Goal: Task Accomplishment & Management: Manage account settings

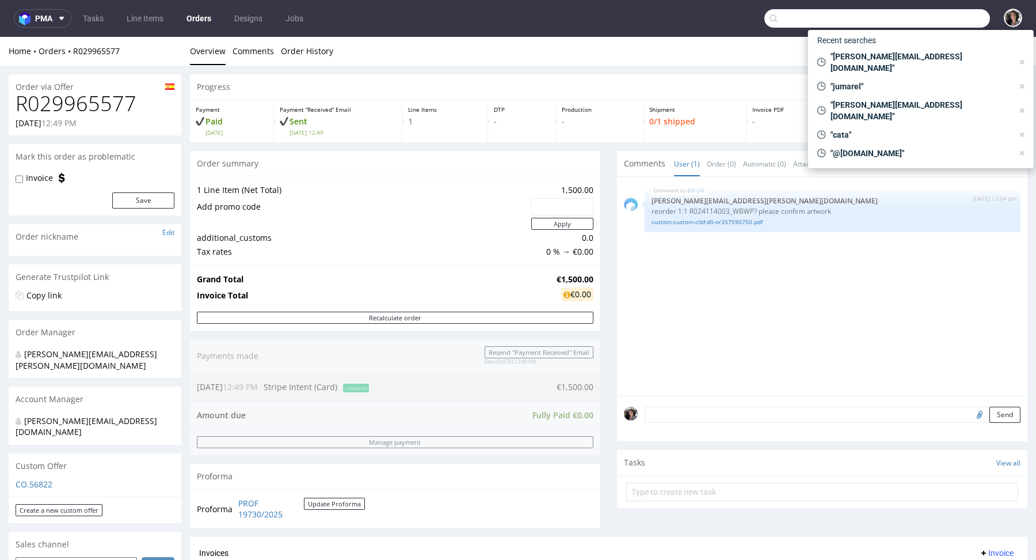
click at [928, 16] on input "text" at bounding box center [877, 18] width 226 height 18
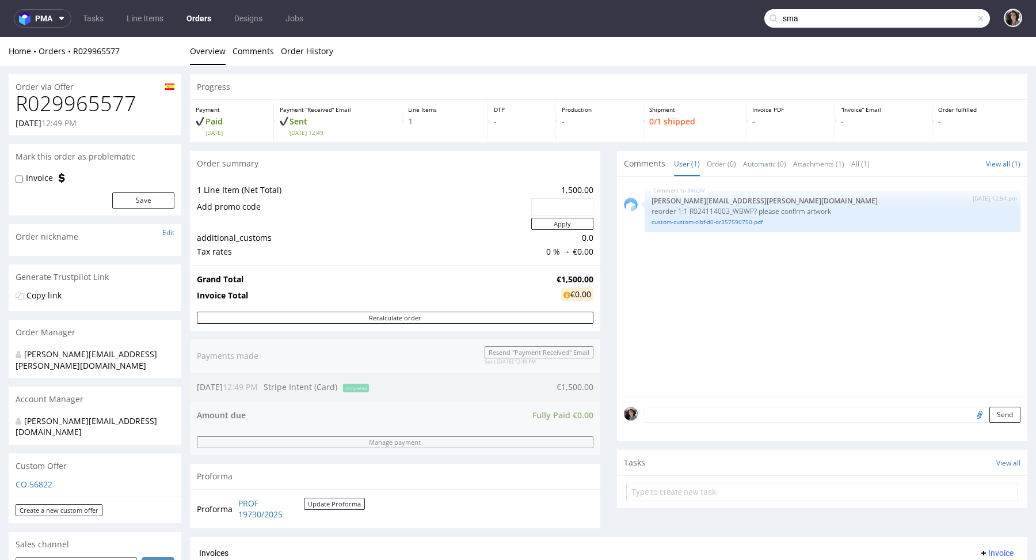
type input "sma"
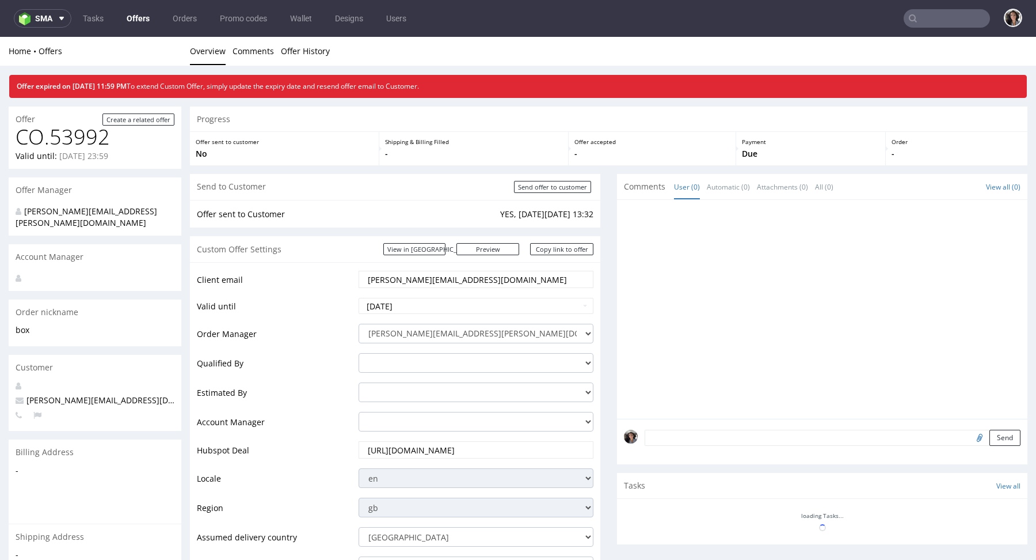
click at [933, 16] on input "text" at bounding box center [947, 18] width 86 height 18
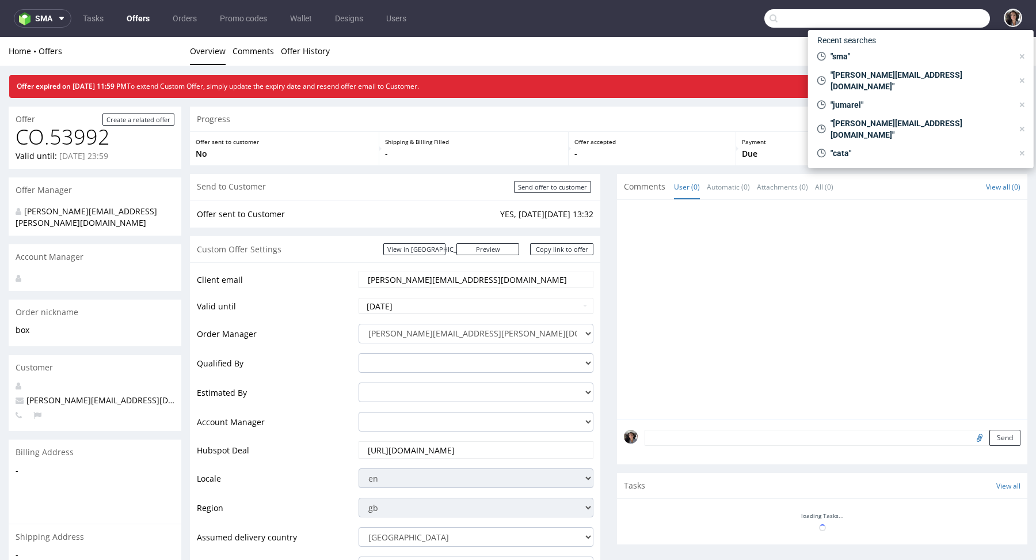
paste input "ggarcia@bellavistasg.com"
type input "ggarcia@bellavistasg.com"
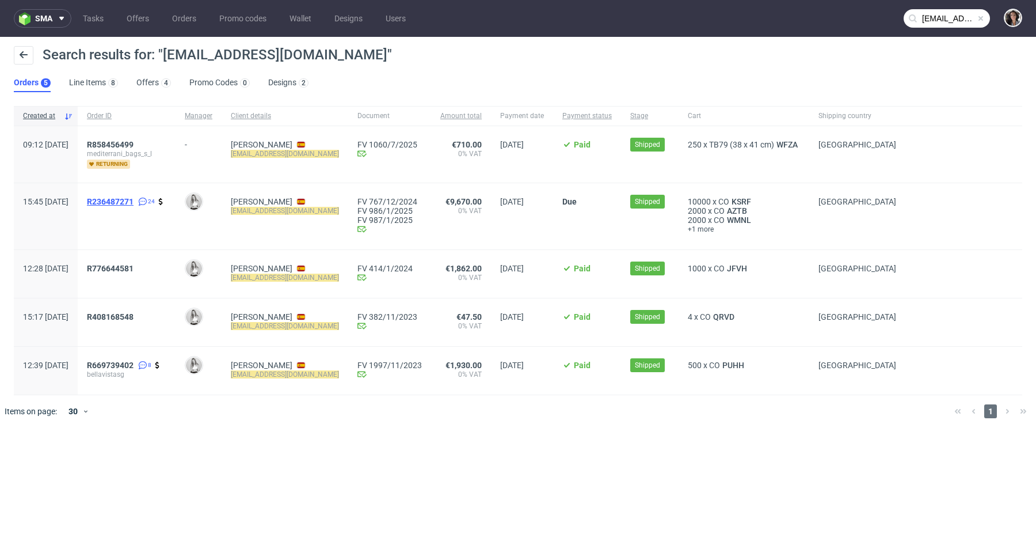
click at [134, 199] on span "R236487271" at bounding box center [110, 201] width 47 height 9
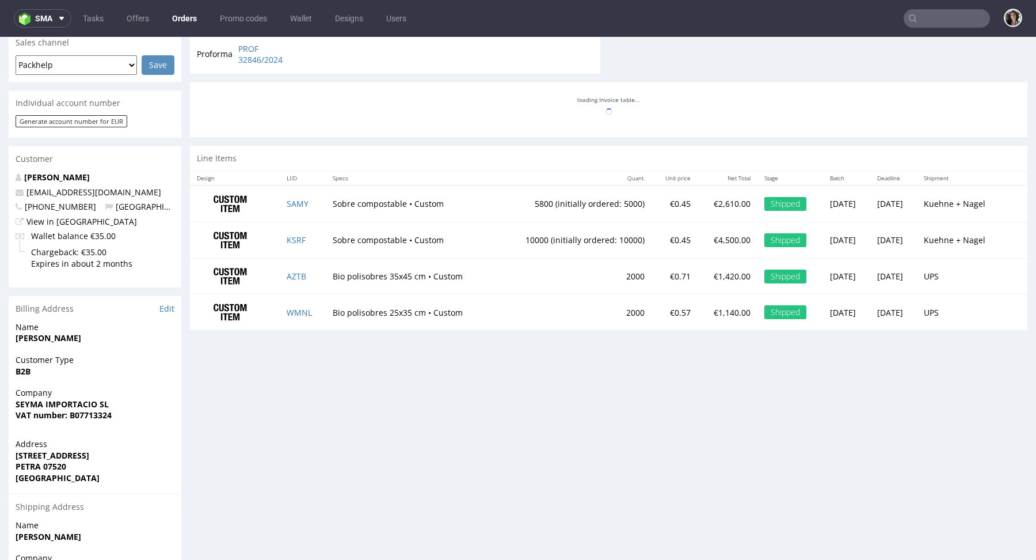
scroll to position [1167, 0]
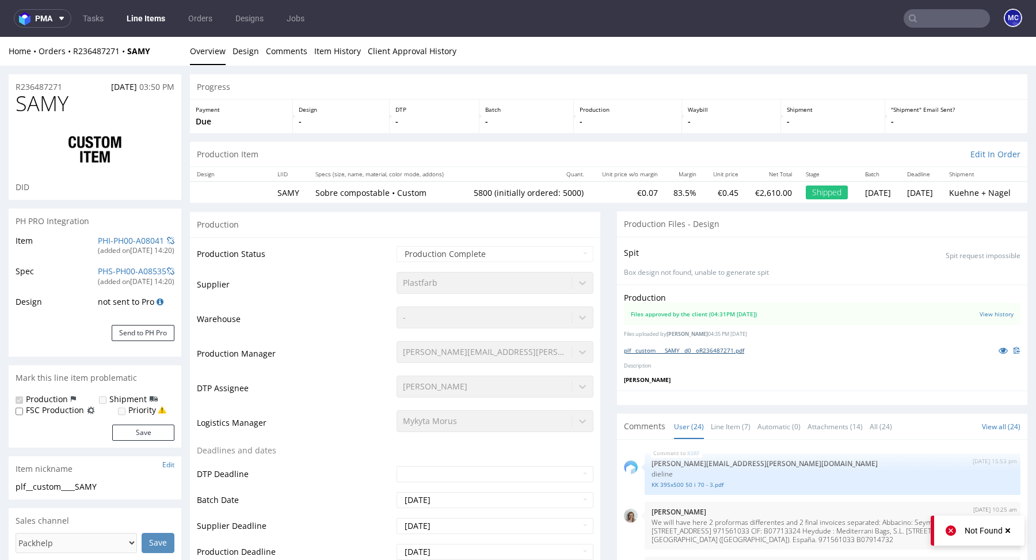
click at [689, 346] on link "plf__custom____SAMY__d0__oR236487271.pdf" at bounding box center [684, 350] width 120 height 8
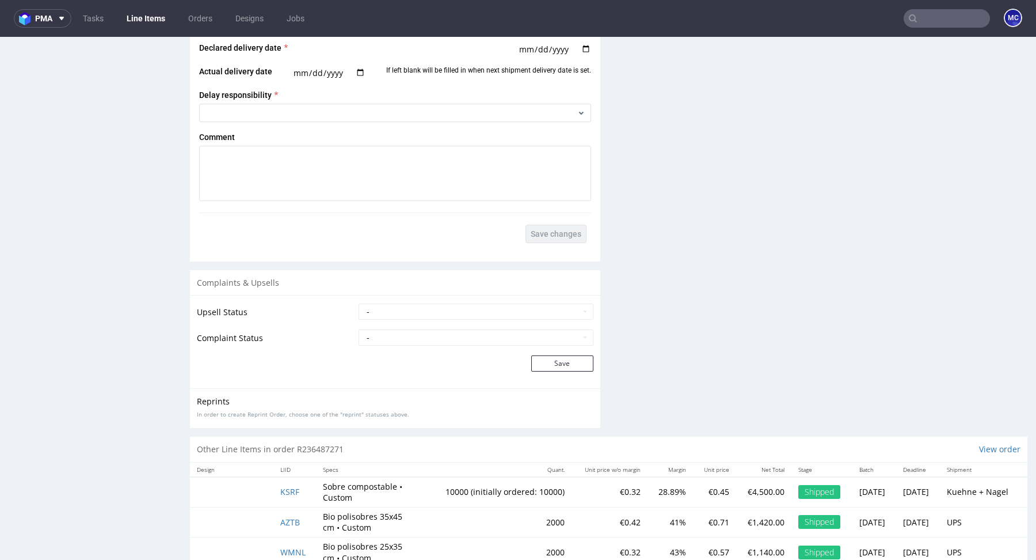
scroll to position [1840, 0]
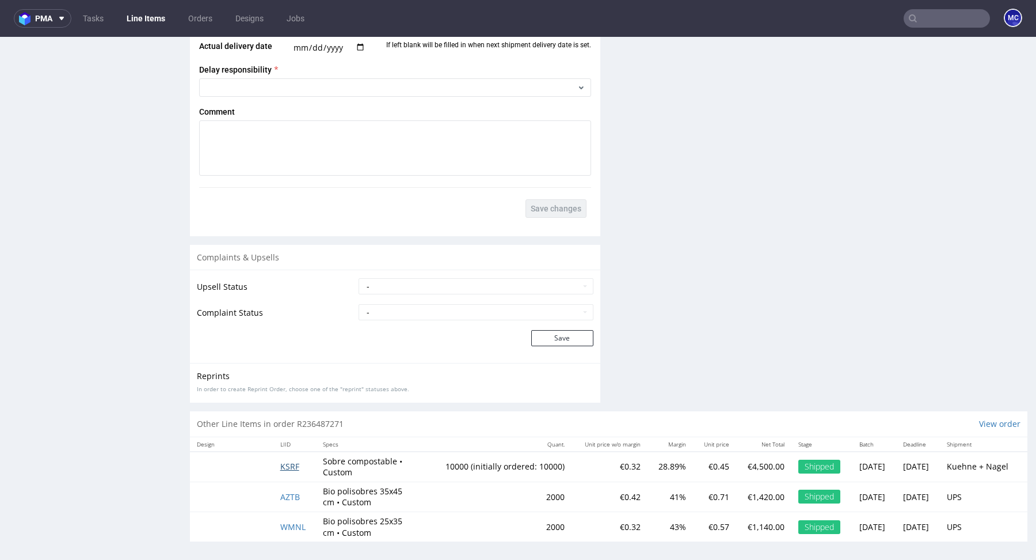
click at [281, 462] on span "KSRF" at bounding box center [289, 466] width 19 height 11
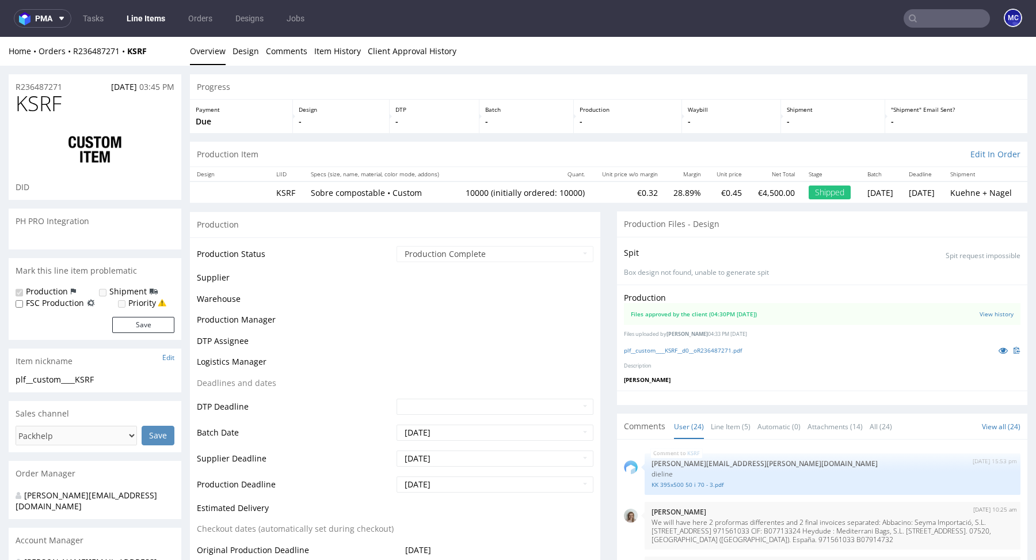
scroll to position [1167, 0]
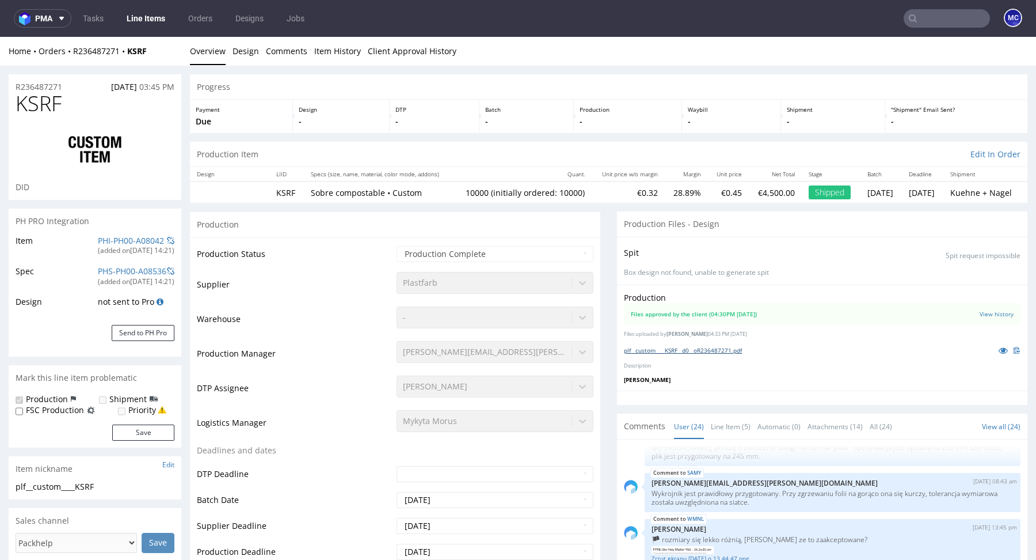
click at [717, 346] on link "plf__custom____KSRF__d0__oR236487271.pdf" at bounding box center [683, 350] width 118 height 8
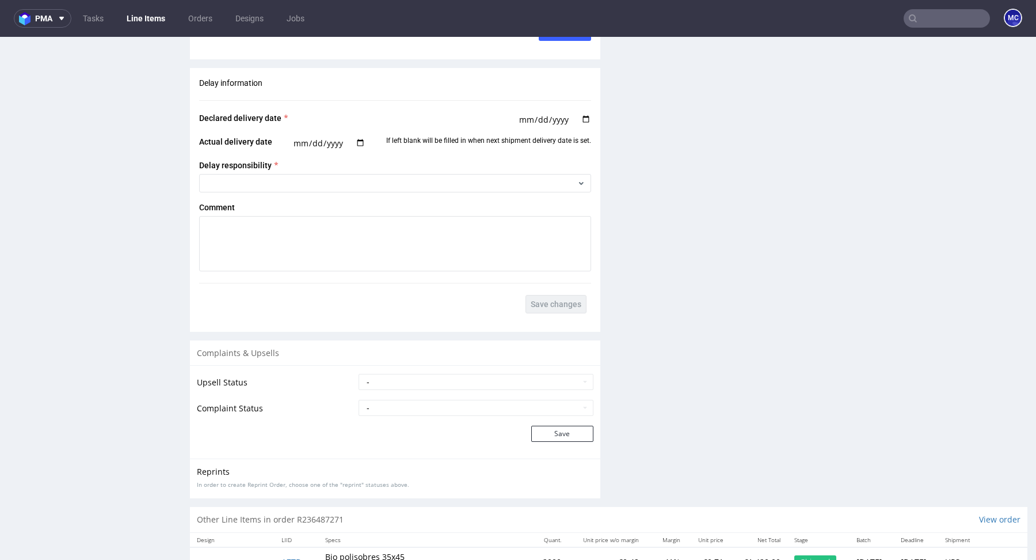
scroll to position [1932, 0]
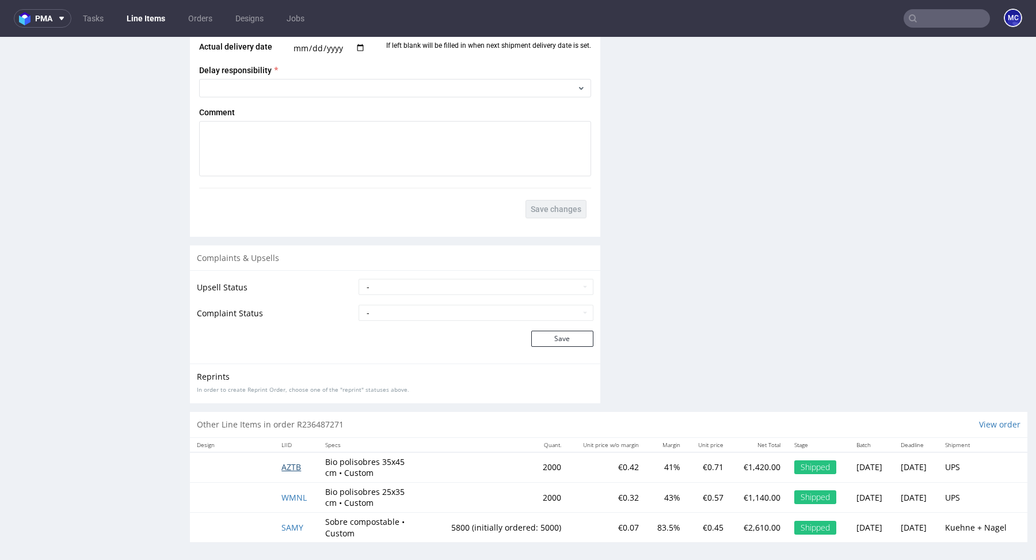
click at [284, 463] on span "AZTB" at bounding box center [291, 466] width 20 height 11
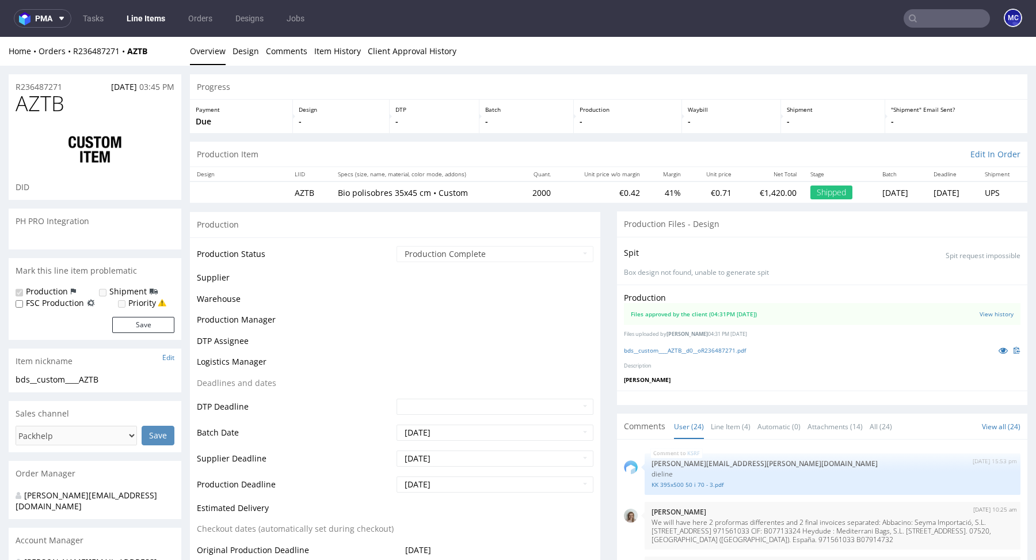
scroll to position [1167, 0]
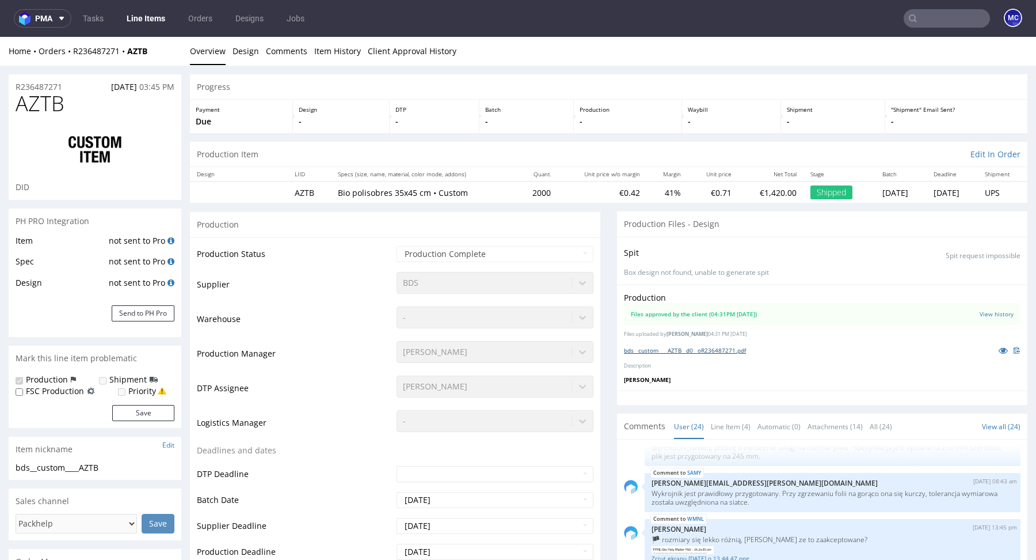
click at [722, 346] on link "bds__custom____AZTB__d0__oR236487271.pdf" at bounding box center [685, 350] width 122 height 8
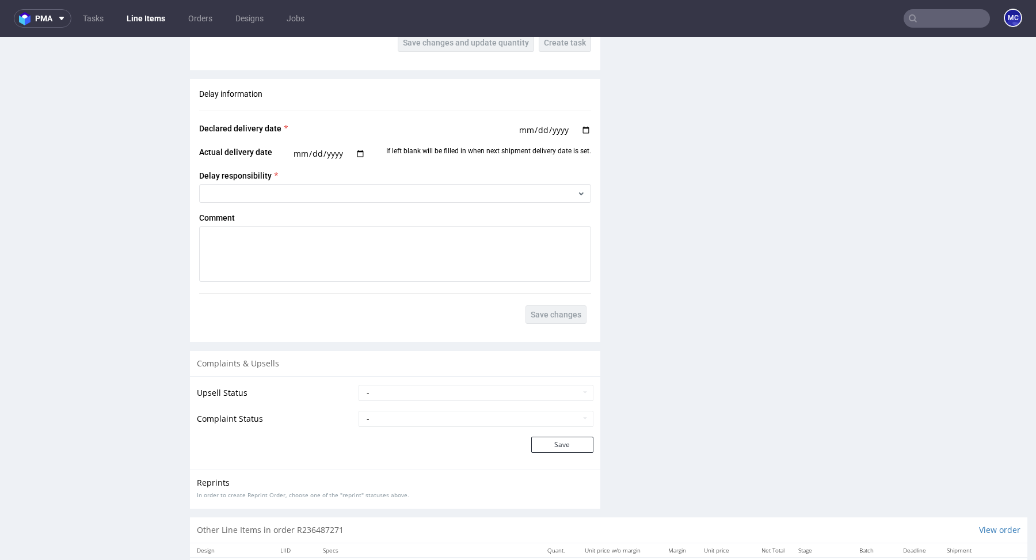
scroll to position [1869, 0]
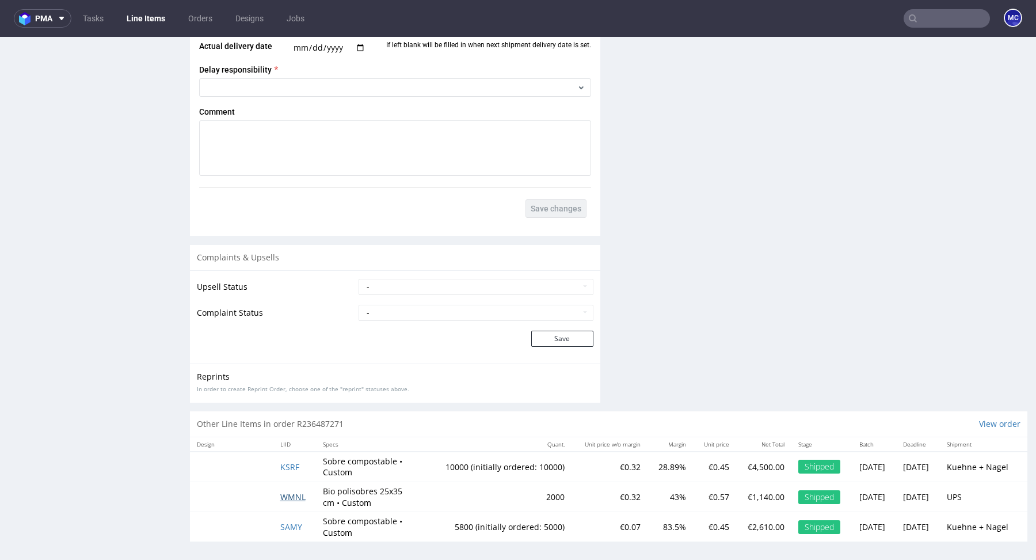
click at [288, 494] on span "WMNL" at bounding box center [292, 496] width 25 height 11
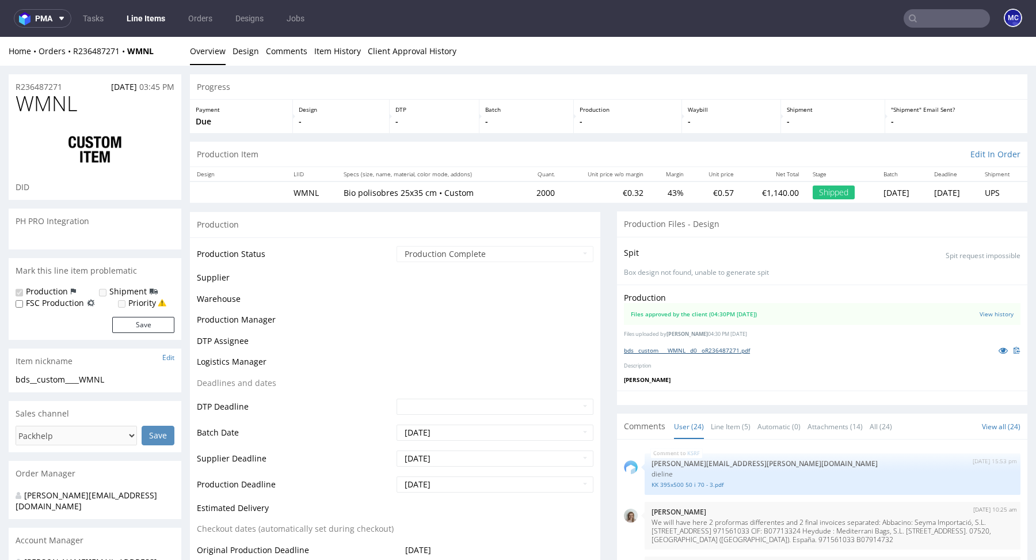
scroll to position [1167, 0]
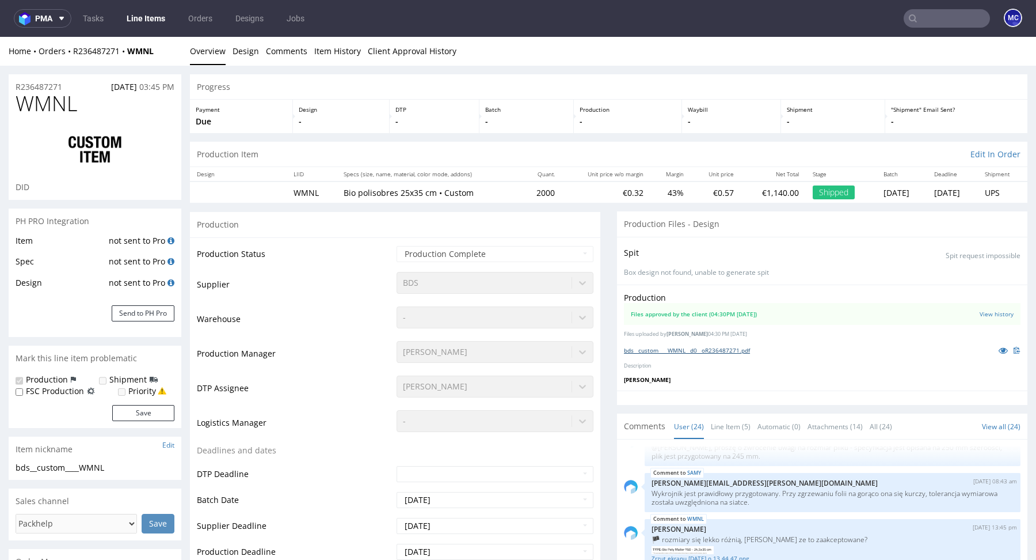
click at [690, 350] on link "bds__custom____WMNL__d0__oR236487271.pdf" at bounding box center [687, 350] width 126 height 8
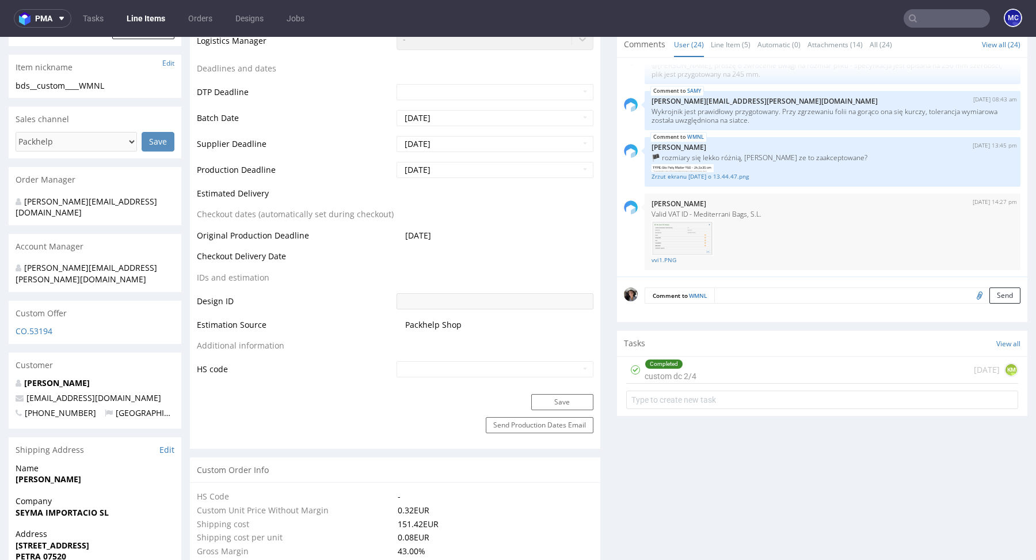
scroll to position [0, 0]
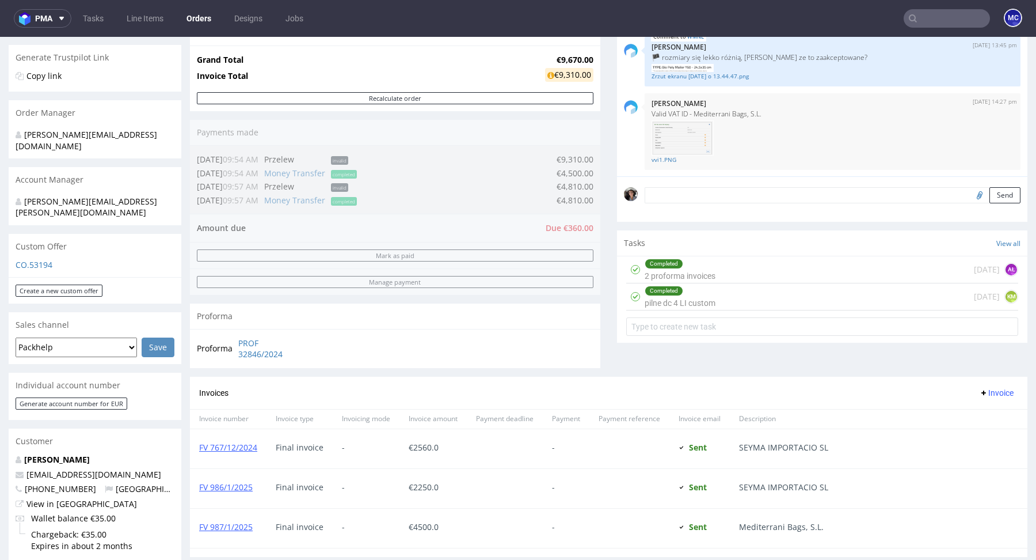
scroll to position [614, 0]
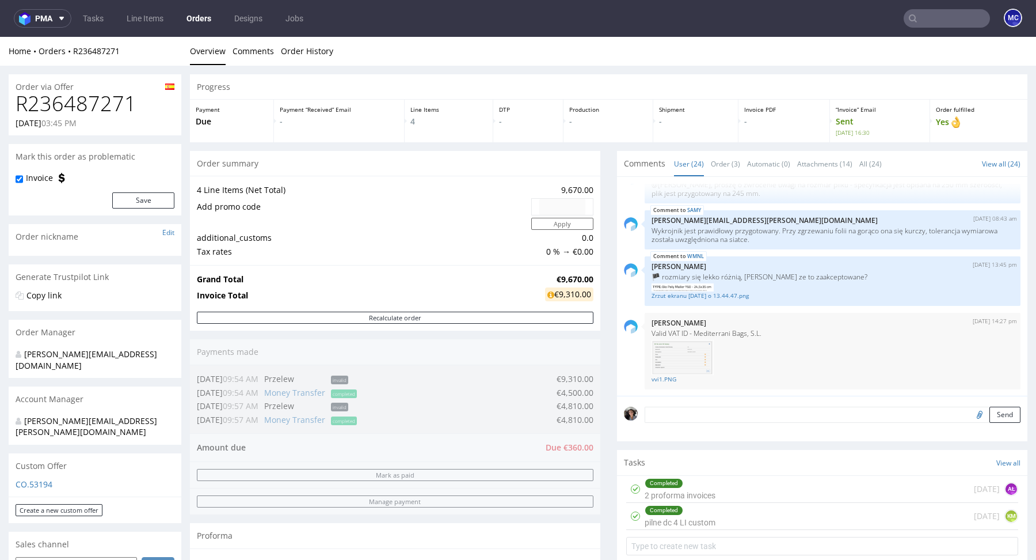
drag, startPoint x: 9, startPoint y: 123, endPoint x: 56, endPoint y: 126, distance: 47.3
click at [56, 126] on div "R236487271 31.10.2024 03:45 PM" at bounding box center [95, 113] width 173 height 43
copy p "31.10.2024"
drag, startPoint x: 139, startPoint y: 100, endPoint x: 0, endPoint y: 100, distance: 138.7
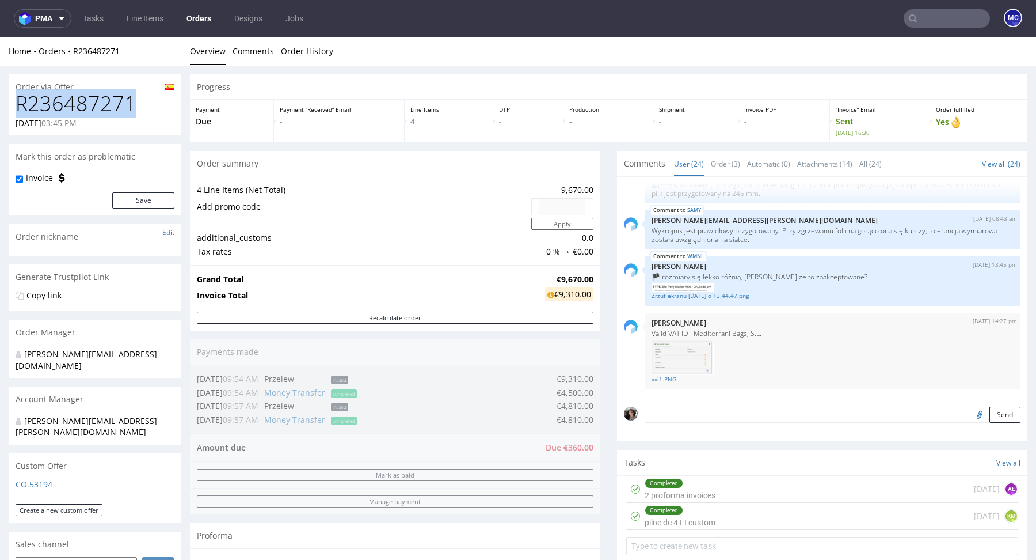
copy h1 "R236487271"
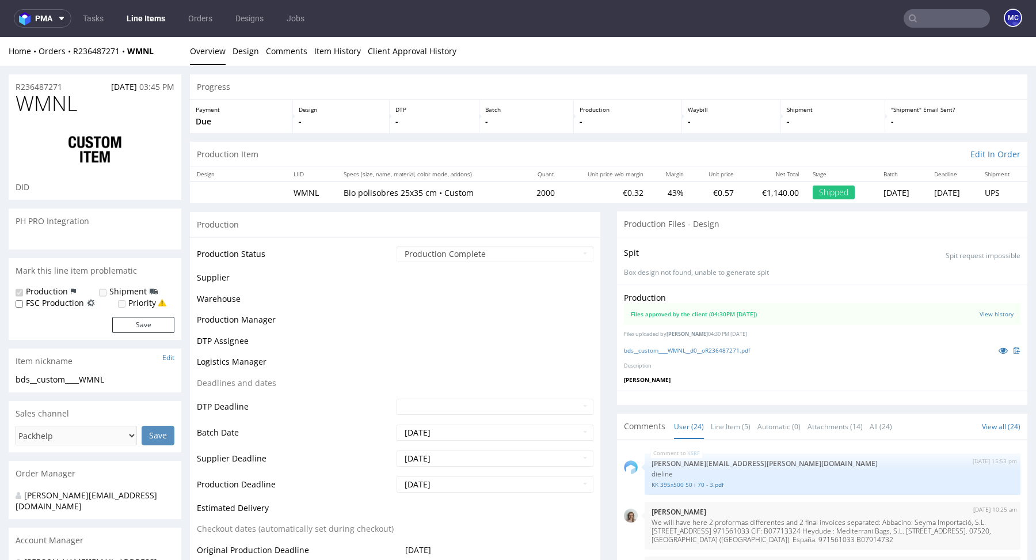
scroll to position [1167, 0]
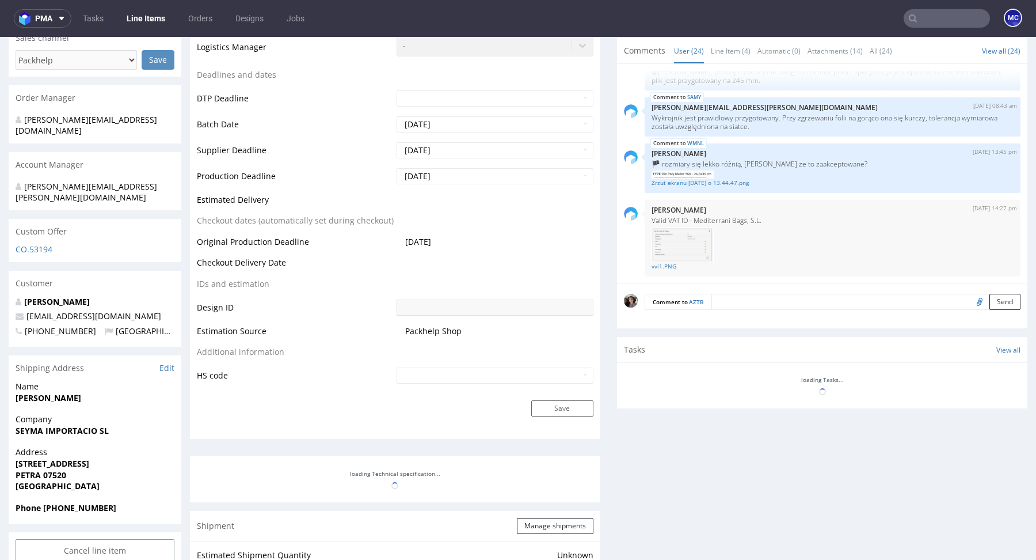
scroll to position [463, 0]
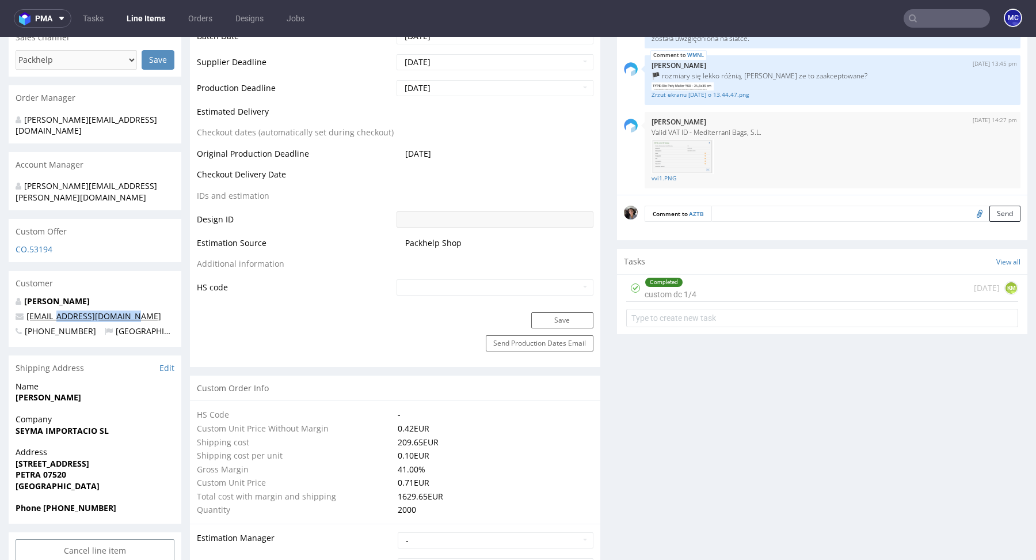
drag, startPoint x: 130, startPoint y: 295, endPoint x: 55, endPoint y: 294, distance: 74.8
click at [55, 310] on p "ggarcia@bellavistasg.com" at bounding box center [95, 316] width 159 height 12
copy link "@bellavistasg.com"
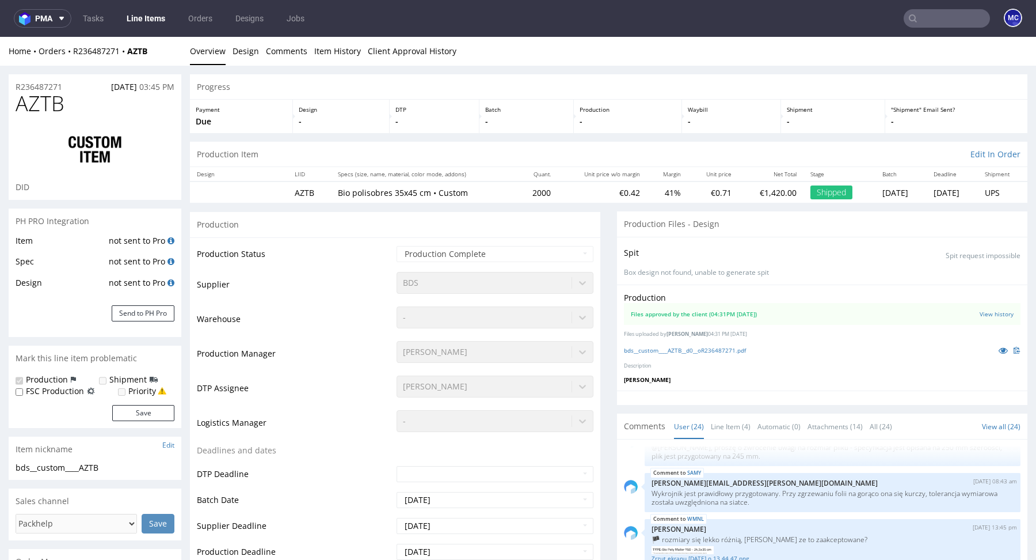
click at [948, 15] on input "text" at bounding box center [947, 18] width 86 height 18
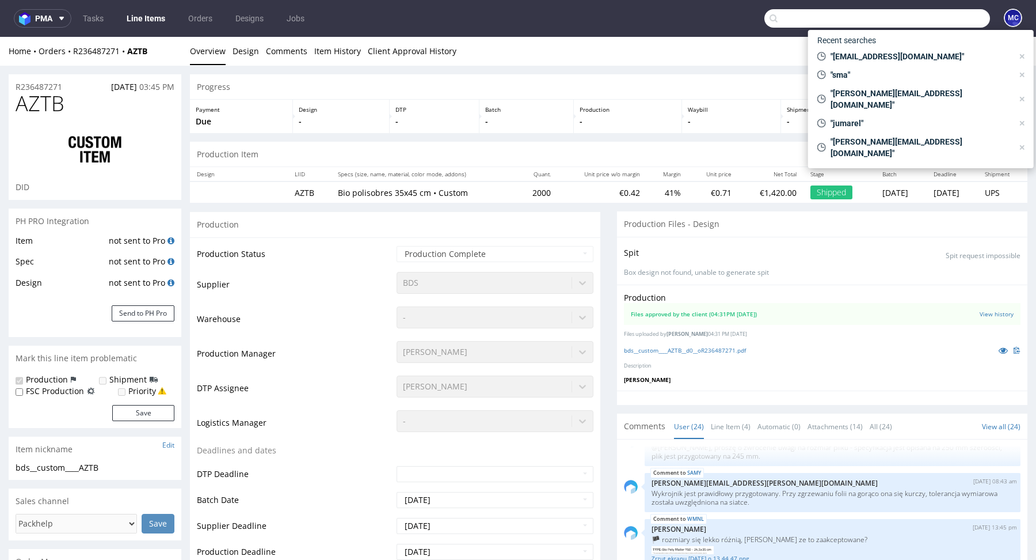
paste input "@bellavistasg.com"
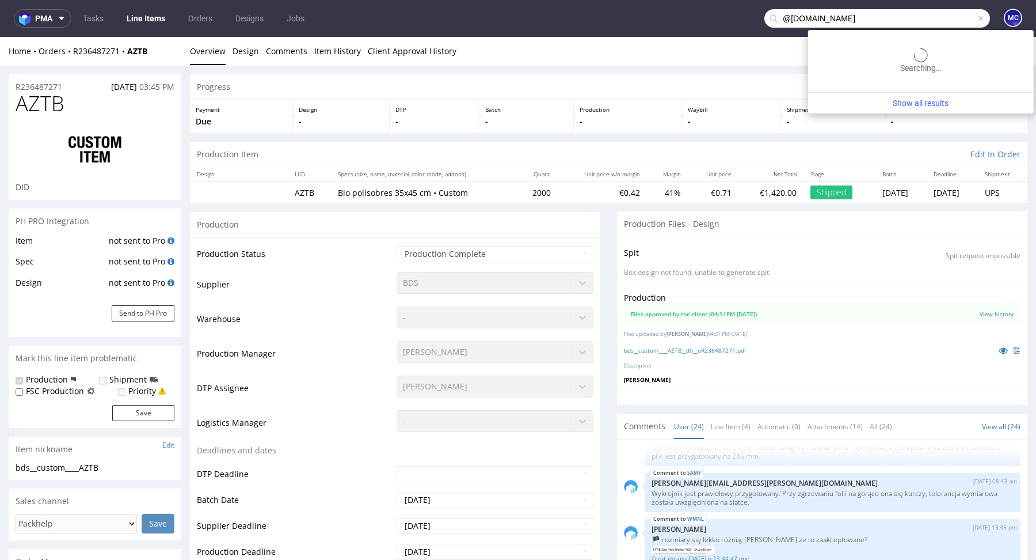
type input "@bellavistasg.com"
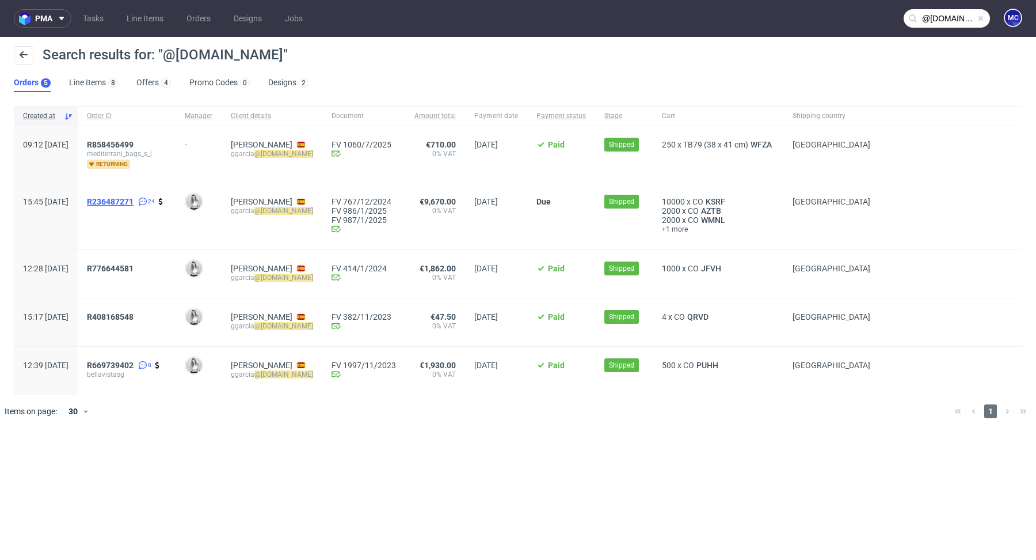
click at [134, 200] on span "R236487271" at bounding box center [110, 201] width 47 height 9
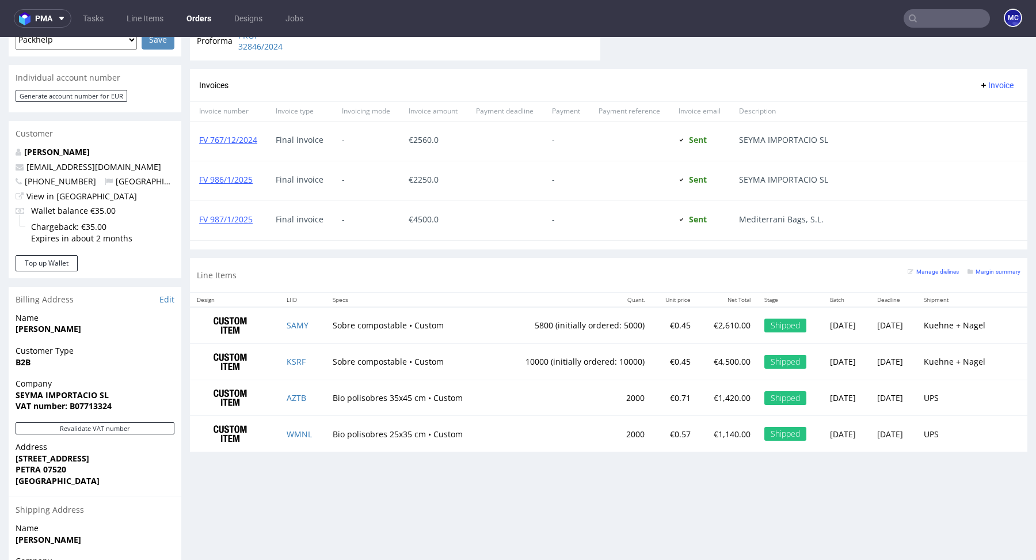
scroll to position [458, 0]
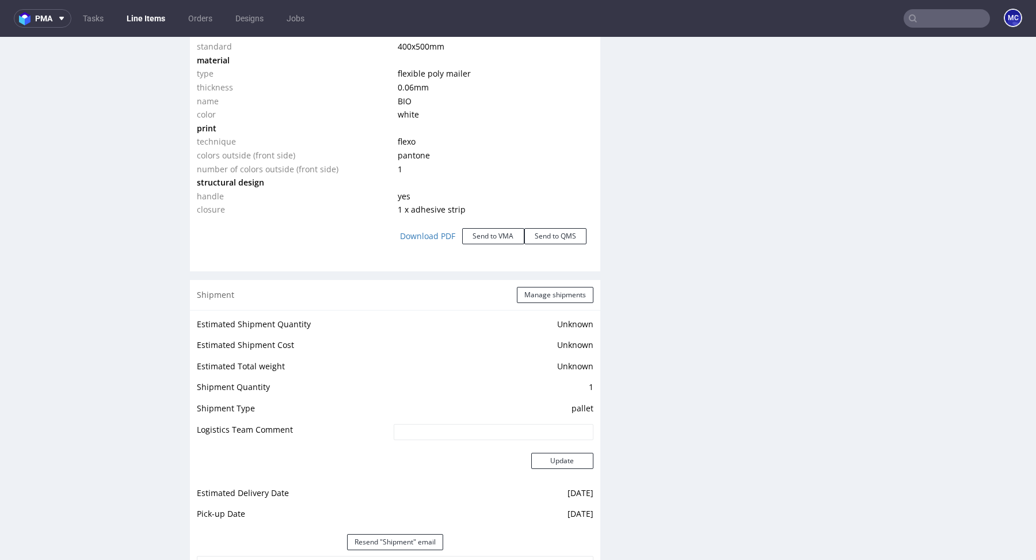
scroll to position [1049, 0]
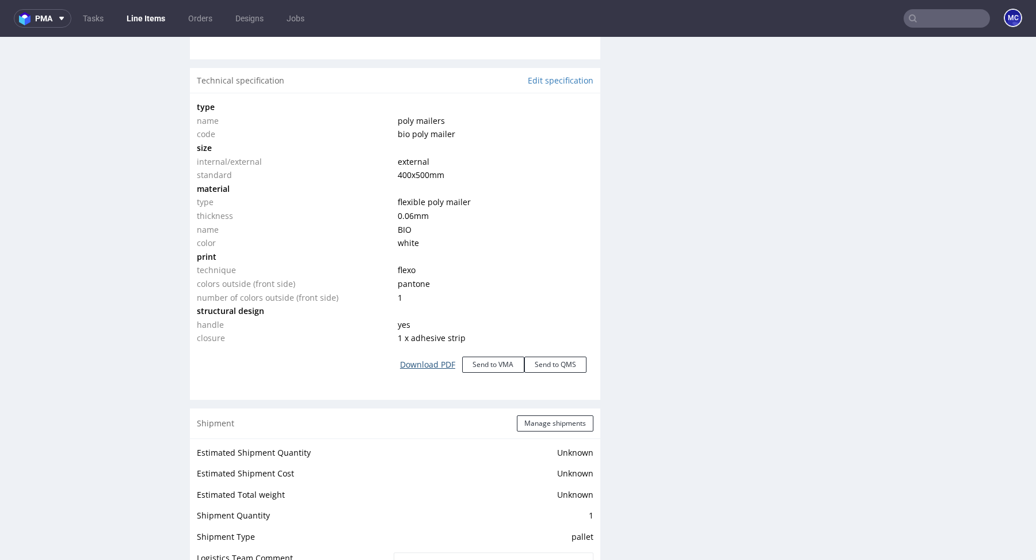
click at [434, 357] on link "Download PDF" at bounding box center [427, 364] width 69 height 25
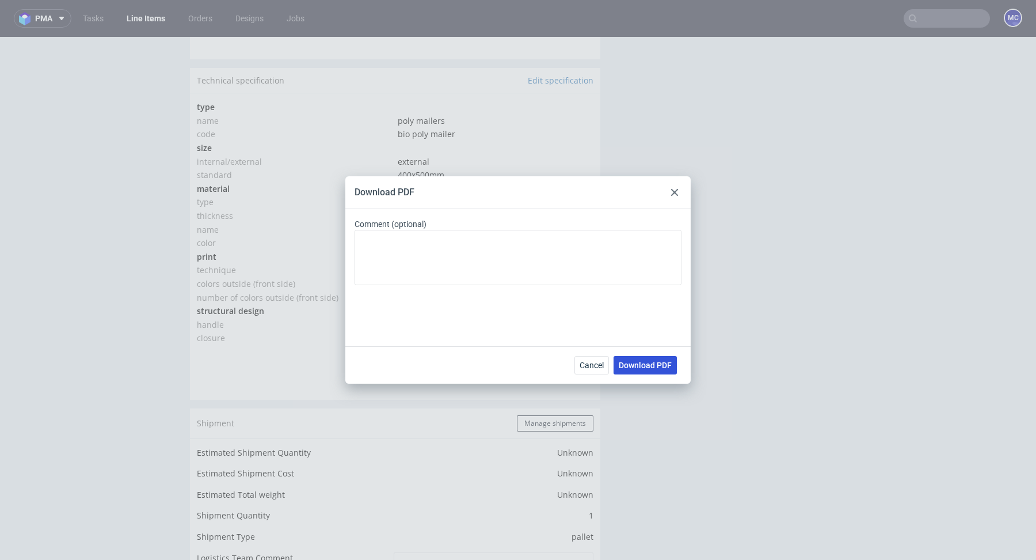
click at [636, 366] on span "Download PDF" at bounding box center [645, 365] width 53 height 8
click at [674, 187] on div at bounding box center [675, 192] width 14 height 14
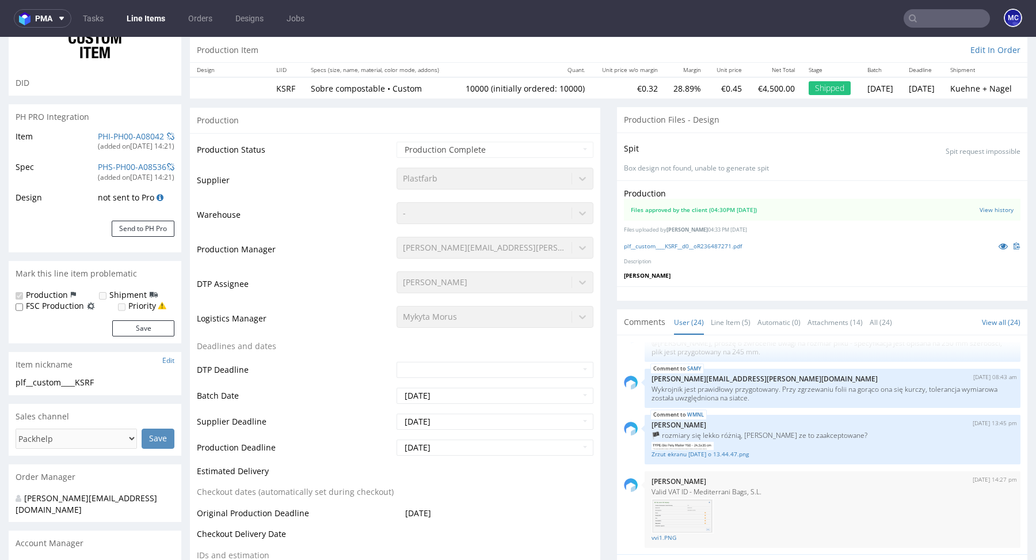
scroll to position [444, 0]
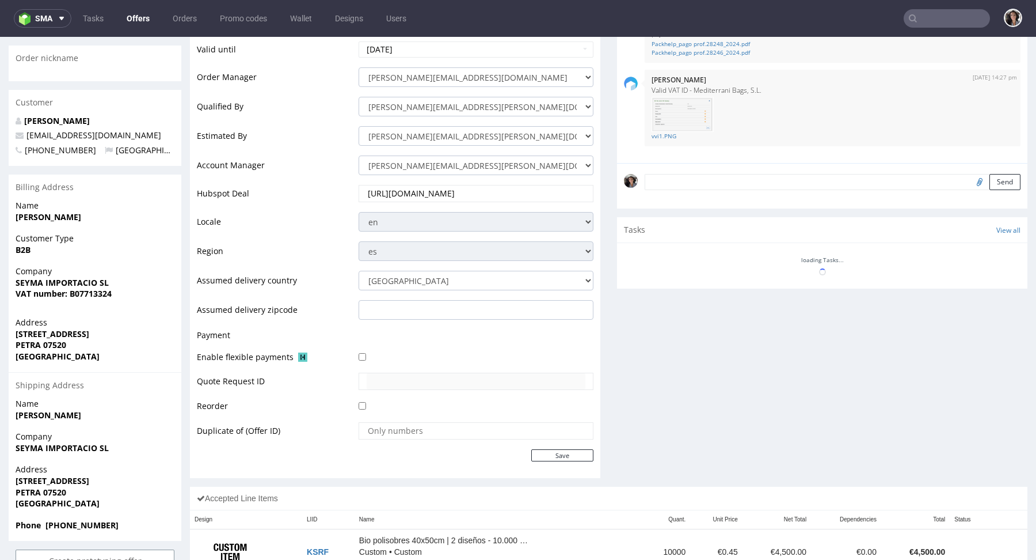
scroll to position [411, 0]
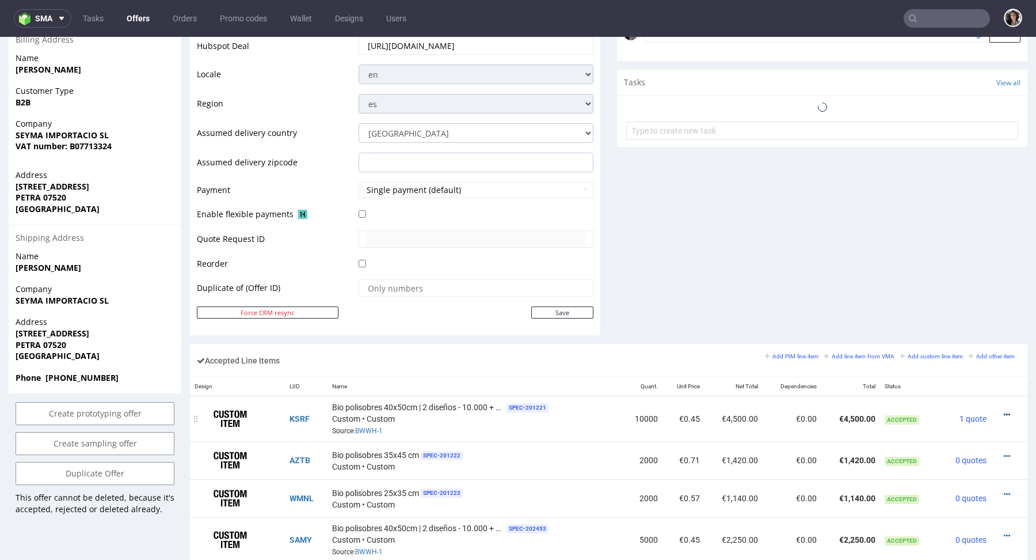
click at [1004, 410] on icon at bounding box center [1007, 414] width 6 height 8
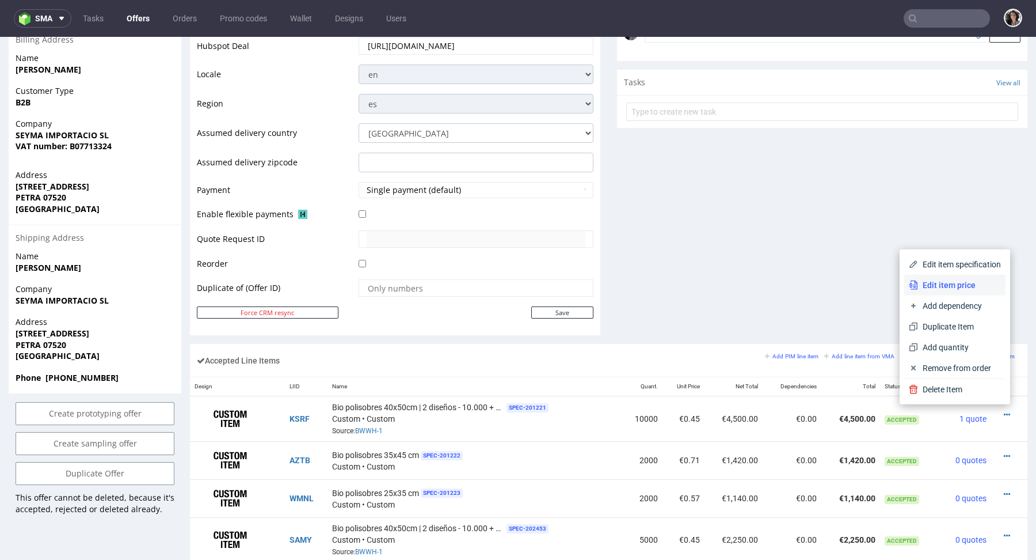
click at [949, 281] on span "Edit item price" at bounding box center [959, 285] width 83 height 12
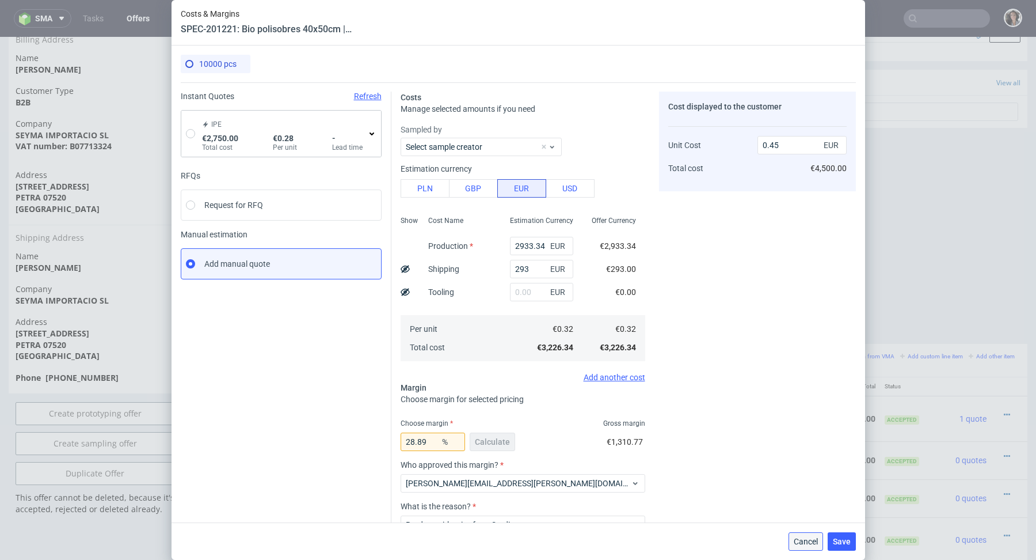
click at [806, 546] on button "Cancel" at bounding box center [806, 541] width 35 height 18
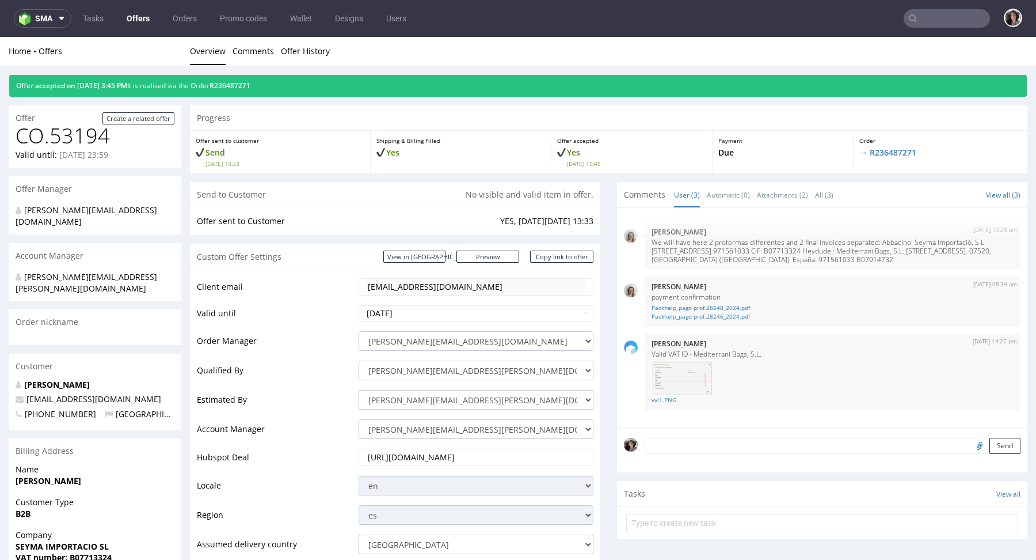
scroll to position [467, 0]
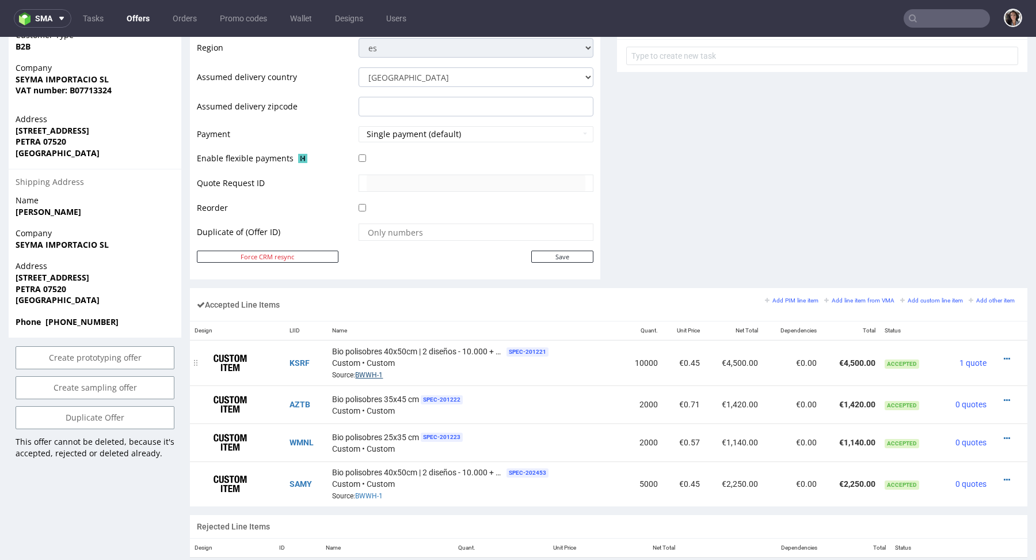
click at [368, 373] on link "BWWH-1" at bounding box center [369, 375] width 28 height 8
click at [1004, 358] on icon at bounding box center [1007, 359] width 6 height 8
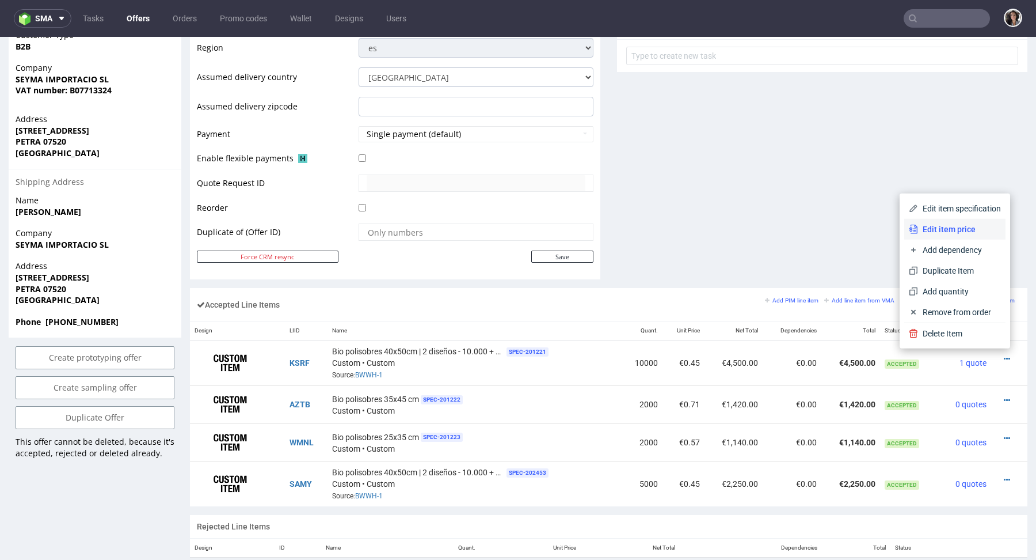
click at [945, 230] on span "Edit item price" at bounding box center [959, 229] width 83 height 12
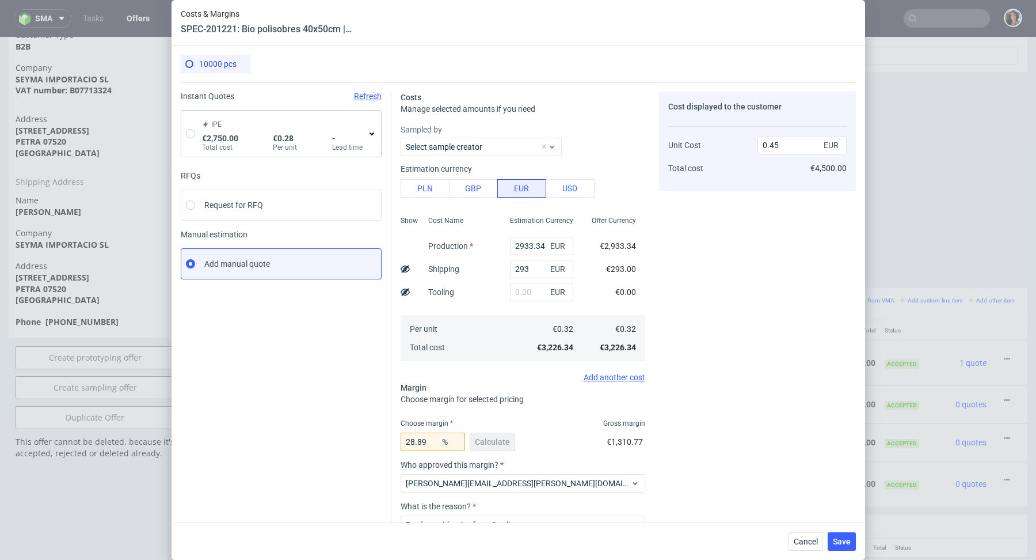
click at [801, 553] on div "Cancel Save" at bounding box center [519, 540] width 694 height 37
click at [801, 552] on div "Cancel Save" at bounding box center [519, 540] width 694 height 37
click at [800, 540] on span "Cancel" at bounding box center [806, 541] width 24 height 8
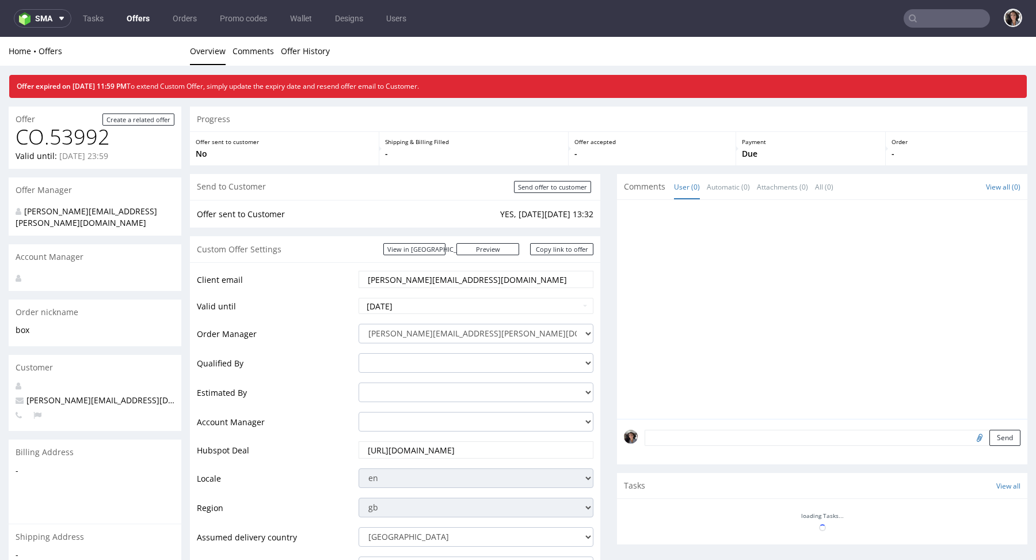
click at [139, 13] on link "Offers" at bounding box center [138, 18] width 37 height 18
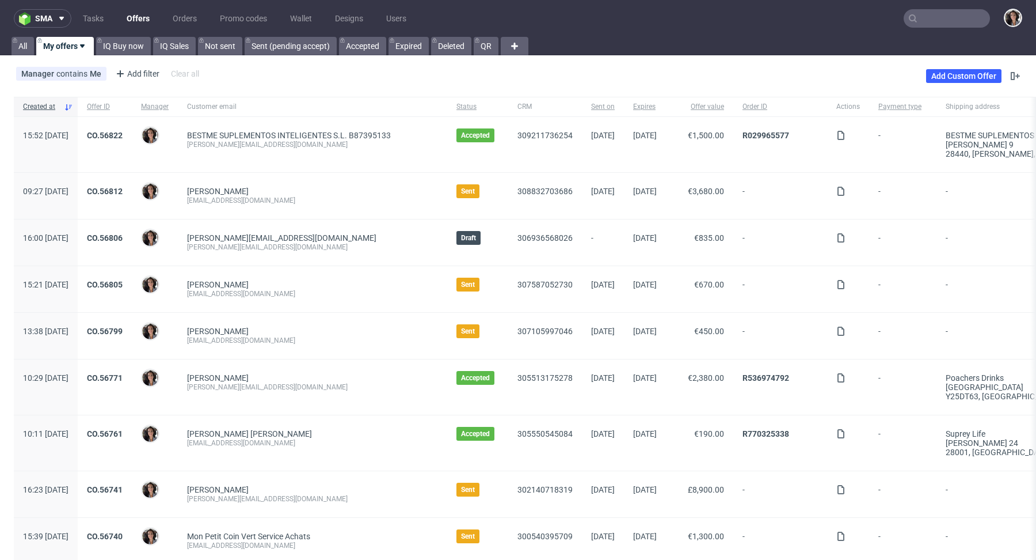
click at [938, 83] on div "Add Custom Offer" at bounding box center [974, 76] width 96 height 18
click at [938, 77] on link "Add Custom Offer" at bounding box center [963, 76] width 75 height 14
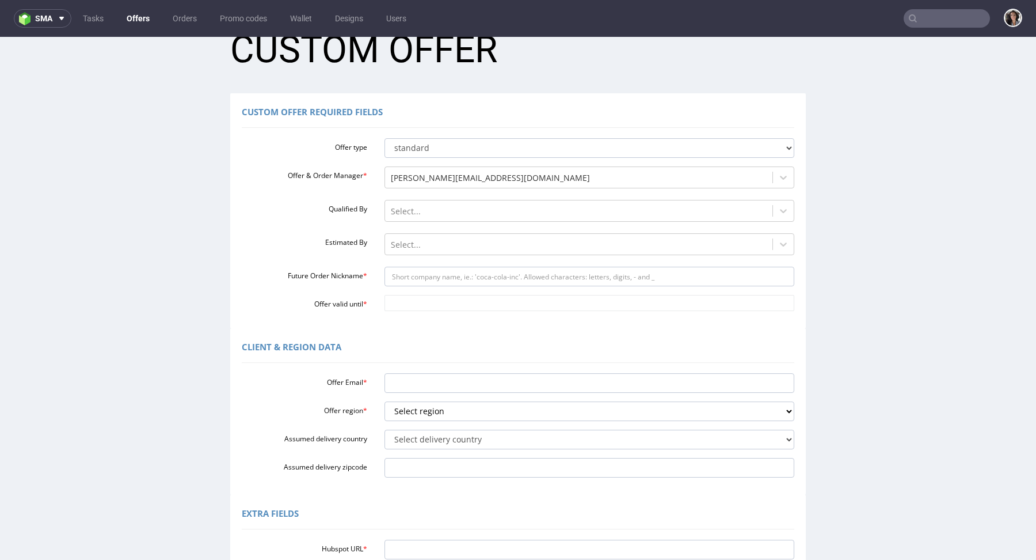
scroll to position [44, 0]
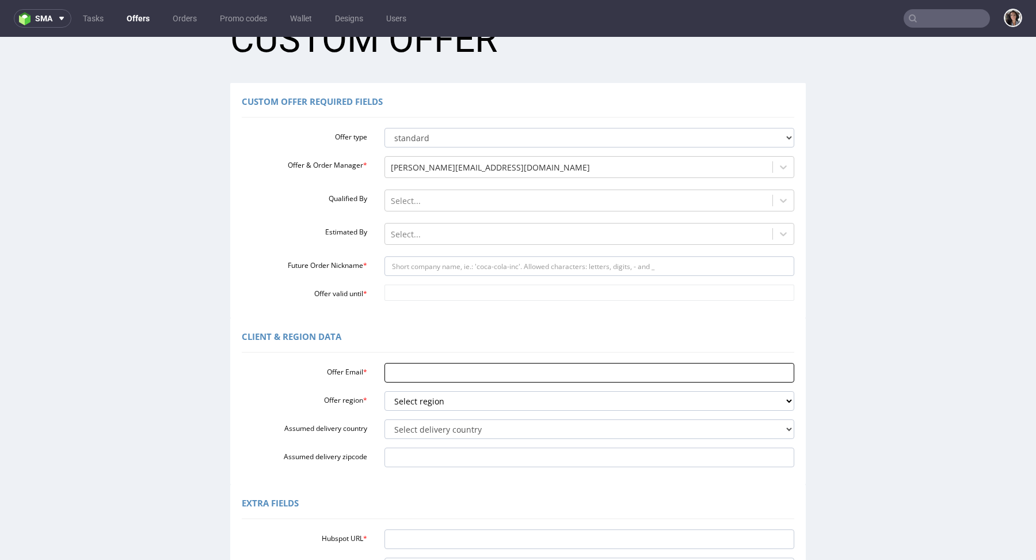
click at [427, 372] on input "Offer Email *" at bounding box center [590, 373] width 410 height 20
paste input "[EMAIL_ADDRESS][DOMAIN_NAME]"
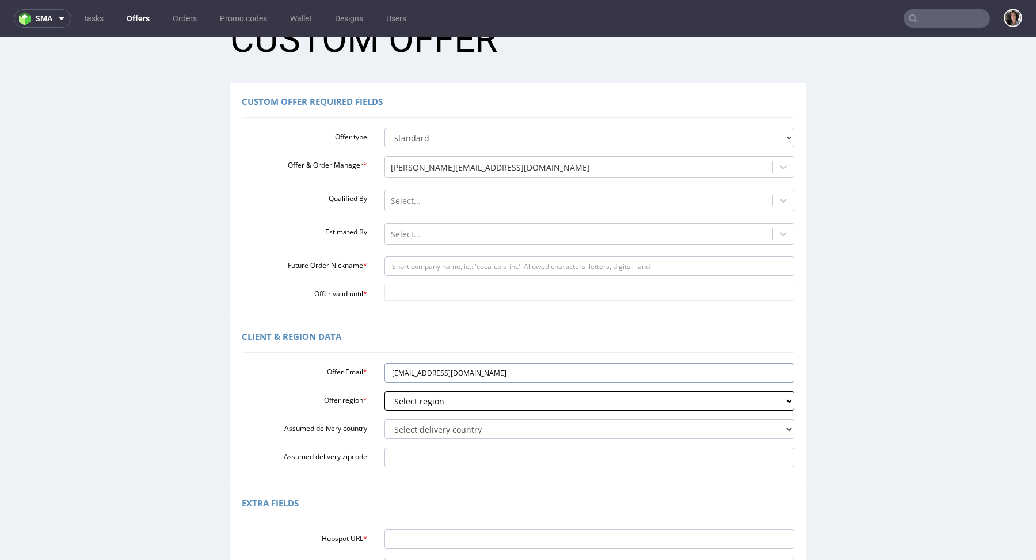
type input "[EMAIL_ADDRESS][DOMAIN_NAME]"
click at [429, 400] on select "Select region eu gb de pl fr it es" at bounding box center [590, 401] width 410 height 20
select select "fr"
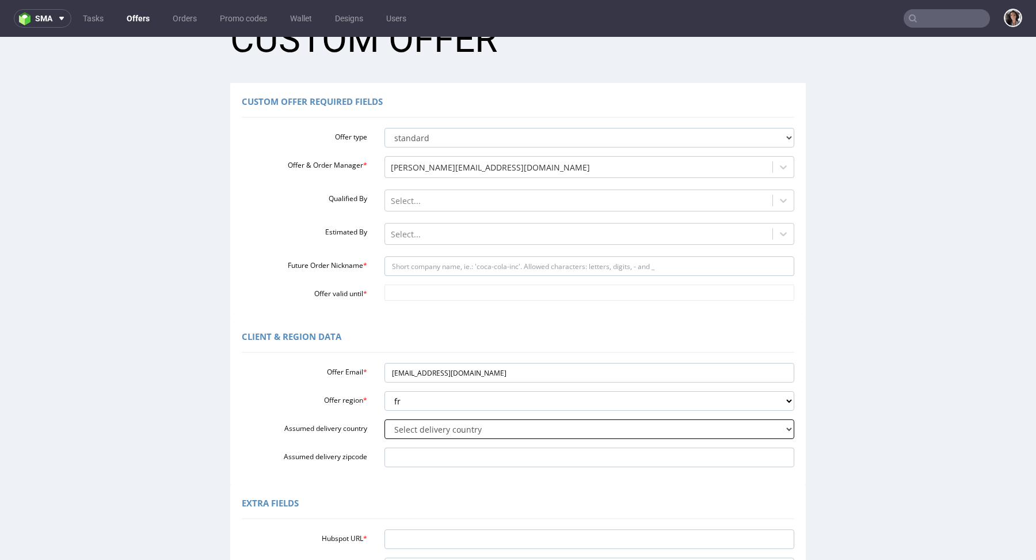
click at [423, 425] on select "Select delivery country Andorra Afghanistan Anguilla Albania Armenia Antarctica…" at bounding box center [590, 429] width 410 height 20
select select "75"
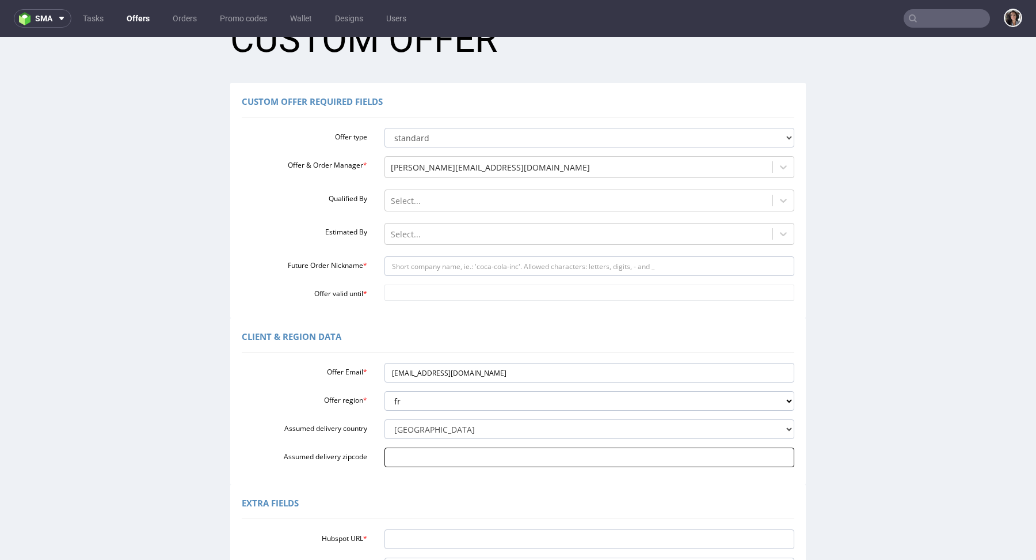
click at [410, 456] on input "Assumed delivery zipcode" at bounding box center [590, 457] width 410 height 20
paste input "Lille 59000"
type input "Lille 59000"
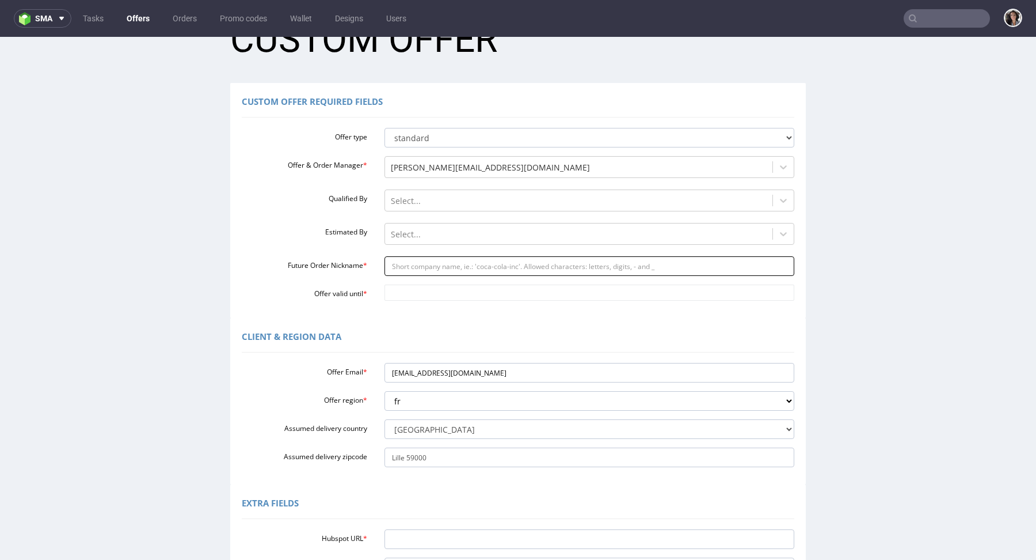
click at [393, 273] on input "Future Order Nickname *" at bounding box center [590, 266] width 410 height 20
click at [401, 291] on input "Offer valid until *" at bounding box center [590, 292] width 410 height 16
click at [442, 224] on td "17" at bounding box center [444, 223] width 18 height 17
type input "[DATE]"
click at [428, 266] on input "Future Order Nickname *" at bounding box center [590, 266] width 410 height 20
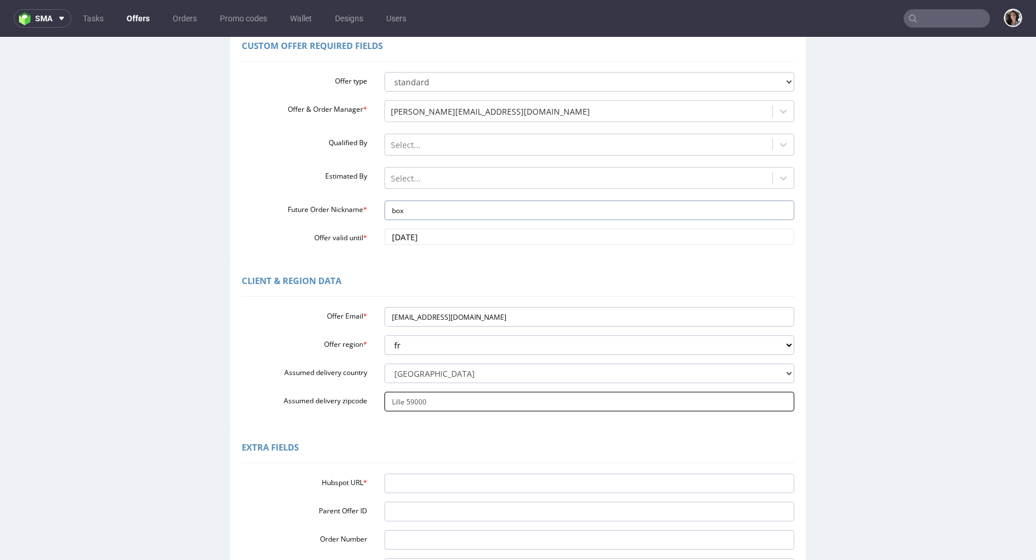
scroll to position [108, 0]
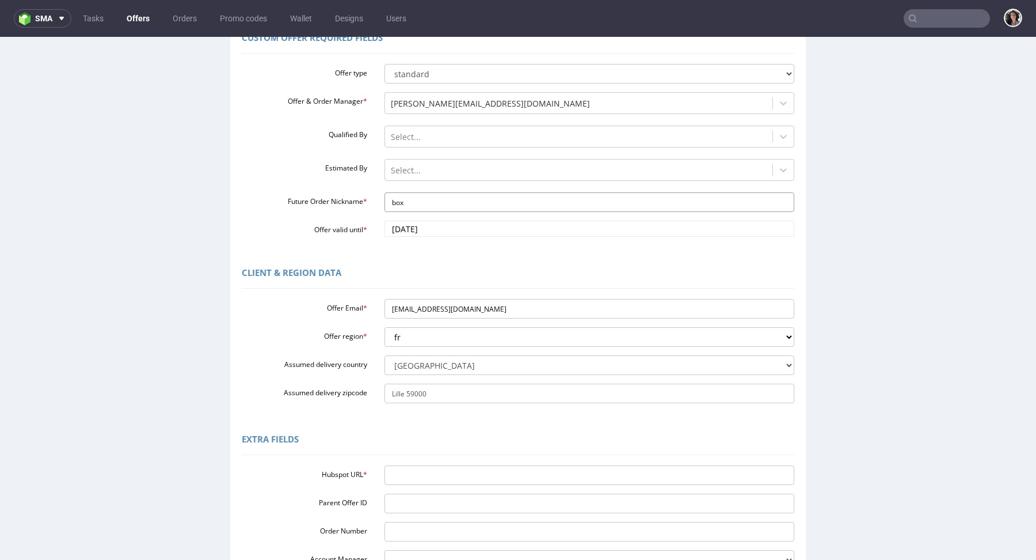
type input "box"
click at [439, 467] on input "Hubspot URL *" at bounding box center [590, 475] width 410 height 20
paste input "https://app-eu1.hubspot.com/contacts/25600958/record/0-3/309216810196"
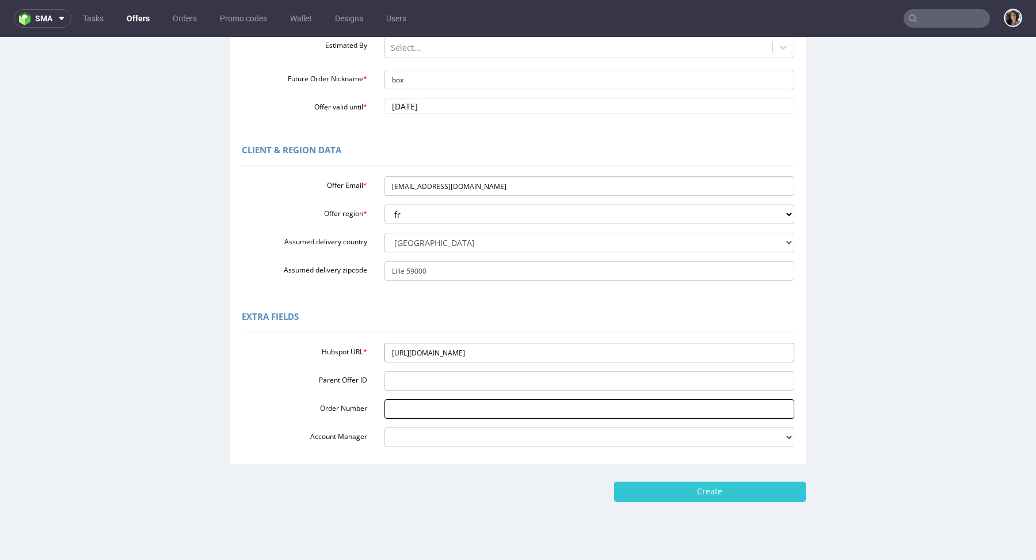
scroll to position [245, 0]
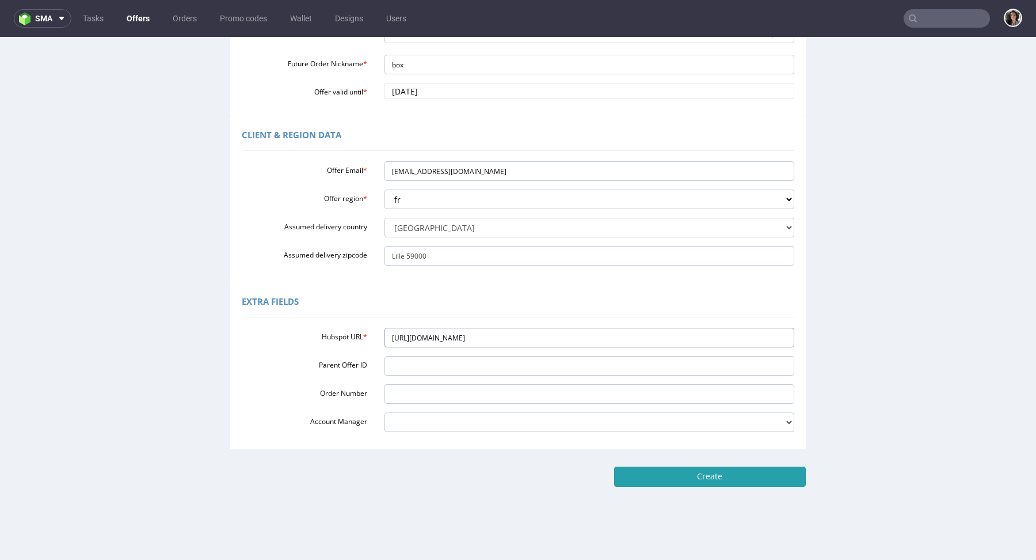
type input "https://app-eu1.hubspot.com/contacts/25600958/record/0-3/309216810196"
click at [709, 470] on input "Create" at bounding box center [710, 476] width 192 height 20
type input "Please wait..."
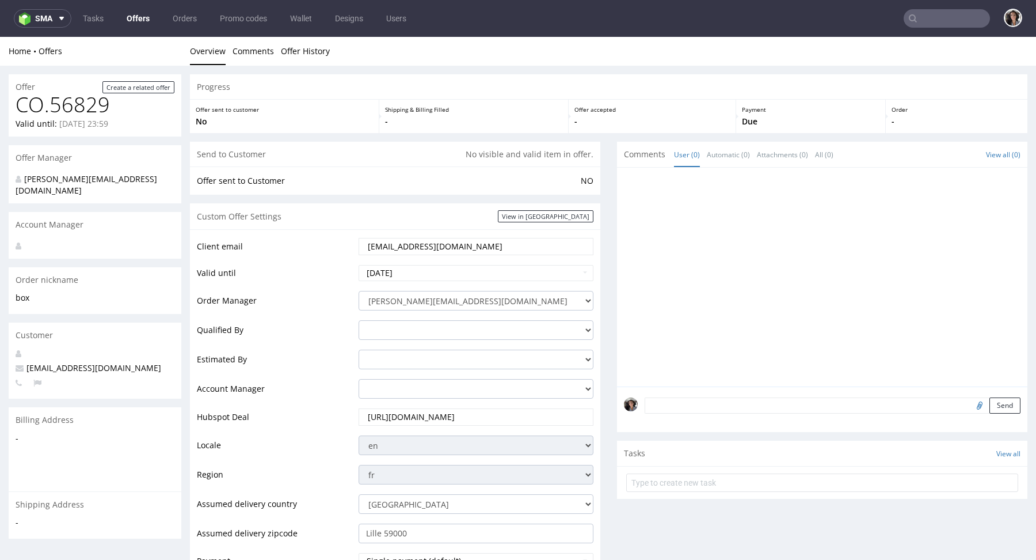
scroll to position [504, 0]
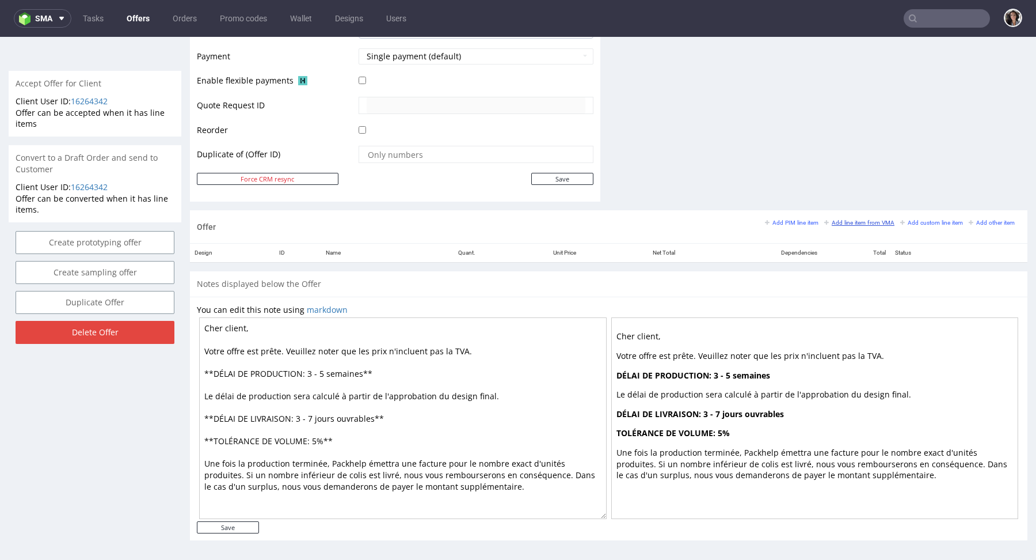
click at [858, 218] on link "Add line item from VMA" at bounding box center [859, 222] width 70 height 8
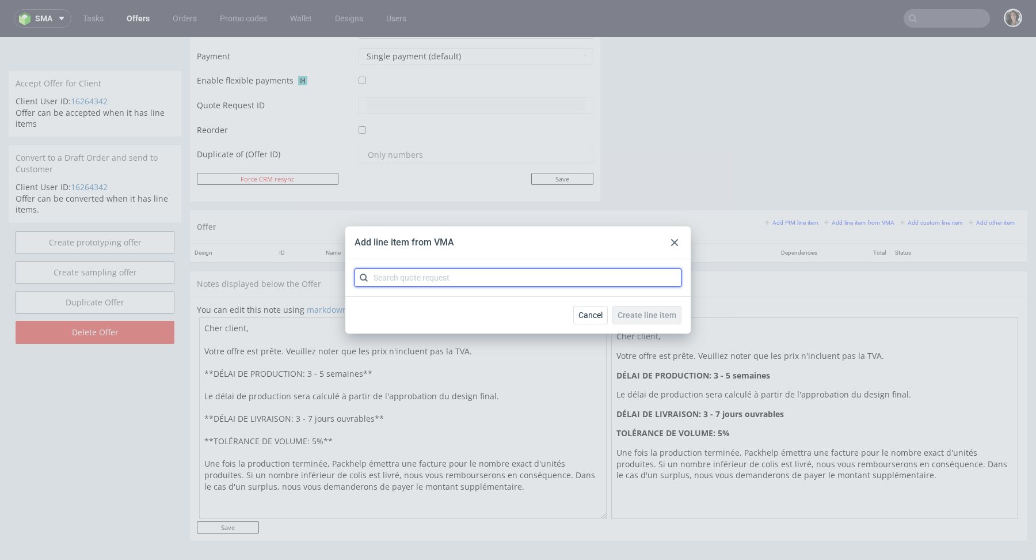
click at [572, 281] on input "text" at bounding box center [518, 277] width 327 height 18
paste input "CBHP-2"
click at [377, 276] on input "CBHP" at bounding box center [518, 277] width 327 height 18
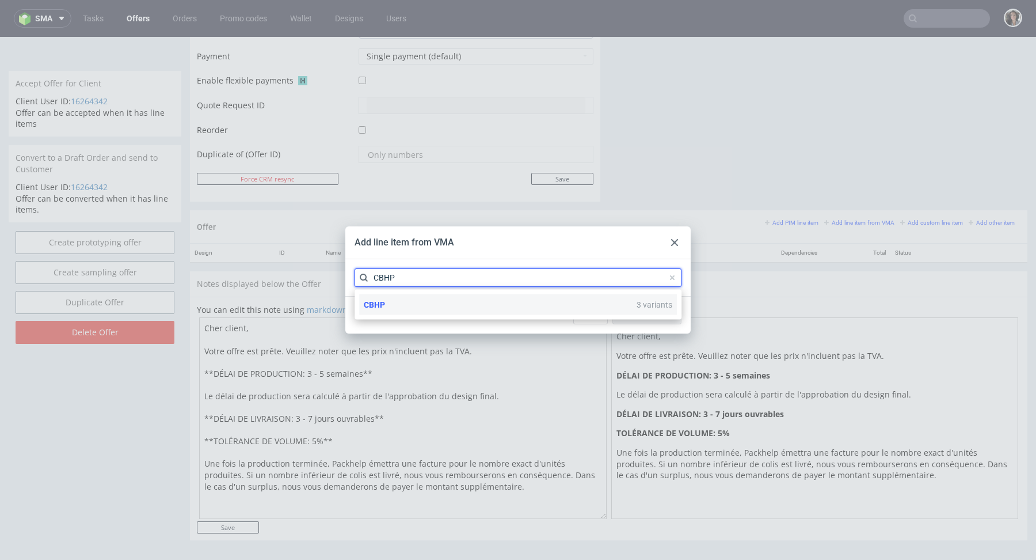
type input "CBHP"
click at [397, 303] on div "CBHP 3 variants" at bounding box center [518, 304] width 318 height 21
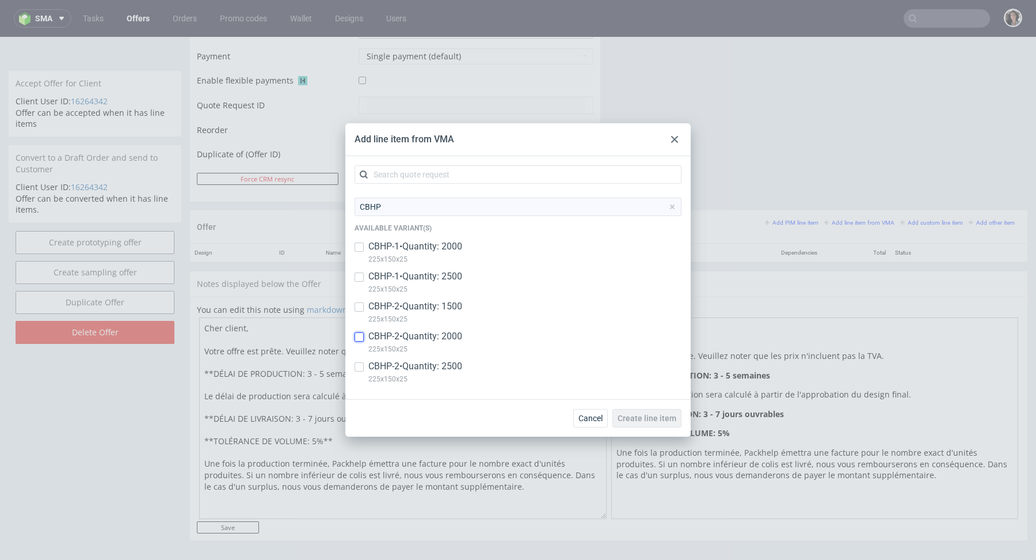
click at [359, 337] on input "checkbox" at bounding box center [359, 336] width 9 height 9
checkbox input "true"
click at [641, 420] on span "Create line item" at bounding box center [647, 418] width 59 height 8
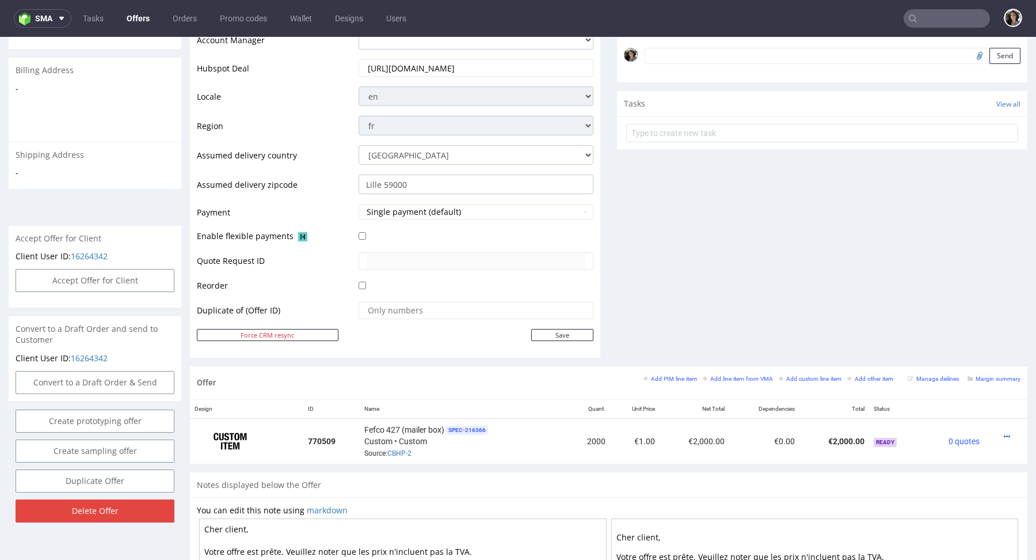
scroll to position [551, 0]
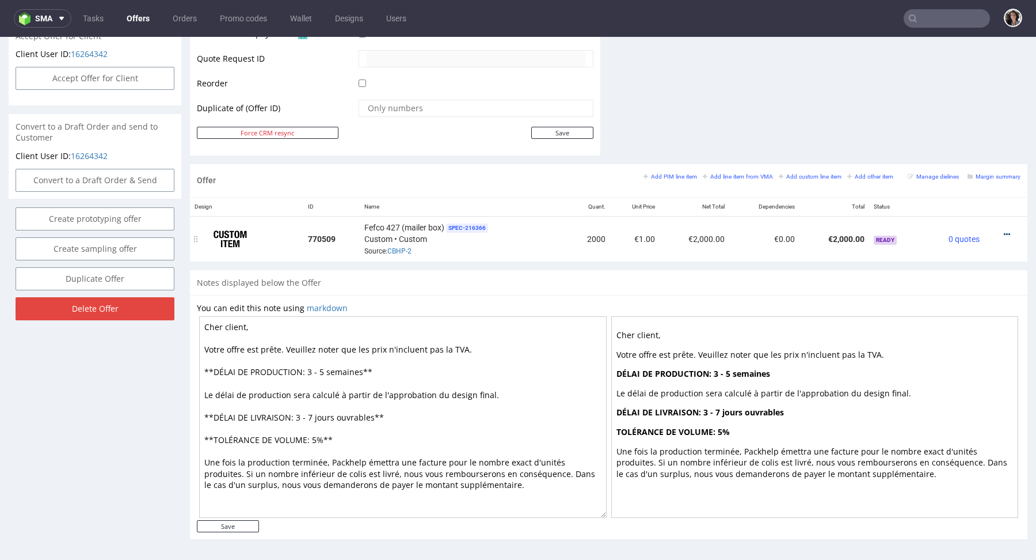
click at [1004, 230] on link at bounding box center [1007, 234] width 6 height 9
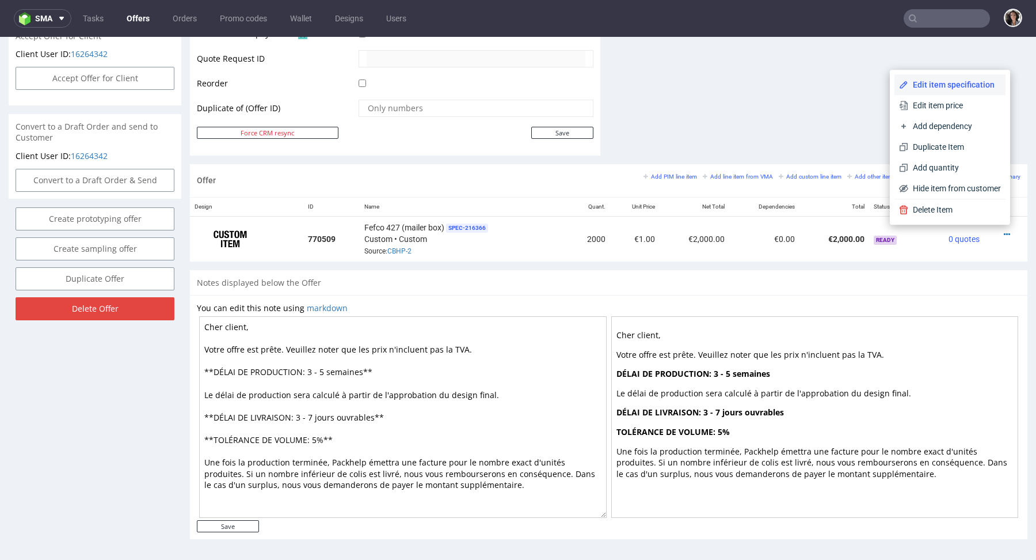
click at [950, 87] on span "Edit item specification" at bounding box center [954, 85] width 93 height 12
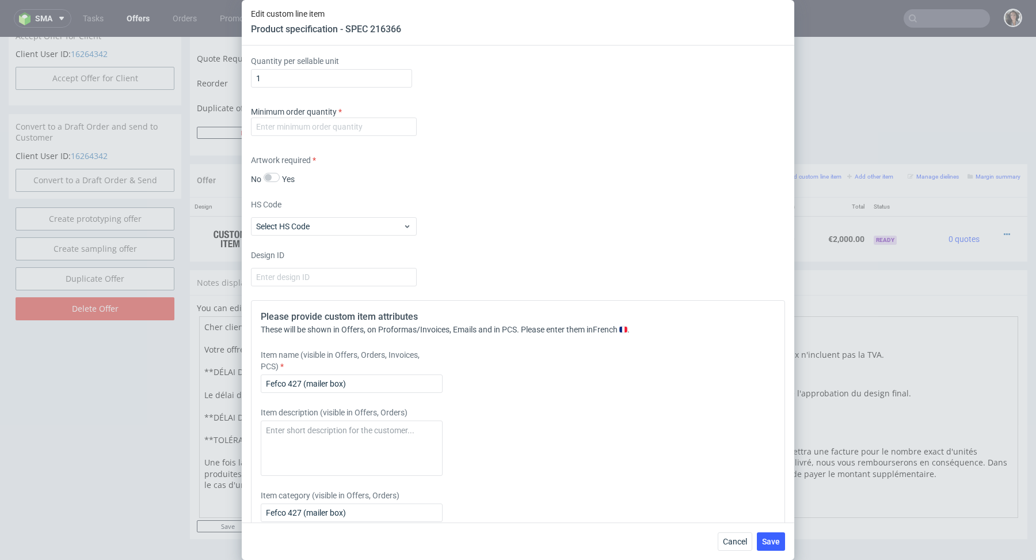
scroll to position [1452, 0]
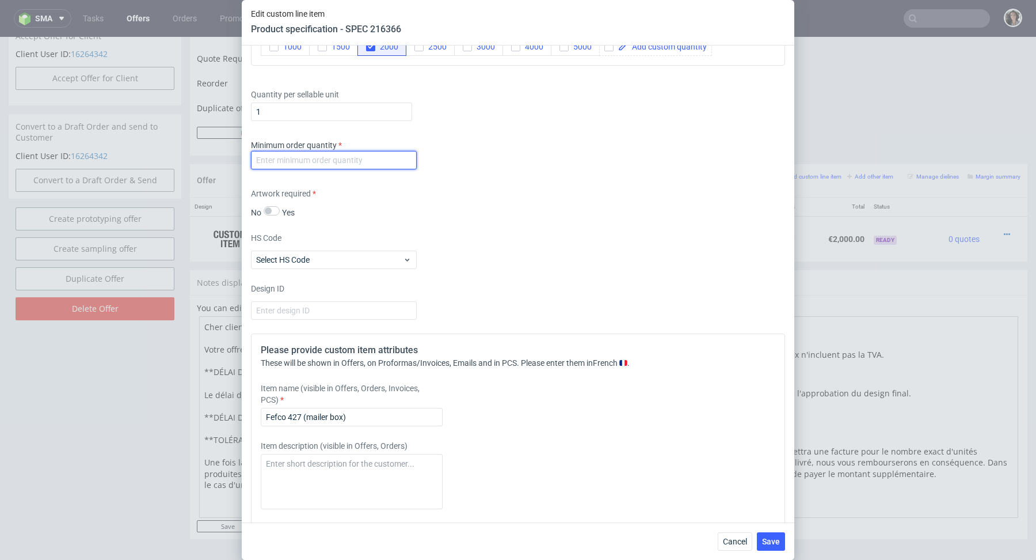
click at [321, 156] on input "number" at bounding box center [334, 160] width 166 height 18
type input "1"
click at [653, 208] on div "Artwork required No Yes" at bounding box center [518, 203] width 534 height 31
click at [771, 540] on span "Save" at bounding box center [771, 541] width 18 height 8
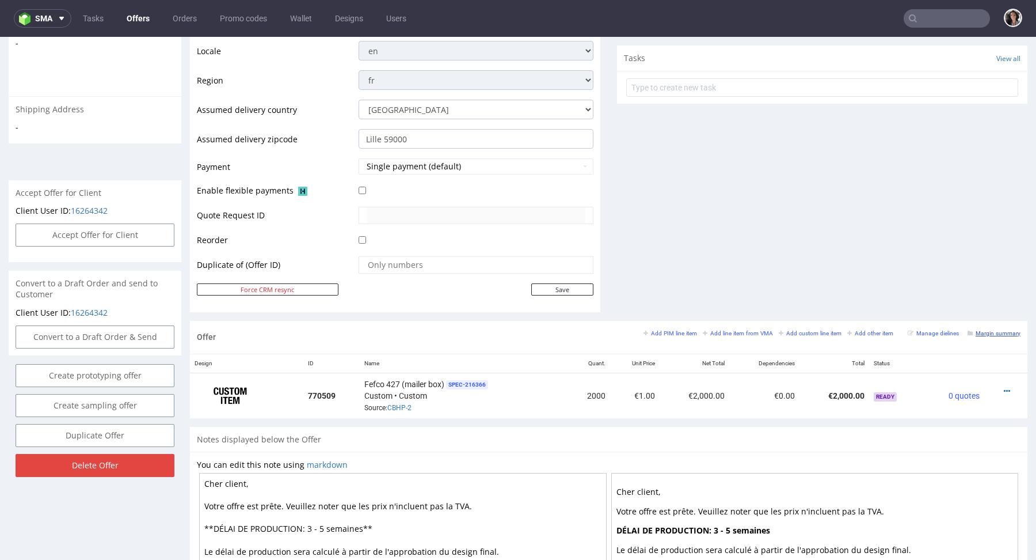
scroll to position [429, 0]
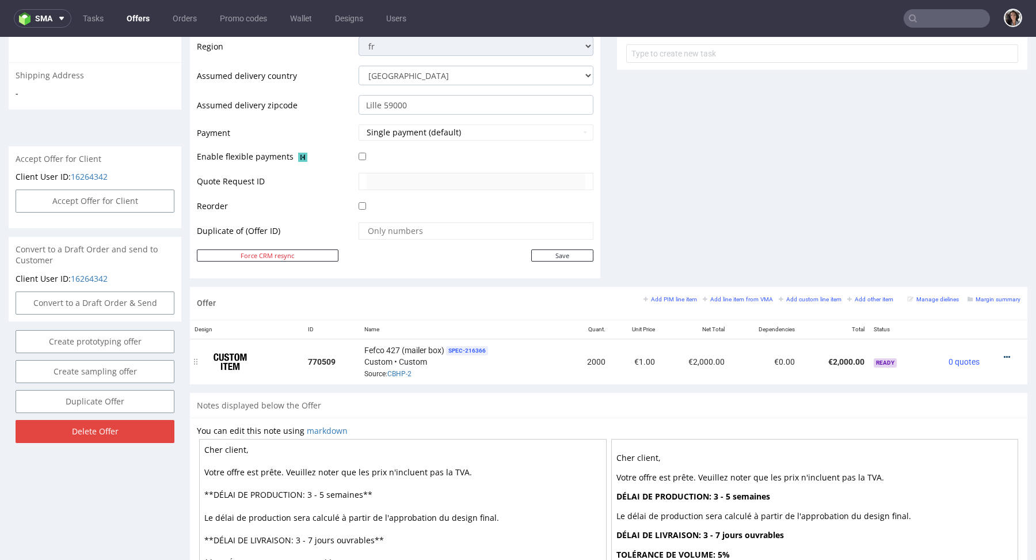
click at [1004, 353] on icon at bounding box center [1007, 357] width 6 height 8
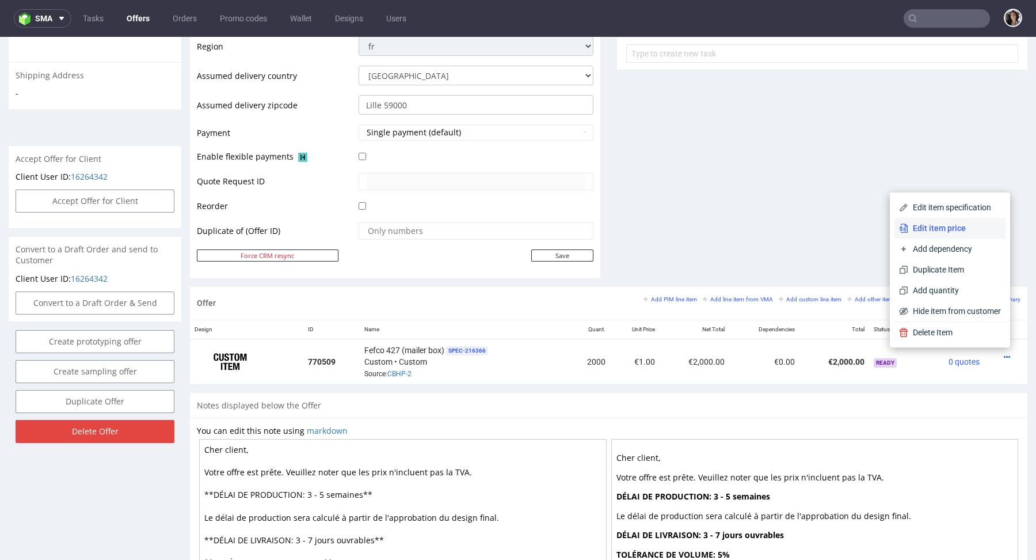
click at [936, 230] on span "Edit item price" at bounding box center [954, 228] width 93 height 12
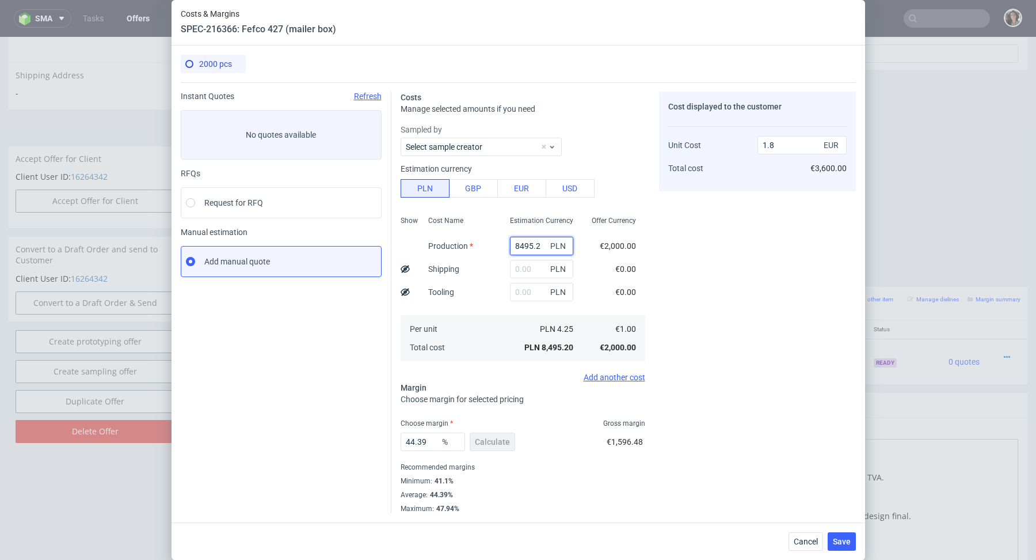
click at [524, 249] on input "8495.2" at bounding box center [541, 246] width 63 height 18
paste input "1160"
type input "1160"
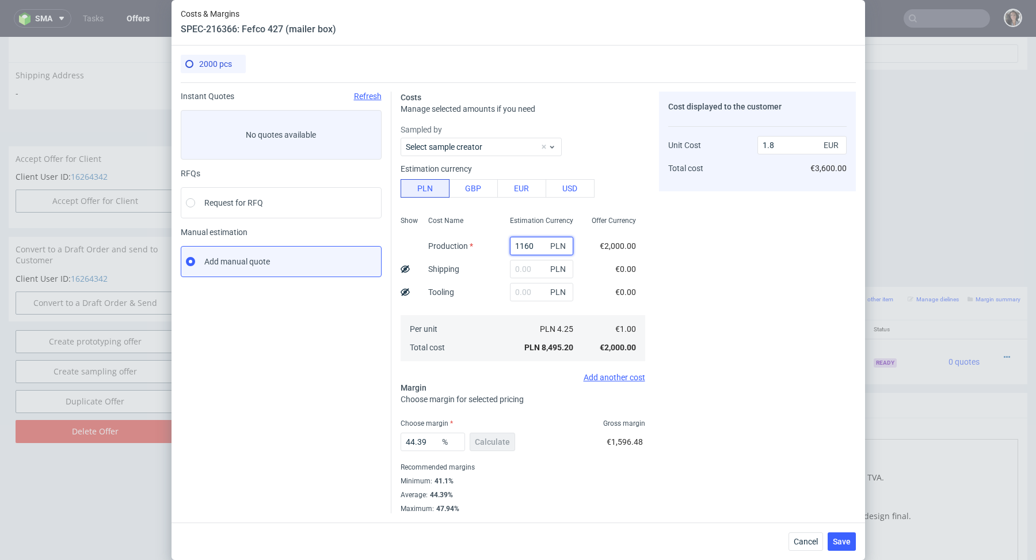
type input "0.25"
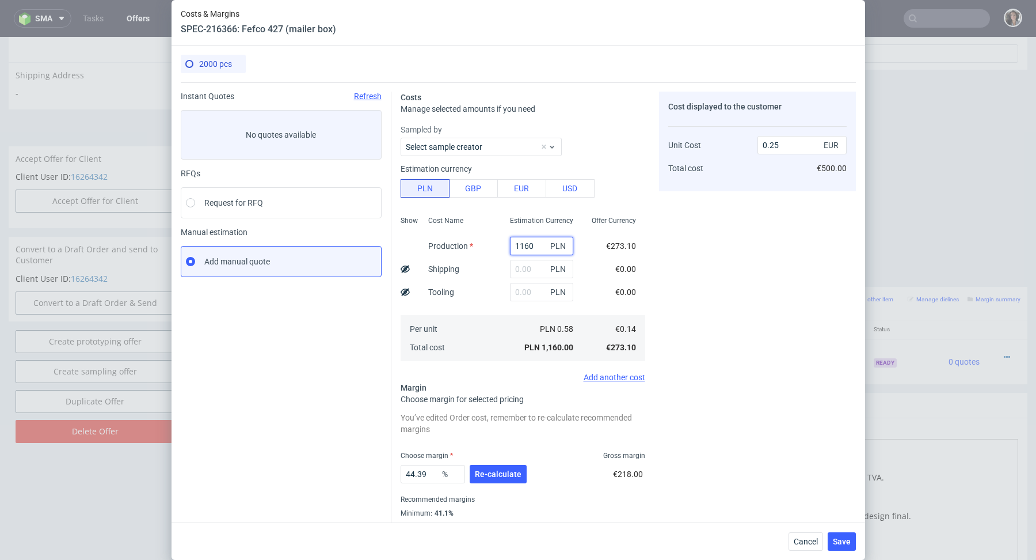
type input "1160"
click at [536, 273] on input "text" at bounding box center [541, 269] width 63 height 18
type input "v"
paste input "593.81"
type input "593.81"
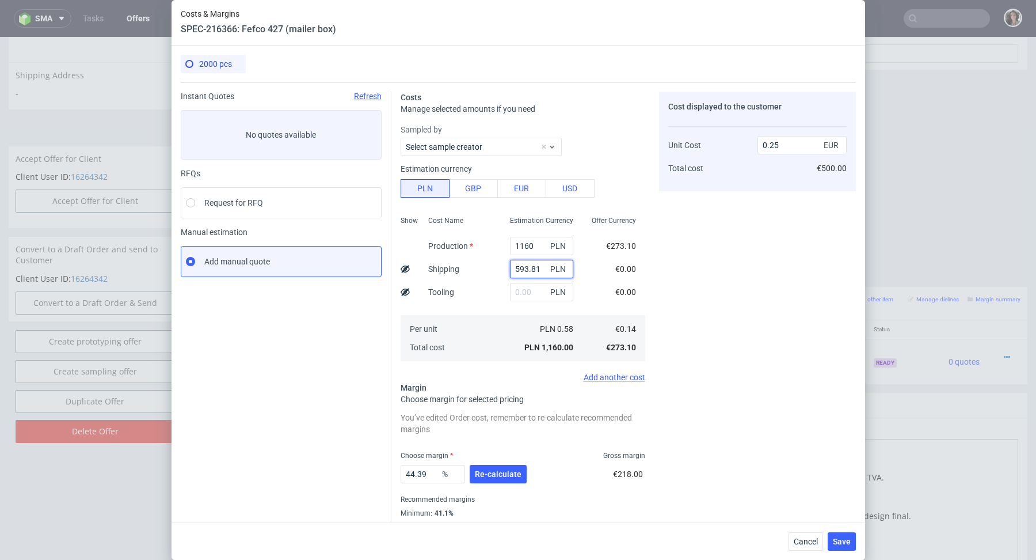
type input "0.37"
type input "593.81"
click at [534, 291] on input "text" at bounding box center [541, 292] width 63 height 18
paste input "1300"
type input "1300"
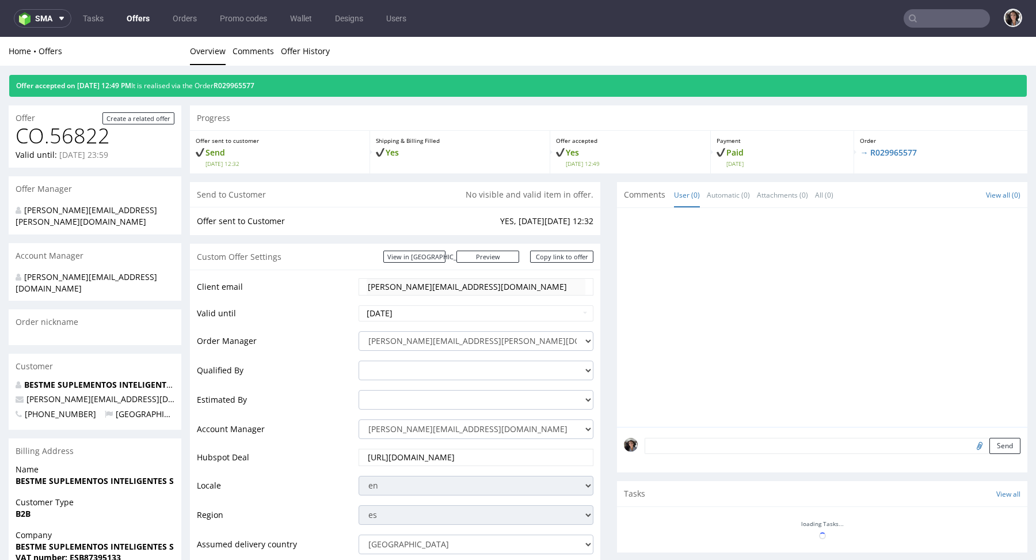
scroll to position [230, 0]
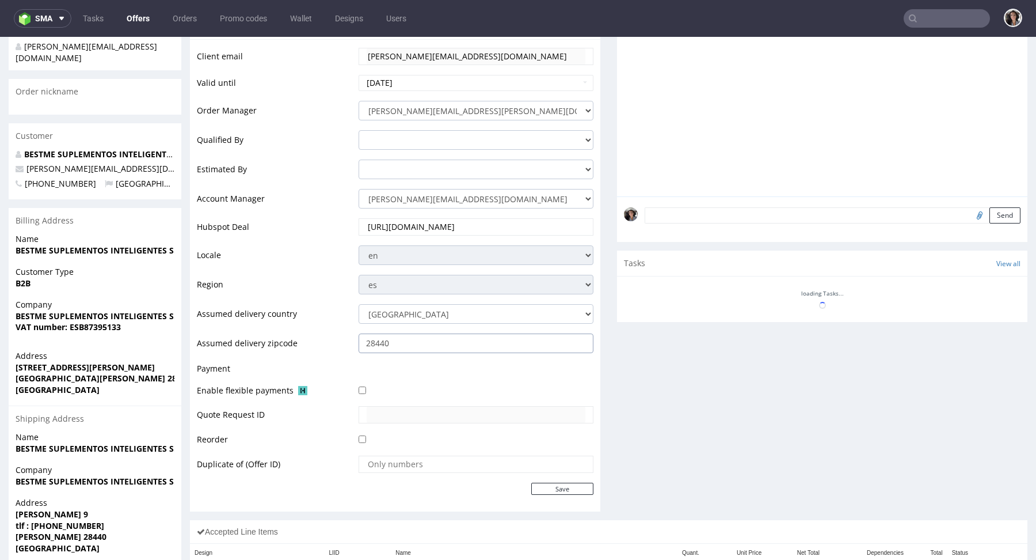
click at [416, 349] on input "28440" at bounding box center [476, 343] width 235 height 20
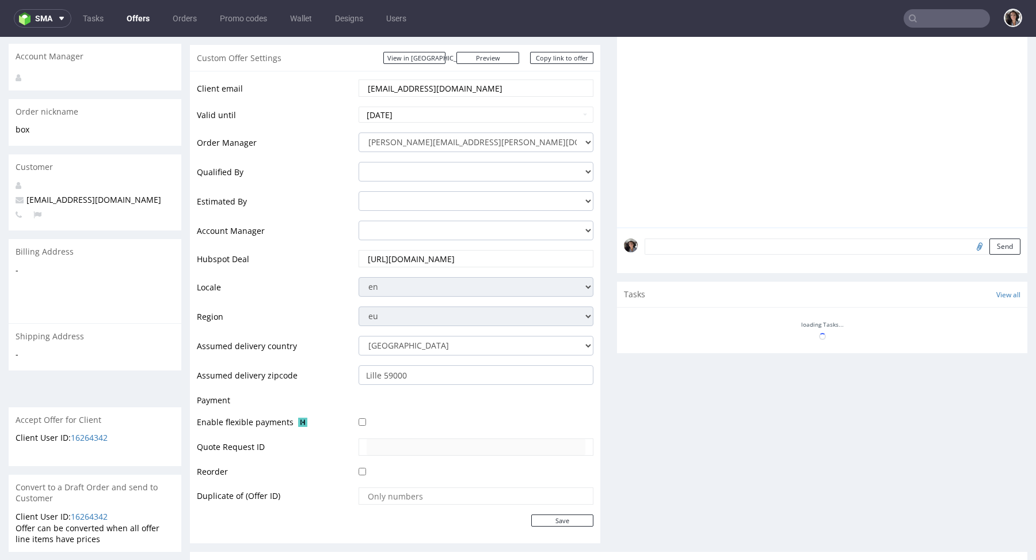
scroll to position [203, 0]
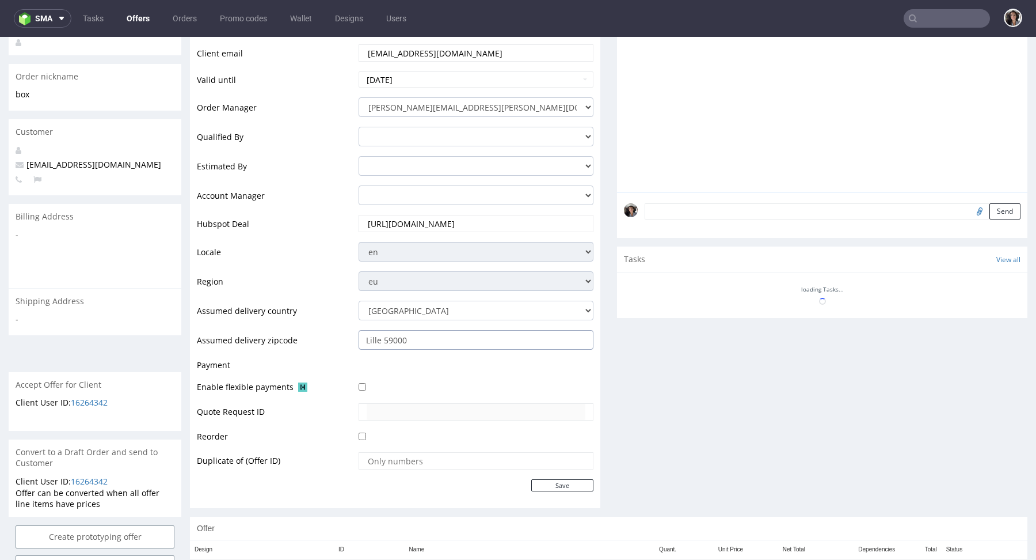
click at [433, 341] on input "Lille 59000" at bounding box center [476, 340] width 235 height 20
drag, startPoint x: 428, startPoint y: 340, endPoint x: 355, endPoint y: 339, distance: 73.1
click at [356, 339] on td "Lille 59000" at bounding box center [475, 343] width 238 height 29
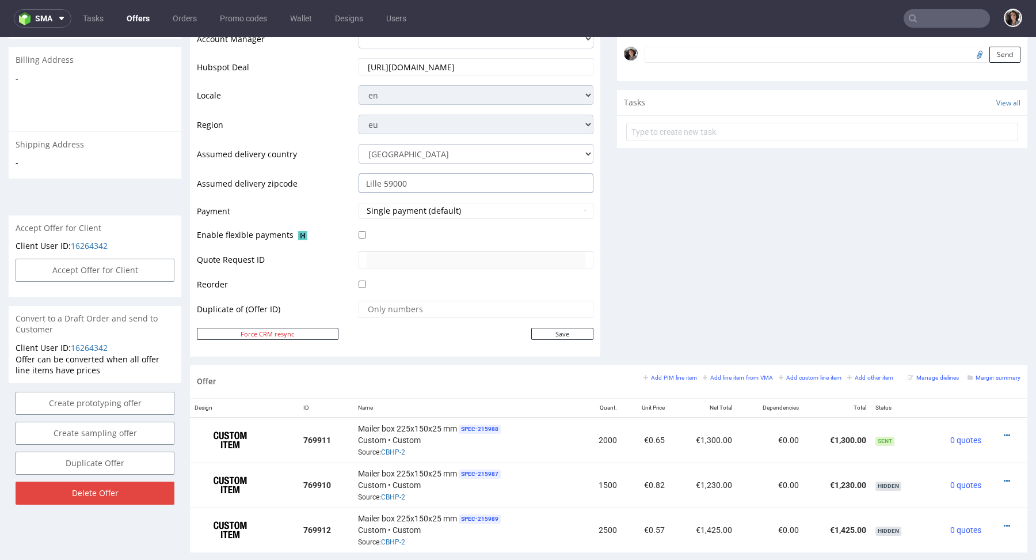
scroll to position [476, 0]
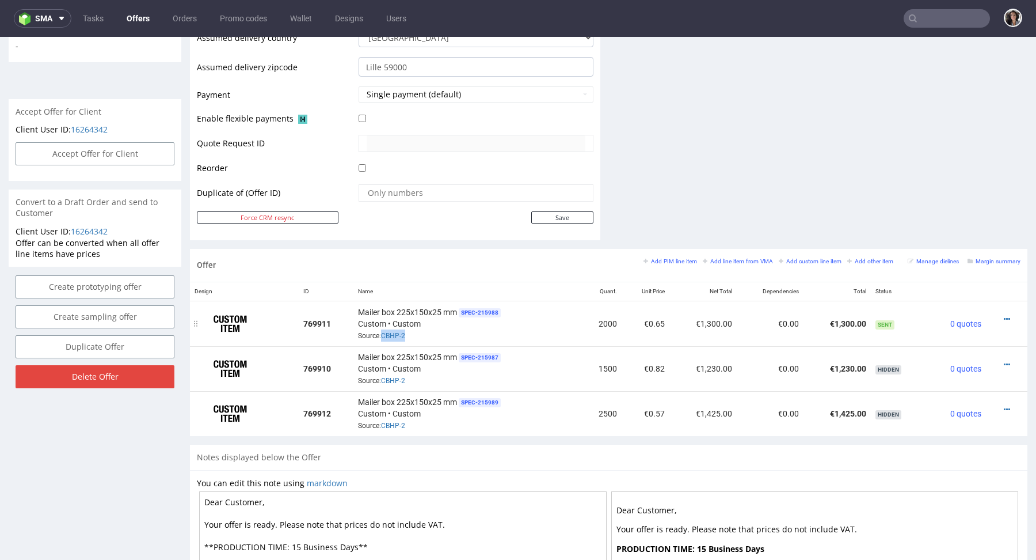
drag, startPoint x: 413, startPoint y: 333, endPoint x: 379, endPoint y: 334, distance: 33.4
click at [379, 334] on div "Mailer box 225x150x25 mm SPEC- 215988 Custom • Custom Source: CBHP-2" at bounding box center [467, 324] width 219 height 36
copy span "CBHP-2"
click at [1004, 315] on icon at bounding box center [1007, 319] width 6 height 8
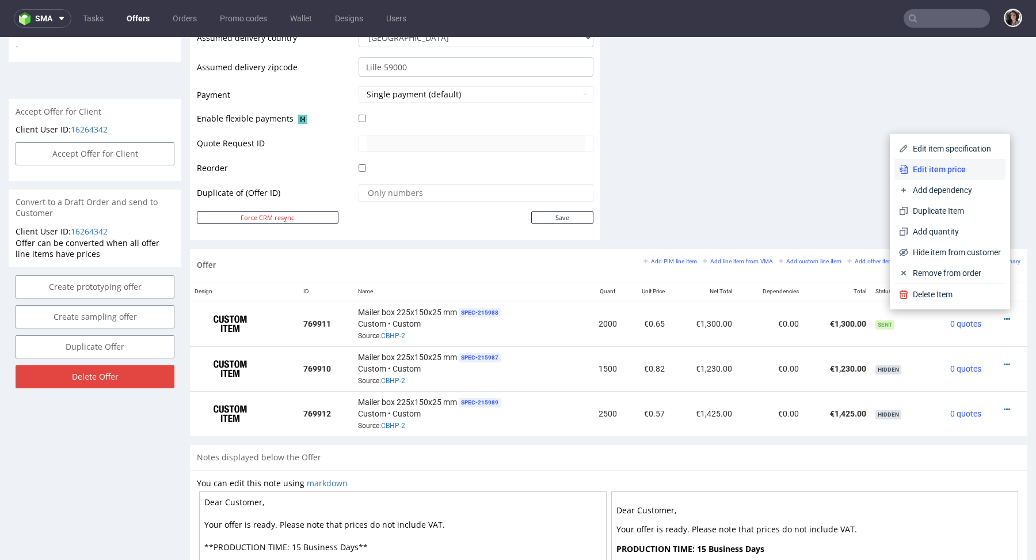
click at [933, 172] on span "Edit item price" at bounding box center [954, 169] width 93 height 12
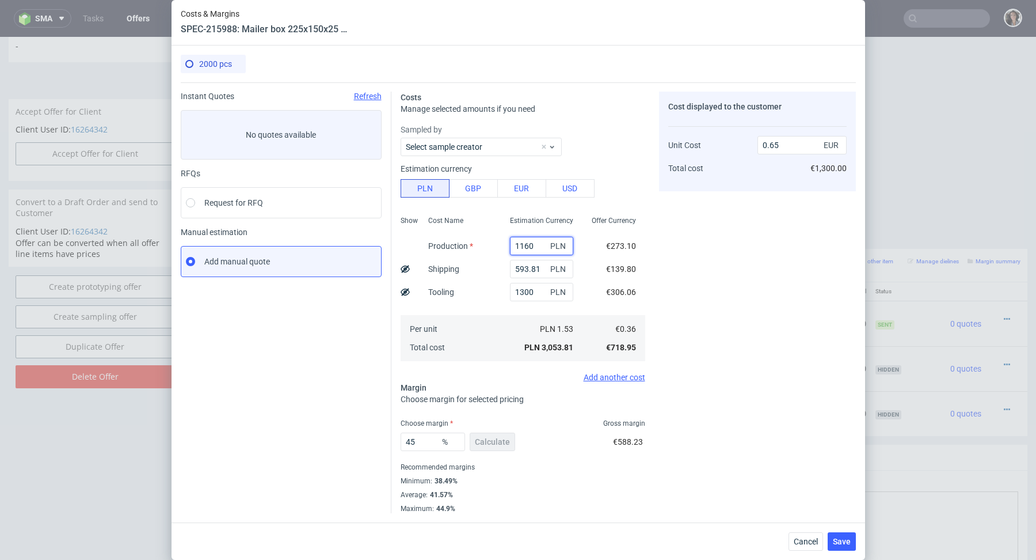
click at [530, 243] on input "1160" at bounding box center [541, 246] width 63 height 18
click at [539, 272] on input "593.81" at bounding box center [541, 269] width 63 height 18
click at [530, 300] on input "1300" at bounding box center [541, 292] width 63 height 18
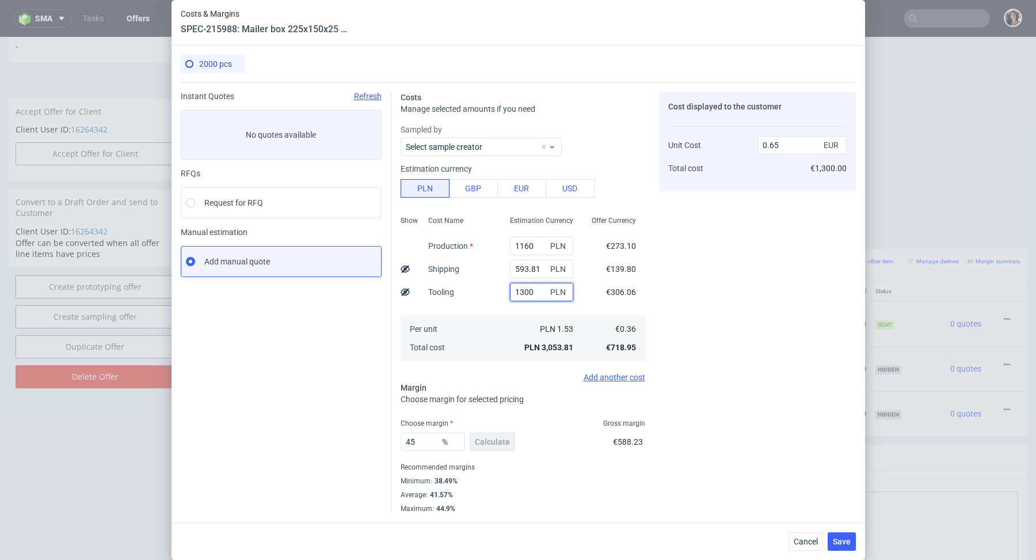
click at [530, 300] on input "1300" at bounding box center [541, 292] width 63 height 18
click at [807, 537] on span "Cancel" at bounding box center [806, 541] width 24 height 8
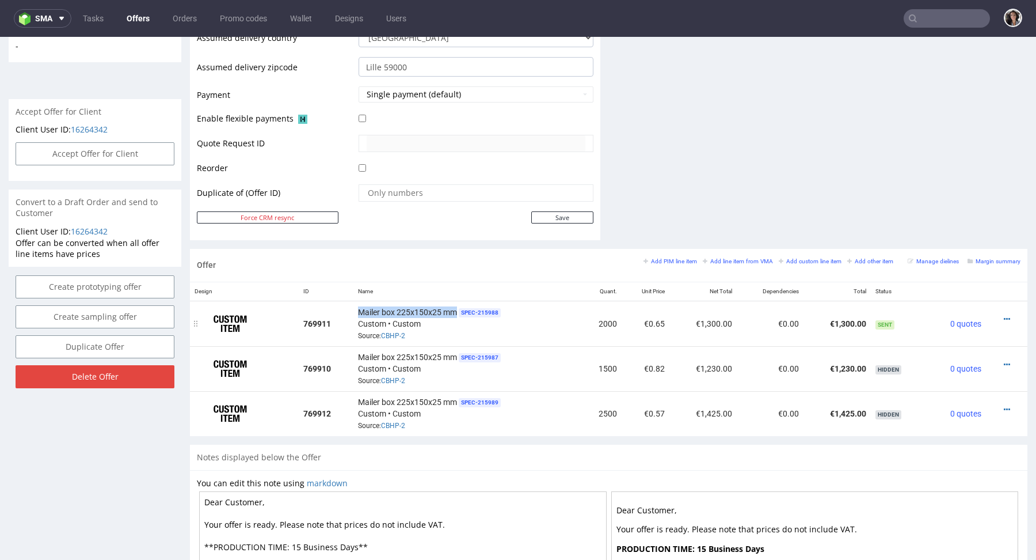
drag, startPoint x: 456, startPoint y: 309, endPoint x: 353, endPoint y: 308, distance: 103.0
click at [353, 308] on td "Mailer box 225x150x25 mm SPEC- 215988 Custom • Custom Source: CBHP-2" at bounding box center [467, 322] width 228 height 45
copy span "Mailer box 225x150x25 mm"
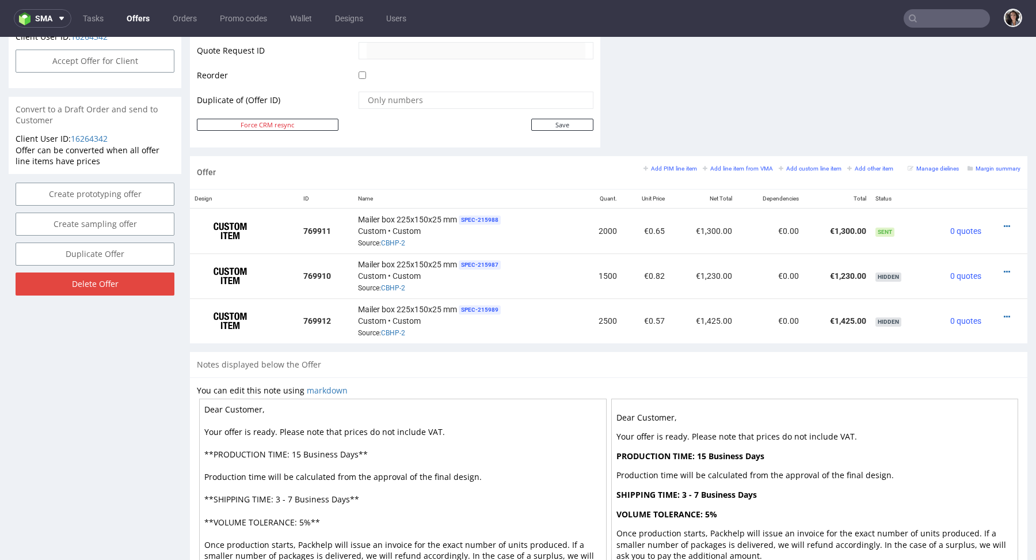
drag, startPoint x: 354, startPoint y: 451, endPoint x: 291, endPoint y: 447, distance: 63.5
click at [291, 447] on textarea "Dear Customer, Your offer is ready. Please note that prices do not include VAT.…" at bounding box center [403, 498] width 408 height 201
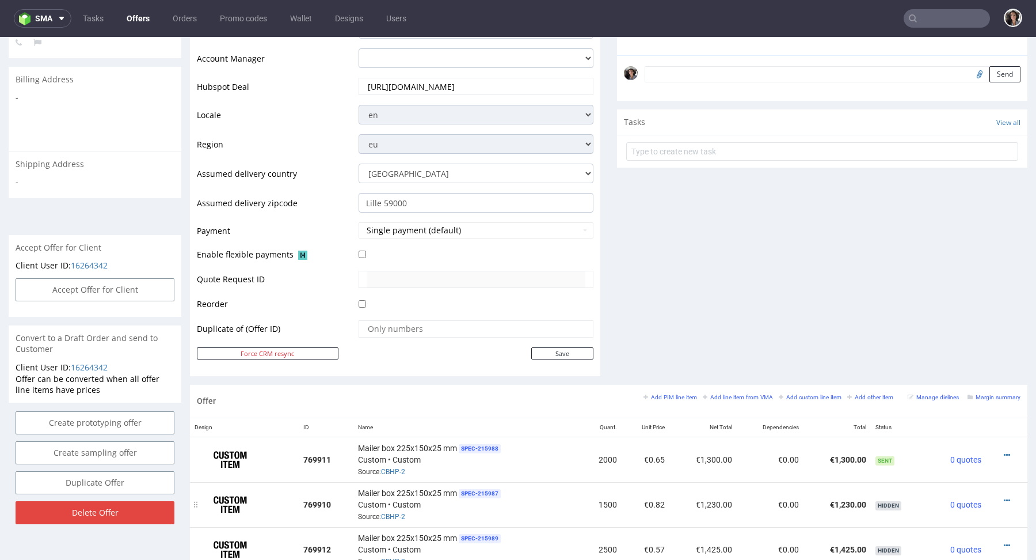
scroll to position [0, 0]
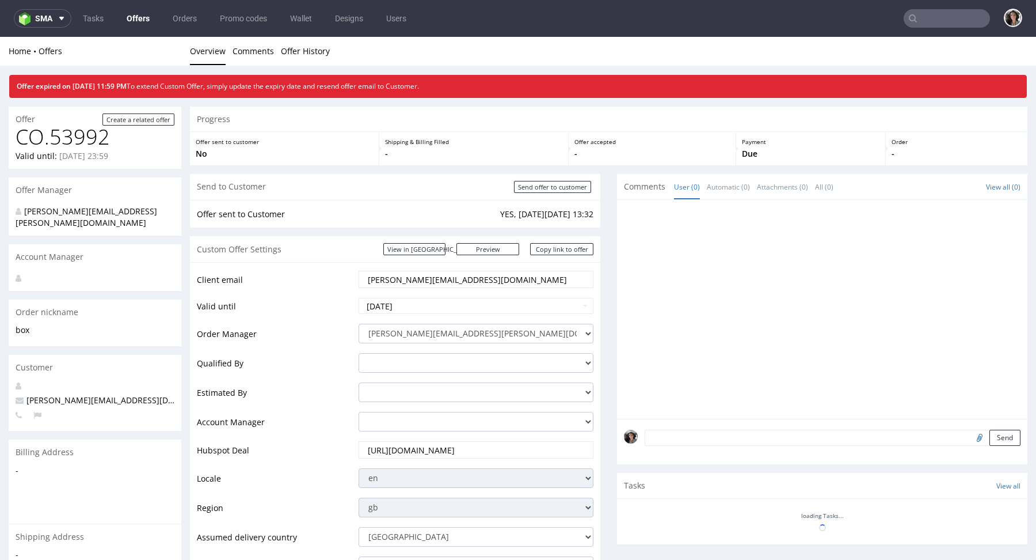
click at [136, 10] on link "Offers" at bounding box center [138, 18] width 37 height 18
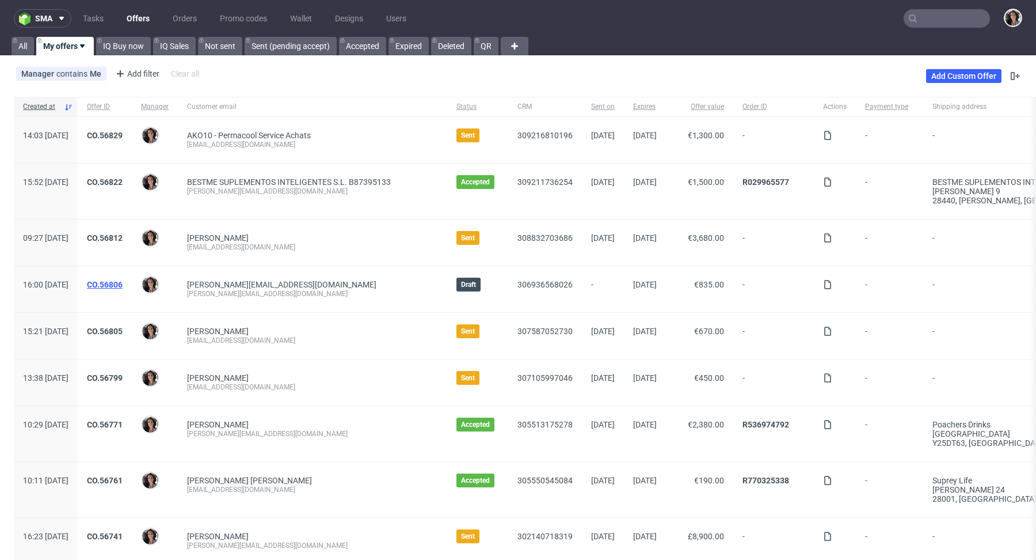
click at [123, 284] on link "CO.56806" at bounding box center [105, 284] width 36 height 9
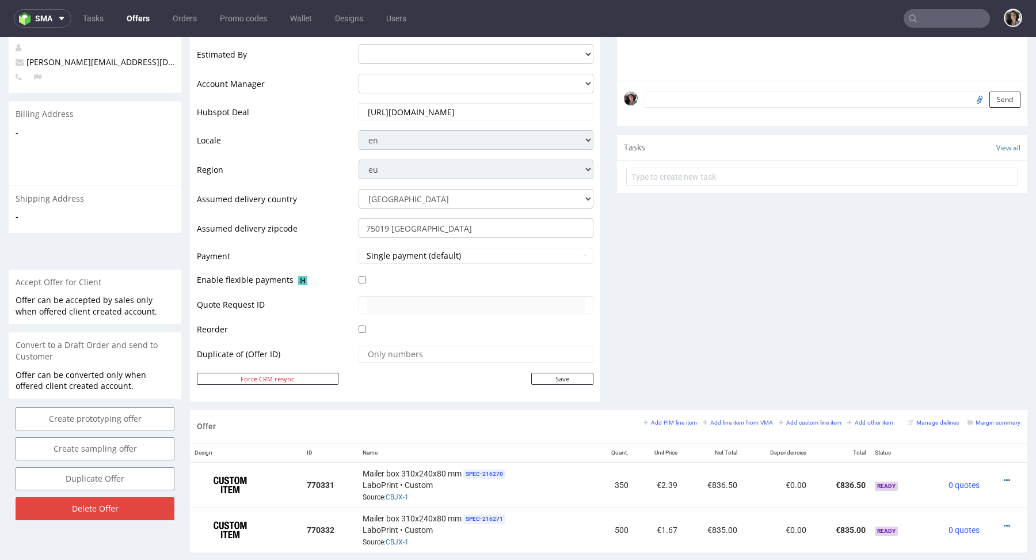
scroll to position [596, 0]
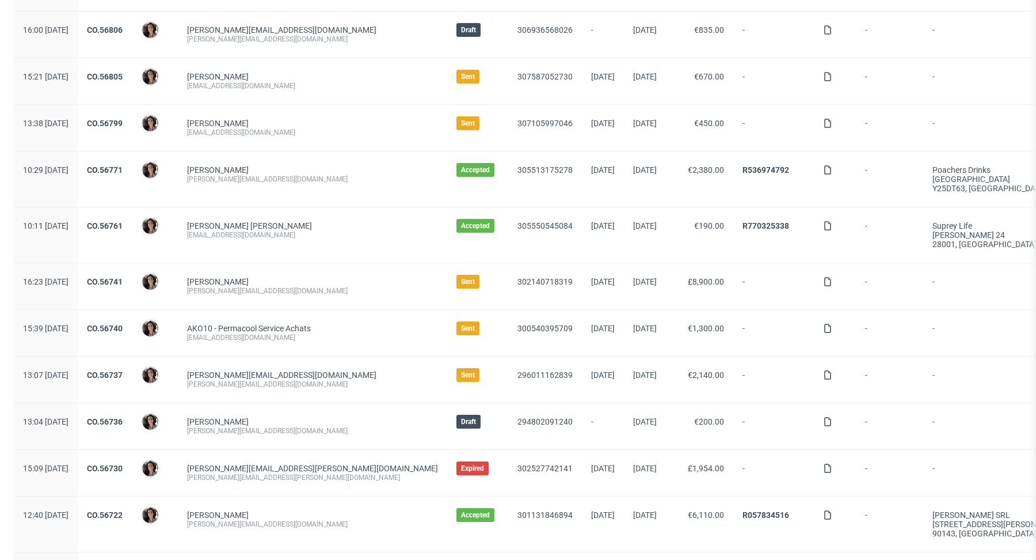
scroll to position [314, 0]
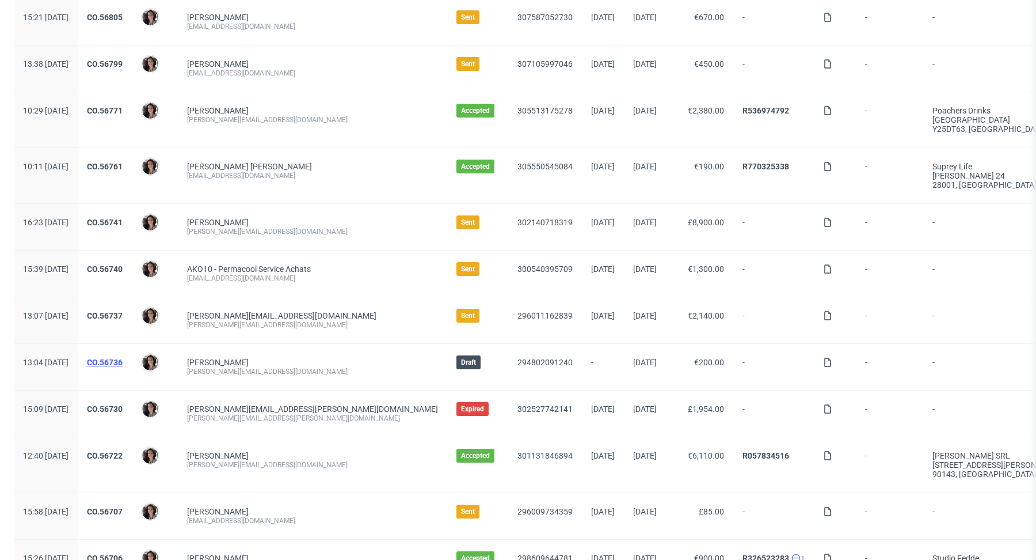
click at [123, 357] on link "CO.56736" at bounding box center [105, 361] width 36 height 9
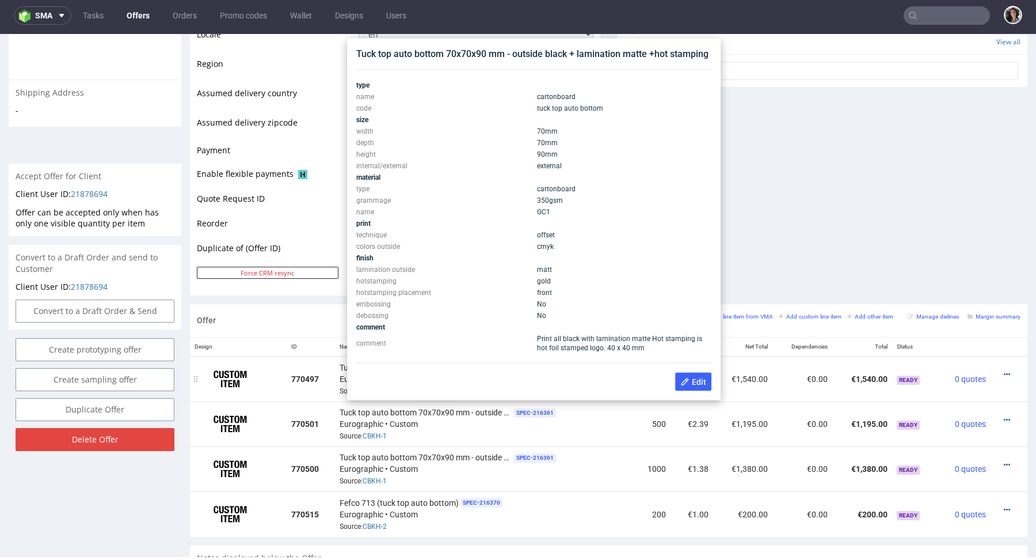
scroll to position [408, 0]
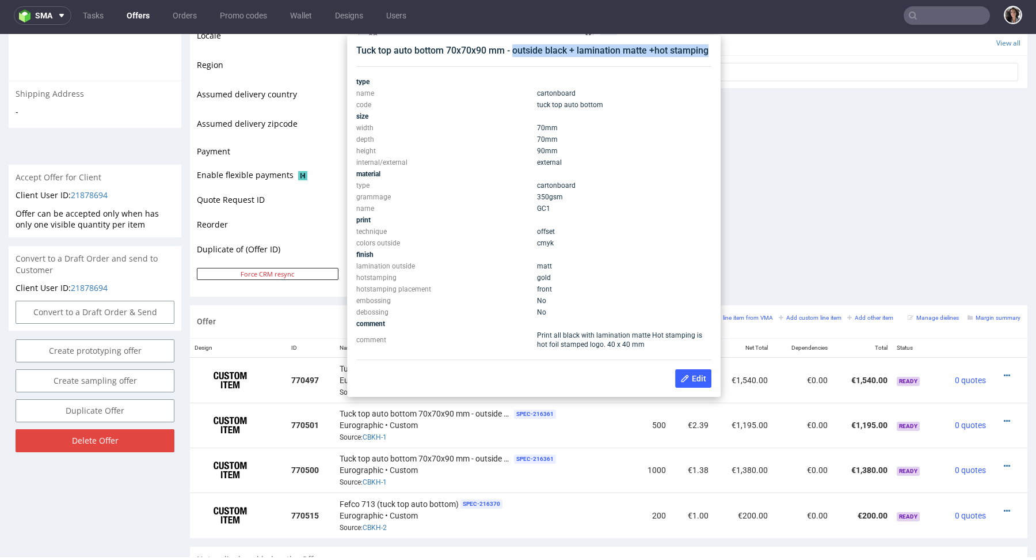
copy div "outside black + lamination matte +hot stamping"
drag, startPoint x: 710, startPoint y: 54, endPoint x: 514, endPoint y: 57, distance: 196.3
click at [514, 57] on div "Tuck top auto bottom 70x70x90 mm - outside black + lamination matte +hot stampi…" at bounding box center [534, 216] width 364 height 352
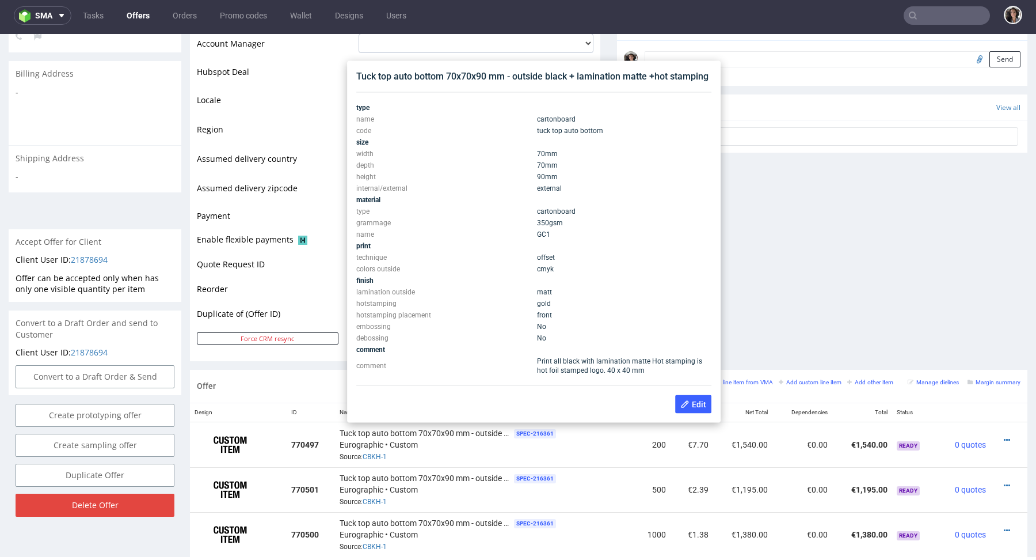
scroll to position [294, 0]
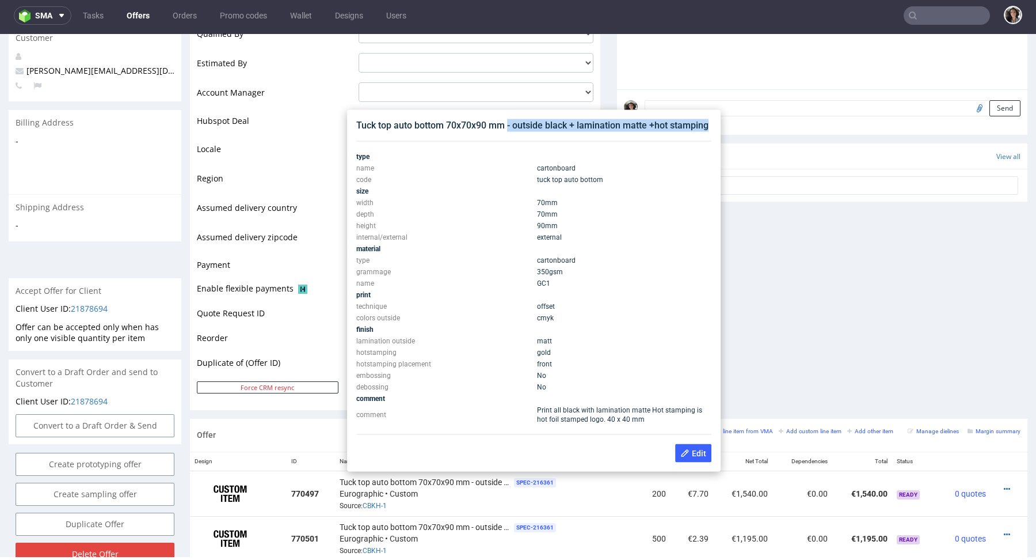
copy div "- outside black + lamination matte +hot stamping"
drag, startPoint x: 509, startPoint y: 126, endPoint x: 711, endPoint y: 134, distance: 202.2
click at [711, 134] on div "Tuck top auto bottom 70x70x90 mm - outside black + lamination matte +hot stampi…" at bounding box center [534, 291] width 364 height 352
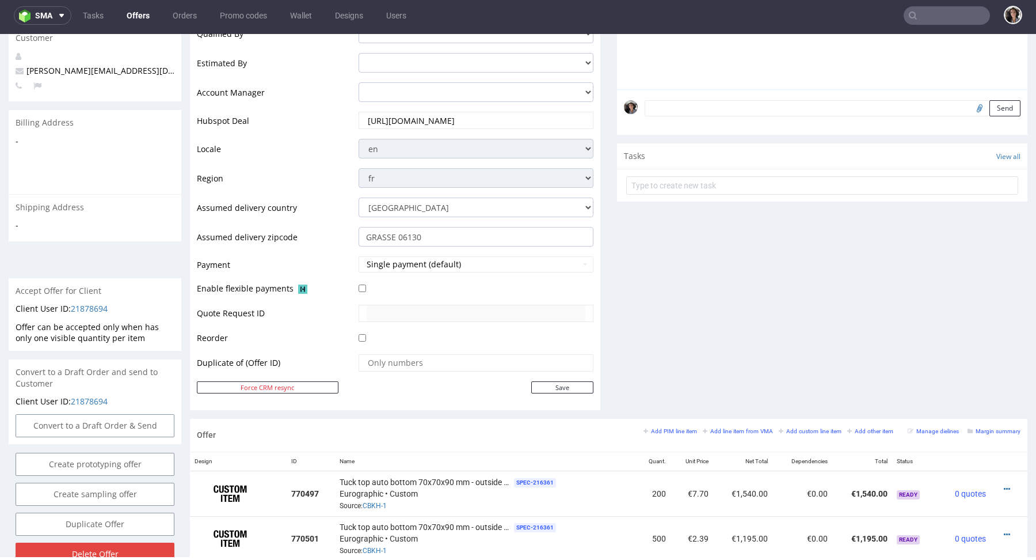
scroll to position [687, 0]
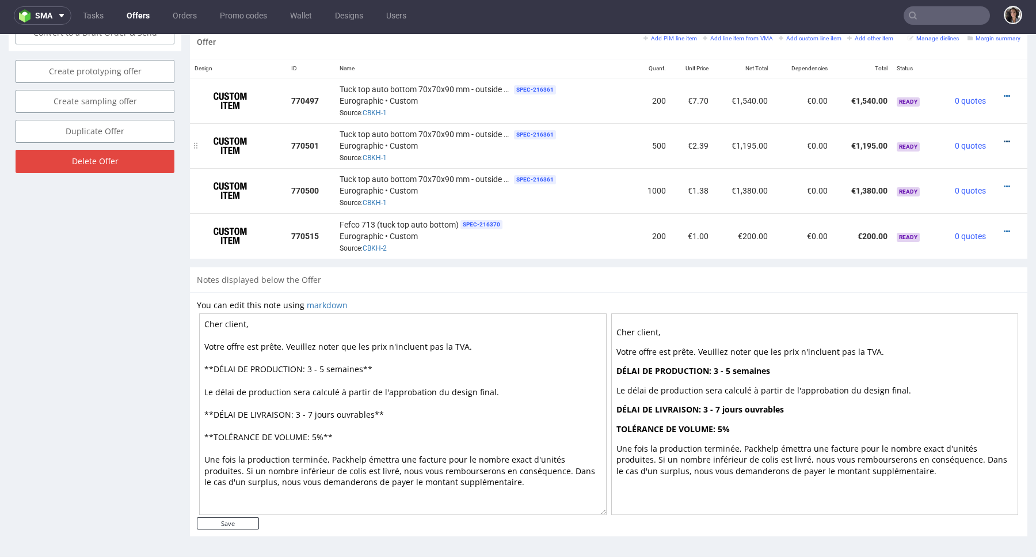
click at [1004, 142] on icon at bounding box center [1007, 142] width 6 height 8
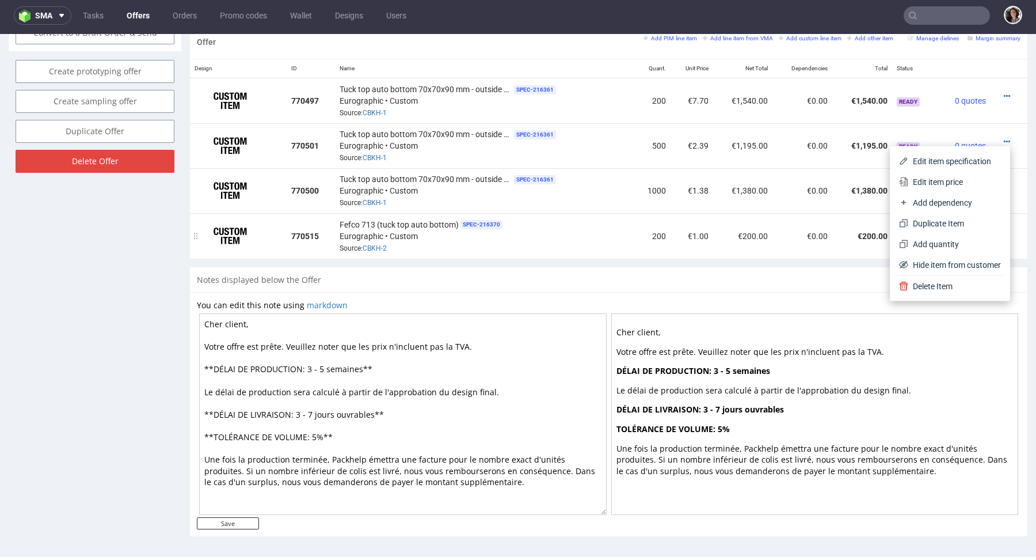
click at [732, 241] on td "€200.00" at bounding box center [743, 235] width 60 height 45
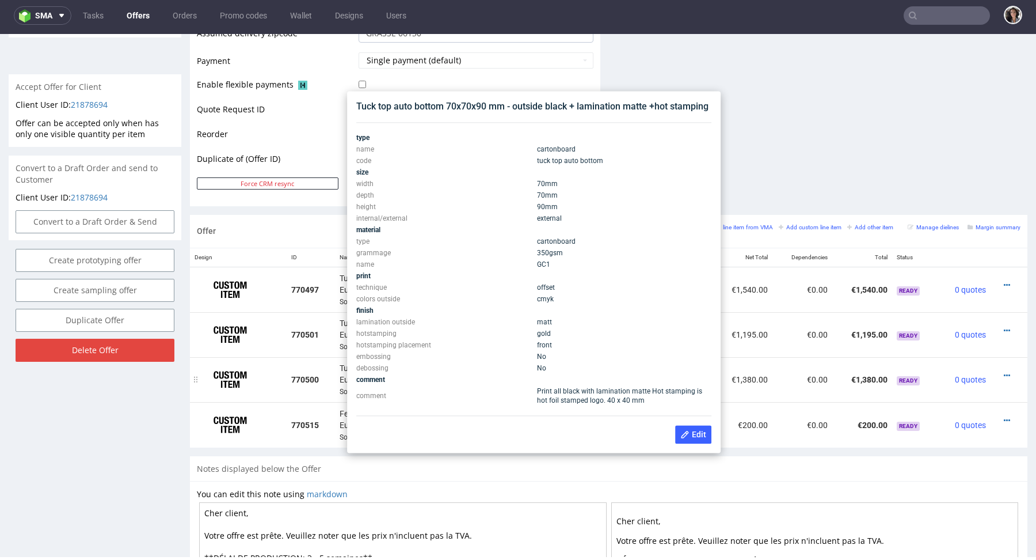
scroll to position [492, 0]
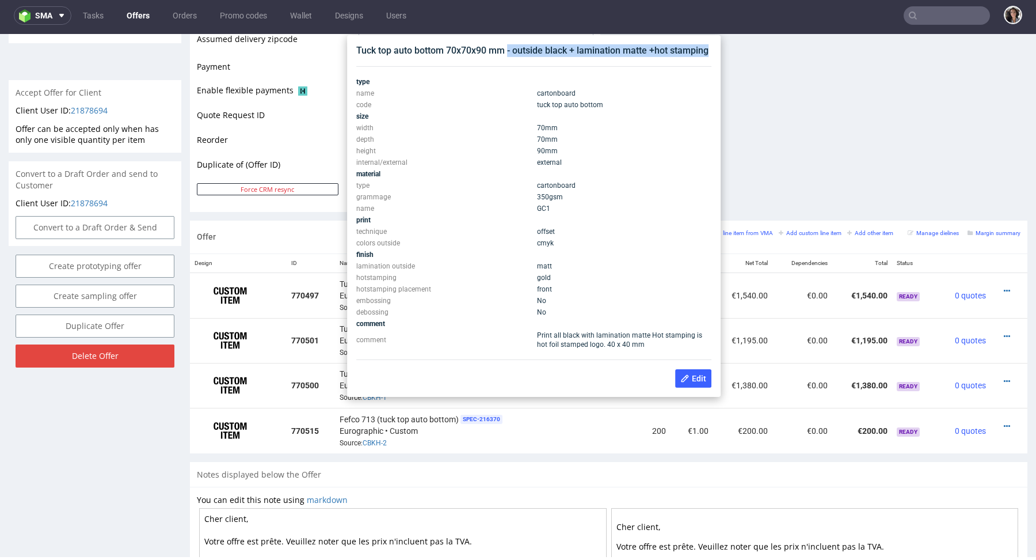
copy div "- outside black + lamination matte +hot stamping"
drag, startPoint x: 709, startPoint y: 54, endPoint x: 508, endPoint y: 54, distance: 200.3
click at [508, 54] on div "Tuck top auto bottom 70x70x90 mm - outside black + lamination matte +hot stampi…" at bounding box center [533, 50] width 355 height 13
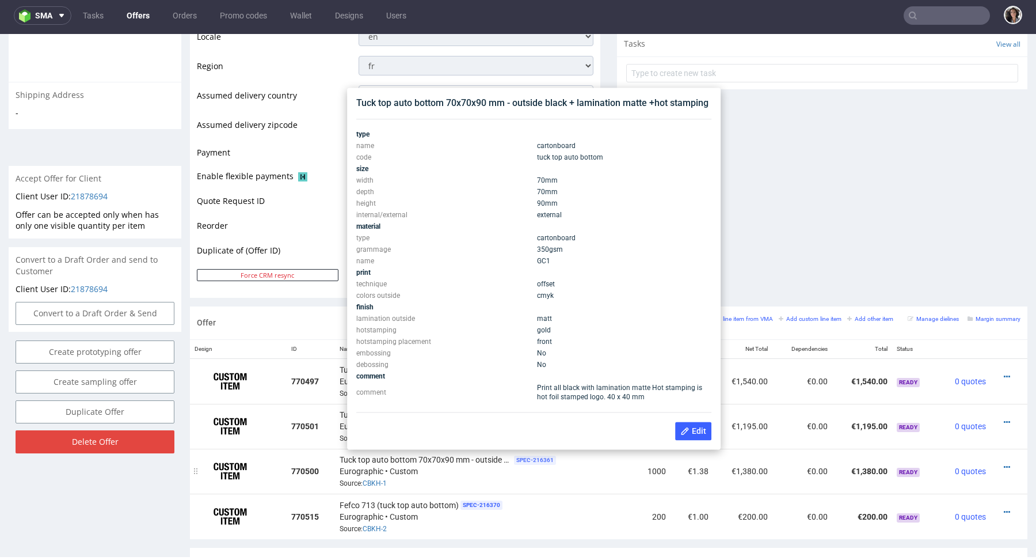
scroll to position [405, 0]
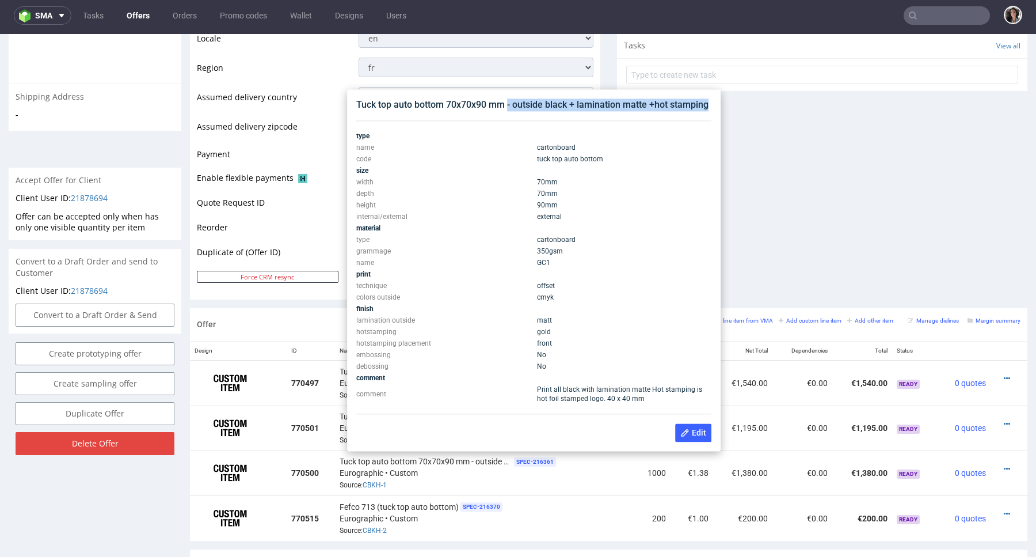
copy div "- outside black + lamination matte +hot stamping"
drag, startPoint x: 712, startPoint y: 104, endPoint x: 508, endPoint y: 105, distance: 203.8
click at [508, 105] on div "Tuck top auto bottom 70x70x90 mm - outside black + lamination matte +hot stampi…" at bounding box center [534, 270] width 364 height 352
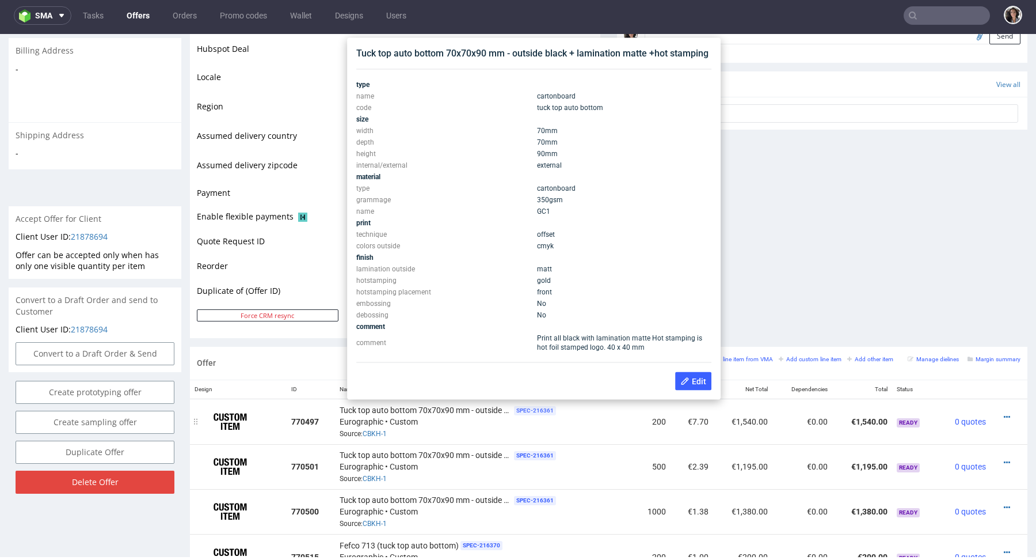
scroll to position [356, 0]
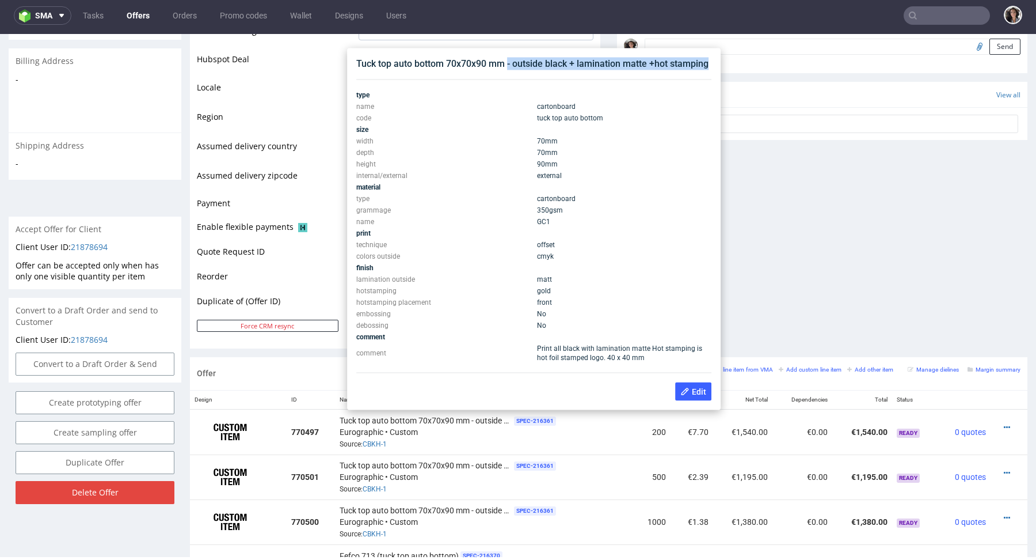
copy div "- outside black + lamination matte +hot stamping"
drag, startPoint x: 710, startPoint y: 64, endPoint x: 508, endPoint y: 64, distance: 201.5
click at [508, 64] on div "Tuck top auto bottom 70x70x90 mm - outside black + lamination matte +hot stampi…" at bounding box center [534, 229] width 364 height 352
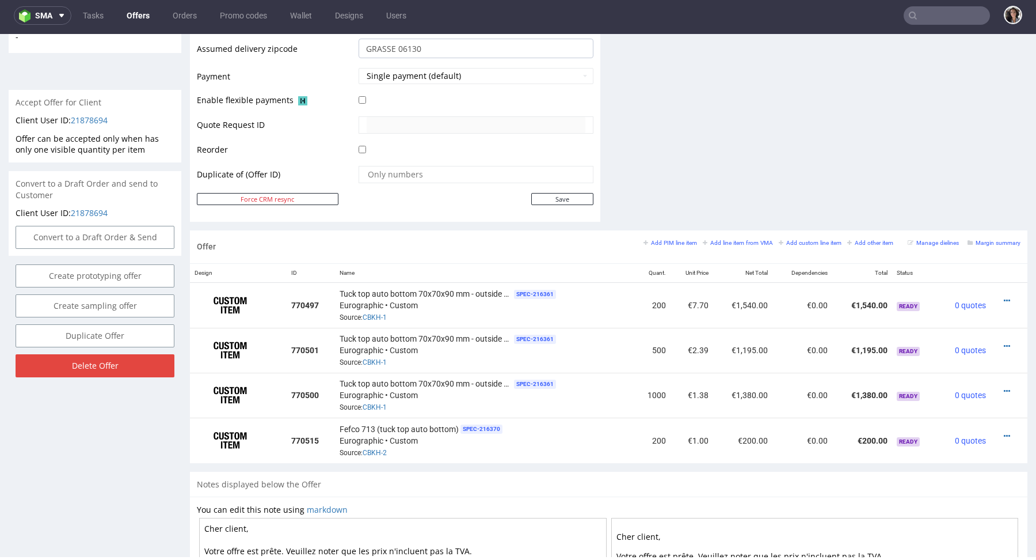
scroll to position [582, 0]
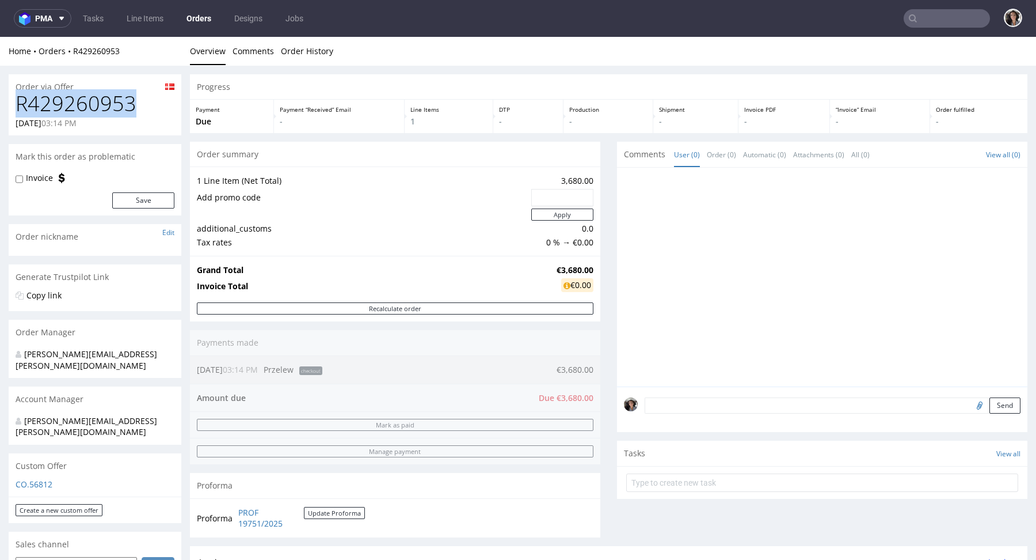
drag, startPoint x: 148, startPoint y: 104, endPoint x: 13, endPoint y: 104, distance: 134.7
click at [13, 104] on div "R429260953 [DATE] 03:14 PM" at bounding box center [95, 113] width 173 height 43
copy h1 "R429260953"
drag, startPoint x: 588, startPoint y: 267, endPoint x: 549, endPoint y: 267, distance: 39.1
click at [549, 267] on div "Grand Total €3,680.00 Invoice Total €0.00" at bounding box center [395, 279] width 410 height 47
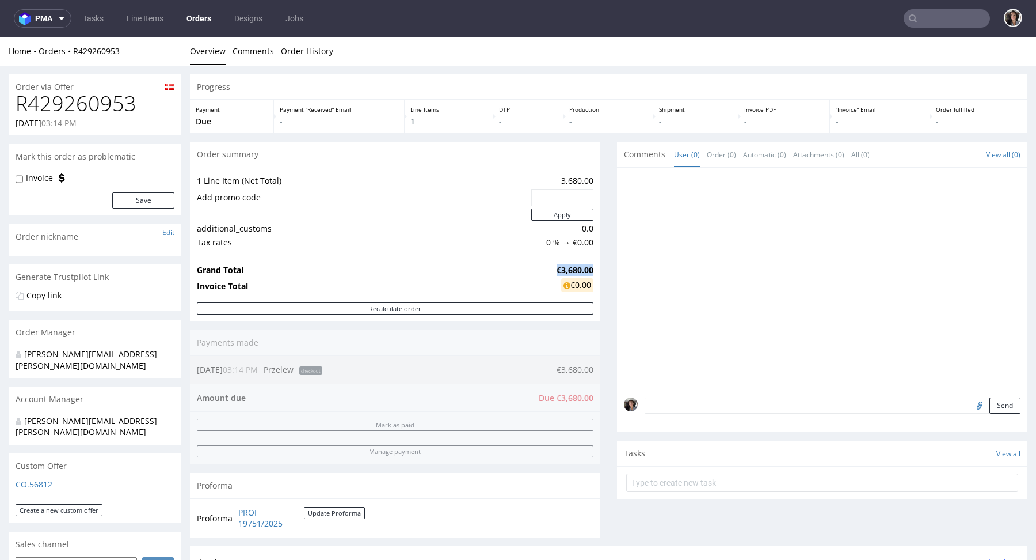
copy tr "€3,680.00"
drag, startPoint x: 542, startPoint y: 267, endPoint x: 586, endPoint y: 267, distance: 44.3
click at [586, 267] on tr "Grand Total €3,680.00" at bounding box center [395, 270] width 397 height 14
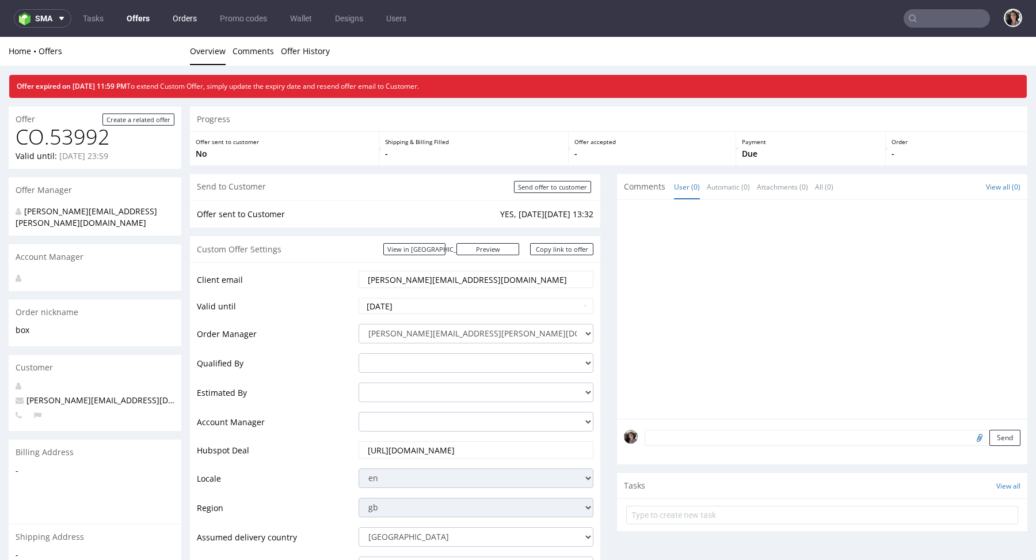
click at [180, 9] on link "Orders" at bounding box center [185, 18] width 38 height 18
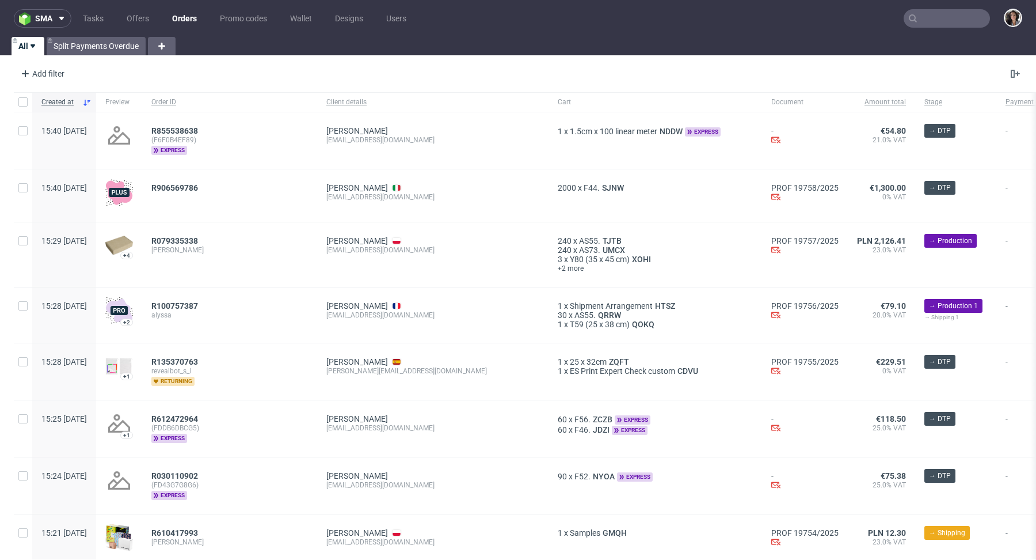
click at [933, 18] on input "text" at bounding box center [947, 18] width 86 height 18
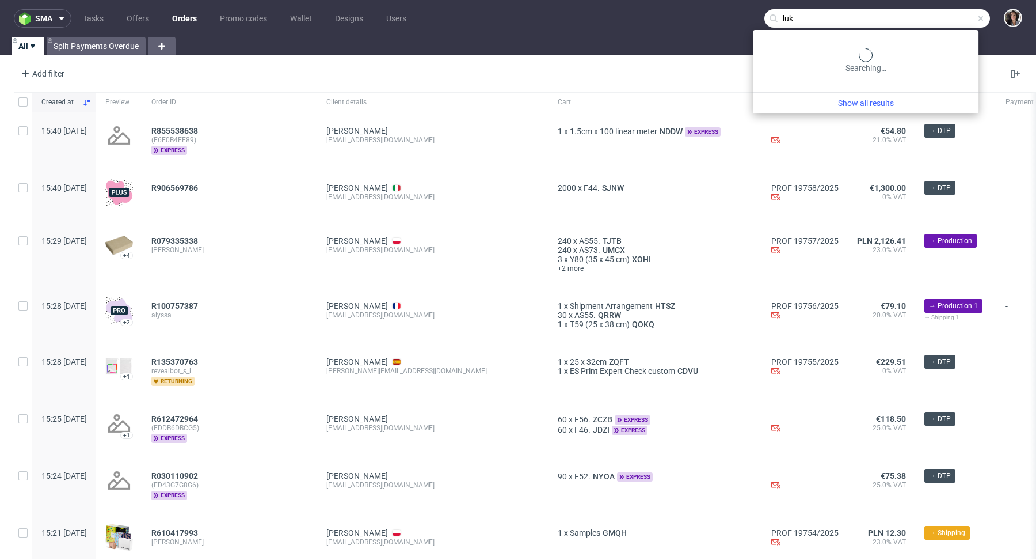
type input "luk"
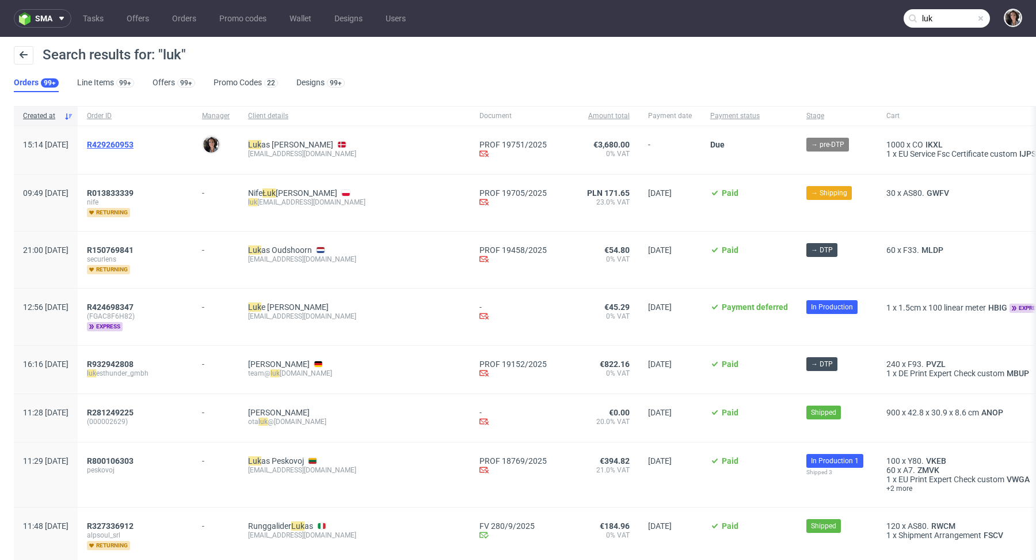
click at [134, 141] on span "R429260953" at bounding box center [110, 144] width 47 height 9
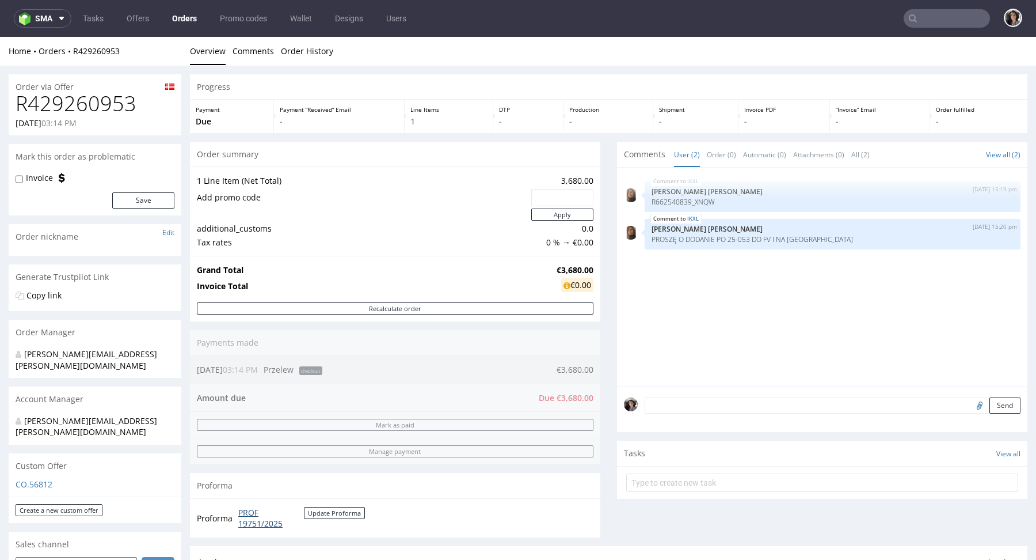
click at [253, 512] on link "PROF 19751/2025" at bounding box center [271, 518] width 66 height 22
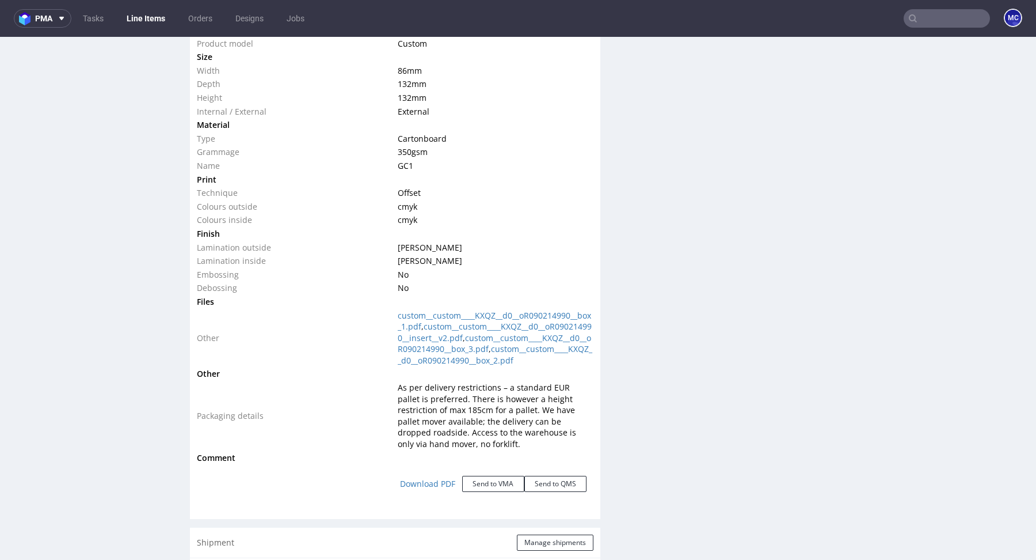
scroll to position [1406, 0]
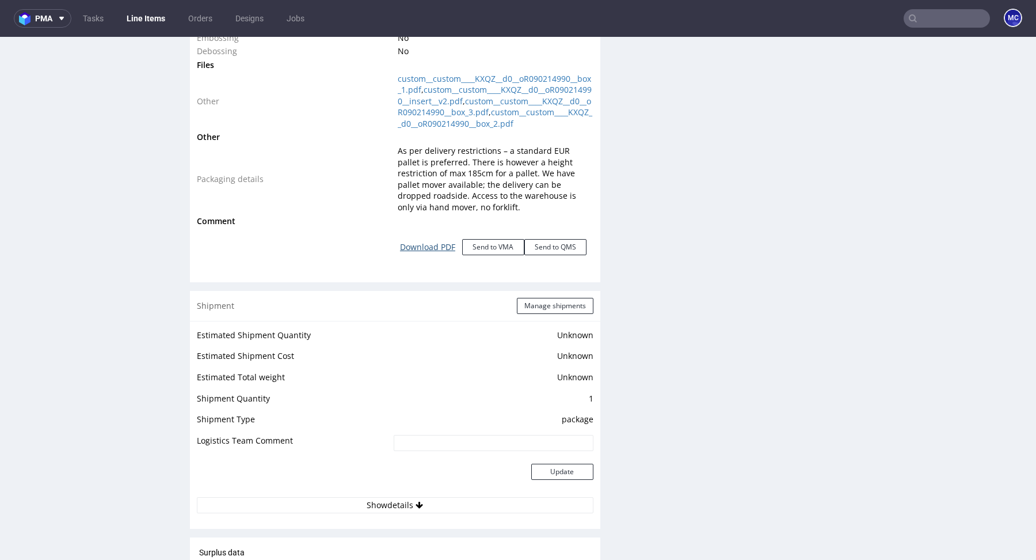
click at [431, 260] on link "Download PDF" at bounding box center [427, 246] width 69 height 25
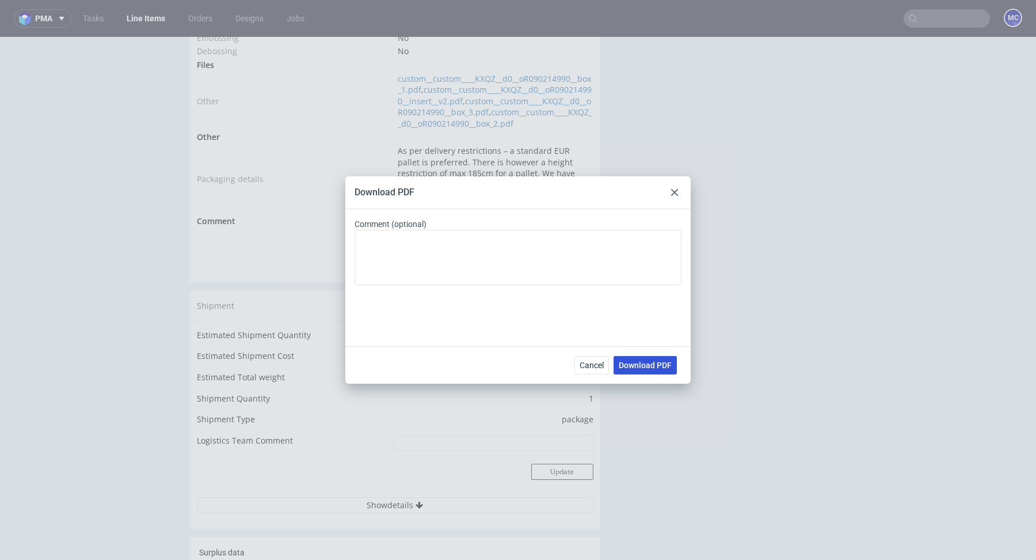
click at [653, 366] on span "Download PDF" at bounding box center [645, 365] width 53 height 8
click at [427, 121] on div "Download PDF Comment (optional) Cancel Download PDF" at bounding box center [518, 280] width 1036 height 560
click at [672, 192] on icon at bounding box center [674, 192] width 7 height 7
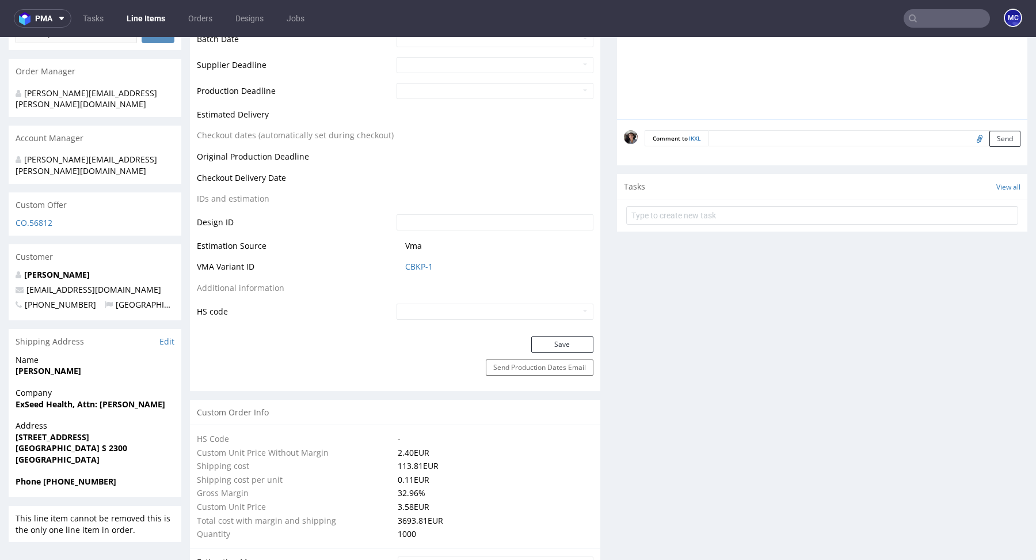
scroll to position [375, 0]
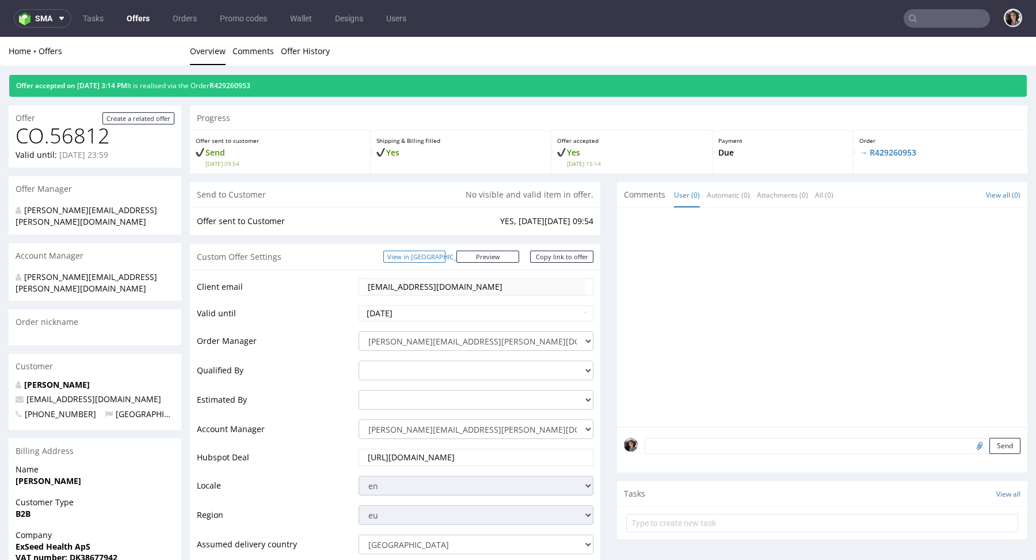
click at [440, 257] on link "View in [GEOGRAPHIC_DATA]" at bounding box center [414, 256] width 62 height 12
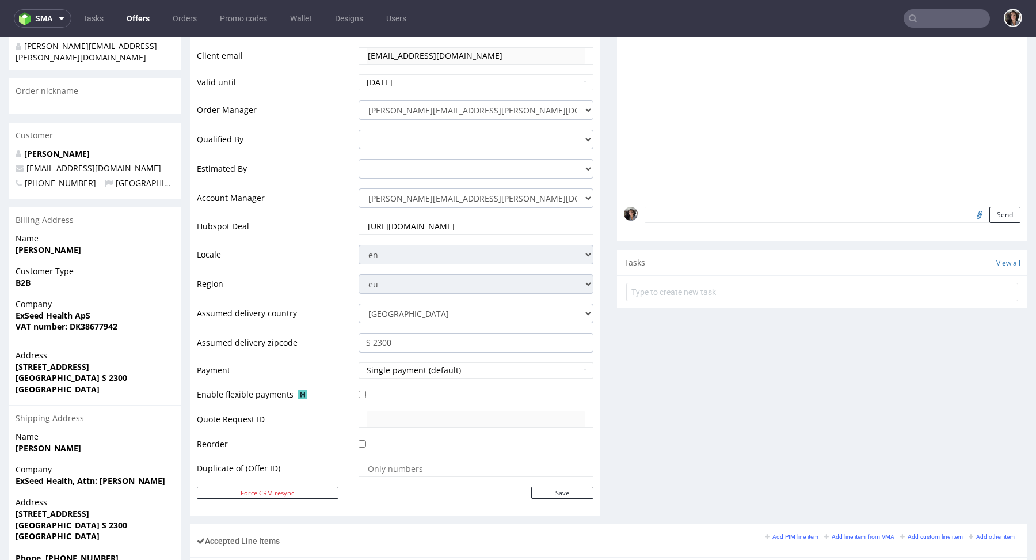
scroll to position [488, 0]
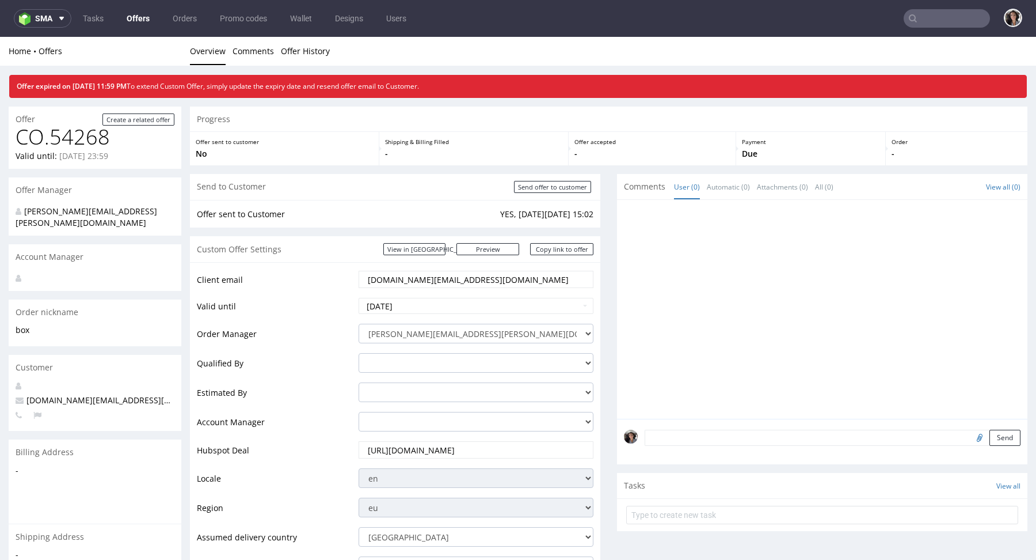
click at [482, 285] on input "[DOMAIN_NAME][EMAIL_ADDRESS][DOMAIN_NAME]" at bounding box center [476, 279] width 219 height 16
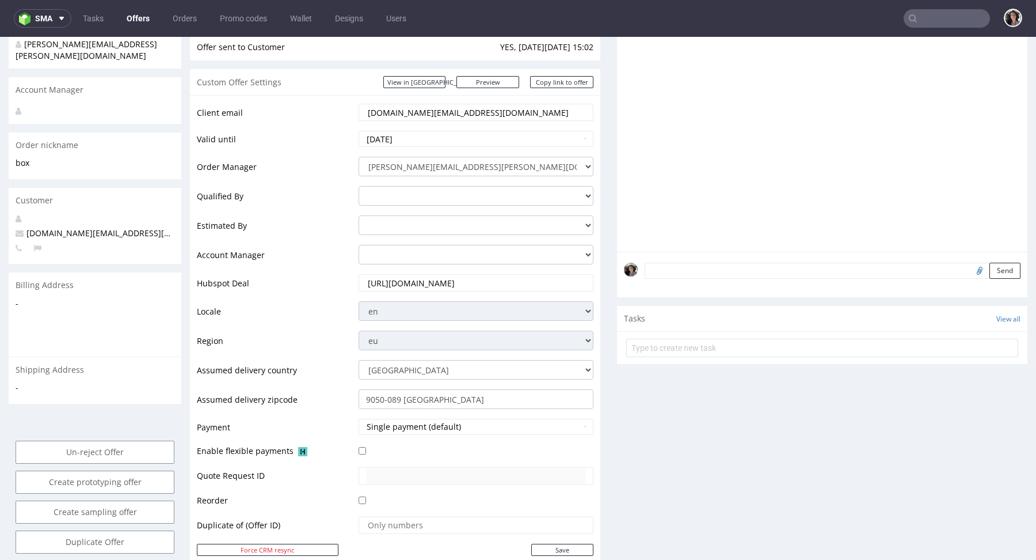
scroll to position [87, 0]
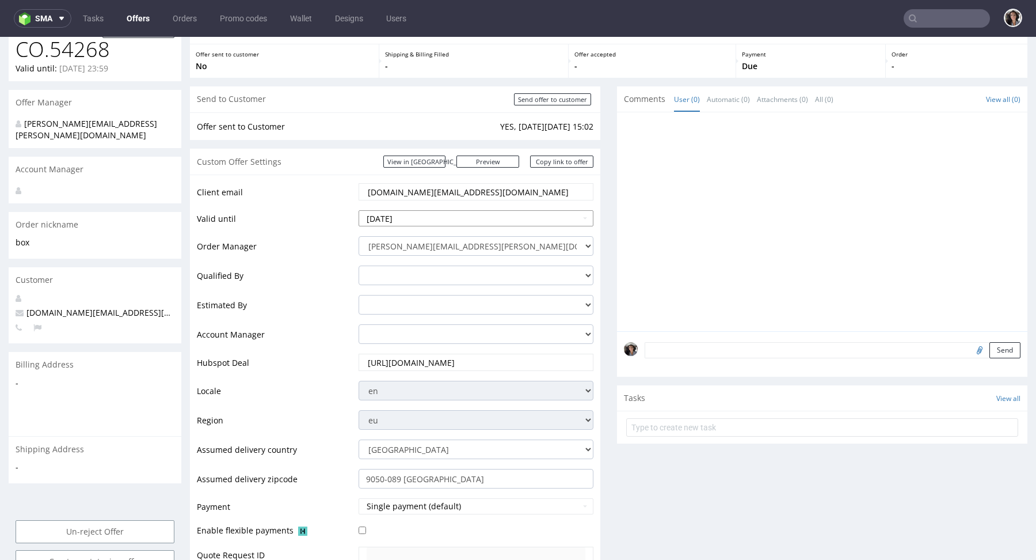
click at [404, 215] on input "[DATE]" at bounding box center [476, 218] width 235 height 16
click at [472, 76] on icon at bounding box center [472, 80] width 3 height 8
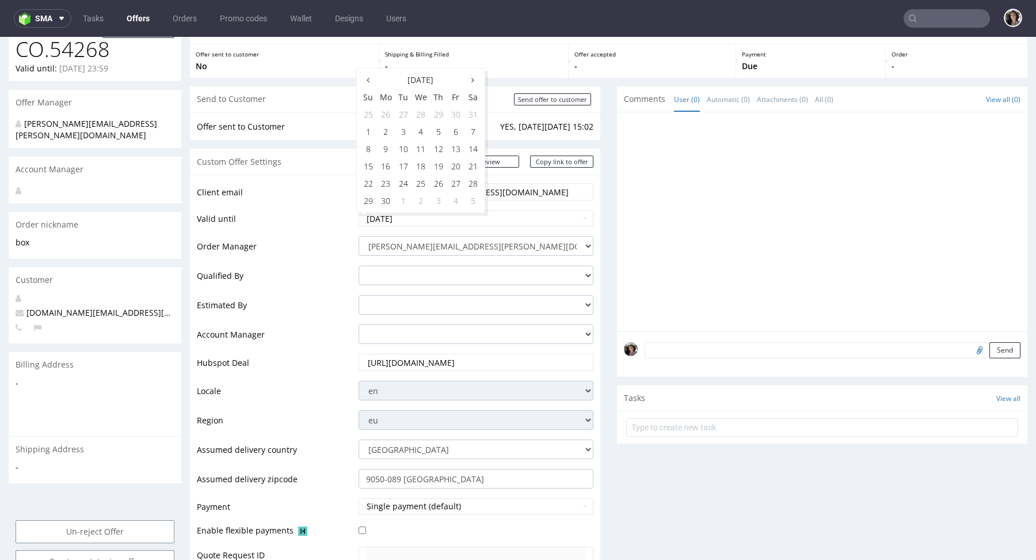
click at [472, 76] on icon at bounding box center [472, 80] width 3 height 8
click at [406, 149] on td "16" at bounding box center [403, 148] width 17 height 17
click at [409, 214] on input "2025-09-16" at bounding box center [476, 218] width 235 height 16
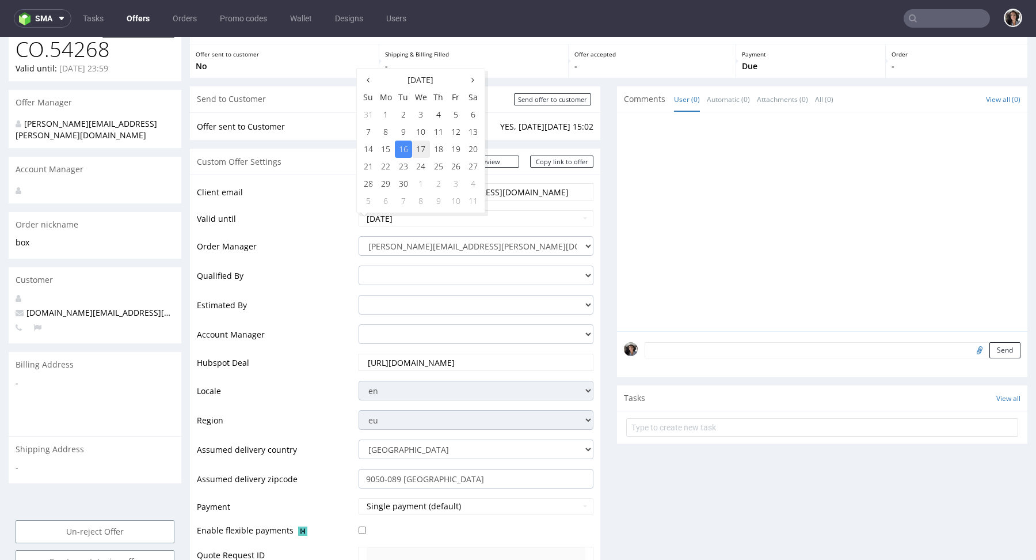
click at [417, 149] on td "17" at bounding box center [421, 148] width 18 height 17
type input "[DATE]"
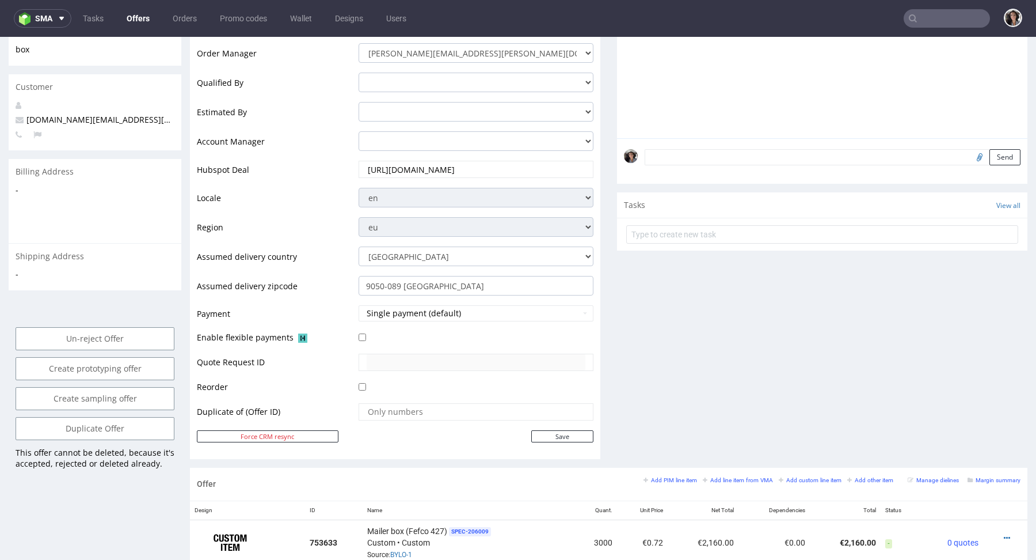
scroll to position [352, 0]
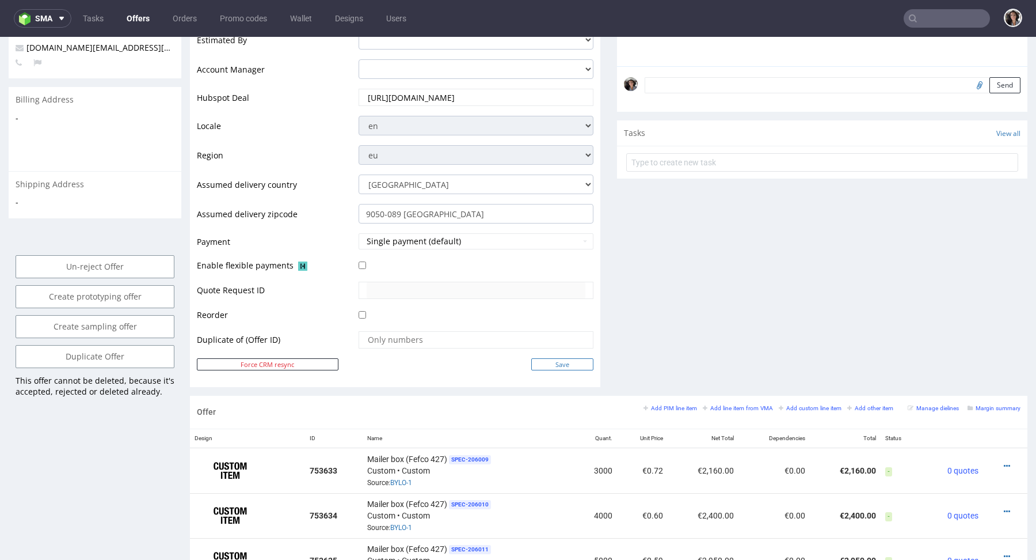
click at [566, 358] on input "Save" at bounding box center [562, 364] width 62 height 12
type input "In progress..."
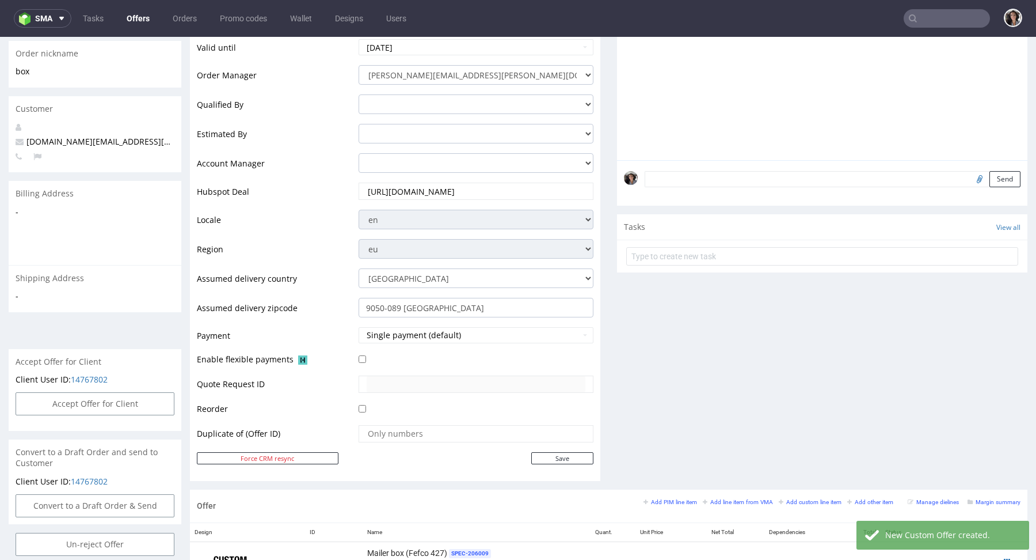
scroll to position [505, 0]
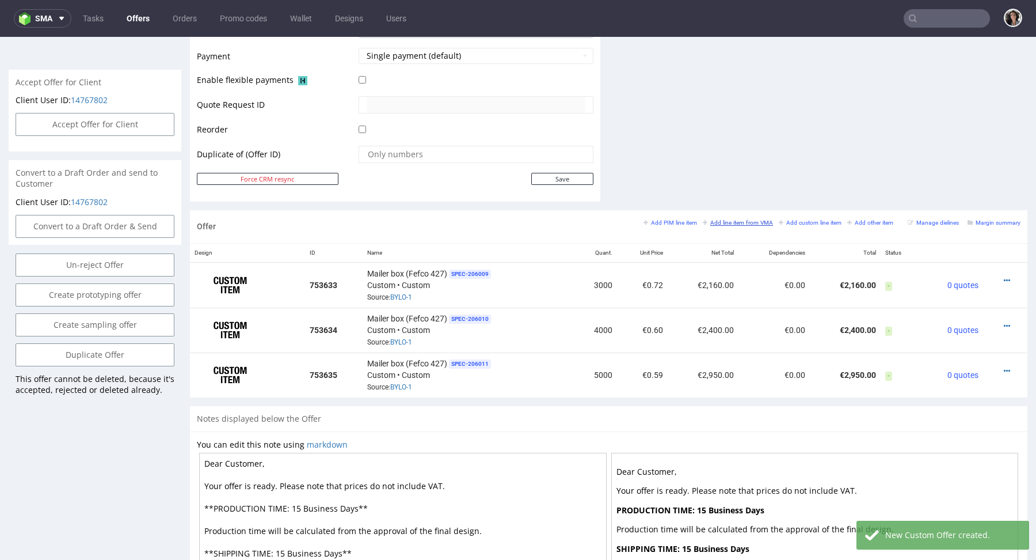
click at [741, 219] on small "Add line item from VMA" at bounding box center [738, 222] width 70 height 6
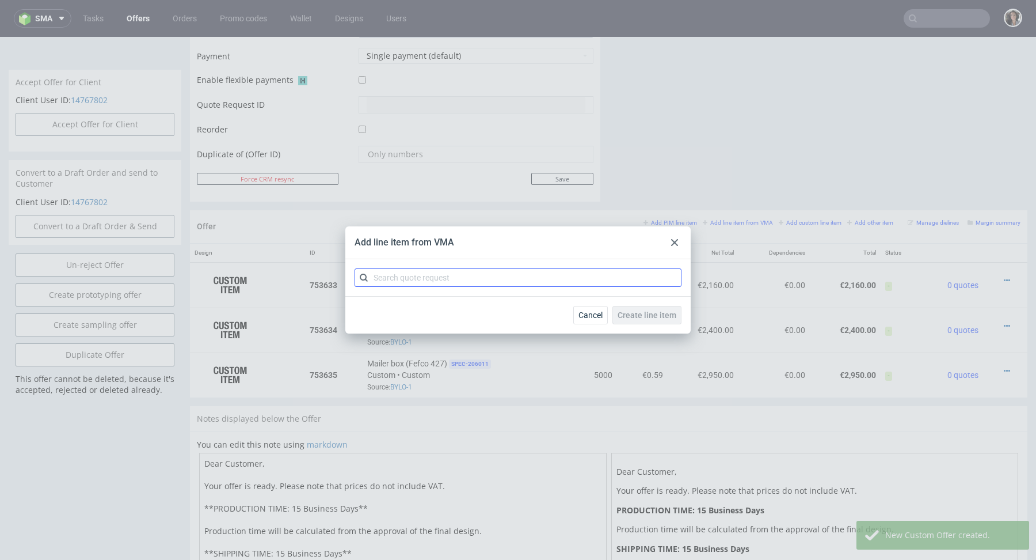
click at [613, 267] on div at bounding box center [517, 277] width 345 height 37
click at [612, 275] on input "text" at bounding box center [518, 277] width 327 height 18
paste input "CBJA"
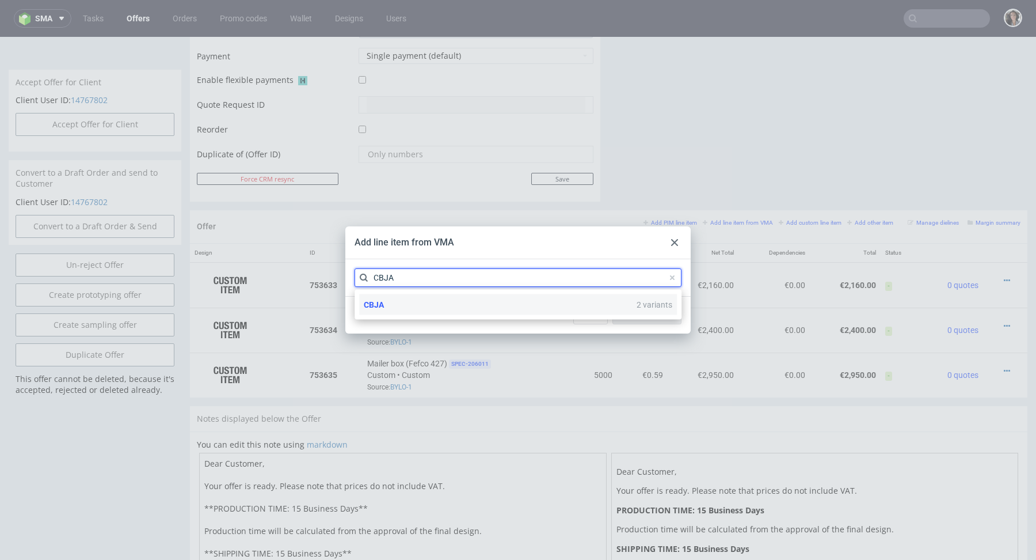
type input "CBJA"
click at [384, 301] on span "CBJA" at bounding box center [374, 304] width 20 height 9
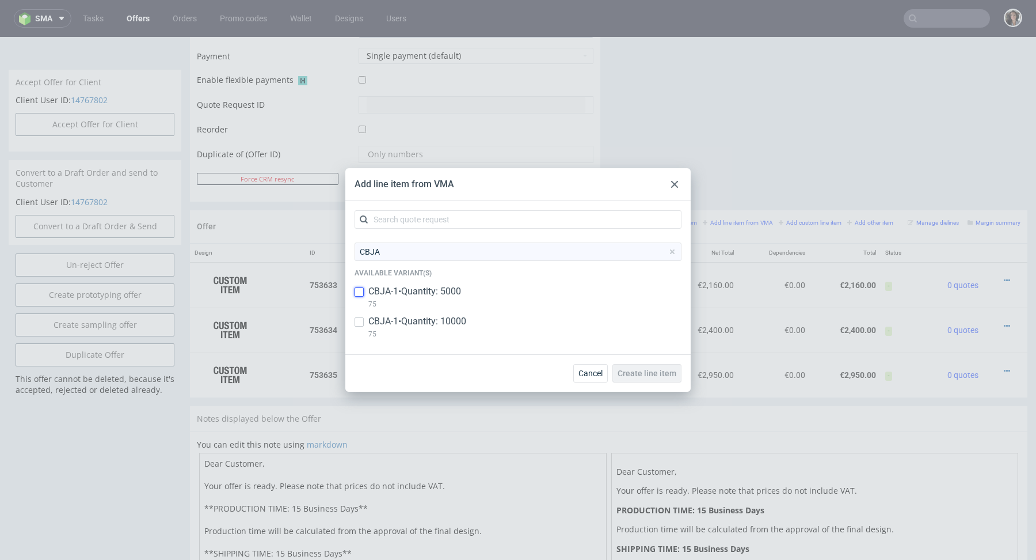
click at [361, 291] on input "checkbox" at bounding box center [359, 291] width 9 height 9
checkbox input "true"
click at [355, 322] on input "checkbox" at bounding box center [359, 321] width 9 height 9
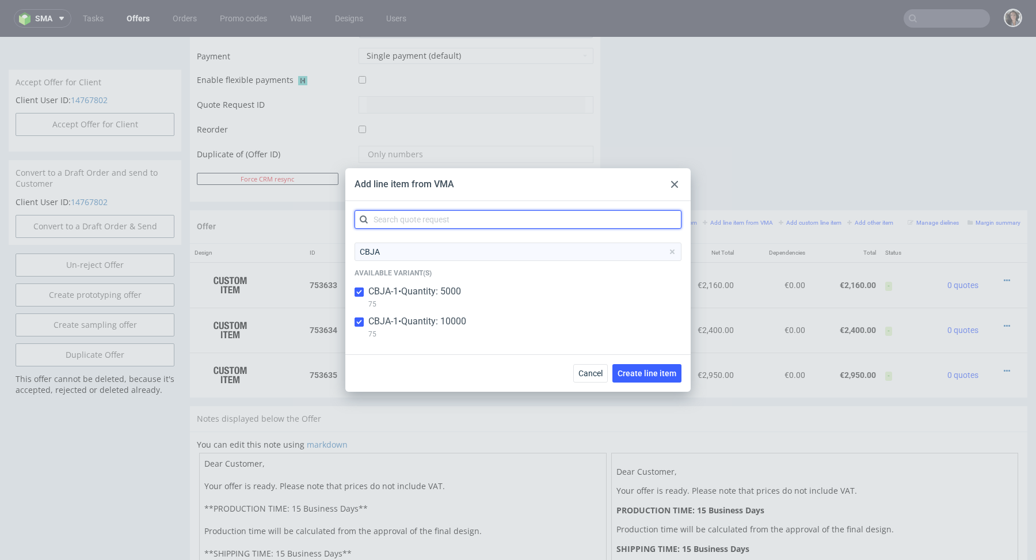
click at [398, 220] on input "text" at bounding box center [518, 219] width 327 height 18
click at [360, 323] on input "checkbox" at bounding box center [359, 321] width 9 height 9
checkbox input "false"
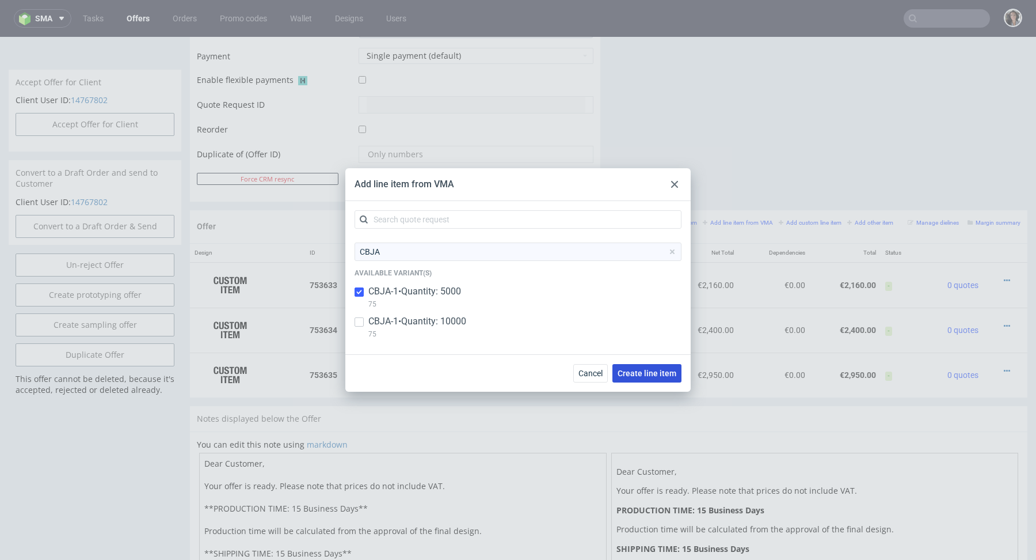
click at [672, 370] on span "Create line item" at bounding box center [647, 373] width 59 height 8
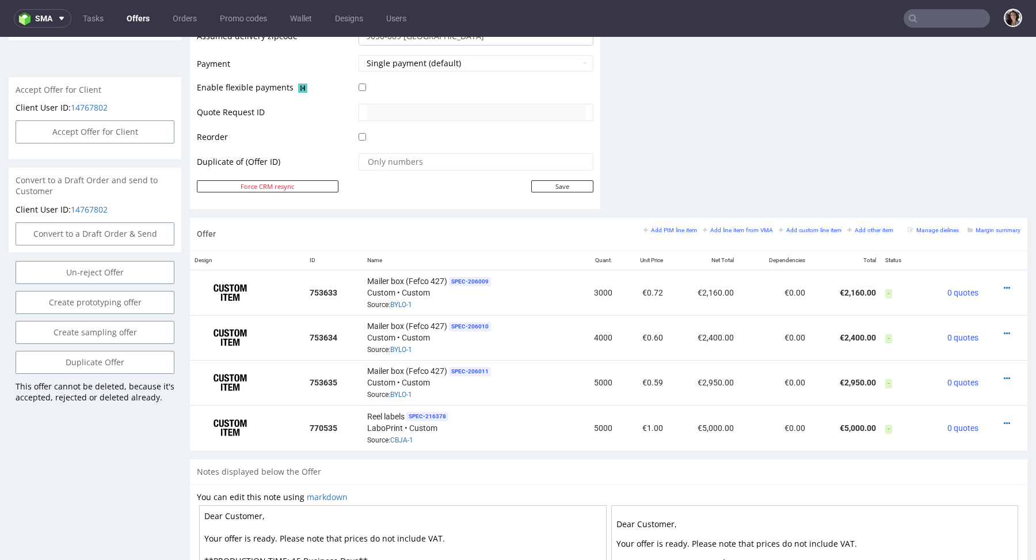
scroll to position [631, 0]
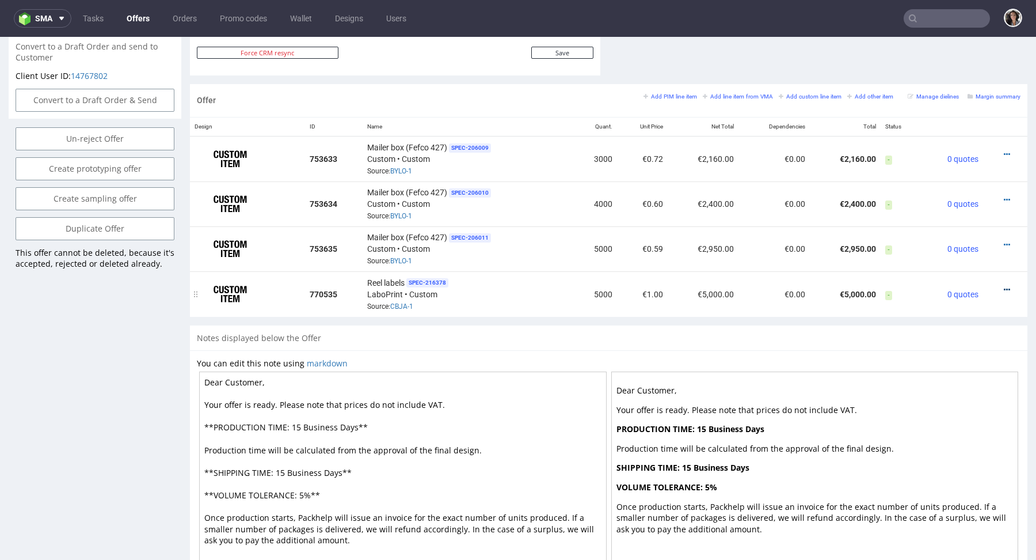
click at [1004, 286] on icon at bounding box center [1007, 290] width 6 height 8
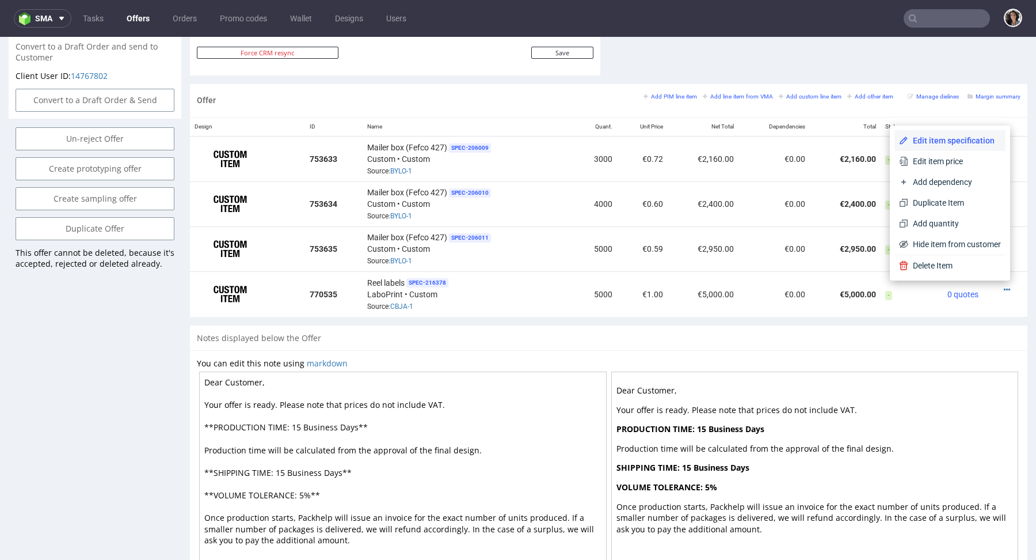
click at [938, 144] on span "Edit item specification" at bounding box center [954, 141] width 93 height 12
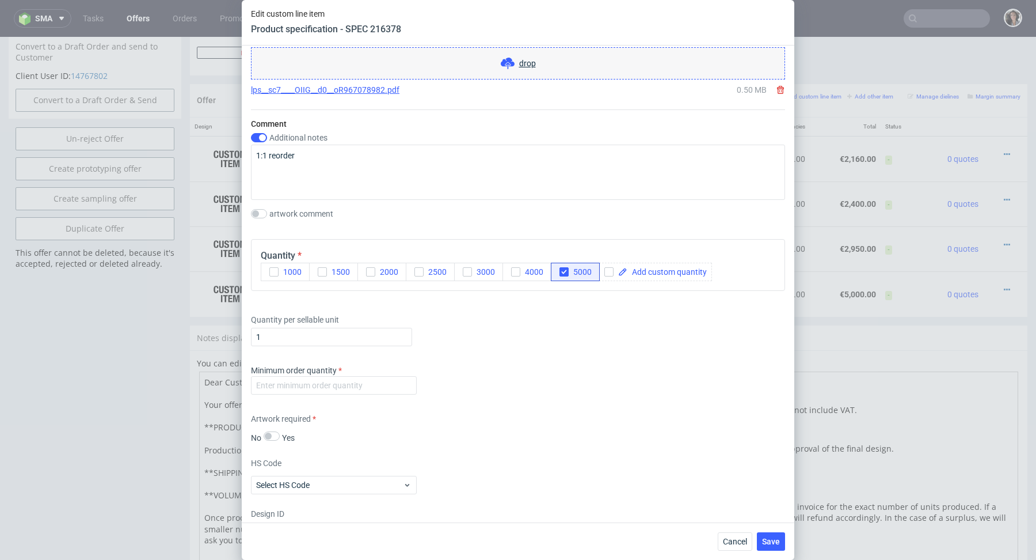
scroll to position [1132, 0]
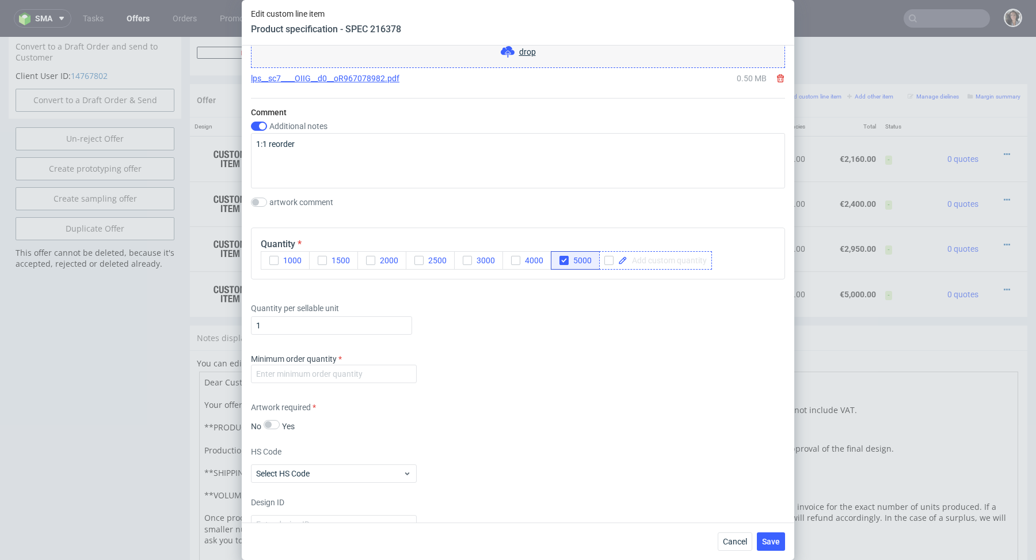
click at [662, 258] on span at bounding box center [666, 260] width 79 height 8
checkbox input "true"
click at [588, 358] on div "Minimum order quantity" at bounding box center [518, 370] width 534 height 35
click at [398, 367] on input "number" at bounding box center [334, 373] width 166 height 18
type input "1"
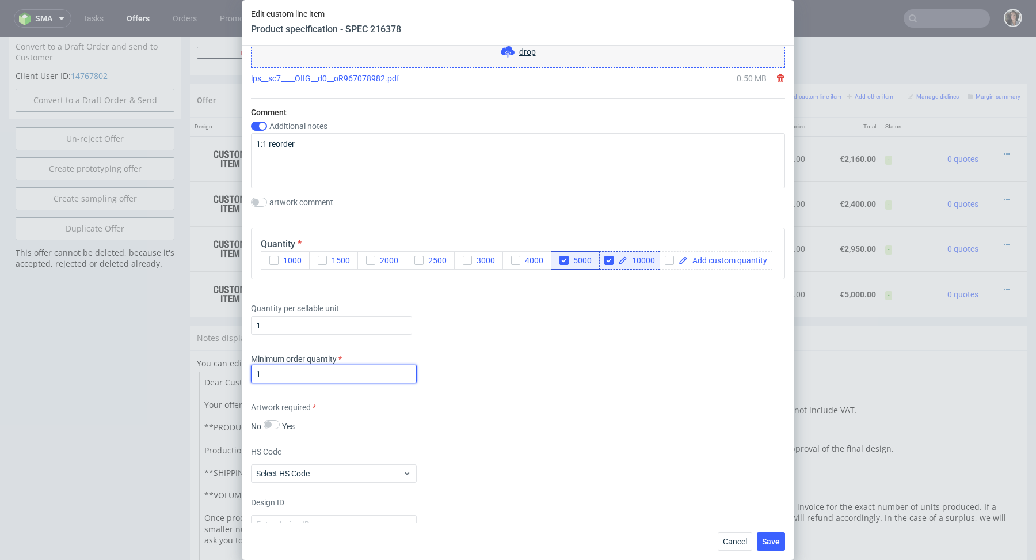
click at [443, 383] on div "Minimum order quantity 1" at bounding box center [518, 370] width 534 height 35
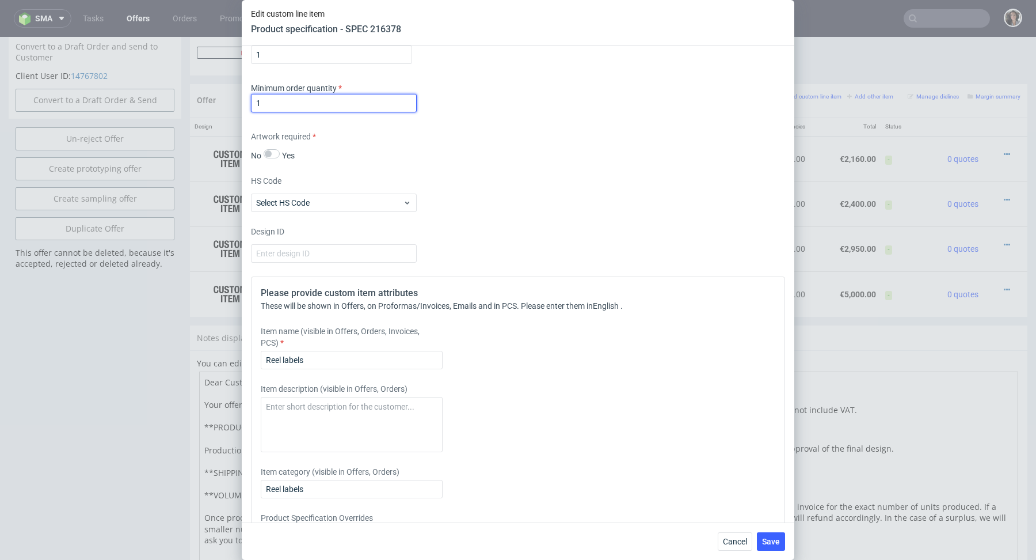
scroll to position [1425, 0]
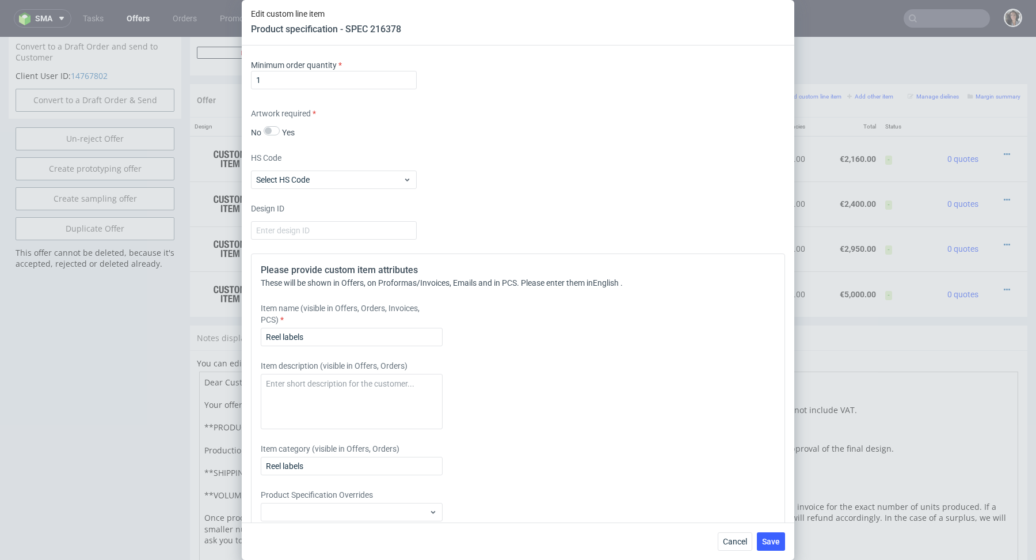
click at [338, 346] on div "Please provide custom item attributes These will be shown in Offers, on Proform…" at bounding box center [518, 408] width 534 height 310
click at [332, 334] on input "Reel labels" at bounding box center [352, 337] width 182 height 18
type input "Reel labels 250 x 75 mm"
click at [349, 336] on input "Reel labels 250 x 75 mm" at bounding box center [352, 337] width 182 height 18
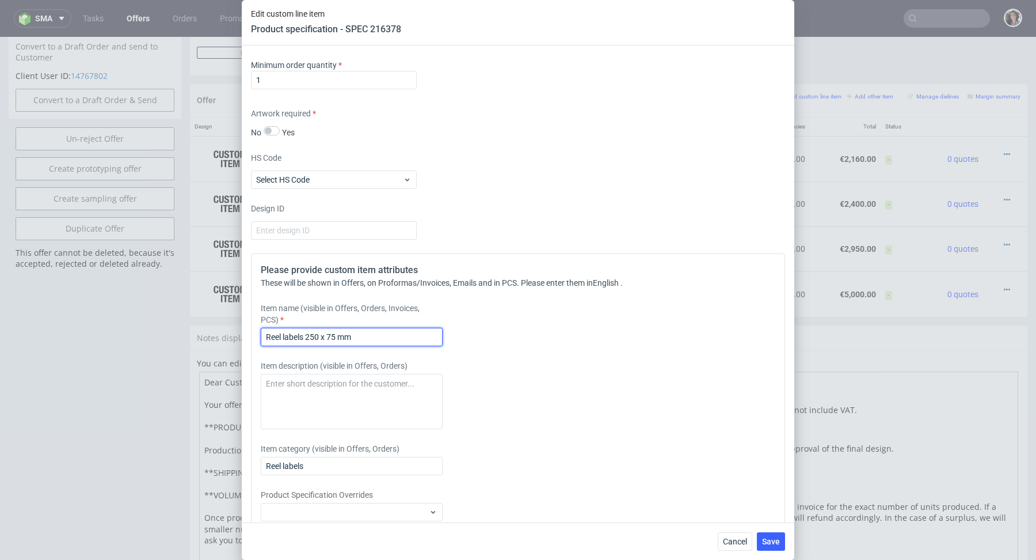
click at [349, 336] on input "Reel labels 250 x 75 mm" at bounding box center [352, 337] width 182 height 18
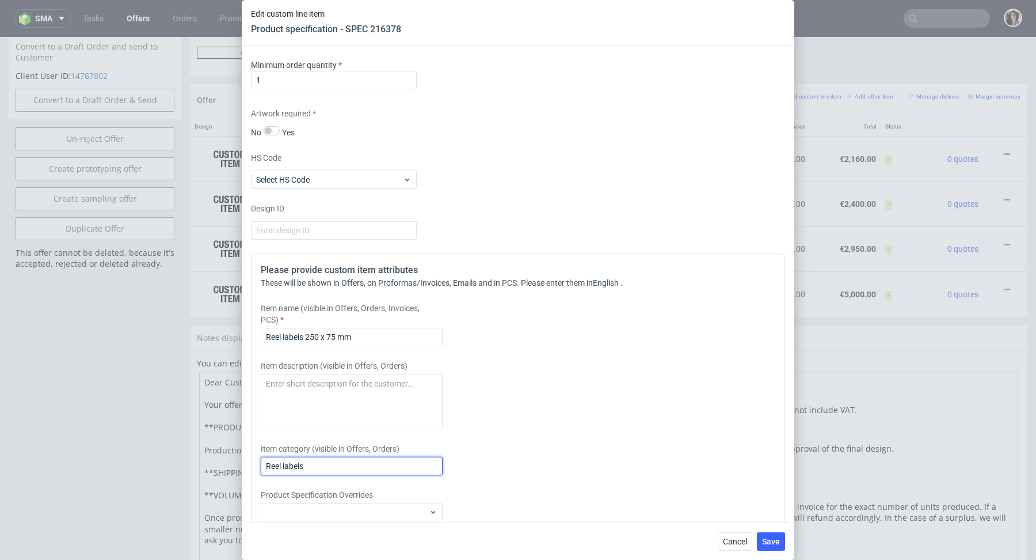
click at [368, 465] on input "Reel labels" at bounding box center [352, 465] width 182 height 18
paste input "250 x 75 mm"
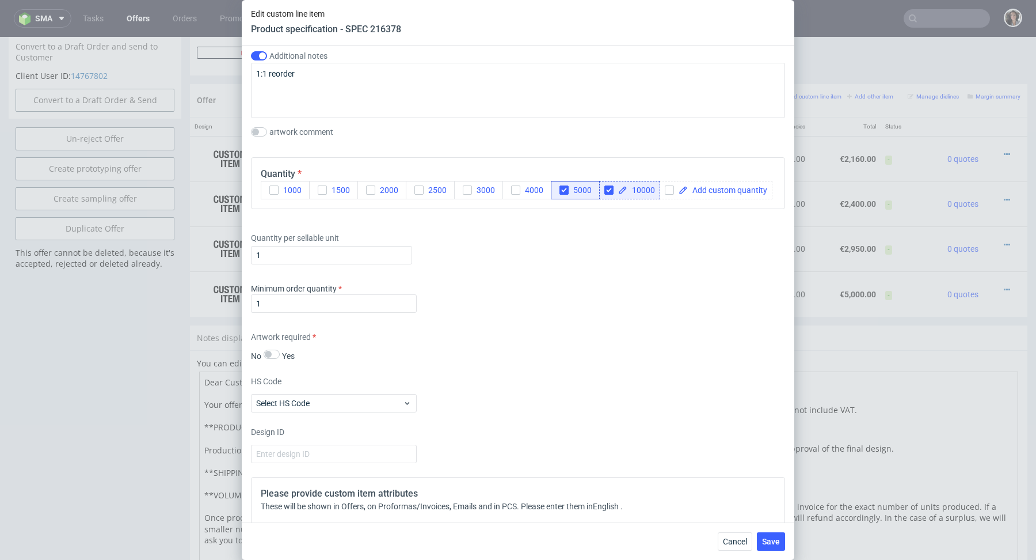
scroll to position [1238, 0]
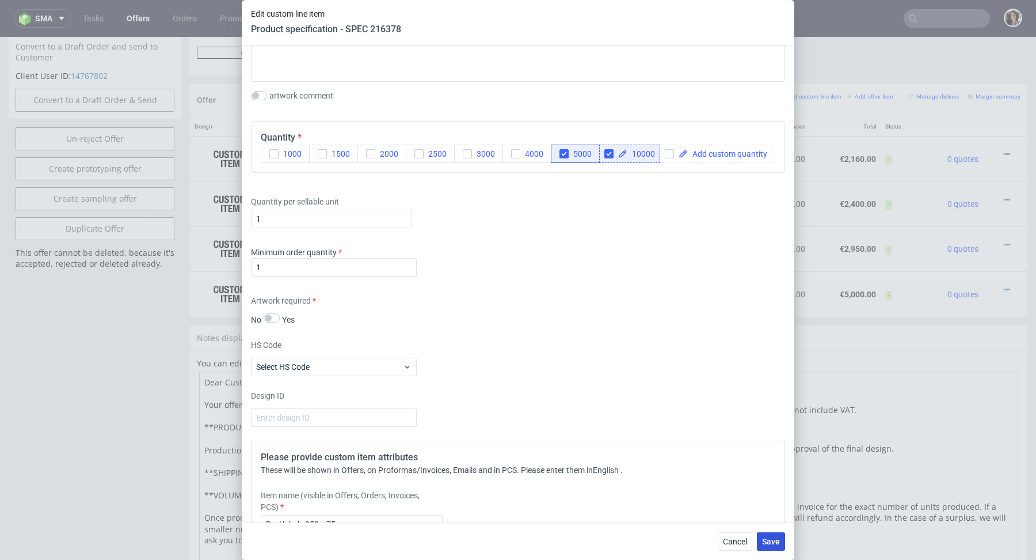
type input "Reel labels 250 x 75 mm"
click at [777, 546] on button "Save" at bounding box center [771, 541] width 28 height 18
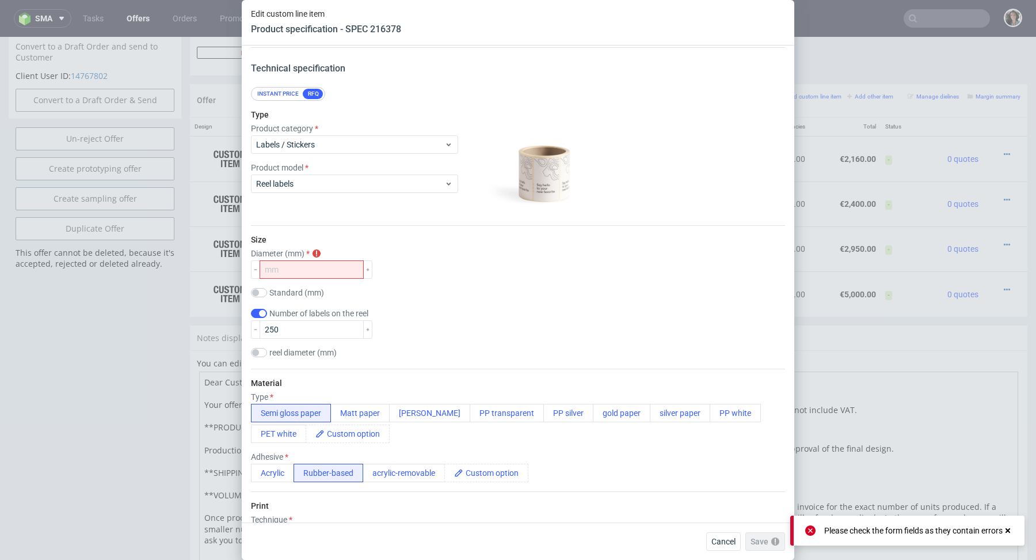
scroll to position [56, 0]
click at [323, 272] on input "number" at bounding box center [312, 271] width 104 height 18
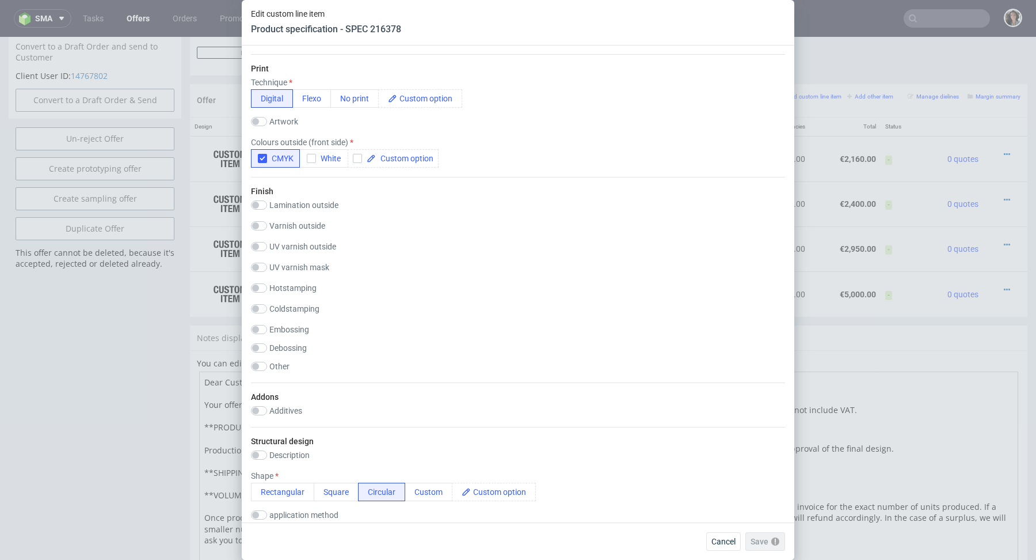
scroll to position [537, 0]
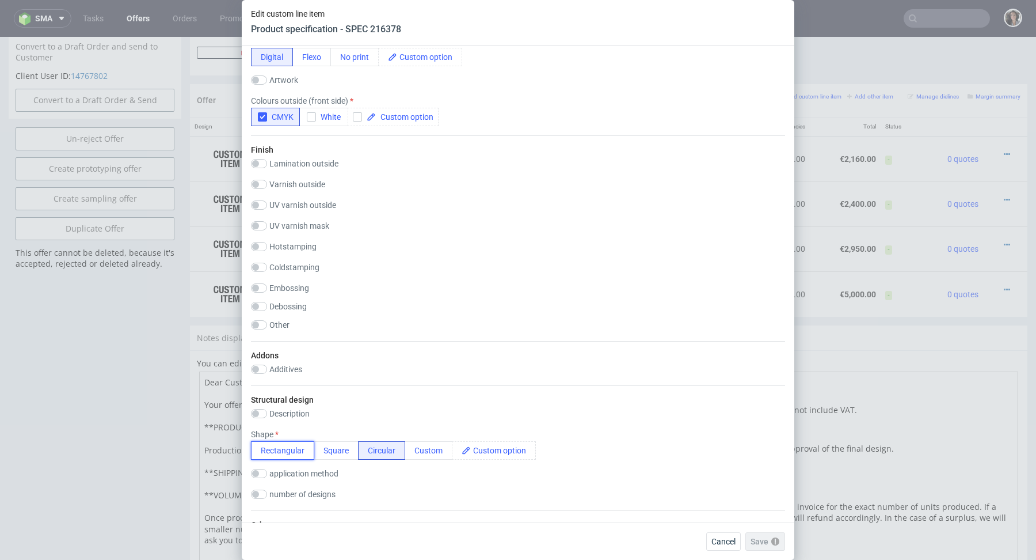
click at [287, 446] on button "Rectangular" at bounding box center [282, 450] width 63 height 18
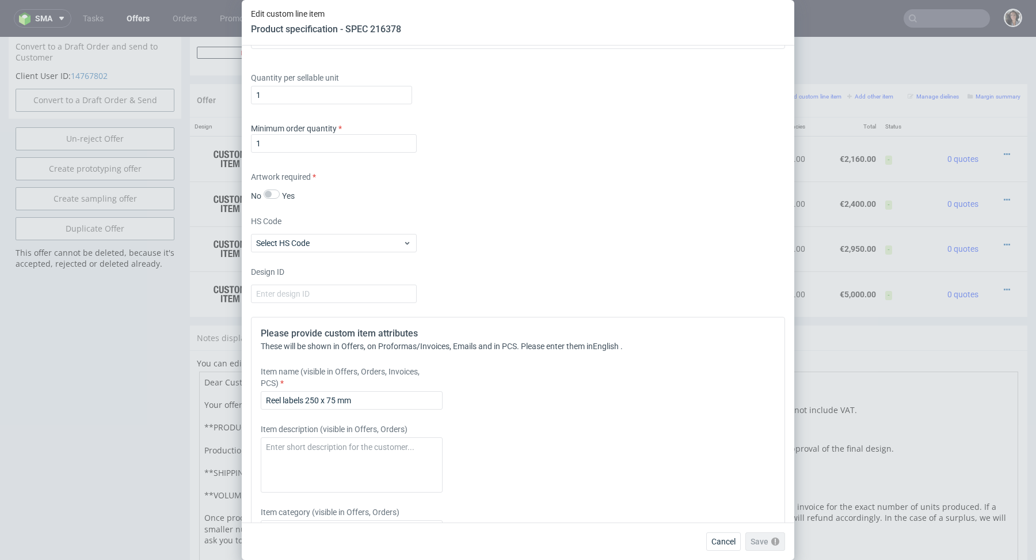
scroll to position [1471, 0]
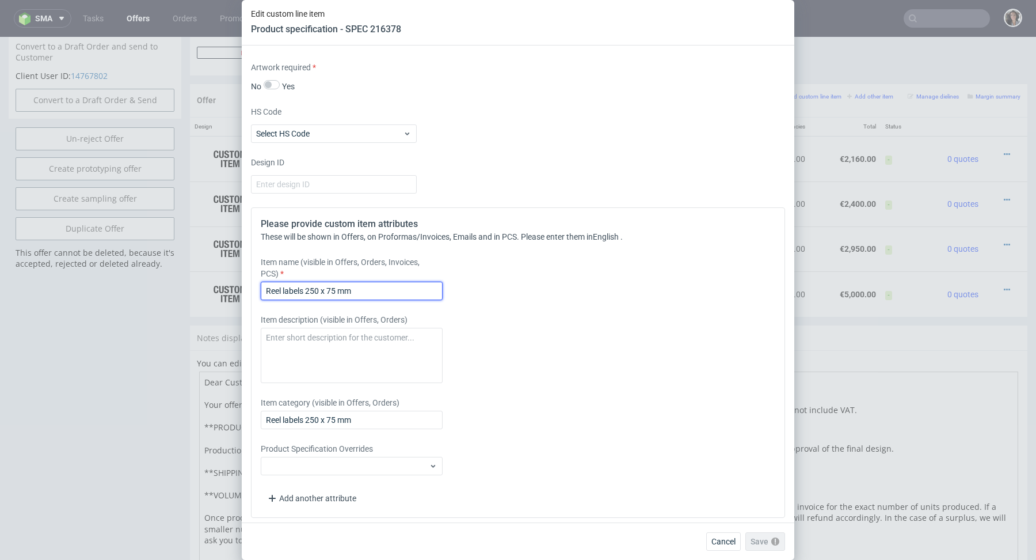
drag, startPoint x: 307, startPoint y: 288, endPoint x: 328, endPoint y: 288, distance: 20.7
click at [328, 288] on input "Reel labels 250 x 75 mm" at bounding box center [352, 290] width 182 height 18
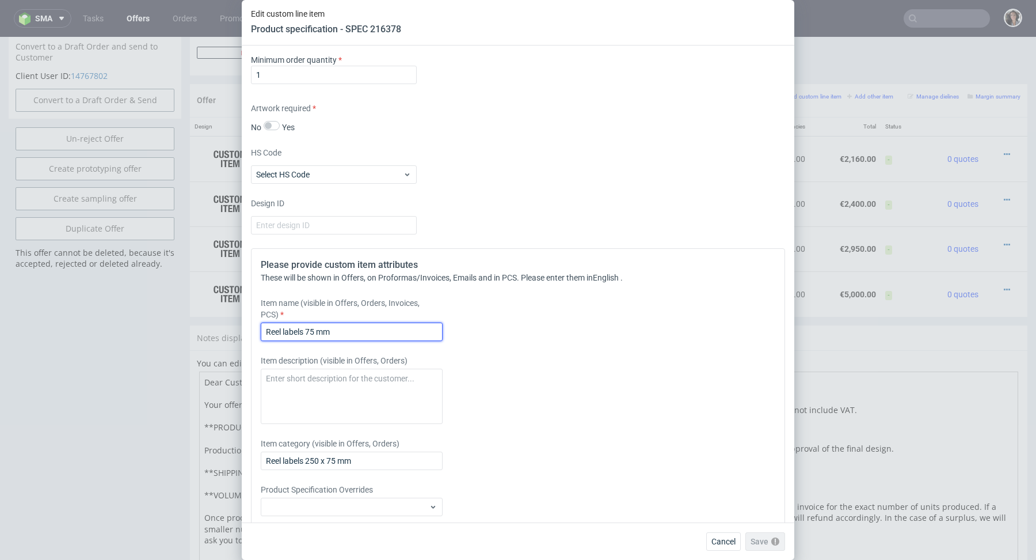
scroll to position [1433, 0]
type input "Reel labels 75 mm"
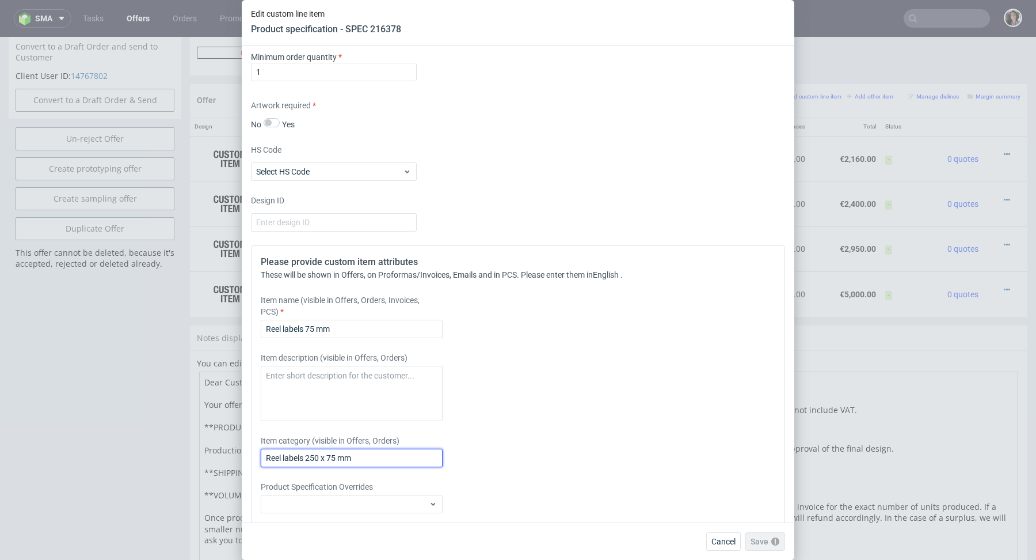
drag, startPoint x: 322, startPoint y: 455, endPoint x: 308, endPoint y: 455, distance: 14.4
click at [308, 455] on input "Reel labels 250 x 75 mm" at bounding box center [352, 457] width 182 height 18
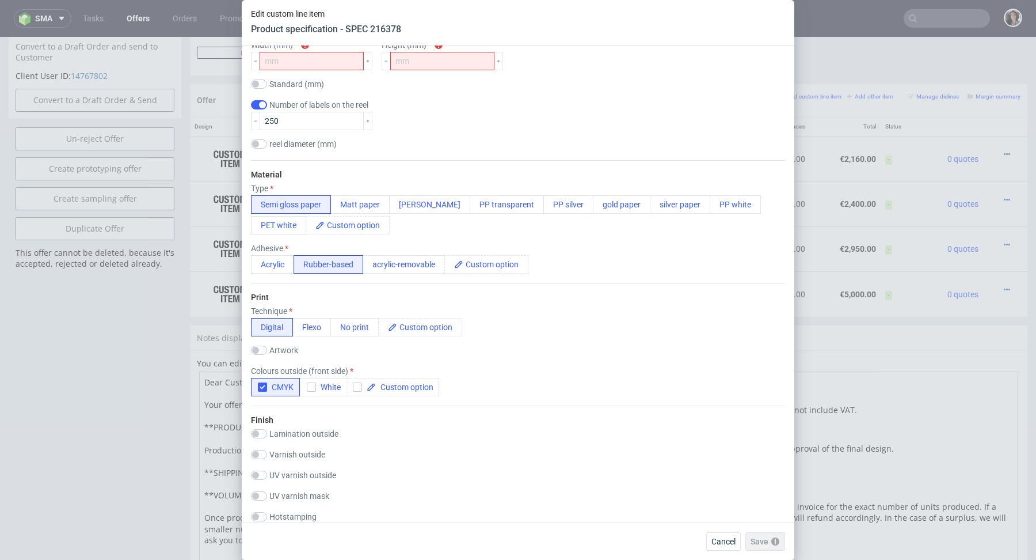
scroll to position [242, 0]
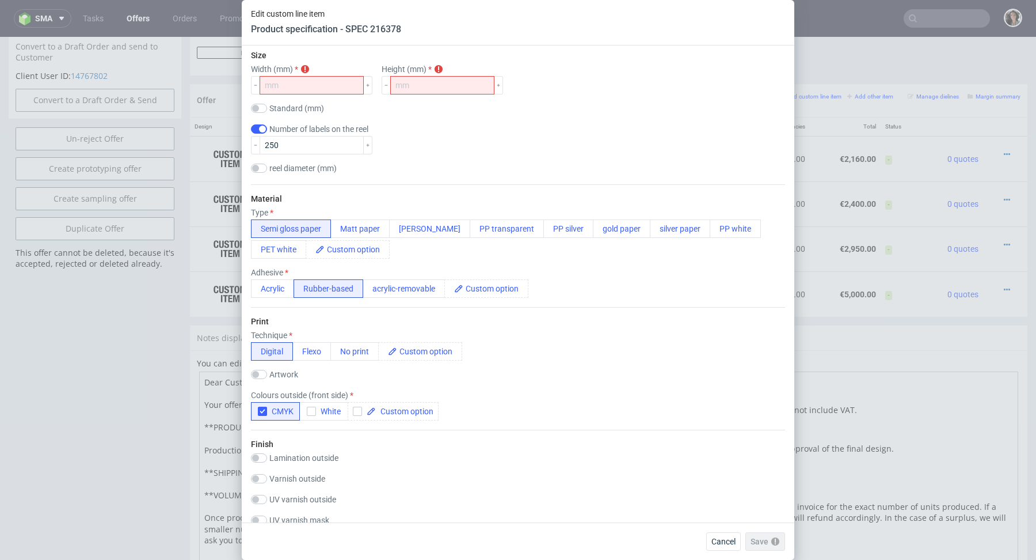
type input "Reel labels 75 mm"
click at [310, 85] on input "number" at bounding box center [312, 85] width 104 height 18
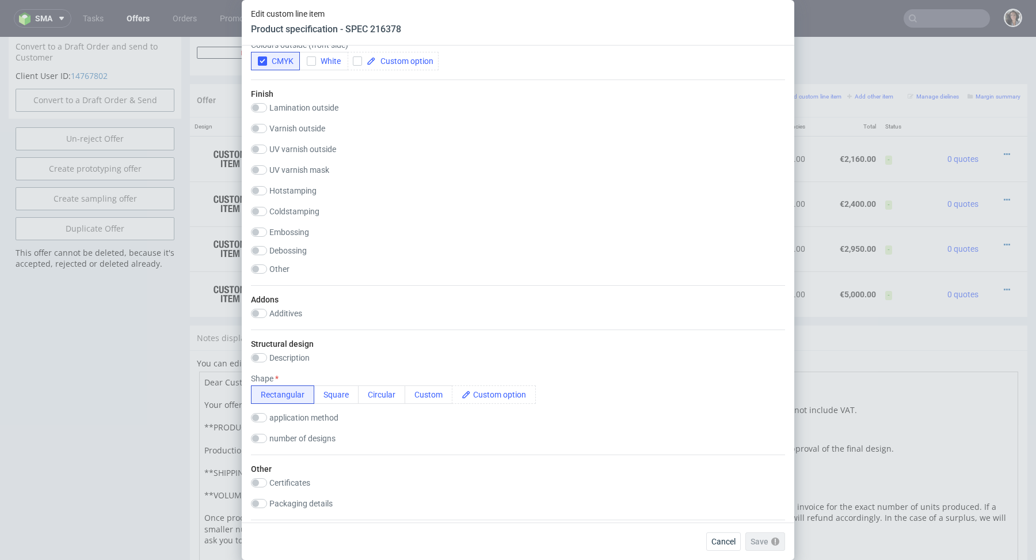
scroll to position [600, 0]
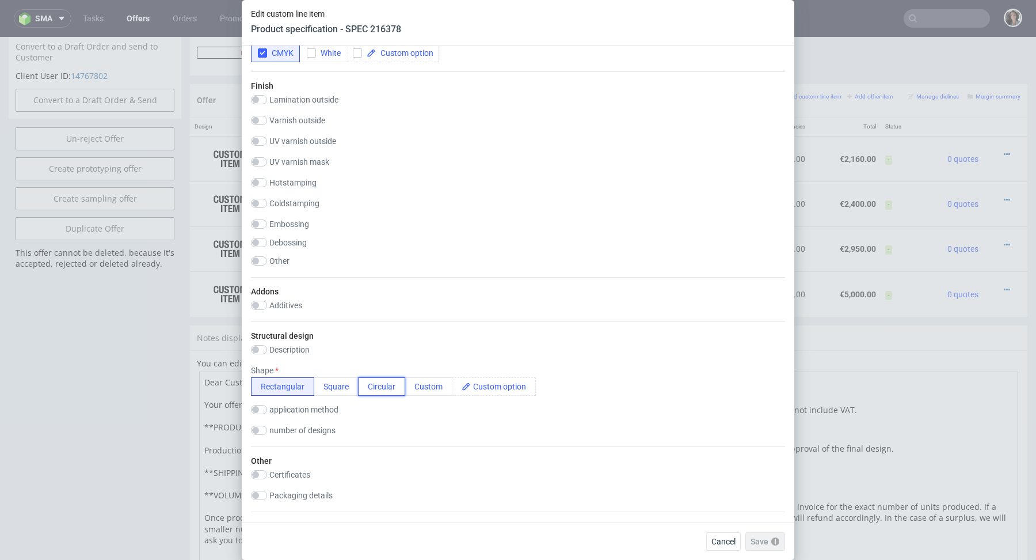
click at [380, 383] on button "Circular" at bounding box center [381, 386] width 47 height 18
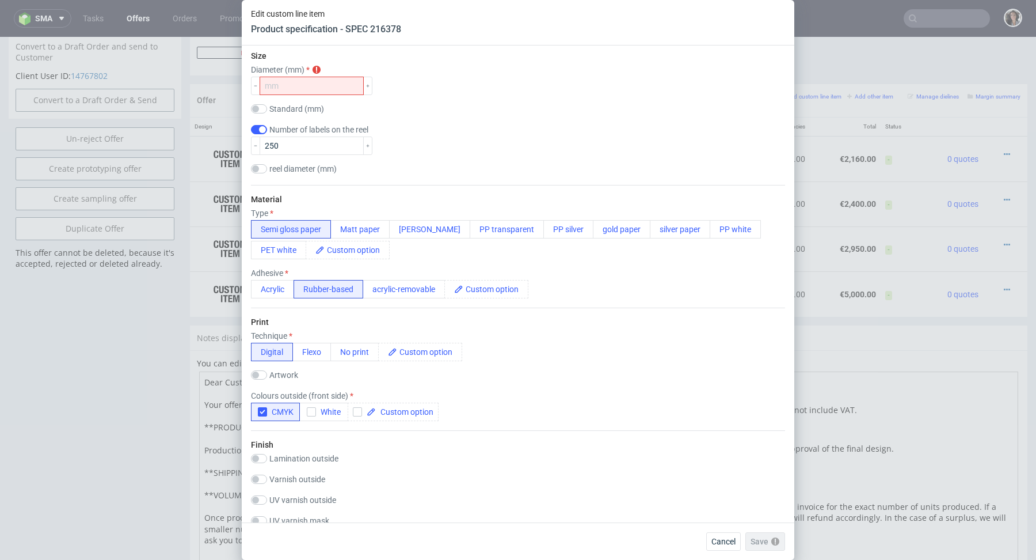
scroll to position [149, 0]
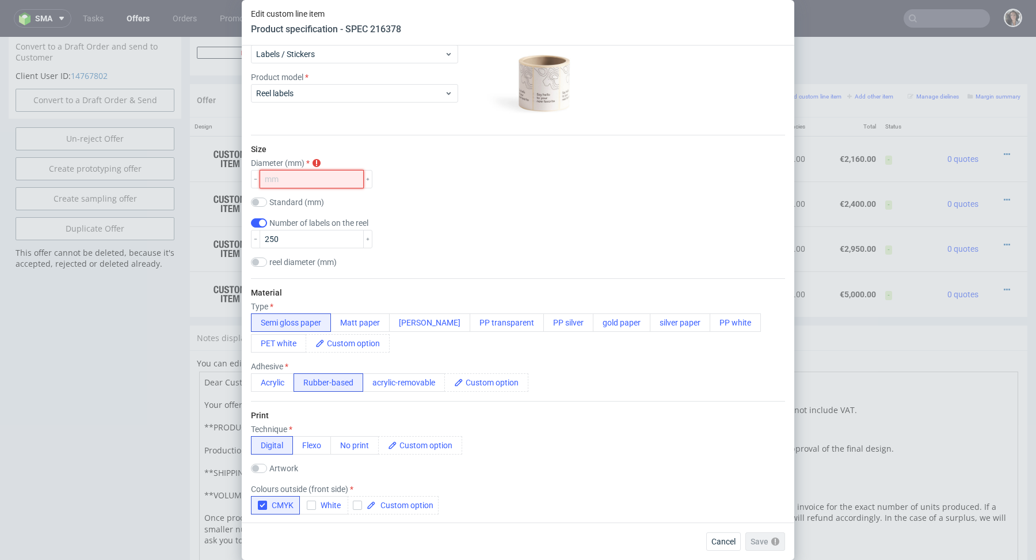
click at [308, 174] on input "number" at bounding box center [312, 179] width 104 height 18
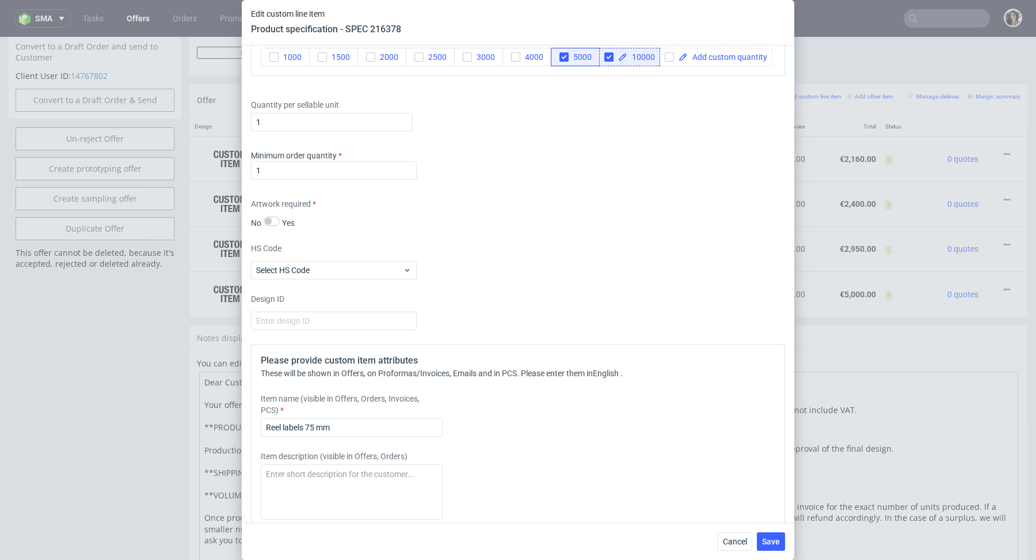
scroll to position [1471, 0]
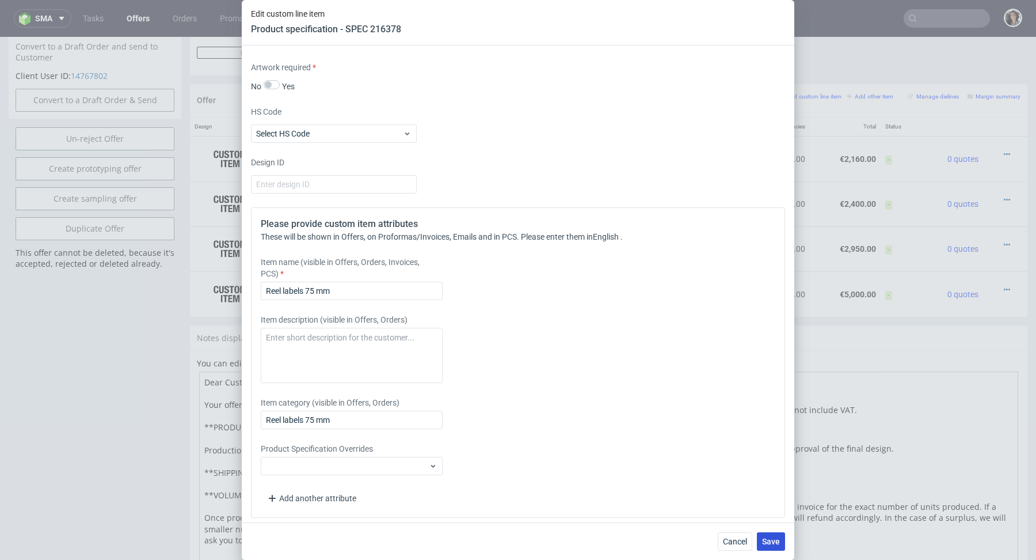
type input "75"
click at [773, 536] on button "Save" at bounding box center [771, 541] width 28 height 18
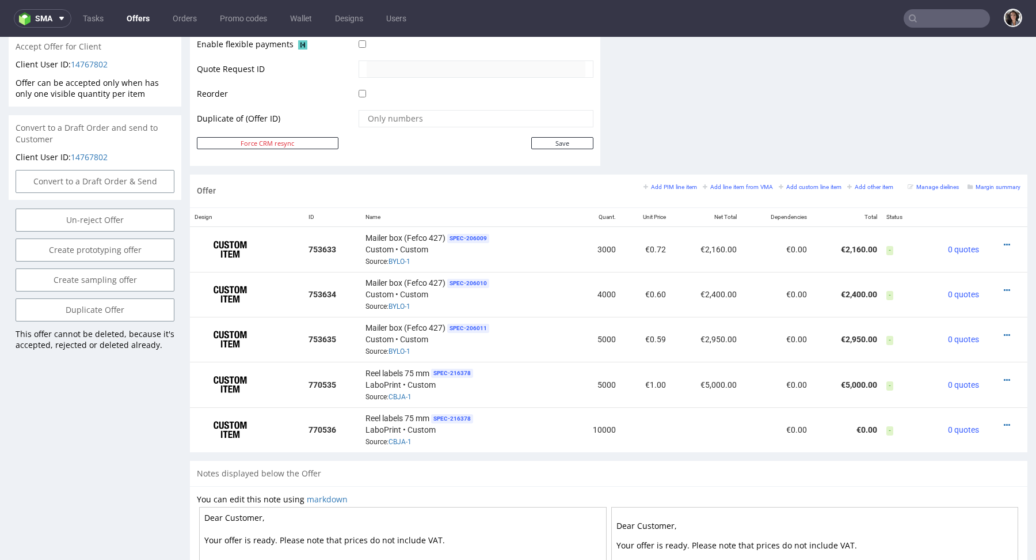
scroll to position [527, 0]
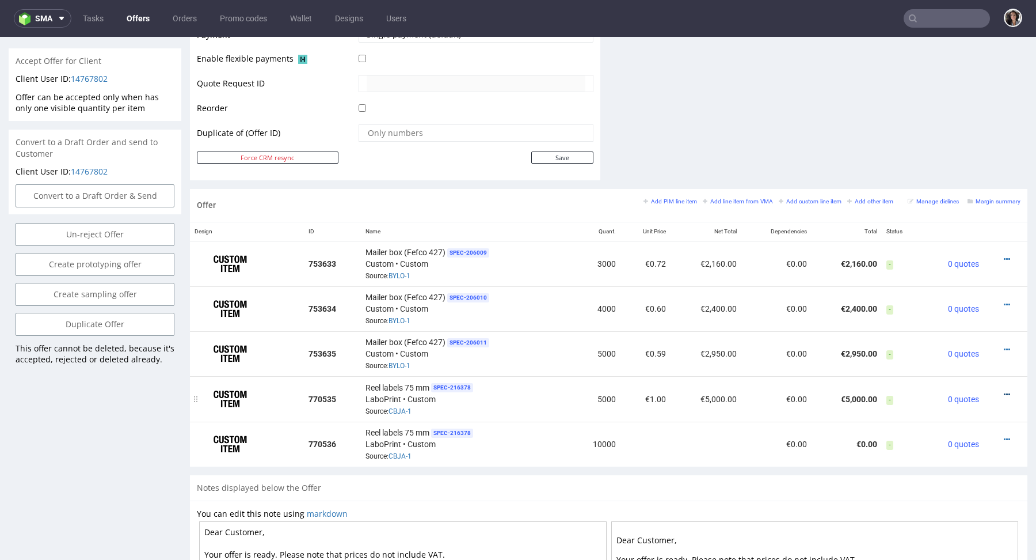
click at [1004, 394] on icon at bounding box center [1007, 394] width 6 height 8
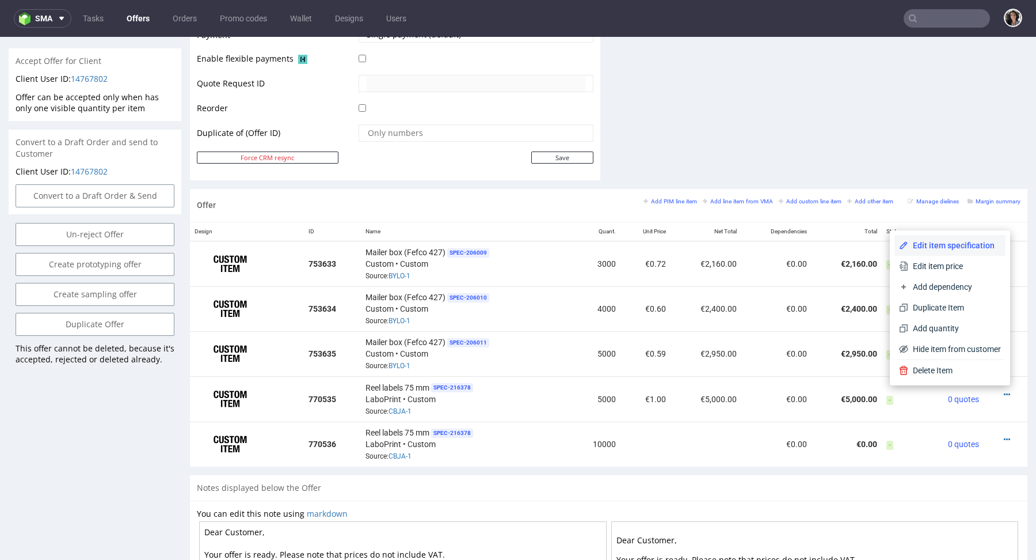
click at [943, 248] on span "Edit item specification" at bounding box center [954, 245] width 93 height 12
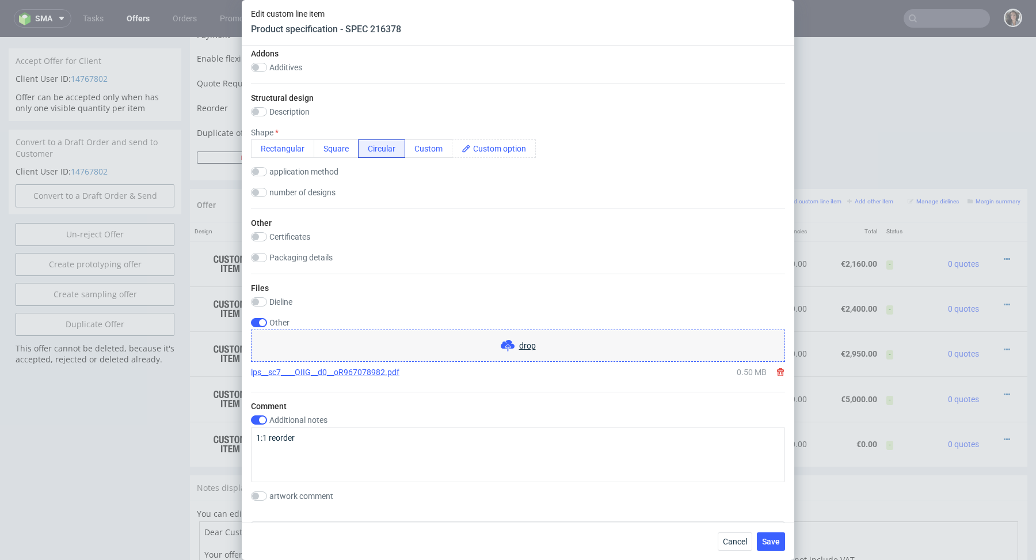
scroll to position [1471, 0]
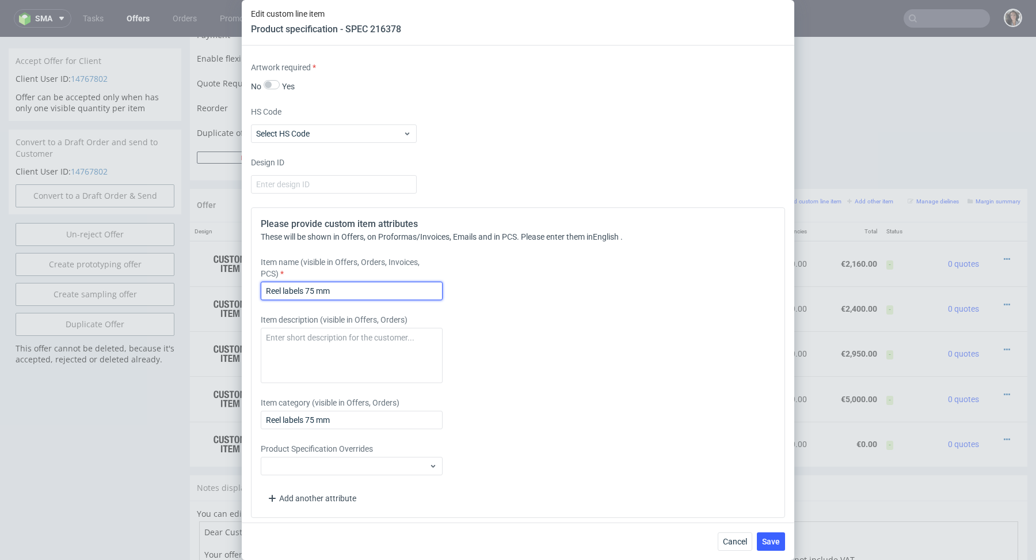
drag, startPoint x: 305, startPoint y: 285, endPoint x: 355, endPoint y: 286, distance: 50.1
click at [355, 286] on input "Reel labels 75 mm" at bounding box center [352, 290] width 182 height 18
click at [333, 286] on input "Reel labels circular" at bounding box center [352, 290] width 182 height 18
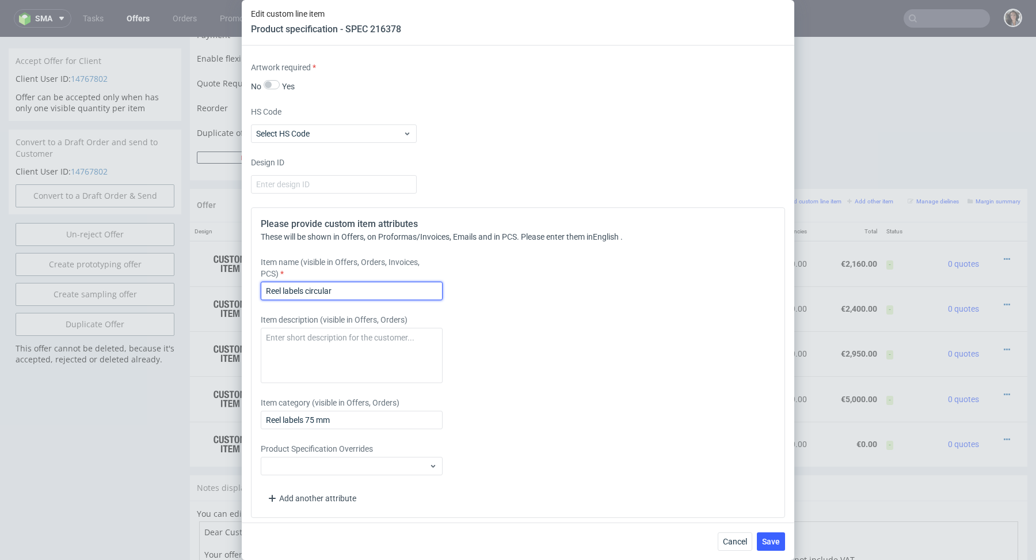
click at [380, 283] on input "Reel labels circular" at bounding box center [352, 290] width 182 height 18
click at [387, 282] on input "Reel labels circular 75 mm" at bounding box center [352, 290] width 182 height 18
type input "Reel labels circular 75 mm"
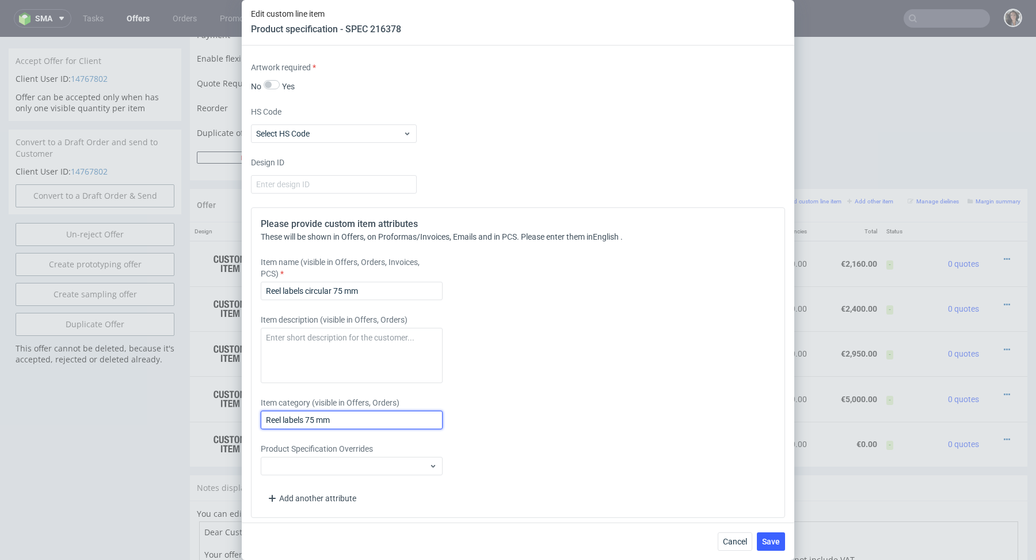
click at [363, 416] on input "Reel labels 75 mm" at bounding box center [352, 419] width 182 height 18
paste input "circular"
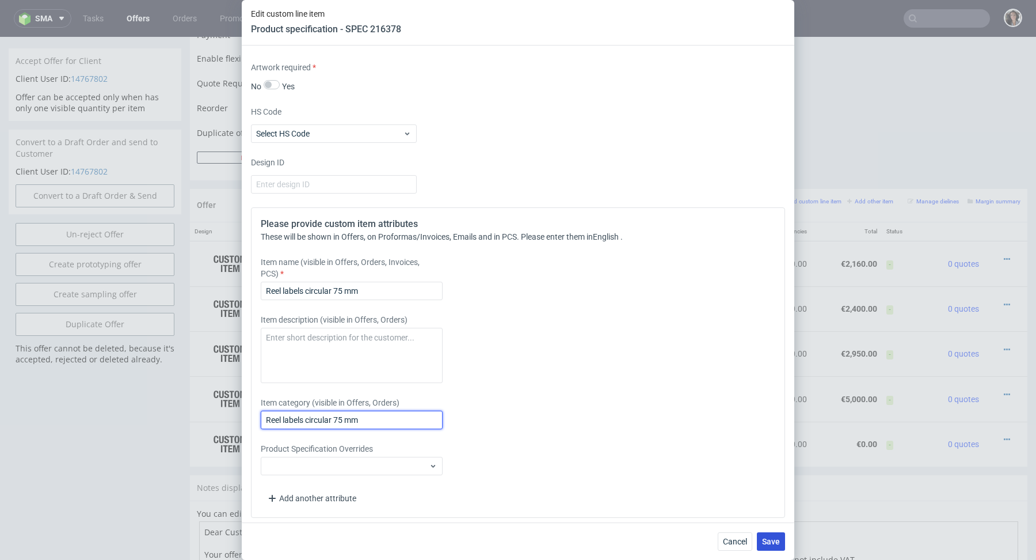
type input "Reel labels circular 75 mm"
click at [769, 542] on span "Save" at bounding box center [771, 541] width 18 height 8
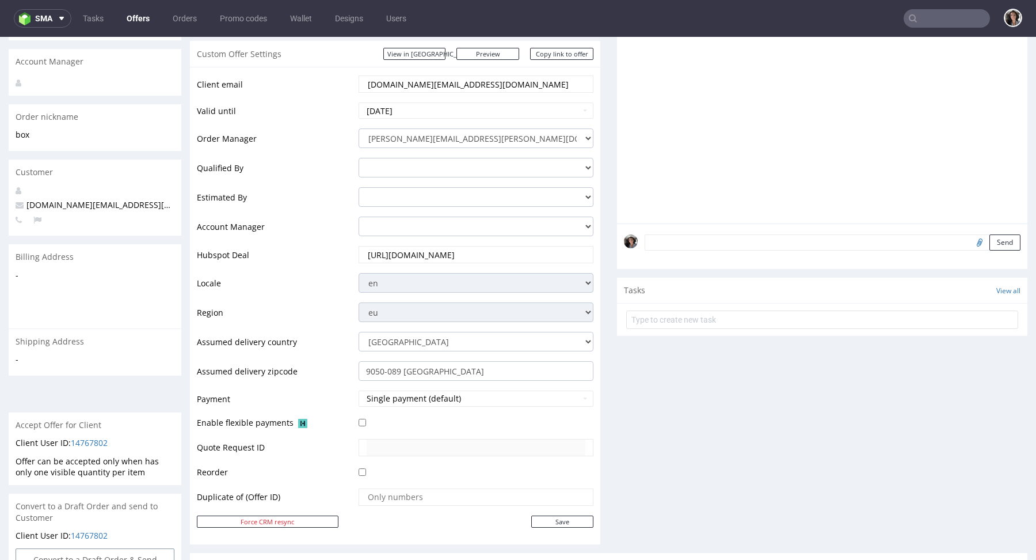
scroll to position [505, 0]
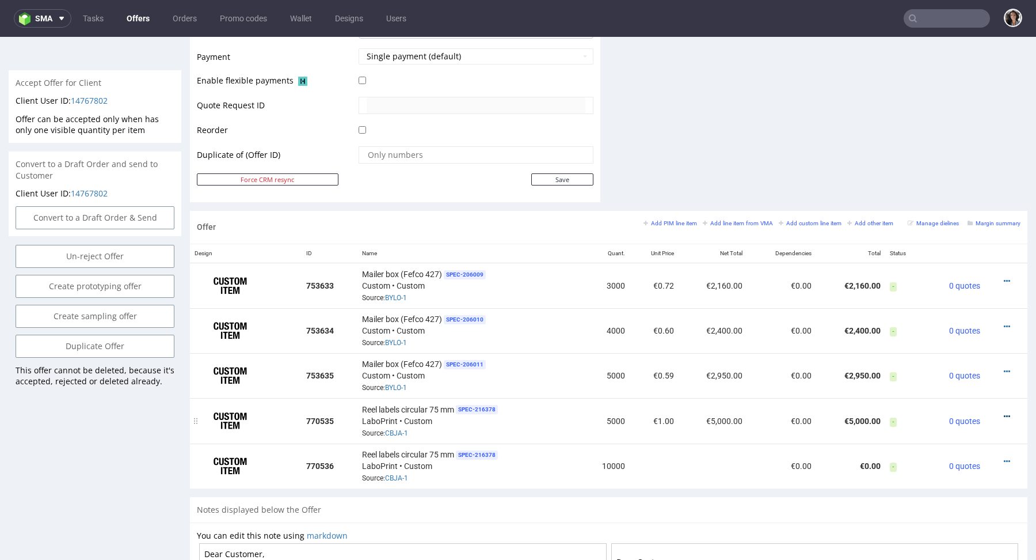
click at [1004, 414] on icon at bounding box center [1007, 416] width 6 height 8
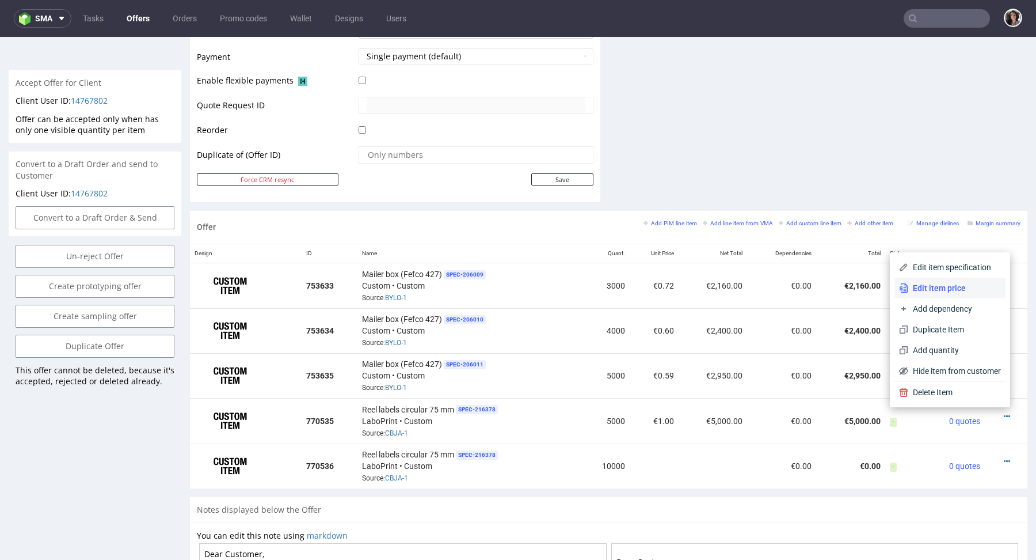
click at [934, 292] on span "Edit item price" at bounding box center [954, 288] width 93 height 12
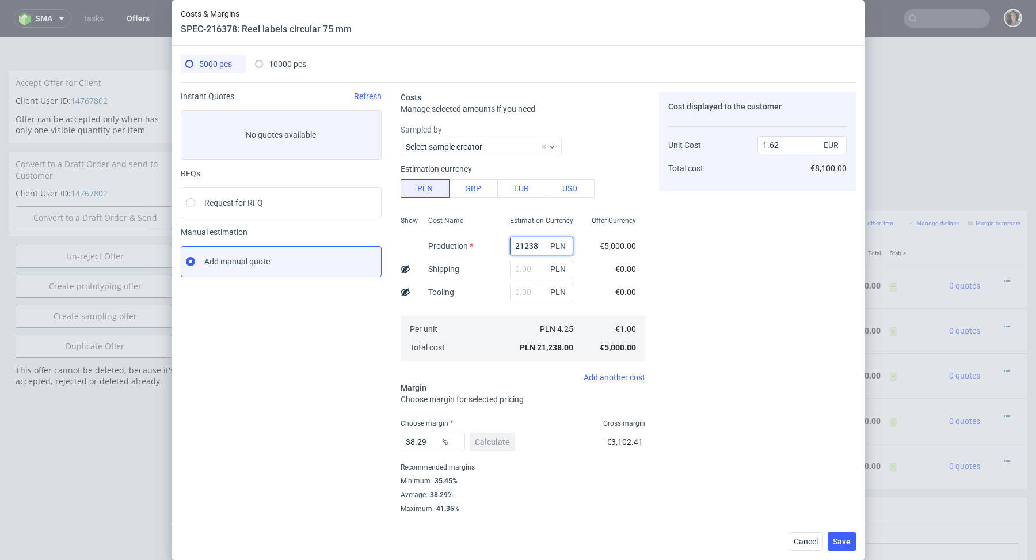
click at [538, 251] on input "21238" at bounding box center [541, 246] width 63 height 18
paste input "1348.29"
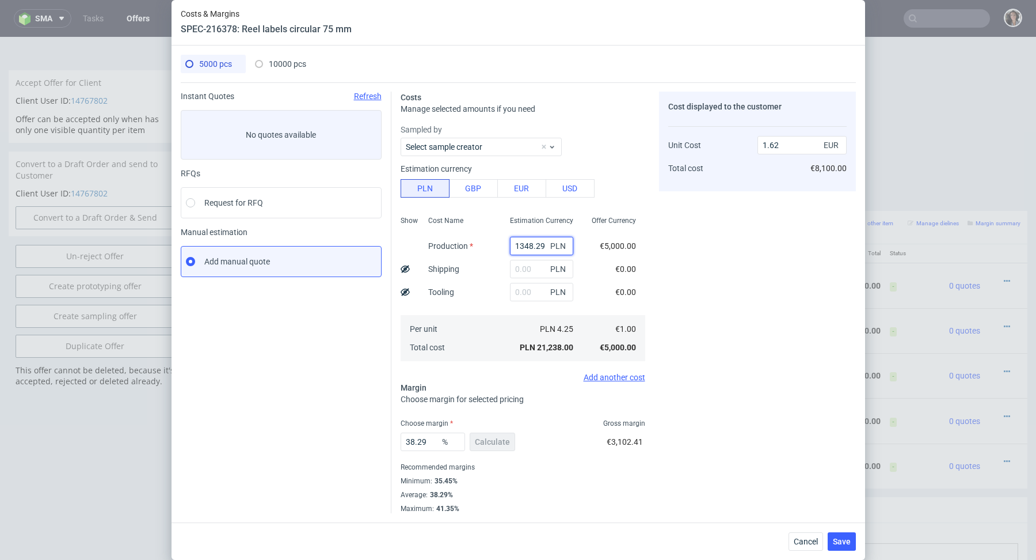
type input "1348.29"
type input "0.1"
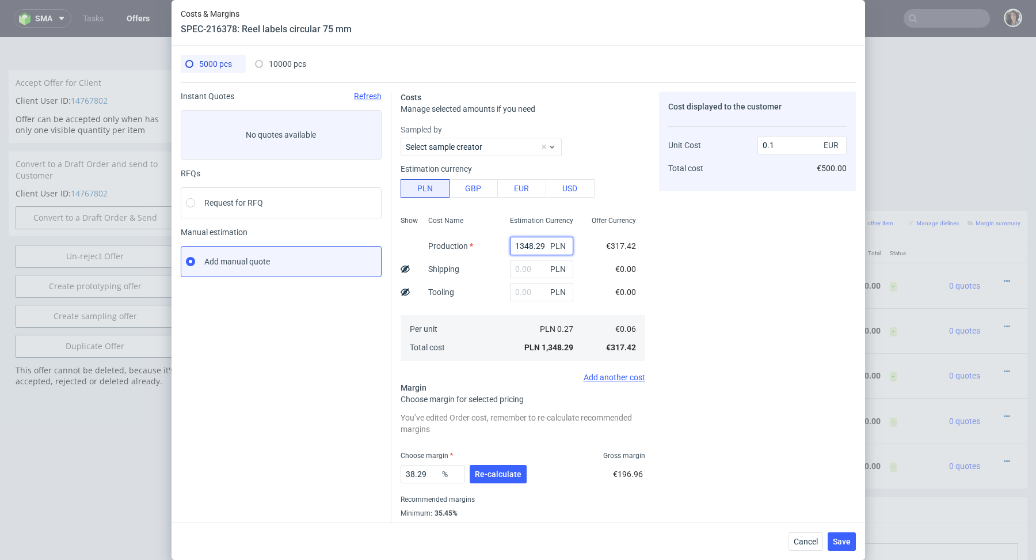
scroll to position [0, 0]
type input "1348.29"
click at [507, 477] on span "Re-calculate" at bounding box center [498, 474] width 47 height 8
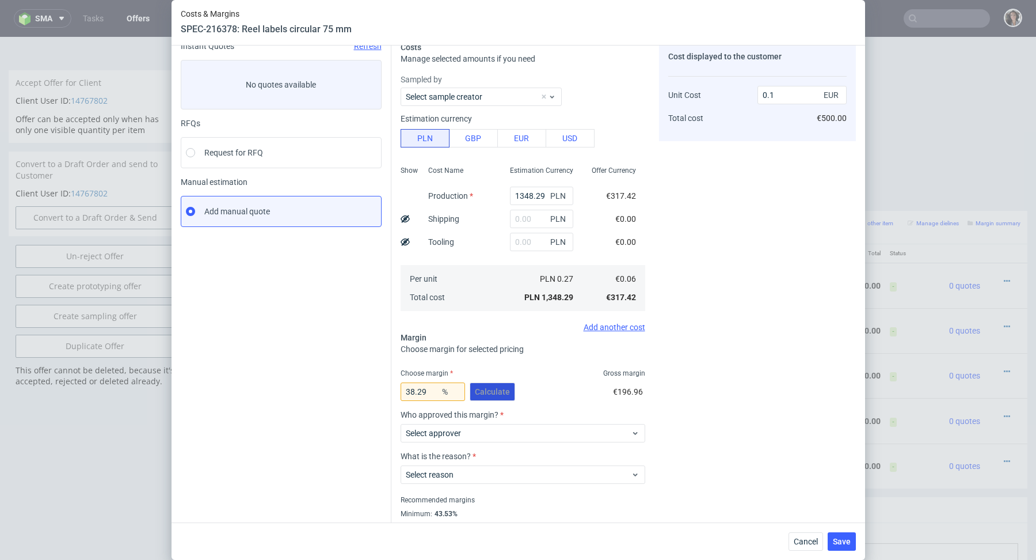
scroll to position [82, 0]
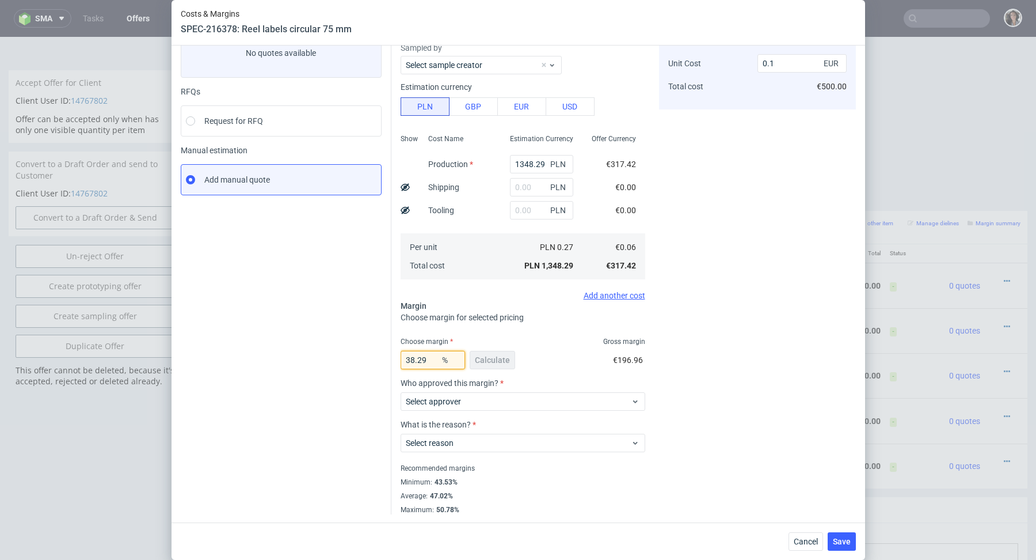
drag, startPoint x: 431, startPoint y: 359, endPoint x: 351, endPoint y: 363, distance: 80.1
click at [351, 363] on div "Instant Quotes Refresh No quotes available RFQs Request for RFQ Manual estimati…" at bounding box center [518, 257] width 675 height 513
type input "44"
type input "0.11"
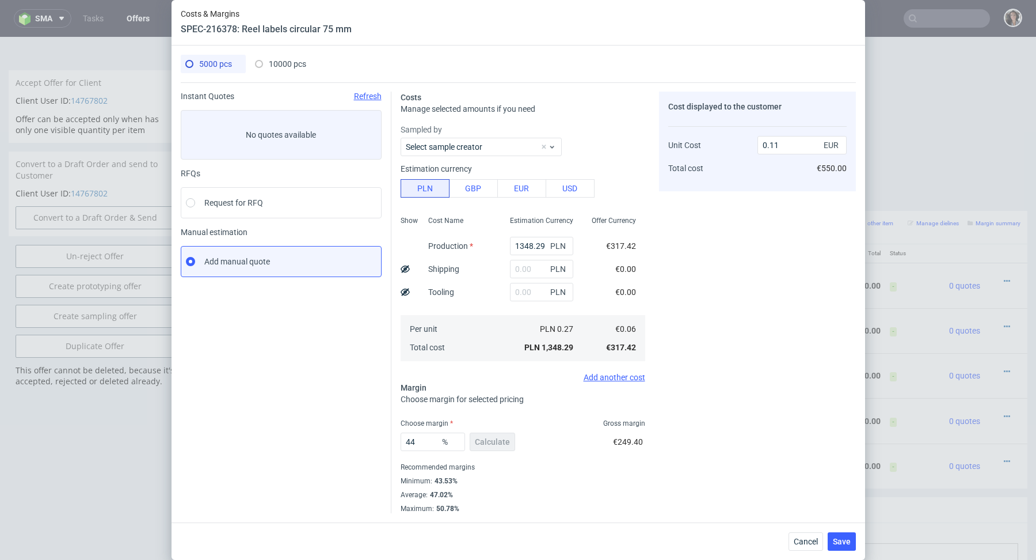
scroll to position [0, 0]
click at [496, 337] on div "Per unit Total cost" at bounding box center [460, 338] width 82 height 46
click at [279, 64] on span "10000 pcs" at bounding box center [287, 63] width 37 height 9
type input "0"
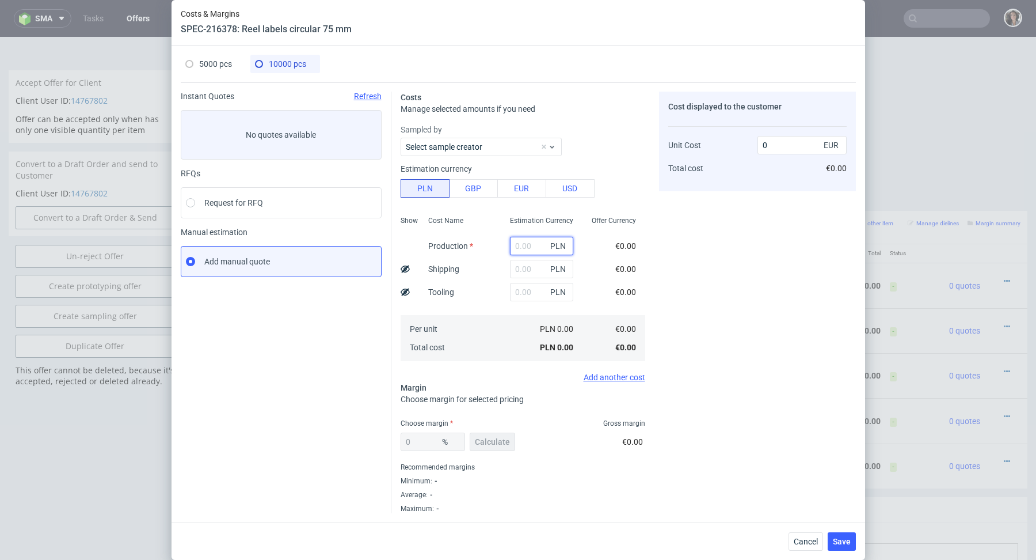
click at [534, 245] on input "text" at bounding box center [541, 246] width 63 height 18
paste input "2466.64"
type input "2466.64"
type input "0.06"
type input "2466.64"
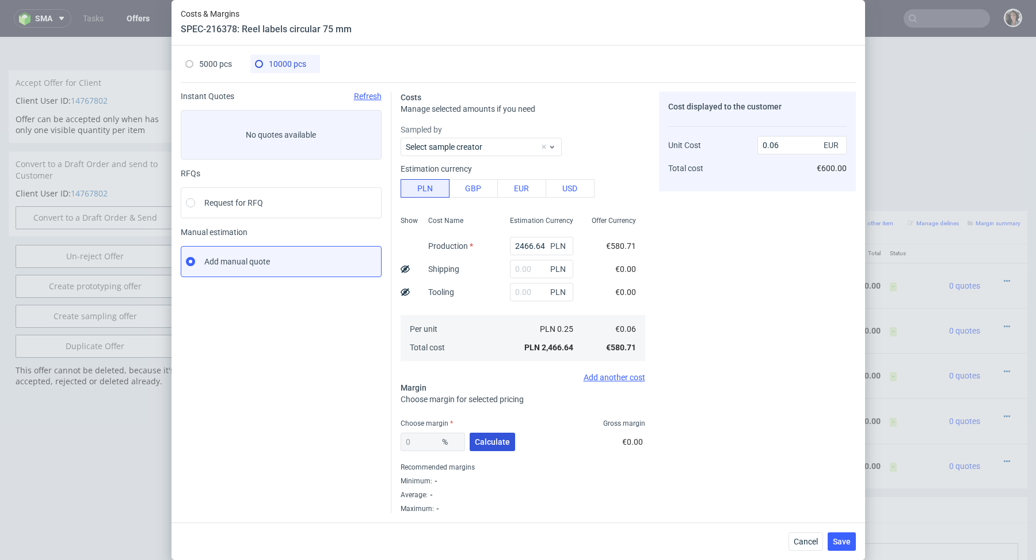
click at [496, 442] on span "Calculate" at bounding box center [492, 441] width 35 height 8
type input "43"
type input "0.1"
drag, startPoint x: 431, startPoint y: 441, endPoint x: 360, endPoint y: 441, distance: 70.8
click at [360, 441] on div "Instant Quotes Refresh No quotes available RFQs Request for RFQ Manual estimati…" at bounding box center [518, 297] width 675 height 431
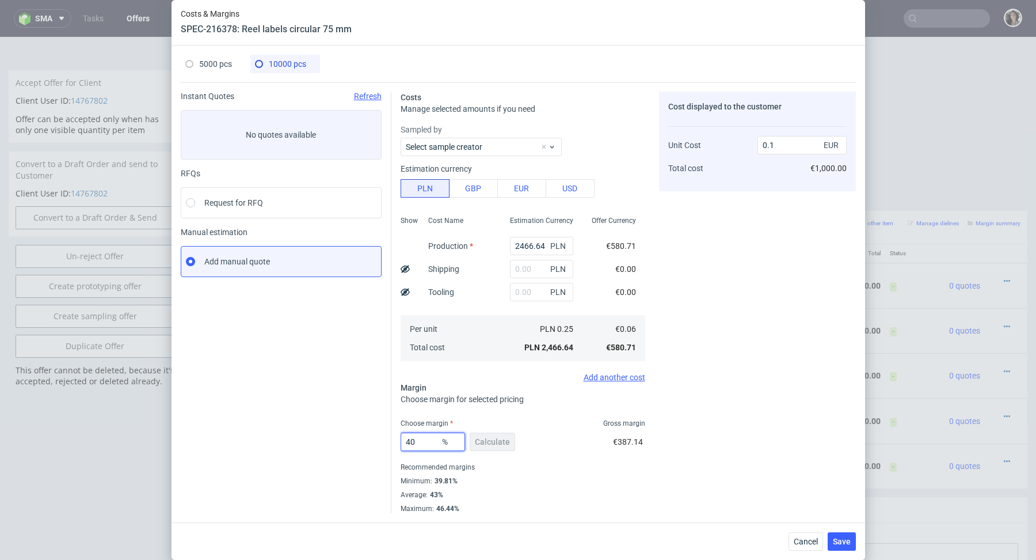
type input "40"
click at [570, 481] on div "Minimum : 39.81%" at bounding box center [523, 481] width 245 height 14
click at [849, 540] on span "Save" at bounding box center [842, 541] width 18 height 8
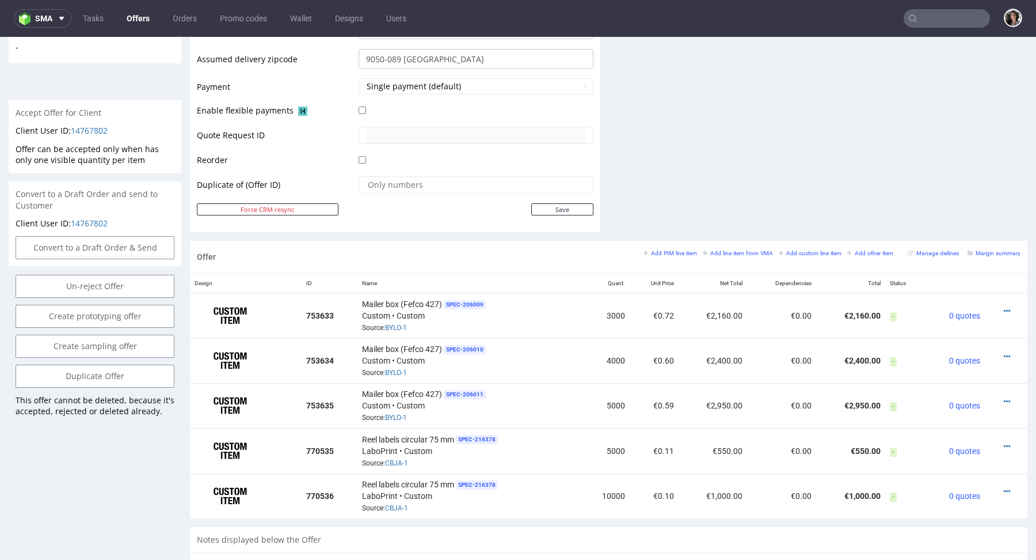
scroll to position [612, 0]
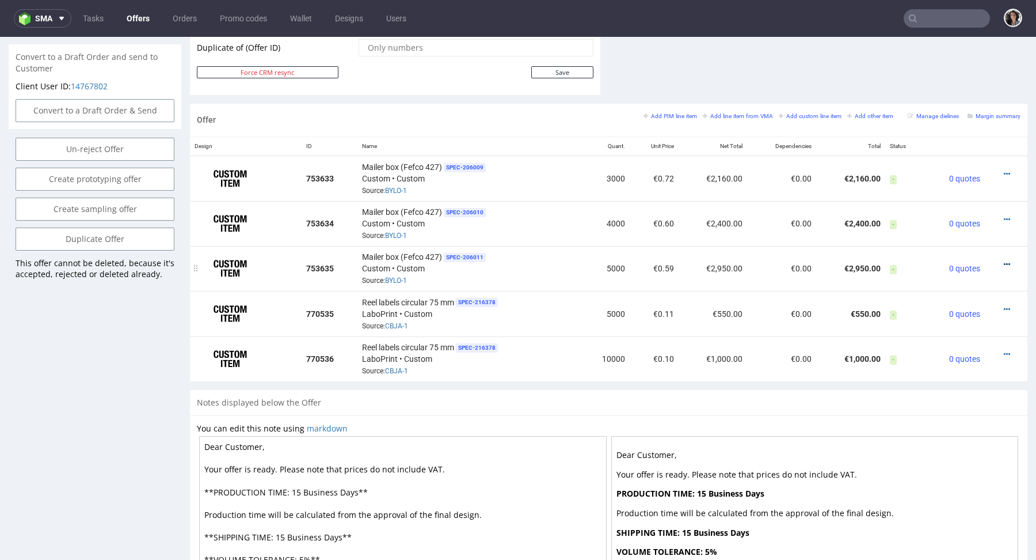
click at [1004, 262] on icon at bounding box center [1007, 264] width 6 height 8
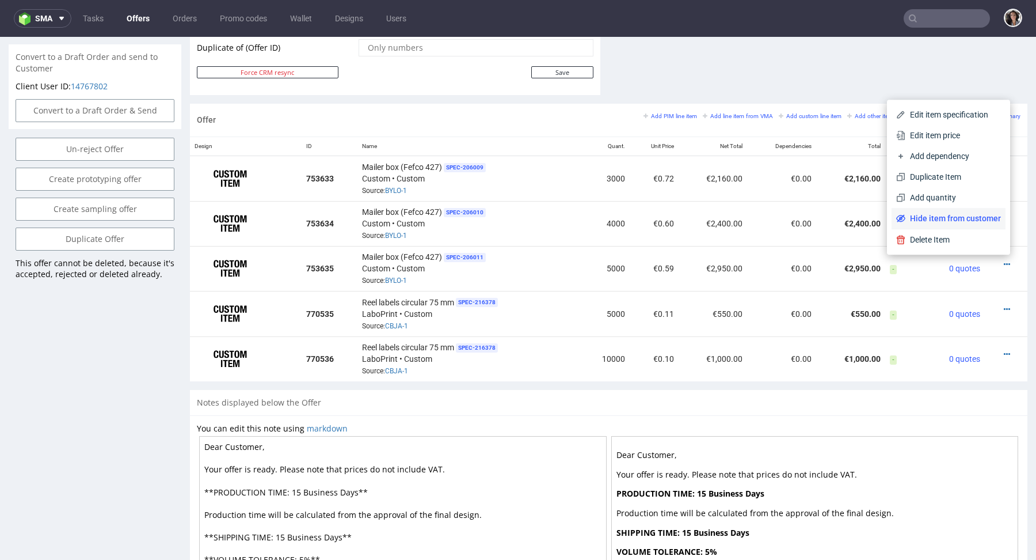
click at [937, 218] on span "Hide item from customer" at bounding box center [953, 218] width 96 height 12
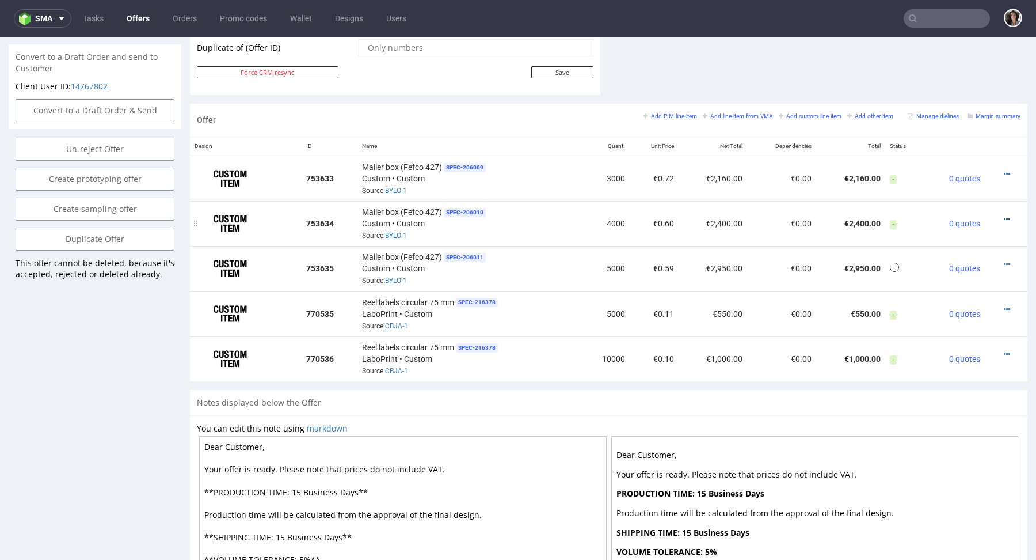
click at [1004, 216] on icon at bounding box center [1007, 219] width 6 height 8
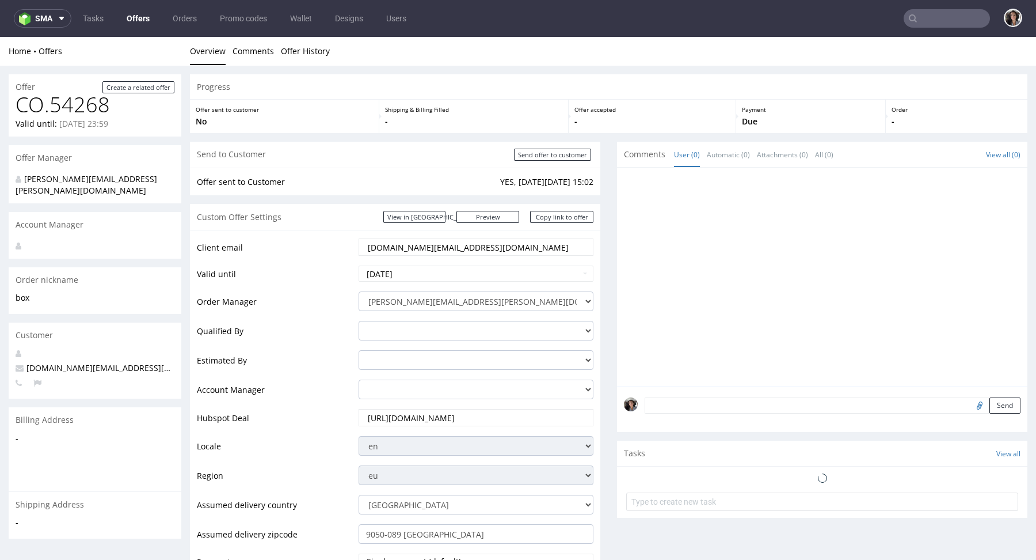
scroll to position [553, 0]
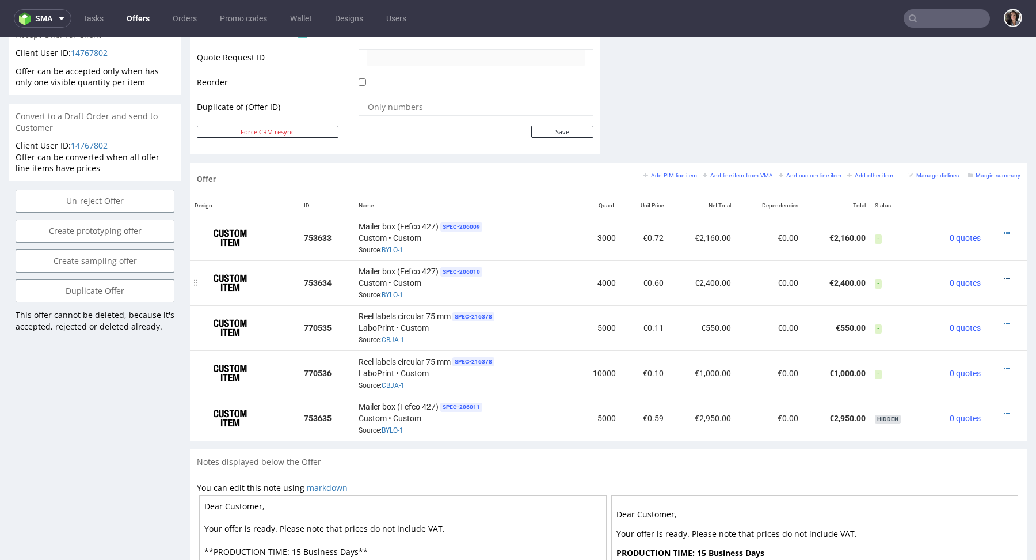
click at [1004, 275] on icon at bounding box center [1007, 279] width 6 height 8
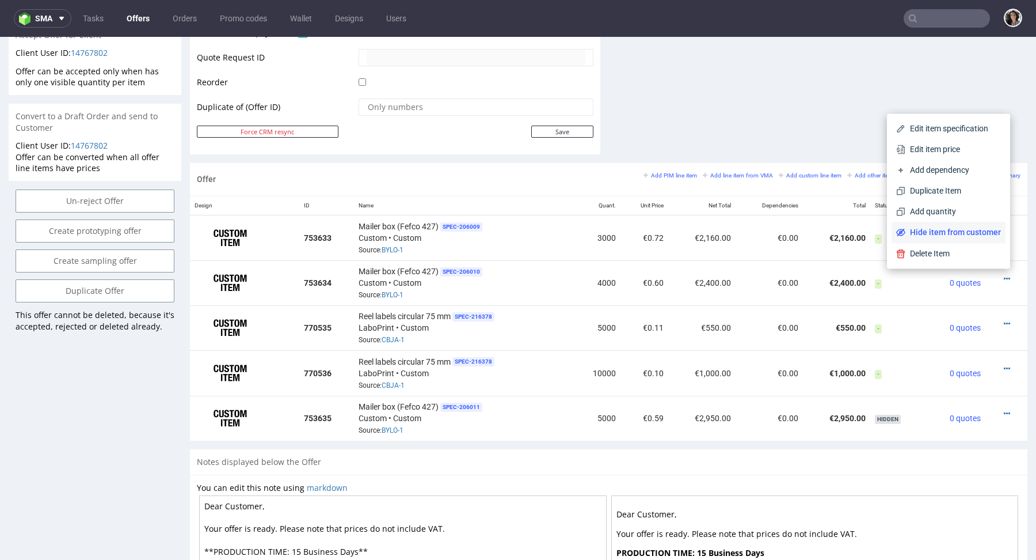
click at [950, 225] on li "Hide item from customer" at bounding box center [949, 232] width 114 height 21
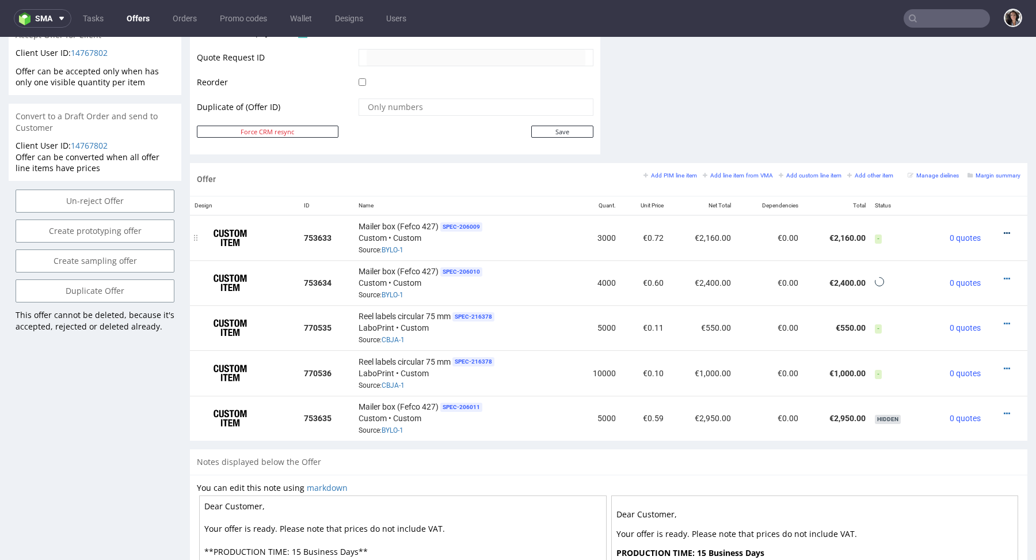
click at [1004, 229] on icon at bounding box center [1007, 233] width 6 height 8
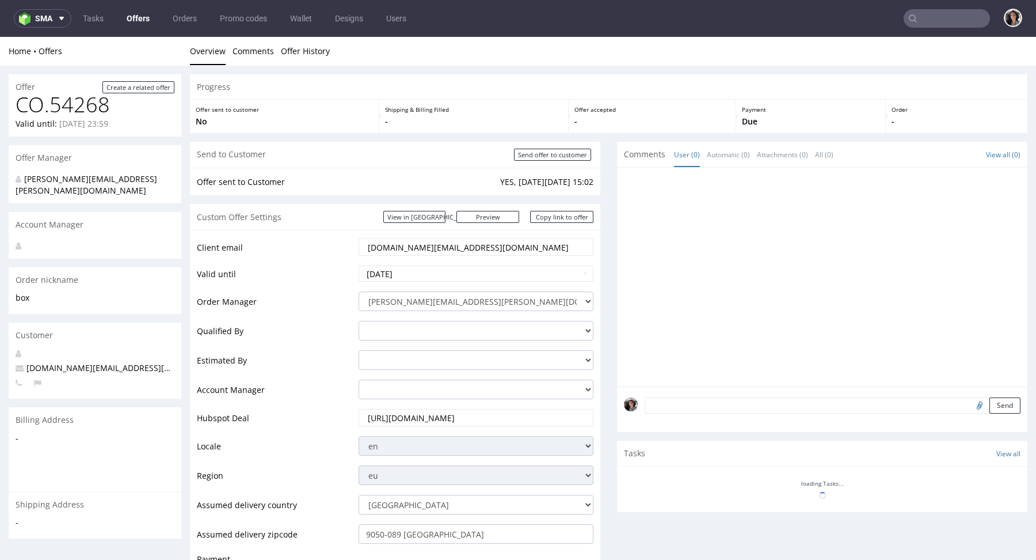
scroll to position [0, 0]
click at [943, 186] on div at bounding box center [826, 280] width 404 height 212
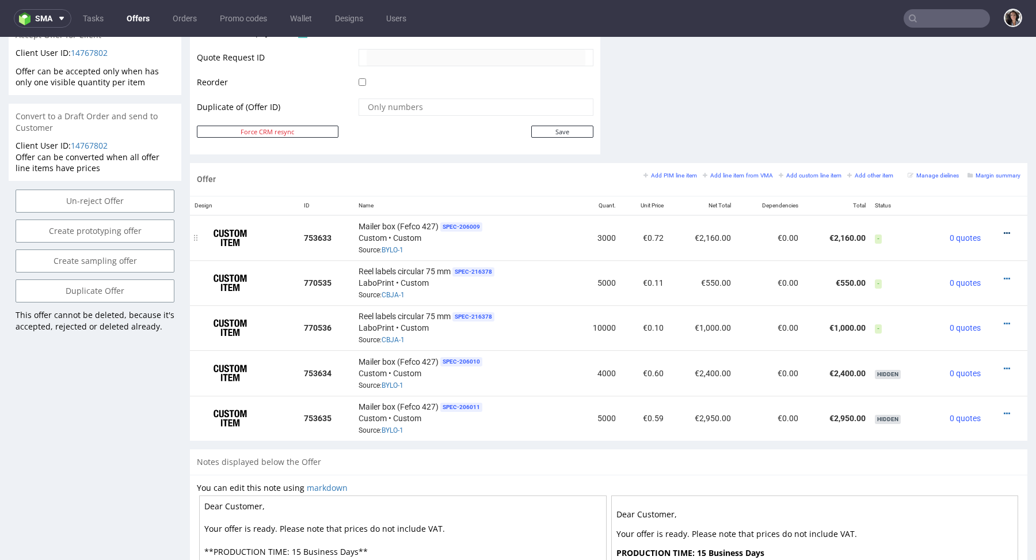
click at [1004, 229] on icon at bounding box center [1007, 233] width 6 height 8
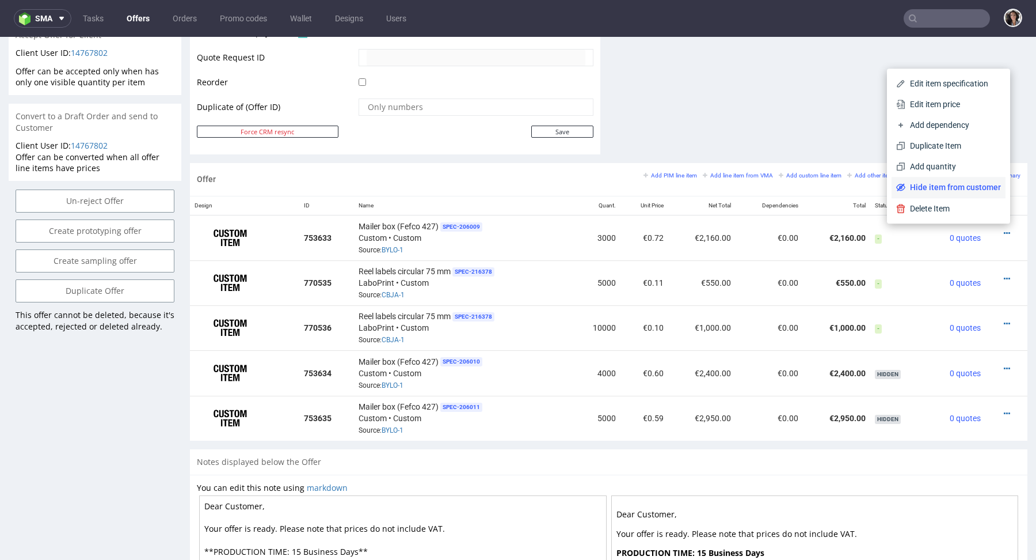
click at [962, 182] on span "Hide item from customer" at bounding box center [953, 187] width 96 height 12
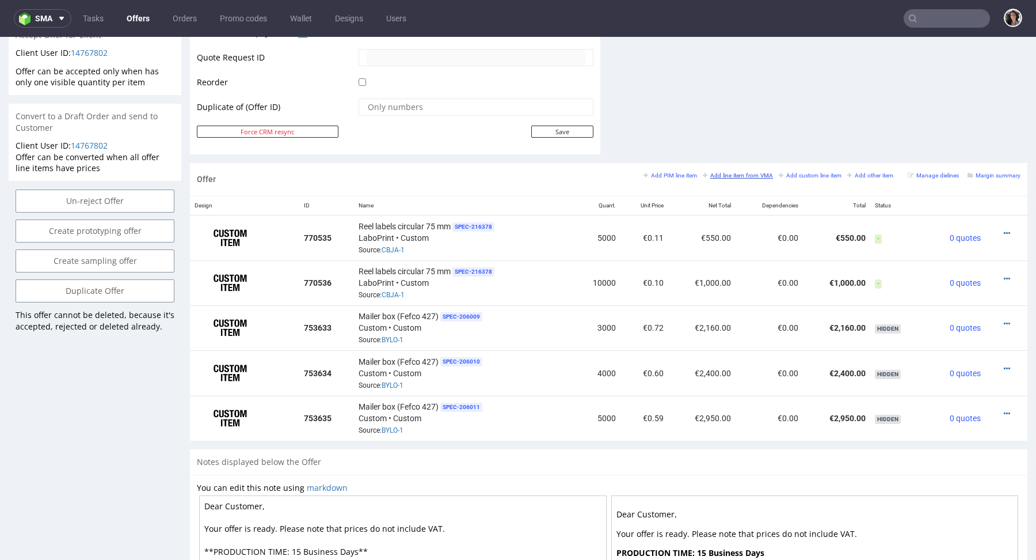
click at [751, 172] on small "Add line item from VMA" at bounding box center [738, 175] width 70 height 6
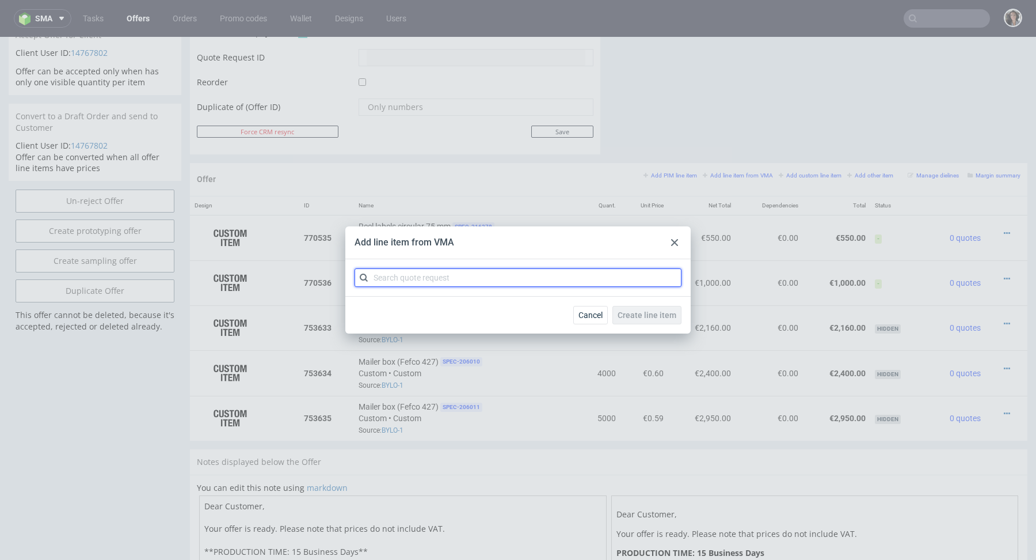
click at [491, 283] on input "text" at bounding box center [518, 277] width 327 height 18
paste input "CBIZ"
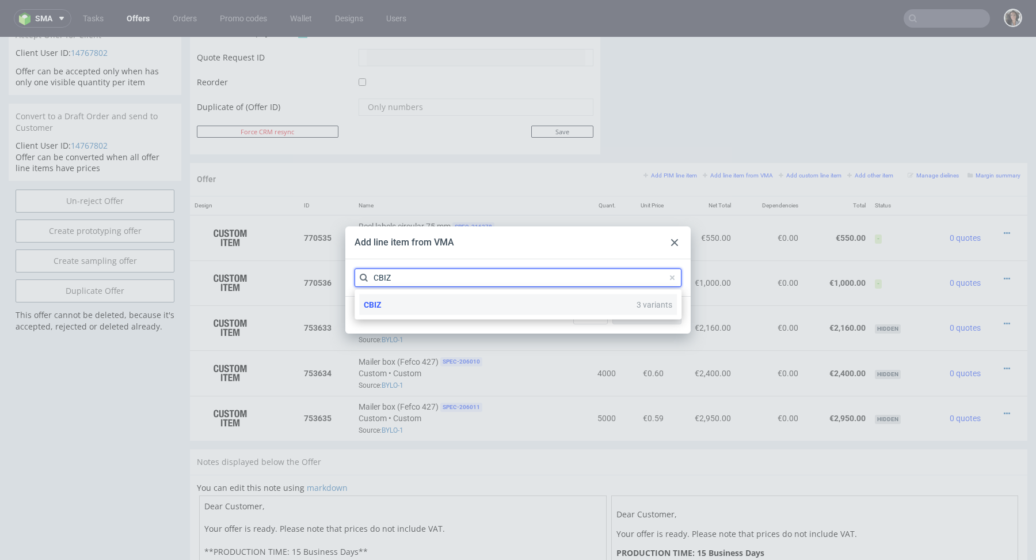
type input "CBIZ"
click at [389, 303] on div "CBIZ 3 variants" at bounding box center [518, 304] width 318 height 21
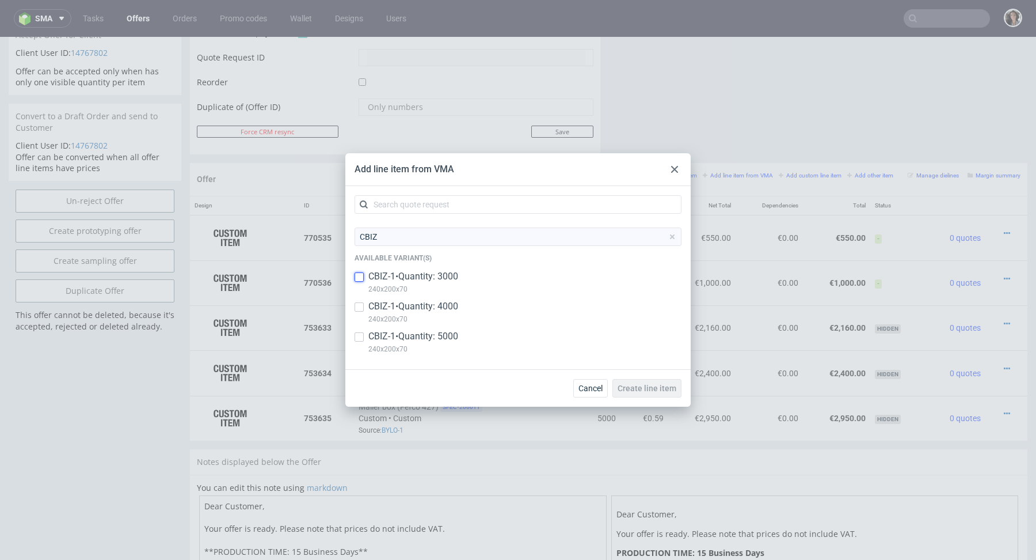
click at [361, 279] on input "checkbox" at bounding box center [359, 276] width 9 height 9
checkbox input "true"
click at [360, 308] on input "checkbox" at bounding box center [359, 306] width 9 height 9
checkbox input "true"
click at [356, 338] on input "checkbox" at bounding box center [359, 336] width 9 height 9
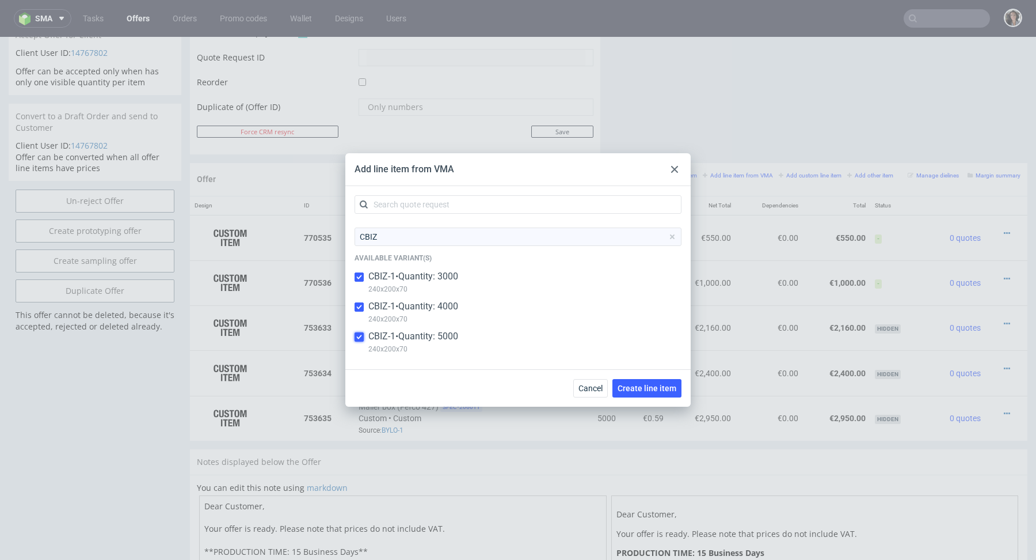
checkbox input "true"
click at [658, 389] on span "Create line item" at bounding box center [647, 388] width 59 height 8
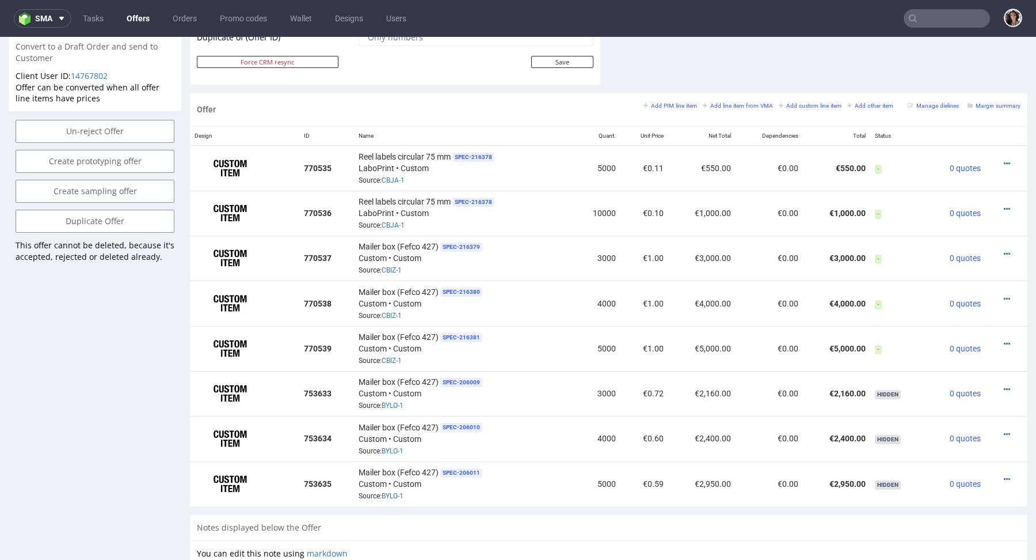
scroll to position [665, 0]
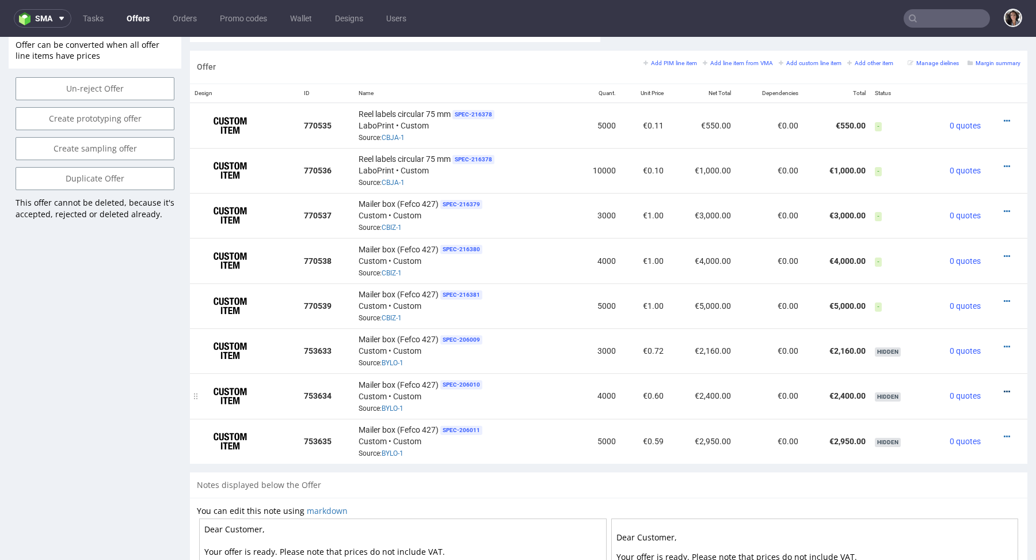
click at [1004, 390] on icon at bounding box center [1007, 391] width 6 height 8
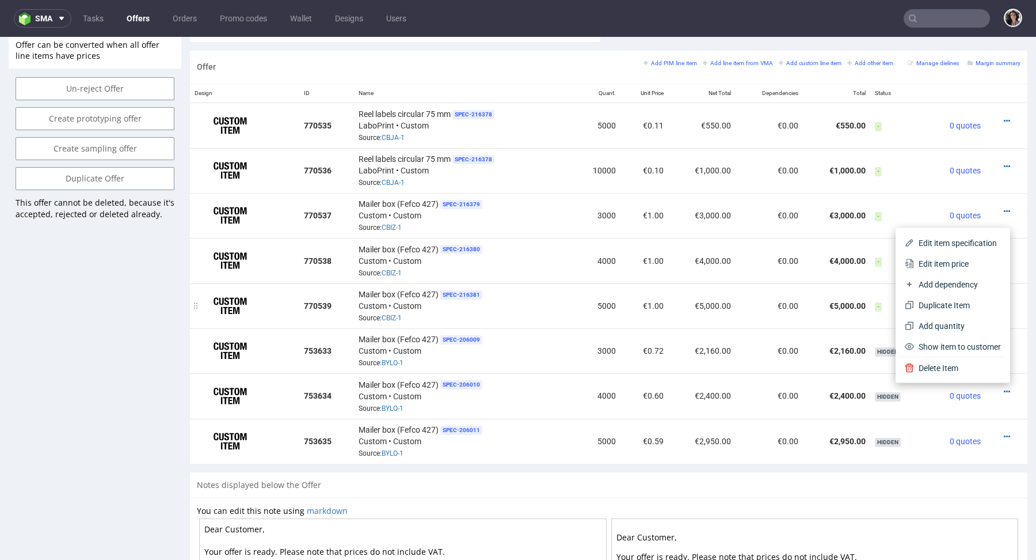
click at [806, 308] on td "€5,000.00" at bounding box center [836, 305] width 67 height 45
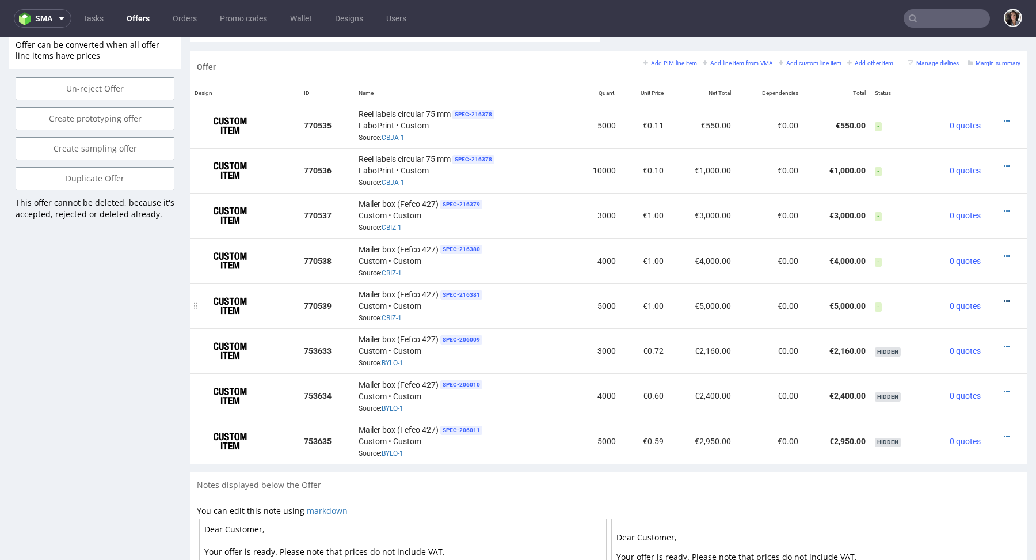
click at [1004, 298] on icon at bounding box center [1007, 301] width 6 height 8
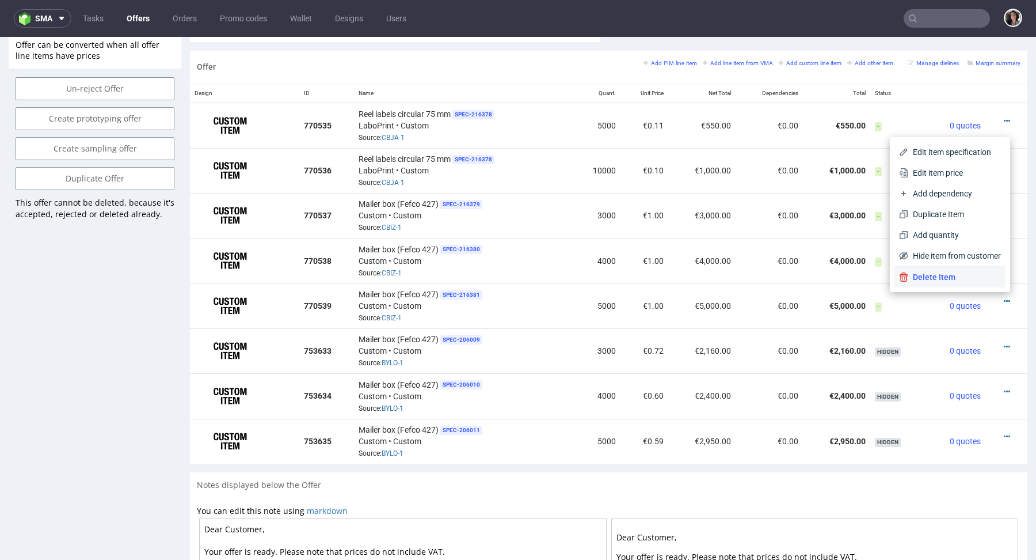
click at [939, 274] on span "Delete Item" at bounding box center [954, 277] width 93 height 12
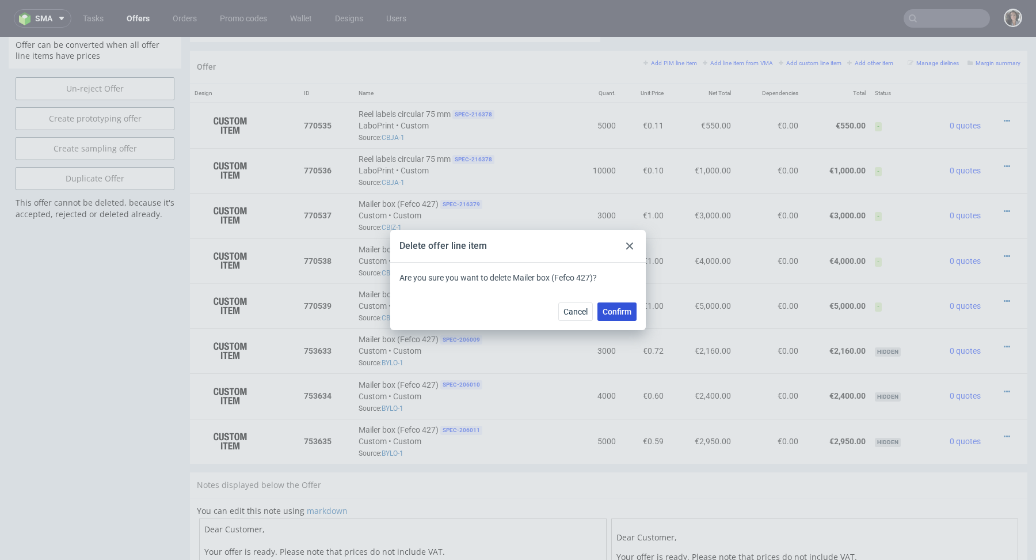
click at [607, 312] on span "Confirm" at bounding box center [617, 311] width 29 height 8
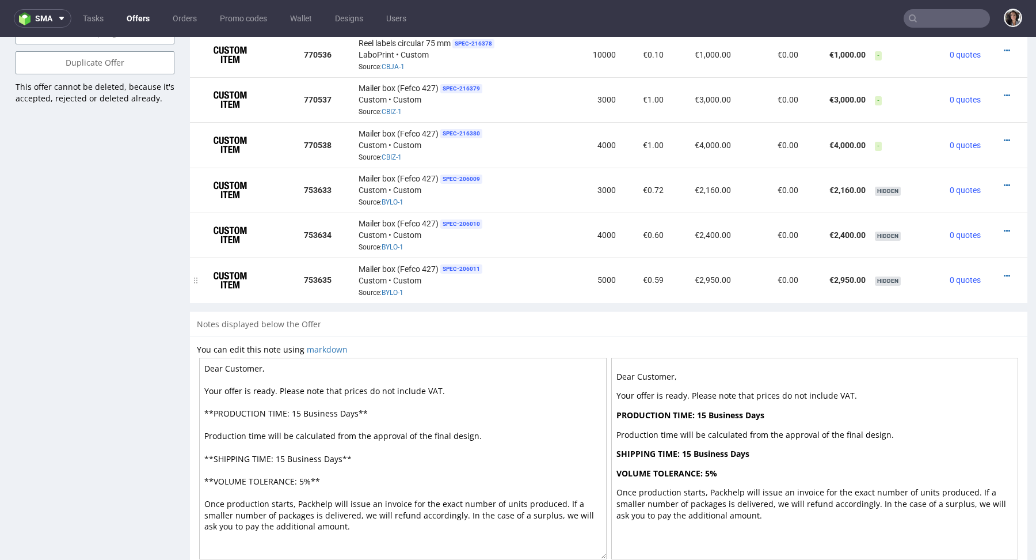
scroll to position [795, 0]
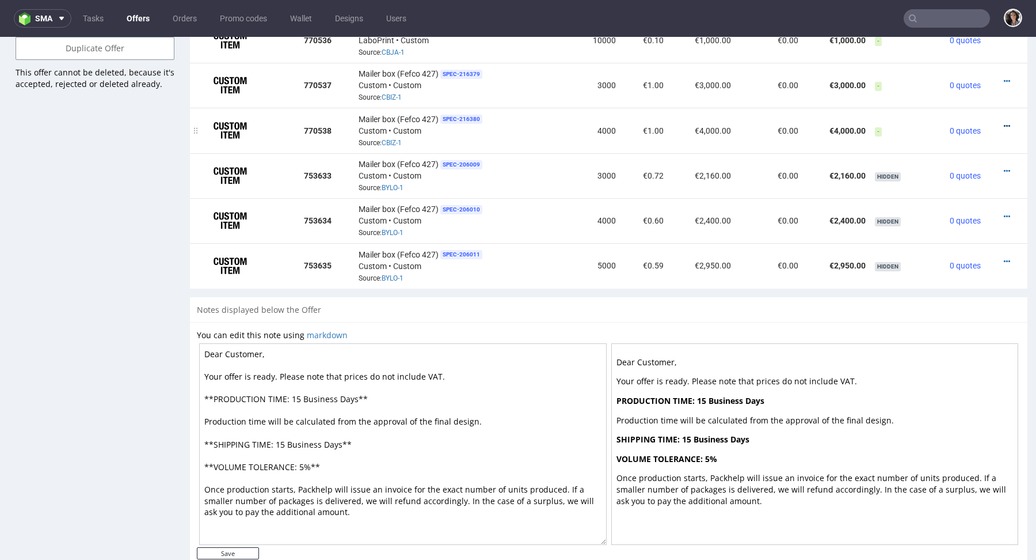
click at [1004, 122] on icon at bounding box center [1007, 126] width 6 height 8
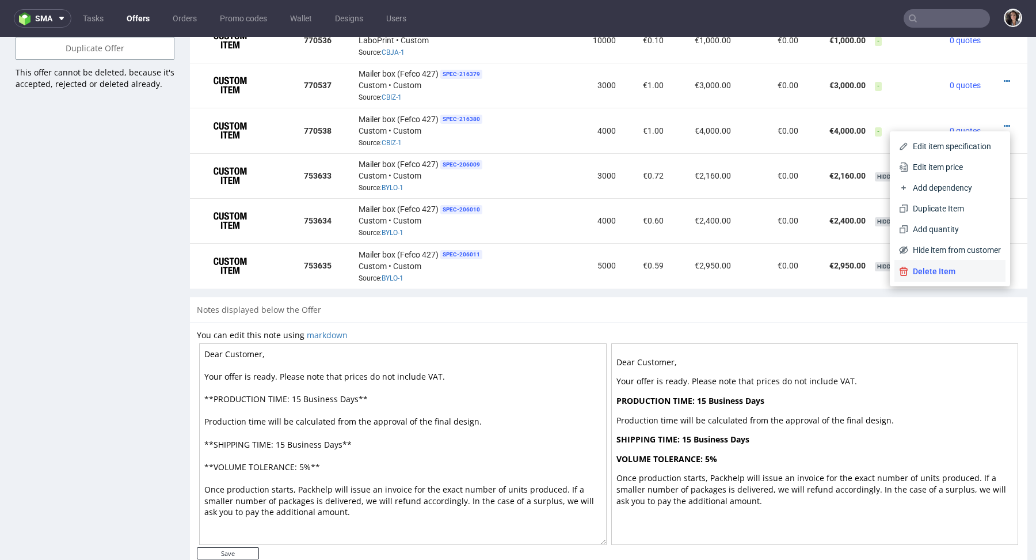
click at [931, 272] on span "Delete Item" at bounding box center [954, 271] width 93 height 12
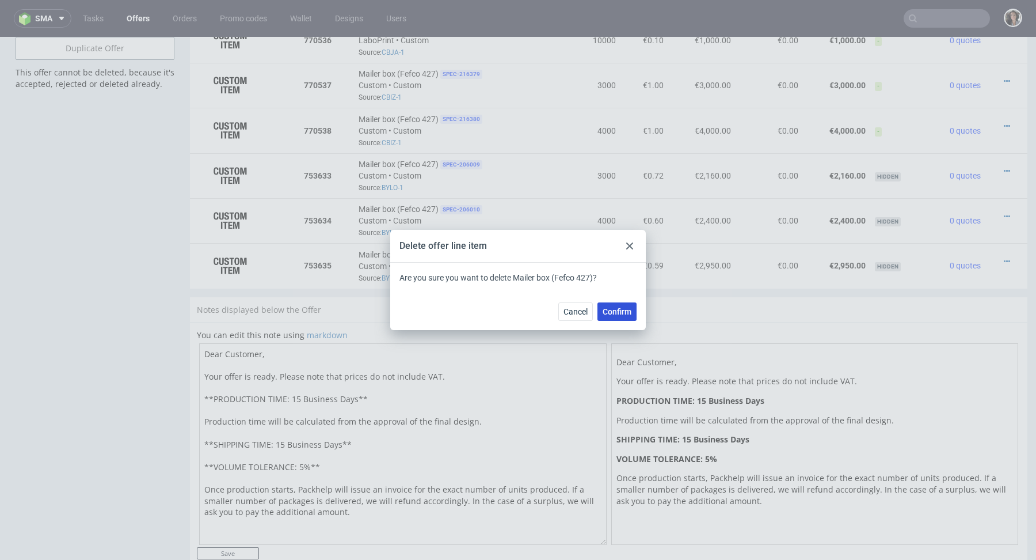
click at [616, 309] on span "Confirm" at bounding box center [617, 311] width 29 height 8
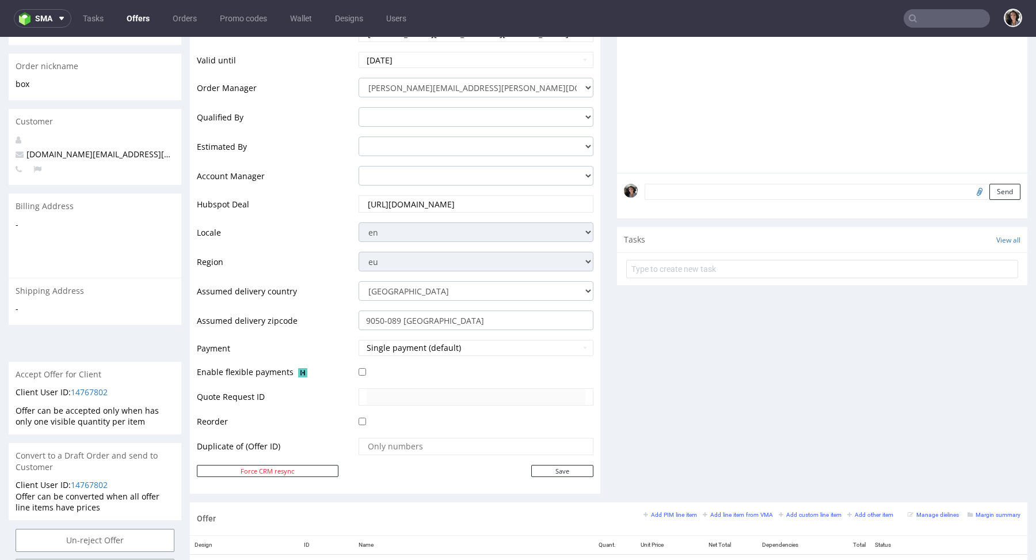
scroll to position [622, 0]
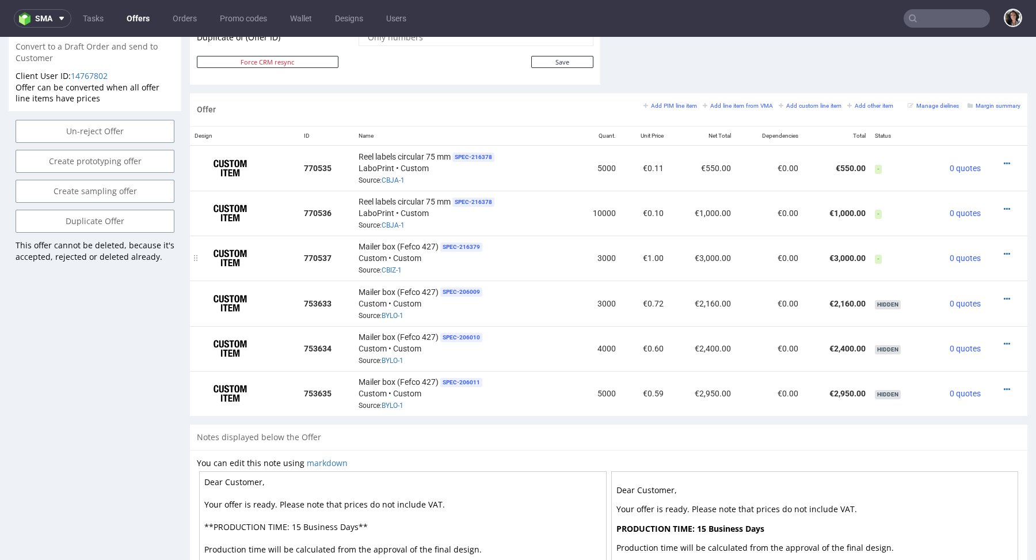
click at [991, 250] on div at bounding box center [1003, 254] width 26 height 12
click at [1004, 250] on icon at bounding box center [1007, 254] width 6 height 8
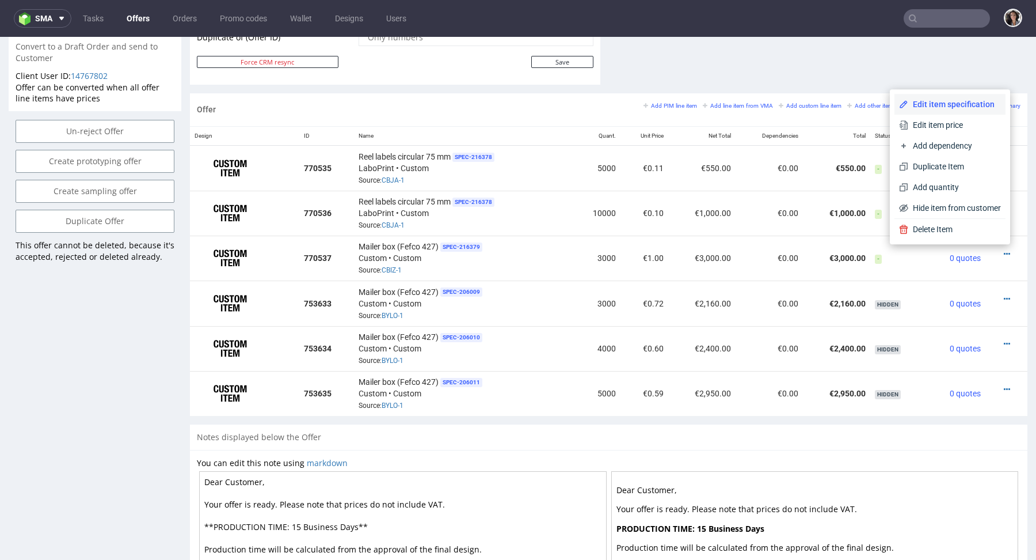
click at [927, 105] on span "Edit item specification" at bounding box center [954, 104] width 93 height 12
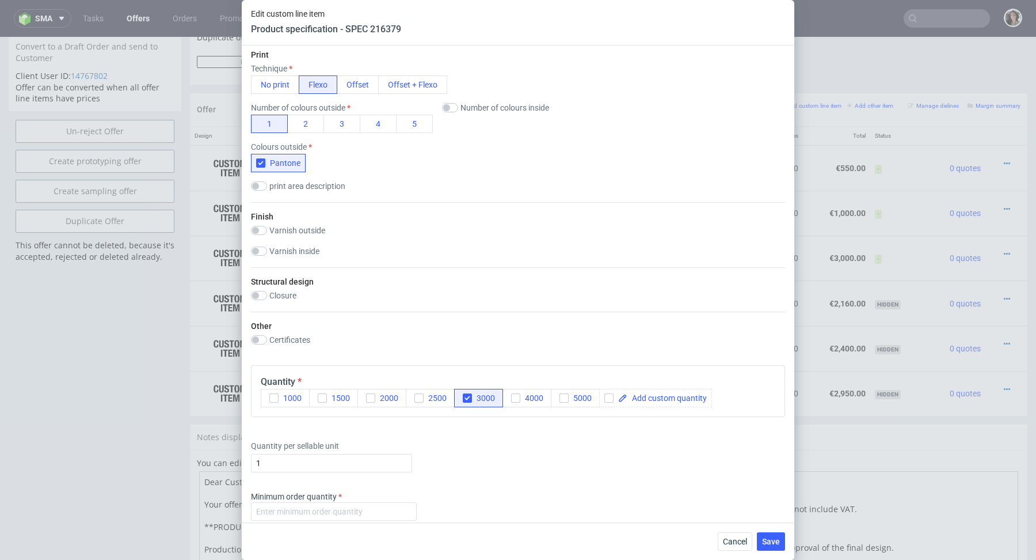
scroll to position [530, 0]
click at [512, 394] on icon "button" at bounding box center [516, 395] width 8 height 8
click at [567, 397] on icon "button" at bounding box center [564, 395] width 8 height 8
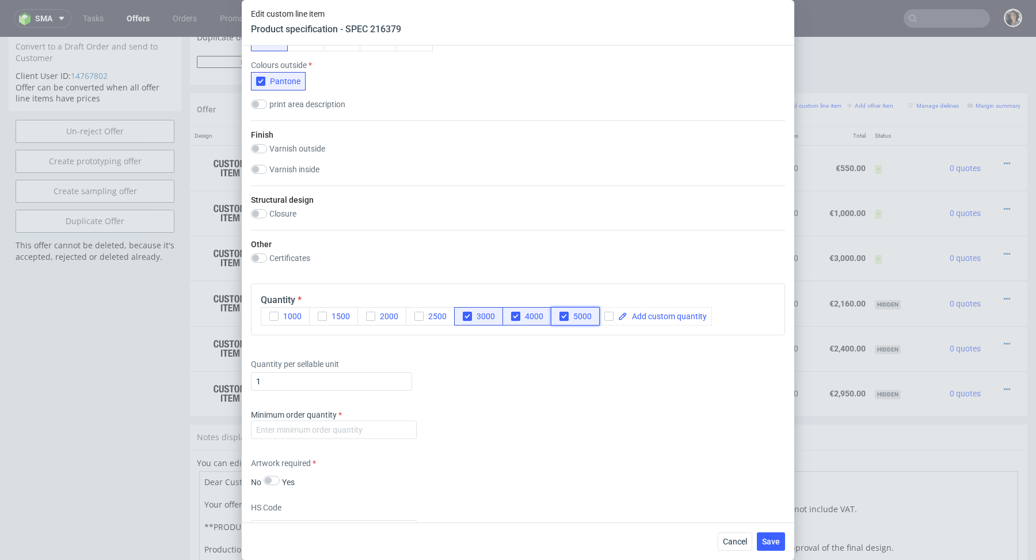
scroll to position [703, 0]
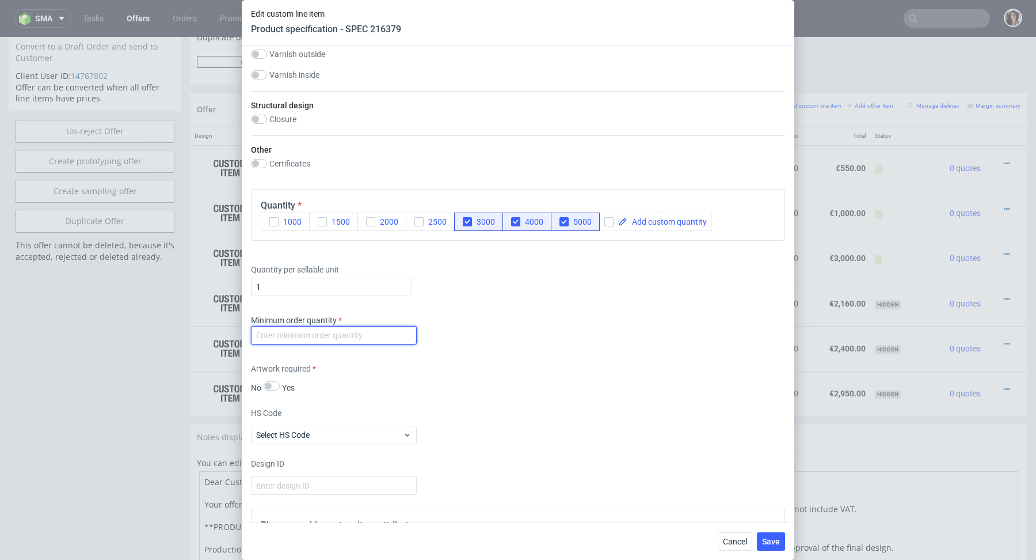
click at [351, 332] on input "number" at bounding box center [334, 335] width 166 height 18
type input "1"
click at [541, 349] on div "Supplier JANBOX Technical specification Instant price RFQ Type Product category…" at bounding box center [518, 283] width 553 height 477
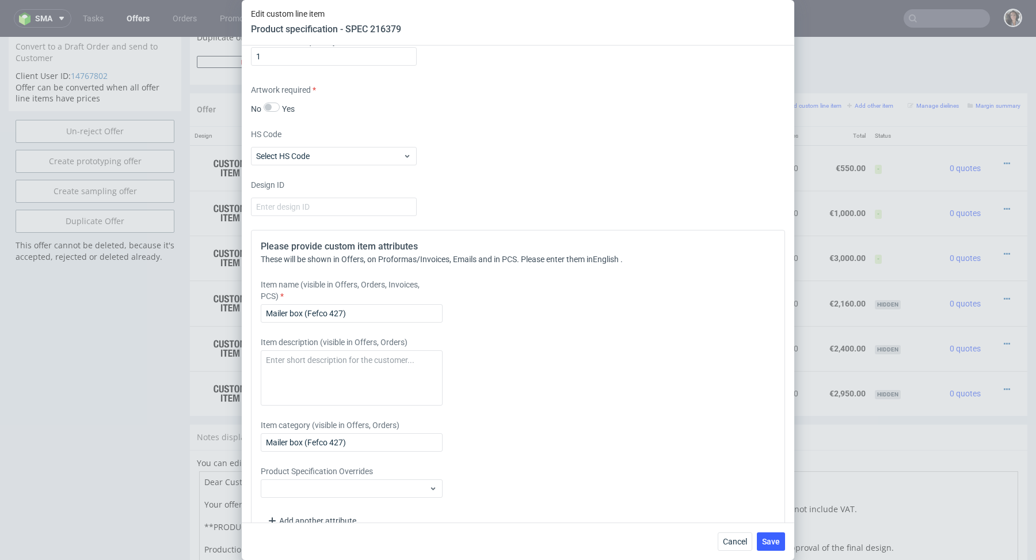
scroll to position [1005, 0]
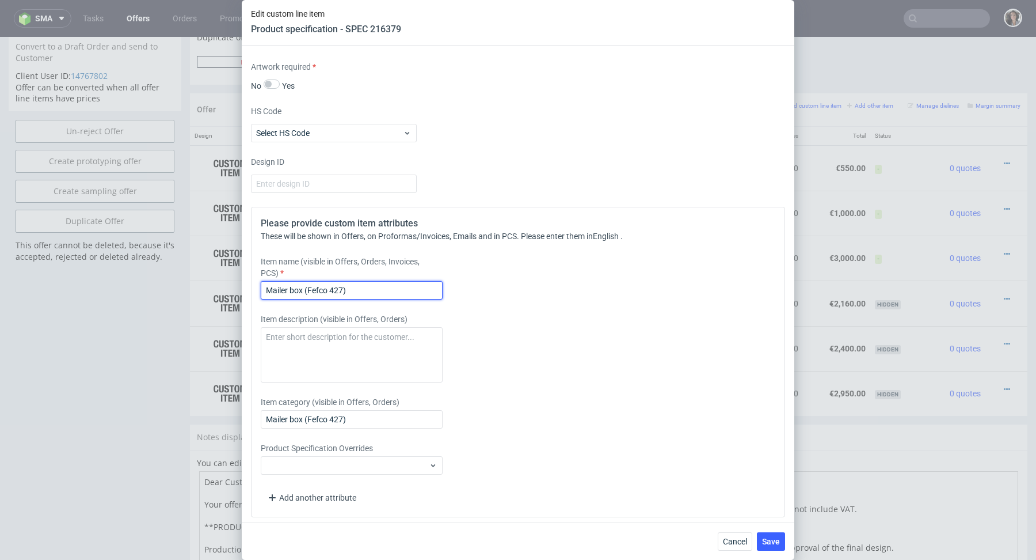
click at [383, 288] on input "Mailer box (Fefco 427)" at bounding box center [352, 290] width 182 height 18
click at [359, 287] on input "Mailer box (Fefco 427)" at bounding box center [352, 290] width 182 height 18
drag, startPoint x: 356, startPoint y: 286, endPoint x: 306, endPoint y: 289, distance: 50.2
click at [306, 289] on input "Mailer box (Fefco 427)" at bounding box center [352, 290] width 182 height 18
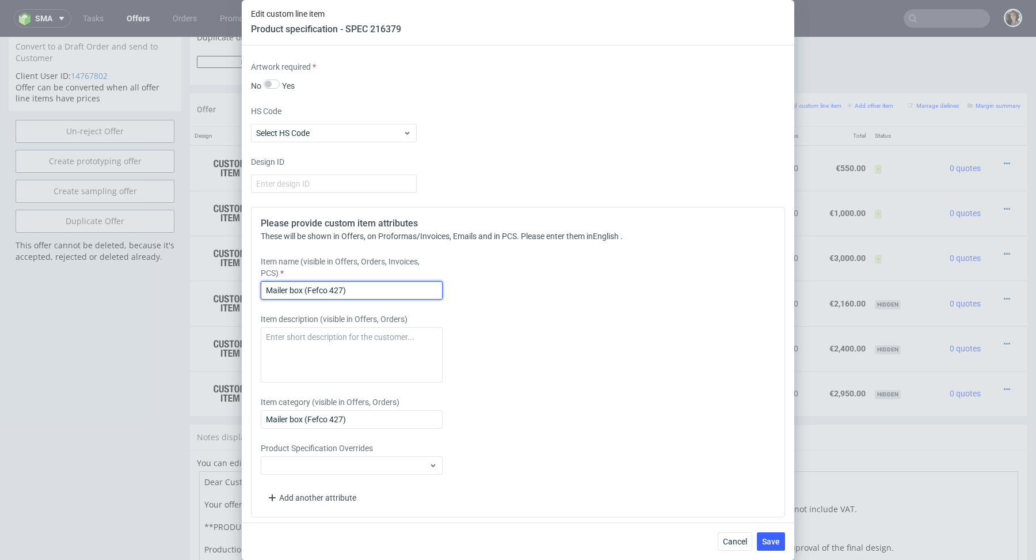
paste input "240x200x70"
click at [311, 287] on input "Mailer box 240x200x70 mm" at bounding box center [352, 290] width 182 height 18
type input "Mailer box 240x200x70 mm"
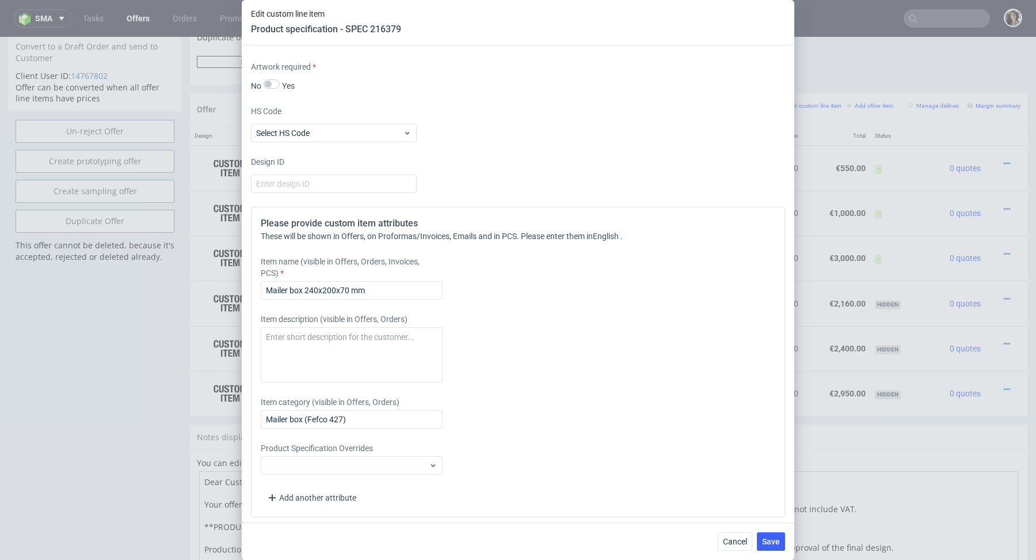
click at [317, 405] on div "Item category (visible in Offers, Orders) Mailer box (Fefco 427)" at bounding box center [452, 412] width 382 height 32
click at [317, 417] on input "Mailer box (Fefco 427)" at bounding box center [352, 419] width 182 height 18
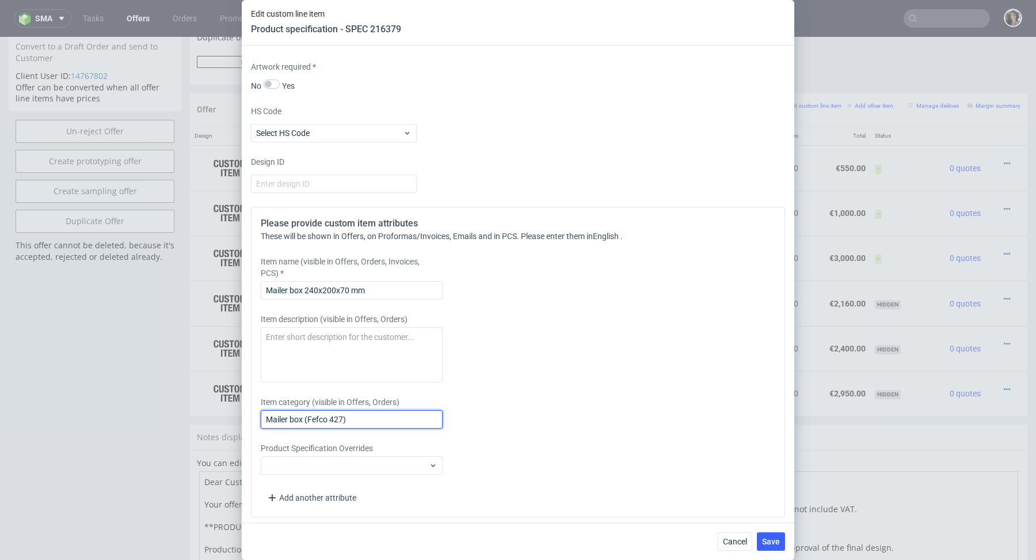
paste input "240x200x70 mm"
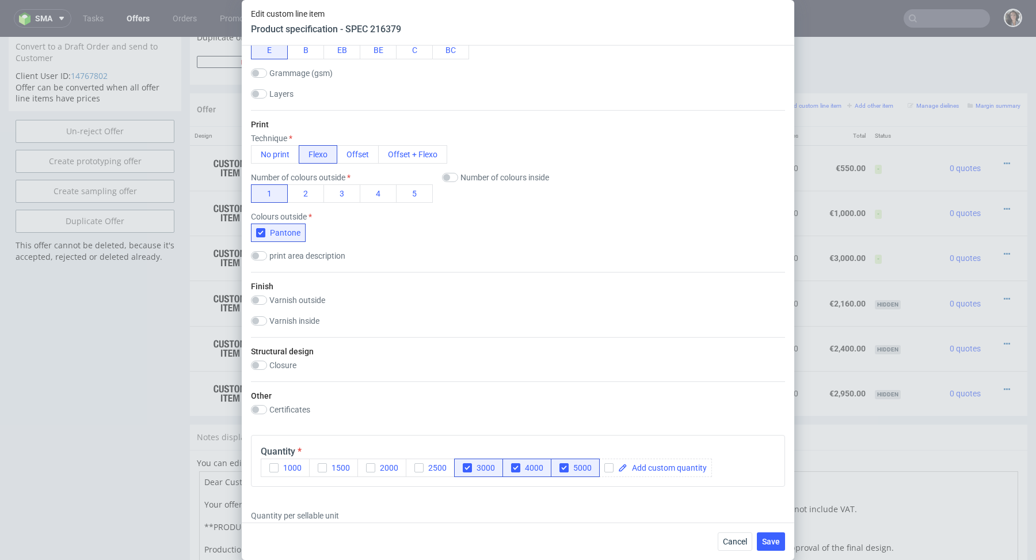
scroll to position [457, 0]
type input "Mailer box 240x200x70 mm"
click at [780, 543] on button "Save" at bounding box center [771, 541] width 28 height 18
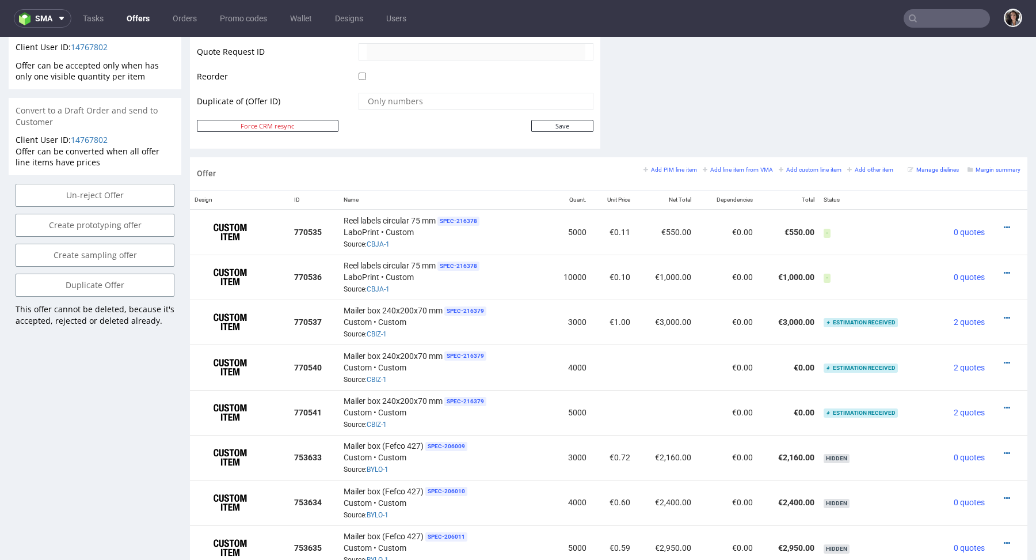
scroll to position [645, 0]
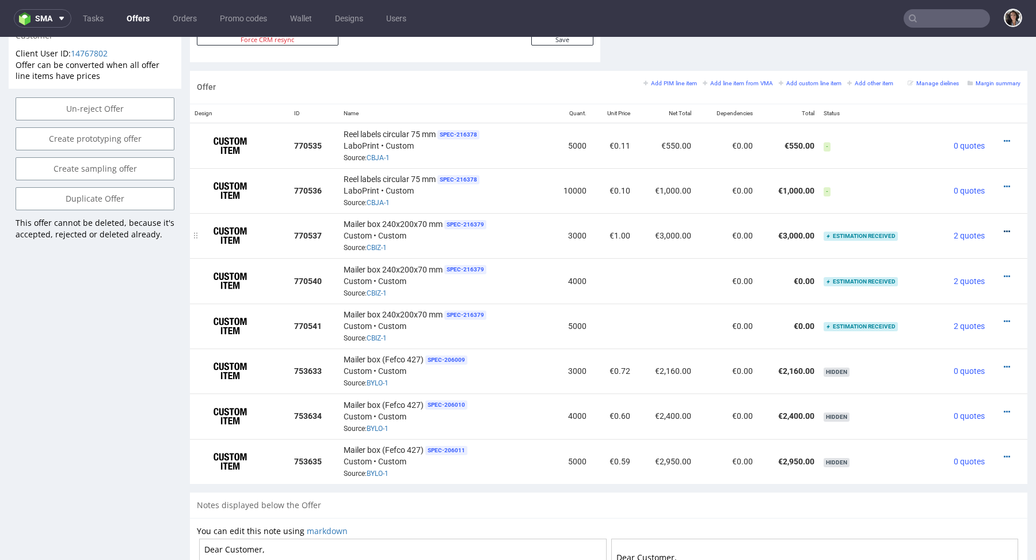
click at [1004, 227] on icon at bounding box center [1007, 231] width 6 height 8
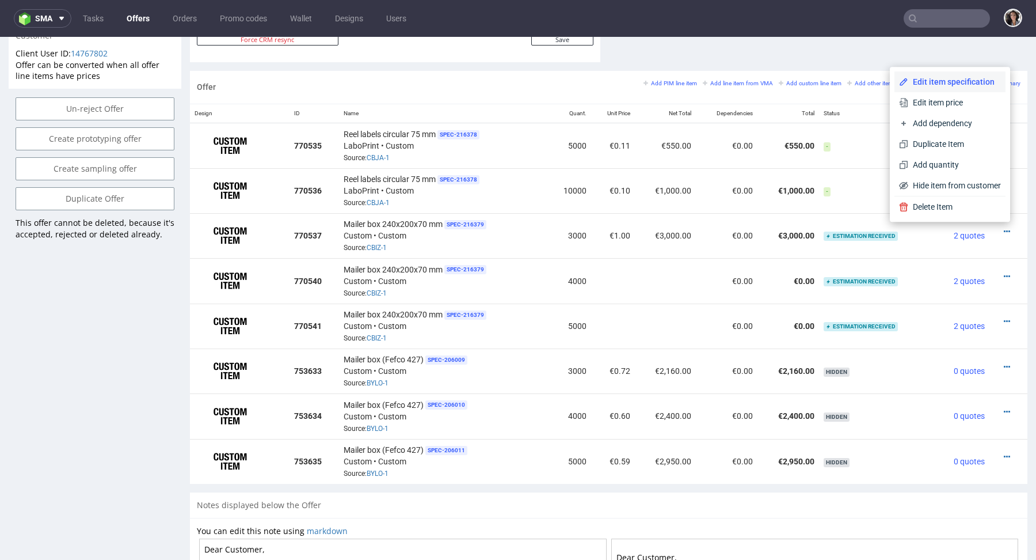
click at [936, 86] on span "Edit item specification" at bounding box center [954, 82] width 93 height 12
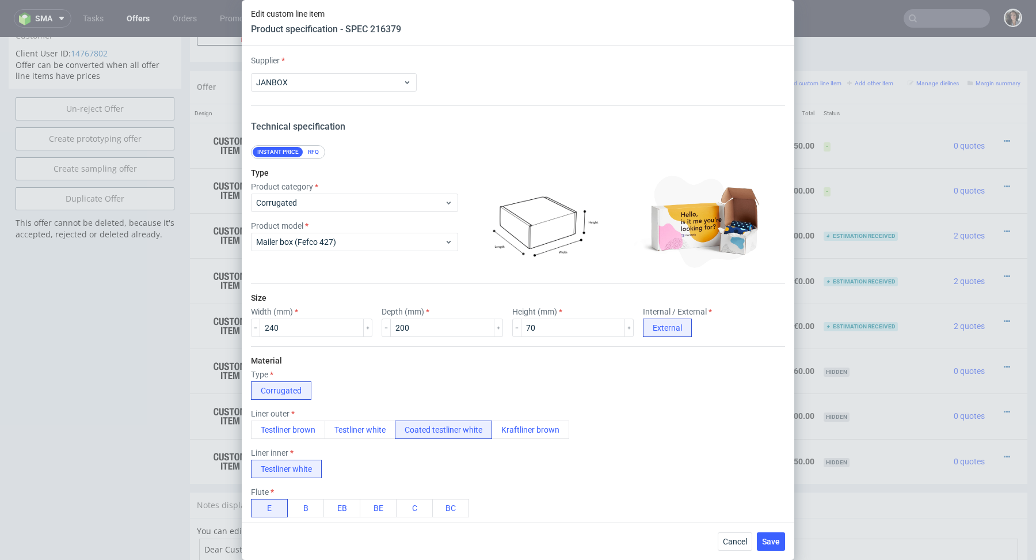
scroll to position [632, 0]
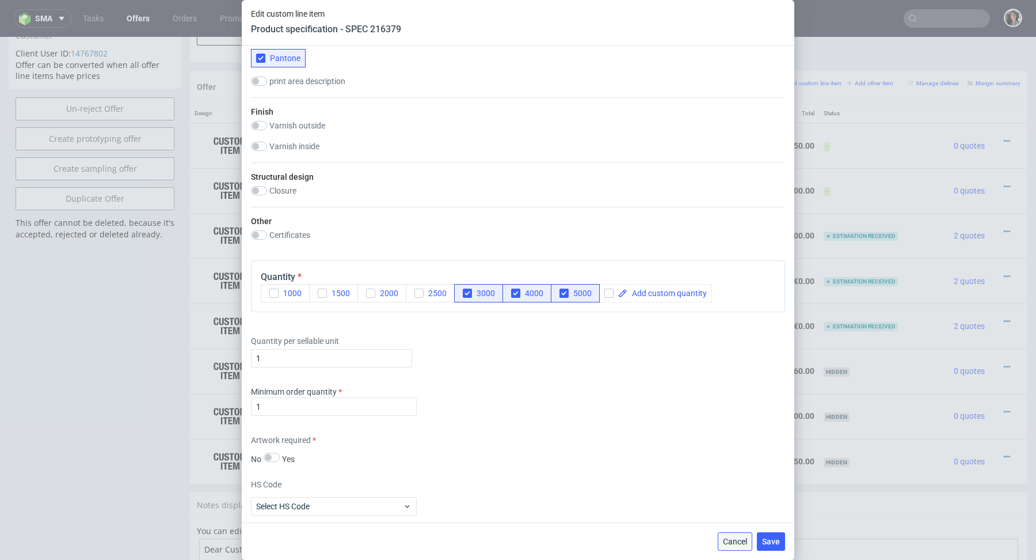
click at [735, 542] on span "Cancel" at bounding box center [735, 541] width 24 height 8
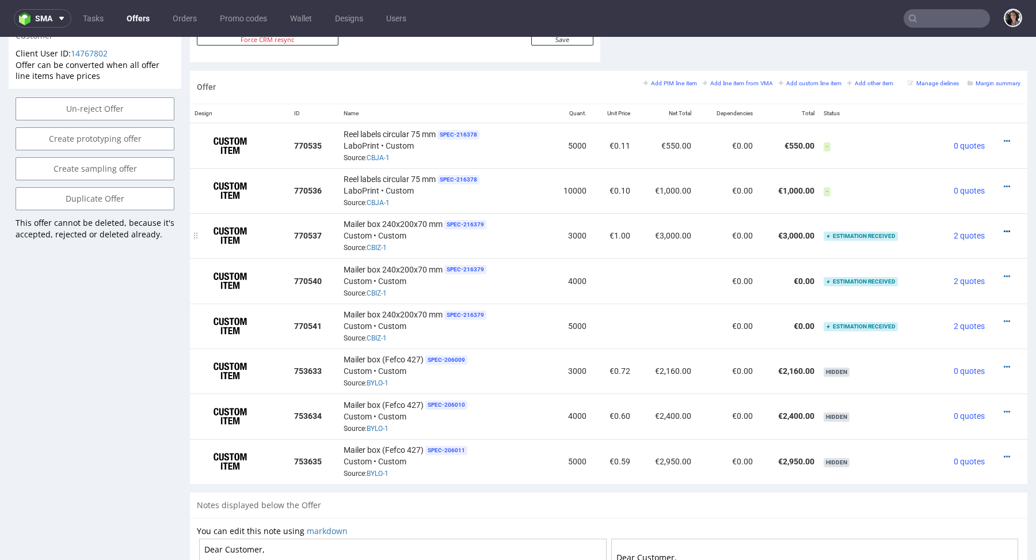
click at [1004, 232] on icon at bounding box center [1007, 231] width 6 height 8
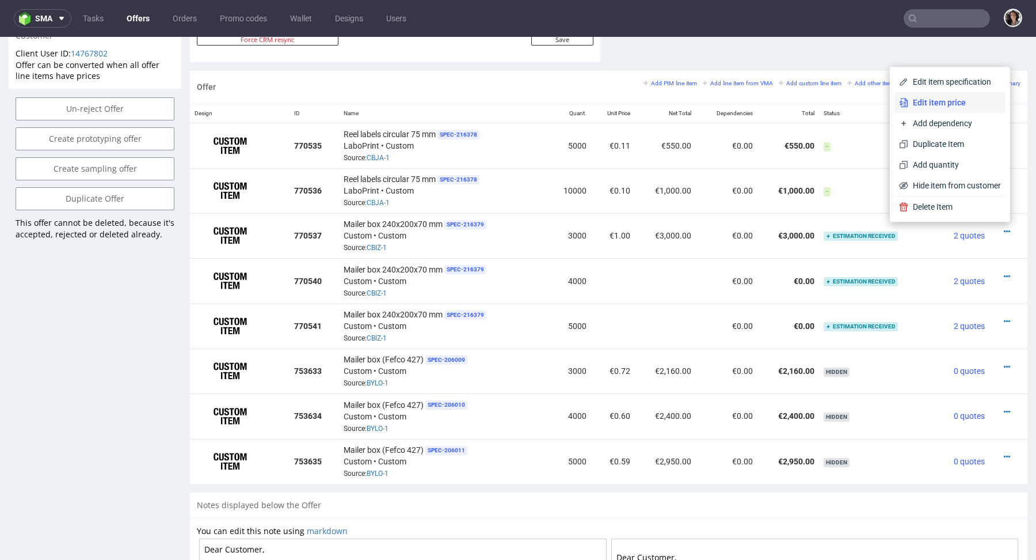
click at [934, 108] on span "Edit item price" at bounding box center [954, 103] width 93 height 12
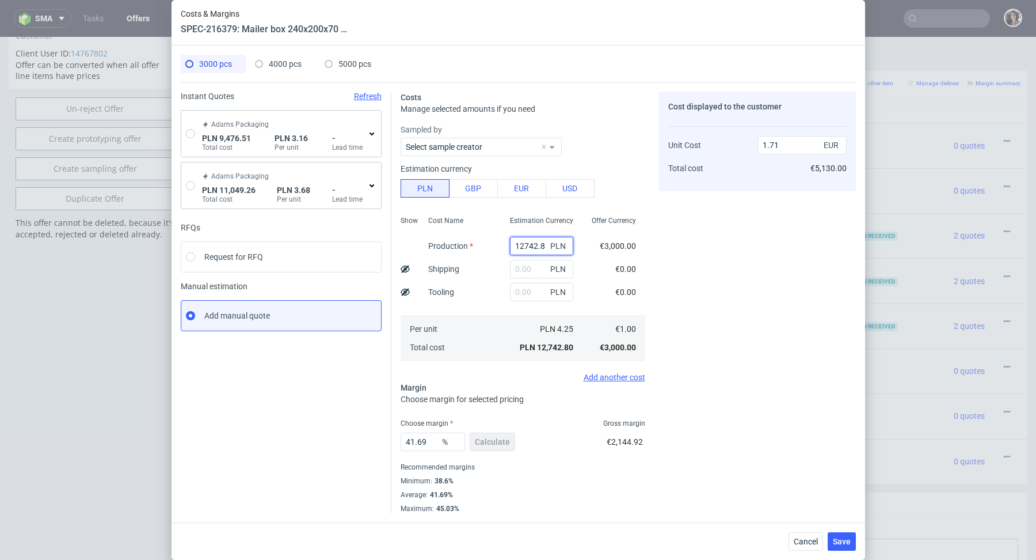
click at [535, 241] on input "12742.8" at bounding box center [541, 246] width 63 height 18
paste input "3300"
type input "3300"
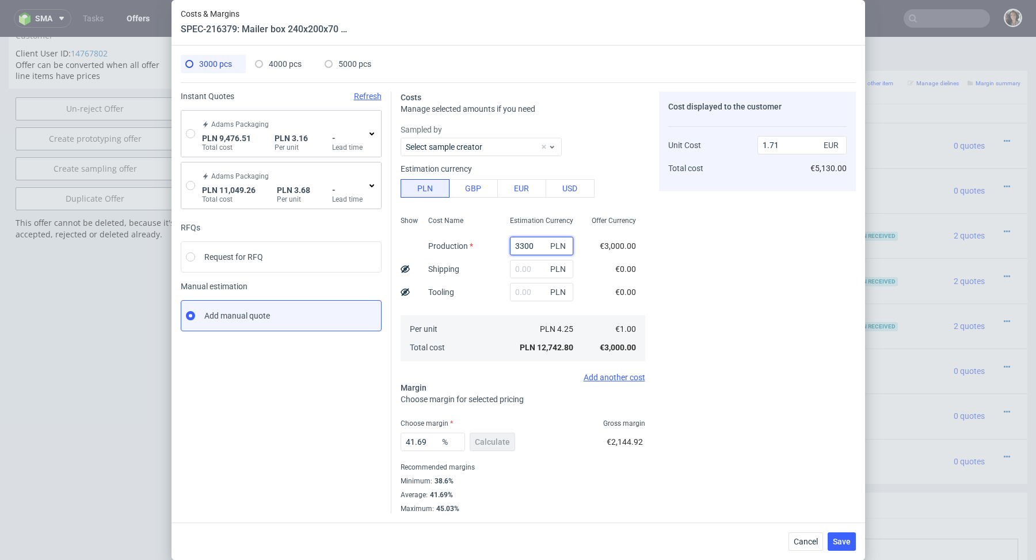
type input "0.44"
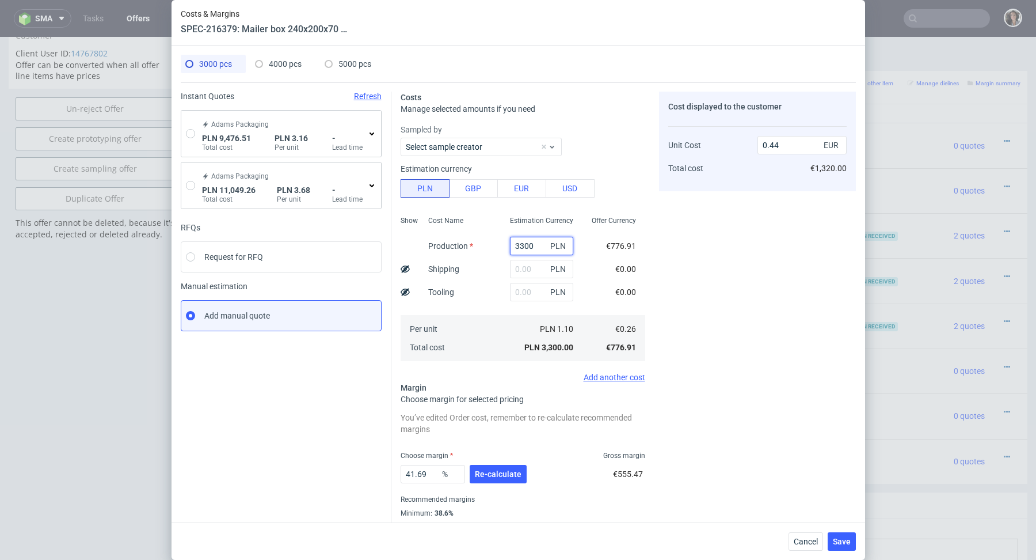
type input "3300"
click at [489, 473] on span "Re-calculate" at bounding box center [498, 474] width 47 height 8
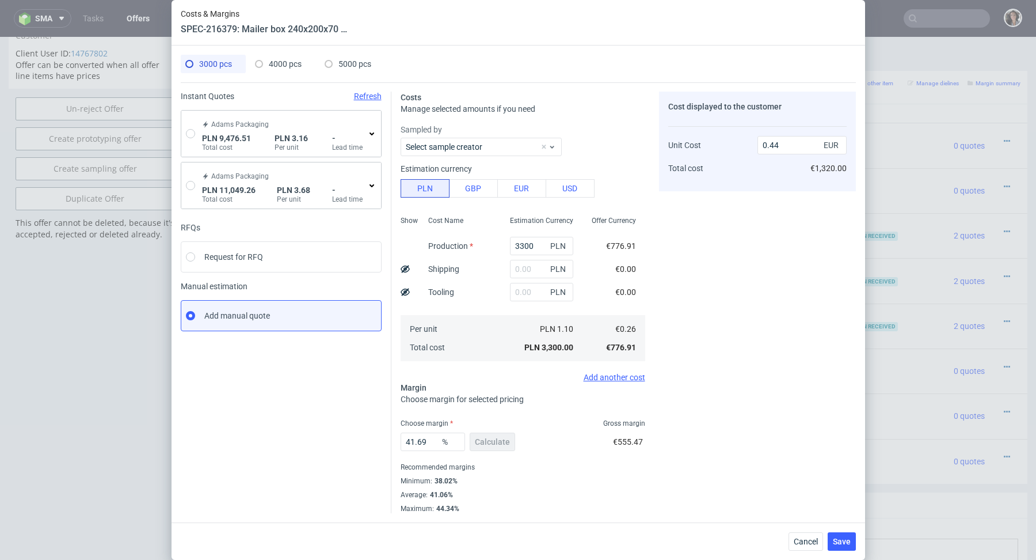
click at [274, 72] on div "4000 pcs" at bounding box center [278, 64] width 47 height 18
type input "0"
click at [525, 250] on input "text" at bounding box center [541, 246] width 63 height 18
paste input "4000"
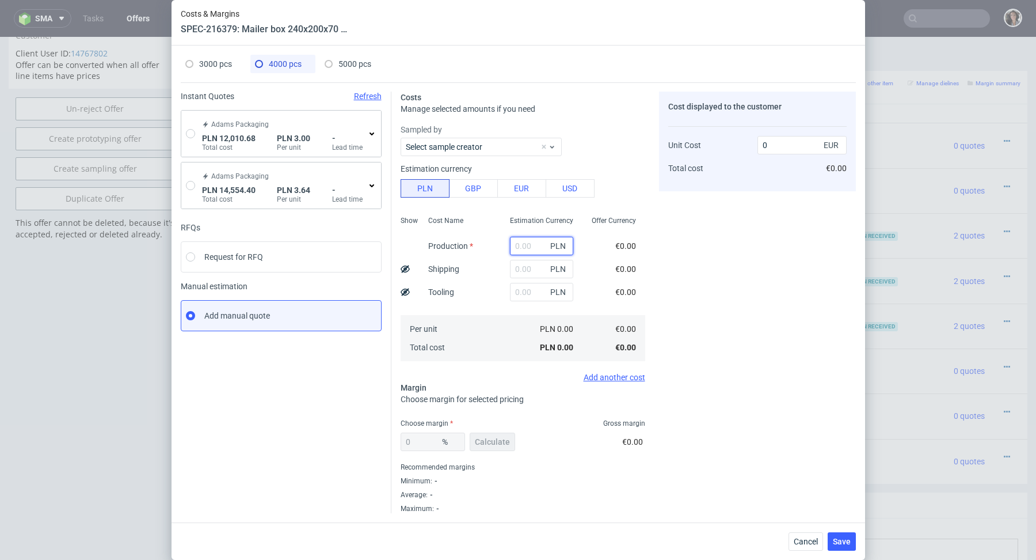
type input "4000"
type input "0.24"
type input "4000"
click at [338, 57] on div "5000 pcs" at bounding box center [348, 64] width 47 height 18
type input "0"
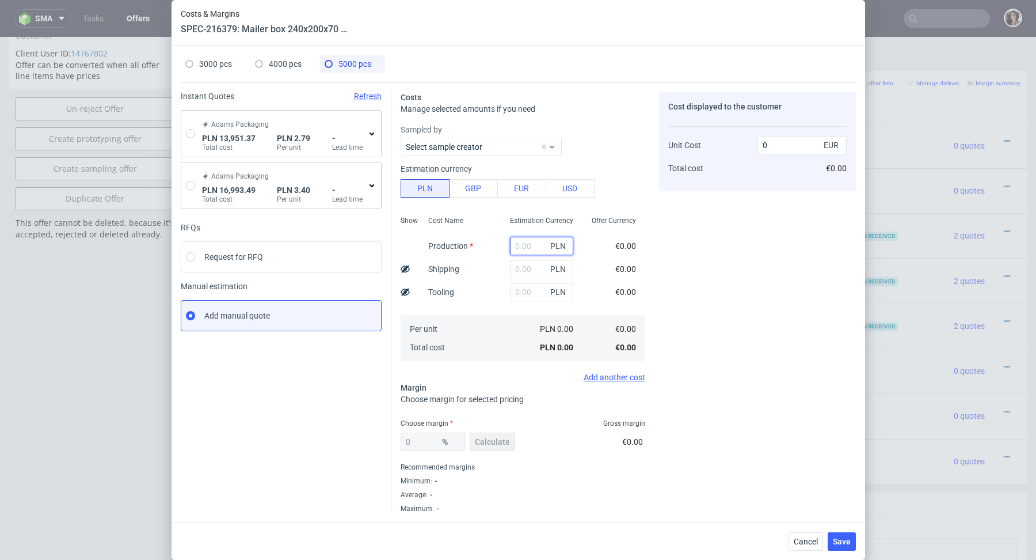
click at [535, 246] on input "text" at bounding box center [541, 246] width 63 height 18
paste input "4500"
type input "4500"
type input "0.21"
type input "4500"
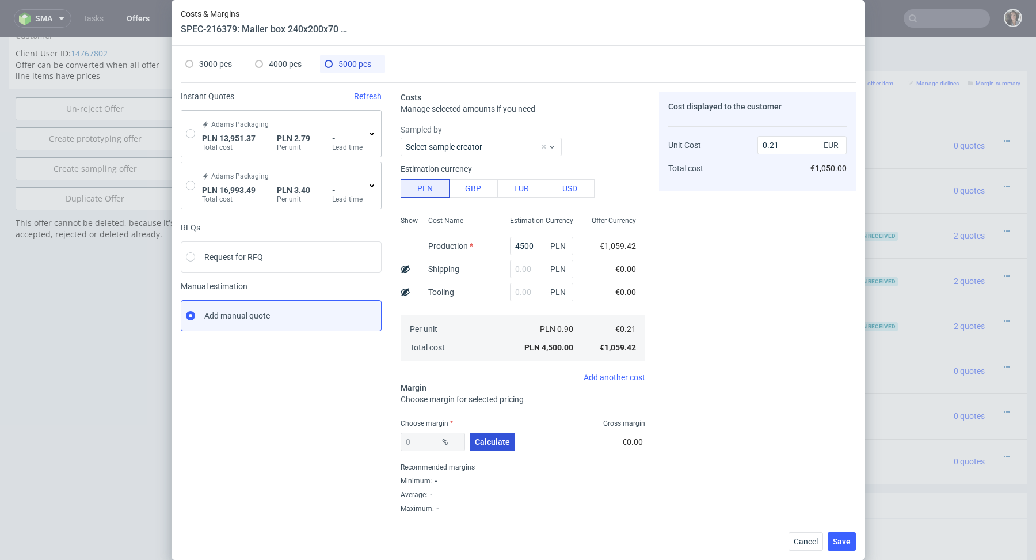
click at [489, 446] on button "Calculate" at bounding box center [492, 441] width 45 height 18
type input "38.99"
type input "0.35"
click at [277, 72] on div "4000 pcs" at bounding box center [278, 64] width 47 height 18
type input "4000"
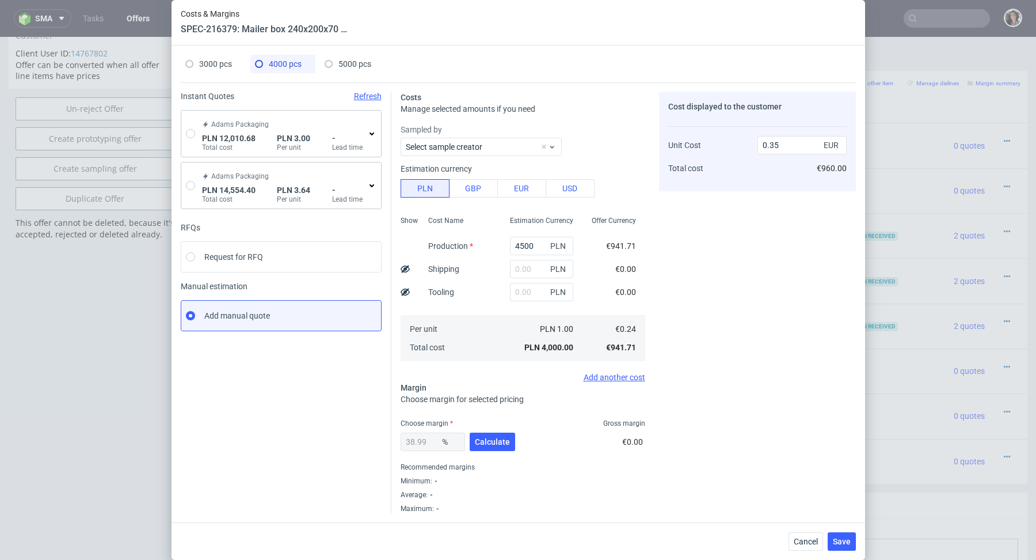
type input "0"
type input "0.24"
click at [494, 447] on button "Calculate" at bounding box center [492, 441] width 45 height 18
type input "39.78"
type input "0.39"
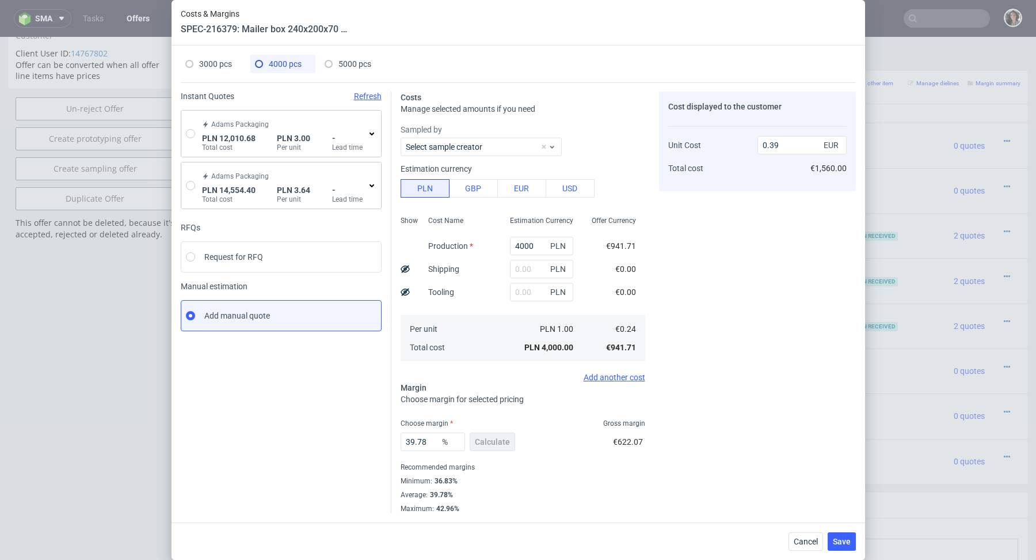
click at [214, 69] on div "3000 pcs" at bounding box center [208, 64] width 47 height 18
type input "3300"
type input "41.69"
type input "0.44"
click at [843, 539] on span "Save" at bounding box center [842, 541] width 18 height 8
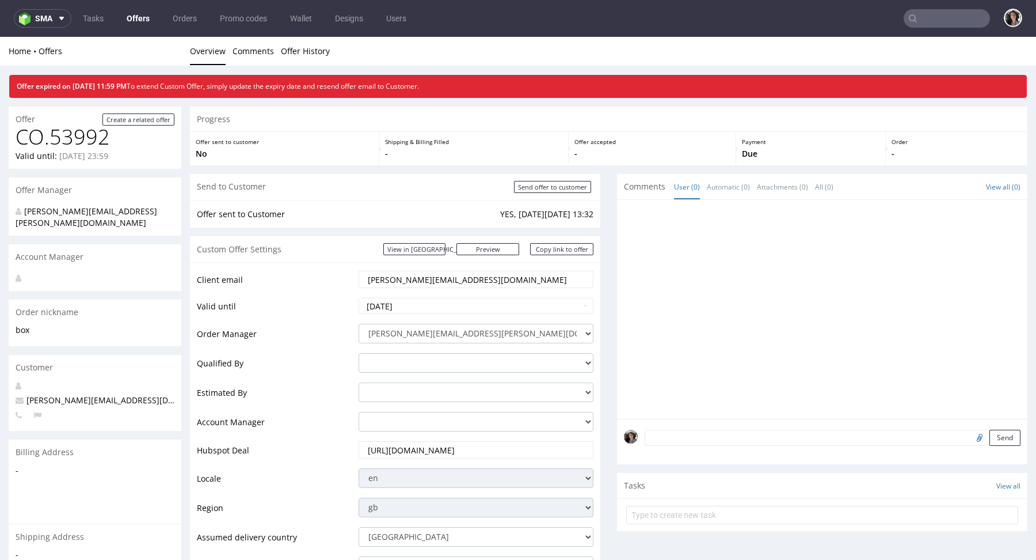
click at [919, 26] on input "text" at bounding box center [947, 18] width 86 height 18
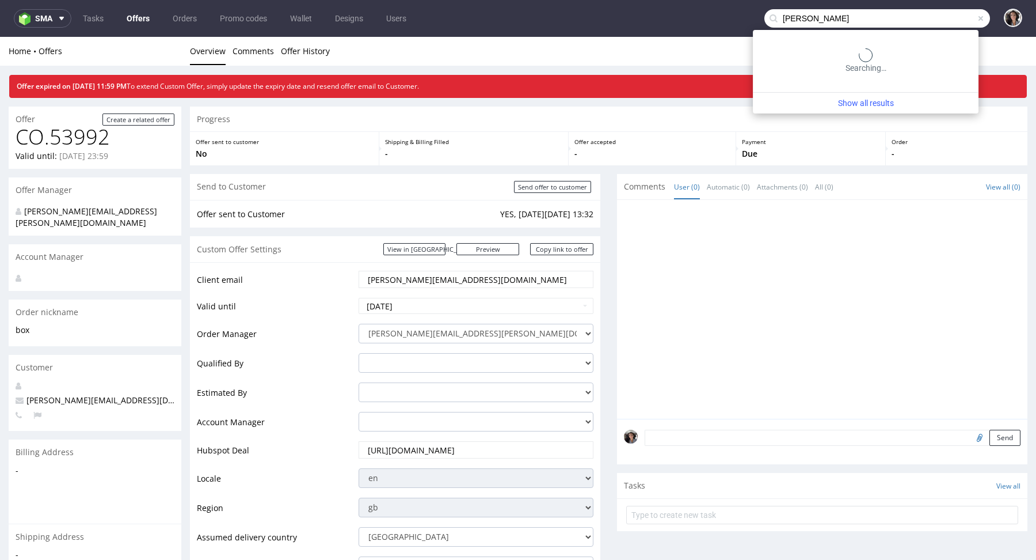
type input "[PERSON_NAME]"
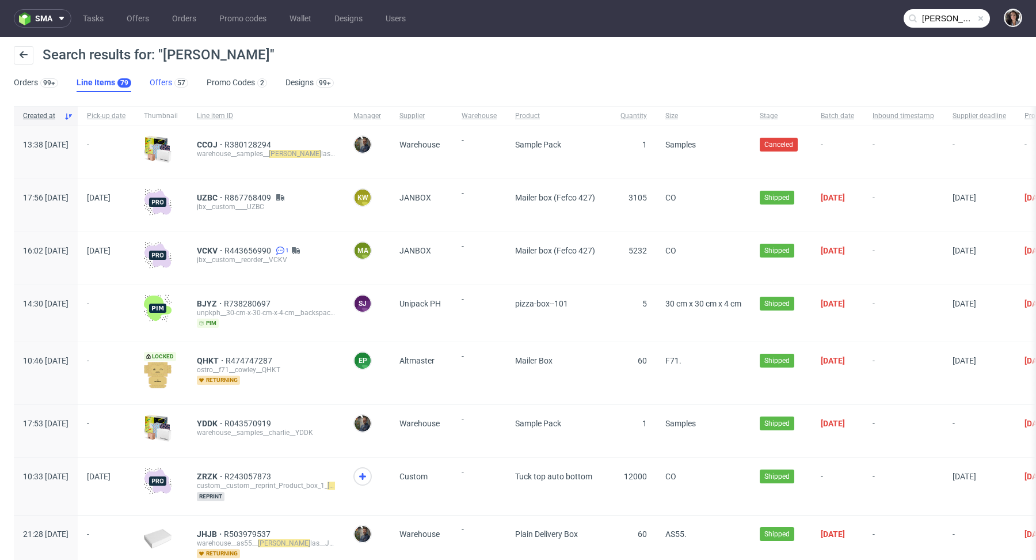
click at [150, 85] on link "Offers 57" at bounding box center [169, 83] width 39 height 18
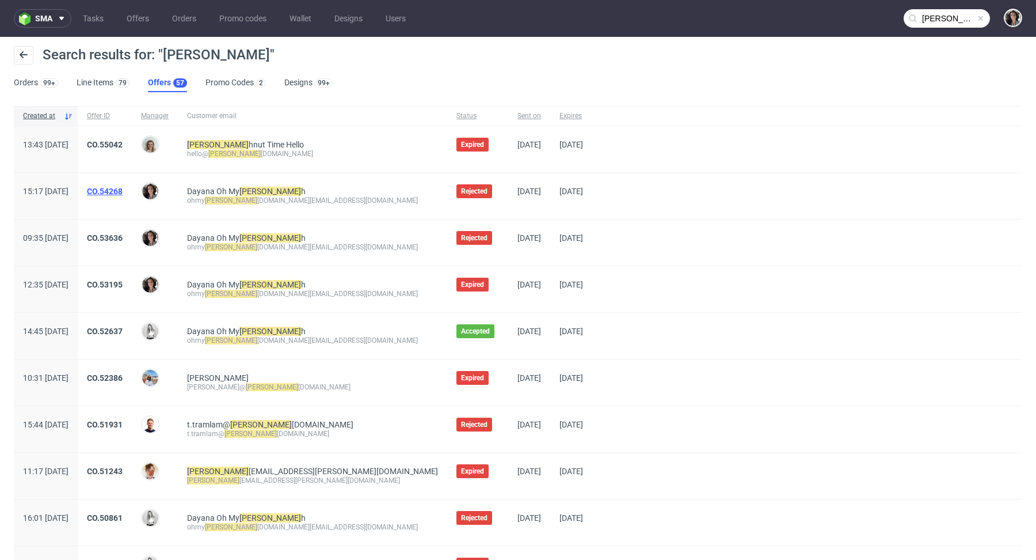
click at [123, 192] on link "CO.54268" at bounding box center [105, 191] width 36 height 9
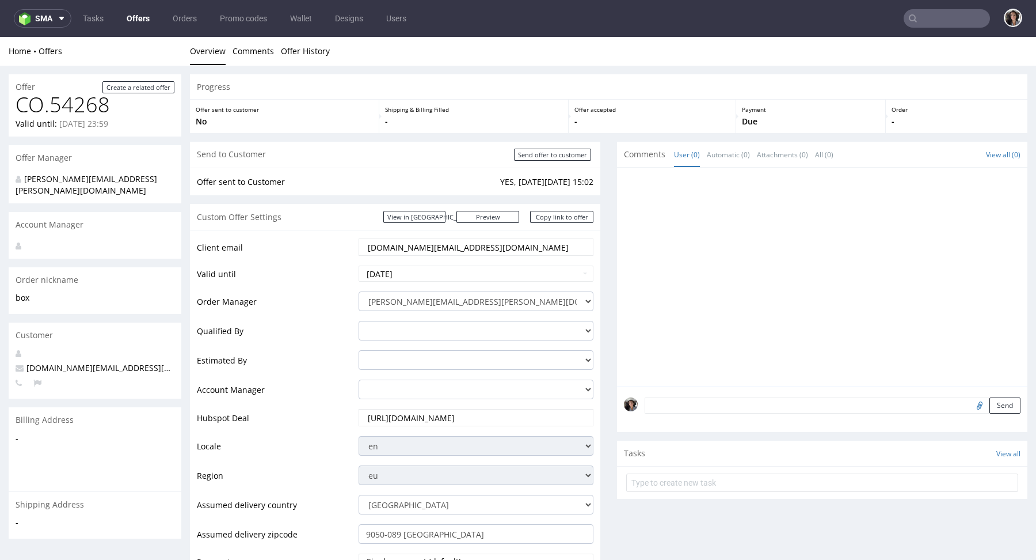
type input "[PERSON_NAME]"
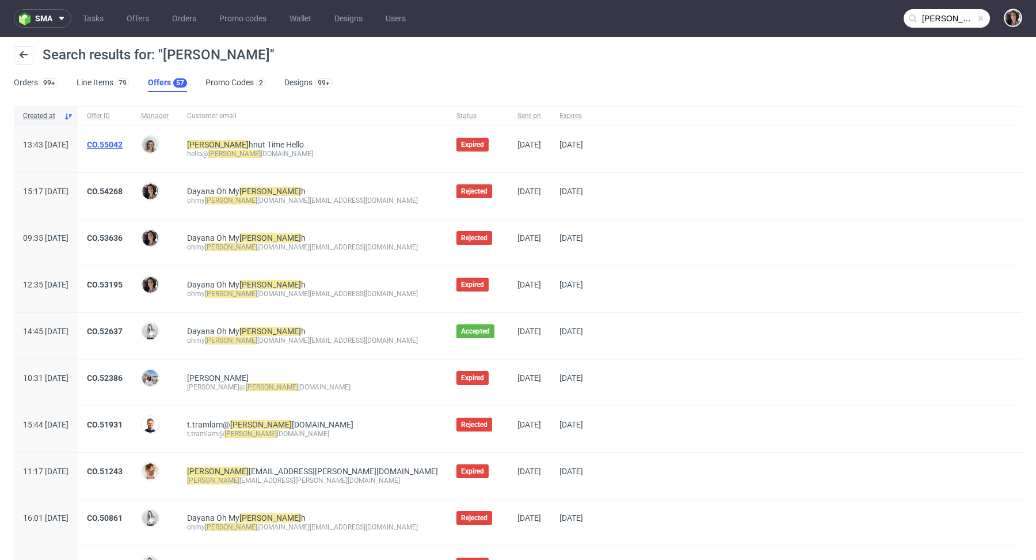
click at [123, 141] on link "CO.55042" at bounding box center [105, 144] width 36 height 9
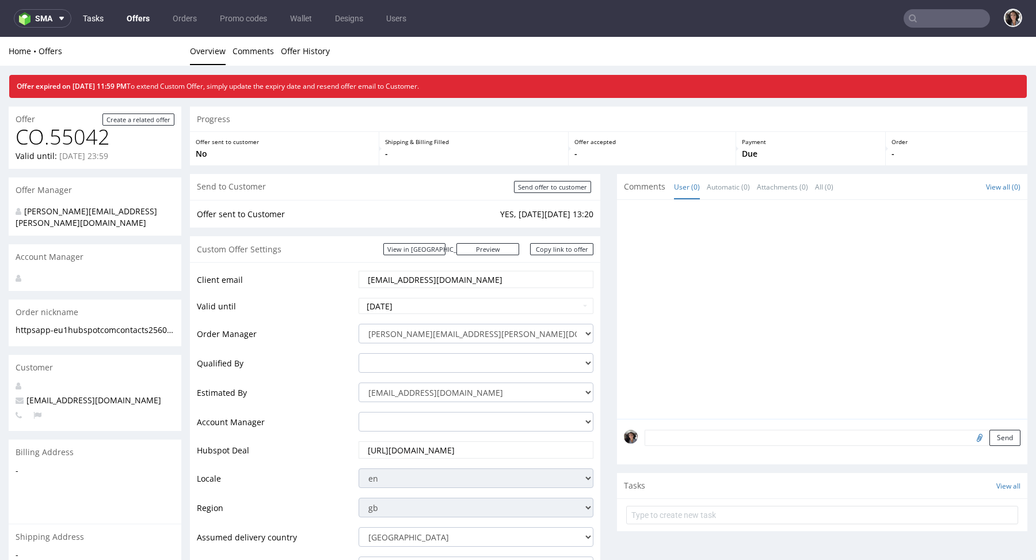
type input "[PERSON_NAME]"
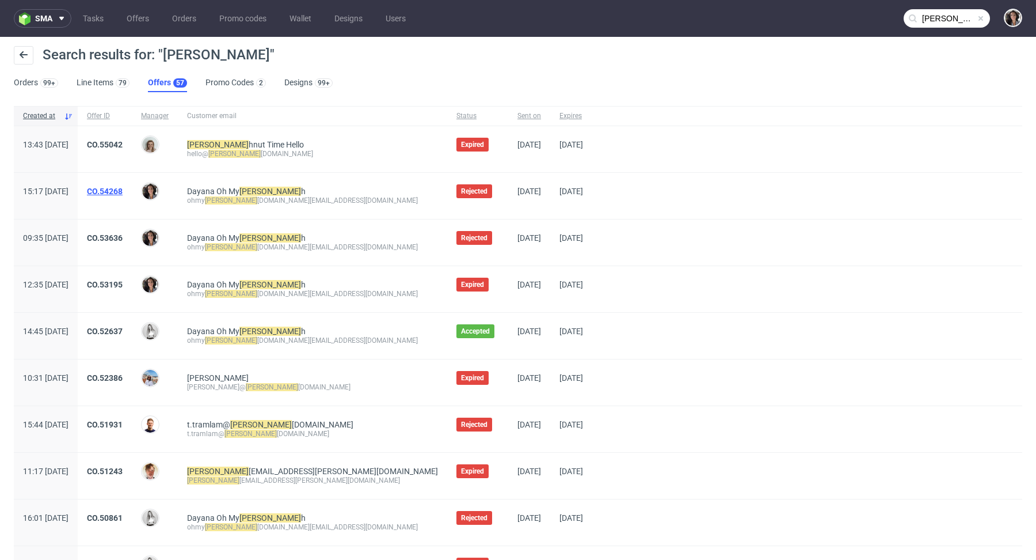
click at [123, 187] on link "CO.54268" at bounding box center [105, 191] width 36 height 9
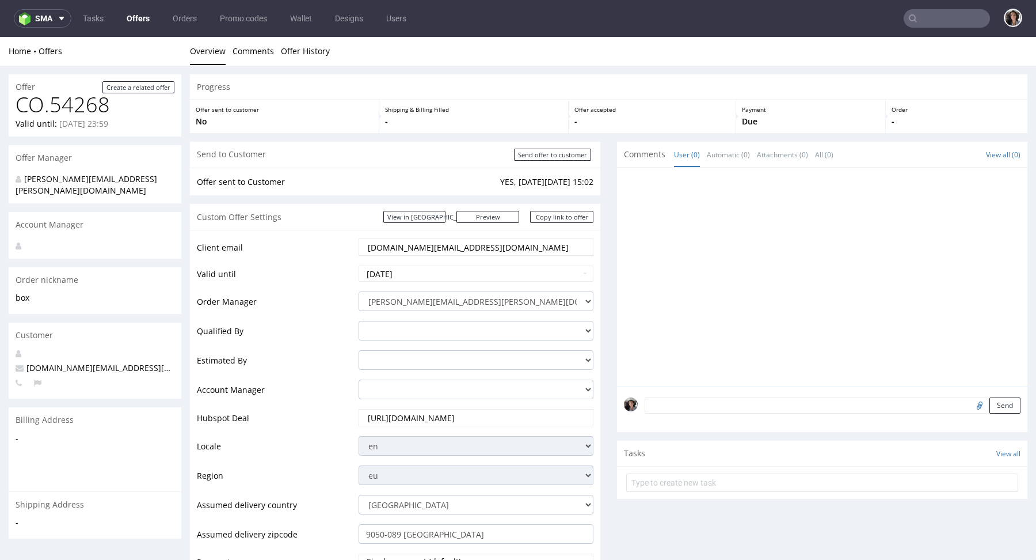
scroll to position [571, 0]
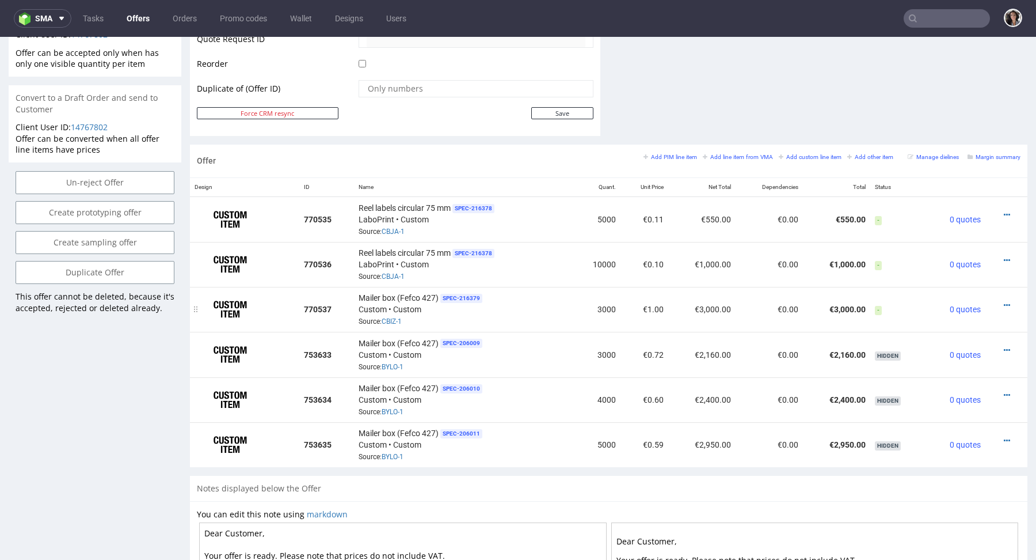
click at [999, 299] on div at bounding box center [1003, 305] width 26 height 12
click at [747, 149] on div "Offer Add PIM line item Add line item from VMA Add custom line item Add other i…" at bounding box center [609, 160] width 838 height 33
click at [739, 155] on small "Add line item from VMA" at bounding box center [738, 157] width 70 height 6
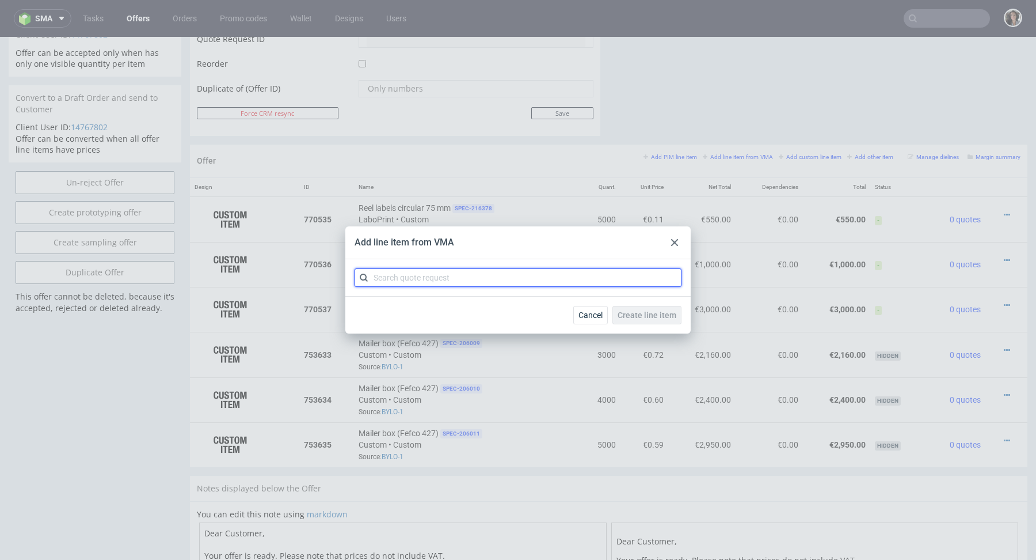
click at [513, 278] on input "text" at bounding box center [518, 277] width 327 height 18
paste input "CBIZ"
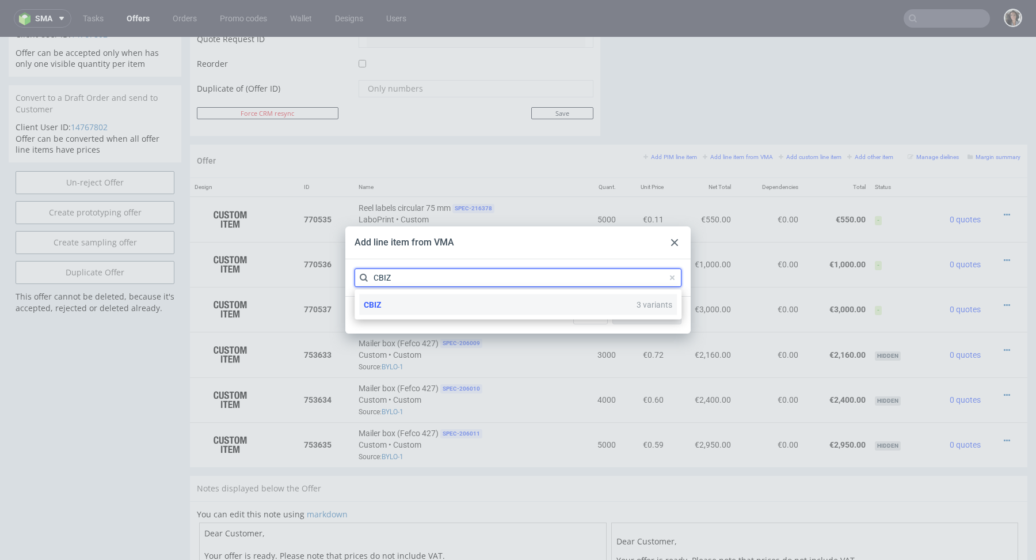
type input "CBIZ"
click at [389, 305] on div "CBIZ 3 variants" at bounding box center [518, 304] width 318 height 21
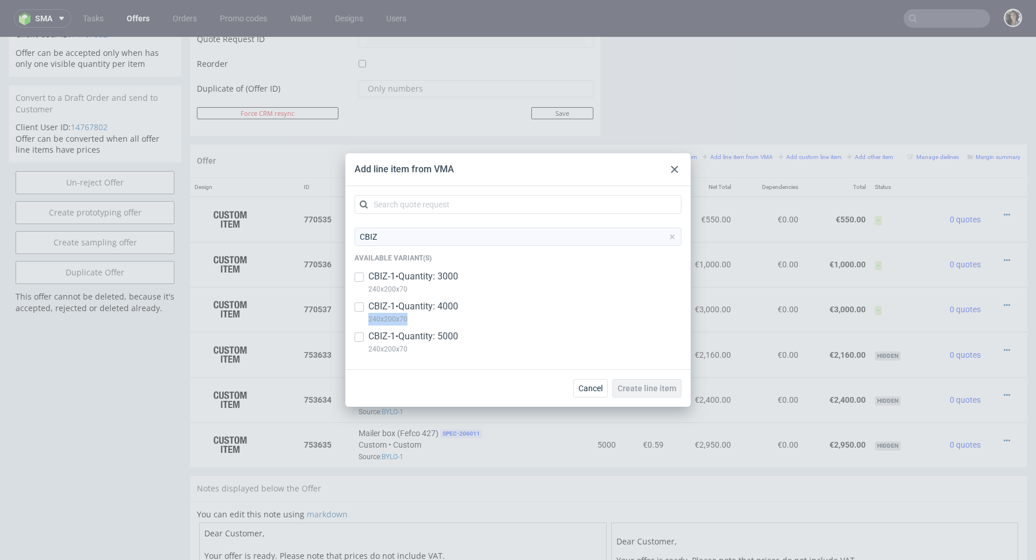
copy p "240x200x70"
drag, startPoint x: 420, startPoint y: 320, endPoint x: 364, endPoint y: 320, distance: 55.3
click at [364, 320] on div "CBIZ-1 • Quantity: 4000 240x200x70" at bounding box center [518, 315] width 327 height 30
checkbox input "true"
click at [674, 169] on use at bounding box center [674, 169] width 7 height 7
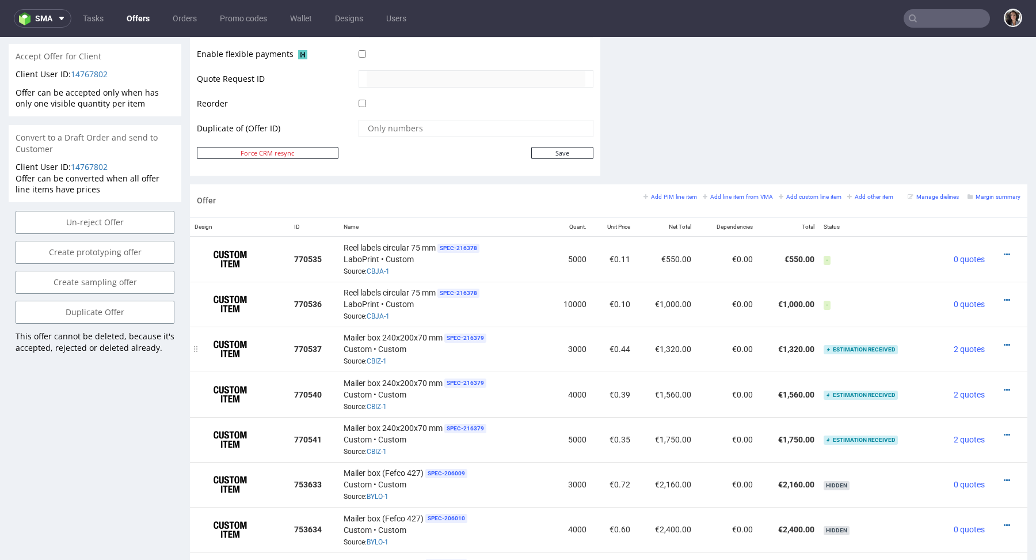
scroll to position [527, 0]
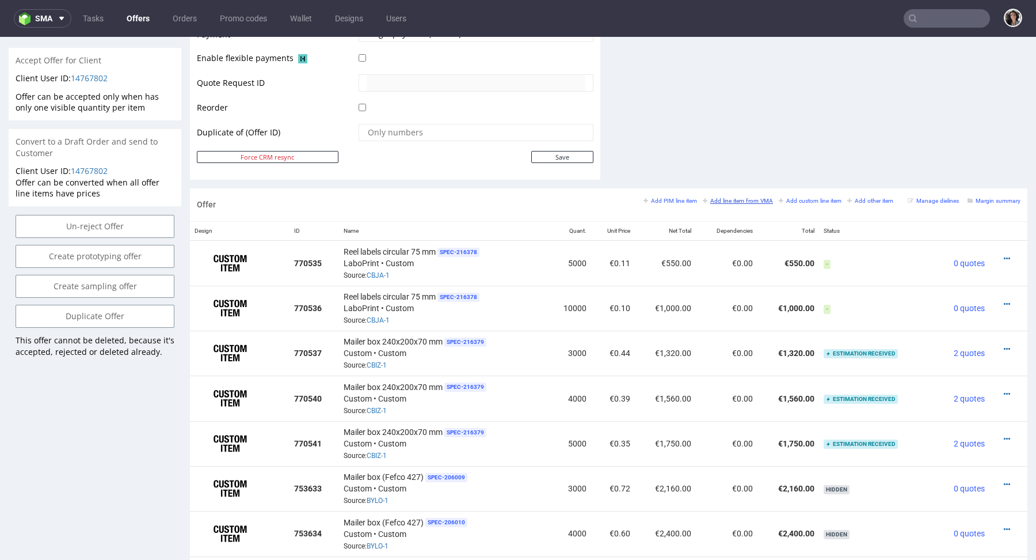
click at [735, 197] on small "Add line item from VMA" at bounding box center [738, 200] width 70 height 6
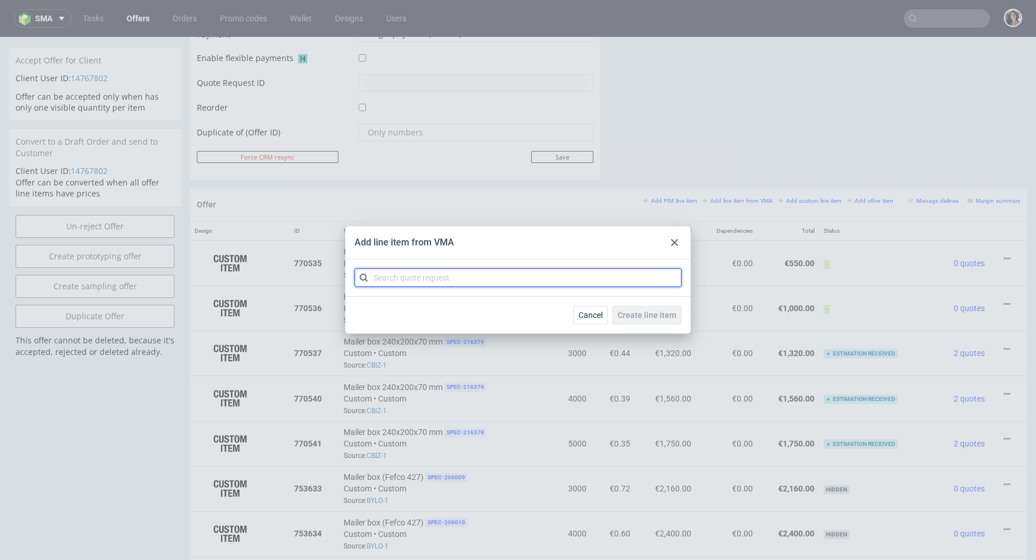
click at [500, 284] on input "text" at bounding box center [518, 277] width 327 height 18
paste input "CBJM"
type input "CBJM"
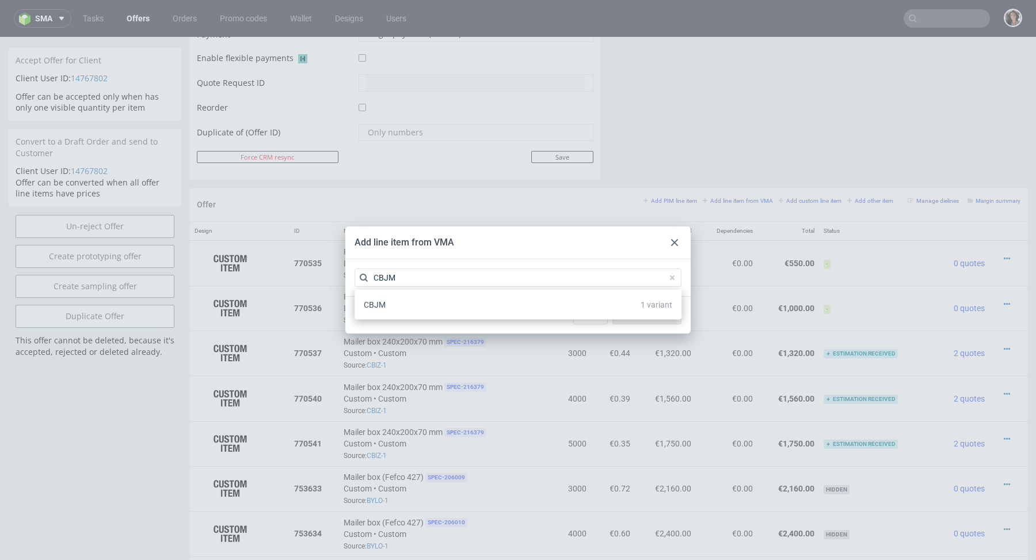
click at [387, 302] on div "CBJM 1 variant" at bounding box center [518, 304] width 318 height 21
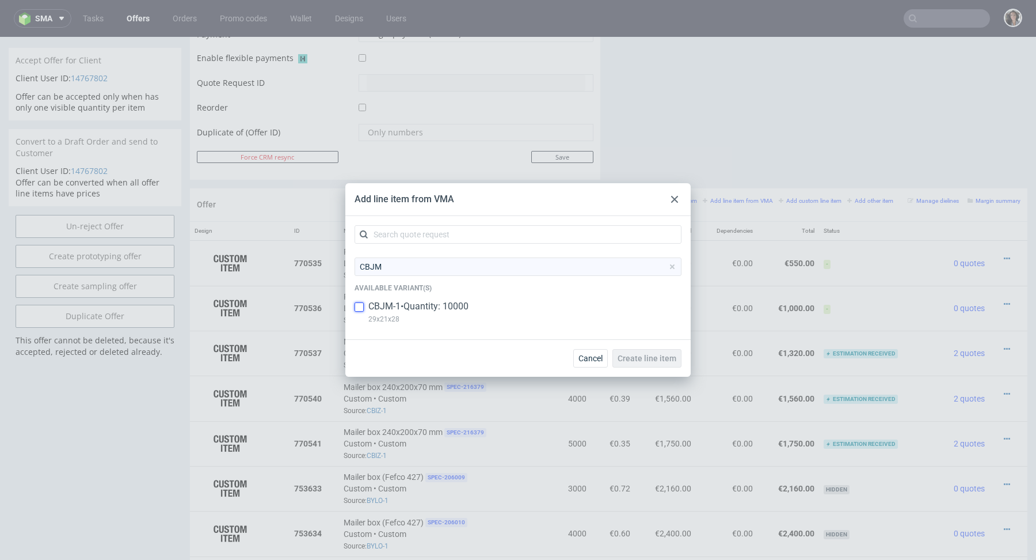
click at [360, 307] on input "checkbox" at bounding box center [359, 306] width 9 height 9
click at [360, 306] on input "checkbox" at bounding box center [359, 306] width 9 height 9
checkbox input "false"
click at [670, 203] on div at bounding box center [675, 199] width 14 height 14
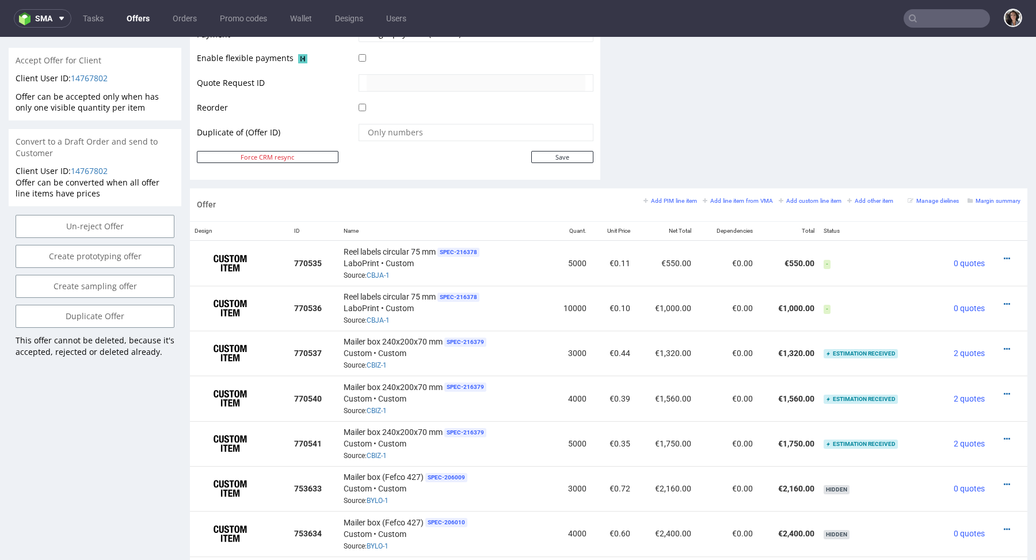
click at [730, 195] on div "Add PIM line item Add line item from VMA Add custom line item Add other item" at bounding box center [772, 200] width 256 height 10
click at [725, 197] on small "Add line item from VMA" at bounding box center [738, 200] width 70 height 6
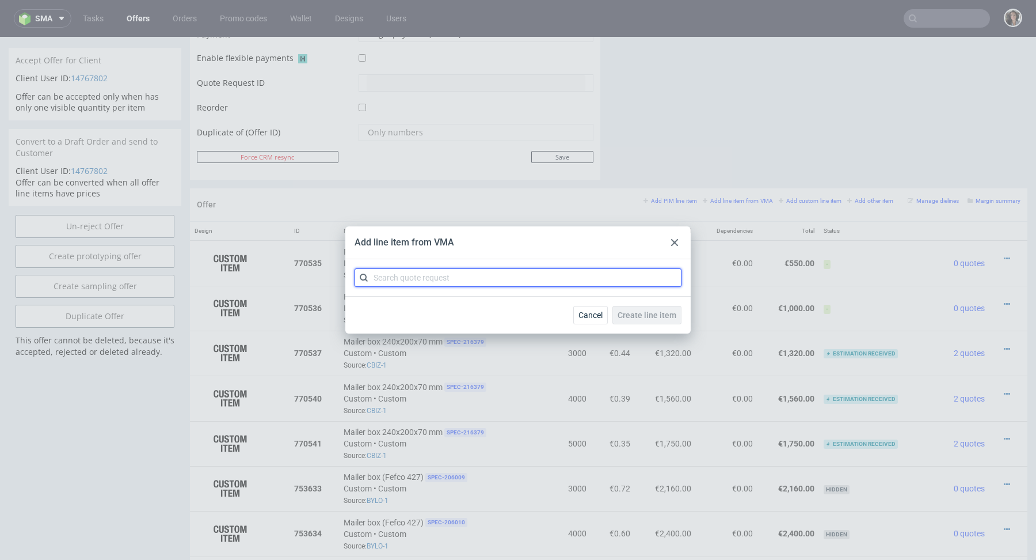
click at [488, 279] on input "text" at bounding box center [518, 277] width 327 height 18
paste input "CBJM"
type input "CBJM"
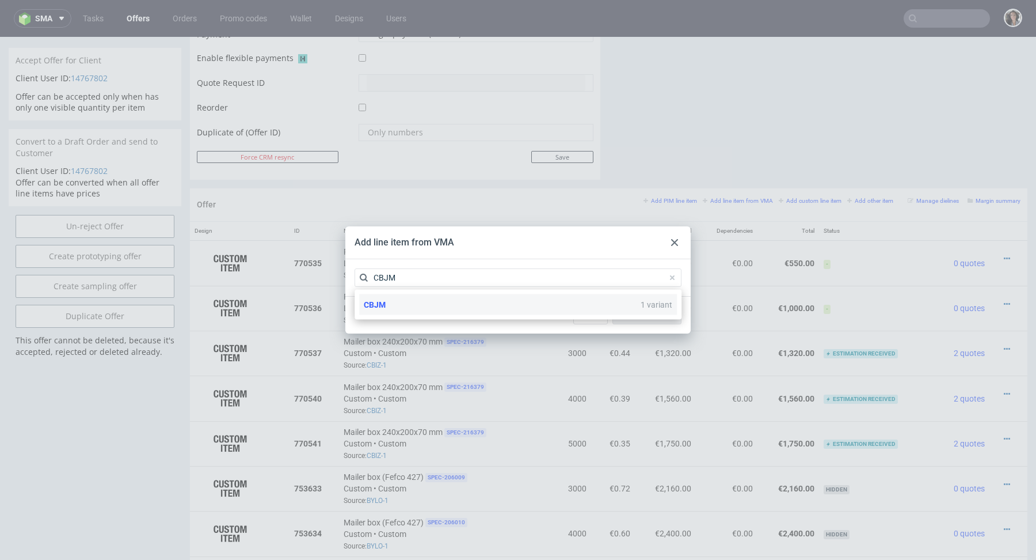
click at [382, 302] on span "CBJM" at bounding box center [375, 304] width 22 height 9
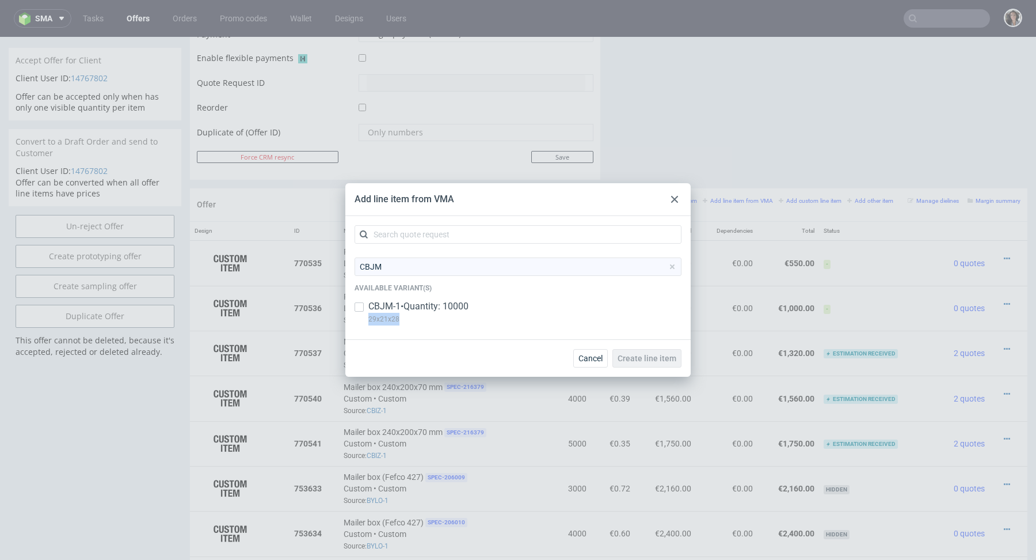
drag, startPoint x: 423, startPoint y: 319, endPoint x: 365, endPoint y: 322, distance: 57.6
click at [365, 322] on div "CBJM-1 • Quantity: 10000 29x21x28" at bounding box center [518, 315] width 327 height 30
checkbox input "true"
click at [643, 360] on span "Create line item" at bounding box center [647, 358] width 59 height 8
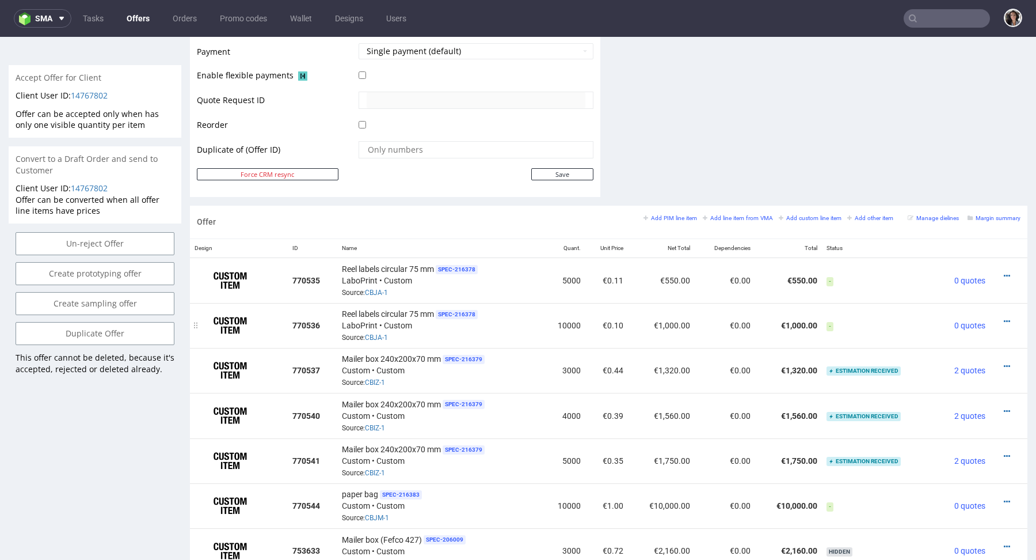
scroll to position [550, 0]
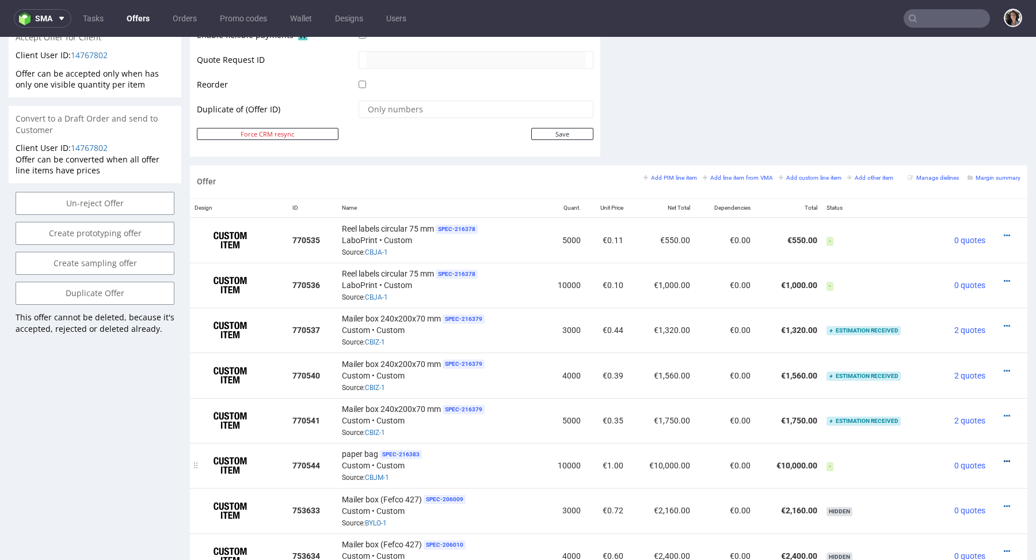
click at [1004, 458] on icon at bounding box center [1007, 461] width 6 height 8
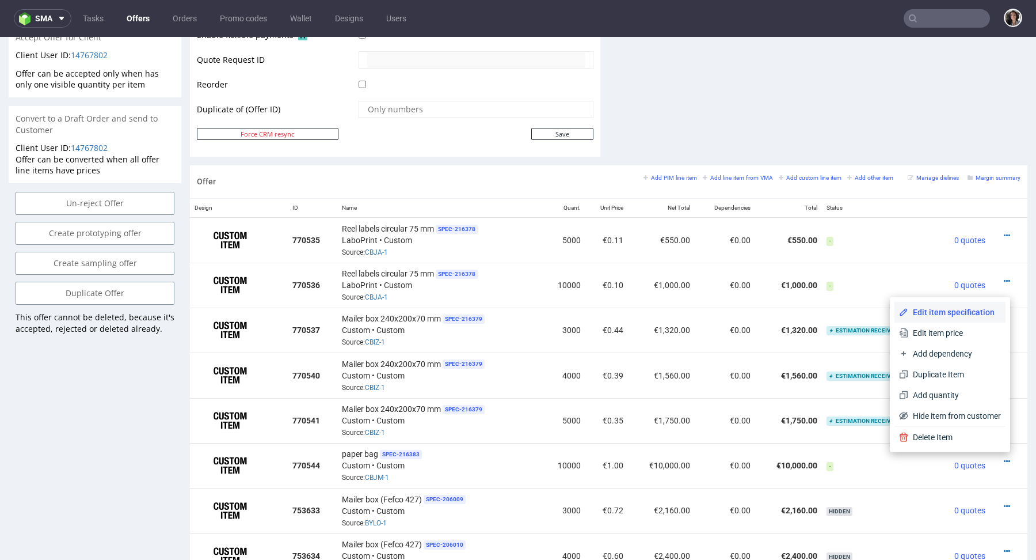
click at [952, 310] on span "Edit item specification" at bounding box center [954, 312] width 93 height 12
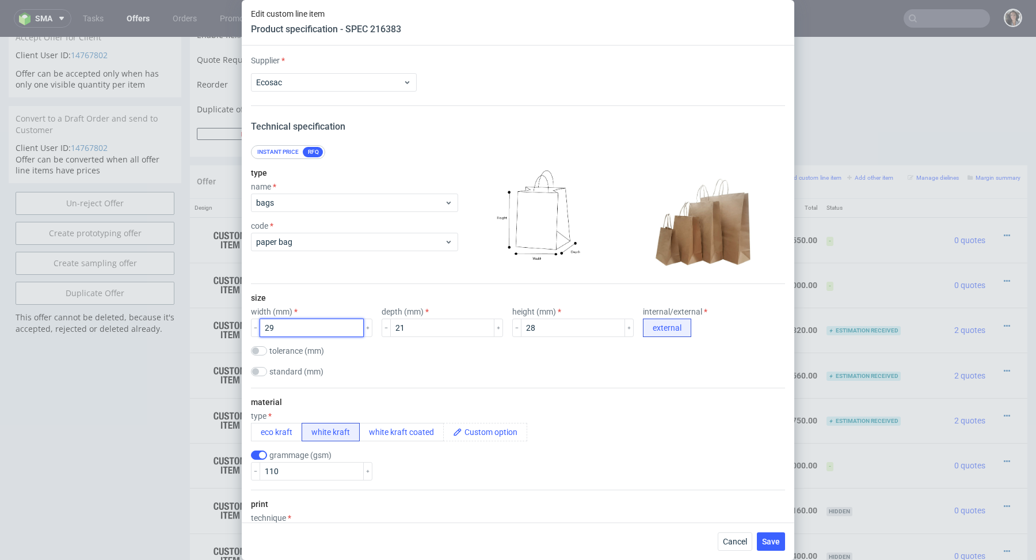
drag, startPoint x: 308, startPoint y: 327, endPoint x: 226, endPoint y: 327, distance: 82.3
click at [226, 327] on div "Edit custom line item Product specification - SPEC 216383 Supplier Ecosac Techn…" at bounding box center [518, 280] width 1036 height 560
type input "34"
click at [414, 329] on input "21" at bounding box center [442, 327] width 104 height 18
type input "20"
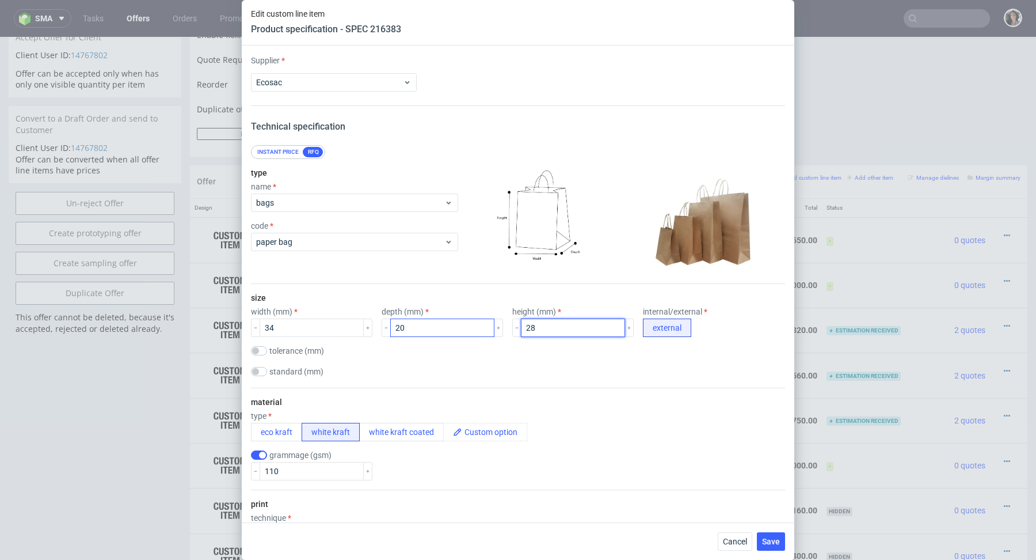
drag, startPoint x: 550, startPoint y: 329, endPoint x: 465, endPoint y: 329, distance: 84.6
click at [465, 329] on div "width (mm) 34 depth (mm) 20 height (mm) 28 internal/external external" at bounding box center [518, 322] width 534 height 30
type input "35"
click at [484, 358] on div "size width (mm) 34 depth (mm) 20 height (mm) 35 internal/external external tole…" at bounding box center [518, 336] width 534 height 104
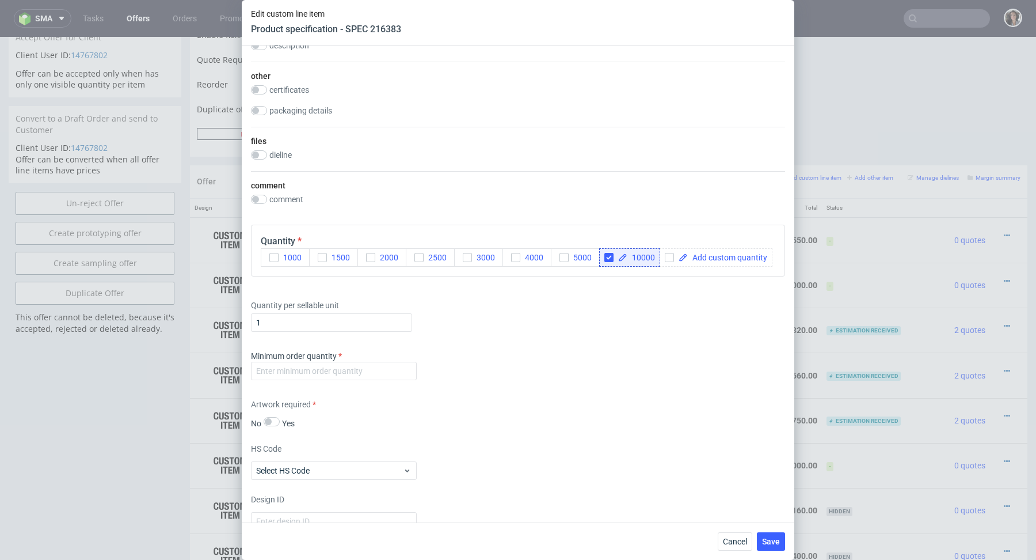
scroll to position [833, 0]
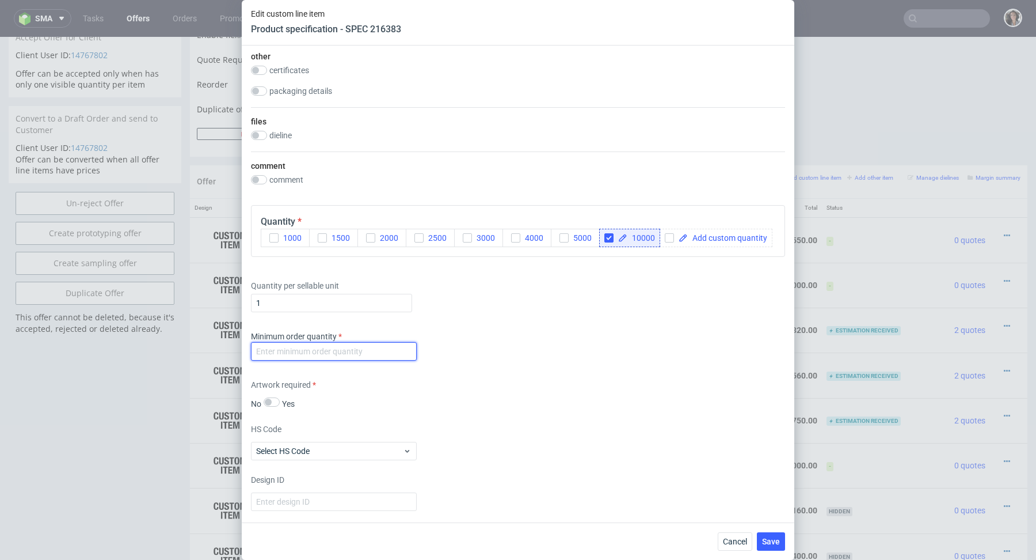
click at [381, 353] on input "number" at bounding box center [334, 351] width 166 height 18
type input "1"
click at [473, 392] on div "Artwork required No Yes" at bounding box center [518, 394] width 534 height 31
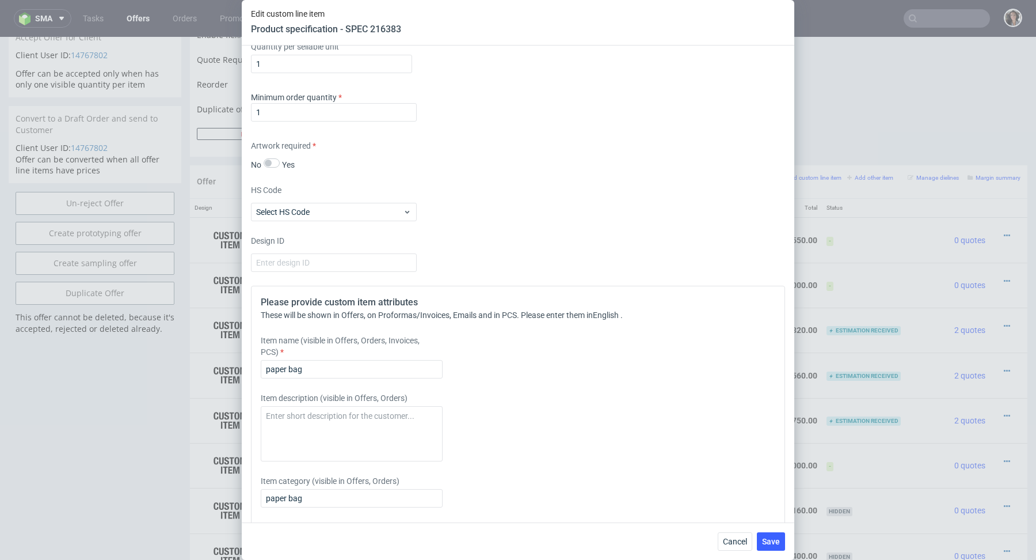
scroll to position [1151, 0]
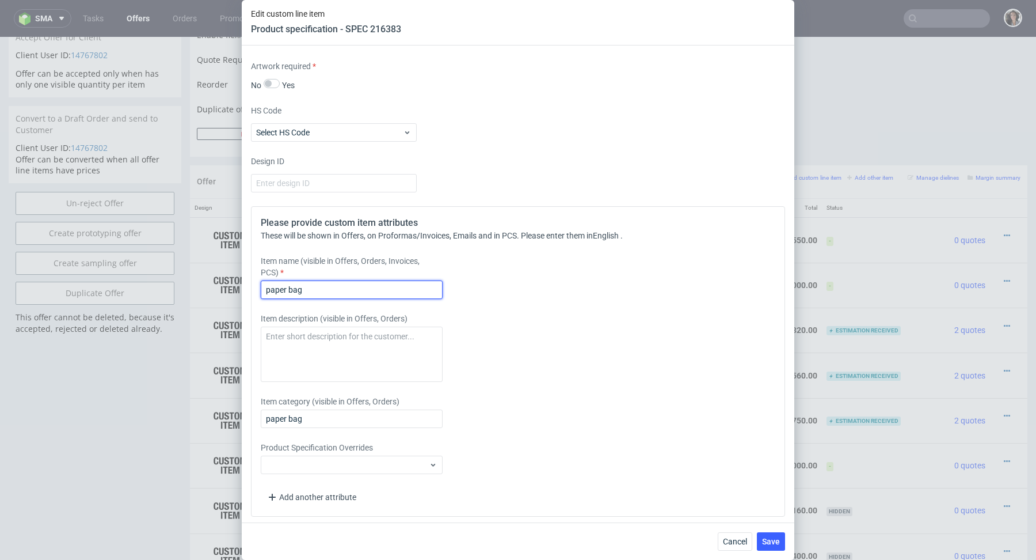
click at [344, 284] on input "paper bag" at bounding box center [352, 289] width 182 height 18
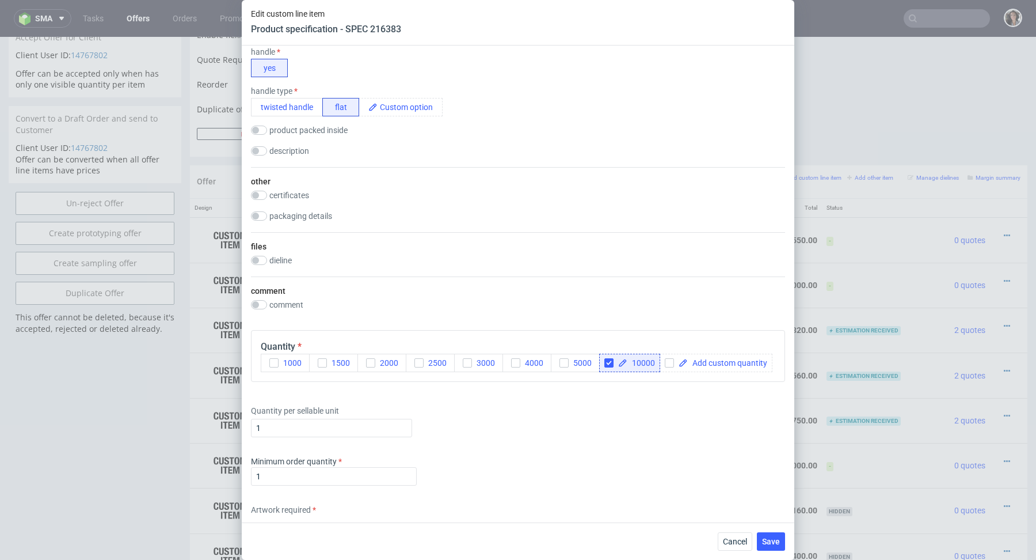
scroll to position [1015, 0]
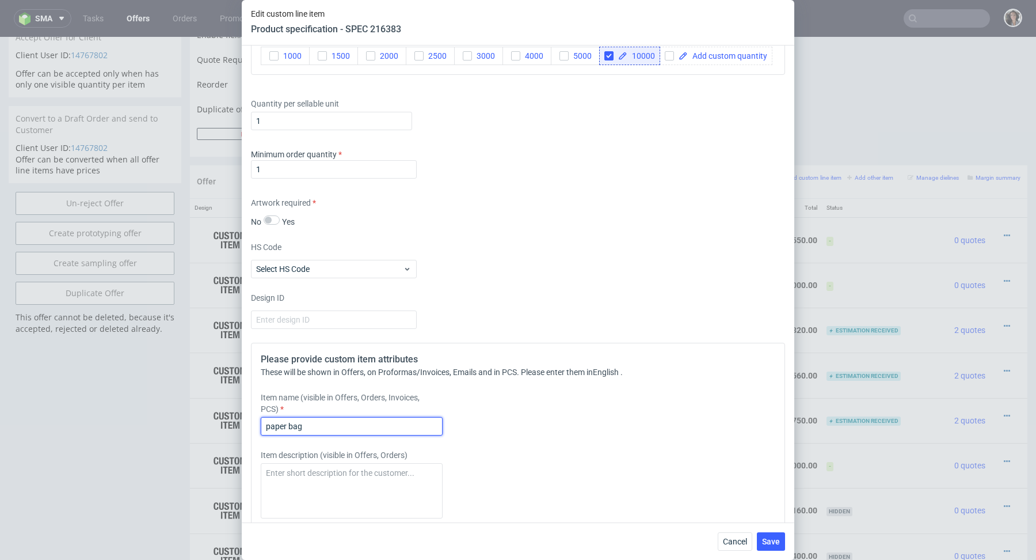
paste input "CBJM"
paste input "34x20x35"
type input "paper bag 34x20x35 cm"
click at [739, 538] on span "Cancel" at bounding box center [735, 541] width 24 height 8
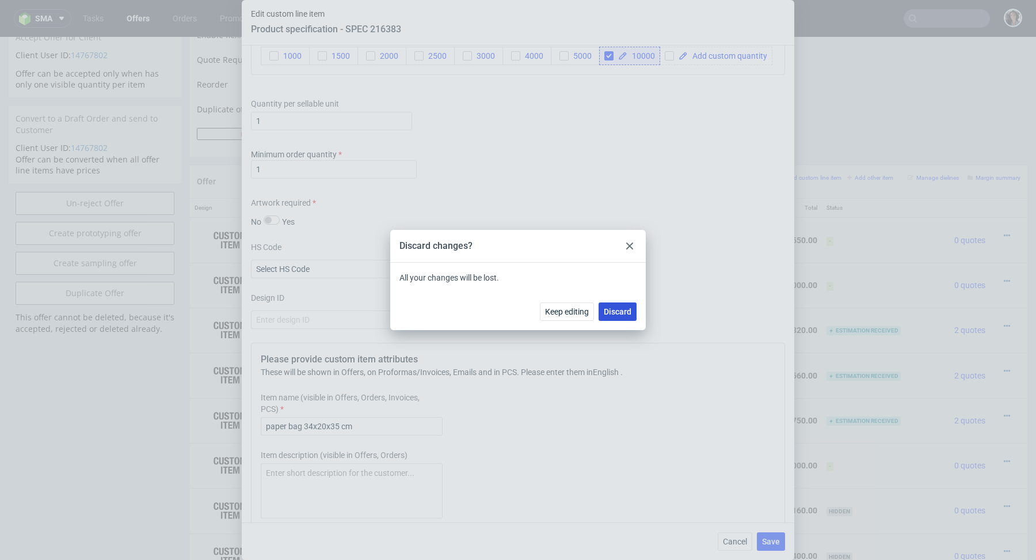
click at [622, 311] on span "Discard" at bounding box center [618, 311] width 28 height 8
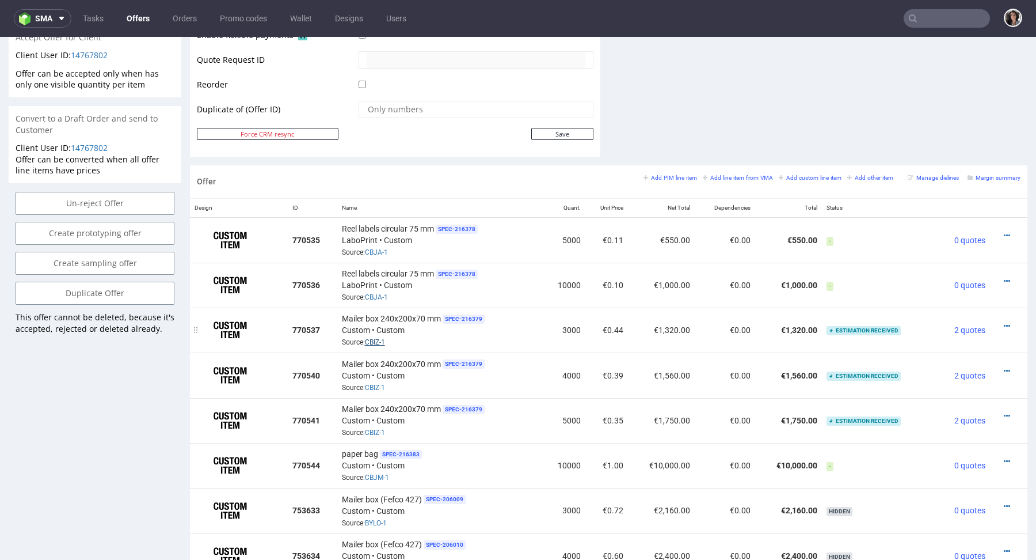
click at [373, 338] on link "CBIZ-1" at bounding box center [375, 342] width 20 height 8
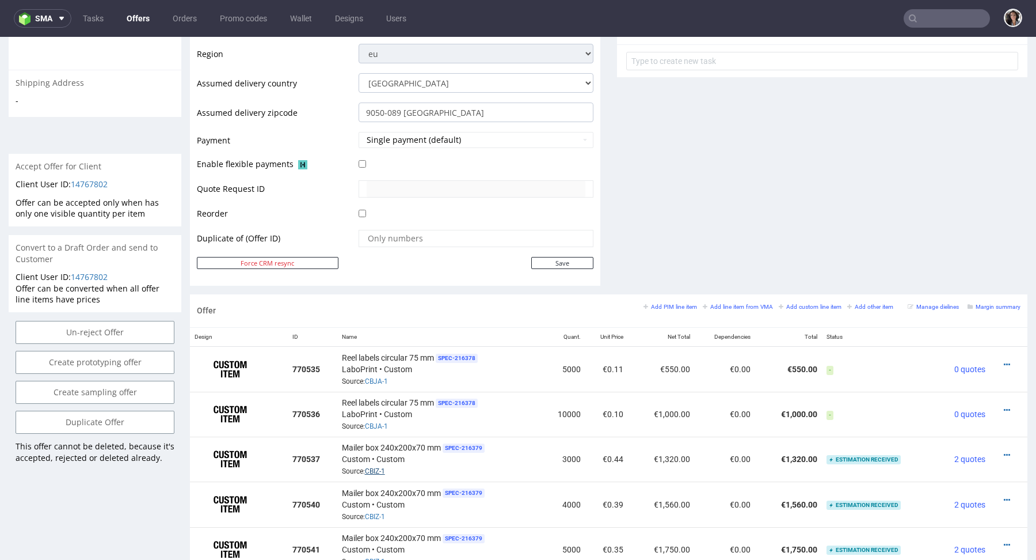
scroll to position [0, 0]
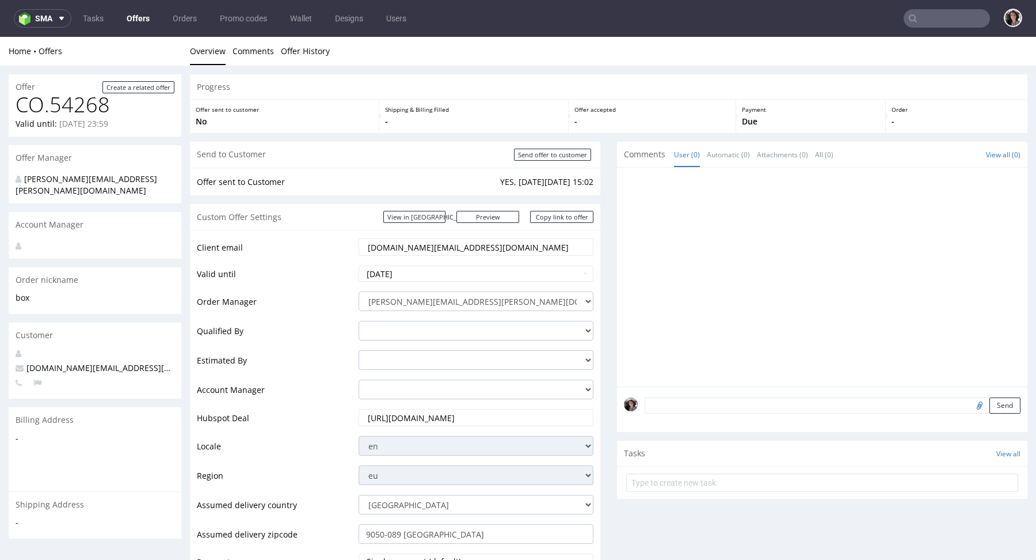
click at [488, 251] on input "ohmydough.pt@gmail.com" at bounding box center [476, 247] width 219 height 16
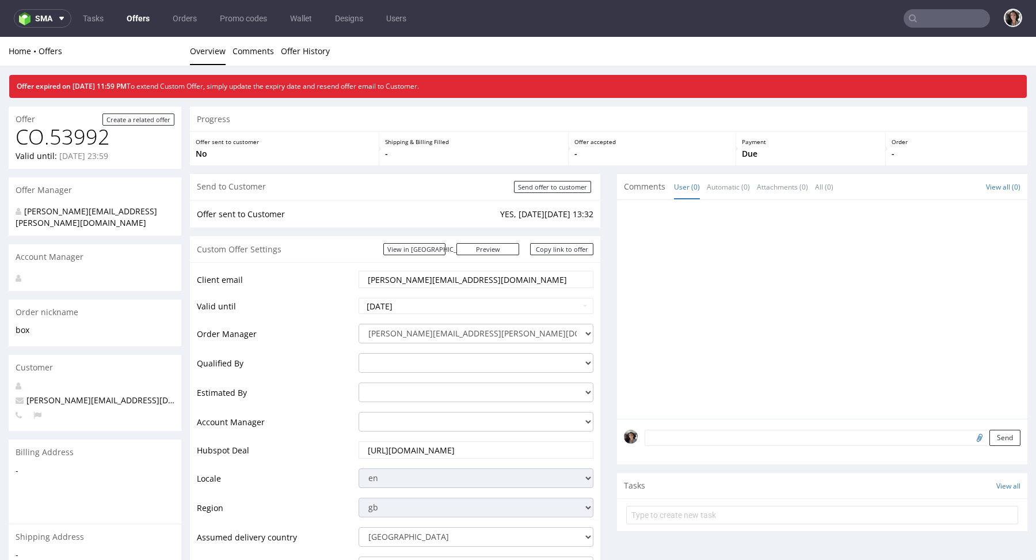
click at [125, 12] on link "Offers" at bounding box center [138, 18] width 37 height 18
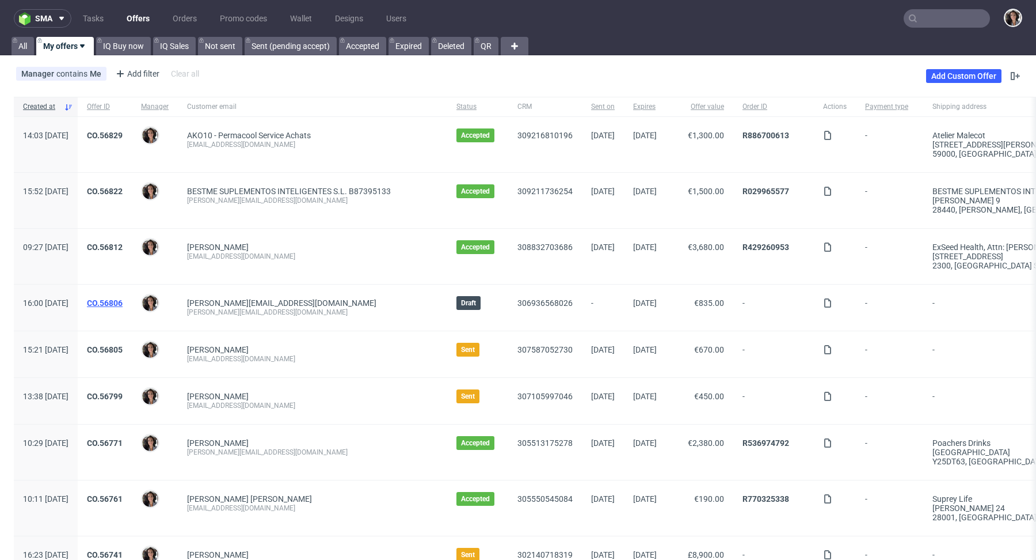
click at [123, 298] on link "CO.56806" at bounding box center [105, 302] width 36 height 9
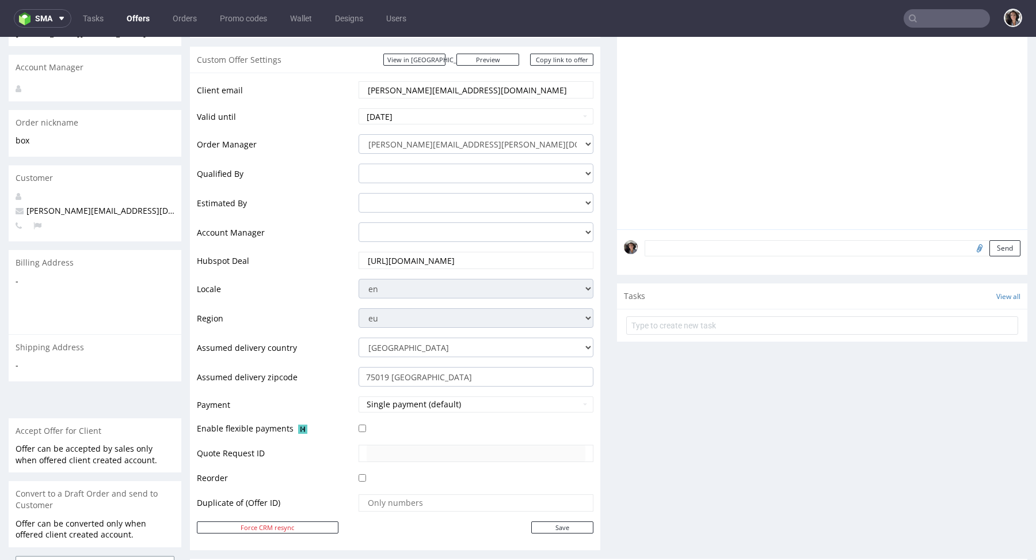
scroll to position [458, 0]
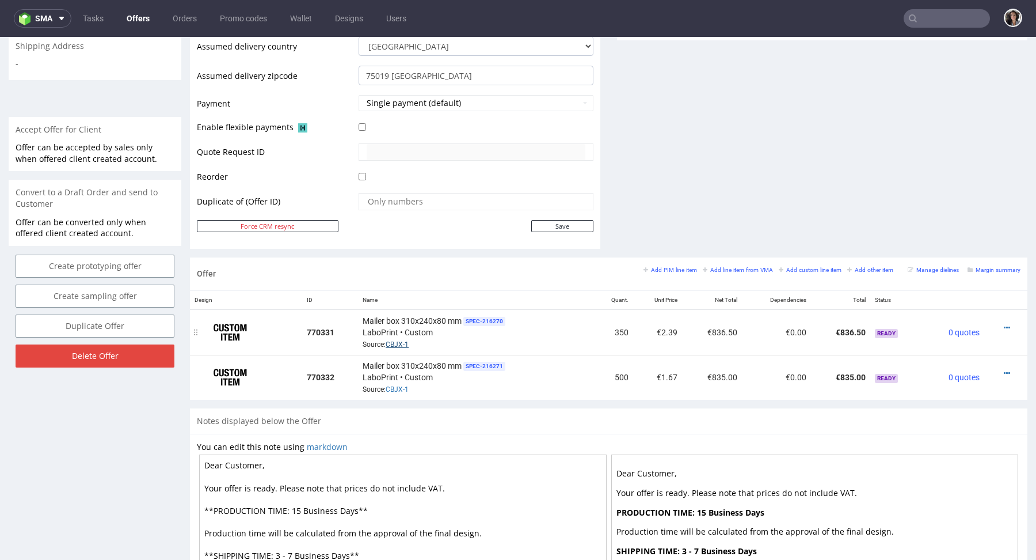
click at [394, 343] on link "CBJX-1" at bounding box center [397, 344] width 23 height 8
click at [489, 362] on span "SPEC- 216271" at bounding box center [484, 366] width 42 height 9
click at [1004, 324] on icon at bounding box center [1007, 328] width 6 height 8
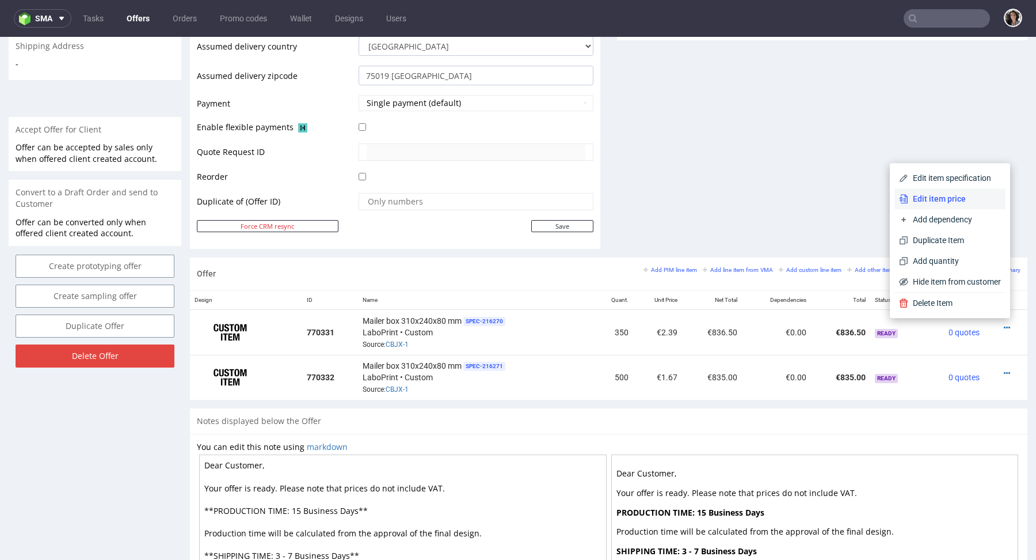
click at [924, 197] on span "Edit item price" at bounding box center [954, 199] width 93 height 12
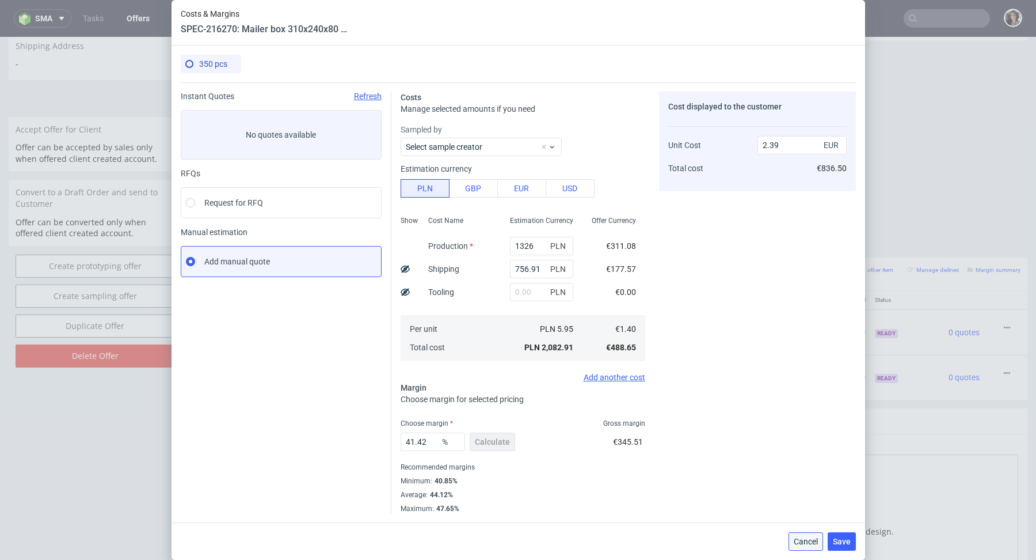
click at [811, 537] on span "Cancel" at bounding box center [806, 541] width 24 height 8
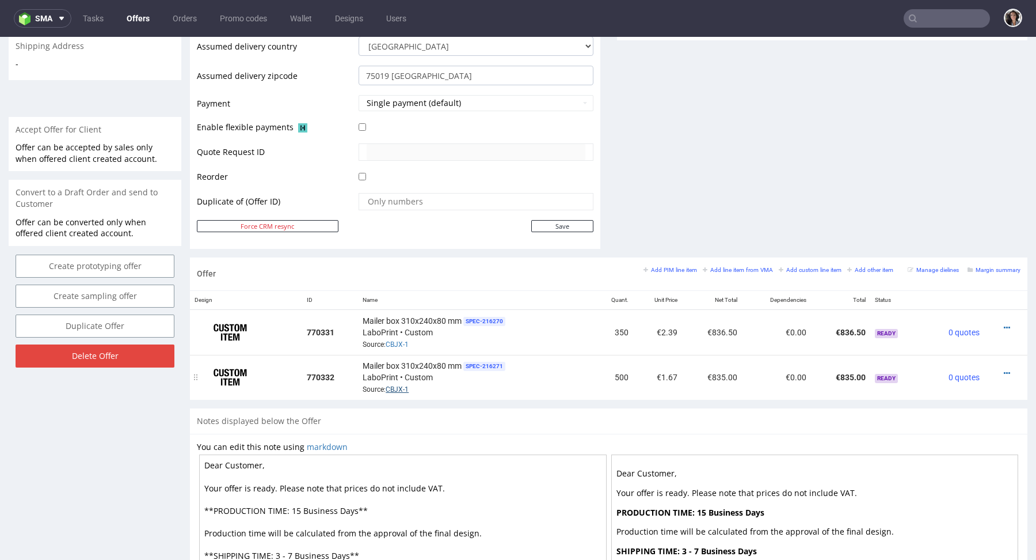
click at [405, 385] on link "CBJX-1" at bounding box center [397, 389] width 23 height 8
click at [405, 340] on link "CBJX-1" at bounding box center [397, 344] width 23 height 8
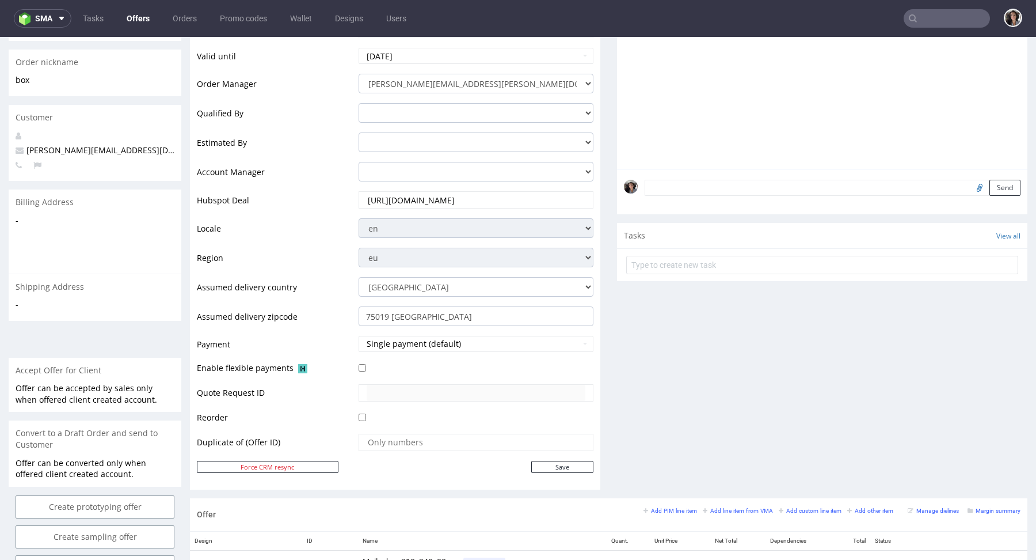
scroll to position [0, 0]
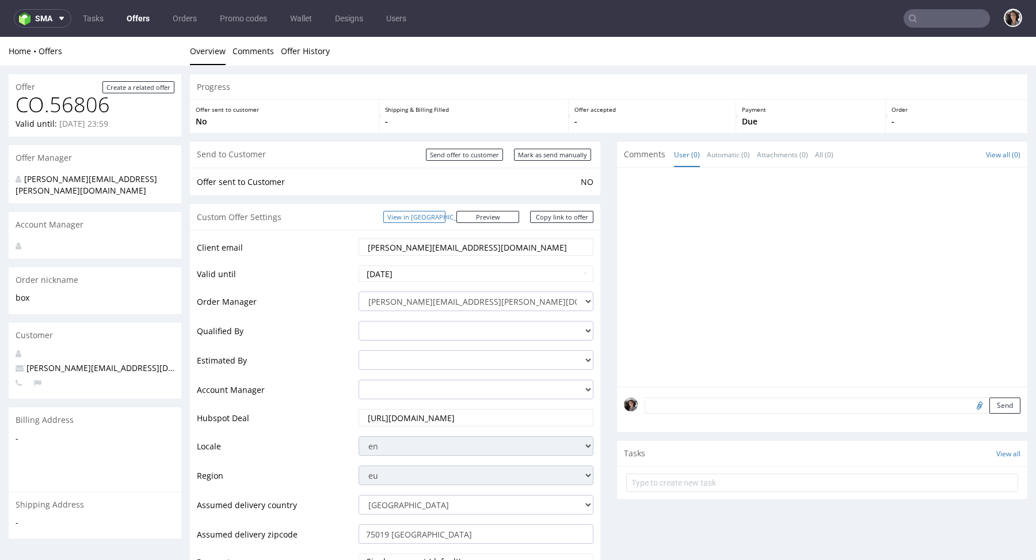
click at [446, 211] on link "View in [GEOGRAPHIC_DATA]" at bounding box center [414, 217] width 62 height 12
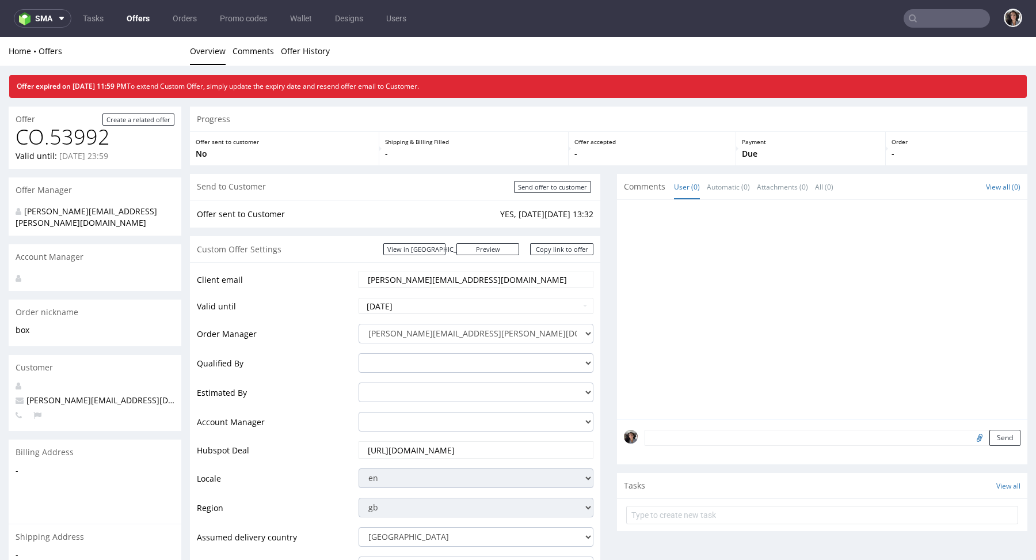
click at [930, 22] on input "text" at bounding box center [947, 18] width 86 height 18
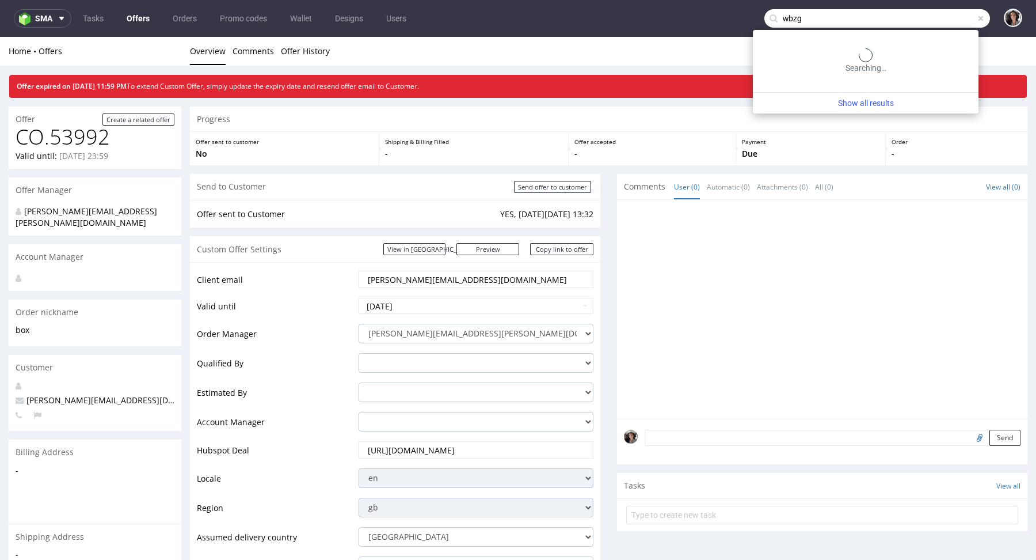
type input "wbzg"
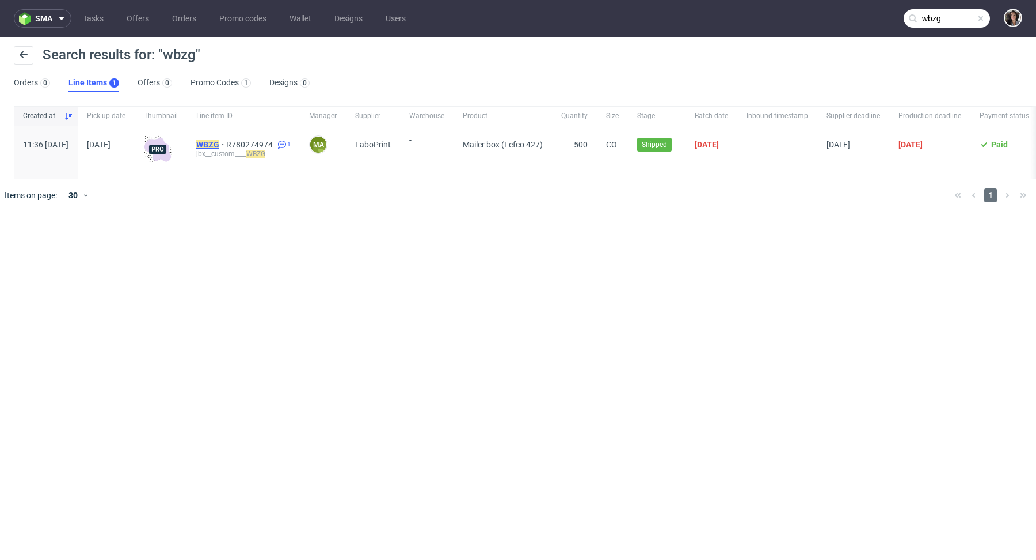
click at [219, 142] on mark "WBZG" at bounding box center [207, 144] width 23 height 9
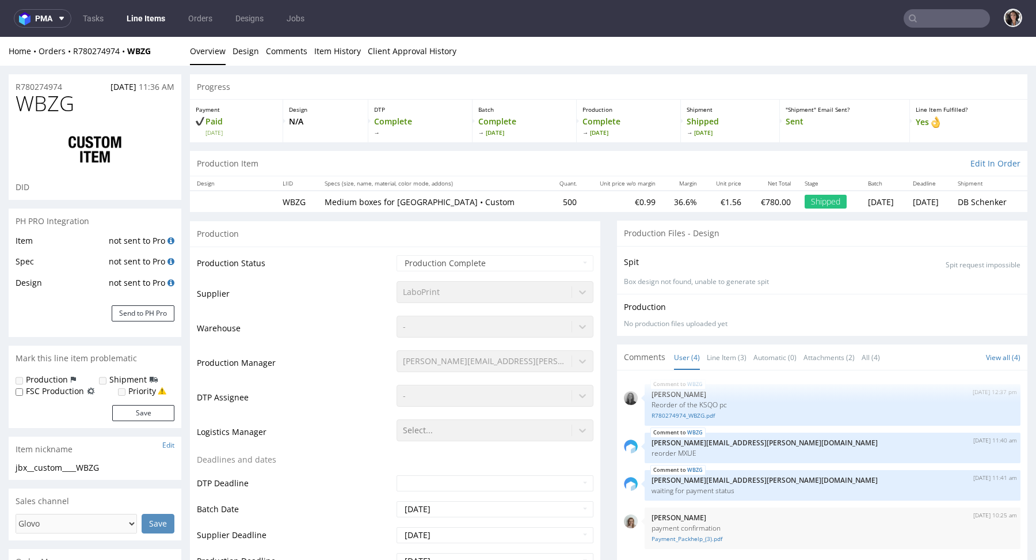
select select "in_progress"
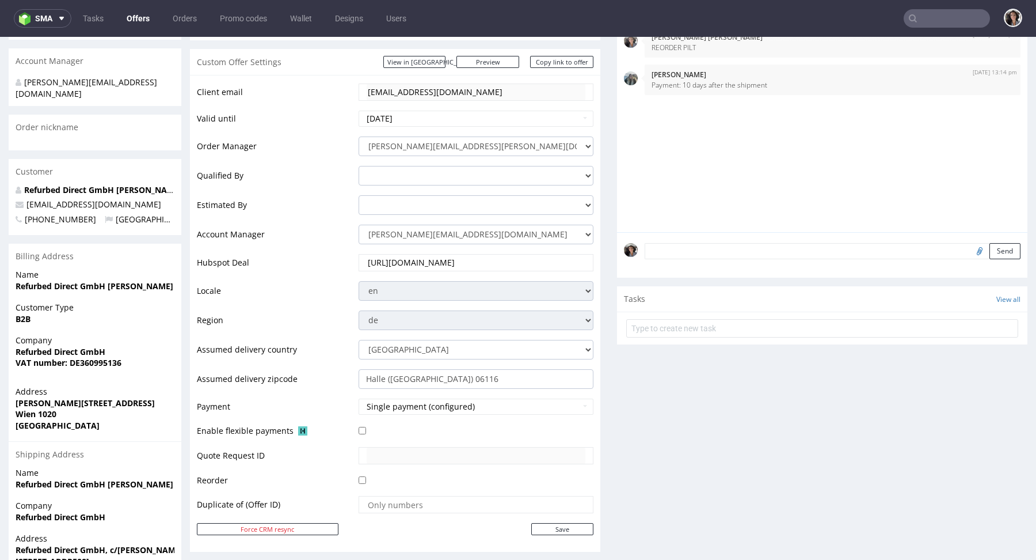
scroll to position [176, 0]
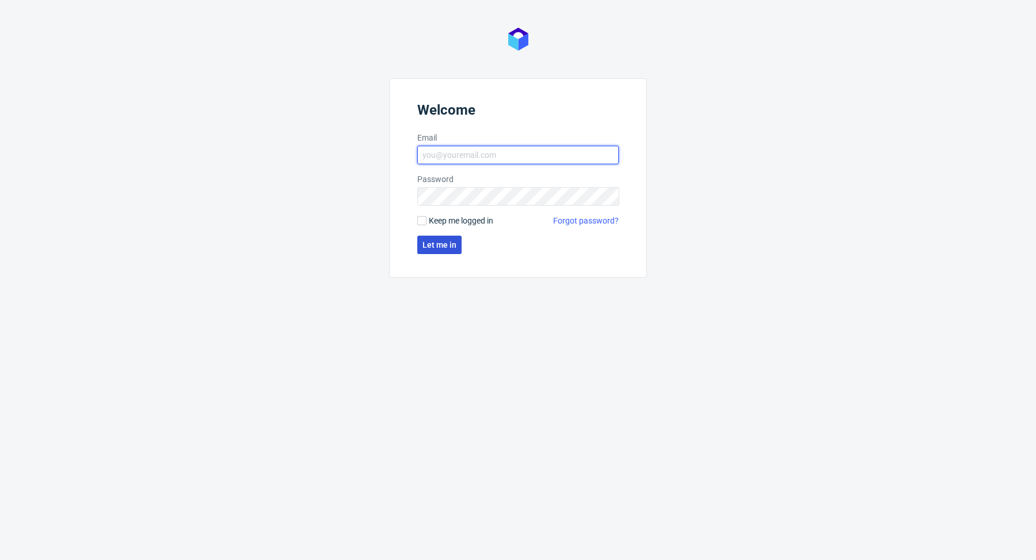
type input "[PERSON_NAME][EMAIL_ADDRESS][PERSON_NAME][DOMAIN_NAME]"
click at [443, 244] on span "Let me in" at bounding box center [440, 245] width 34 height 8
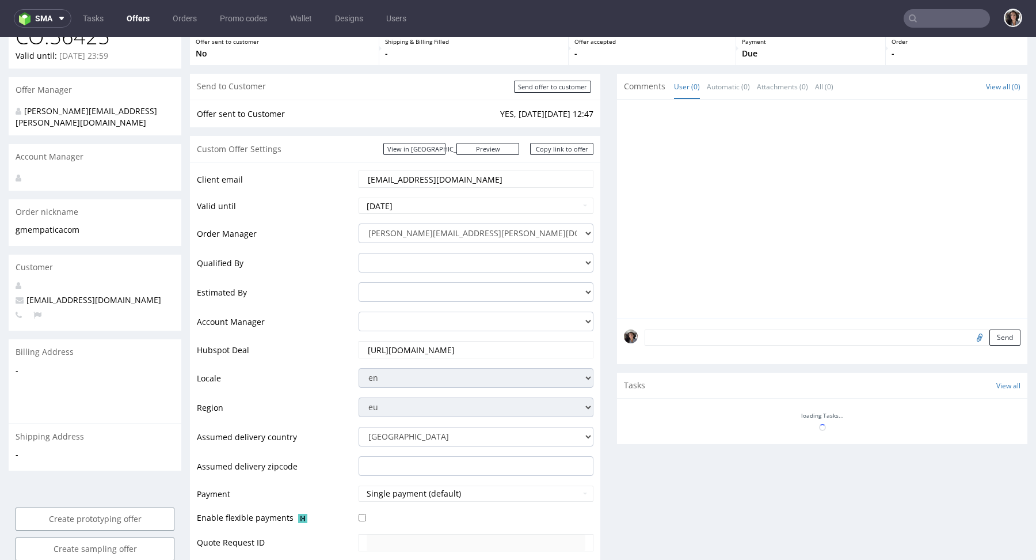
scroll to position [31, 0]
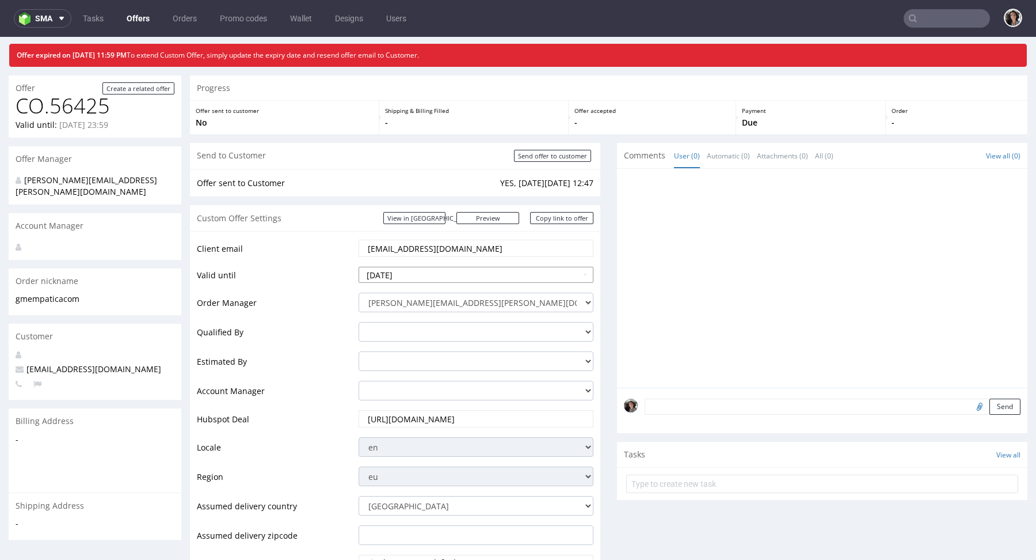
click at [413, 273] on input "[DATE]" at bounding box center [476, 275] width 235 height 16
click at [449, 205] on td "19" at bounding box center [455, 205] width 17 height 17
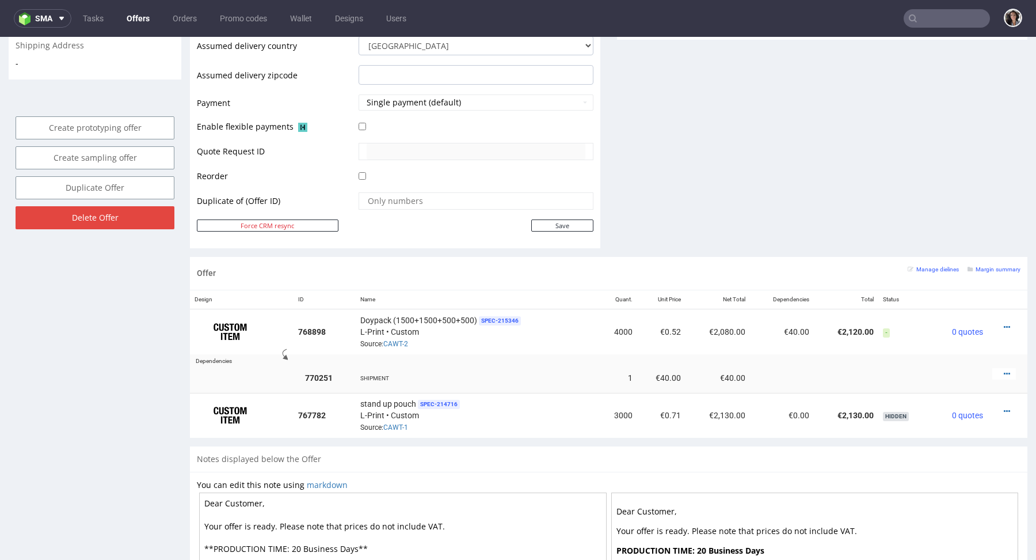
scroll to position [546, 0]
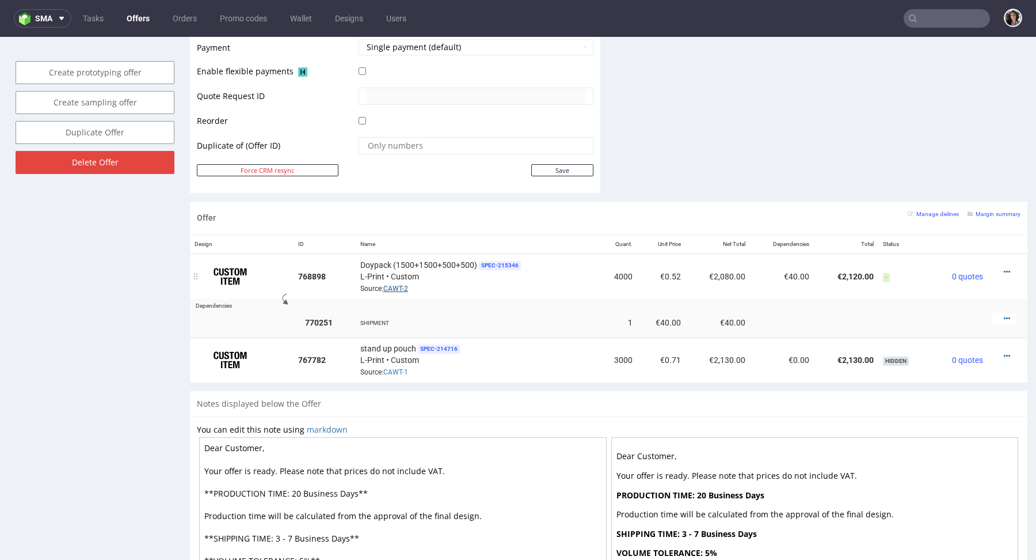
click at [401, 284] on link "CAWT-2" at bounding box center [395, 288] width 25 height 8
click at [1004, 268] on icon at bounding box center [1007, 272] width 6 height 8
click at [945, 249] on span "View cost details" at bounding box center [958, 247] width 86 height 12
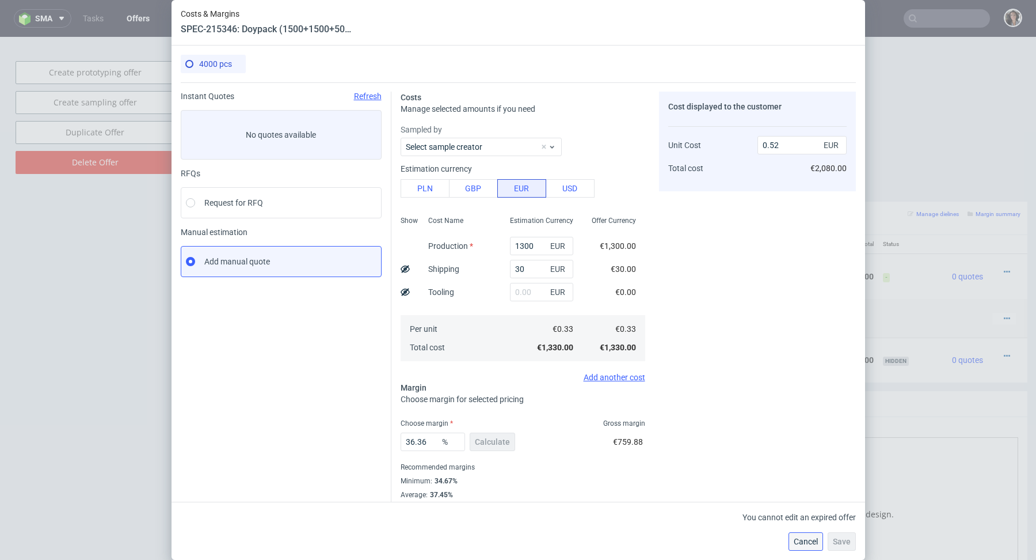
click at [800, 537] on span "Cancel" at bounding box center [806, 541] width 24 height 8
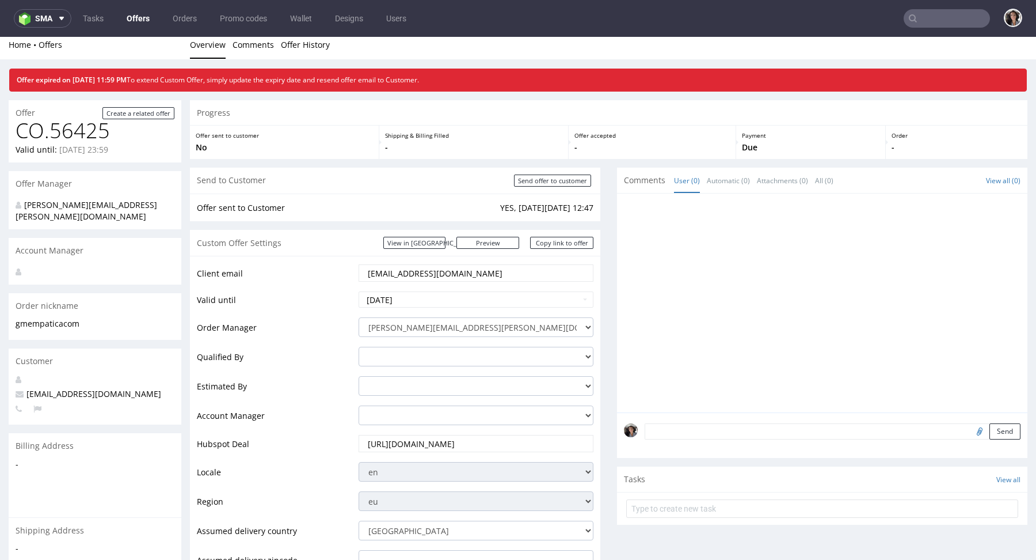
scroll to position [0, 0]
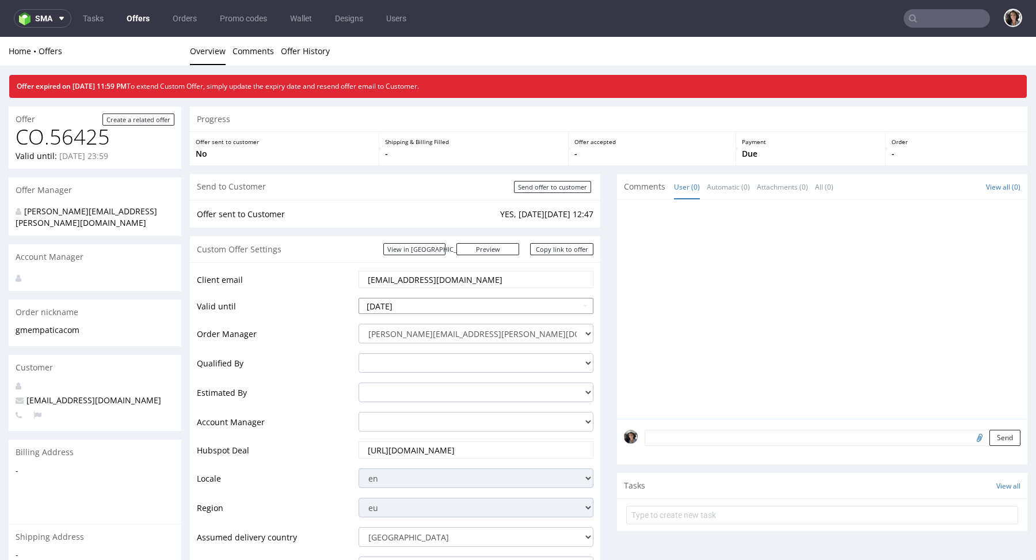
click at [369, 252] on td "21" at bounding box center [368, 253] width 17 height 17
type input "[DATE]"
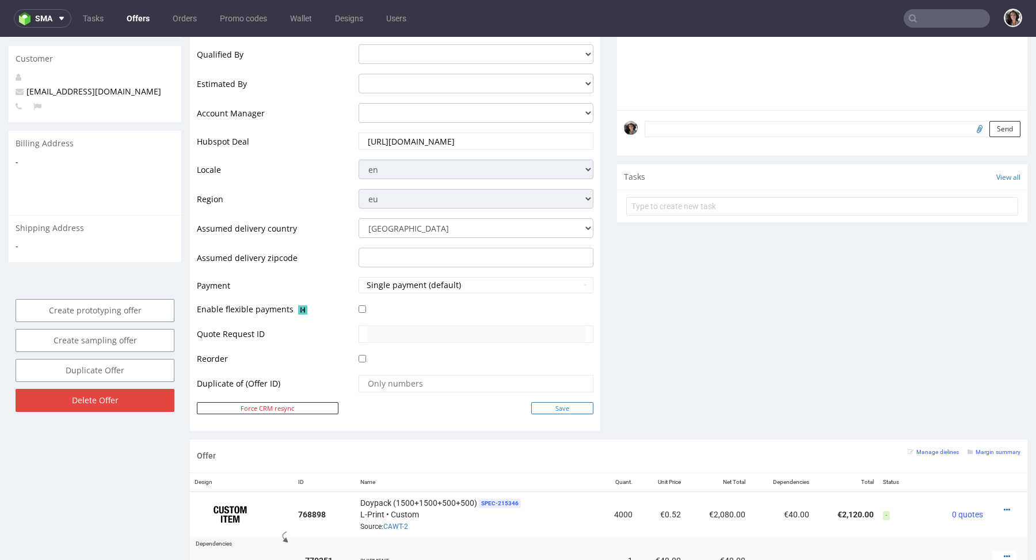
click at [558, 404] on input "Save" at bounding box center [562, 408] width 62 height 12
type input "In progress..."
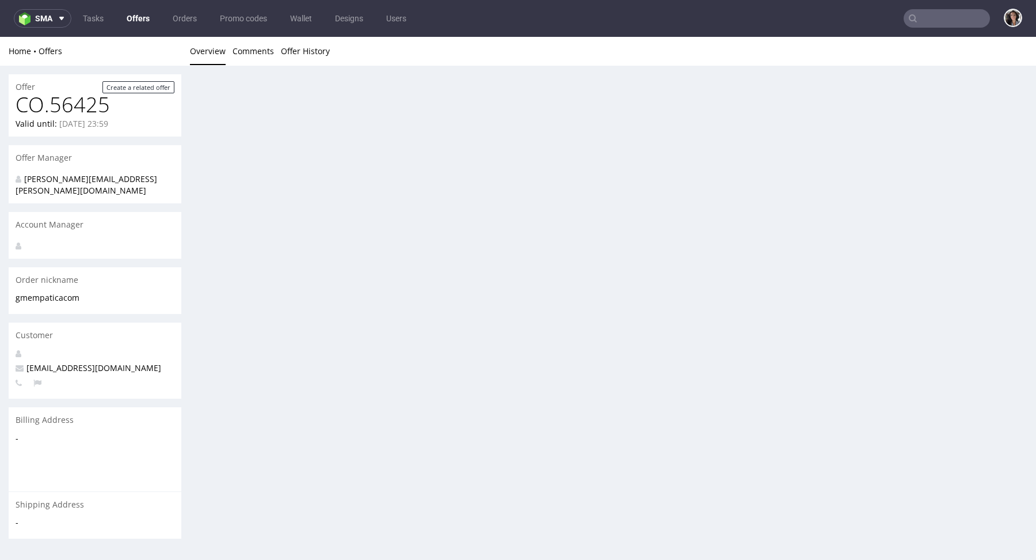
scroll to position [0, 0]
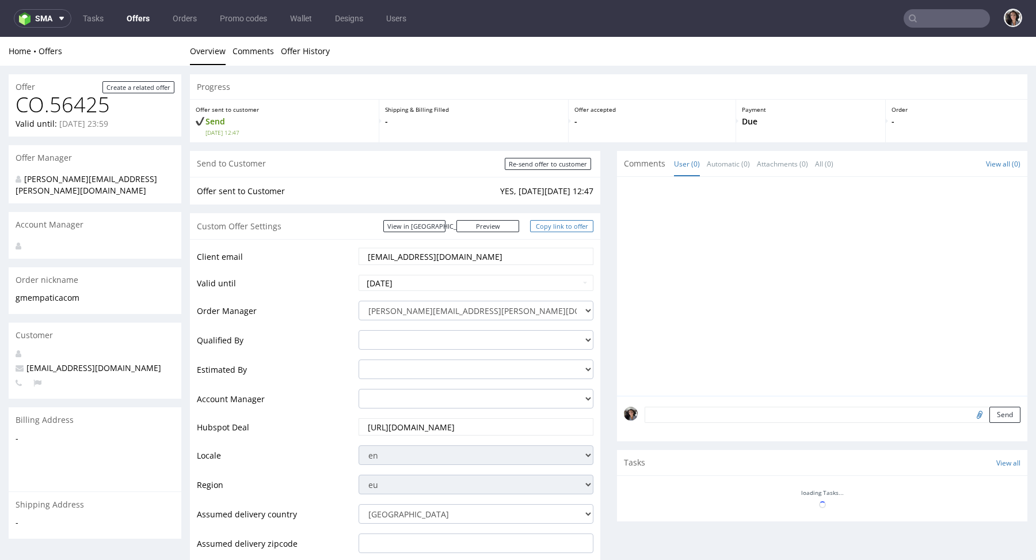
click at [562, 222] on link "Copy link to offer" at bounding box center [561, 226] width 63 height 12
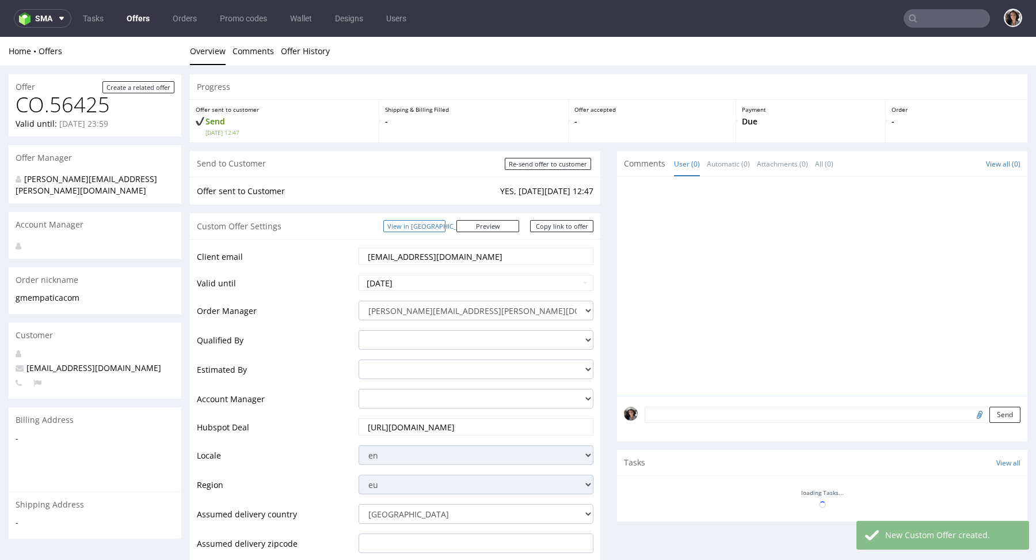
click at [440, 227] on link "View in [GEOGRAPHIC_DATA]" at bounding box center [414, 226] width 62 height 12
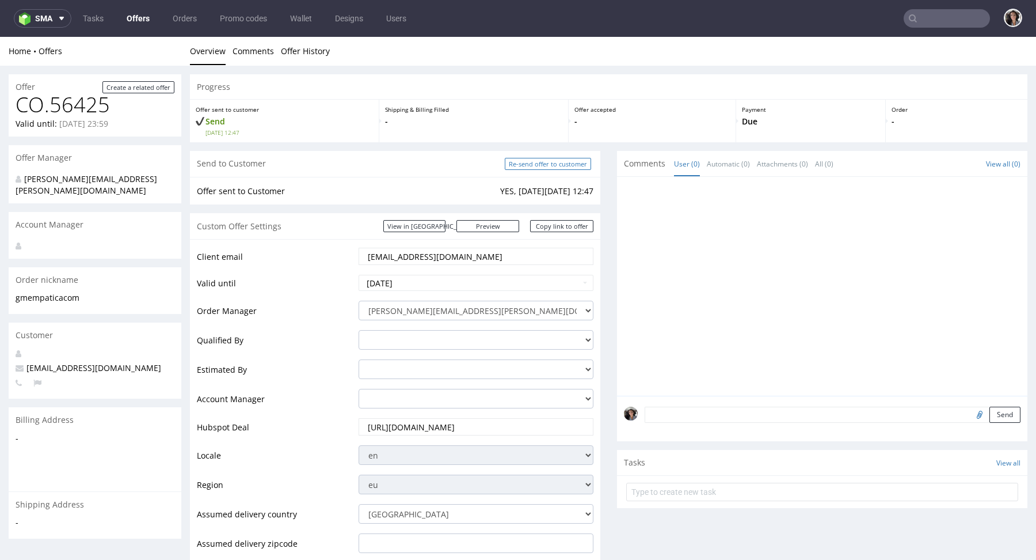
click at [566, 162] on input "Re-send offer to customer" at bounding box center [548, 164] width 86 height 12
type input "In progress..."
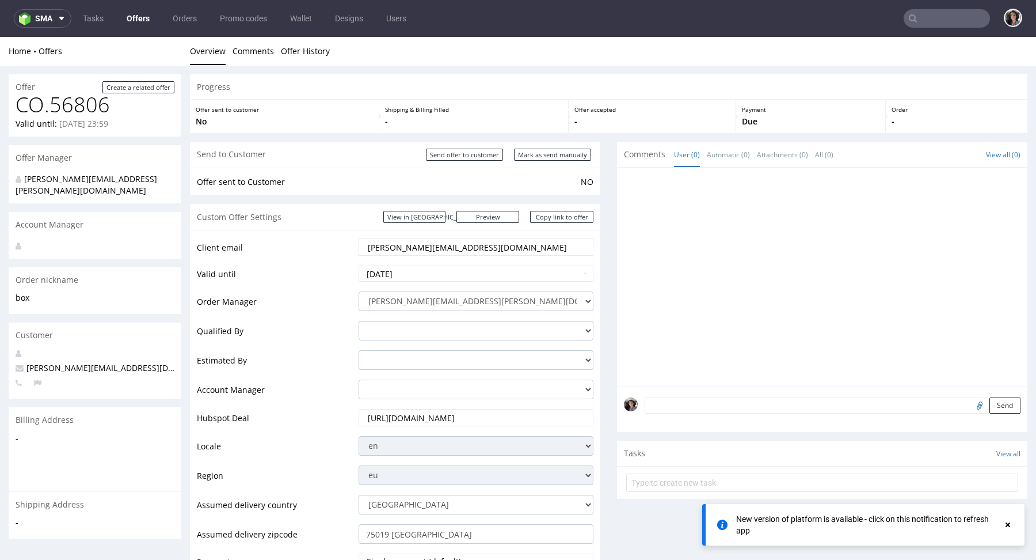
scroll to position [596, 0]
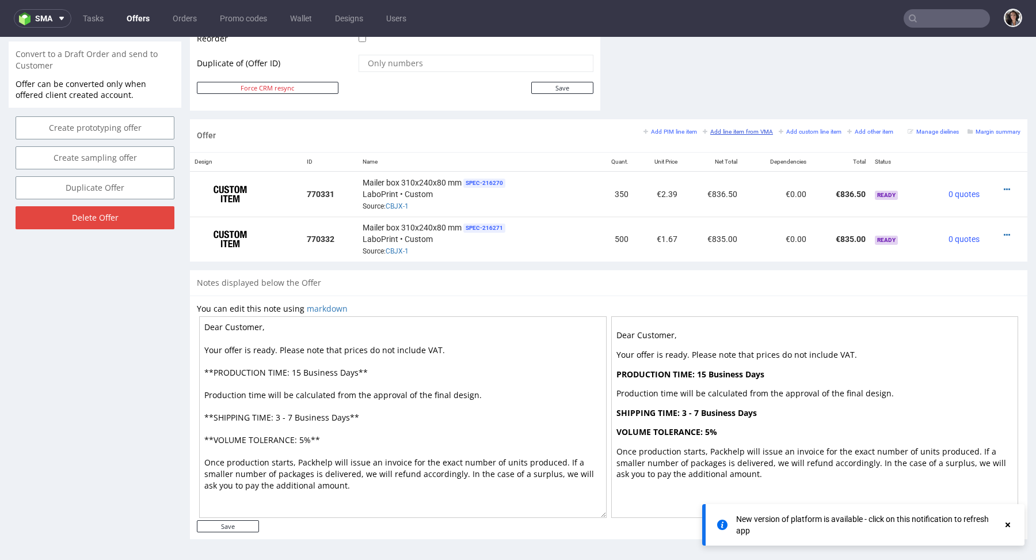
click at [747, 131] on small "Add line item from VMA" at bounding box center [738, 131] width 70 height 6
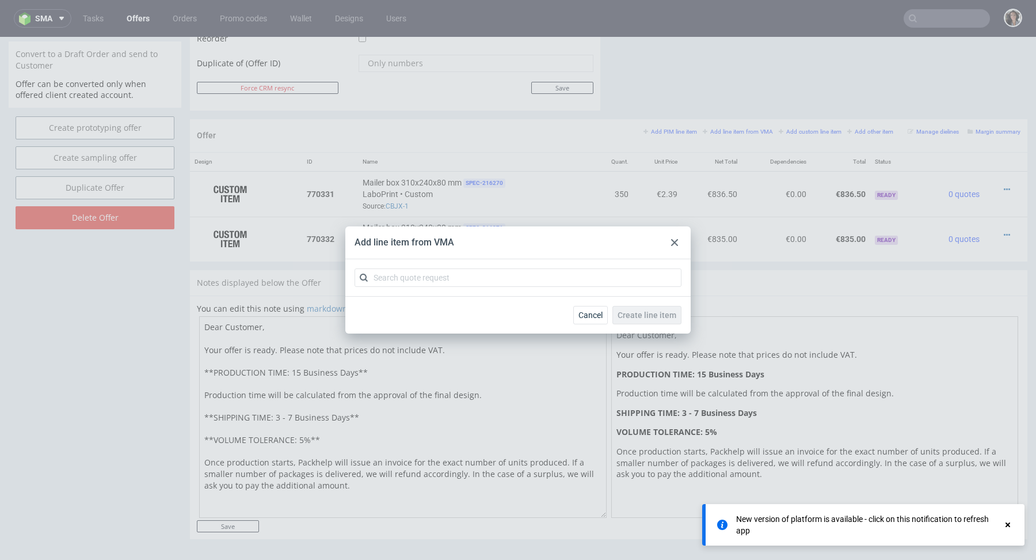
click at [549, 288] on div at bounding box center [517, 277] width 345 height 37
click at [545, 281] on input "text" at bounding box center [518, 277] width 327 height 18
paste input "CBJY"
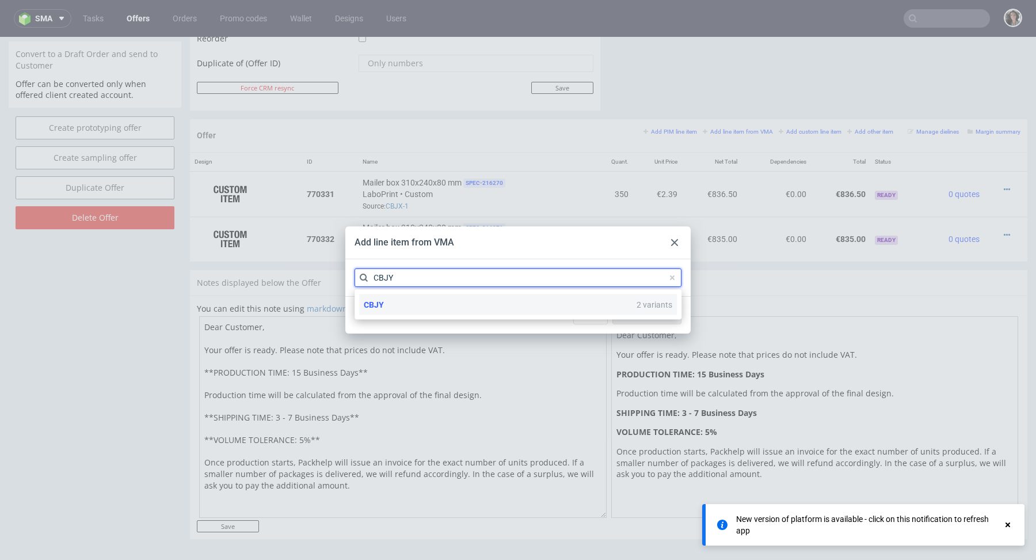
type input "CBJY"
click at [388, 301] on div "CBJY 2 variants" at bounding box center [518, 304] width 318 height 21
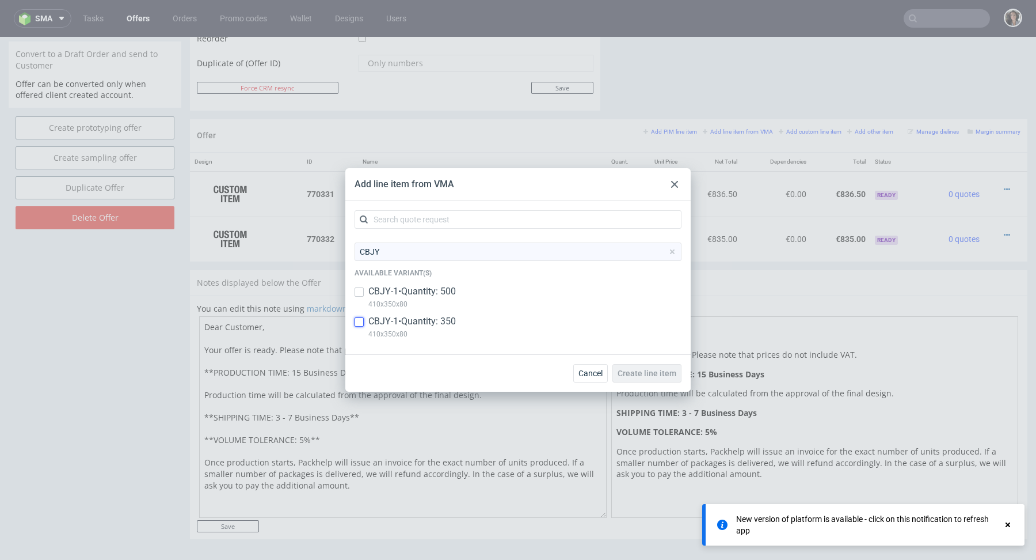
click at [363, 320] on input "checkbox" at bounding box center [359, 321] width 9 height 9
click at [363, 323] on input "checkbox" at bounding box center [359, 321] width 9 height 9
checkbox input "false"
click at [359, 293] on input "checkbox" at bounding box center [359, 291] width 9 height 9
checkbox input "true"
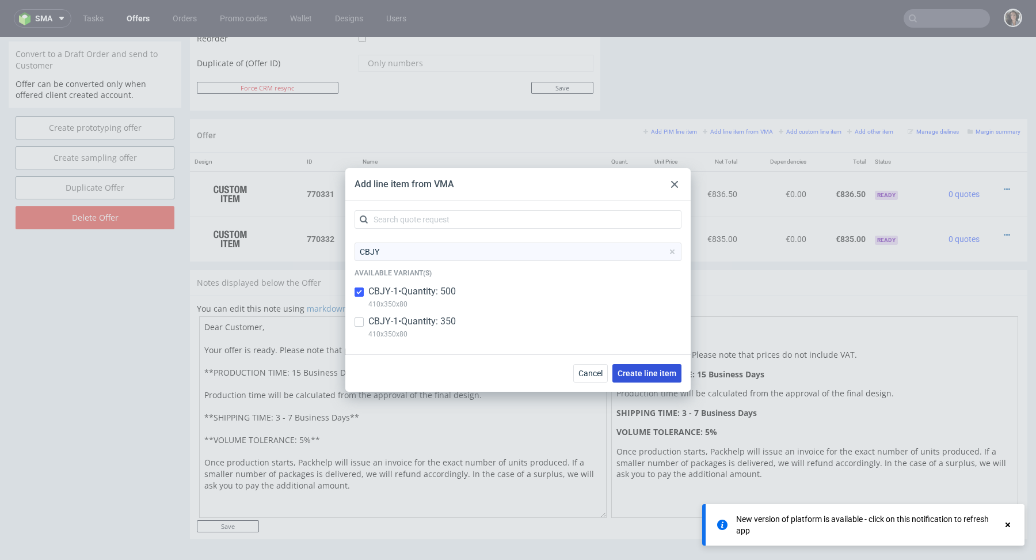
click at [660, 364] on button "Create line item" at bounding box center [646, 373] width 69 height 18
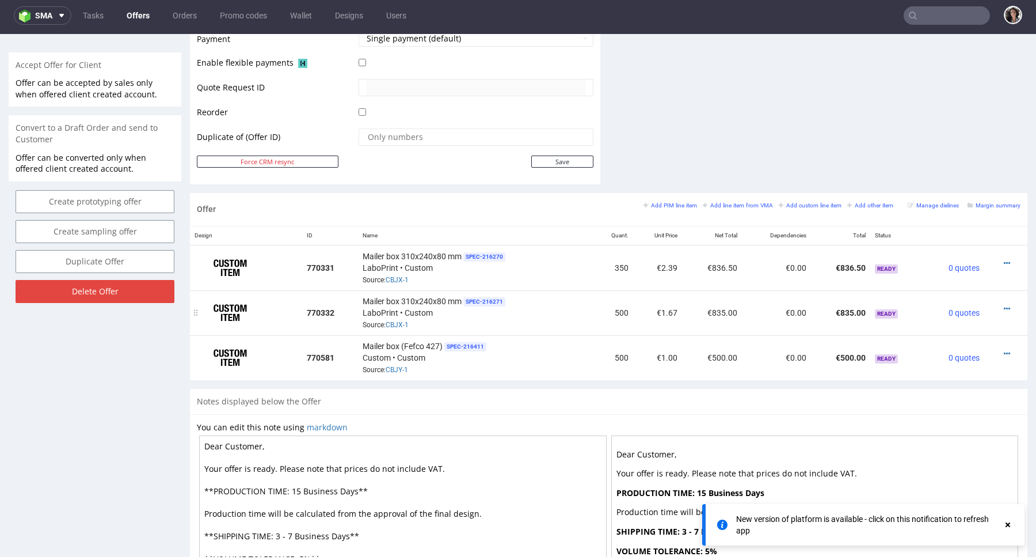
scroll to position [546, 0]
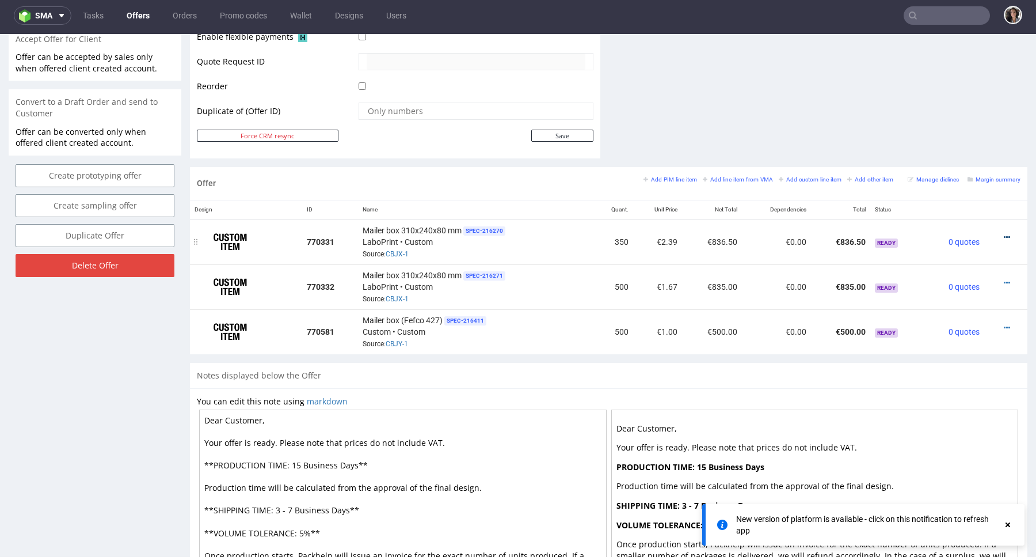
click at [1004, 234] on icon at bounding box center [1007, 237] width 6 height 8
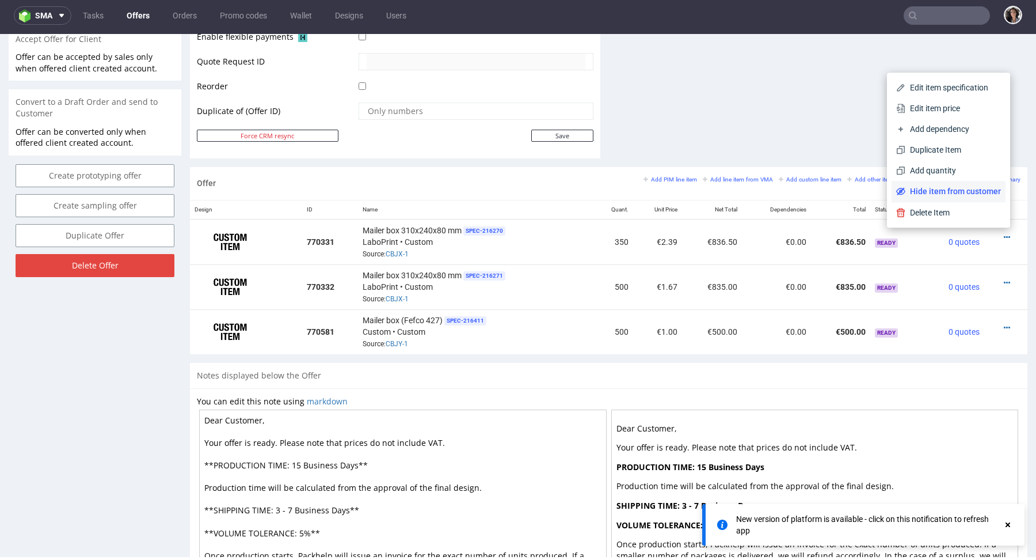
click at [975, 189] on span "Hide item from customer" at bounding box center [953, 191] width 96 height 12
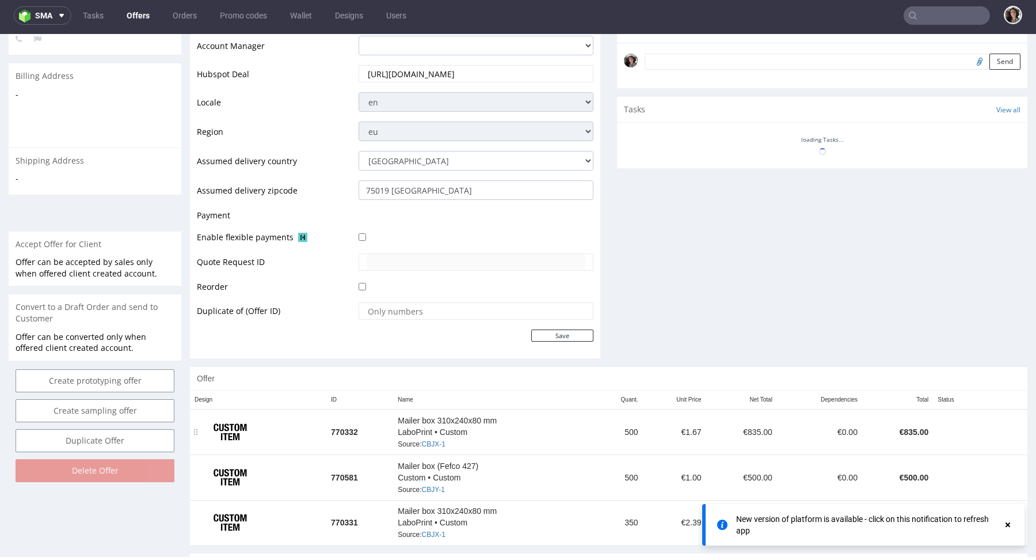
scroll to position [462, 0]
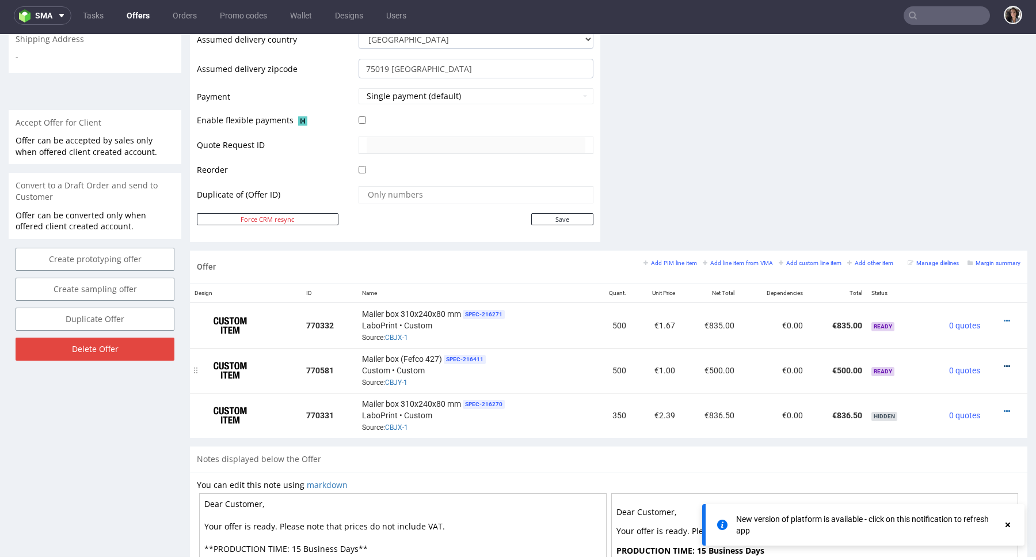
click at [1004, 364] on icon at bounding box center [1007, 366] width 6 height 8
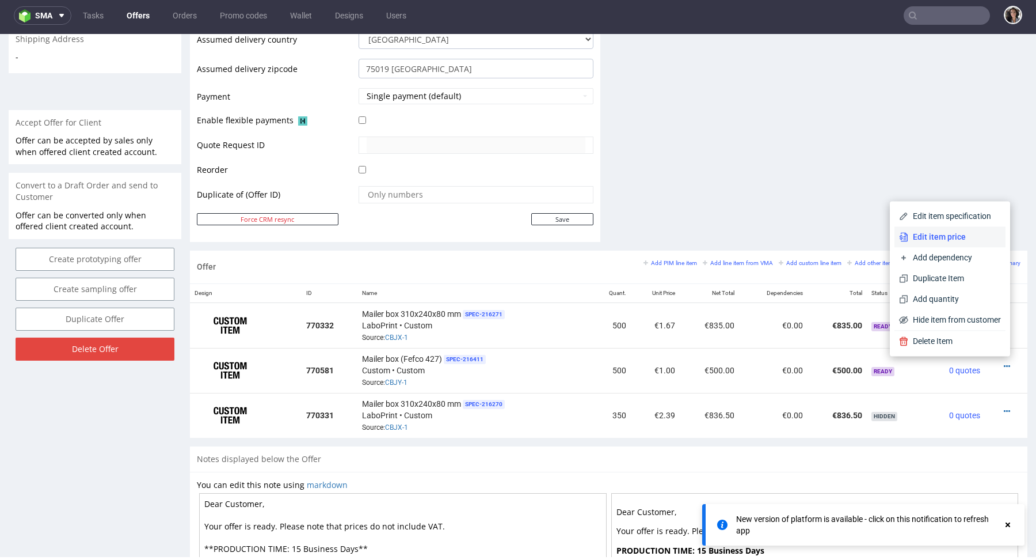
click at [942, 241] on span "Edit item price" at bounding box center [954, 237] width 93 height 12
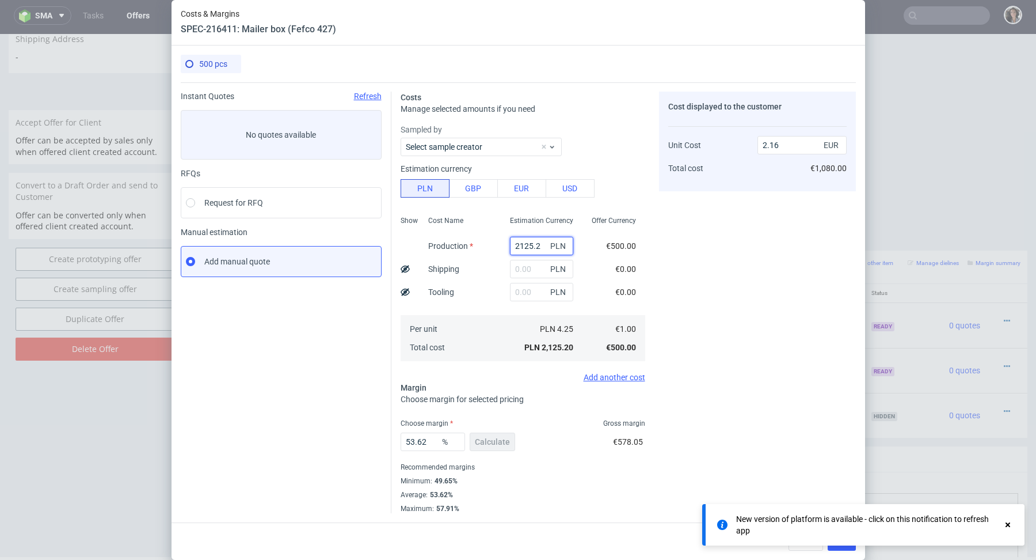
click at [528, 239] on input "2125.2" at bounding box center [541, 246] width 63 height 18
paste input "1450"
type input "1450"
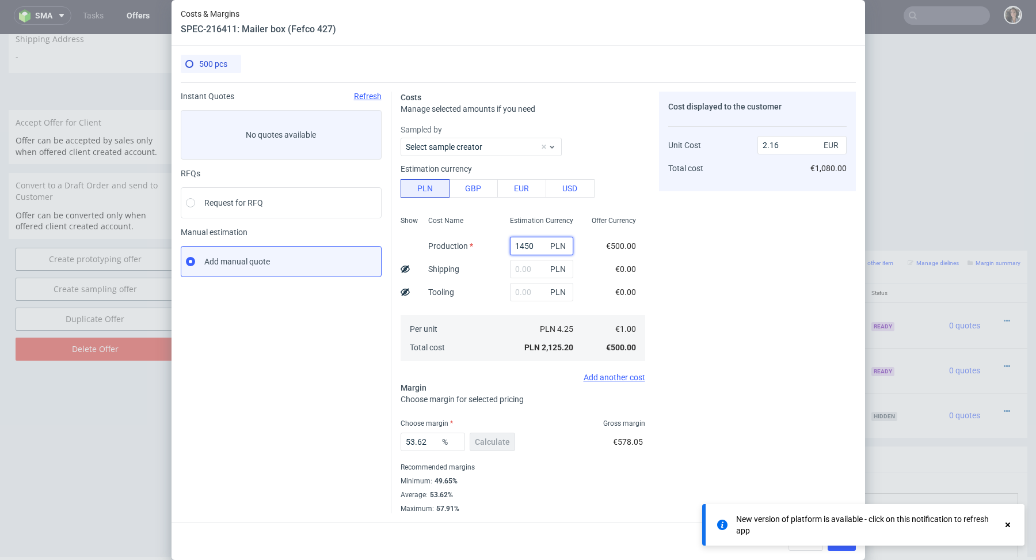
type input "1.47"
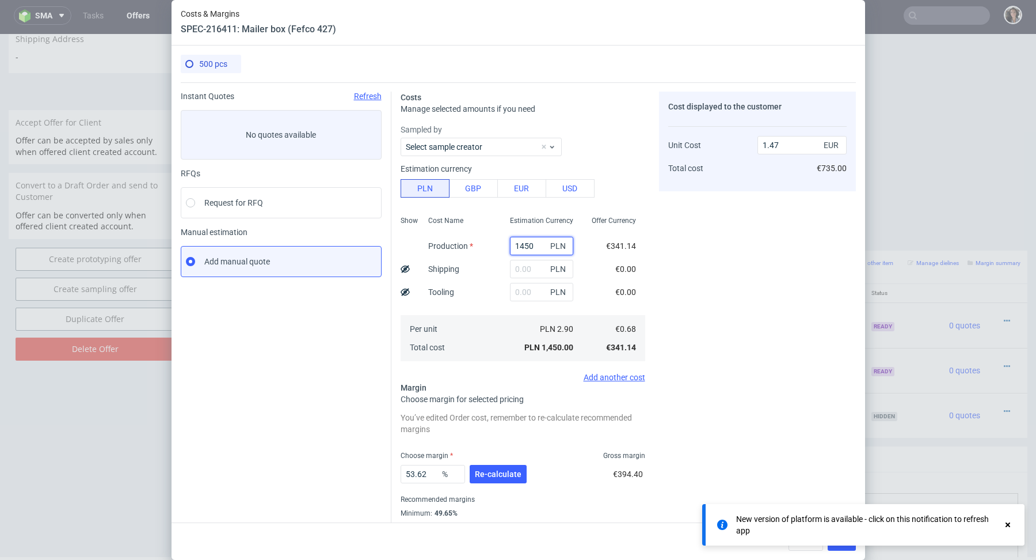
type input "1450"
click at [486, 470] on span "Re-calculate" at bounding box center [498, 474] width 47 height 8
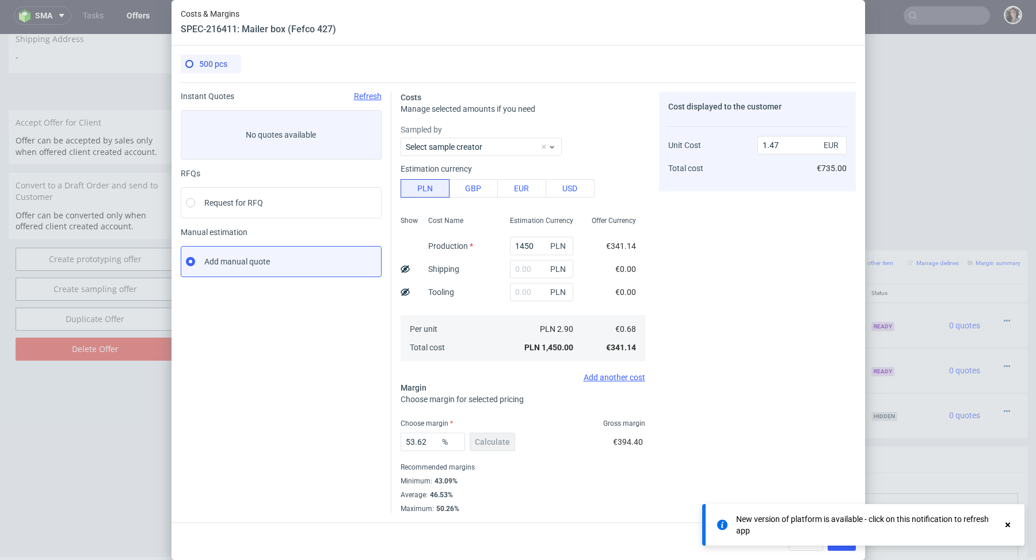
click at [1005, 525] on icon at bounding box center [1008, 524] width 10 height 9
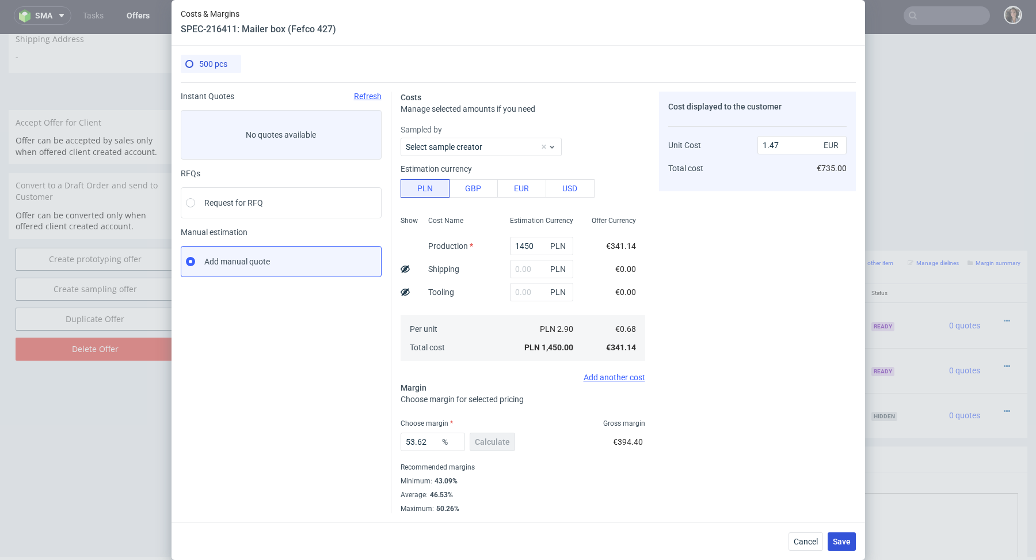
click at [846, 547] on button "Save" at bounding box center [842, 541] width 28 height 18
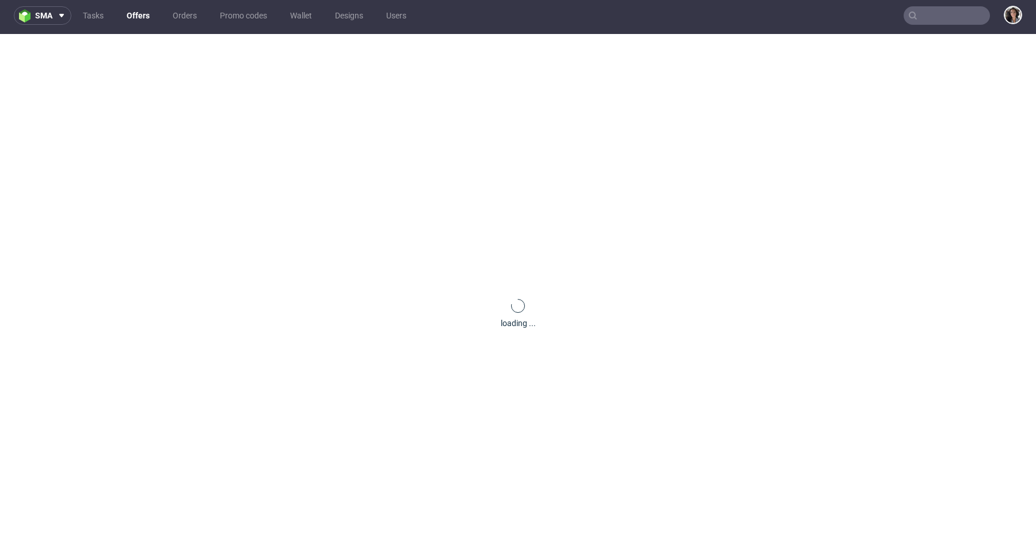
scroll to position [0, 0]
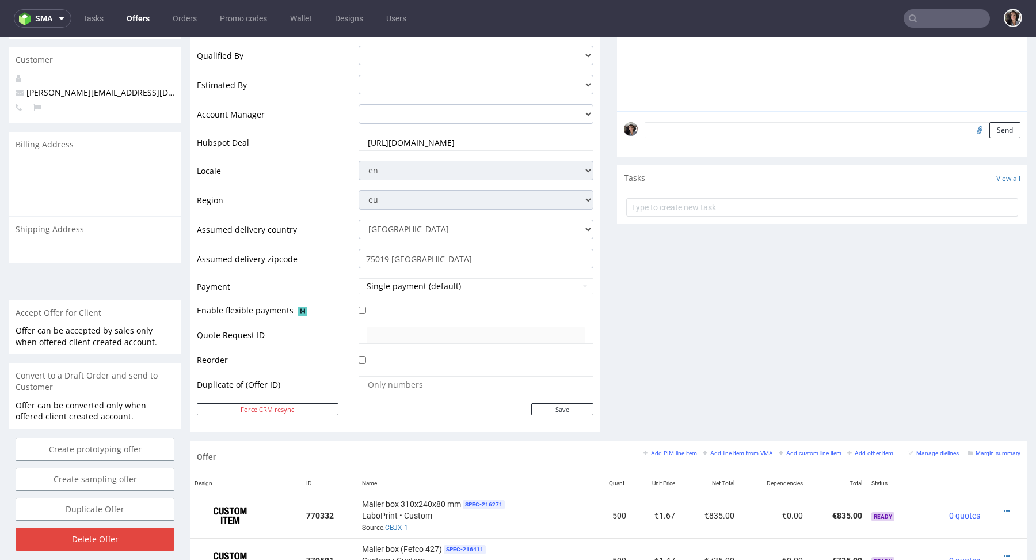
scroll to position [577, 0]
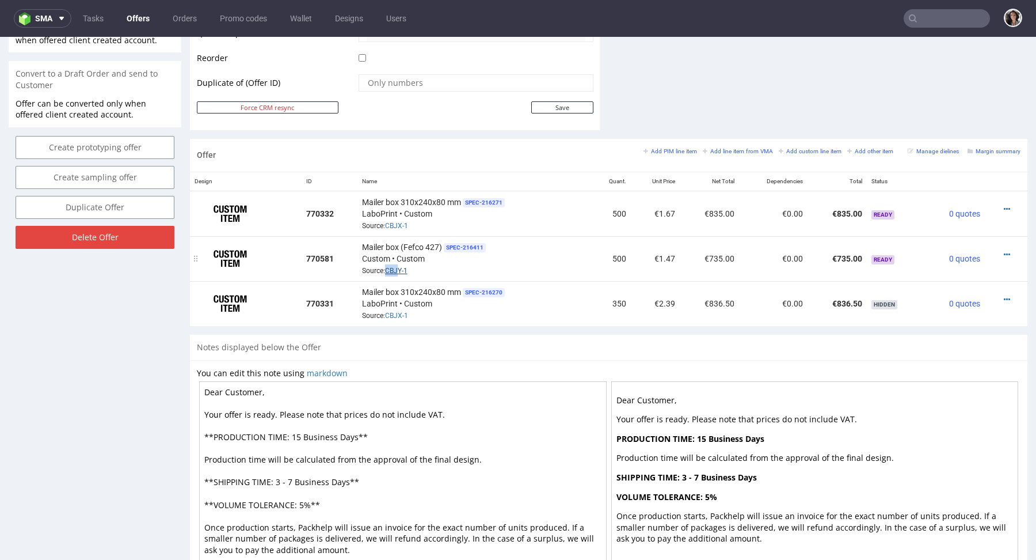
drag, startPoint x: 383, startPoint y: 268, endPoint x: 399, endPoint y: 268, distance: 15.5
click at [399, 268] on span "Source: CBJY-1" at bounding box center [384, 271] width 45 height 8
copy span "CBJ"
click at [416, 265] on div "Mailer box (Fefco 427) SPEC- 216411 Custom • Custom Source: CBJY-1" at bounding box center [474, 259] width 225 height 36
drag, startPoint x: 383, startPoint y: 267, endPoint x: 400, endPoint y: 267, distance: 17.3
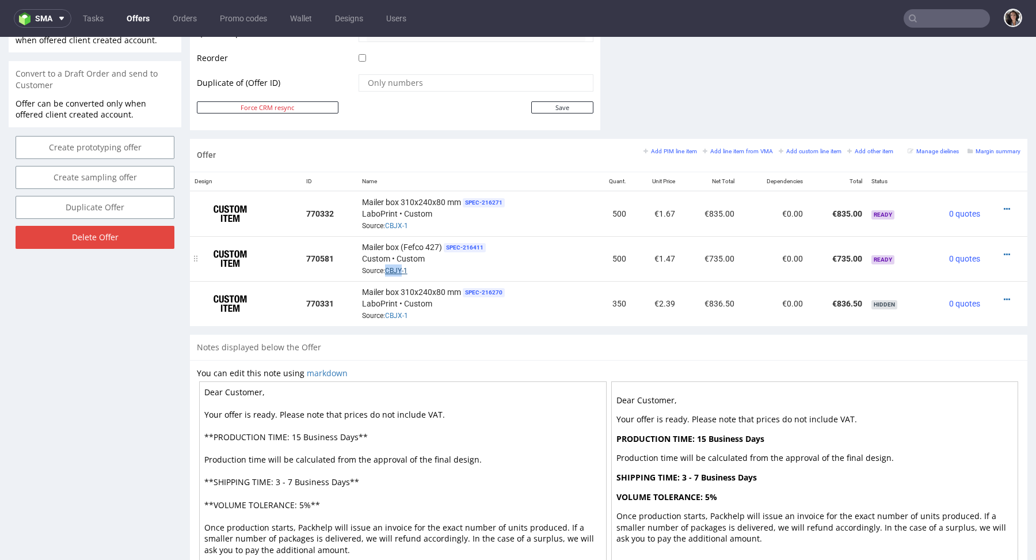
click at [400, 267] on span "Source: CBJY-1" at bounding box center [384, 271] width 45 height 8
copy span "CBJY"
click at [737, 148] on small "Add line item from VMA" at bounding box center [738, 151] width 70 height 6
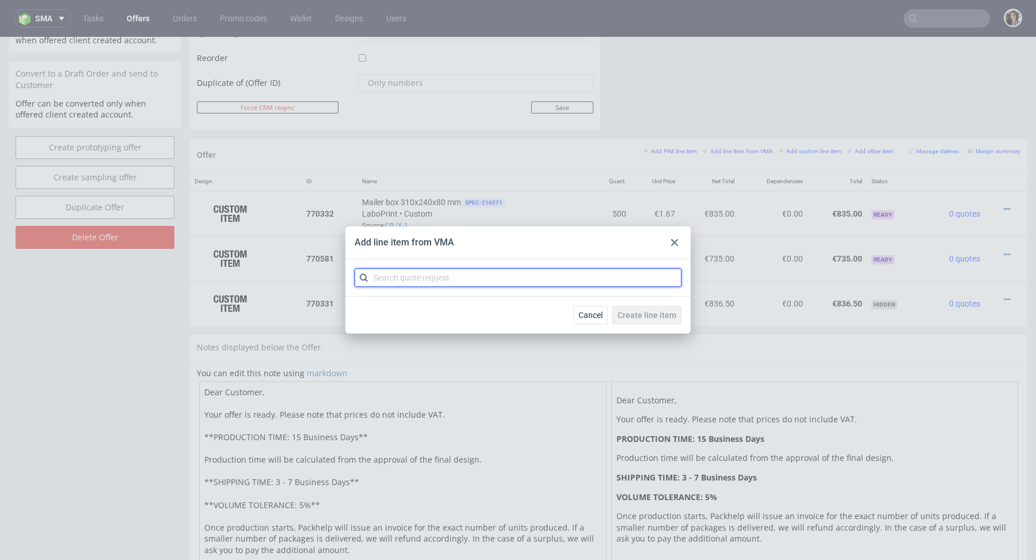
click at [418, 279] on input "text" at bounding box center [518, 277] width 327 height 18
paste input "CBJY"
click at [376, 281] on input "CBJY" at bounding box center [518, 277] width 327 height 18
type input "CBJY"
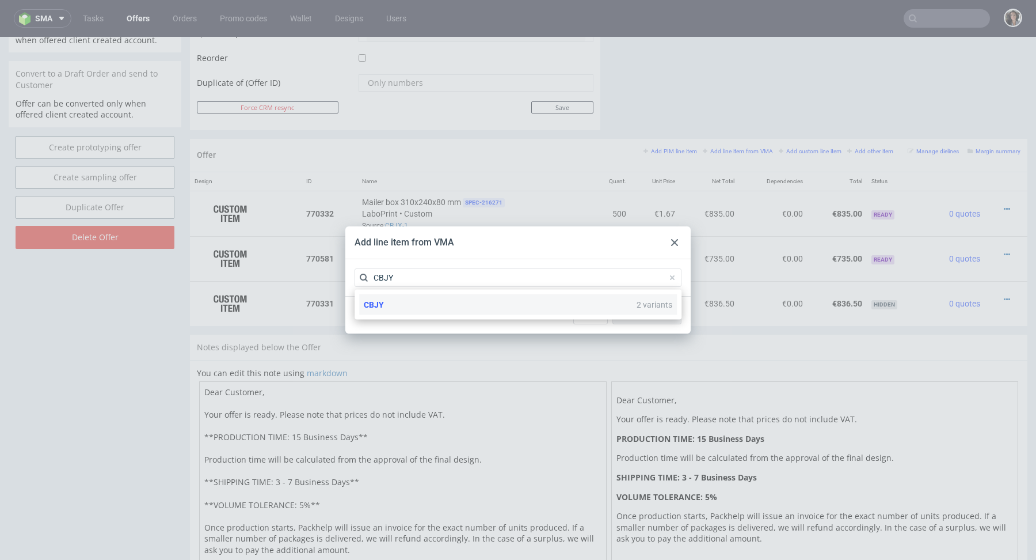
click at [398, 301] on div "CBJY 2 variants" at bounding box center [518, 304] width 318 height 21
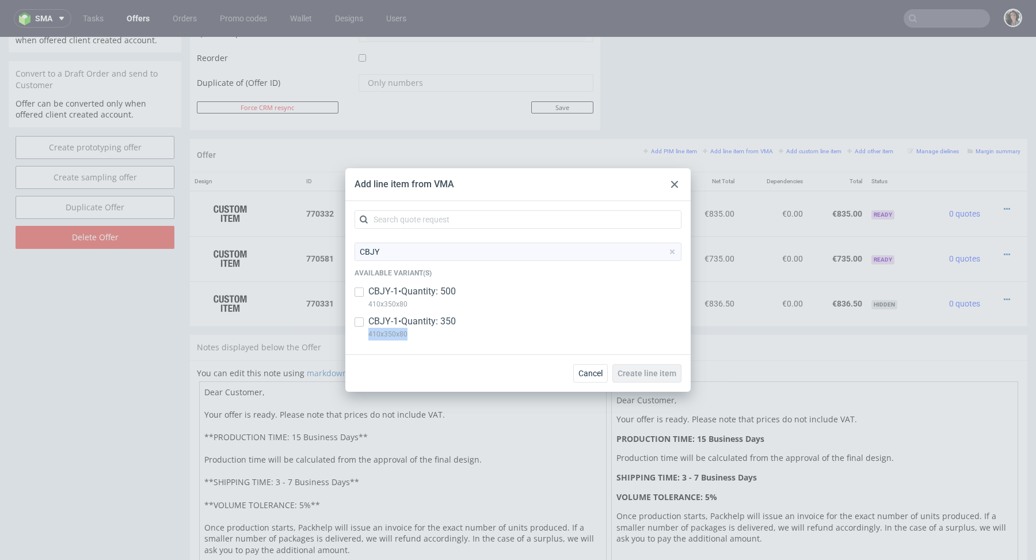
drag, startPoint x: 416, startPoint y: 334, endPoint x: 368, endPoint y: 340, distance: 47.5
click at [368, 340] on p "410x350x80" at bounding box center [411, 334] width 87 height 13
checkbox input "true"
copy p "410x350x80"
click at [674, 186] on icon at bounding box center [674, 184] width 7 height 7
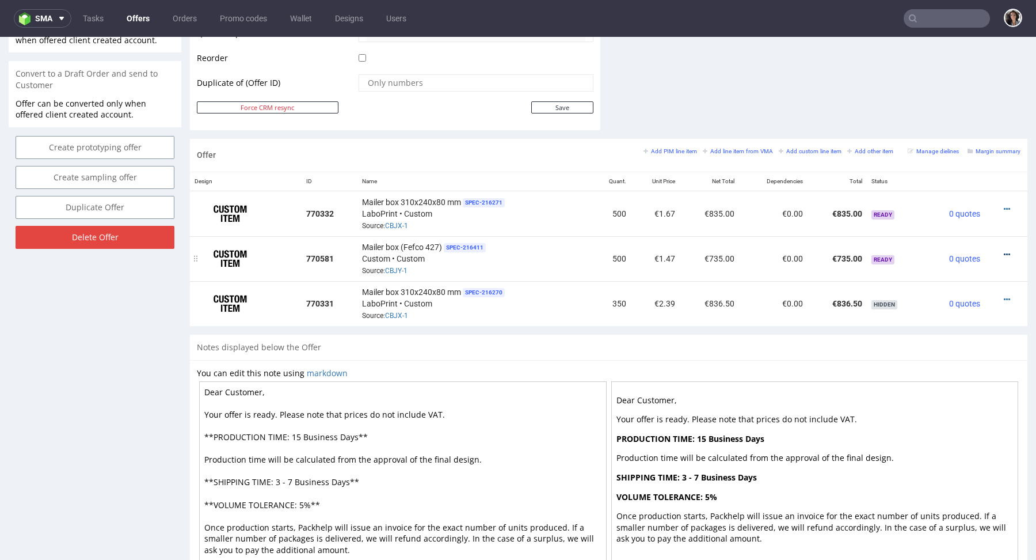
click at [1004, 250] on icon at bounding box center [1007, 254] width 6 height 8
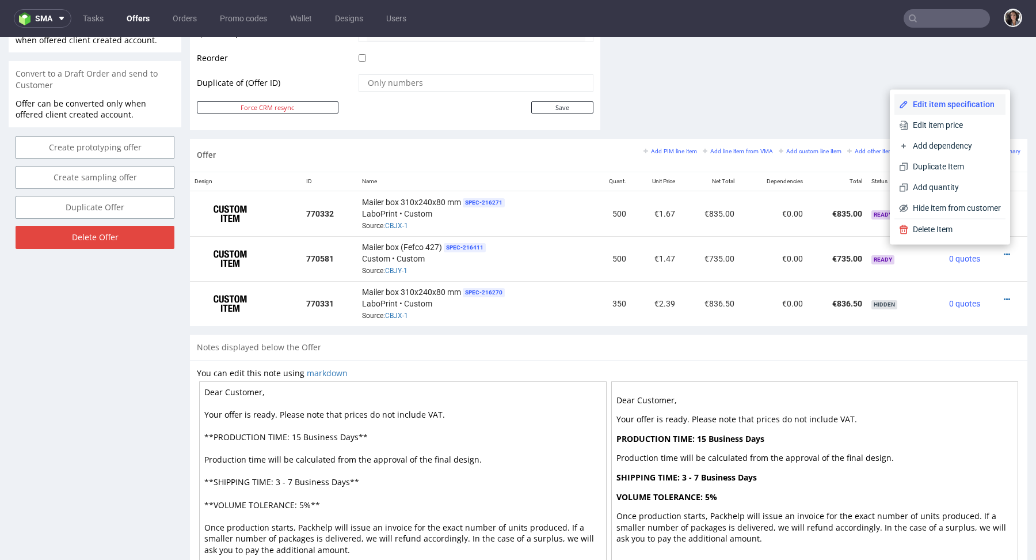
click at [910, 101] on span "Edit item specification" at bounding box center [954, 104] width 93 height 12
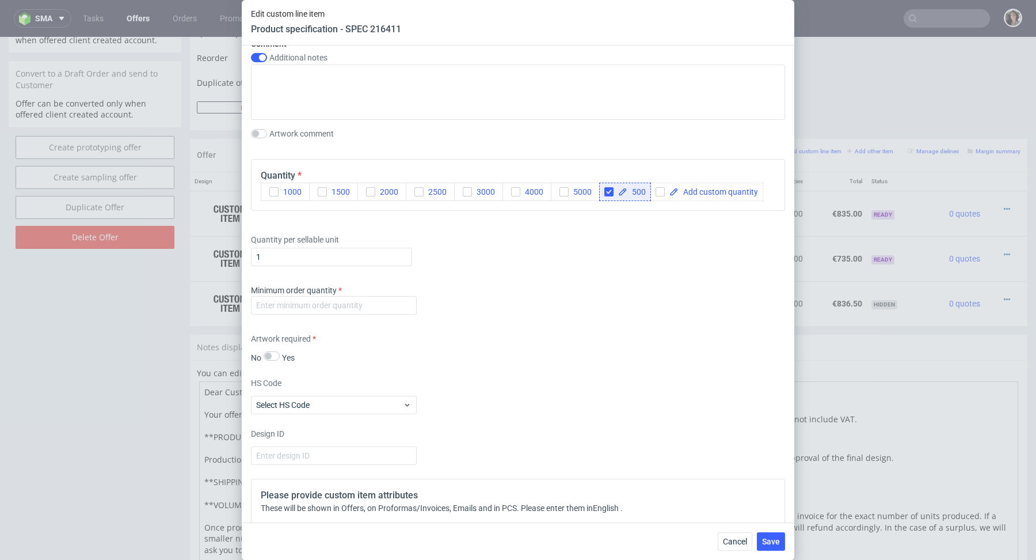
scroll to position [1047, 0]
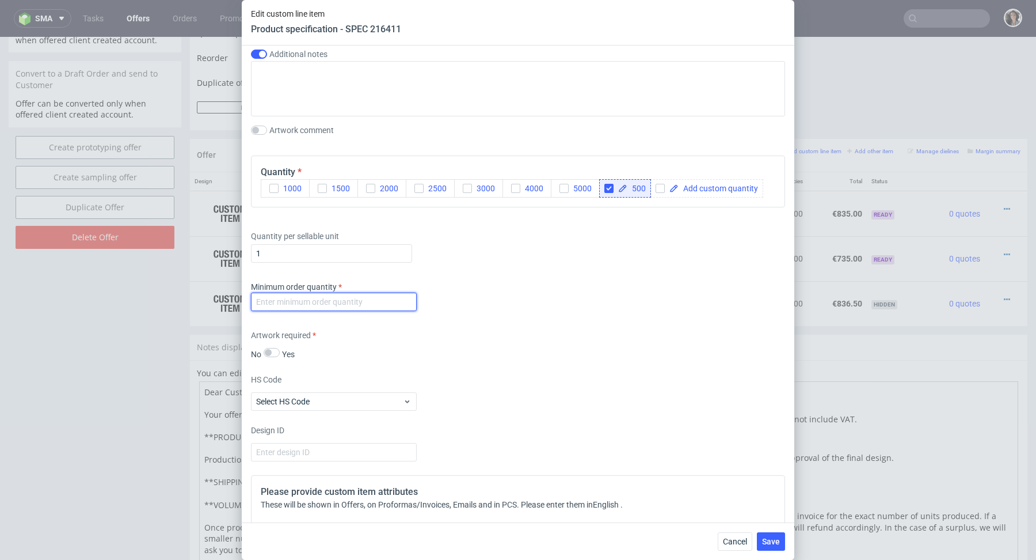
click at [386, 298] on input "number" at bounding box center [334, 301] width 166 height 18
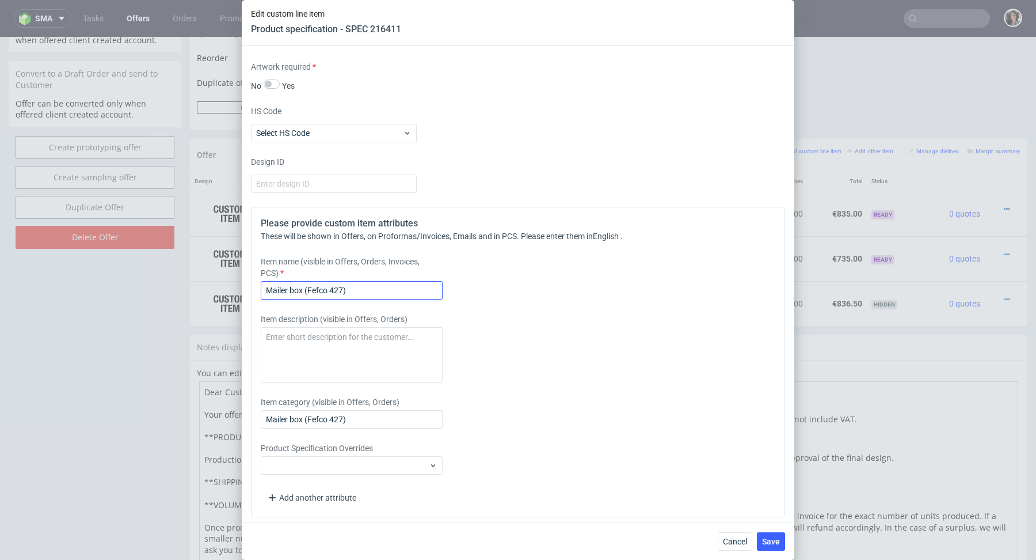
type input "1"
drag, startPoint x: 305, startPoint y: 288, endPoint x: 395, endPoint y: 289, distance: 90.4
click at [395, 289] on input "Mailer box (Fefco 427)" at bounding box center [352, 290] width 182 height 18
paste input "410x350x80"
click at [386, 295] on input "Mailer box 410x350x80 mm" at bounding box center [352, 290] width 182 height 18
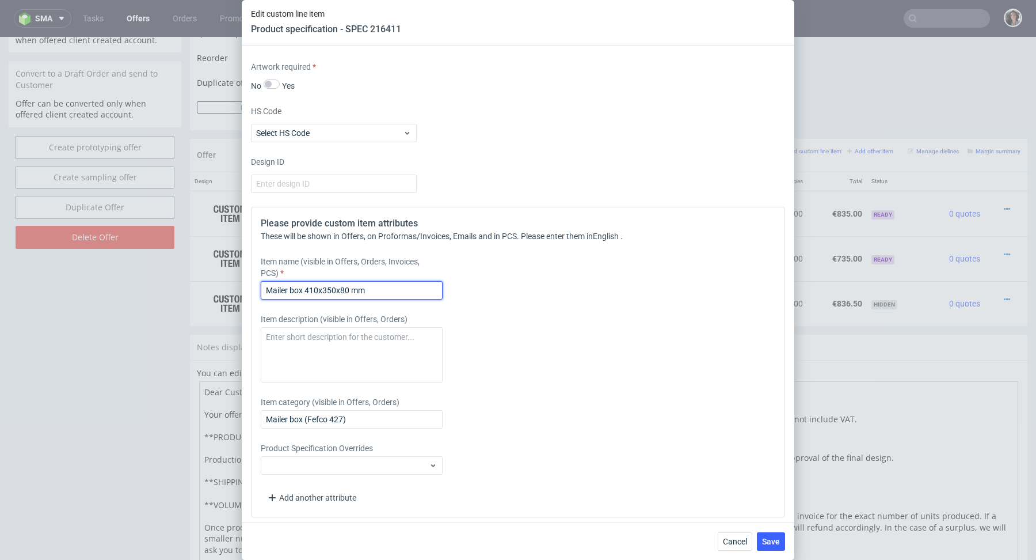
click at [386, 295] on input "Mailer box 410x350x80 mm" at bounding box center [352, 290] width 182 height 18
type input "Mailer box 410x350x80 mm"
click at [375, 412] on input "Mailer box (Fefco 427)" at bounding box center [352, 419] width 182 height 18
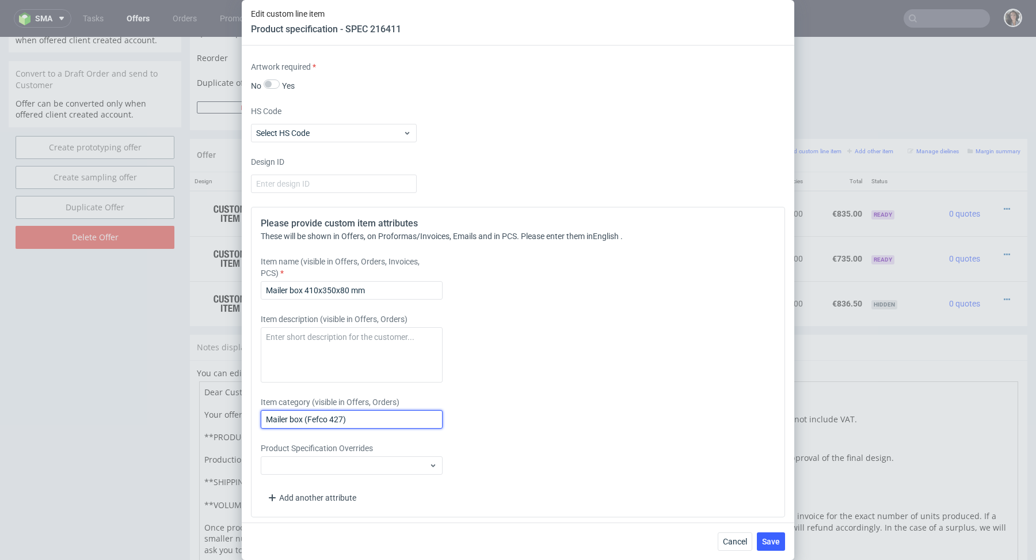
click at [375, 412] on input "Mailer box (Fefco 427)" at bounding box center [352, 419] width 182 height 18
paste input "410x350x80 mm"
type input "Mailer box 410x350x80 mm"
click at [764, 532] on button "Save" at bounding box center [771, 541] width 28 height 18
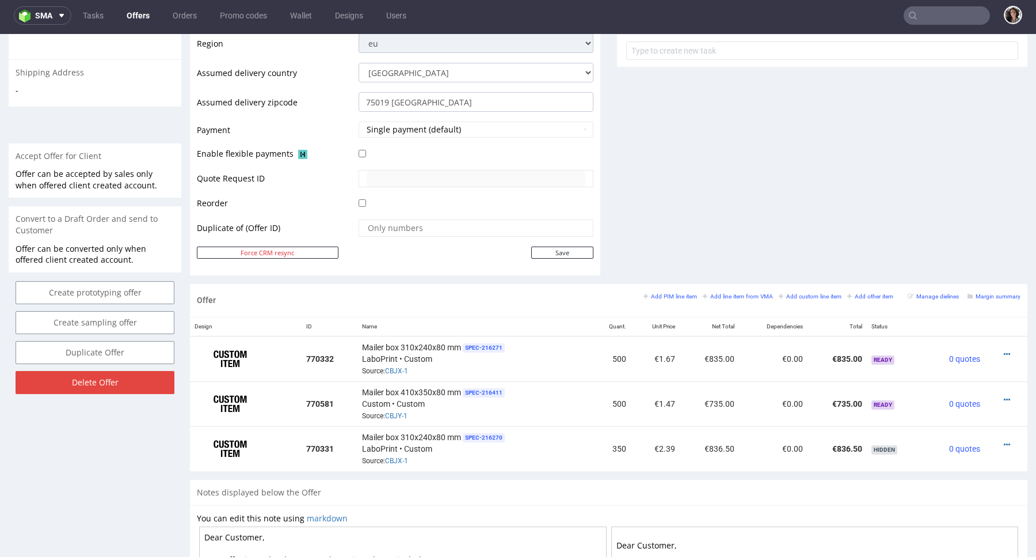
scroll to position [441, 0]
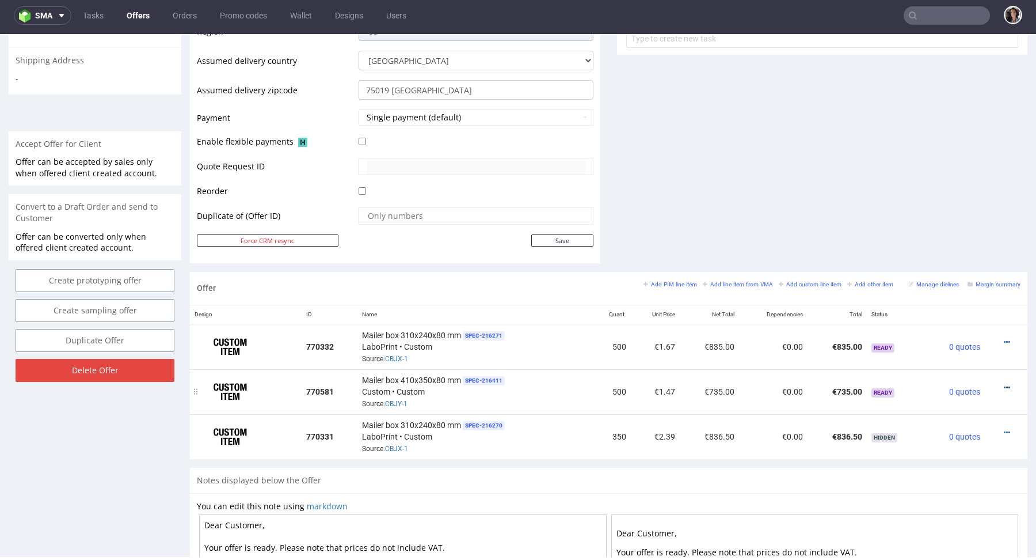
click at [1004, 383] on icon at bounding box center [1007, 387] width 6 height 8
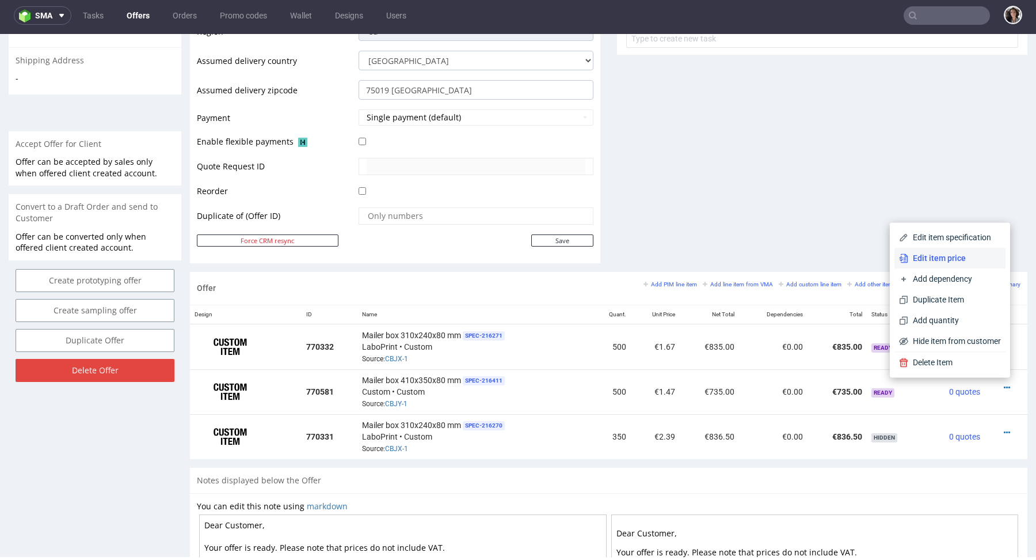
click at [922, 262] on span "Edit item price" at bounding box center [954, 258] width 93 height 12
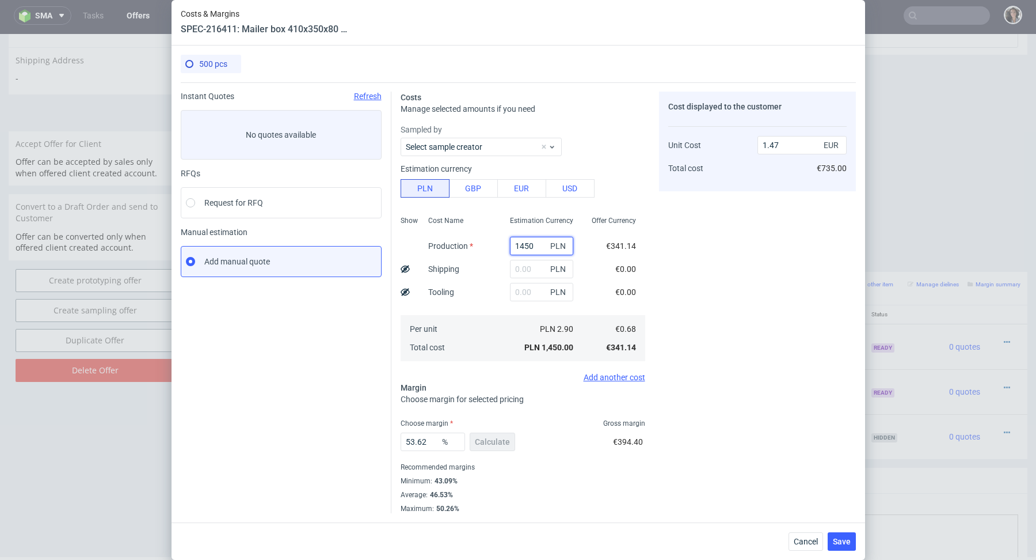
click at [526, 245] on input "1450" at bounding box center [541, 246] width 63 height 18
click at [844, 539] on span "Save" at bounding box center [842, 541] width 18 height 8
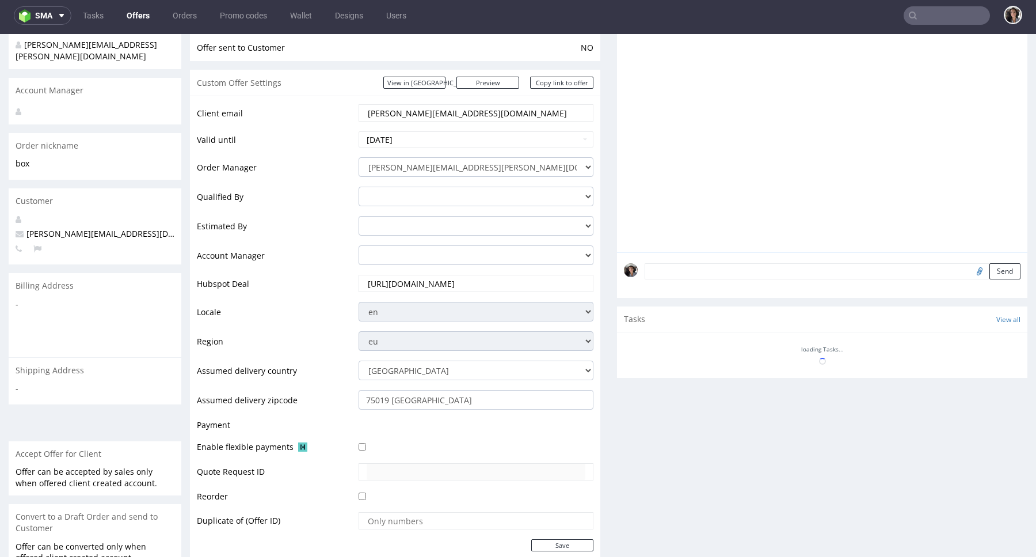
scroll to position [263, 0]
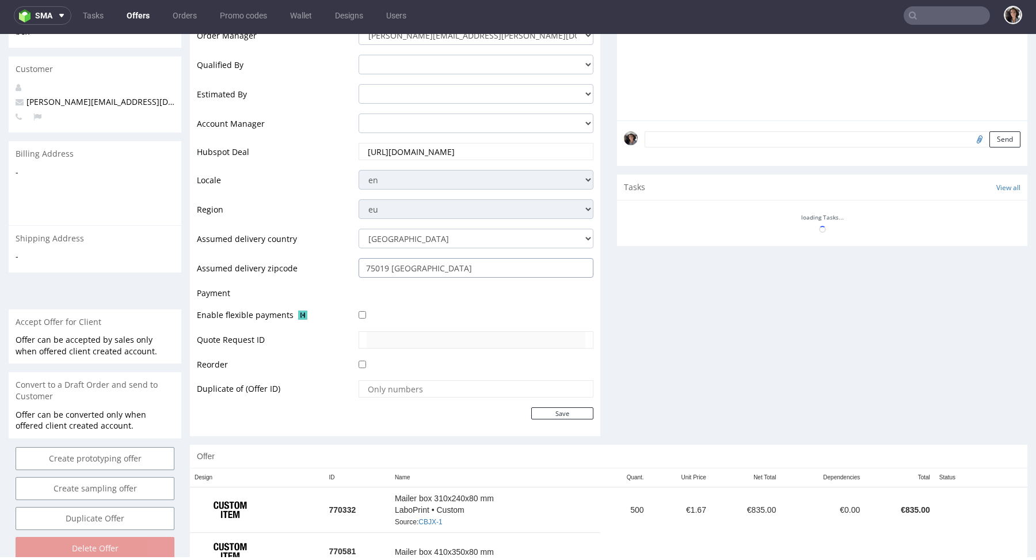
drag, startPoint x: 387, startPoint y: 262, endPoint x: 322, endPoint y: 265, distance: 65.1
click at [322, 265] on tr "Assumed delivery zipcode 75019 [GEOGRAPHIC_DATA]" at bounding box center [395, 271] width 397 height 29
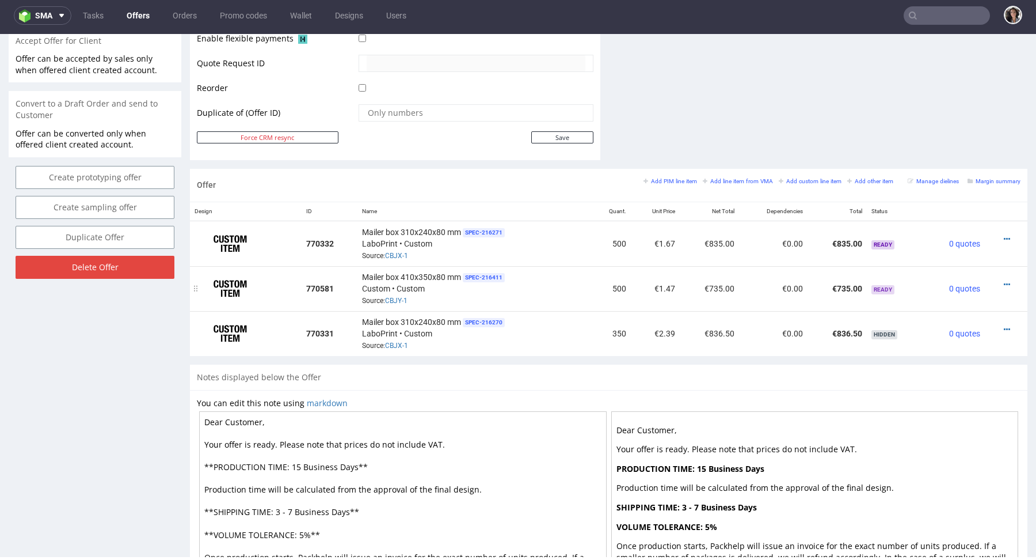
scroll to position [542, 0]
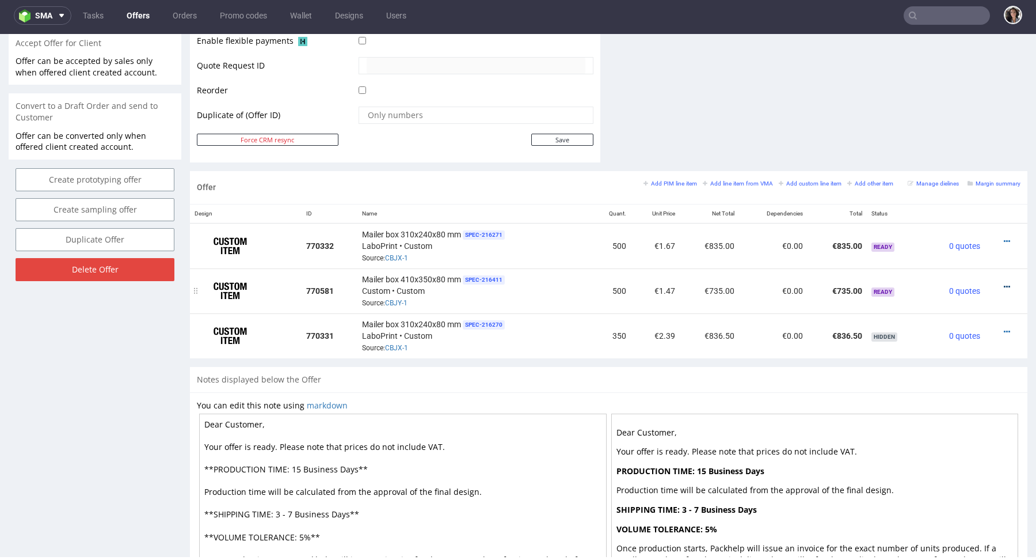
click at [1004, 283] on icon at bounding box center [1007, 287] width 6 height 8
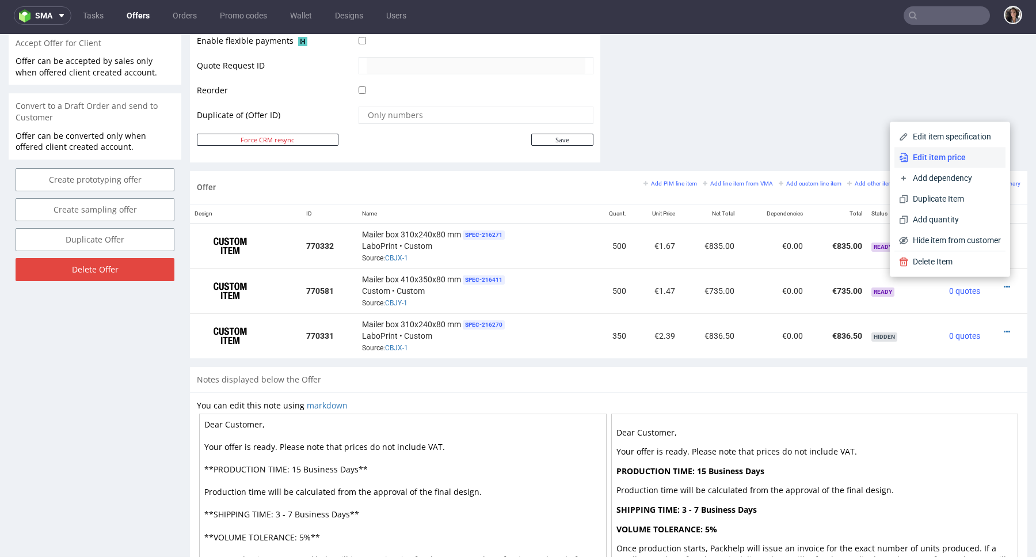
click at [919, 157] on span "Edit item price" at bounding box center [954, 157] width 93 height 12
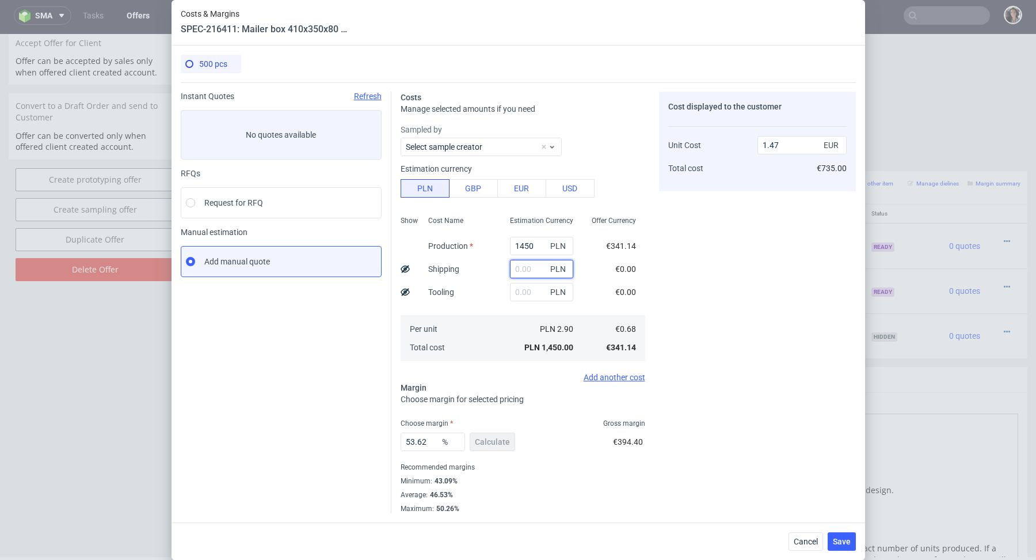
click at [537, 265] on input "text" at bounding box center [541, 269] width 63 height 18
paste input "757,02"
type input "757.02"
type input "2.24"
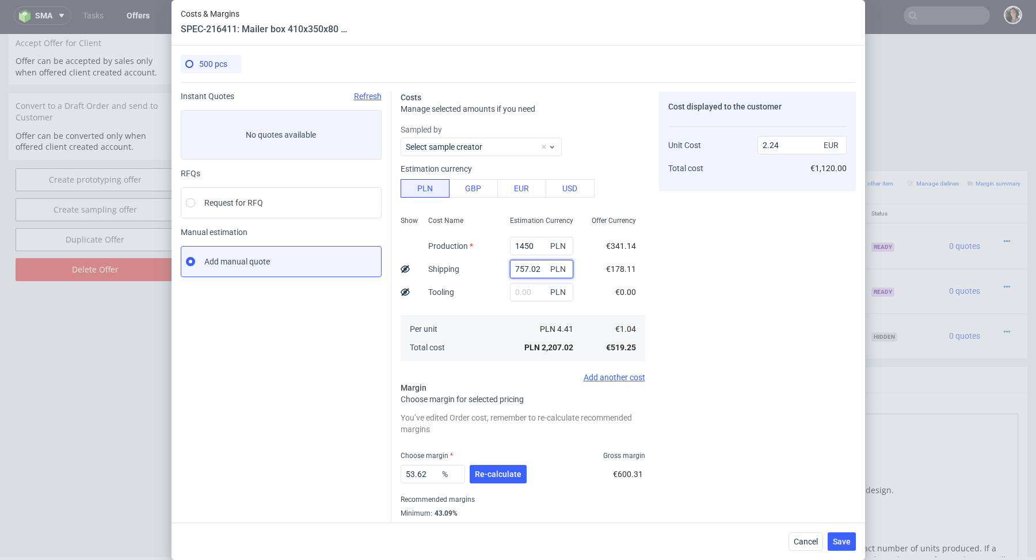
scroll to position [31, 0]
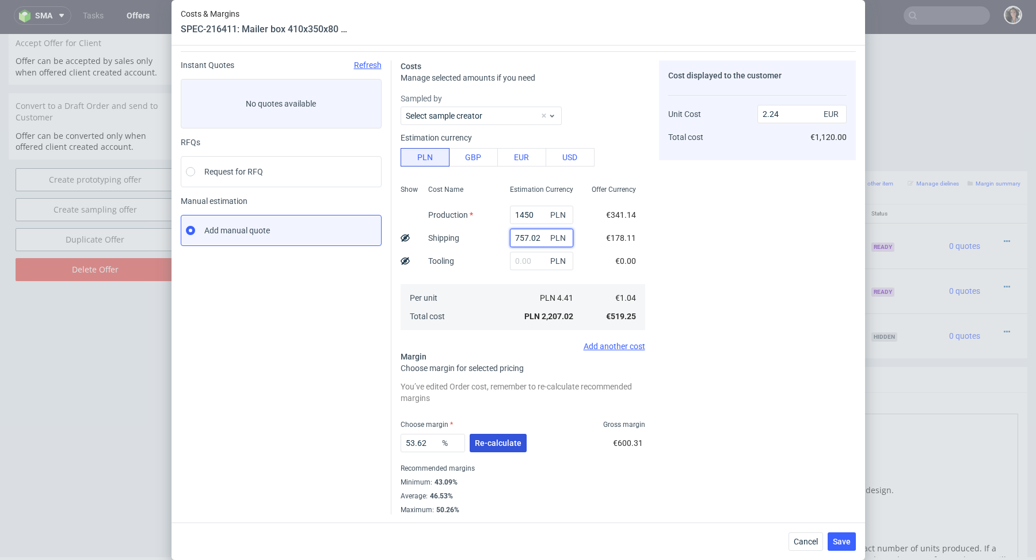
type input "757.02"
click at [493, 440] on span "Re-calculate" at bounding box center [498, 443] width 47 height 8
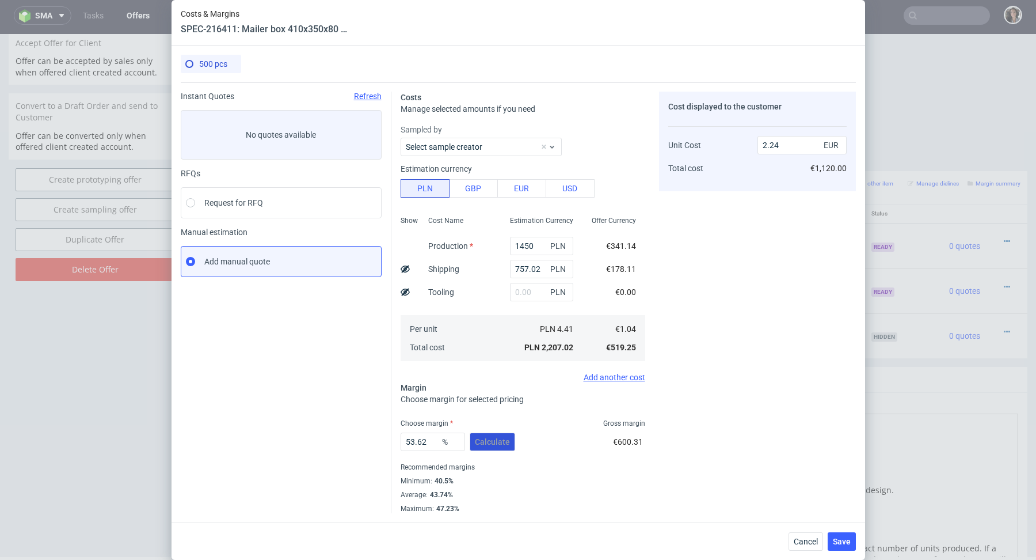
scroll to position [0, 0]
drag, startPoint x: 433, startPoint y: 443, endPoint x: 375, endPoint y: 444, distance: 58.1
click at [375, 444] on div "Instant Quotes Refresh No quotes available RFQs Request for RFQ Manual estimati…" at bounding box center [518, 297] width 675 height 431
type input "44"
type input "1.86"
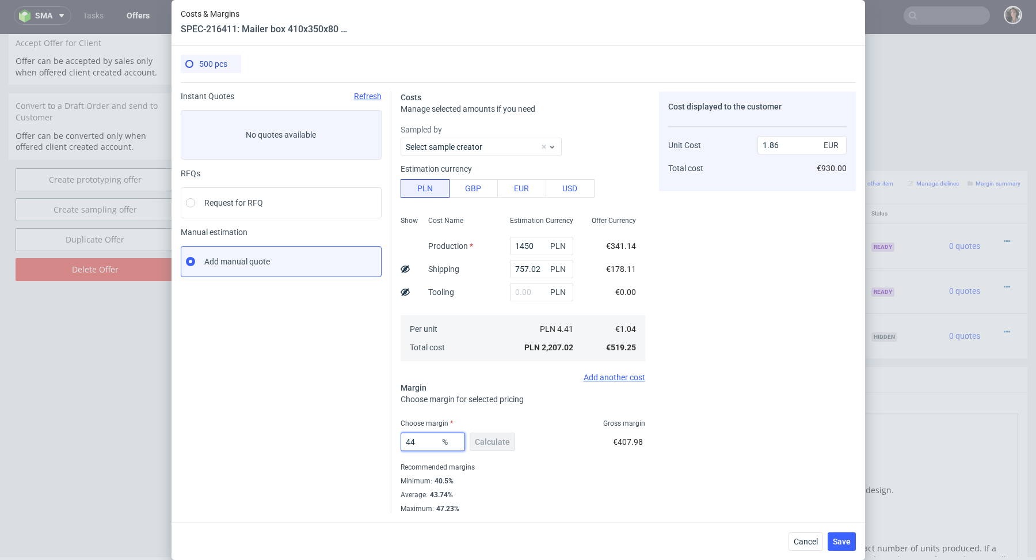
type input "44"
click at [609, 462] on div "Recommended margins" at bounding box center [523, 467] width 245 height 14
drag, startPoint x: 768, startPoint y: 145, endPoint x: 791, endPoint y: 145, distance: 22.5
click at [791, 145] on input "1.86" at bounding box center [802, 145] width 89 height 18
type input "1.56"
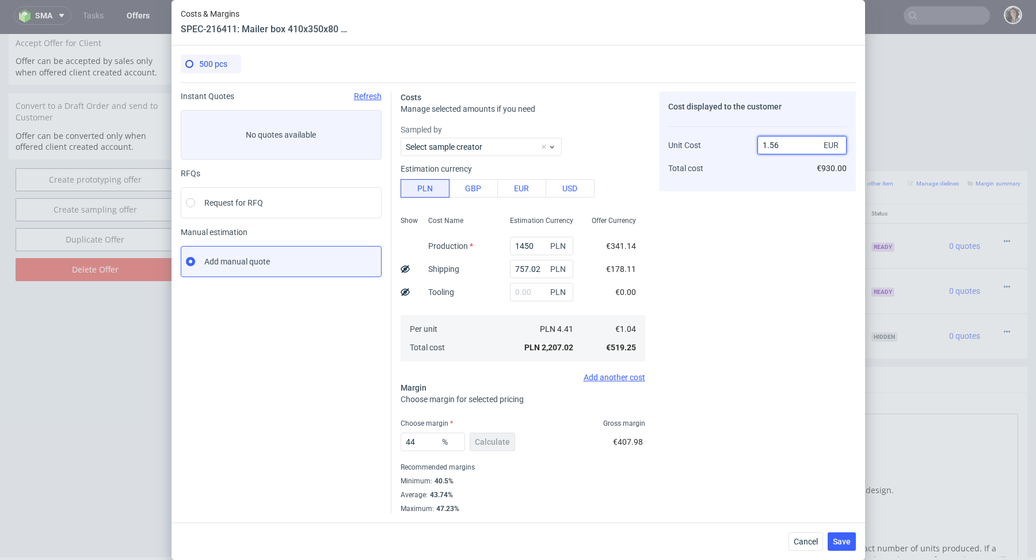
type input "33.33333333333333"
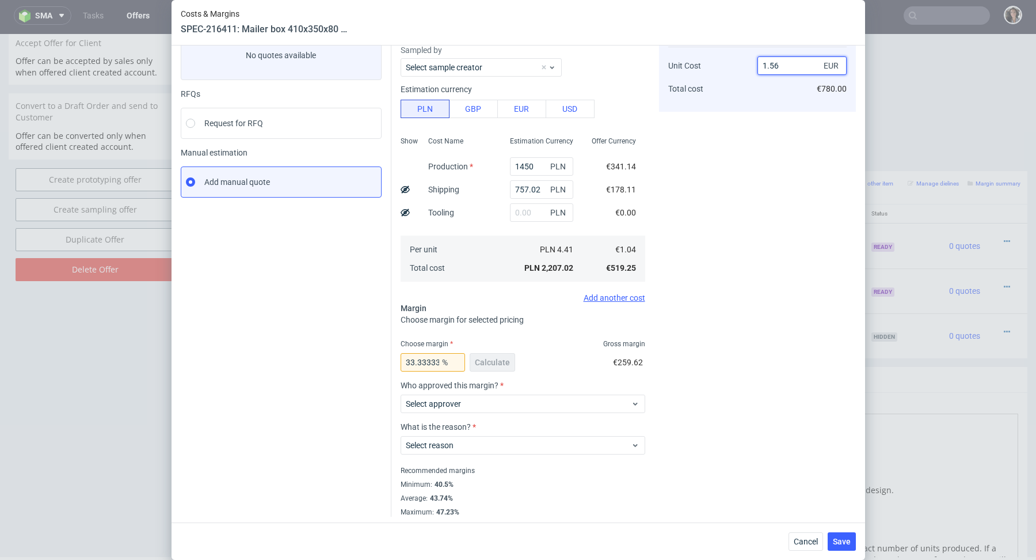
scroll to position [82, 0]
click at [410, 359] on input "33.33333333333333" at bounding box center [433, 360] width 64 height 18
click at [423, 359] on input "33.33333333333333" at bounding box center [433, 360] width 64 height 18
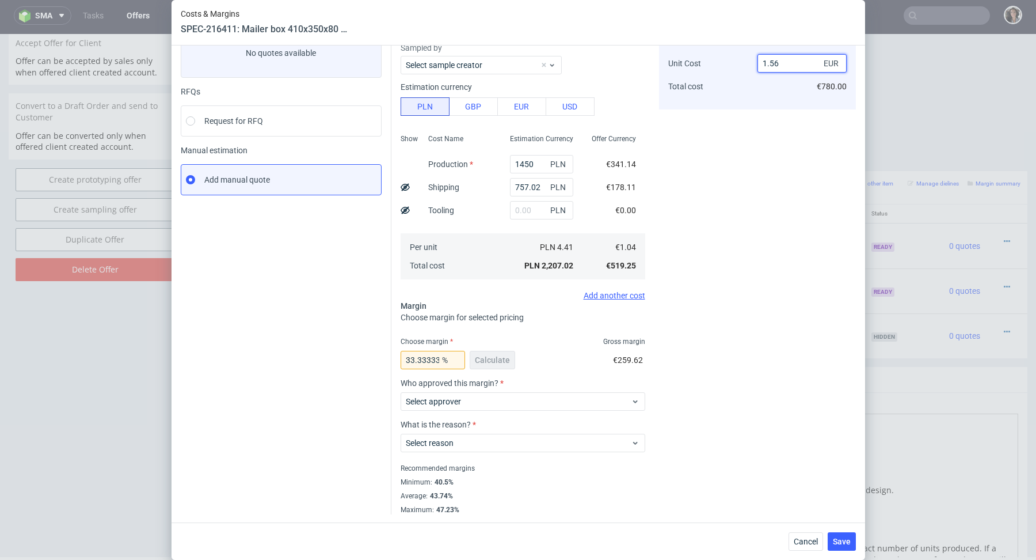
drag, startPoint x: 768, startPoint y: 64, endPoint x: 784, endPoint y: 64, distance: 15.5
click at [784, 64] on input "1.56" at bounding box center [802, 63] width 89 height 18
type input "1.71"
type input "39.1812865497076"
type input "1.71"
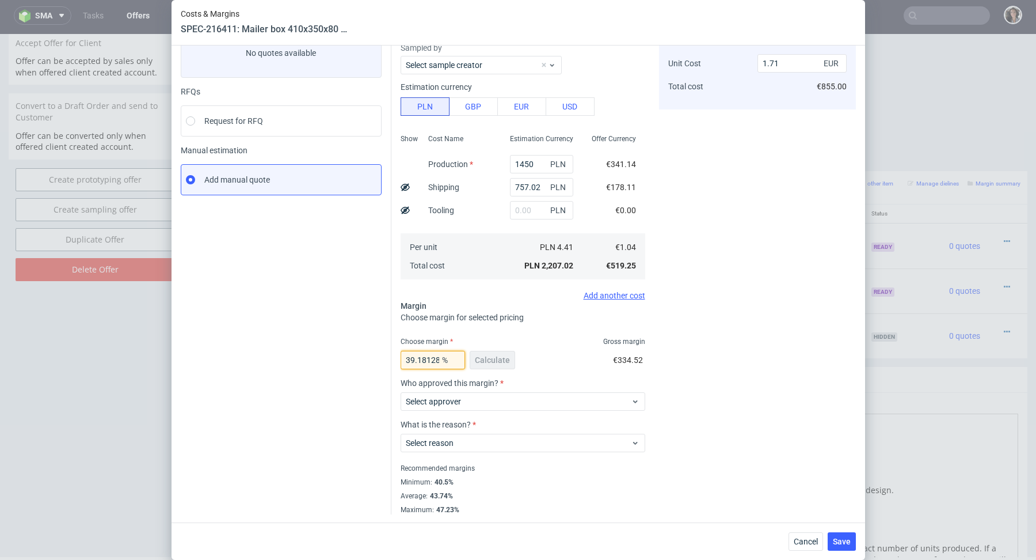
scroll to position [0, 36]
drag, startPoint x: 404, startPoint y: 359, endPoint x: 486, endPoint y: 358, distance: 82.3
click at [486, 358] on div "39.1812865497076 % Calculate" at bounding box center [459, 362] width 117 height 32
type input "40.5"
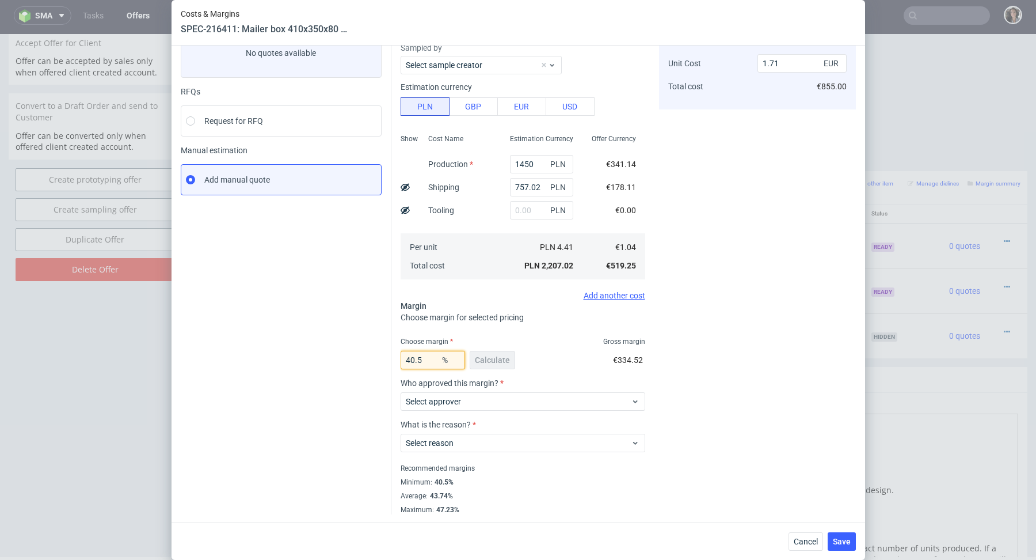
type input "1.75"
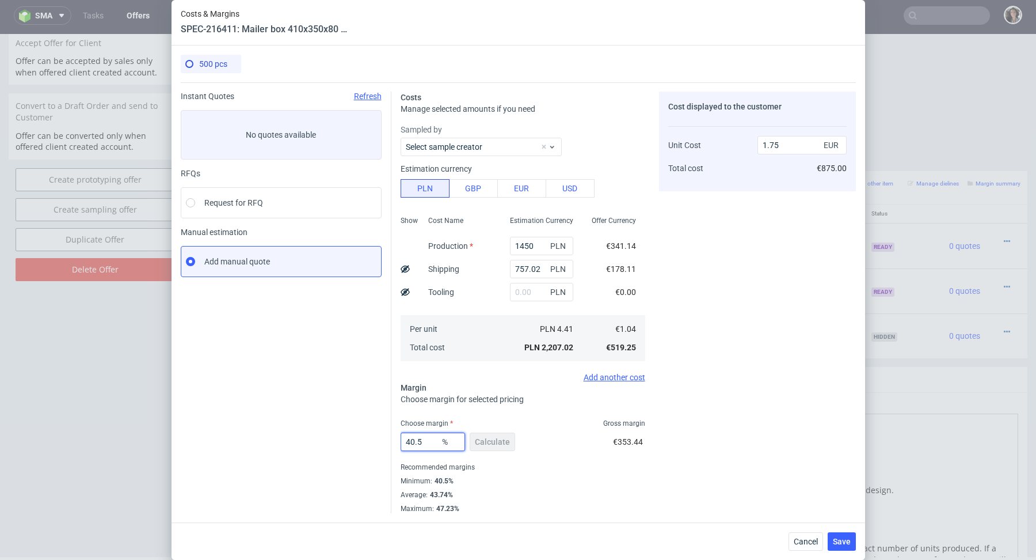
type input "40.5"
click at [495, 353] on div "Per unit Total cost" at bounding box center [460, 338] width 82 height 46
click at [543, 274] on input "757.02" at bounding box center [541, 269] width 63 height 18
click at [517, 248] on input "1450" at bounding box center [541, 246] width 63 height 18
click at [668, 478] on div "Cost displayed to the customer Unit Cost Total cost 1.75 EUR €875.00" at bounding box center [757, 302] width 197 height 421
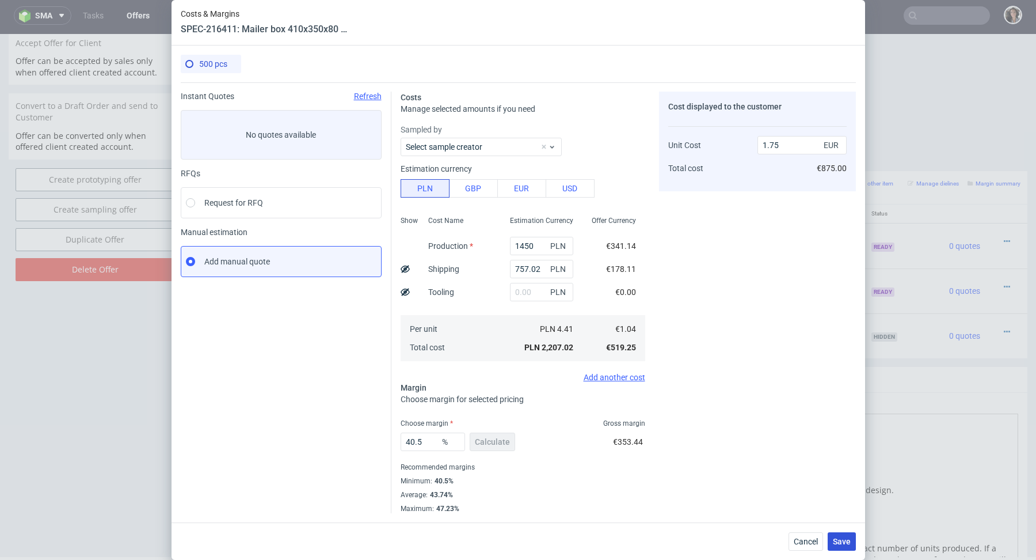
click at [843, 538] on span "Save" at bounding box center [842, 541] width 18 height 8
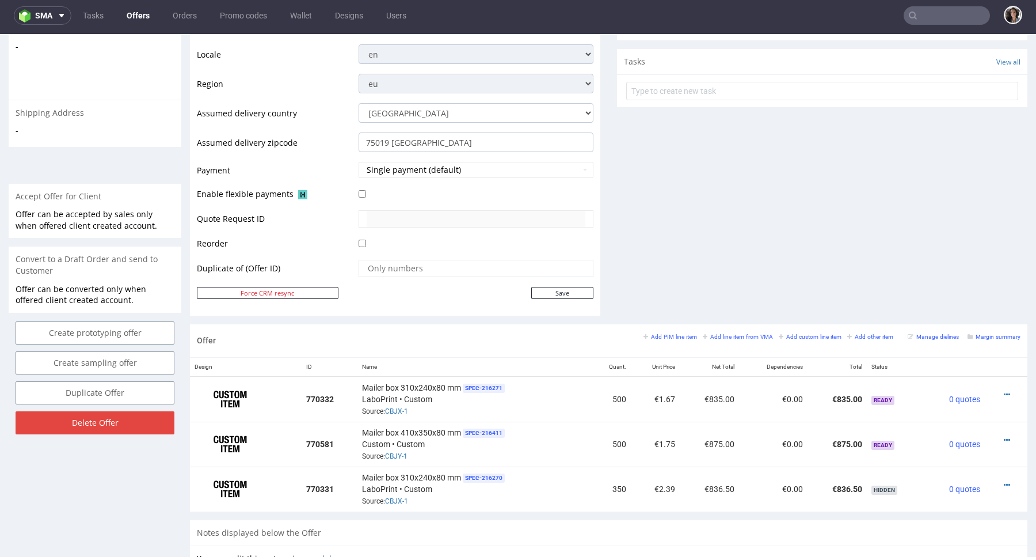
scroll to position [394, 0]
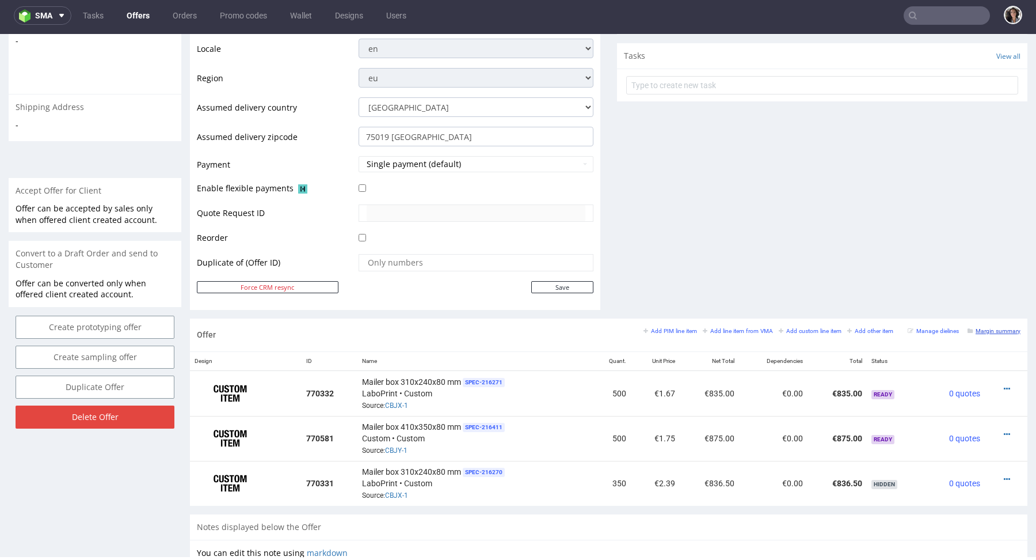
click at [986, 328] on small "Margin summary" at bounding box center [994, 331] width 53 height 6
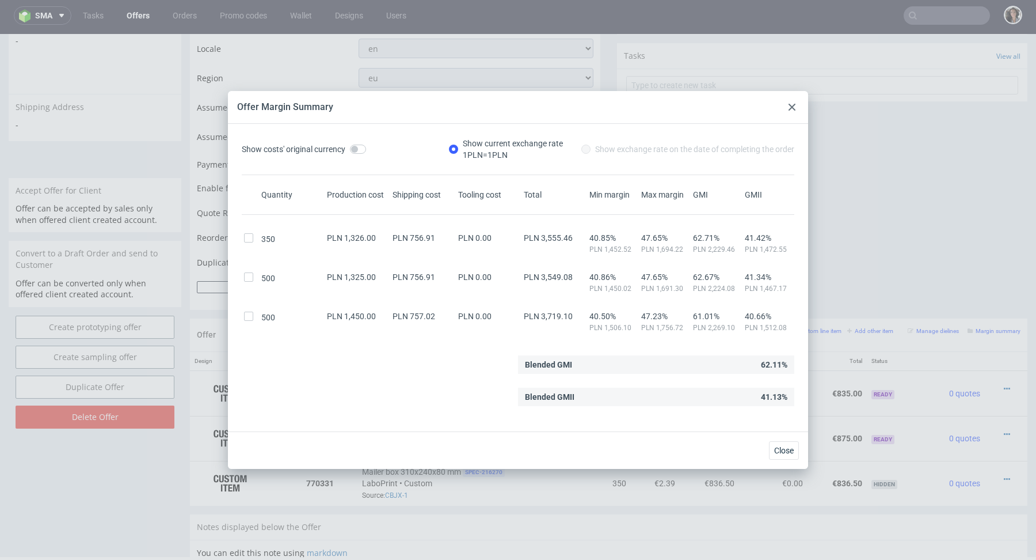
click at [792, 102] on div at bounding box center [792, 107] width 14 height 14
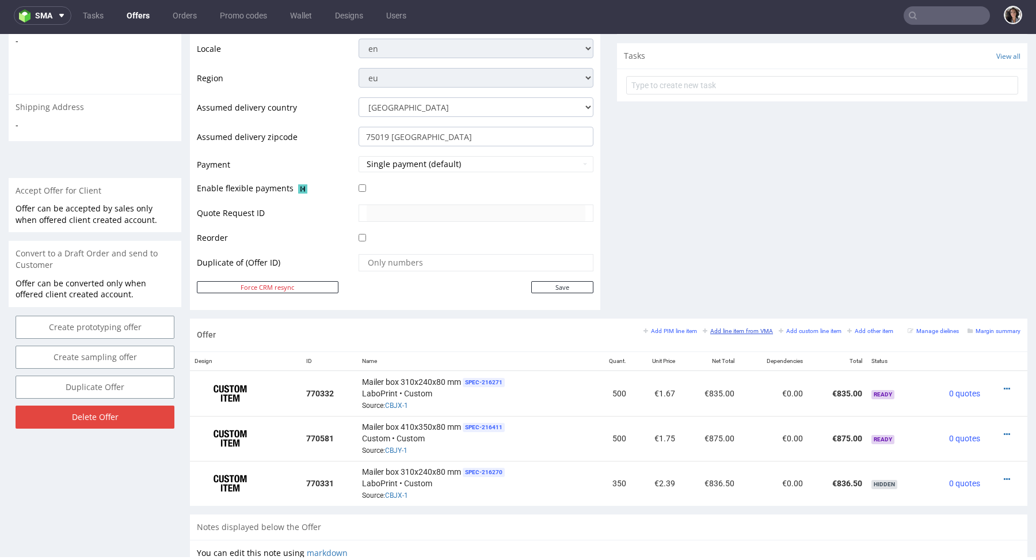
click at [751, 328] on small "Add line item from VMA" at bounding box center [738, 331] width 70 height 6
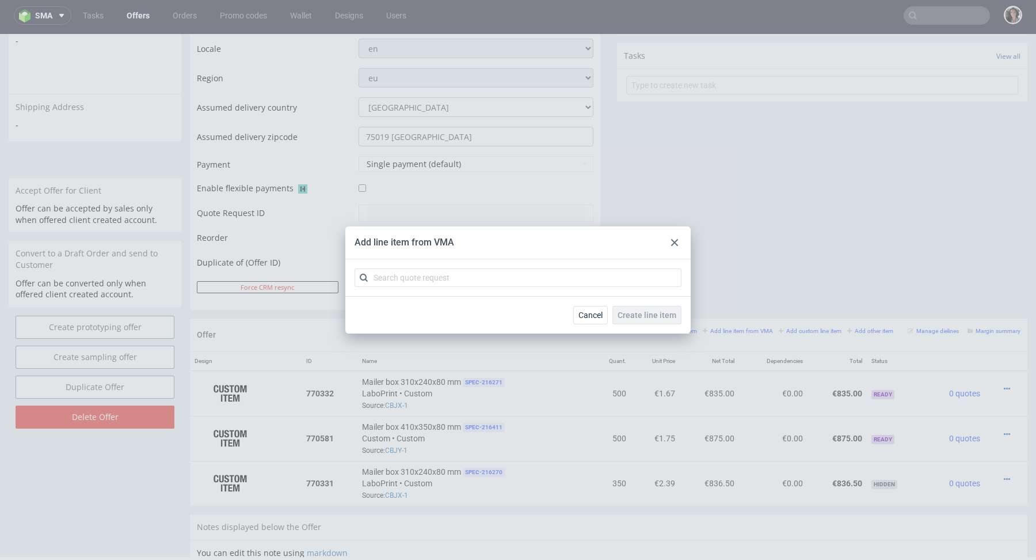
click at [676, 244] on use at bounding box center [674, 242] width 7 height 7
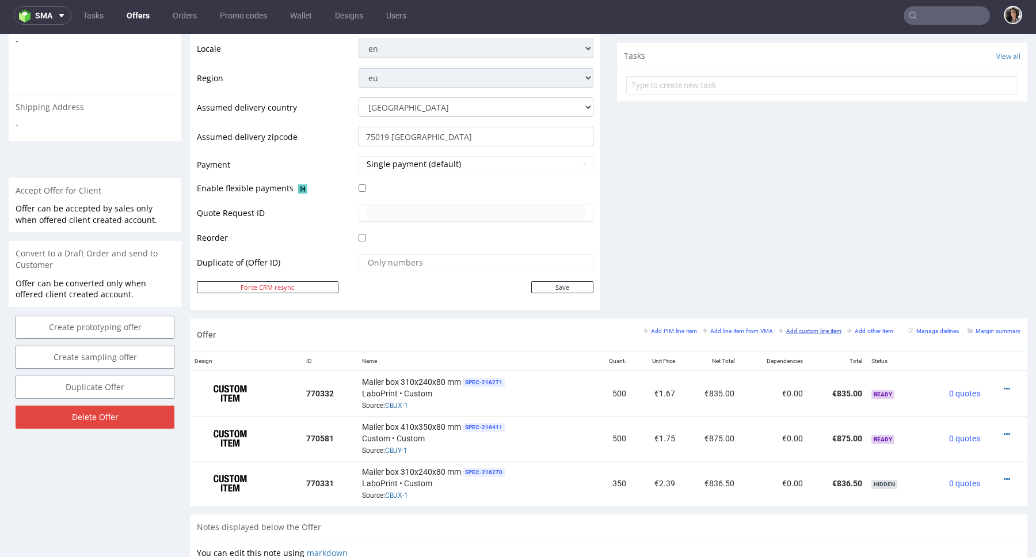
click at [816, 328] on small "Add custom line item" at bounding box center [810, 331] width 63 height 6
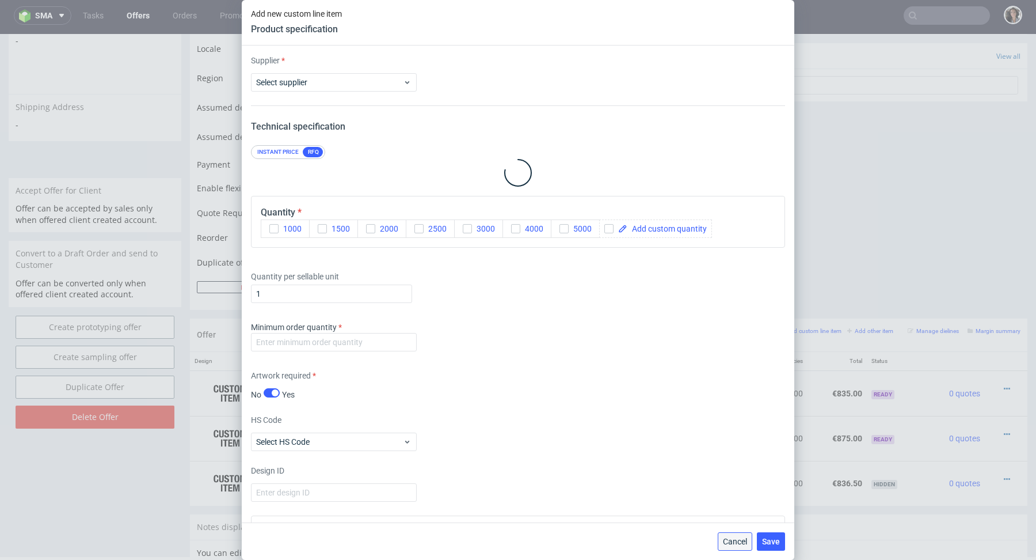
click at [737, 538] on span "Cancel" at bounding box center [735, 541] width 24 height 8
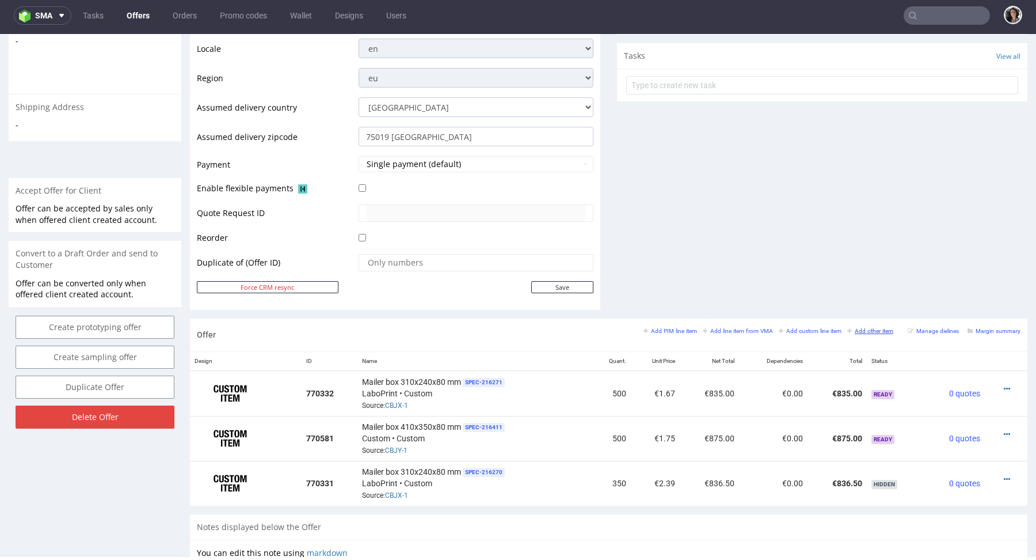
click at [873, 330] on small "Add other item" at bounding box center [870, 331] width 46 height 6
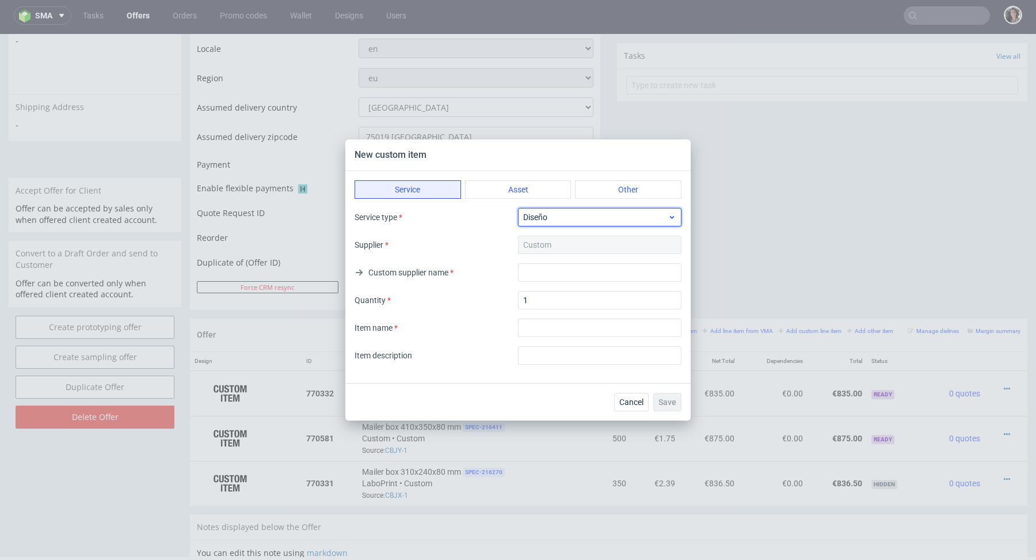
click at [554, 217] on span "Diseño" at bounding box center [595, 217] width 144 height 12
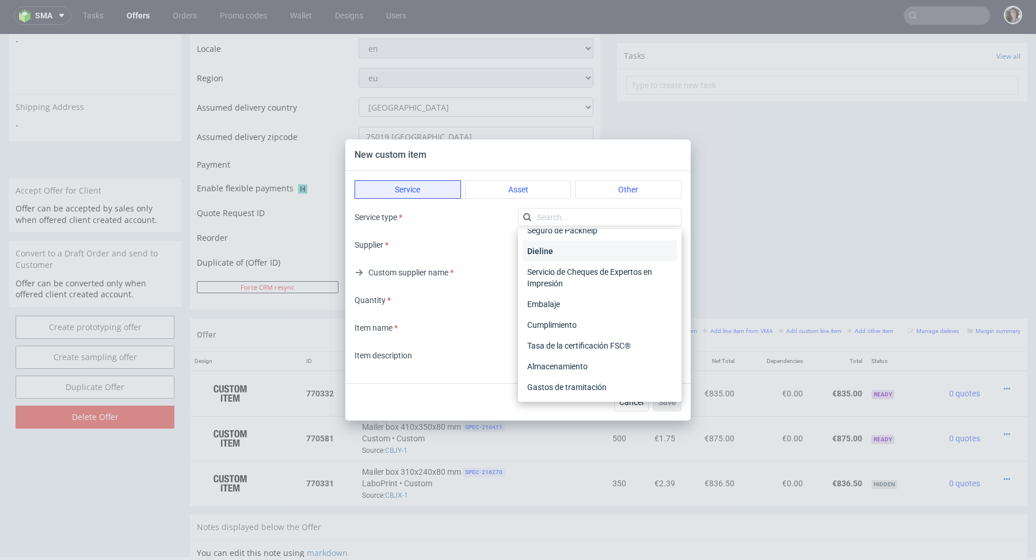
scroll to position [0, 0]
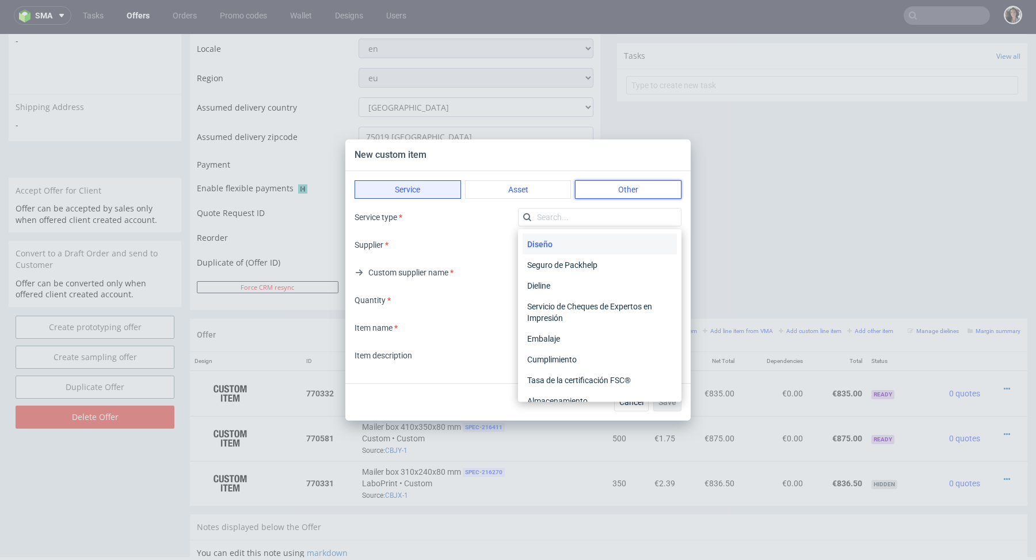
click at [619, 193] on button "Other" at bounding box center [628, 189] width 106 height 18
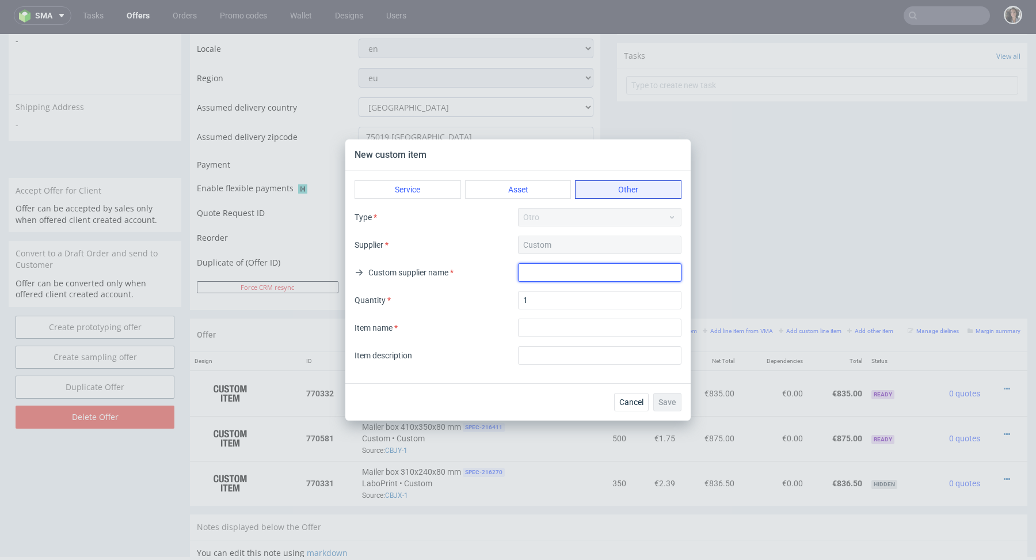
click at [547, 273] on input "text" at bounding box center [599, 272] width 163 height 18
click at [578, 270] on input "Transport to PAris" at bounding box center [599, 272] width 163 height 18
type input "Transport to Paris"
click at [551, 329] on input "textarea" at bounding box center [599, 327] width 163 height 18
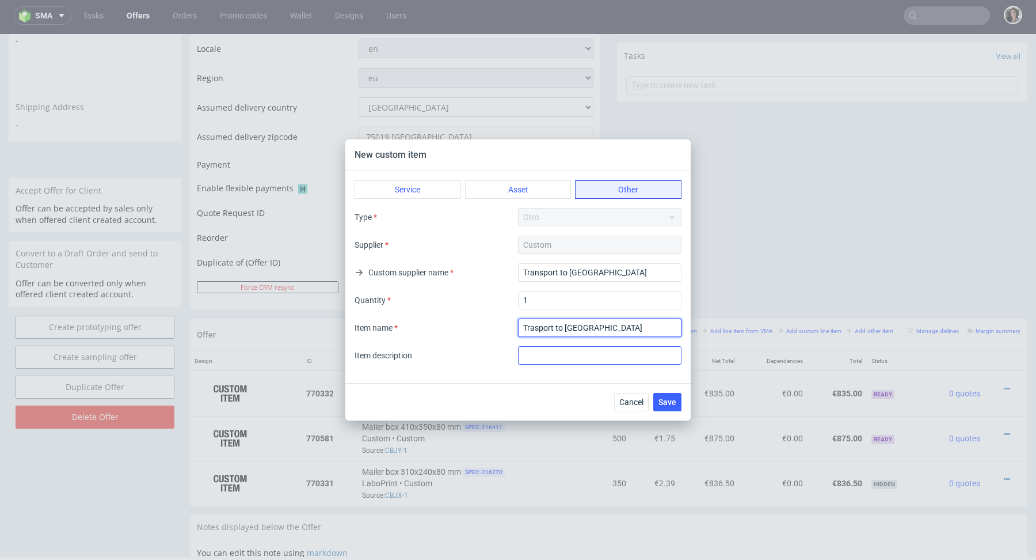
type input "Trasport to Paris"
click at [551, 357] on input "text" at bounding box center [599, 355] width 163 height 18
click at [554, 352] on input "Transport to Paris" at bounding box center [599, 355] width 163 height 18
click at [522, 353] on input "Transport to Paris" at bounding box center [599, 355] width 163 height 18
type input "Transport to Paris"
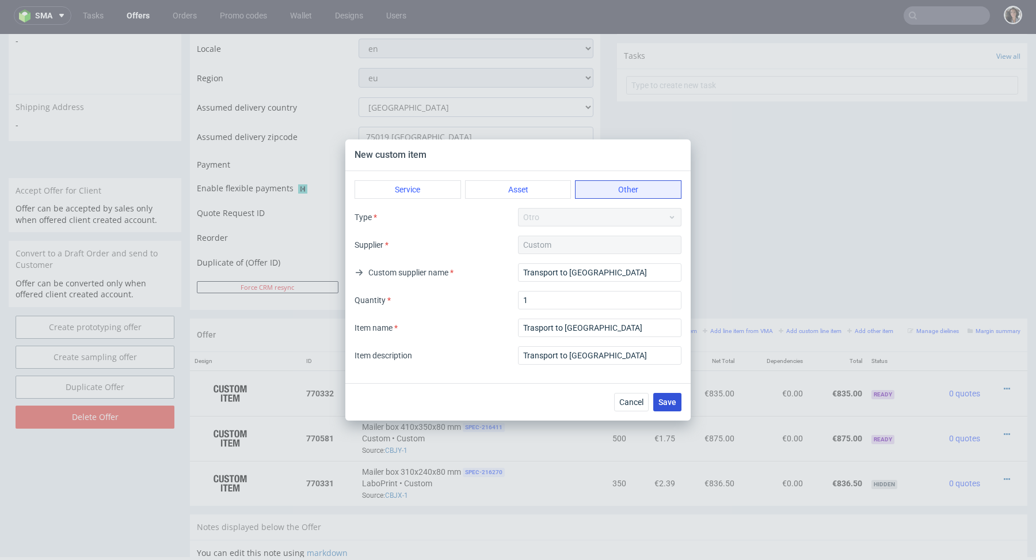
click at [668, 398] on span "Save" at bounding box center [668, 402] width 18 height 8
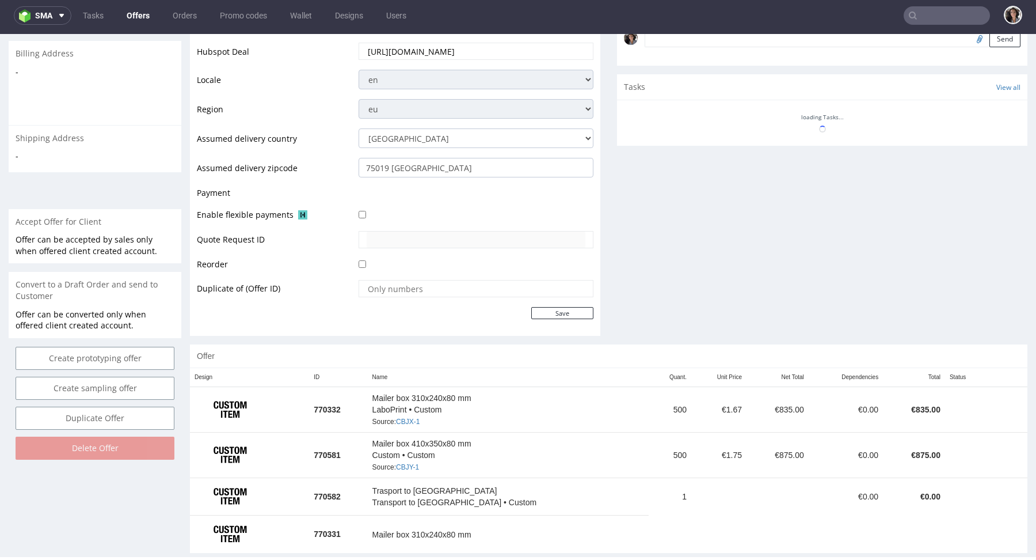
scroll to position [379, 0]
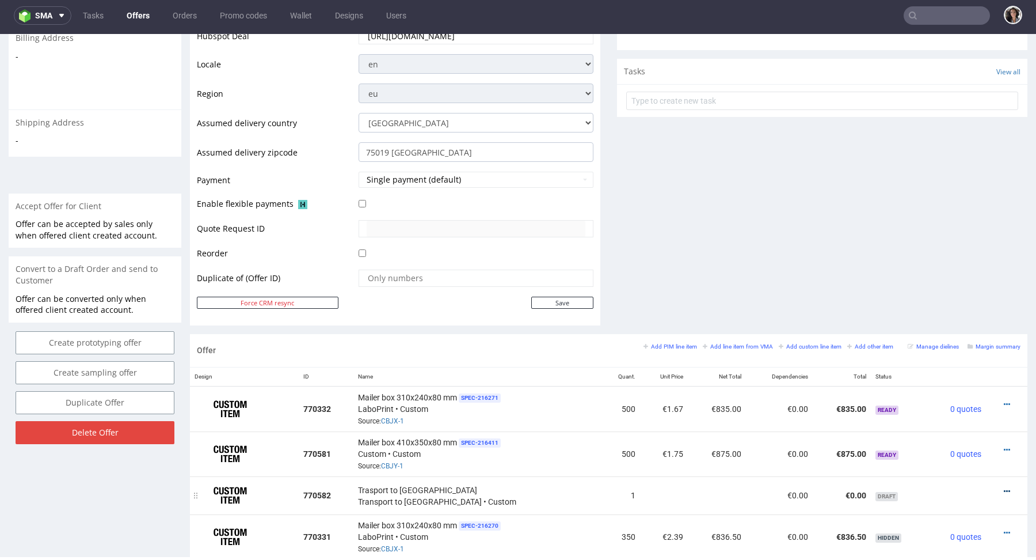
click at [1004, 490] on icon at bounding box center [1007, 491] width 6 height 8
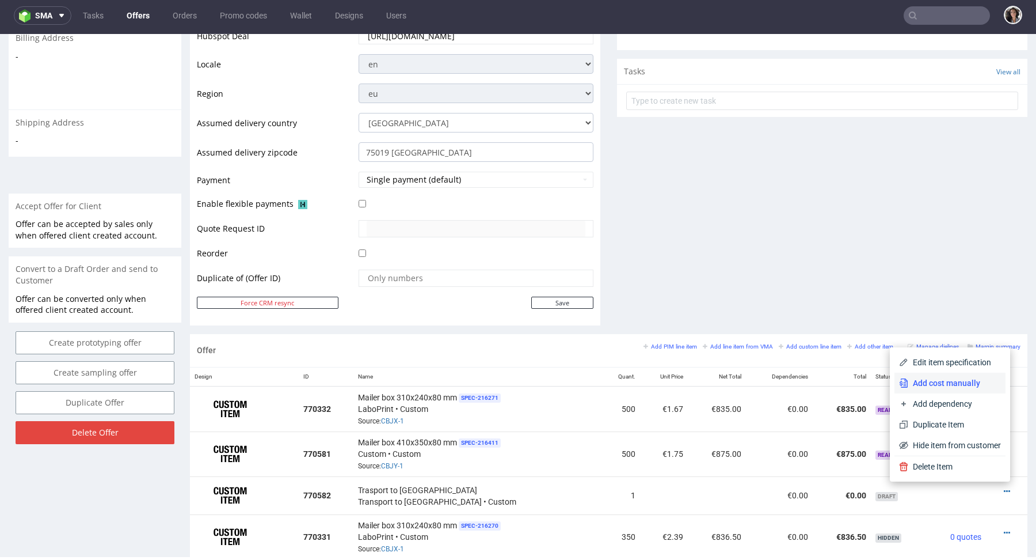
click at [931, 386] on span "Add cost manually" at bounding box center [954, 383] width 93 height 12
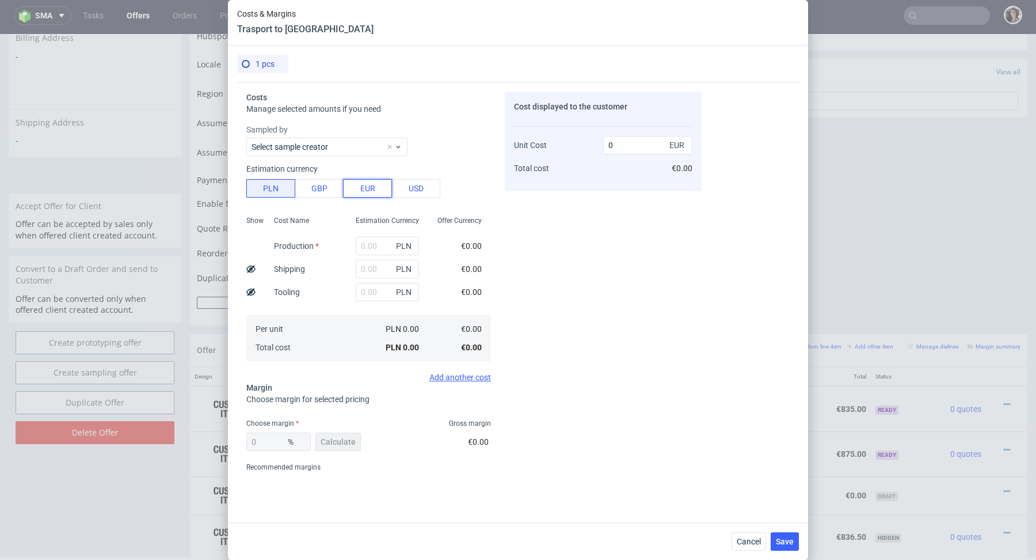
click at [367, 191] on button "EUR" at bounding box center [367, 188] width 49 height 18
click at [373, 260] on input "text" at bounding box center [387, 269] width 63 height 18
paste input "356,28"
type input "356.28"
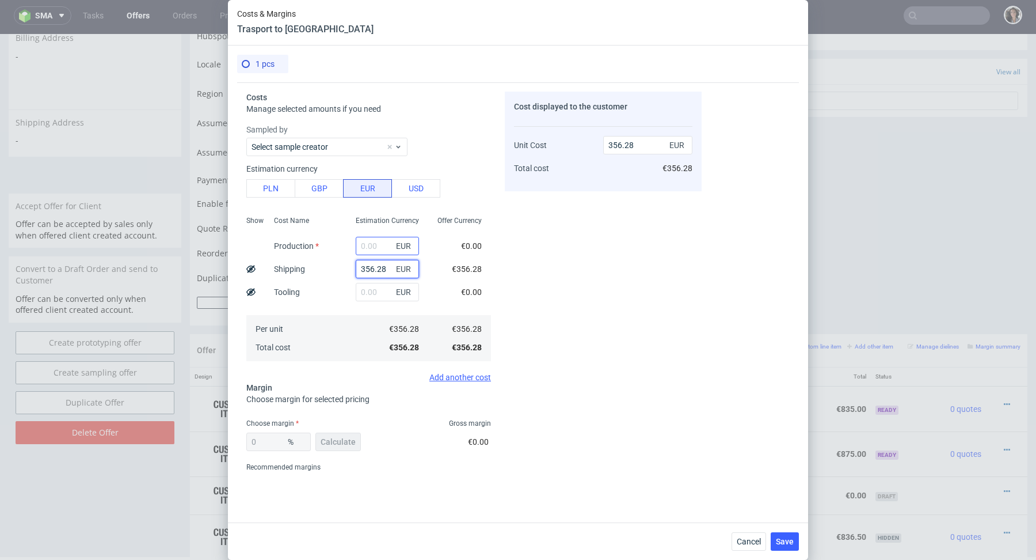
type input "356.28"
click at [375, 250] on input "text" at bounding box center [387, 246] width 63 height 18
type input "1"
type input "357.28"
click at [408, 203] on div "Sampled by Select sample creator Estimation currency PLN GBP EUR USD Show Cost …" at bounding box center [368, 253] width 245 height 258
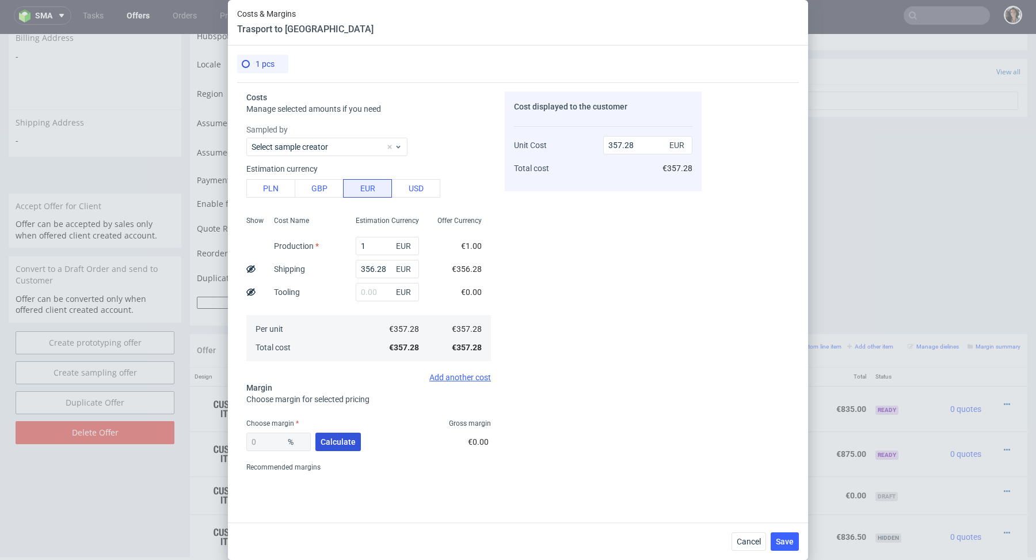
click at [336, 439] on span "Calculate" at bounding box center [338, 441] width 35 height 8
type input "46.23"
type input "664.46"
drag, startPoint x: 275, startPoint y: 441, endPoint x: 224, endPoint y: 441, distance: 51.2
click at [224, 441] on div "Costs & Margins Trasport to Paris 1 pcs Costs Manage selected amounts if you ne…" at bounding box center [518, 280] width 1036 height 560
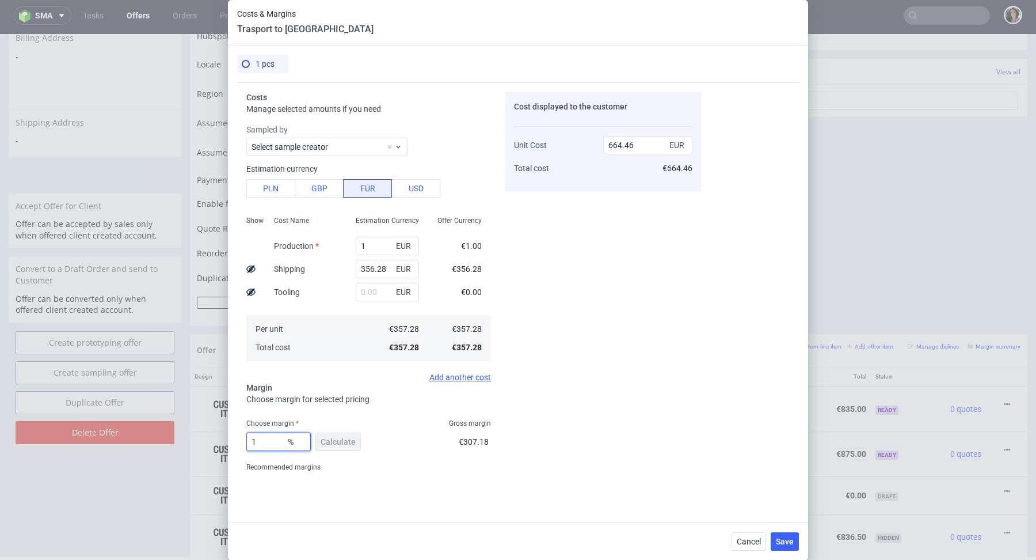
type input "10"
type input "396.98"
type input "10"
click at [376, 446] on div "10 % Calculate €39.70" at bounding box center [368, 444] width 245 height 32
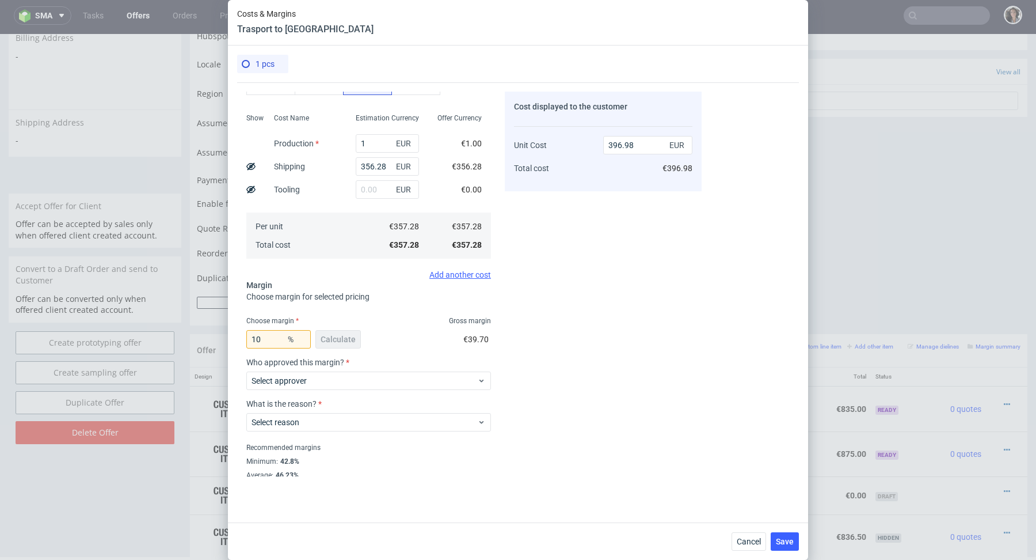
scroll to position [113, 0]
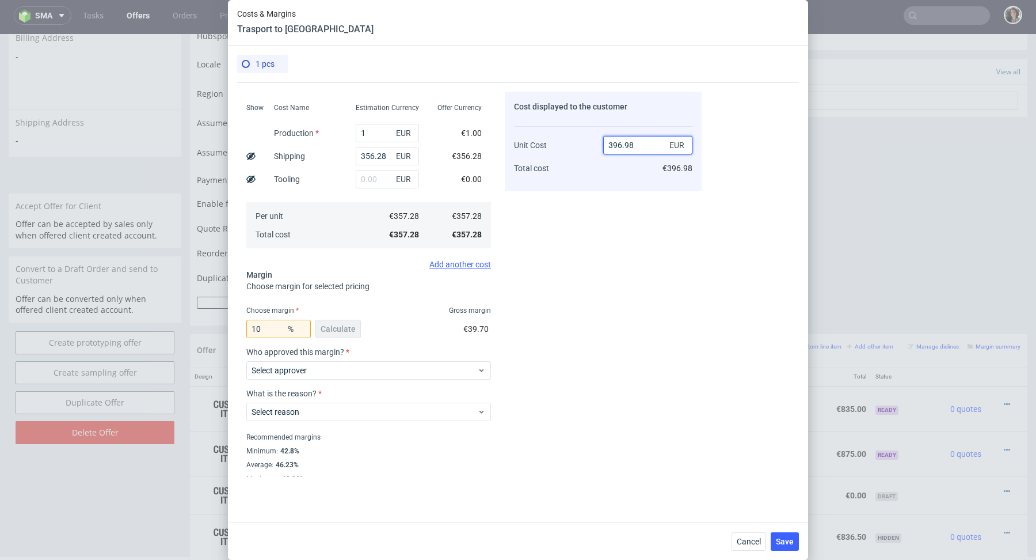
drag, startPoint x: 618, startPoint y: 145, endPoint x: 649, endPoint y: 145, distance: 31.7
click at [649, 145] on input "396.98" at bounding box center [647, 145] width 89 height 18
type input "395"
type input "9.549367088607601"
type input "395"
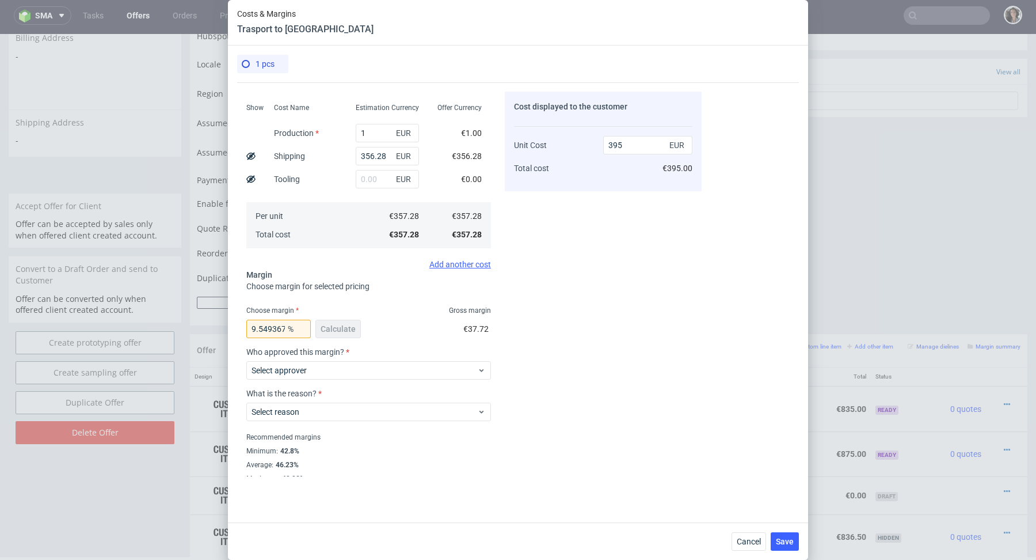
click at [652, 178] on div "395 EUR €395.00" at bounding box center [647, 151] width 89 height 60
click at [383, 153] on input "356.28" at bounding box center [387, 156] width 63 height 18
click at [370, 137] on input "1" at bounding box center [387, 133] width 63 height 18
type input "1"
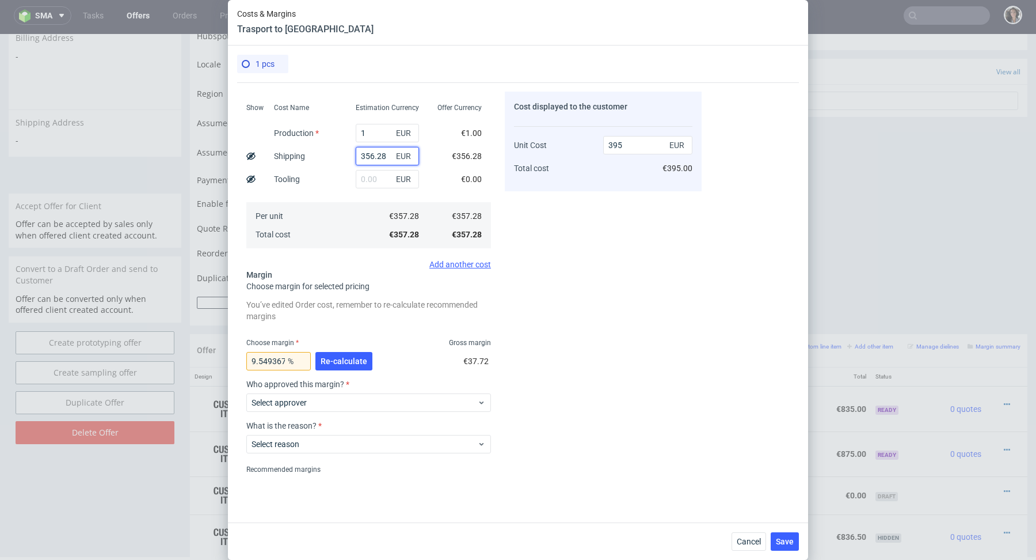
click at [364, 161] on input "356.28" at bounding box center [387, 156] width 63 height 18
click at [380, 150] on input "356.28" at bounding box center [387, 156] width 63 height 18
paste input "271.19 €"
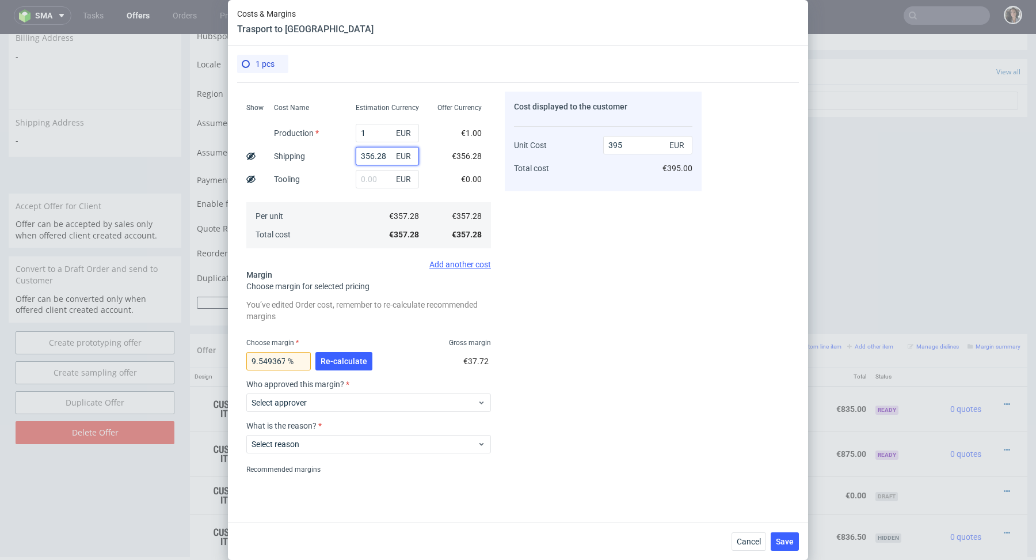
type input "271.19 €"
type input "1.11"
click at [370, 156] on input "text" at bounding box center [387, 156] width 63 height 18
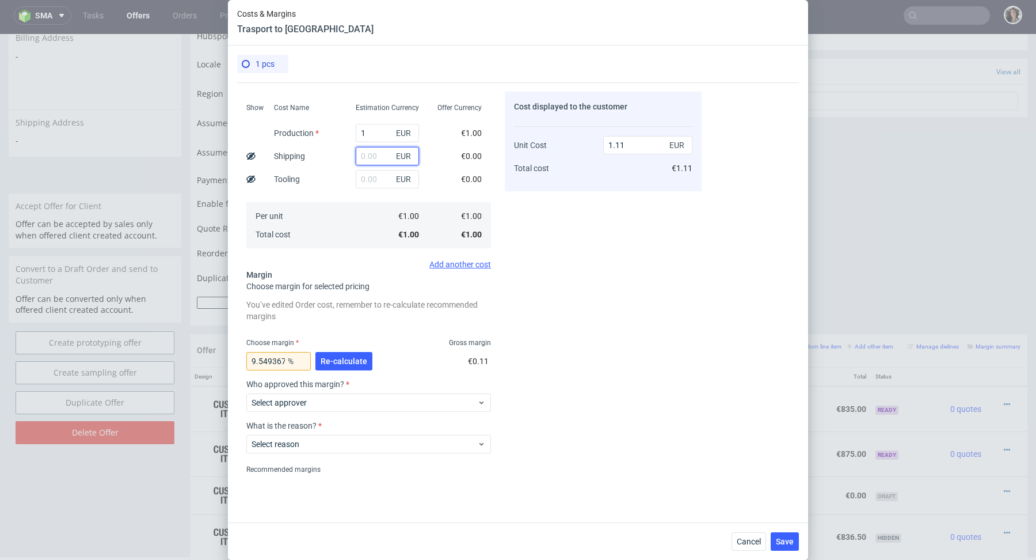
paste input "271.19 €"
click at [364, 156] on input "271.19 €" at bounding box center [387, 156] width 63 height 18
click at [362, 156] on input "271.19 €" at bounding box center [387, 156] width 63 height 18
click at [395, 156] on span "EUR" at bounding box center [405, 156] width 23 height 16
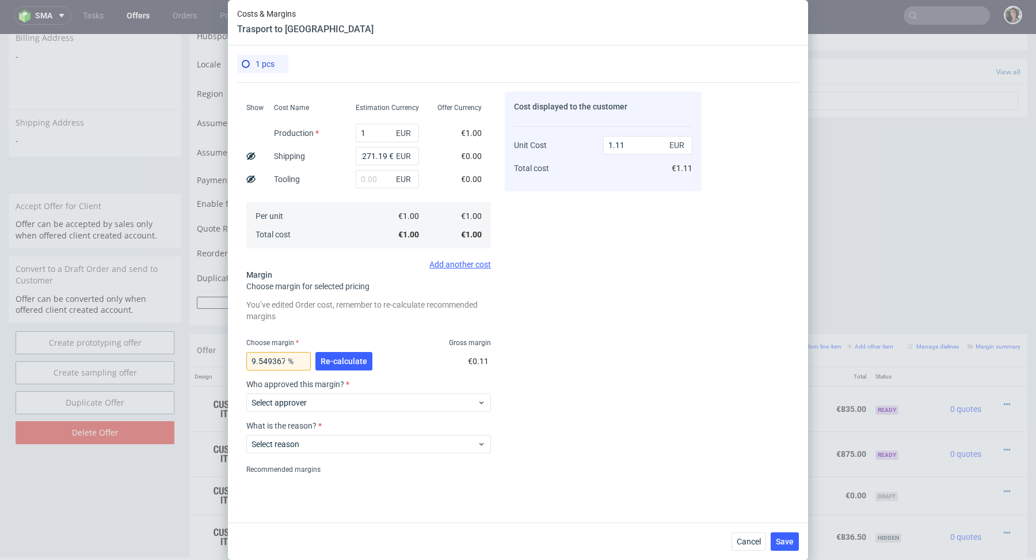
scroll to position [0, 0]
drag, startPoint x: 378, startPoint y: 152, endPoint x: 450, endPoint y: 147, distance: 72.1
click at [450, 147] on div "Show Cost Name Production Shipping Tooling Per unit Total cost Estimation Curre…" at bounding box center [368, 174] width 245 height 152
drag, startPoint x: 376, startPoint y: 155, endPoint x: 340, endPoint y: 155, distance: 36.3
click at [340, 155] on div "Show Cost Name Production Shipping Tooling Per unit Total cost Estimation Curre…" at bounding box center [368, 174] width 245 height 152
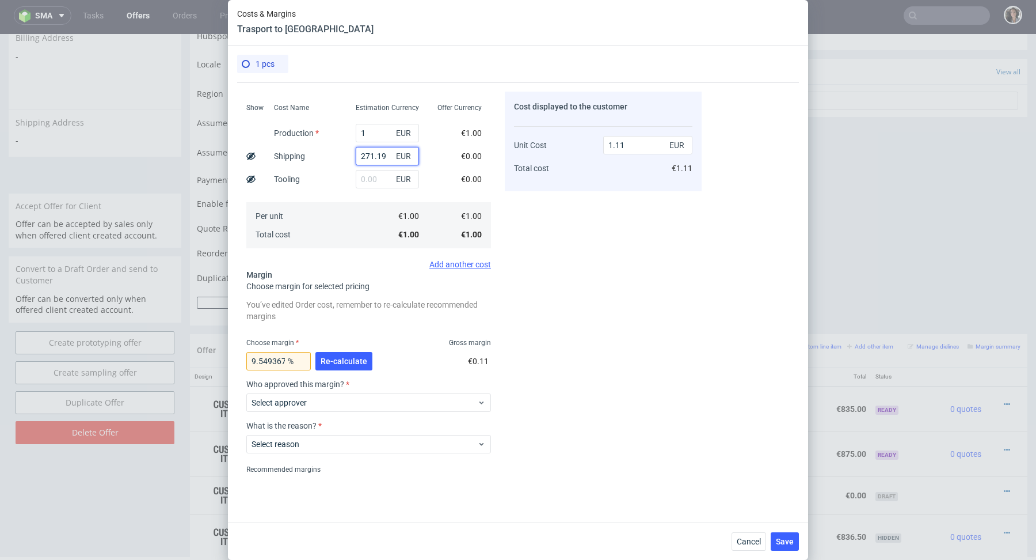
type input "271.19"
type input "300.93"
type input "271.19"
click at [368, 183] on input "text" at bounding box center [387, 179] width 63 height 18
drag, startPoint x: 660, startPoint y: 139, endPoint x: 583, endPoint y: 139, distance: 77.1
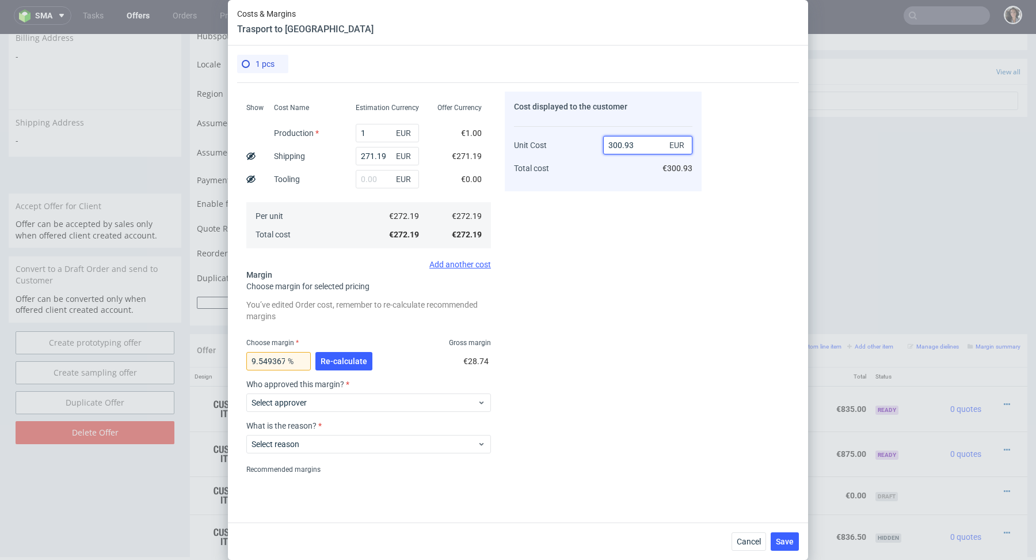
click at [583, 139] on div "Unit Cost Total cost 300.93 EUR €300.93" at bounding box center [603, 151] width 178 height 60
drag, startPoint x: 645, startPoint y: 140, endPoint x: 596, endPoint y: 140, distance: 48.9
click at [596, 140] on div "Unit Cost Total cost 300.93 EUR €300.93" at bounding box center [603, 151] width 178 height 60
type input "330"
type input "17.51818181818182"
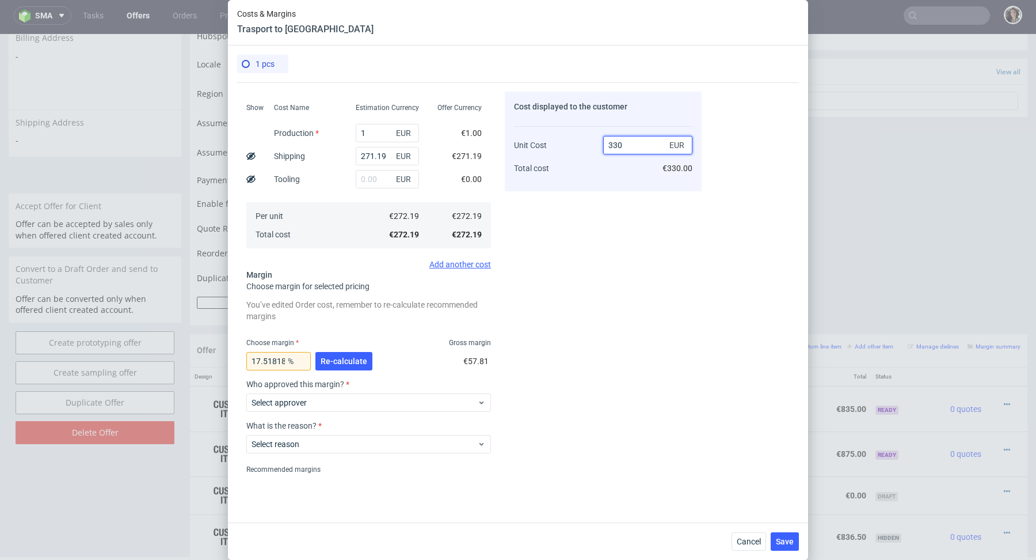
type input "330"
click at [479, 289] on div "Choose margin for selected pricing" at bounding box center [368, 286] width 245 height 12
click at [345, 401] on span "Select approver" at bounding box center [365, 403] width 226 height 12
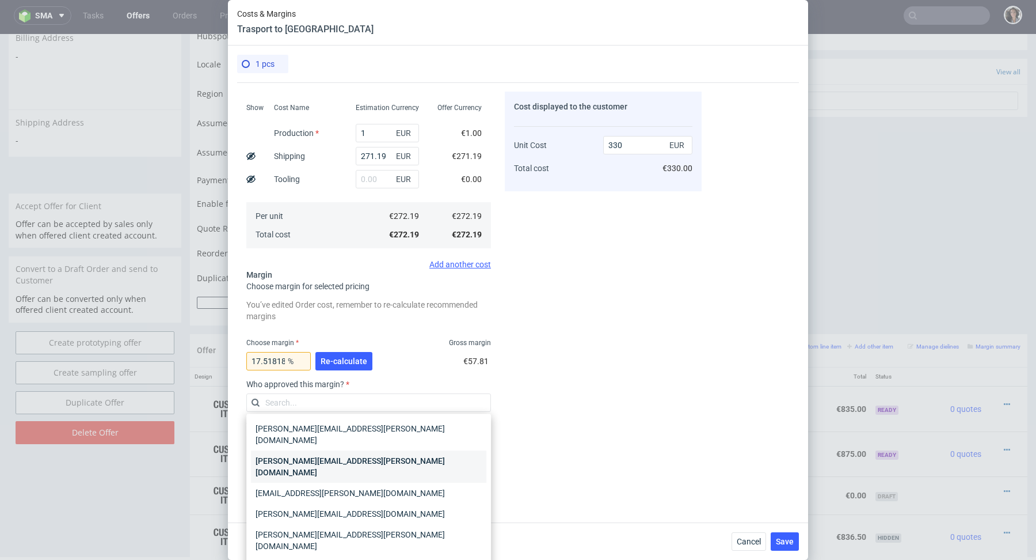
scroll to position [44, 0]
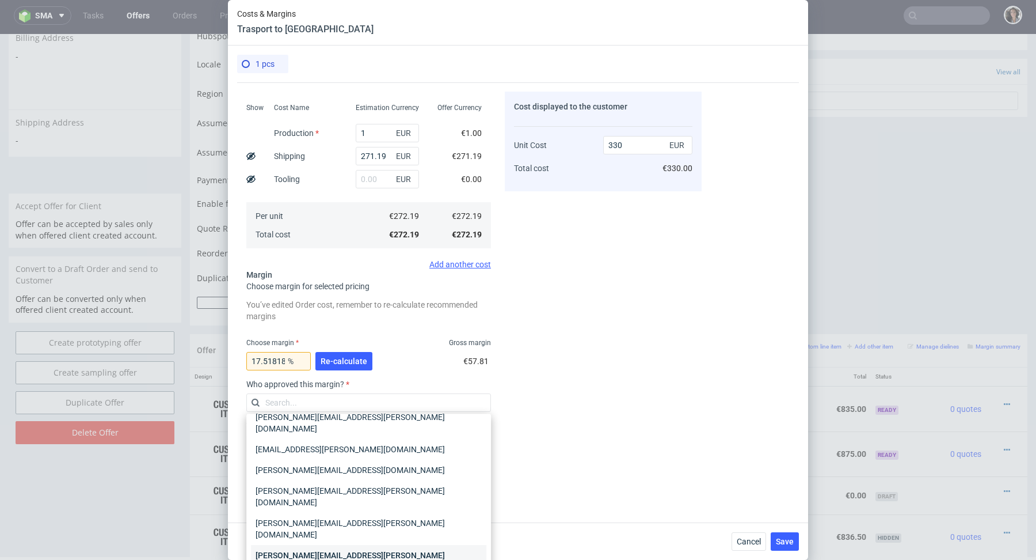
click at [328, 545] on div "[PERSON_NAME][EMAIL_ADDRESS][PERSON_NAME][DOMAIN_NAME]" at bounding box center [368, 561] width 235 height 32
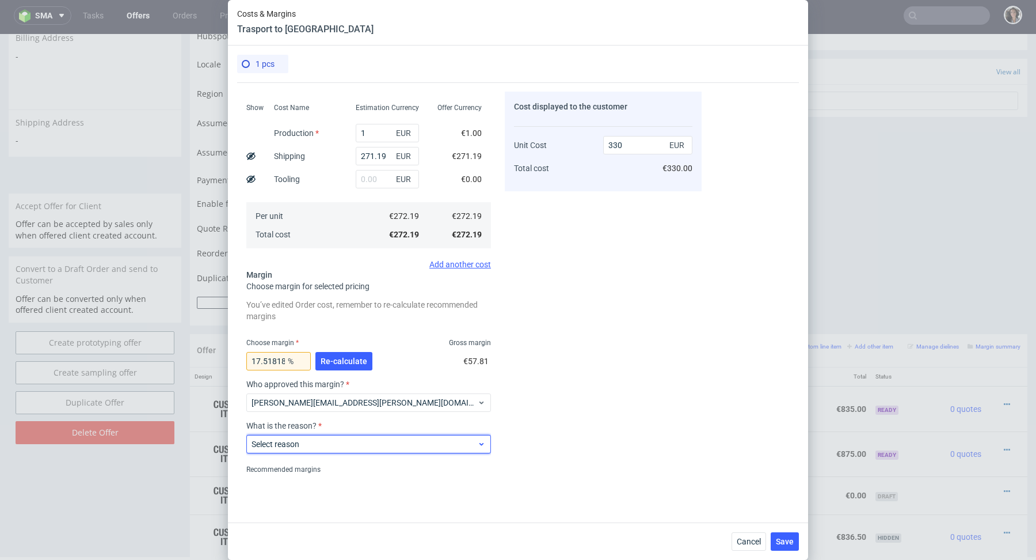
click at [322, 440] on span "Select reason" at bounding box center [365, 444] width 226 height 12
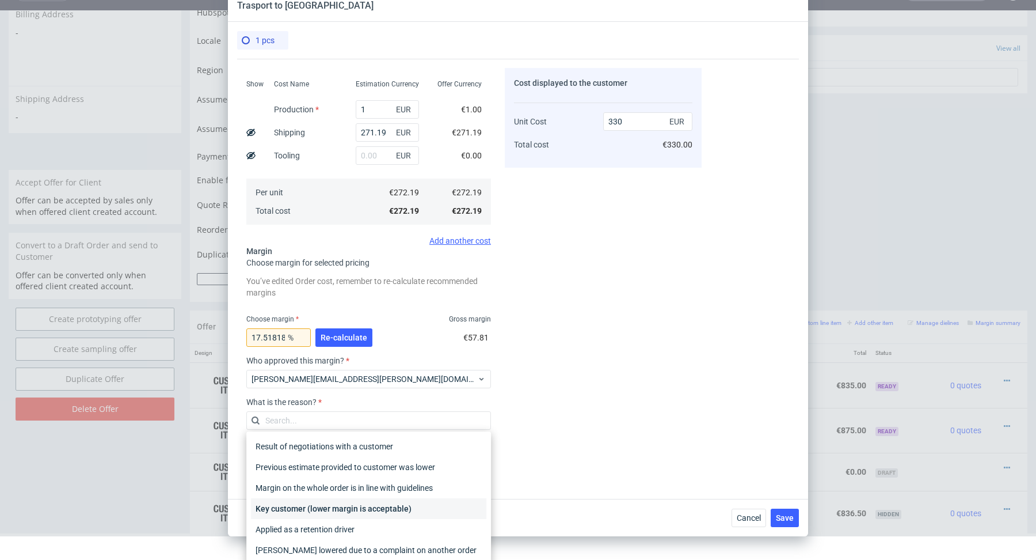
scroll to position [49, 0]
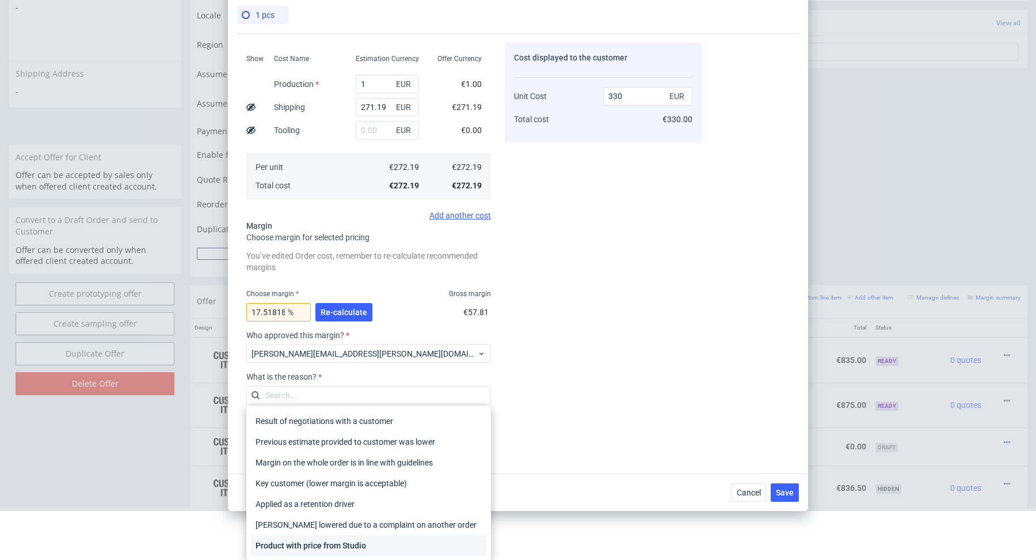
click at [347, 544] on div "Product with price from Studio" at bounding box center [368, 545] width 235 height 21
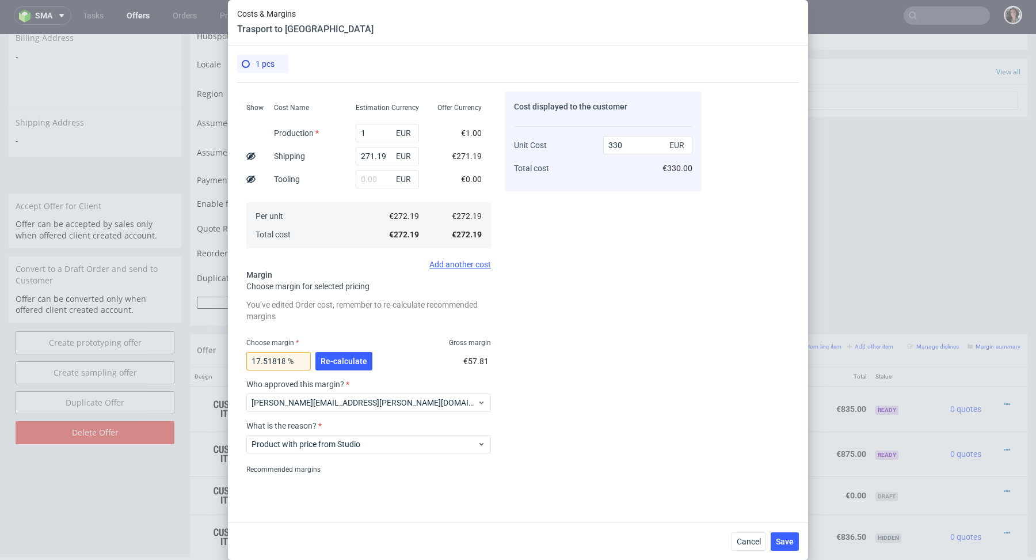
scroll to position [0, 0]
click at [789, 535] on button "Save" at bounding box center [785, 541] width 28 height 18
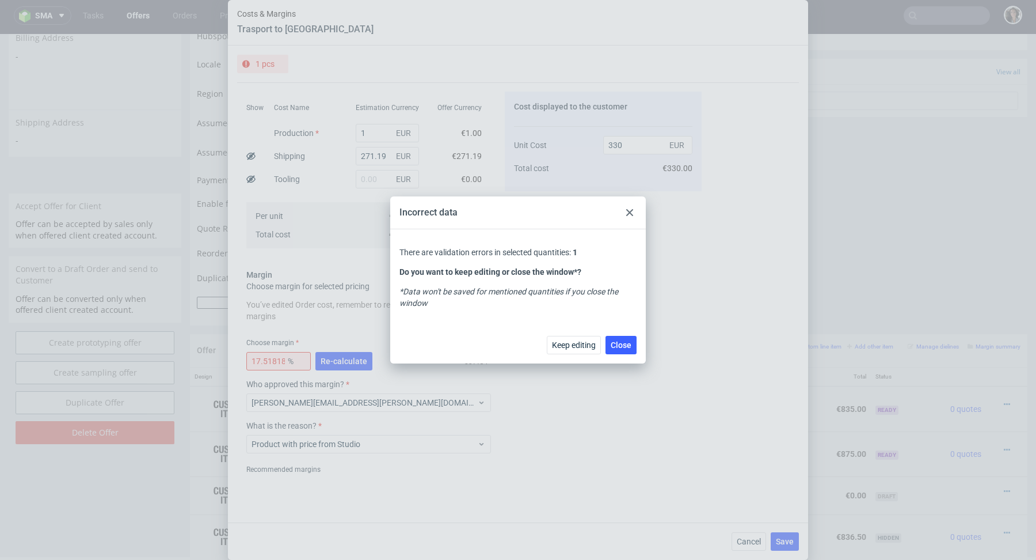
click at [633, 211] on icon at bounding box center [629, 212] width 7 height 7
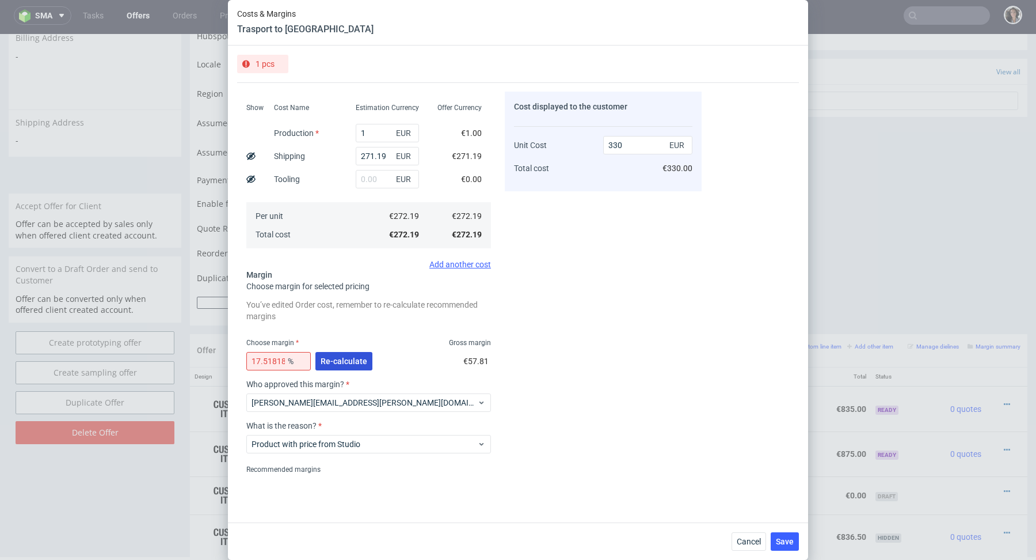
click at [347, 359] on span "Re-calculate" at bounding box center [344, 361] width 47 height 8
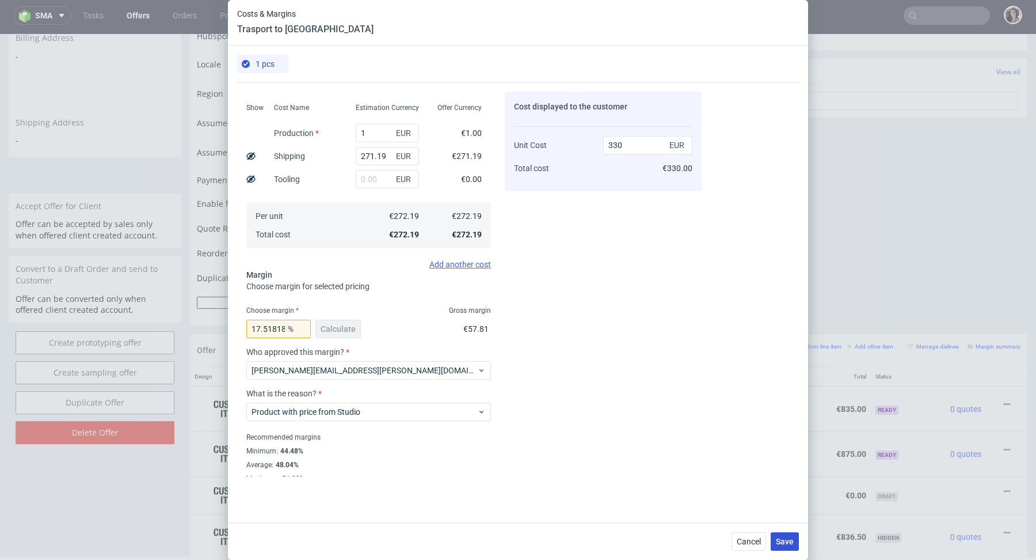
click at [794, 544] on button "Save" at bounding box center [785, 541] width 28 height 18
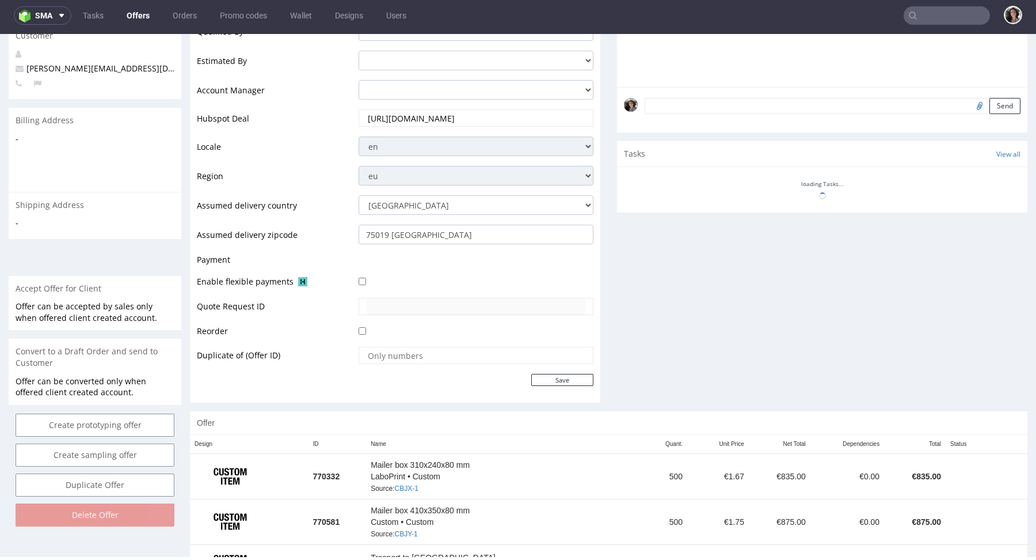
scroll to position [379, 0]
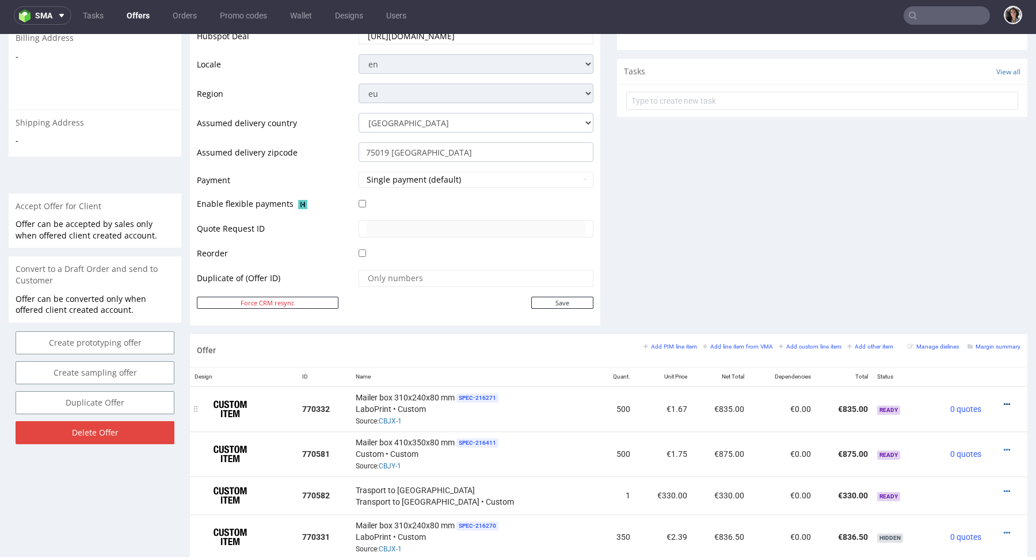
click at [1004, 400] on icon at bounding box center [1007, 404] width 6 height 8
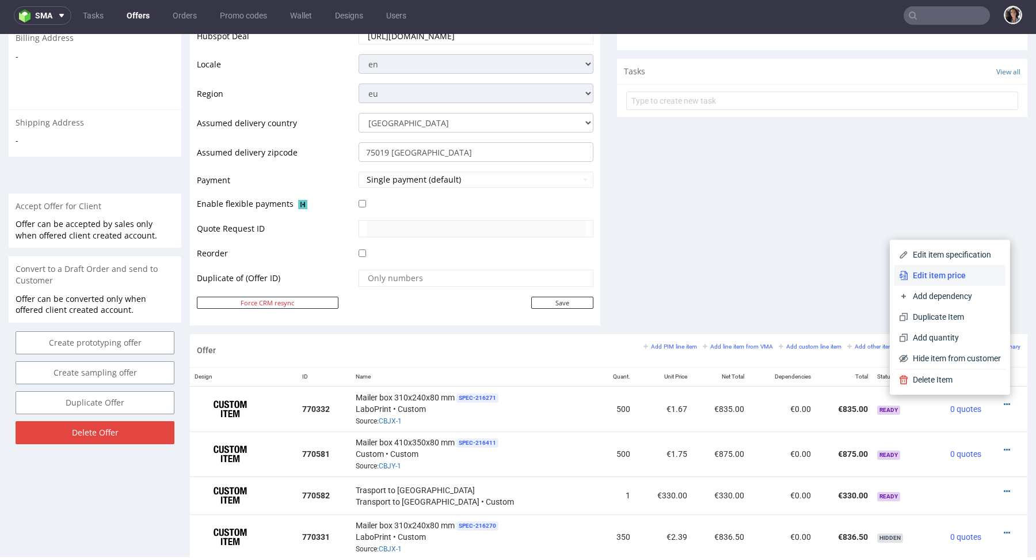
click at [950, 275] on span "Edit item price" at bounding box center [954, 275] width 93 height 12
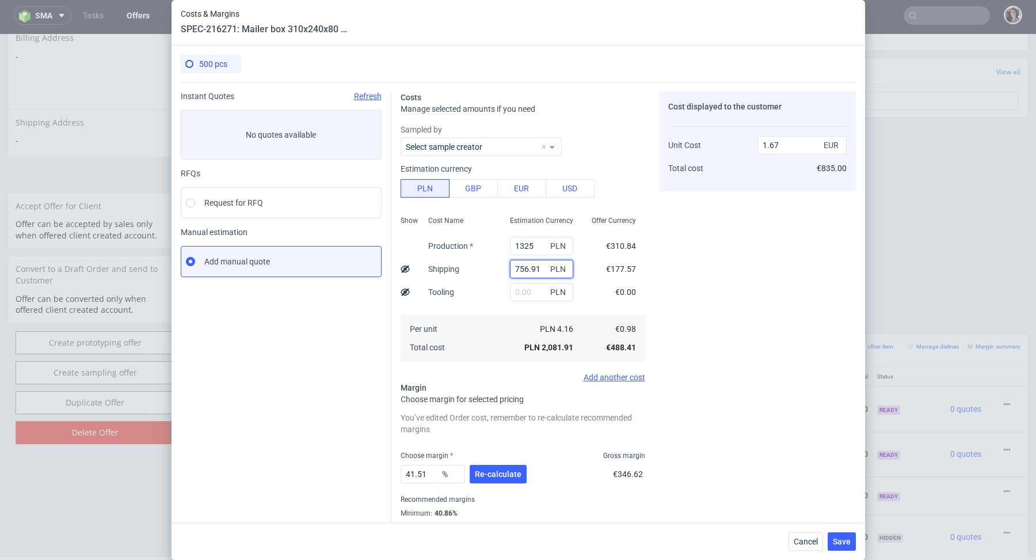
click at [533, 265] on input "756.91" at bounding box center [541, 269] width 63 height 18
type input "1.06"
click at [781, 144] on input "1.06" at bounding box center [802, 145] width 89 height 18
drag, startPoint x: 781, startPoint y: 144, endPoint x: 747, endPoint y: 144, distance: 34.0
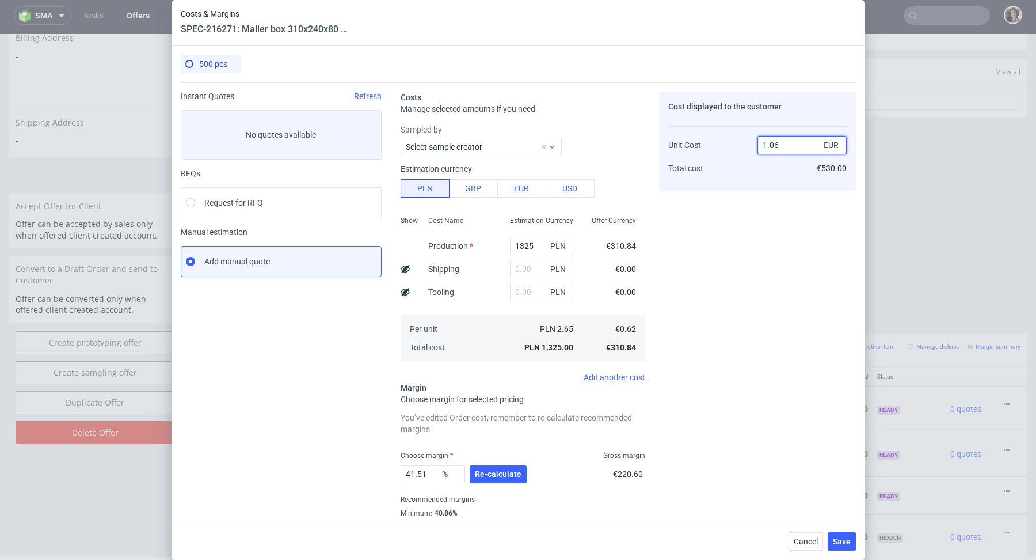
click at [747, 144] on div "Unit Cost Total cost 1.06 EUR €530.00" at bounding box center [757, 151] width 178 height 60
type input "1."
type input "38"
type input "167"
type input "99.62874251497006"
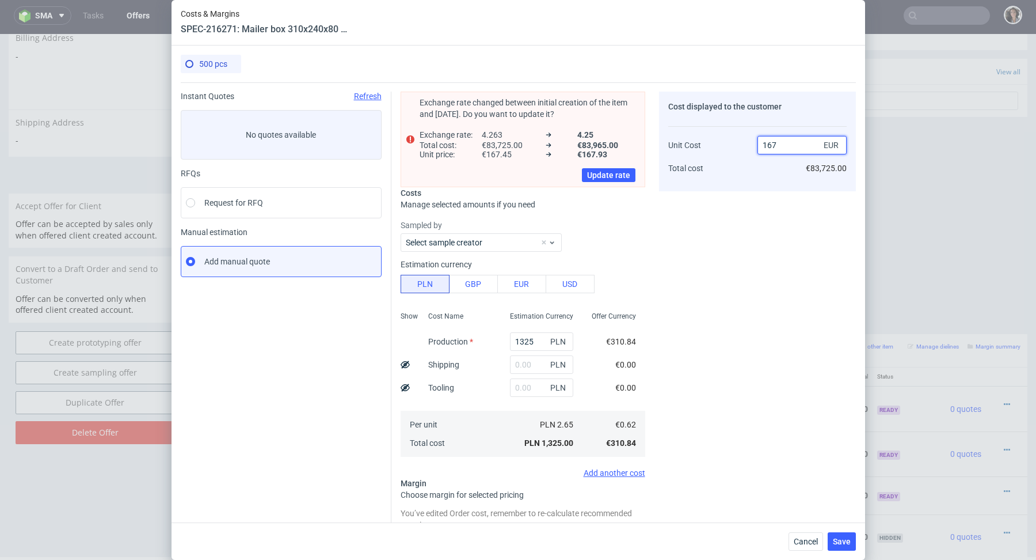
type input "1.67"
type input "62.874251497005986"
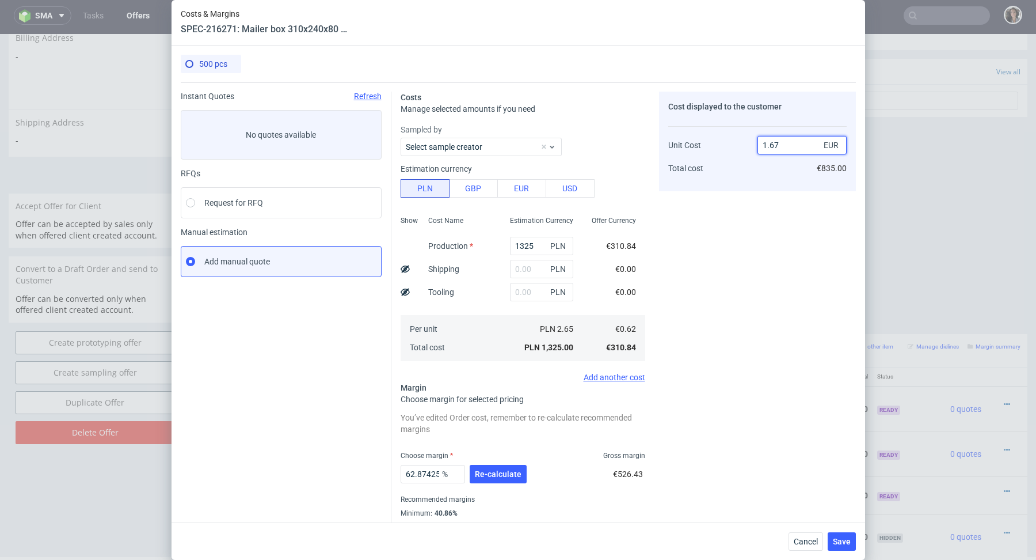
type input "1.67"
click at [717, 398] on div "Cost displayed to the customer Unit Cost Total cost 1.67 EUR €835.00" at bounding box center [757, 319] width 197 height 454
click at [507, 474] on span "Re-calculate" at bounding box center [498, 474] width 47 height 8
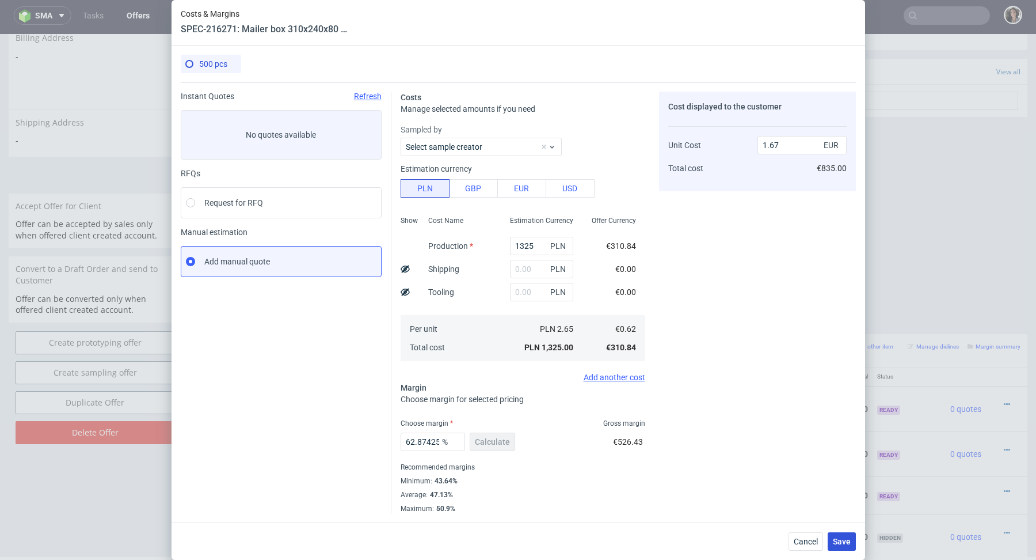
click at [842, 544] on span "Save" at bounding box center [842, 541] width 18 height 8
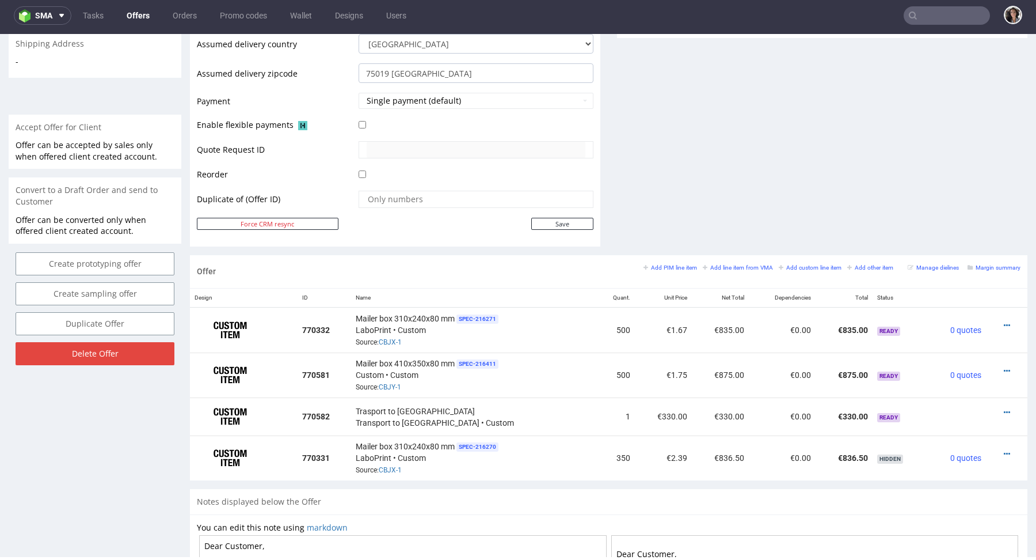
scroll to position [481, 0]
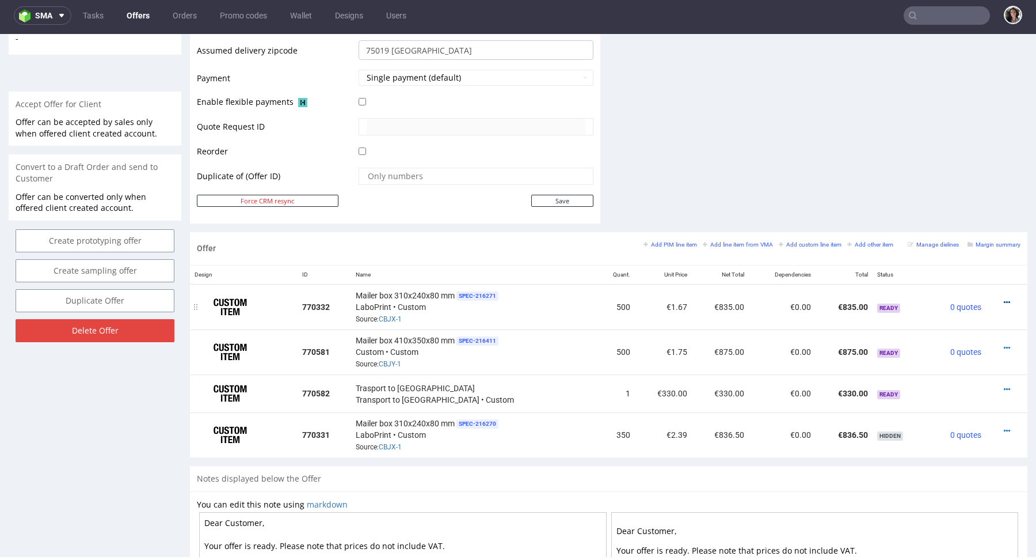
click at [1004, 299] on icon at bounding box center [1007, 302] width 6 height 8
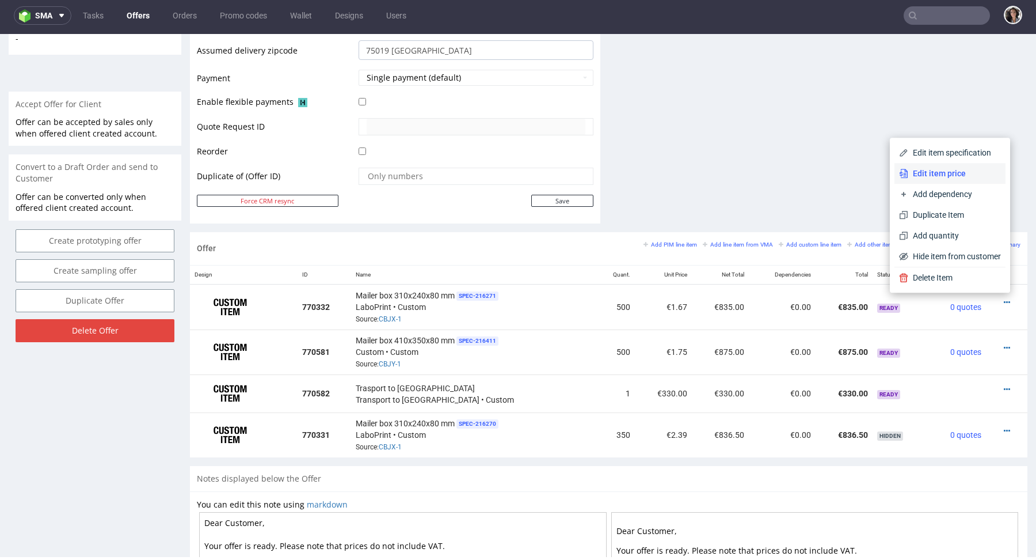
click at [935, 177] on span "Edit item price" at bounding box center [954, 174] width 93 height 12
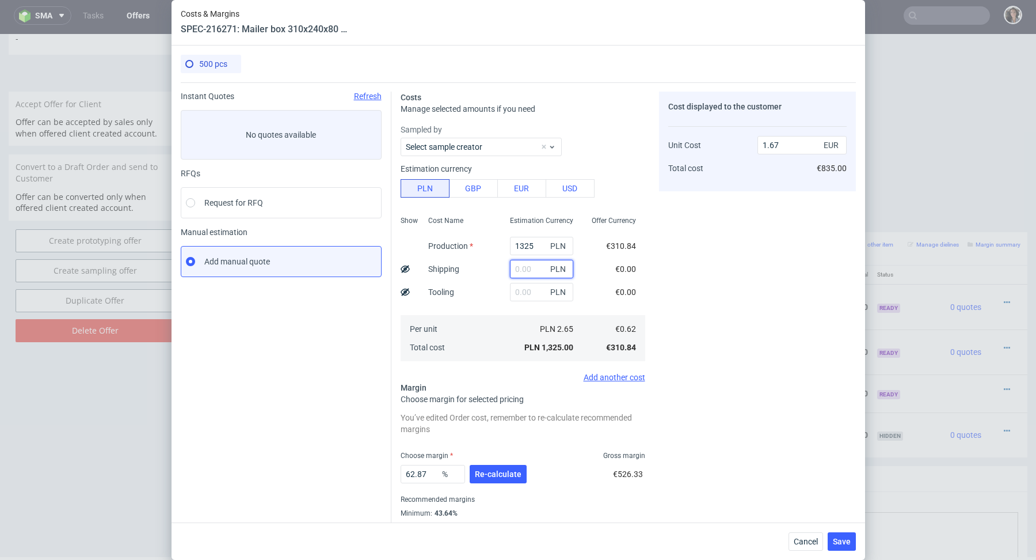
click at [532, 272] on input "text" at bounding box center [541, 269] width 63 height 18
paste input "576,22"
type input "576.22"
type input "2.4"
type input "576.22"
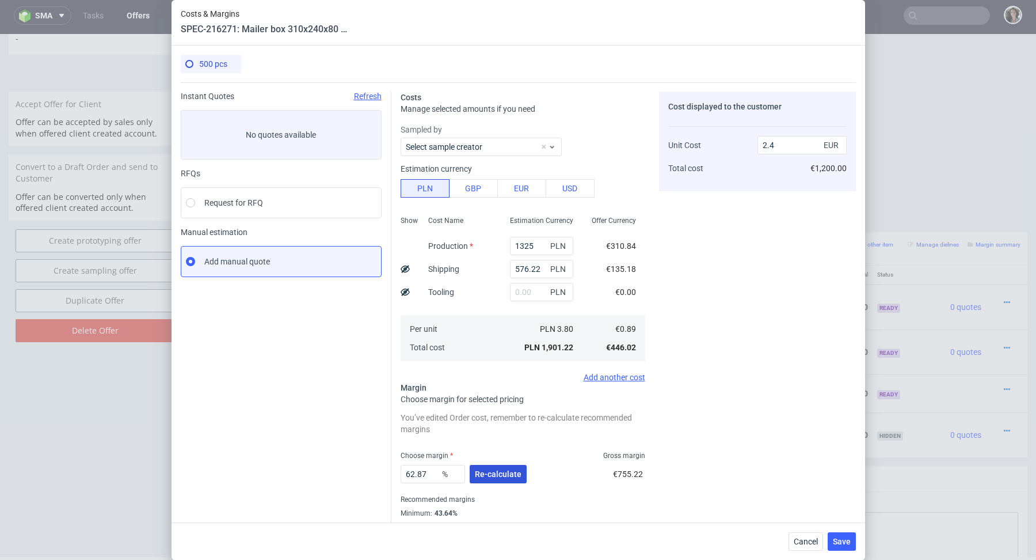
click at [492, 474] on span "Re-calculate" at bounding box center [498, 474] width 47 height 8
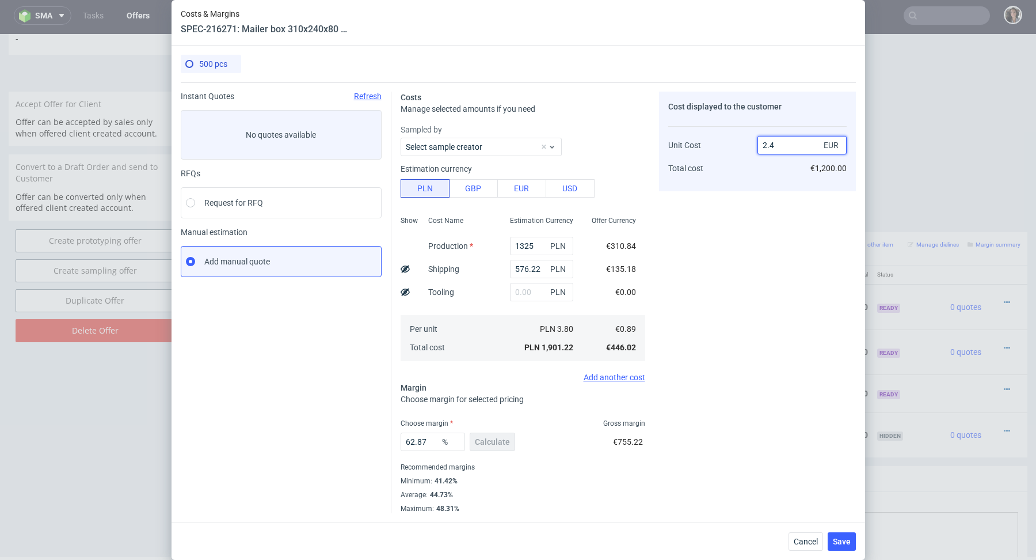
drag, startPoint x: 778, startPoint y: 145, endPoint x: 737, endPoint y: 145, distance: 40.9
click at [737, 145] on div "Unit Cost Total cost 2.4 EUR €1,200.00" at bounding box center [757, 151] width 178 height 60
type input "1."
type input "11"
type input "167"
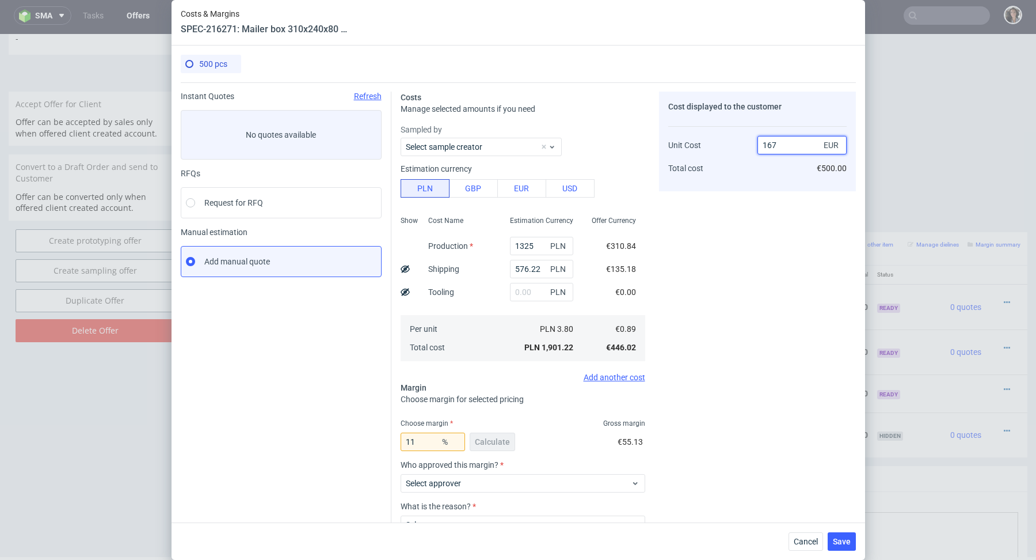
type input "99.46706586826348"
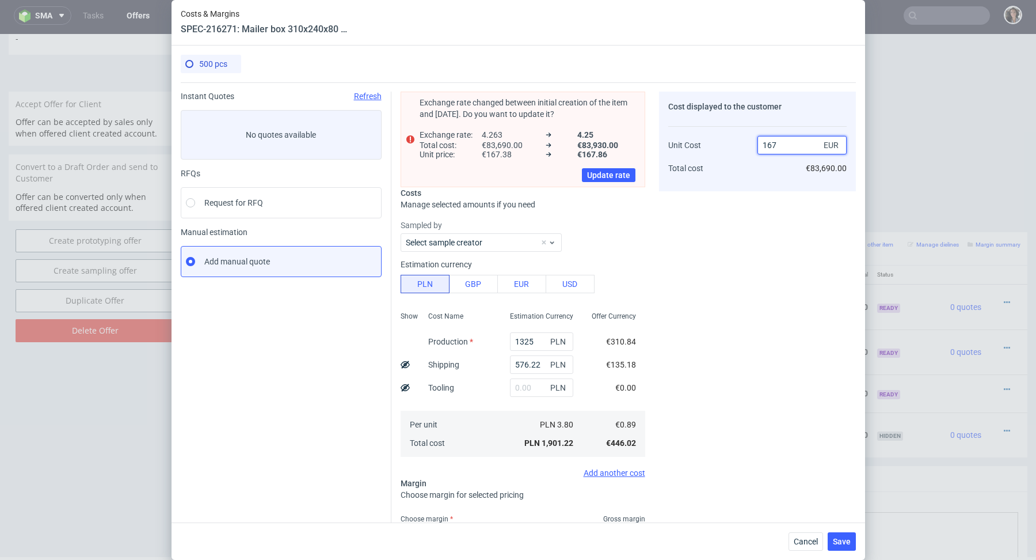
type input "1.67"
type input "46.706586826347305"
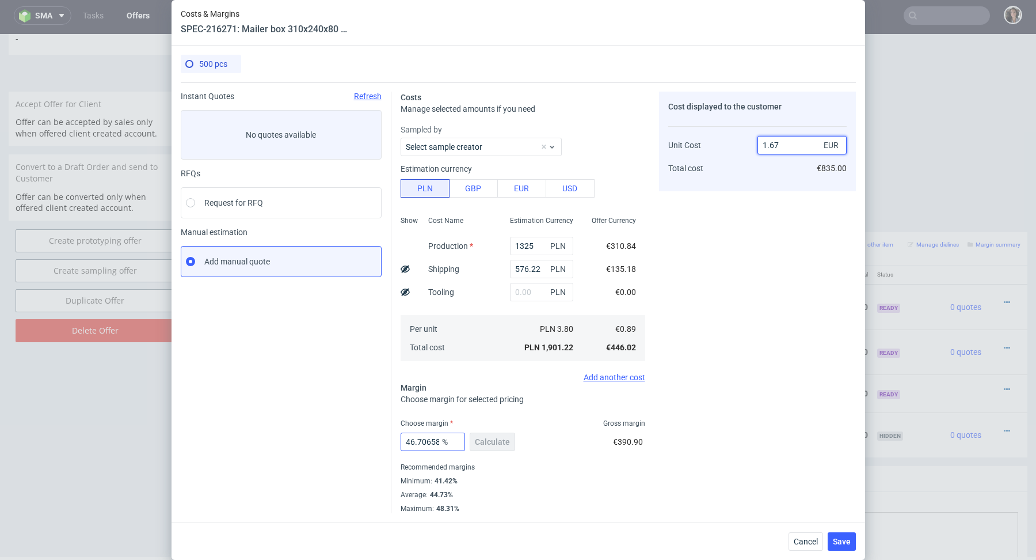
type input "1.67"
click at [418, 439] on input "46.706586826347305" at bounding box center [433, 441] width 64 height 18
drag, startPoint x: 416, startPoint y: 440, endPoint x: 484, endPoint y: 443, distance: 67.4
click at [484, 443] on div "46.706586826347305 % Calculate" at bounding box center [459, 444] width 117 height 32
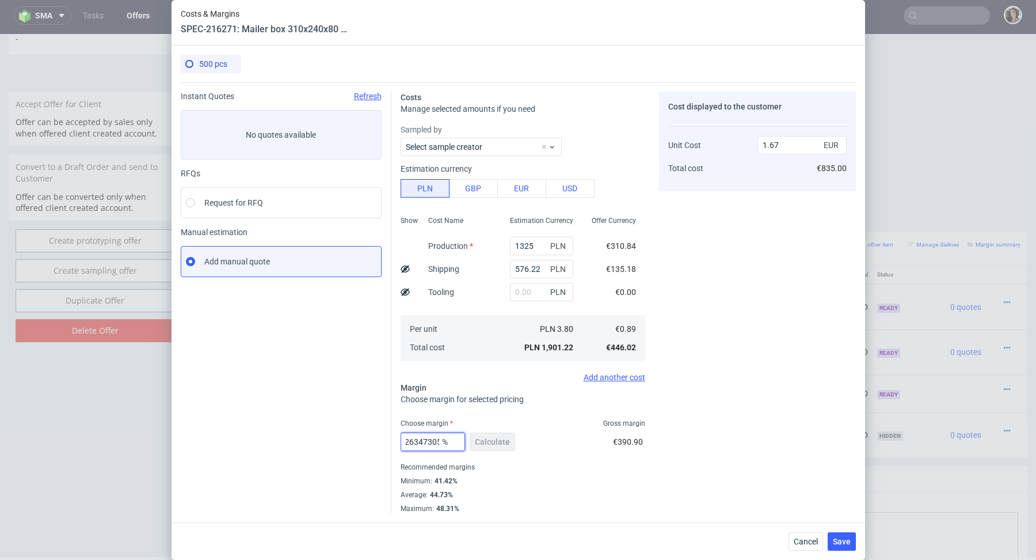
type input "46.9"
type input "1.68"
type input "46.7"
type input "1.67"
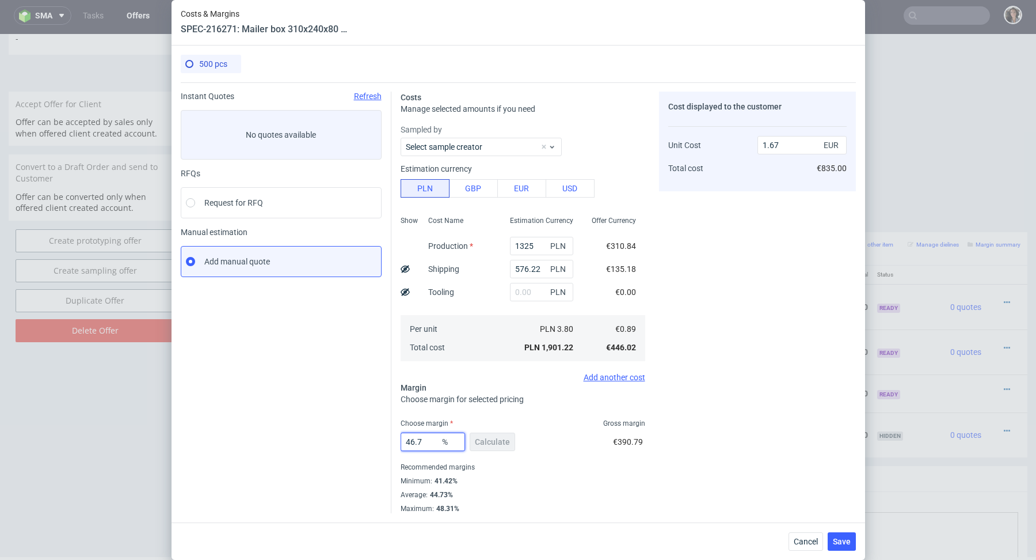
type input "46.78"
type input "1.68"
type input "46.75"
type input "1.67"
type input "46.76"
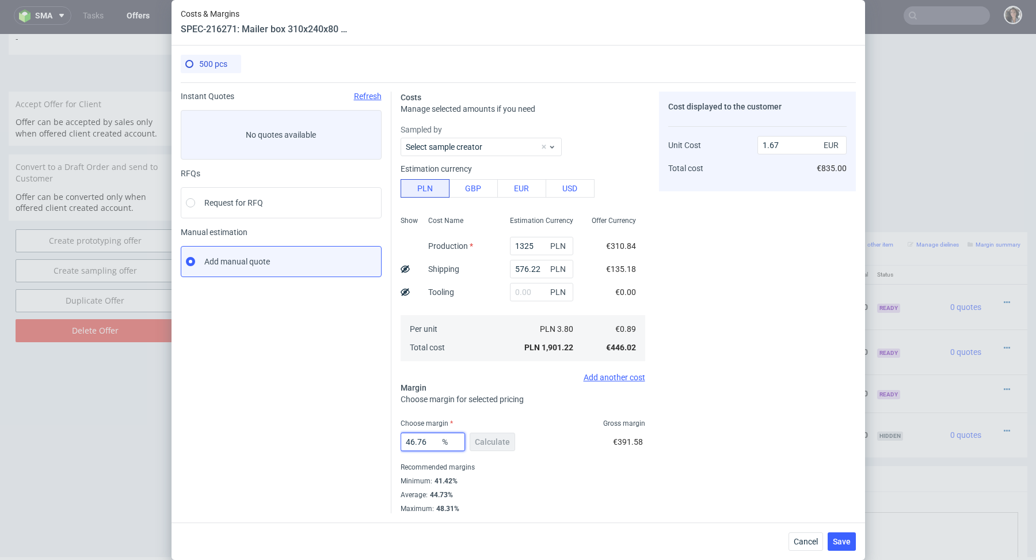
type input "1.68"
type input "46.75"
type input "1.67"
type input "46.75"
click at [656, 519] on div "500 pcs Instant Quotes Refresh No quotes available RFQs Request for RFQ Manual …" at bounding box center [519, 283] width 694 height 477
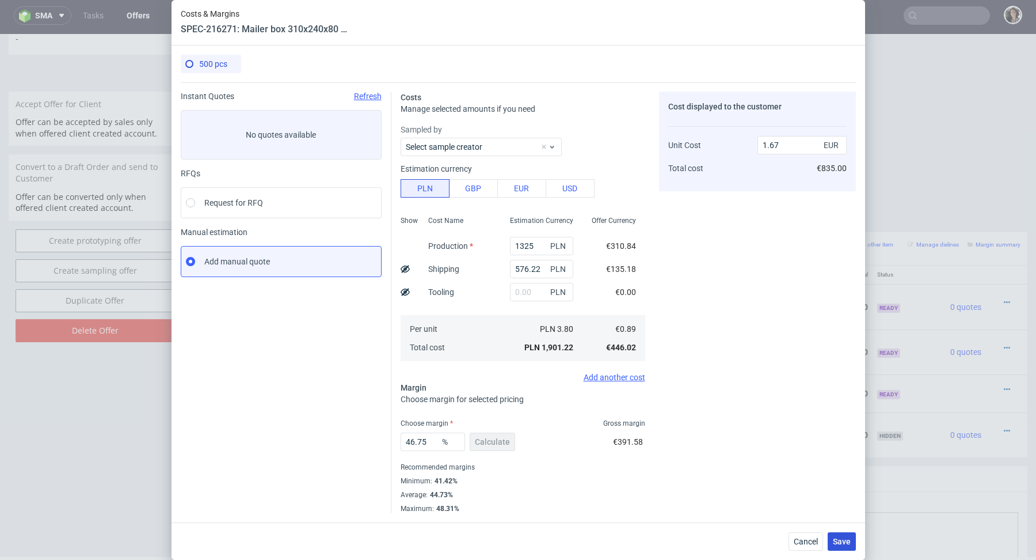
click at [849, 538] on span "Save" at bounding box center [842, 541] width 18 height 8
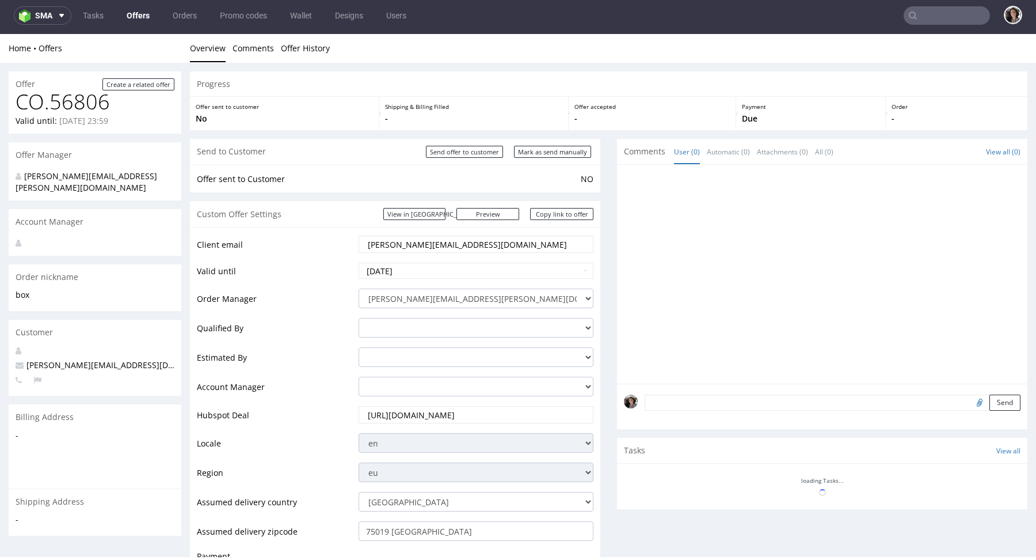
scroll to position [498, 0]
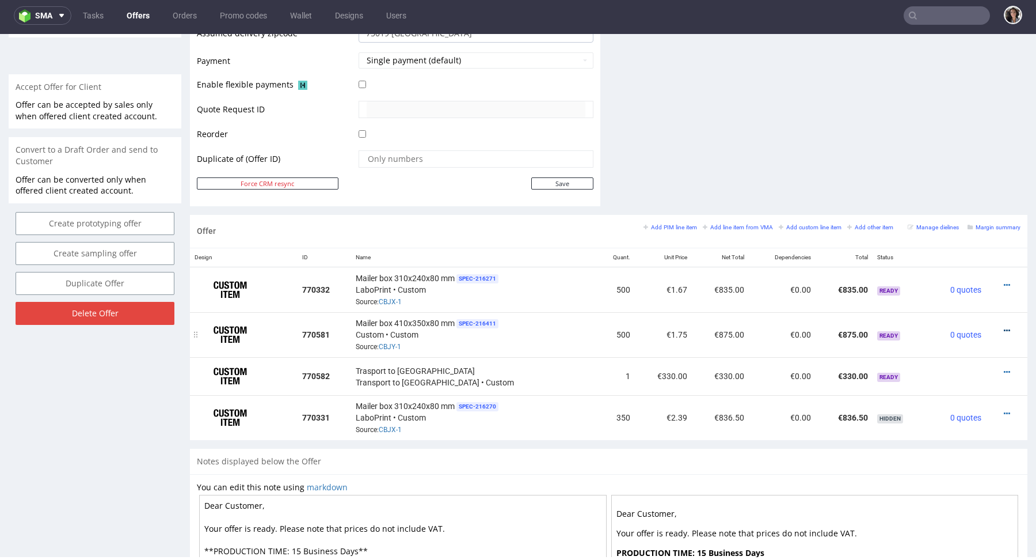
click at [1004, 328] on icon at bounding box center [1007, 330] width 6 height 8
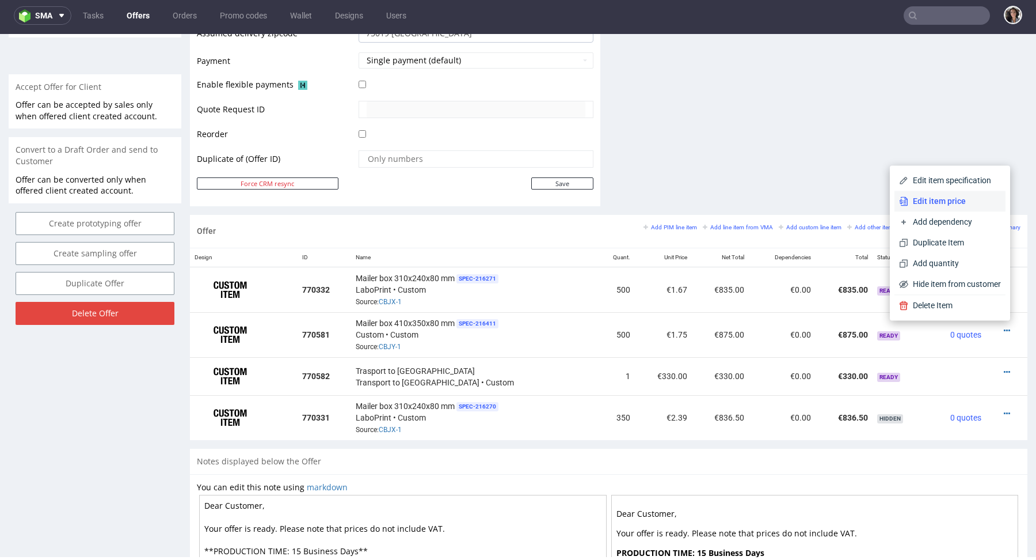
click at [929, 203] on span "Edit item price" at bounding box center [954, 201] width 93 height 12
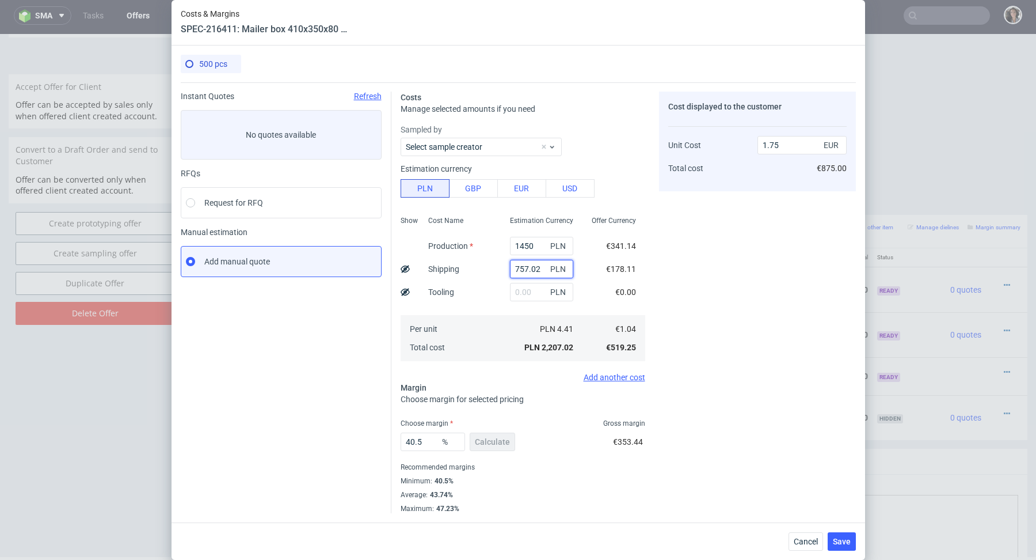
click at [534, 270] on input "757.02" at bounding box center [541, 269] width 63 height 18
paste input "576,2"
type input "576.22"
type input "1.6"
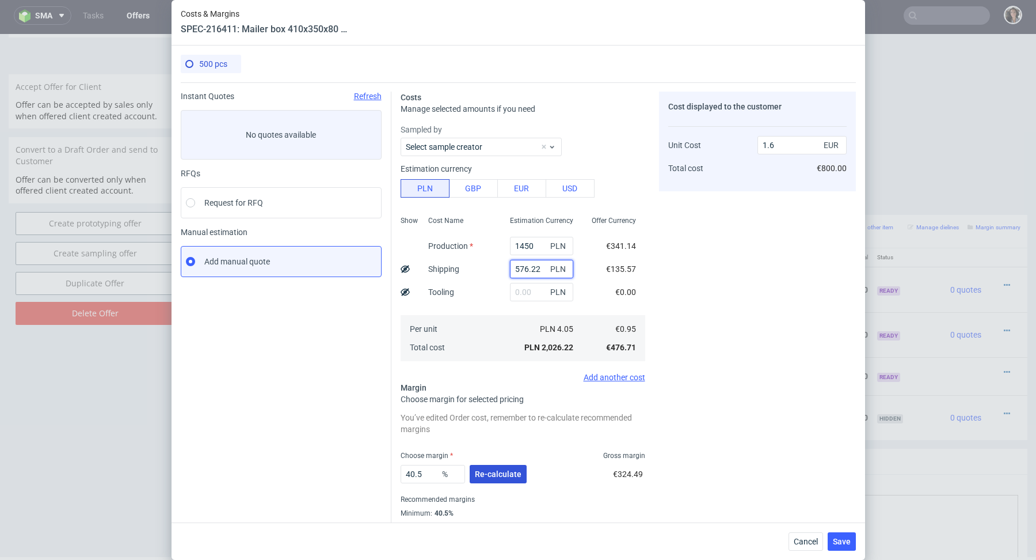
type input "576.22"
click at [490, 478] on button "Re-calculate" at bounding box center [498, 474] width 57 height 18
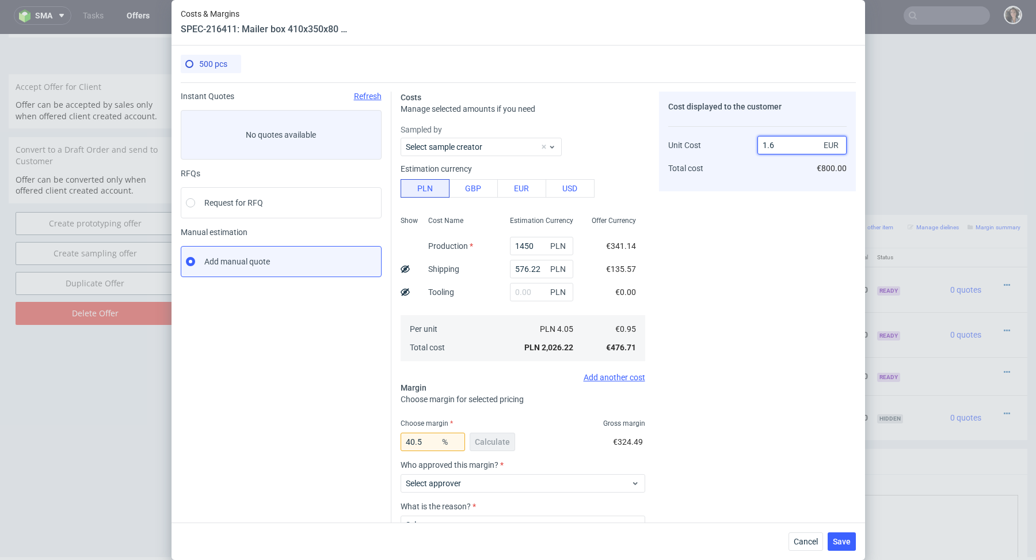
click at [795, 143] on input "1.6" at bounding box center [802, 145] width 89 height 18
type input "1.71"
type input "44.44444444444444"
type input "1.7"
type input "44.11764705882353"
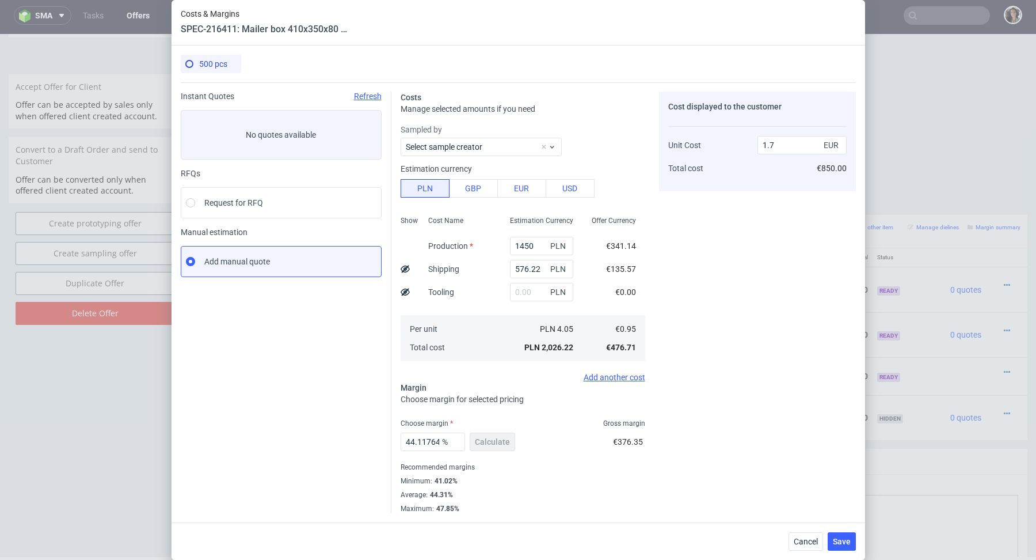
click at [517, 443] on div "44.11764705882353 % Calculate €376.35" at bounding box center [523, 444] width 245 height 32
click at [785, 143] on input "1.7" at bounding box center [802, 145] width 89 height 18
type input "1.71"
type input "44.44444444444444"
click at [760, 188] on div "Cost displayed to the customer Unit Cost Total cost 1.72 EUR €860.00" at bounding box center [757, 142] width 197 height 100
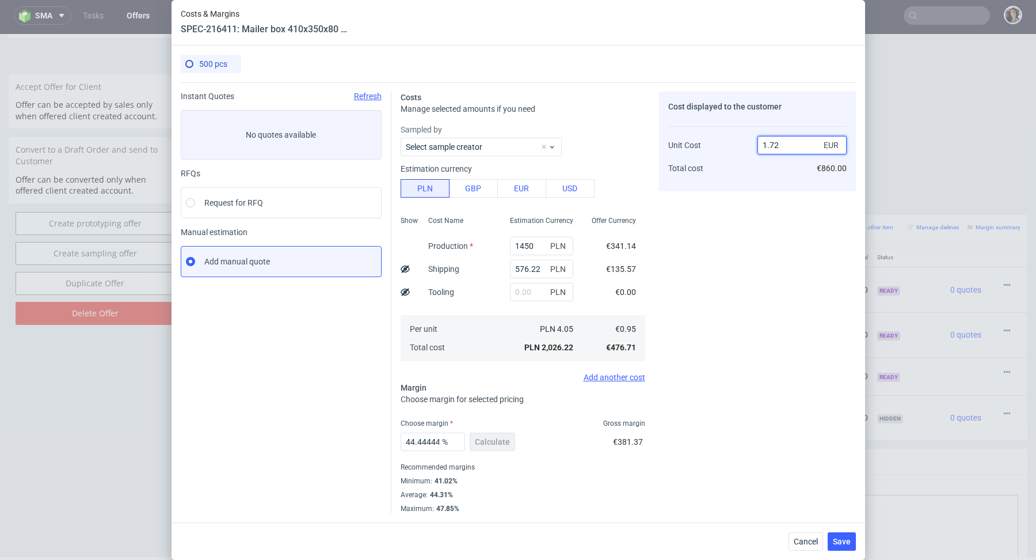
click at [797, 143] on input "1.72" at bounding box center [802, 145] width 89 height 18
drag, startPoint x: 769, startPoint y: 143, endPoint x: 801, endPoint y: 143, distance: 31.7
click at [801, 143] on input "1.72" at bounding box center [802, 145] width 89 height 18
type input "1.70"
type input "44.11764705882353"
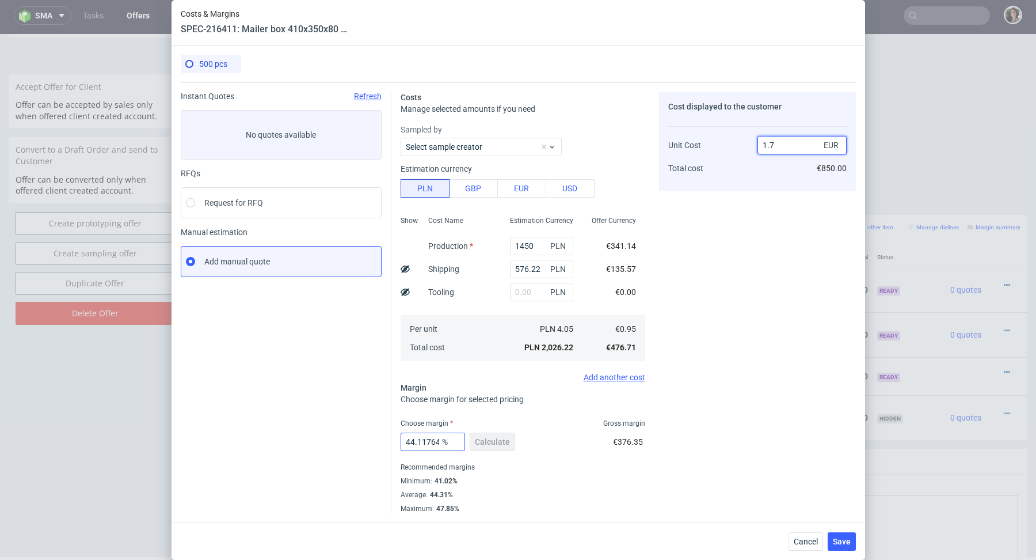
type input "1.7"
click at [431, 450] on input "44.11764705882353" at bounding box center [433, 441] width 64 height 18
drag, startPoint x: 418, startPoint y: 442, endPoint x: 481, endPoint y: 442, distance: 63.3
click at [481, 442] on div "44.11764705882353 % Calculate" at bounding box center [459, 444] width 117 height 32
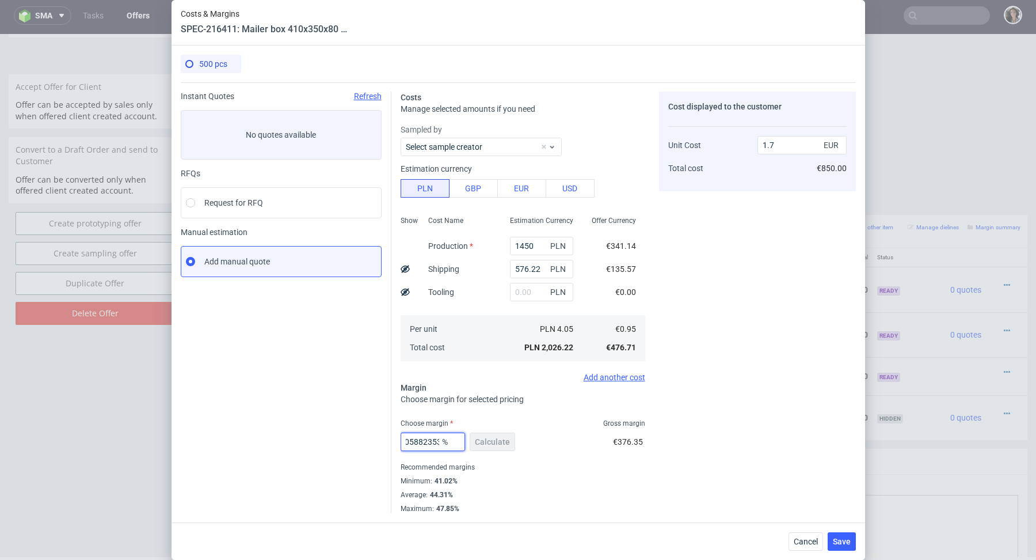
type input "44.3"
type input "1.71"
type input "44.7"
type input "1.72"
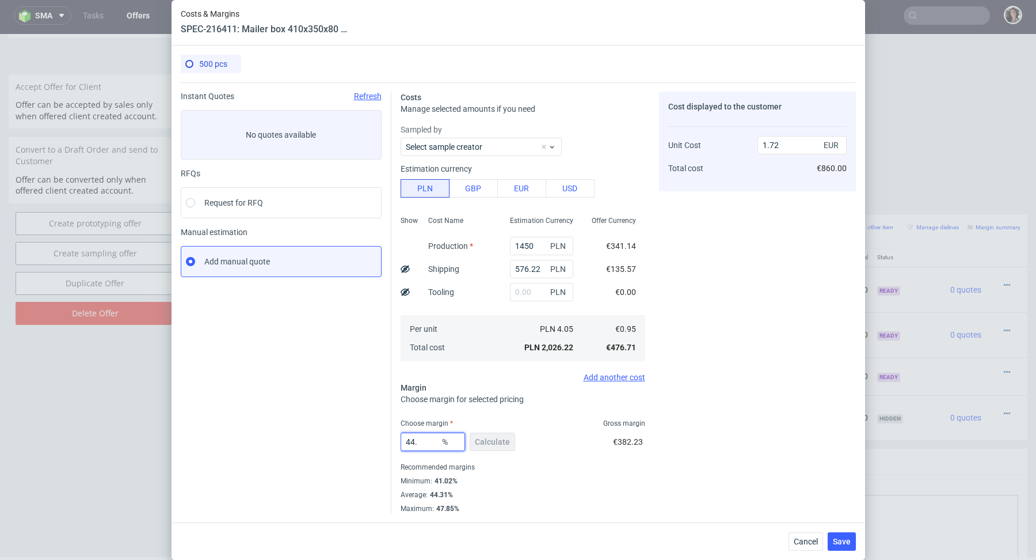
type input "44.4"
type input "1.71"
type input "44.5"
type input "1.72"
type input "44.4"
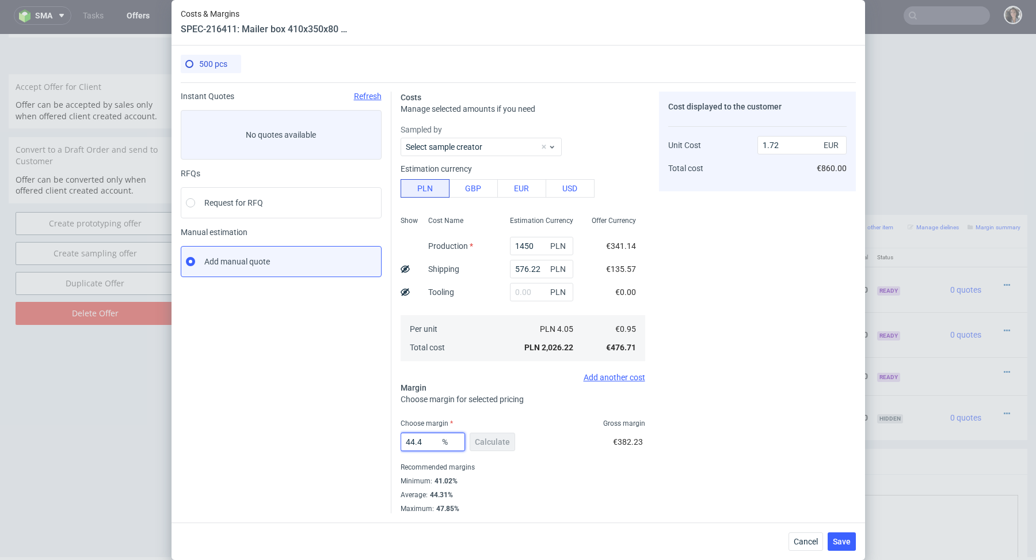
type input "1.71"
type input "44.46"
type input "1.72"
type input "44.44"
type input "1.71"
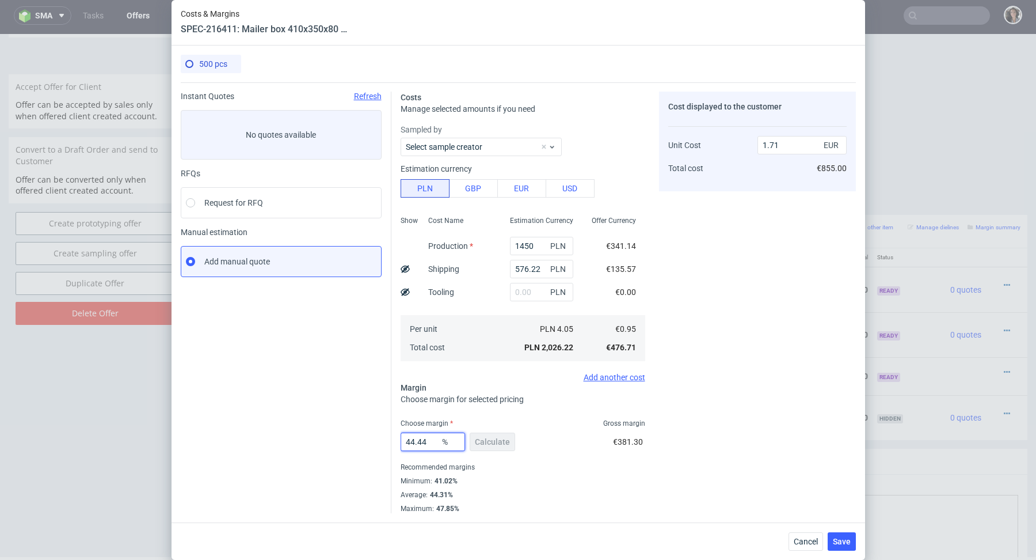
type input "44.44"
click at [603, 403] on div "Choose margin for selected pricing" at bounding box center [523, 399] width 245 height 12
click at [843, 537] on span "Save" at bounding box center [842, 541] width 18 height 8
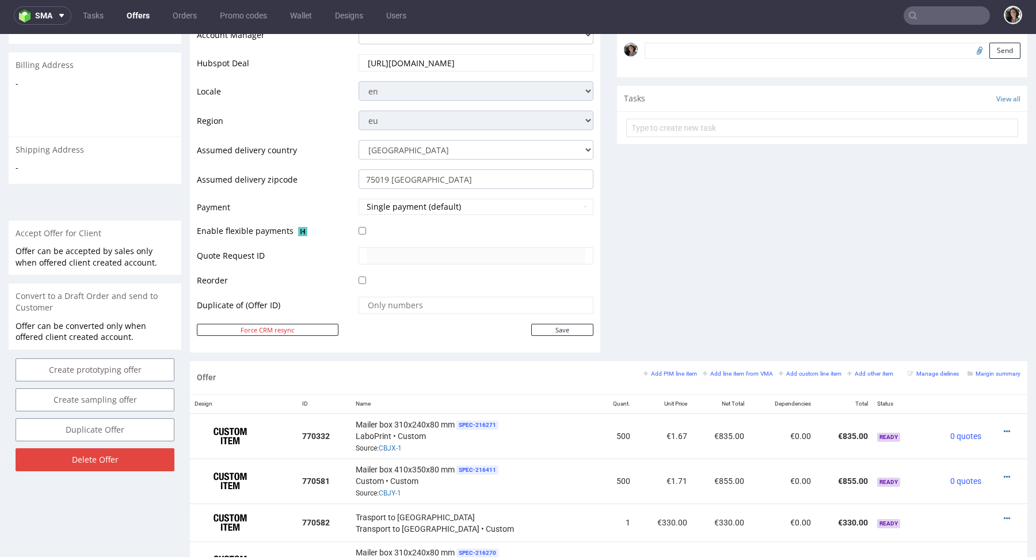
scroll to position [481, 0]
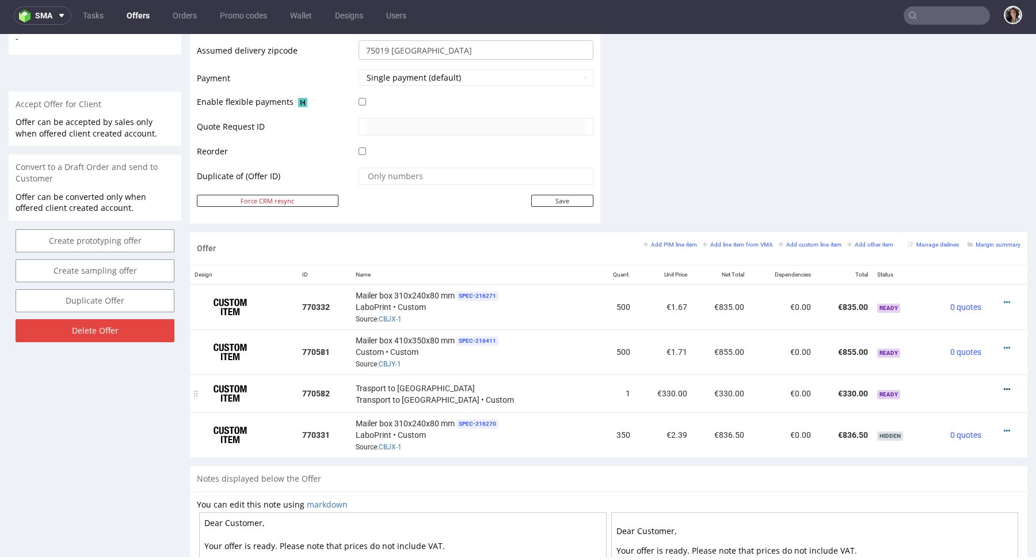
click at [1004, 387] on icon at bounding box center [1007, 389] width 6 height 8
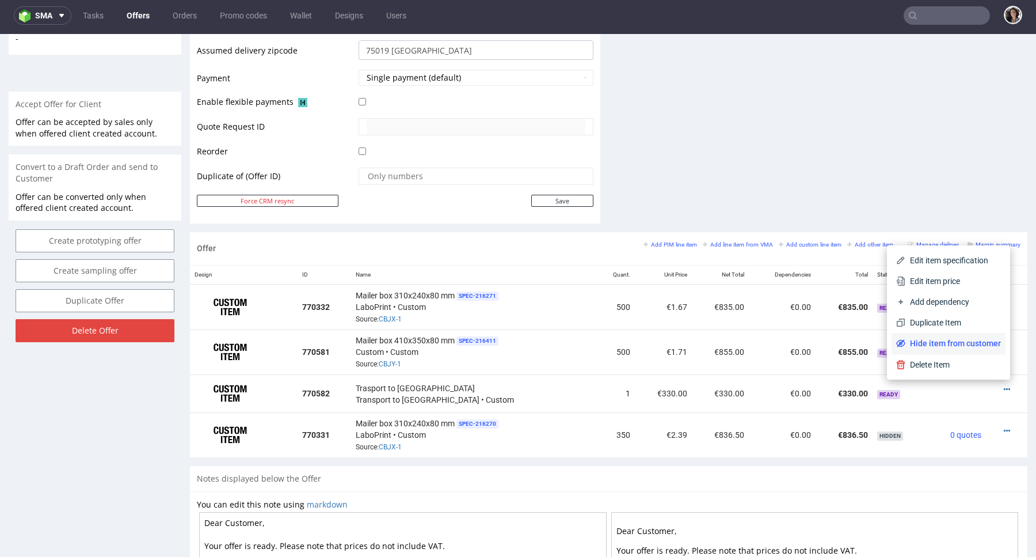
click at [962, 341] on span "Hide item from customer" at bounding box center [953, 343] width 96 height 12
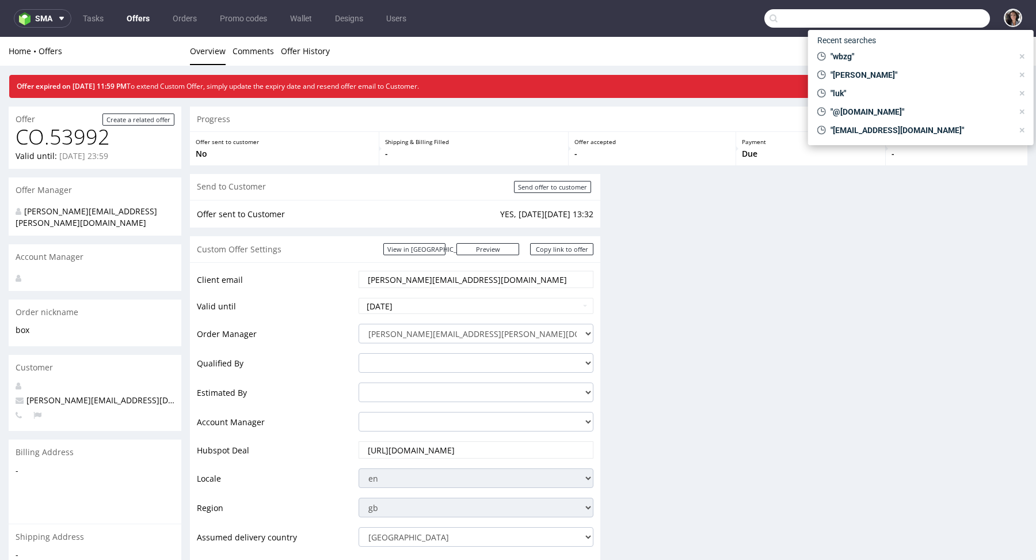
click at [929, 22] on input "text" at bounding box center [877, 18] width 226 height 18
paste input "WBZG"
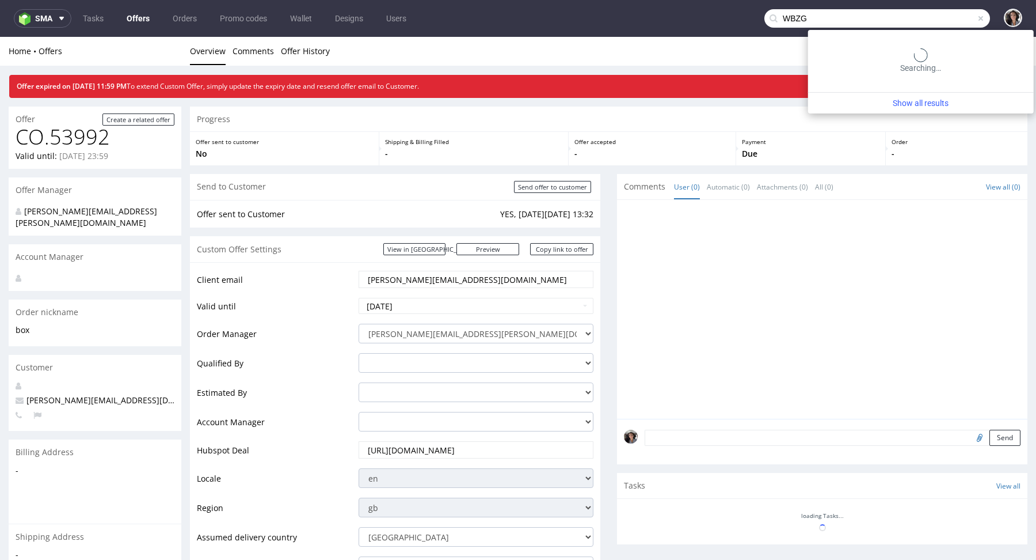
type input "WBZG"
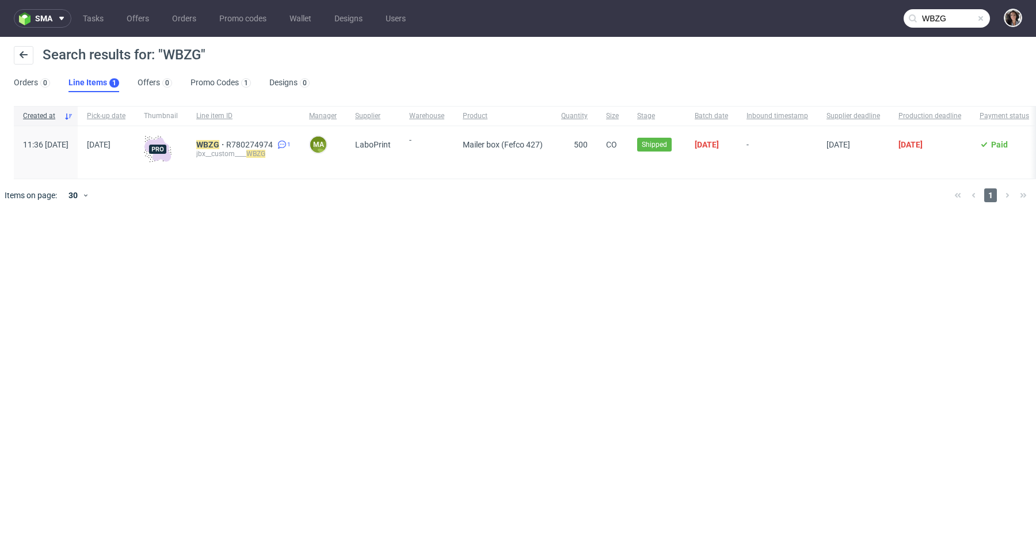
click at [238, 149] on div "jbx__custom____ WBZG" at bounding box center [243, 153] width 94 height 9
click at [219, 146] on mark "WBZG" at bounding box center [207, 144] width 23 height 9
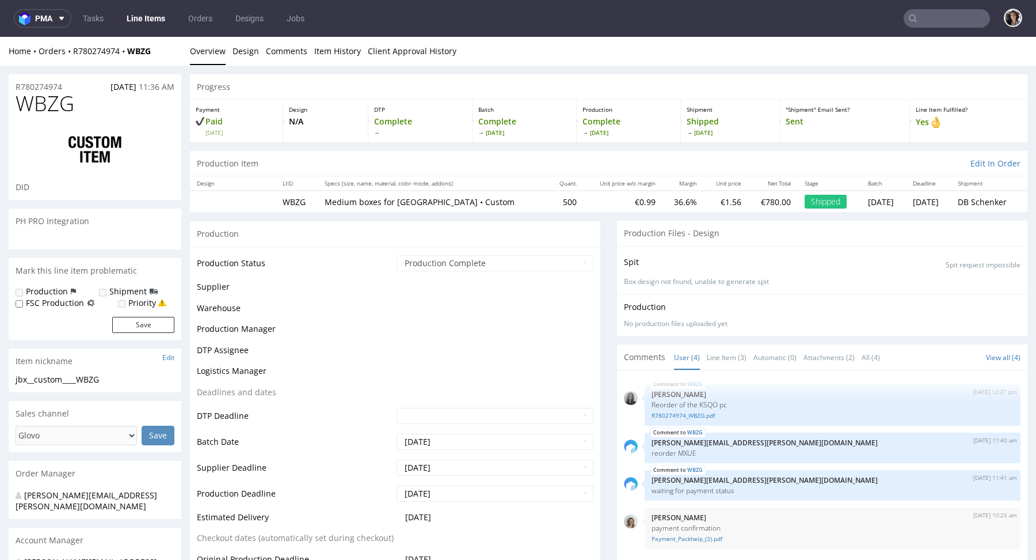
select select "in_progress"
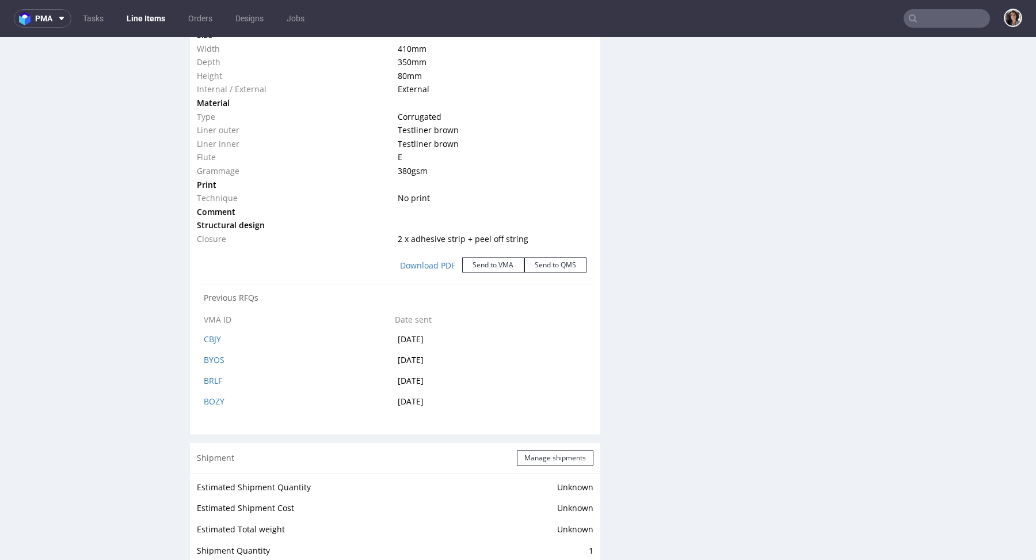
scroll to position [1331, 0]
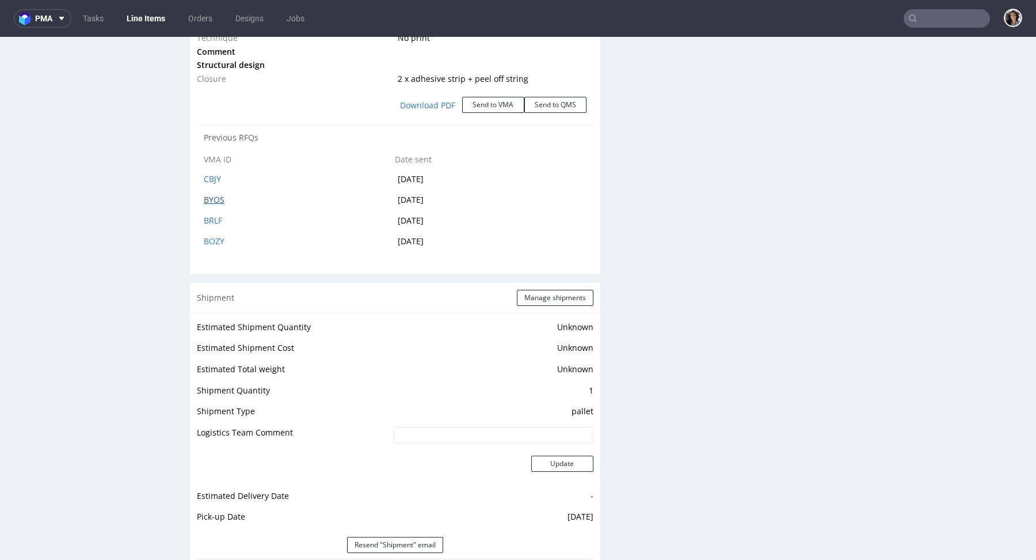
click at [221, 195] on link "BYOS" at bounding box center [214, 199] width 21 height 11
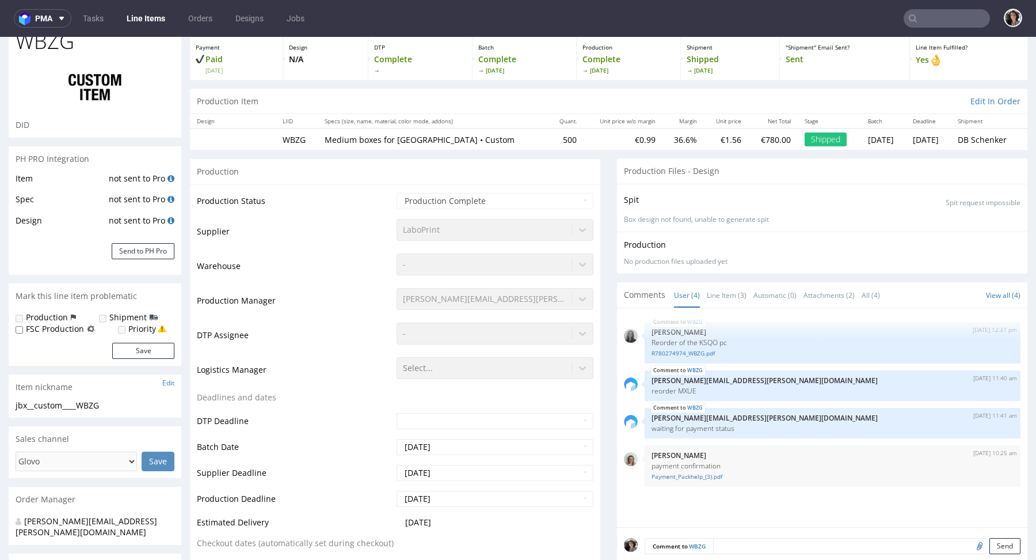
scroll to position [0, 0]
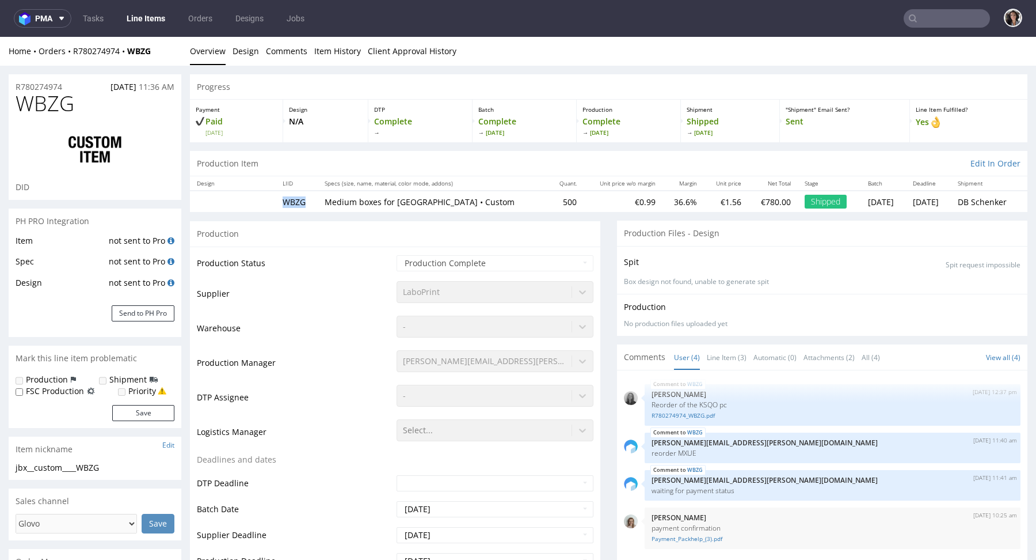
drag, startPoint x: 313, startPoint y: 199, endPoint x: 277, endPoint y: 199, distance: 35.1
click at [277, 199] on td "WBZG" at bounding box center [296, 201] width 41 height 21
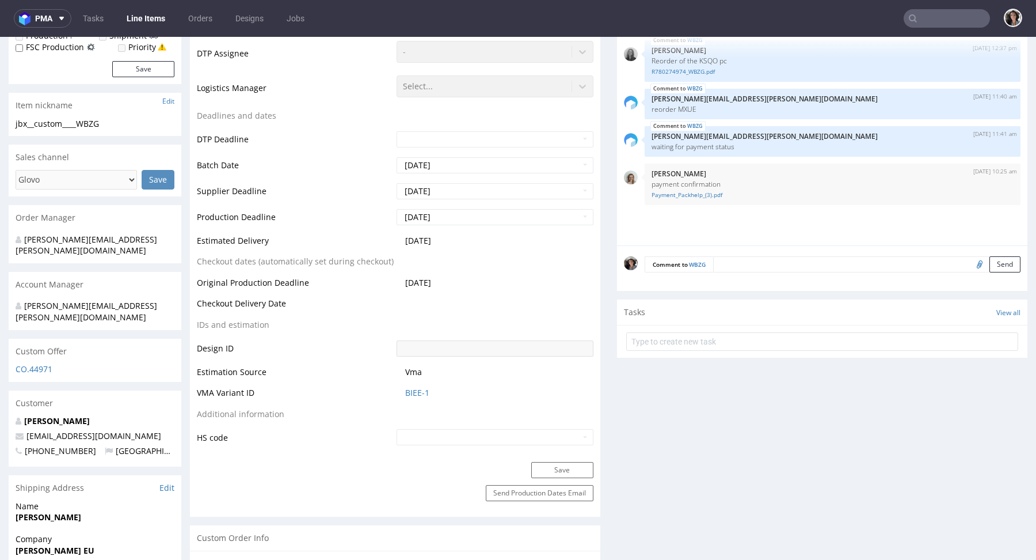
scroll to position [354, 0]
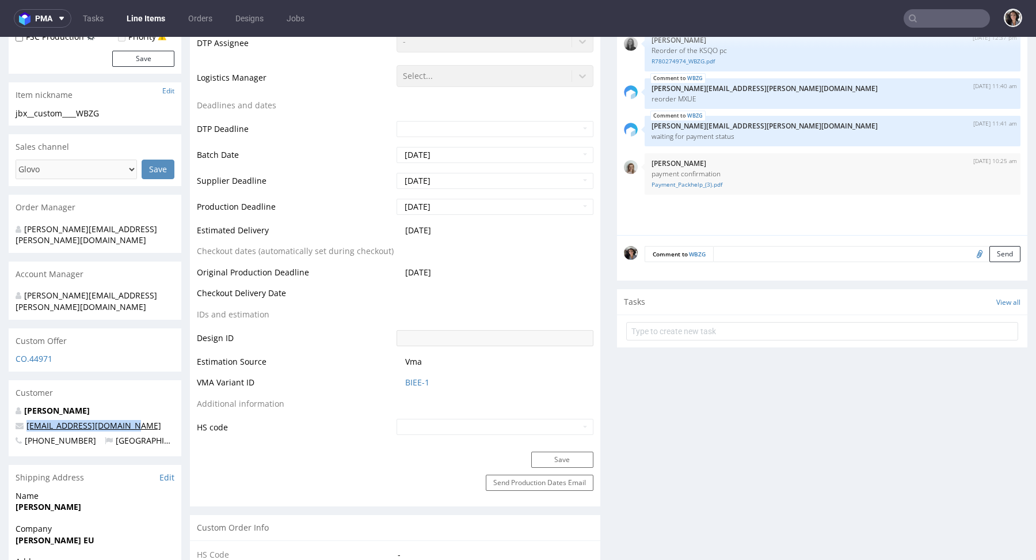
copy link "[EMAIL_ADDRESS][DOMAIN_NAME]"
drag, startPoint x: 131, startPoint y: 406, endPoint x: 26, endPoint y: 406, distance: 104.8
click at [26, 420] on p "[EMAIL_ADDRESS][DOMAIN_NAME]" at bounding box center [95, 426] width 159 height 12
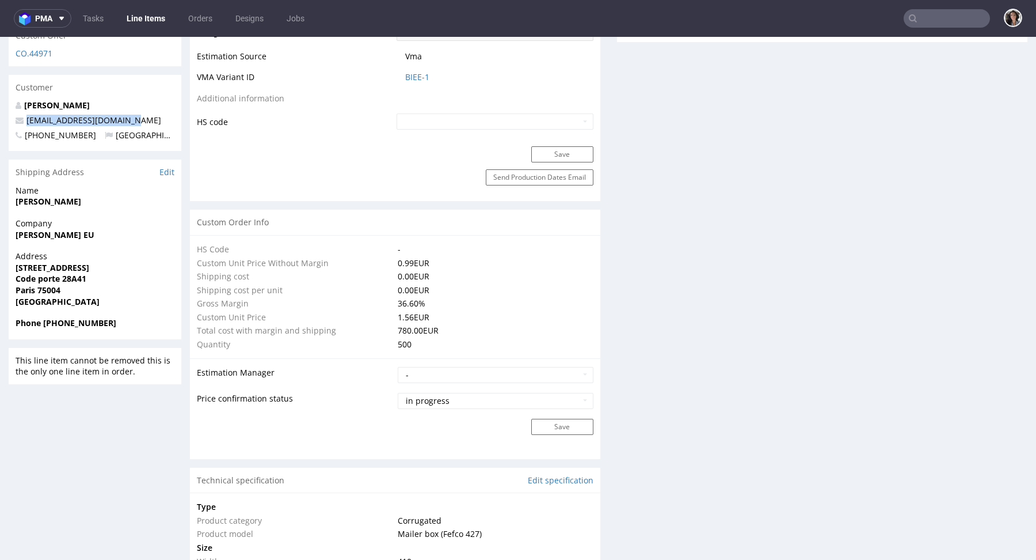
scroll to position [0, 0]
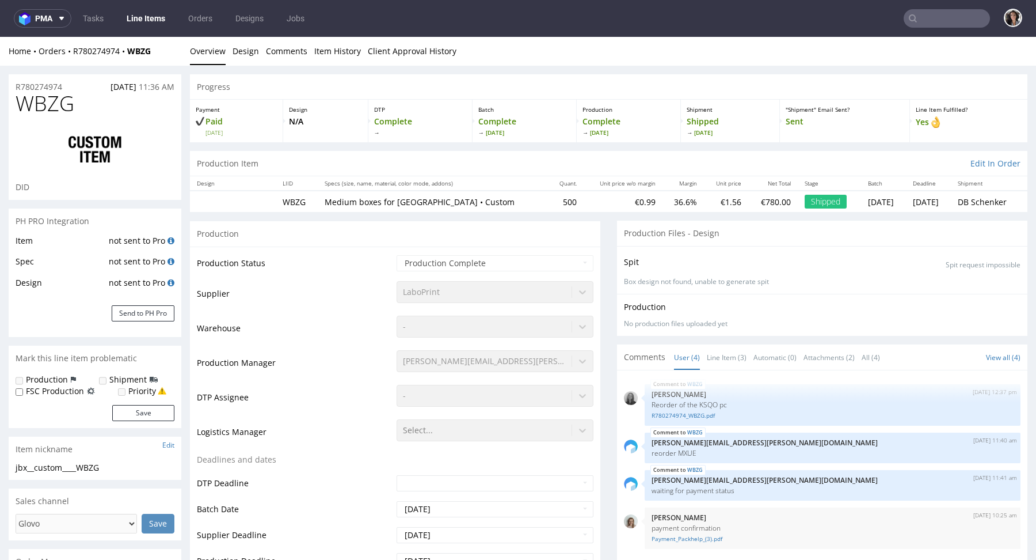
click at [938, 26] on input "text" at bounding box center [947, 18] width 86 height 18
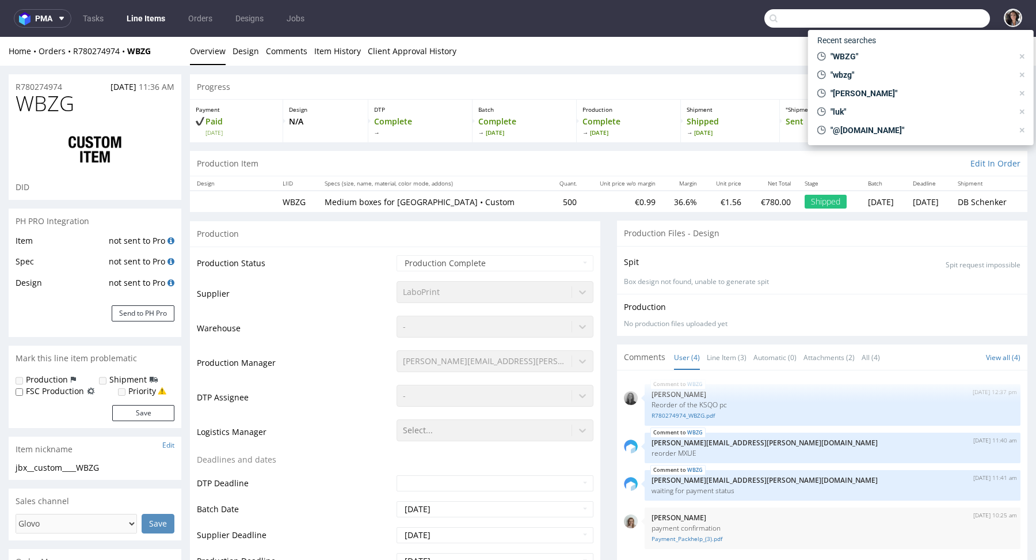
paste input "[EMAIL_ADDRESS][DOMAIN_NAME]"
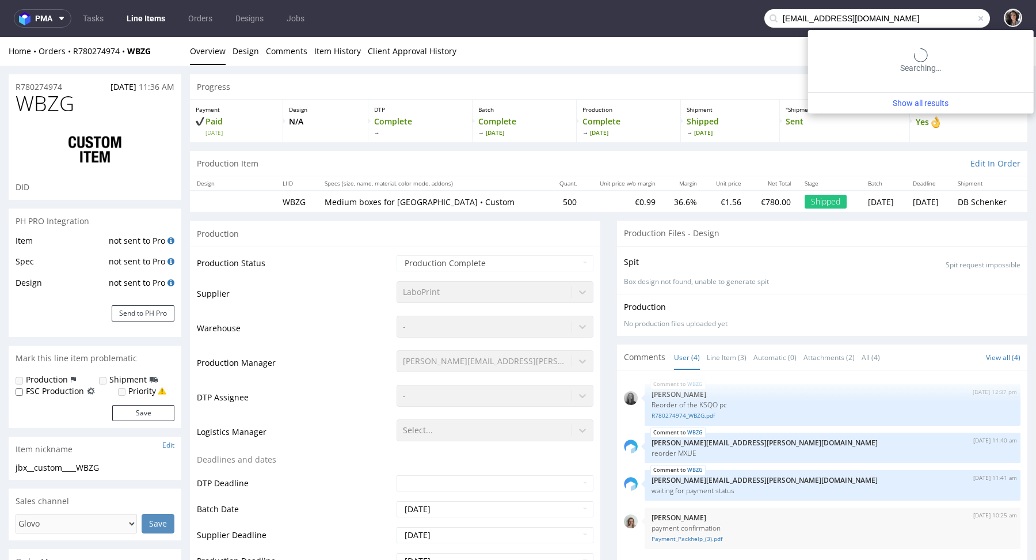
type input "[EMAIL_ADDRESS][DOMAIN_NAME]"
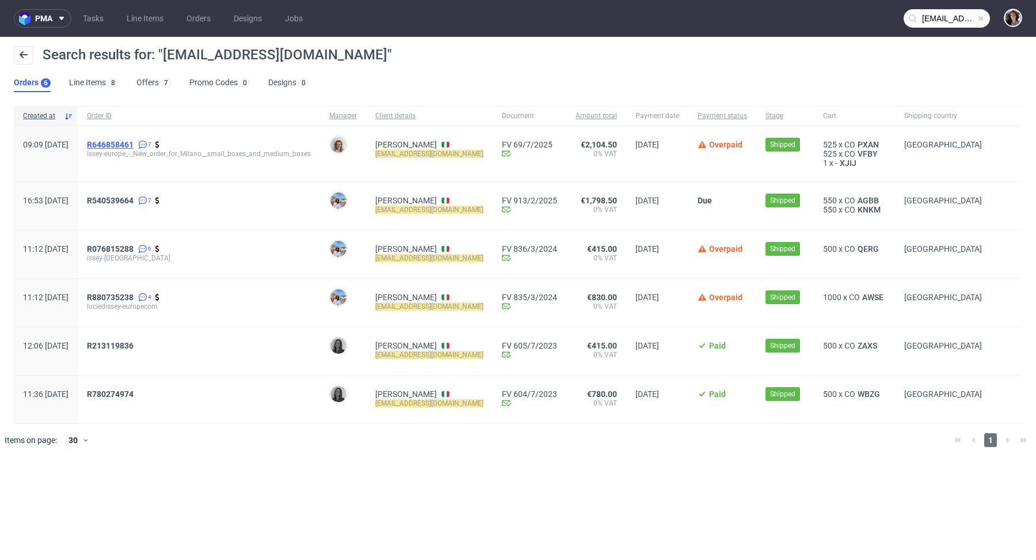
click at [131, 142] on span "R646858461" at bounding box center [110, 144] width 47 height 9
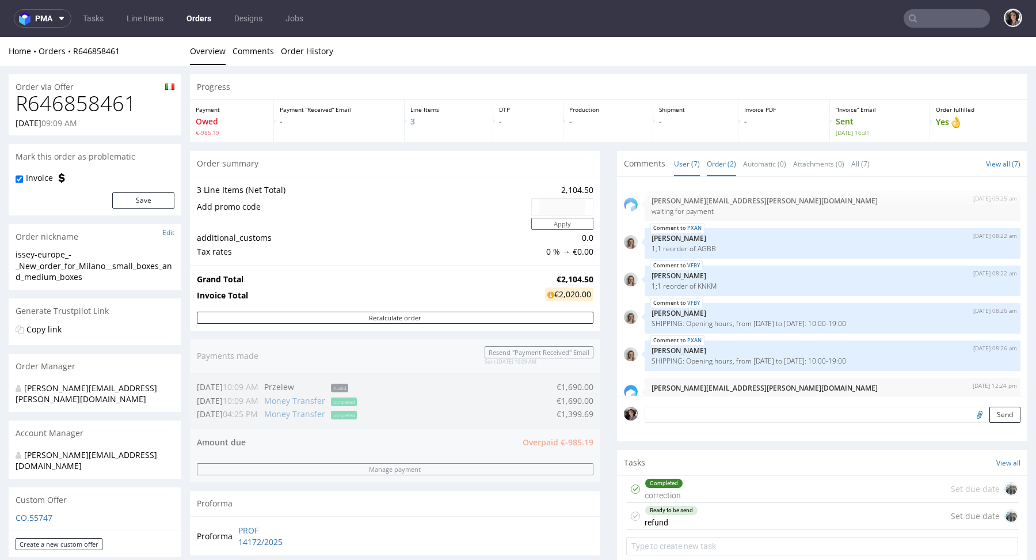
click at [709, 168] on link "Order (2)" at bounding box center [721, 163] width 29 height 25
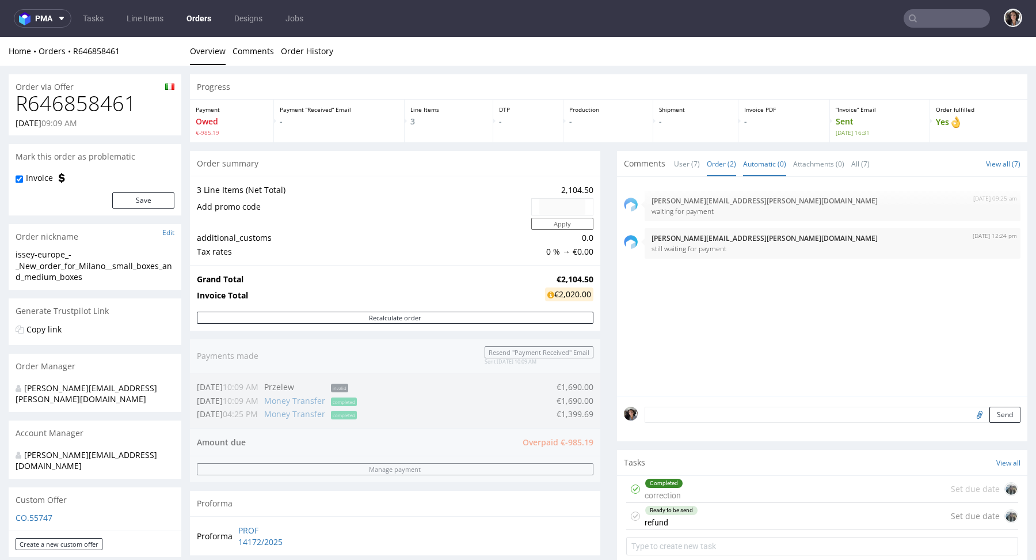
click at [744, 162] on link "Automatic (0)" at bounding box center [764, 163] width 43 height 25
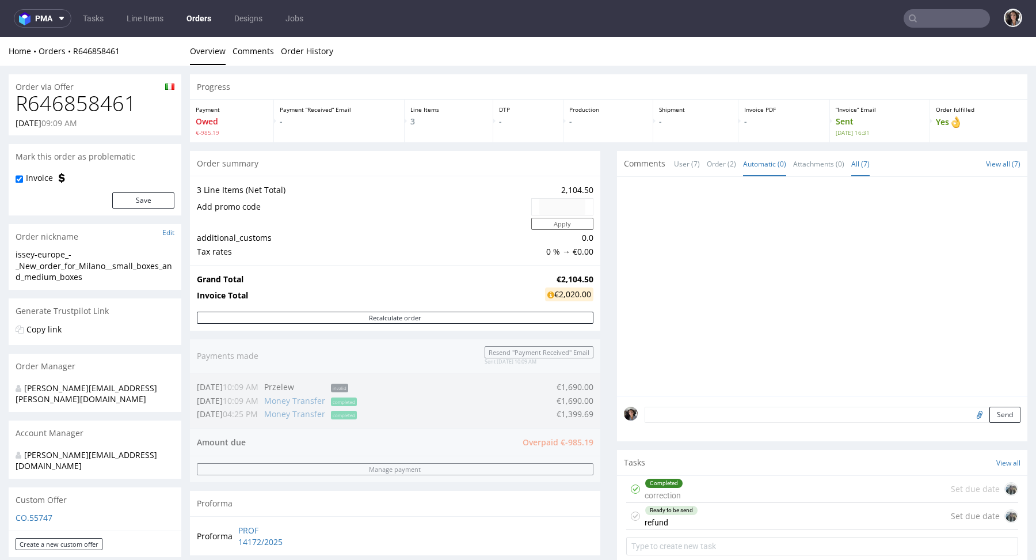
click at [855, 158] on link "All (7)" at bounding box center [860, 163] width 18 height 25
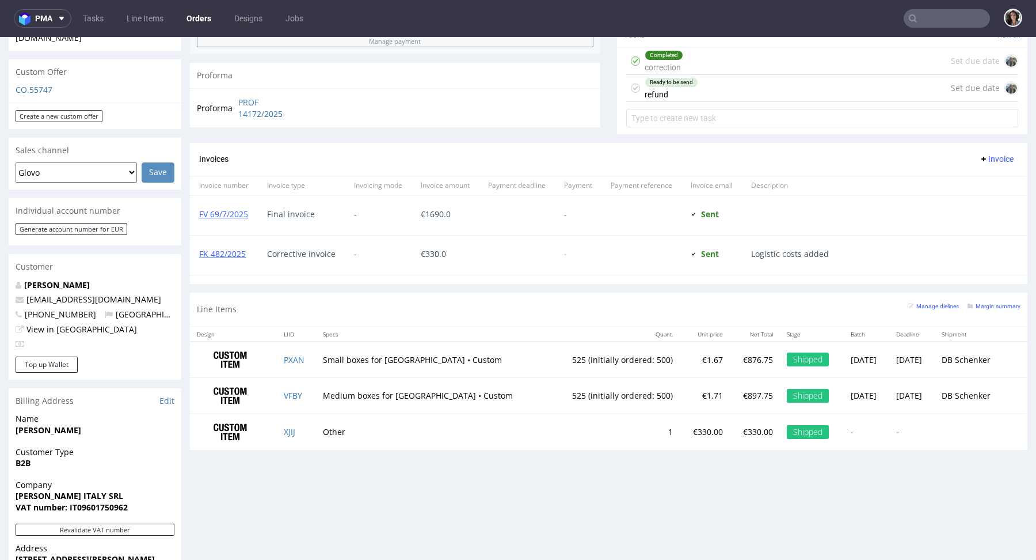
scroll to position [542, 0]
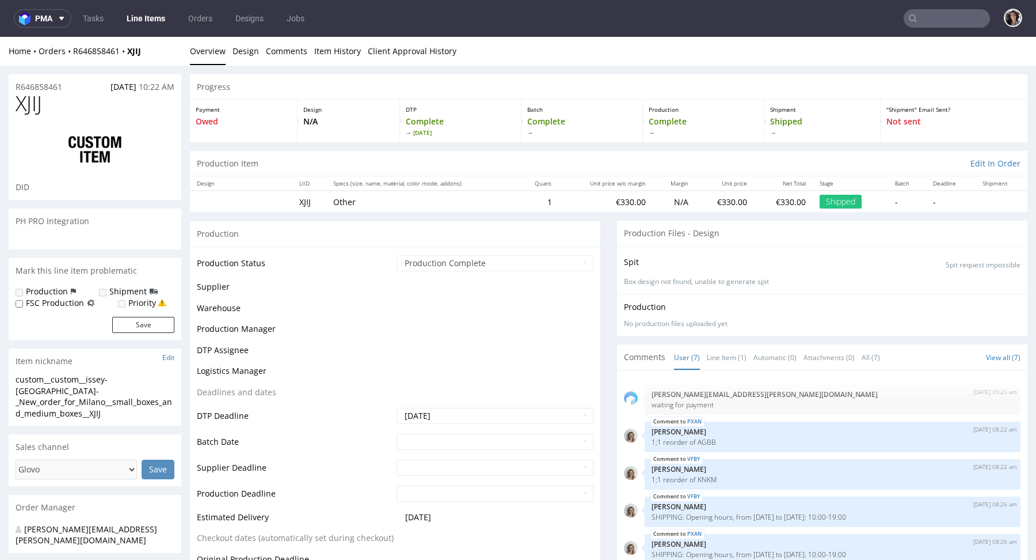
scroll to position [56, 0]
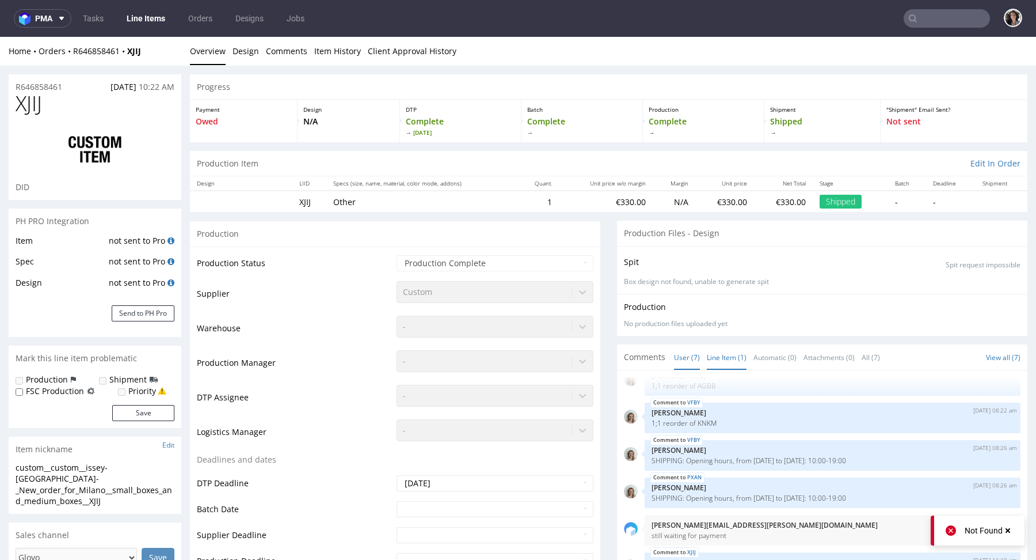
click at [722, 354] on link "Line Item (1)" at bounding box center [727, 357] width 40 height 25
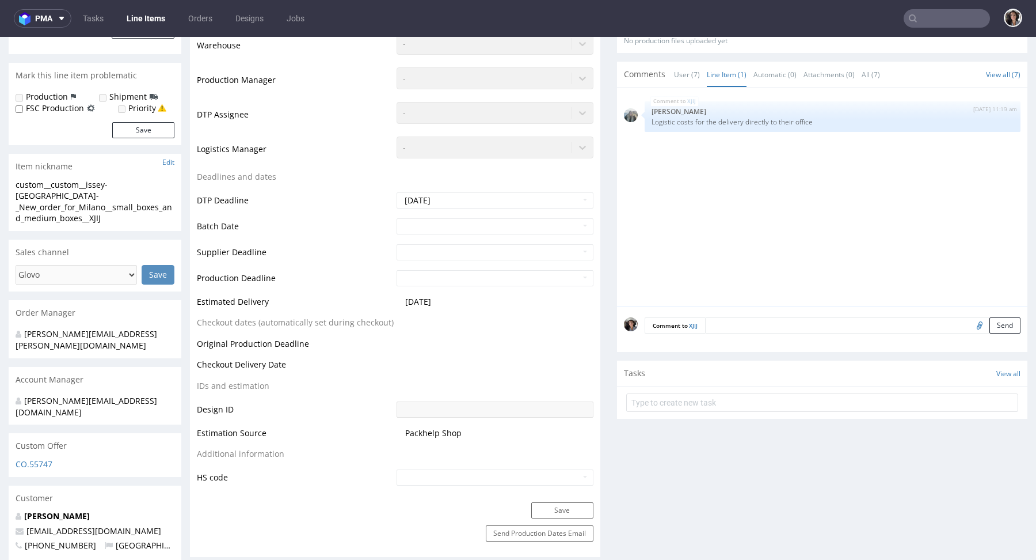
scroll to position [344, 0]
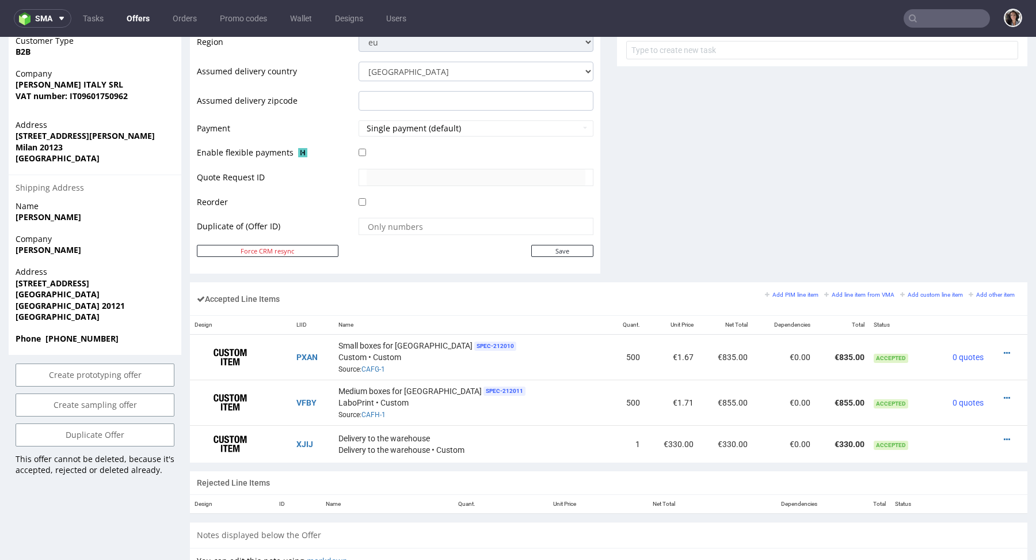
scroll to position [633, 0]
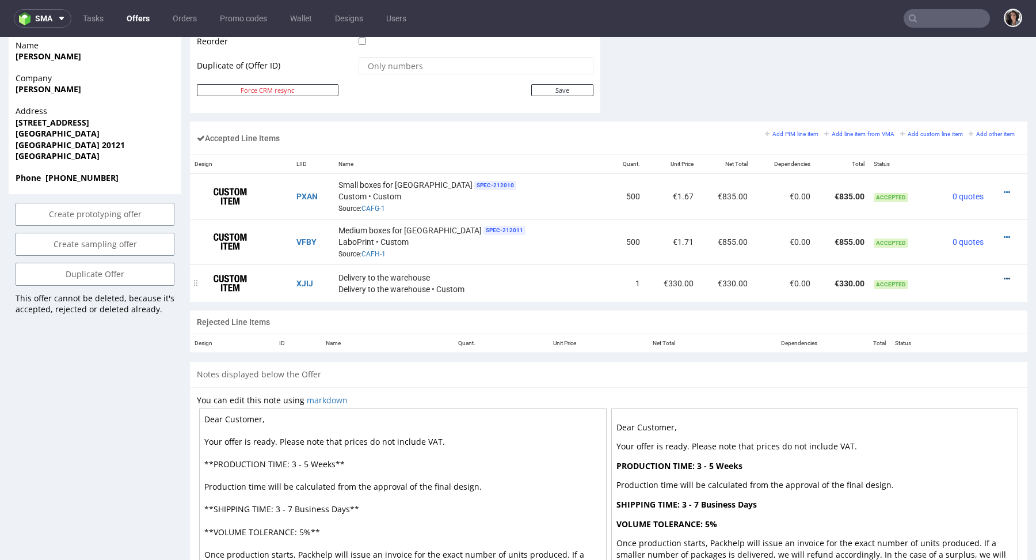
click at [1004, 276] on icon at bounding box center [1007, 279] width 6 height 8
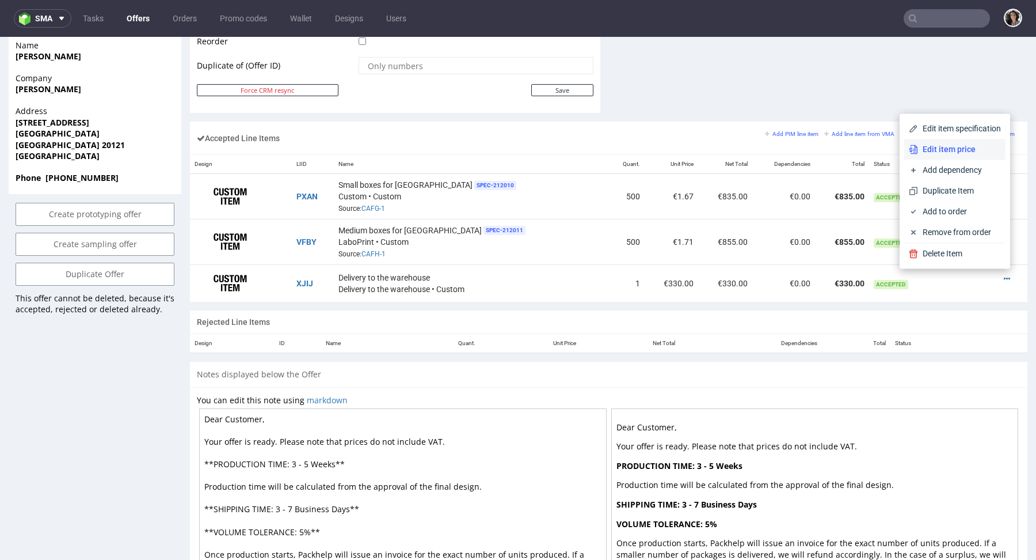
click at [952, 151] on span "Edit item price" at bounding box center [959, 149] width 83 height 12
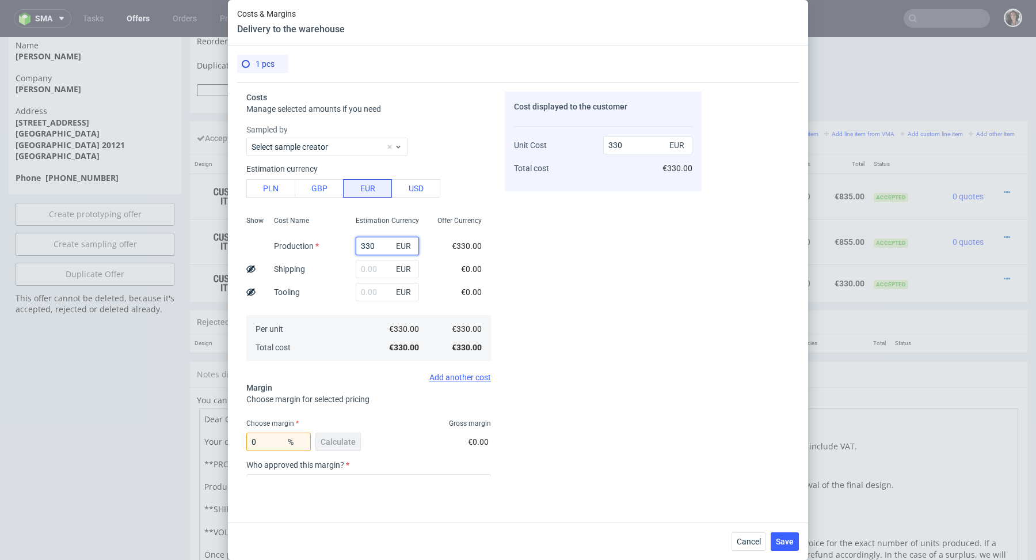
click at [368, 253] on input "330" at bounding box center [387, 246] width 63 height 18
type input "2"
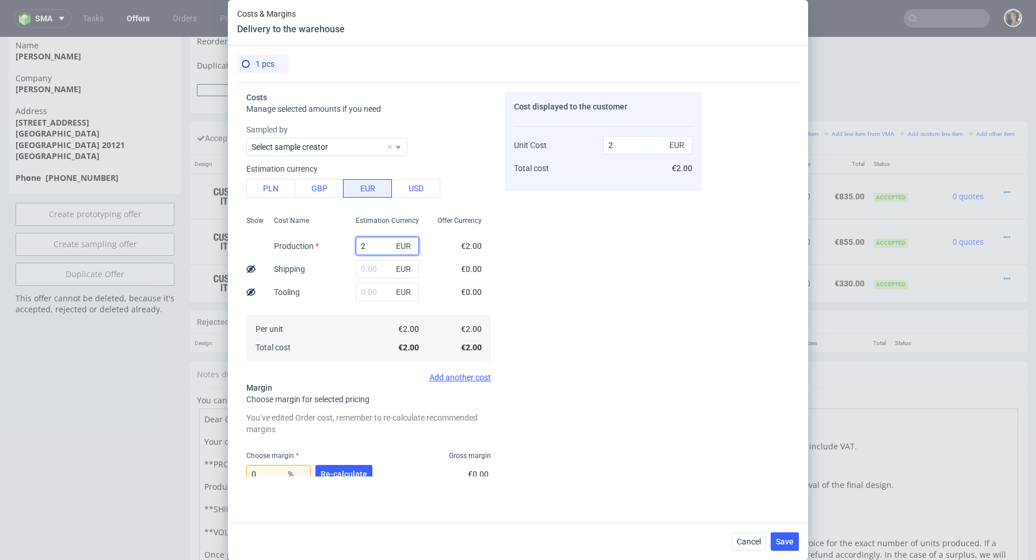
type input "27"
type input "271"
type input "271.1"
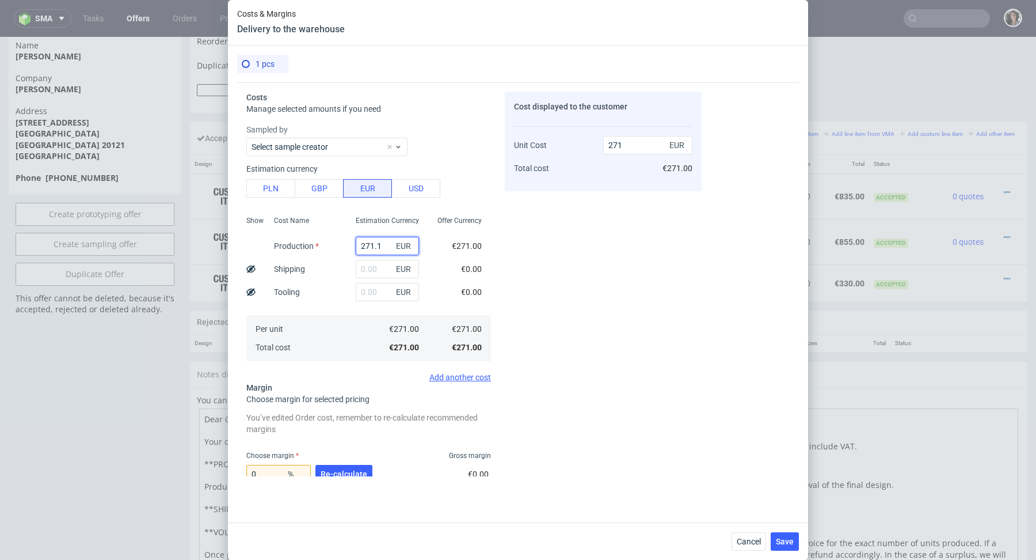
type input "271.1"
type input "271.19"
click at [387, 299] on input "text" at bounding box center [387, 292] width 63 height 18
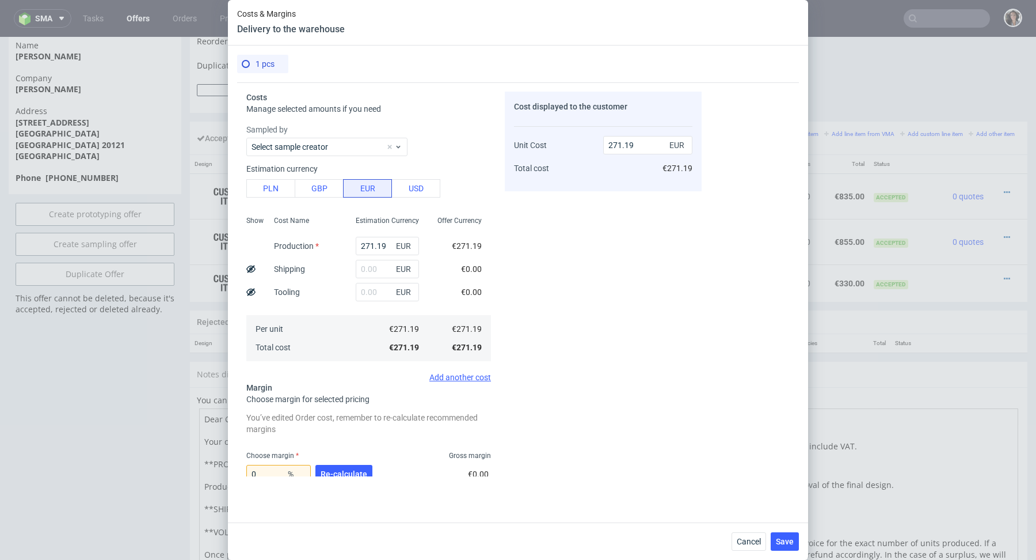
click at [337, 309] on div "Cost Name Production Shipping Tooling Per unit Total cost" at bounding box center [306, 287] width 82 height 152
click at [364, 471] on span "Re-calculate" at bounding box center [344, 474] width 47 height 8
type input "48.06"
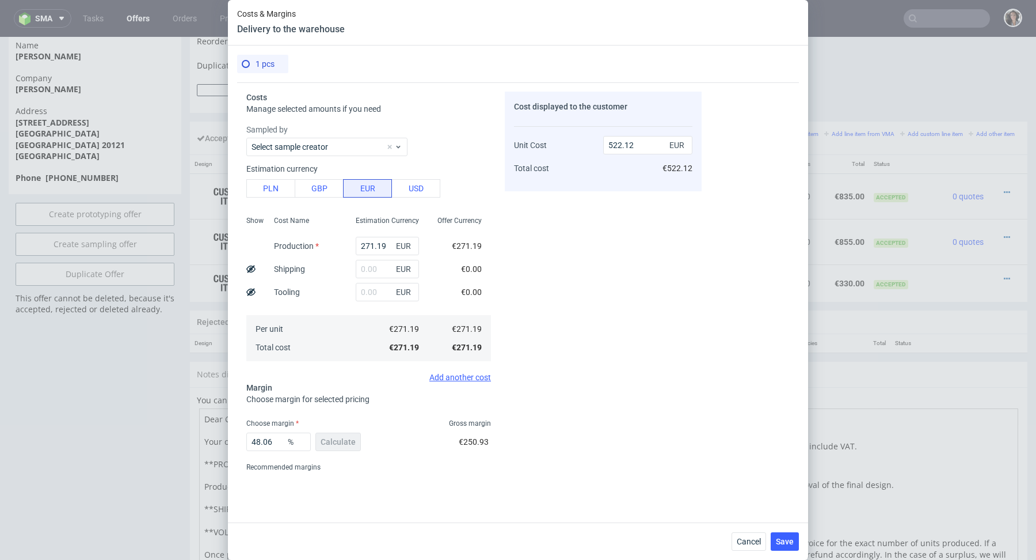
scroll to position [36, 0]
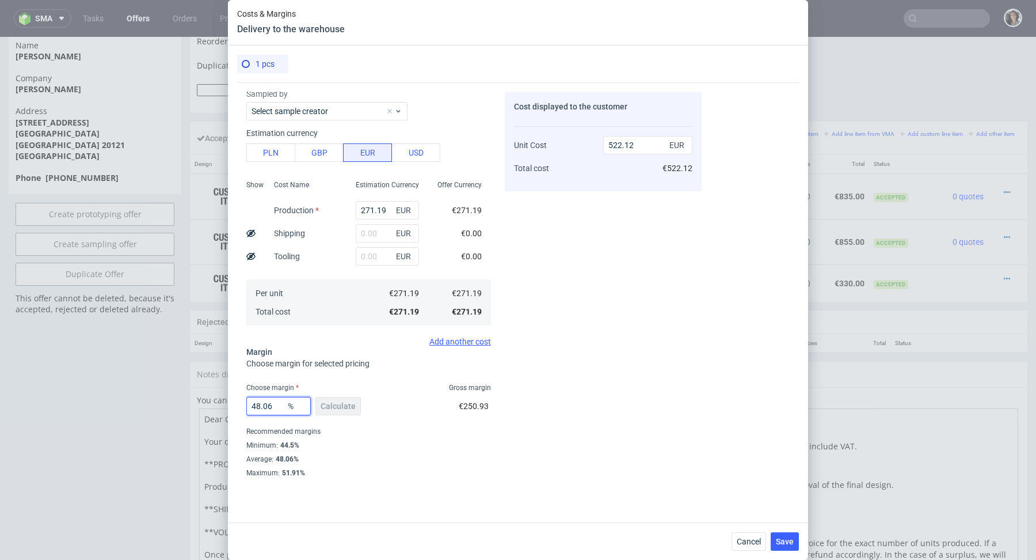
drag, startPoint x: 277, startPoint y: 405, endPoint x: 237, endPoint y: 405, distance: 40.3
click at [237, 405] on div "Costs Manage selected amounts if you need Sampled by Select sample creator Esti…" at bounding box center [469, 279] width 465 height 394
drag, startPoint x: 657, startPoint y: 144, endPoint x: 578, endPoint y: 144, distance: 78.9
click at [578, 144] on div "Unit Cost Total cost 522.12 EUR €522.12" at bounding box center [603, 151] width 178 height 60
type input "330"
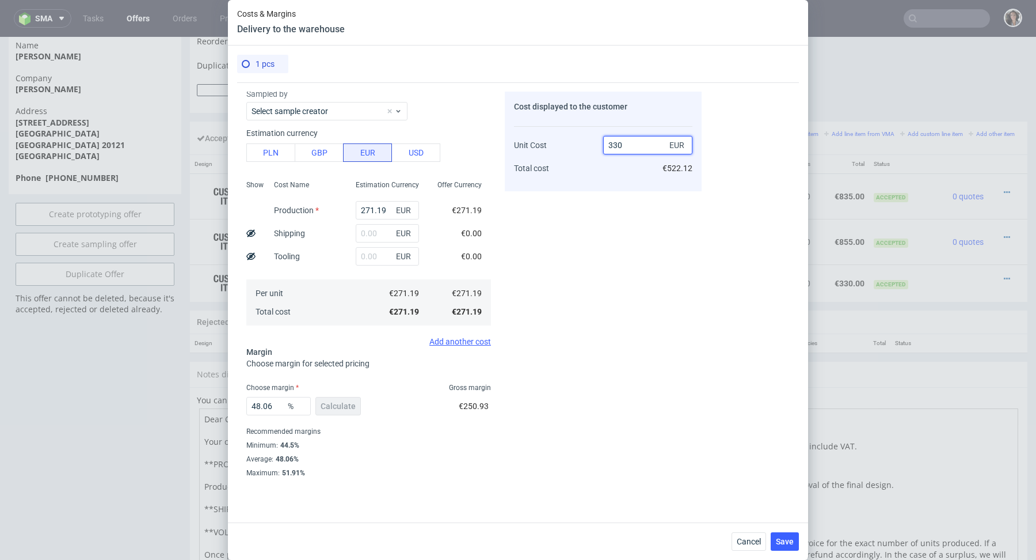
type input "17.82121212121212"
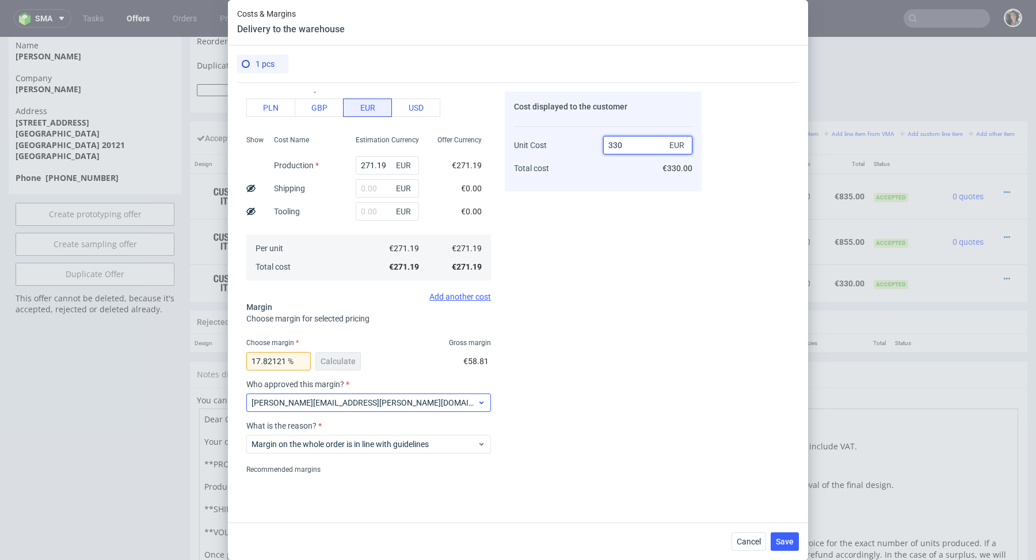
scroll to position [119, 0]
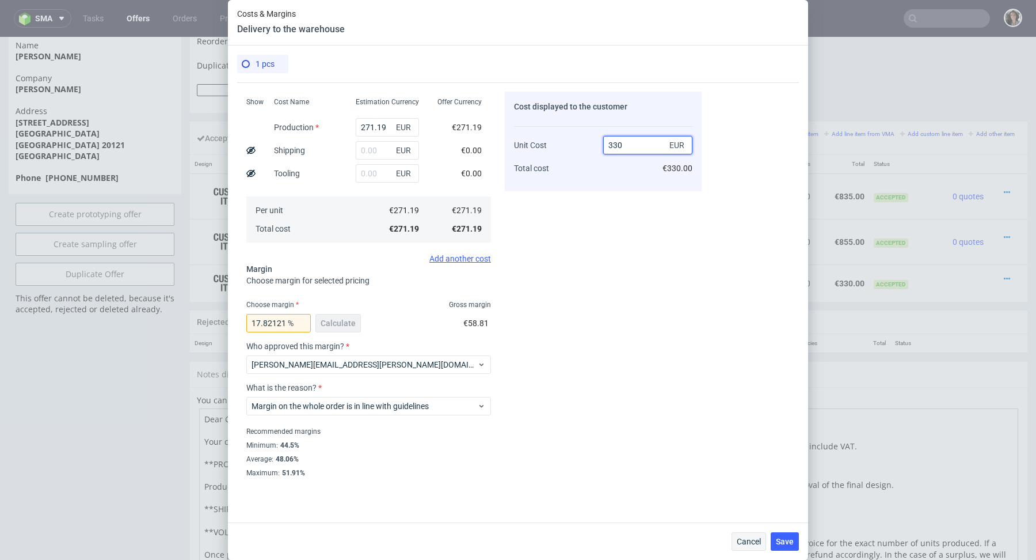
type input "330"
click at [756, 534] on button "Cancel" at bounding box center [749, 541] width 35 height 18
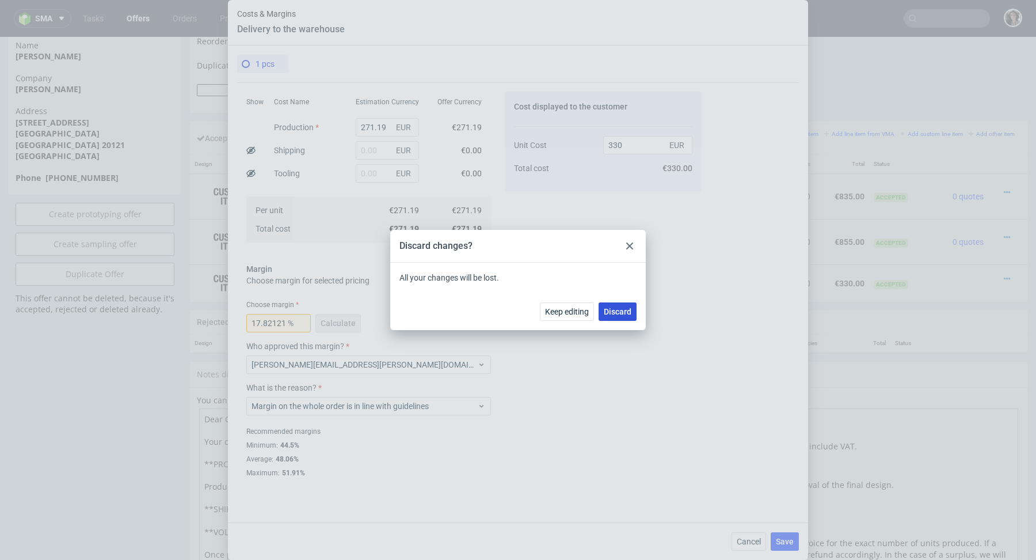
click at [615, 314] on span "Discard" at bounding box center [618, 311] width 28 height 8
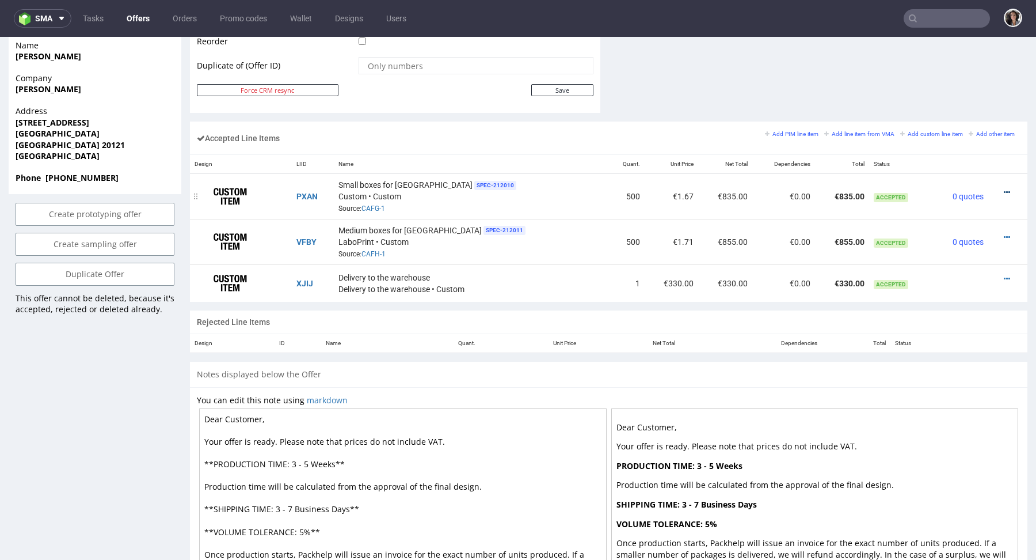
click at [1004, 189] on icon at bounding box center [1007, 192] width 6 height 8
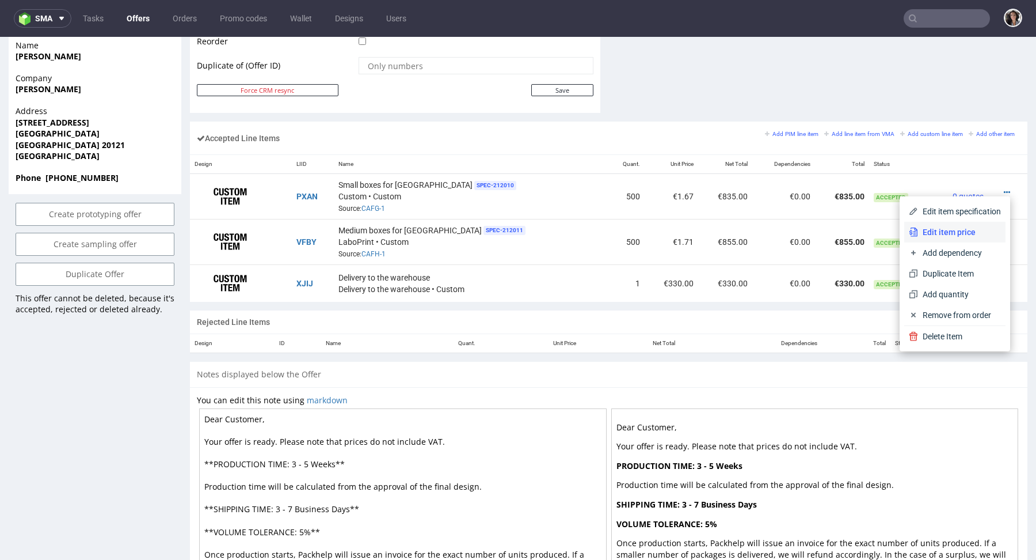
click at [968, 232] on span "Edit item price" at bounding box center [959, 232] width 83 height 12
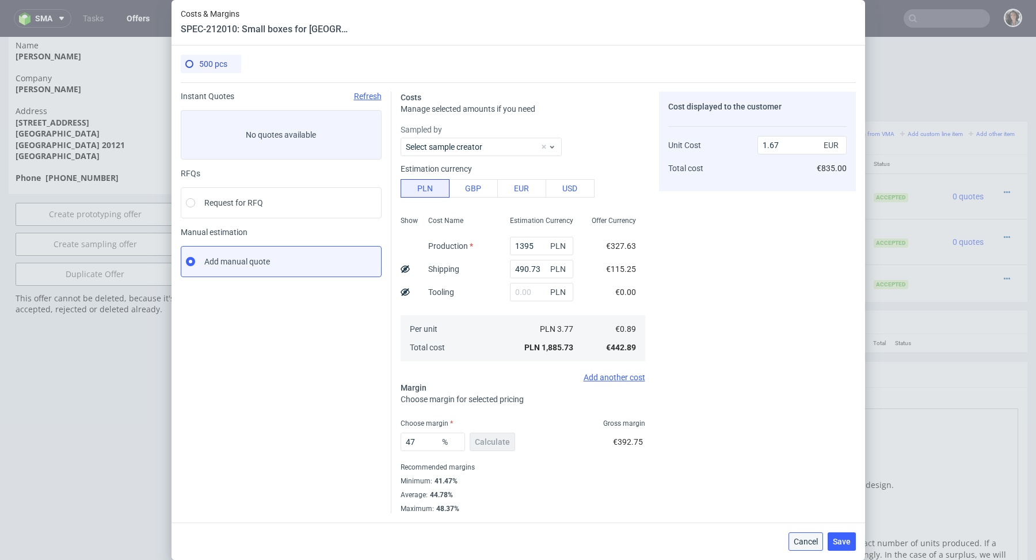
click at [815, 533] on button "Cancel" at bounding box center [806, 541] width 35 height 18
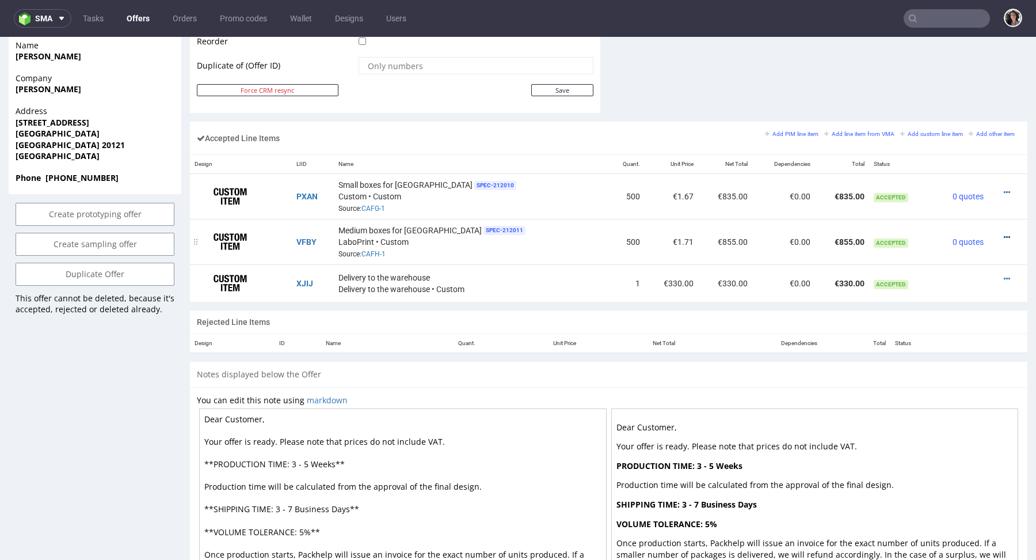
click at [1004, 234] on icon at bounding box center [1007, 237] width 6 height 8
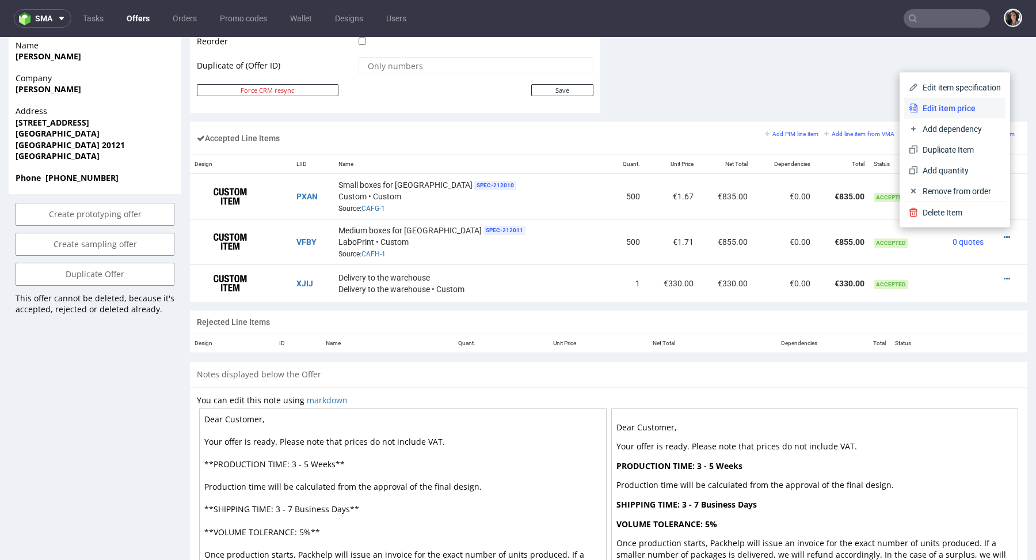
click at [949, 106] on span "Edit item price" at bounding box center [959, 108] width 83 height 12
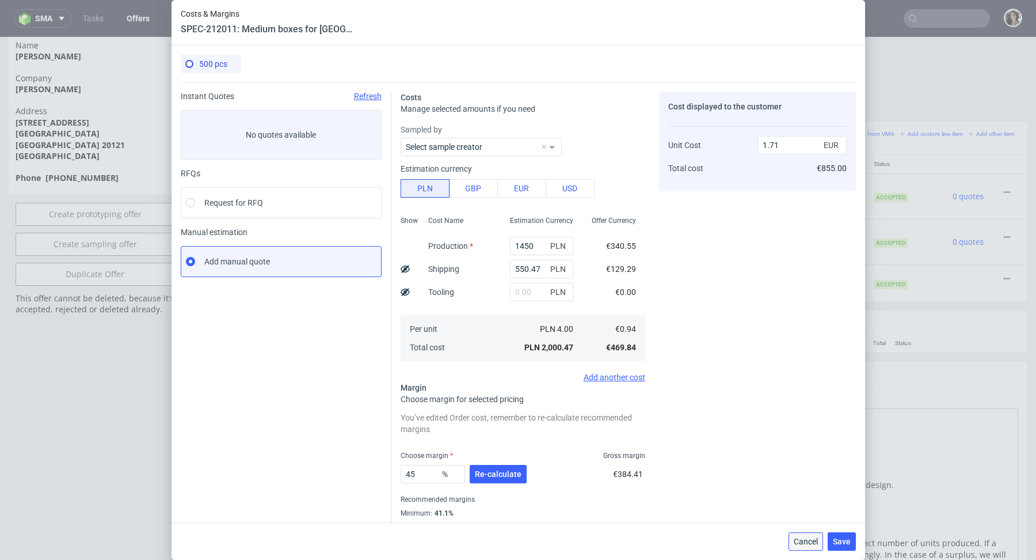
click at [792, 535] on button "Cancel" at bounding box center [806, 541] width 35 height 18
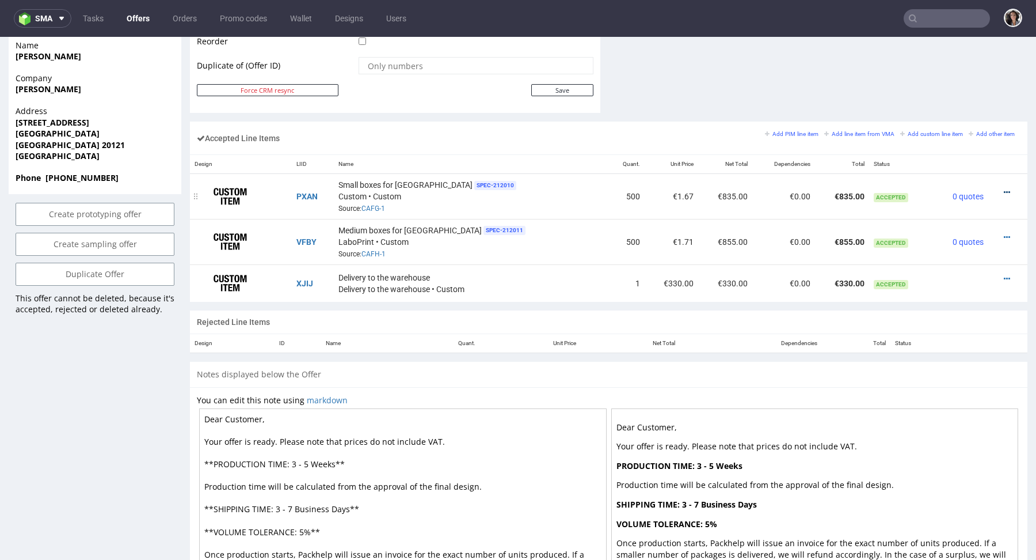
click at [1004, 189] on icon at bounding box center [1007, 192] width 6 height 8
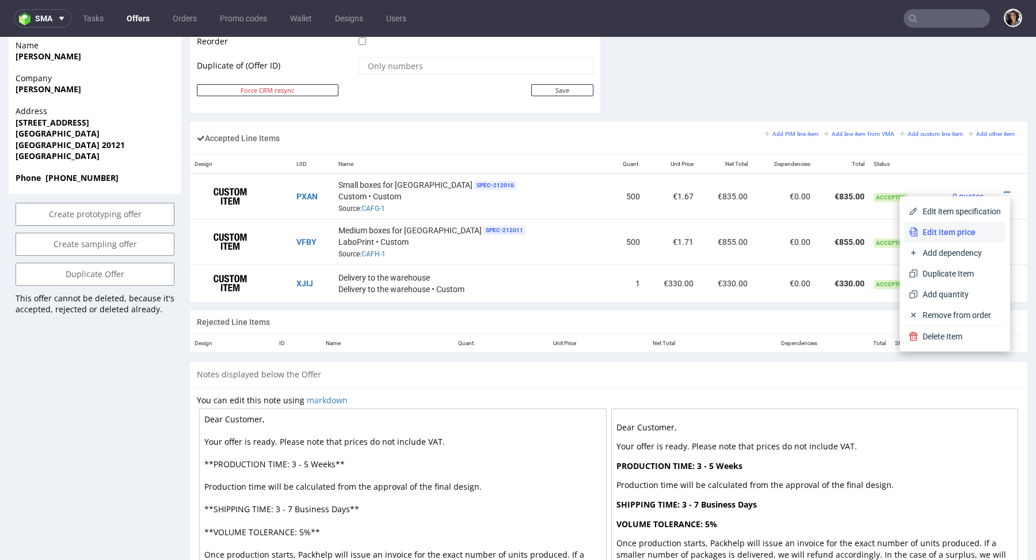
click at [963, 228] on span "Edit item price" at bounding box center [959, 232] width 83 height 12
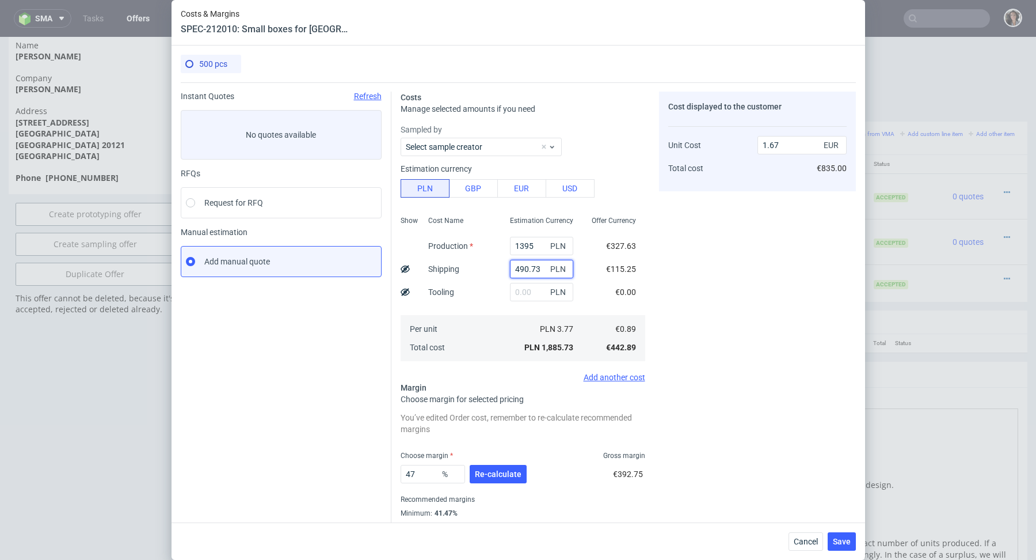
click at [546, 267] on input "490.73" at bounding box center [541, 269] width 63 height 18
paste input "576,22"
type input "576.22"
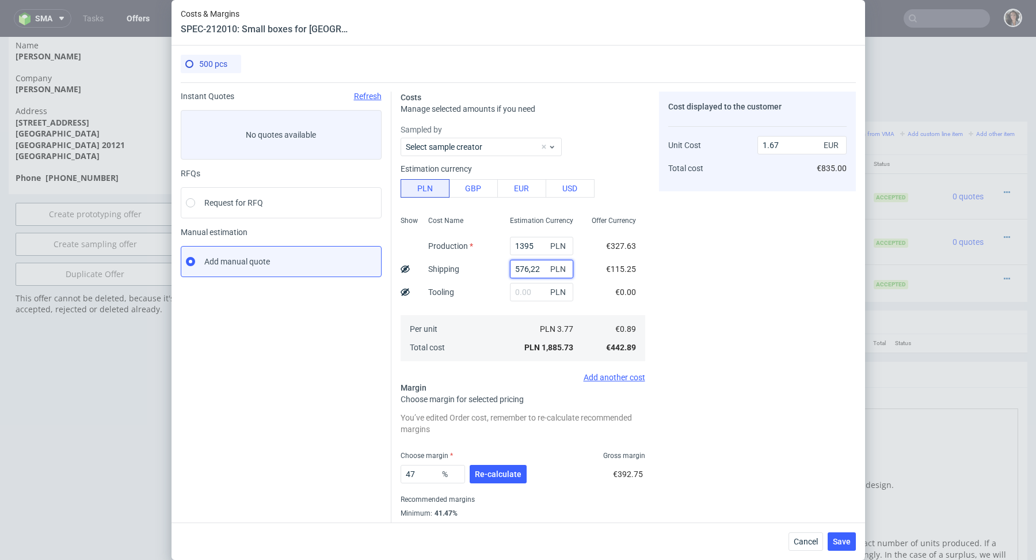
type input "1.75"
type input "576.22"
drag, startPoint x: 770, startPoint y: 145, endPoint x: 785, endPoint y: 145, distance: 15.0
click at [785, 145] on input "1.75" at bounding box center [802, 145] width 89 height 18
type input "1.67"
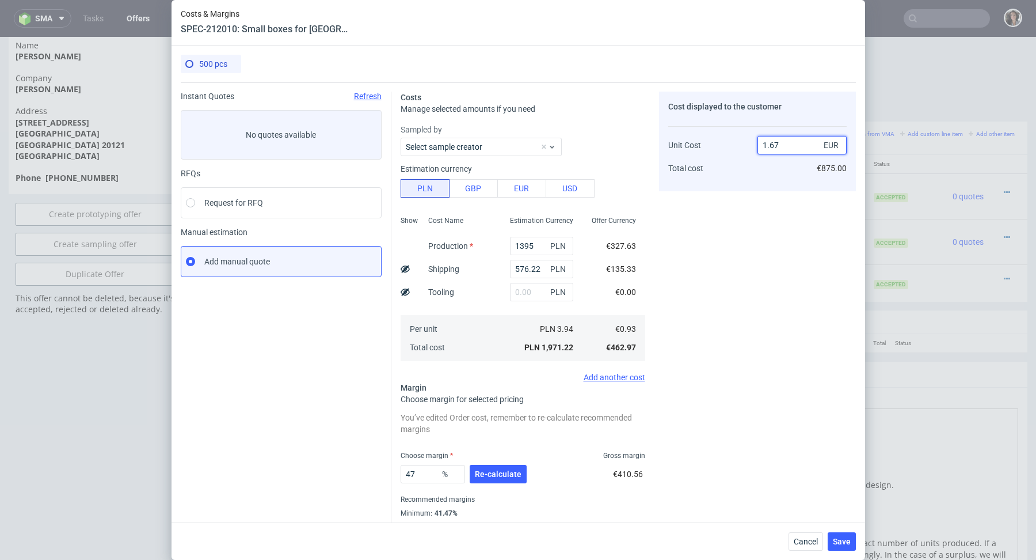
type input "44.31137724550898"
click at [497, 475] on span "Re-calculate" at bounding box center [498, 474] width 47 height 8
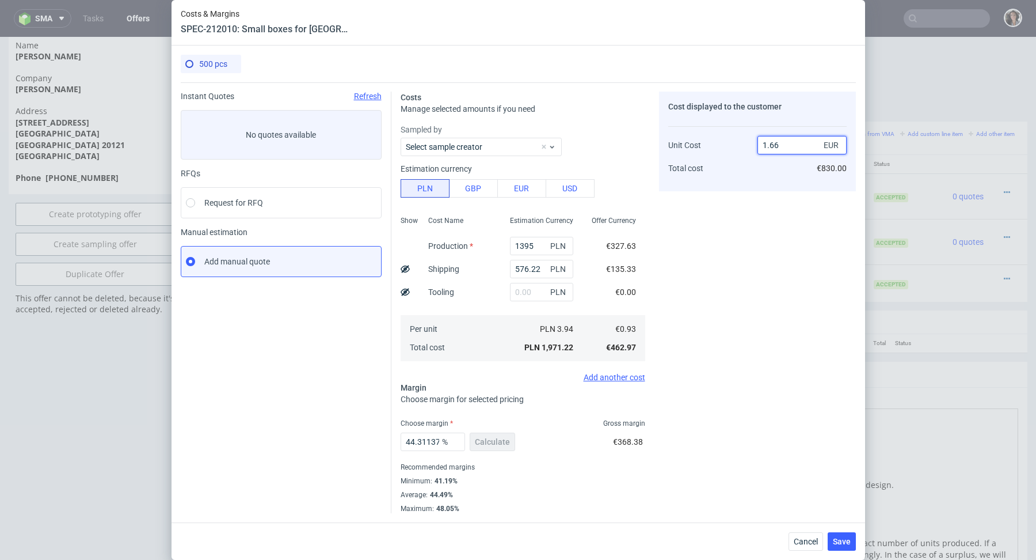
click at [784, 149] on input "1.66" at bounding box center [802, 145] width 89 height 18
type input "1.68"
type input "44.642857142857146"
type input "1.67"
click at [756, 428] on div "Cost displayed to the customer Unit Cost Total cost 1.67 EUR €835.00" at bounding box center [757, 302] width 197 height 421
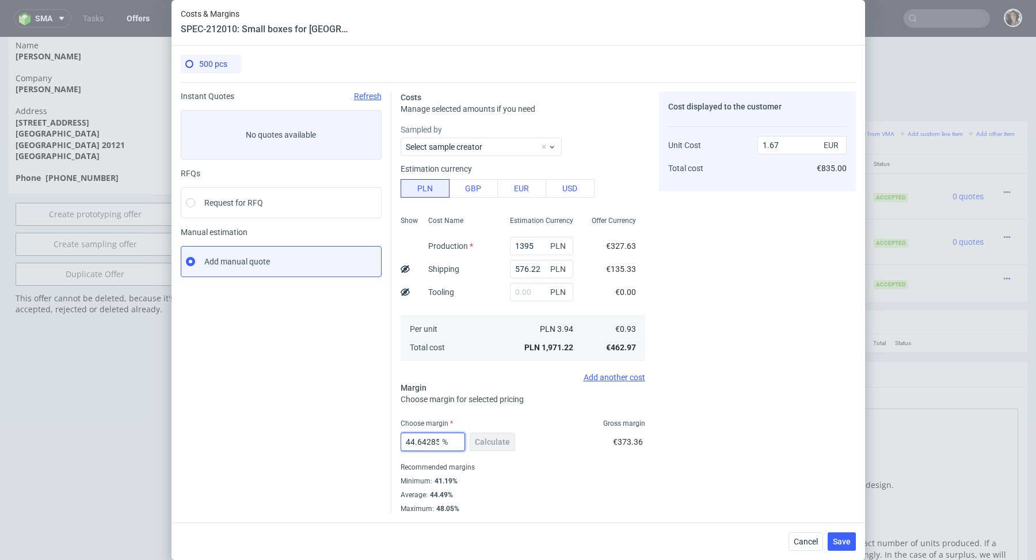
scroll to position [0, 45]
drag, startPoint x: 418, startPoint y: 443, endPoint x: 473, endPoint y: 443, distance: 54.7
click at [473, 443] on div "44.642857142857146 % Calculate" at bounding box center [459, 444] width 117 height 32
type input "44.9"
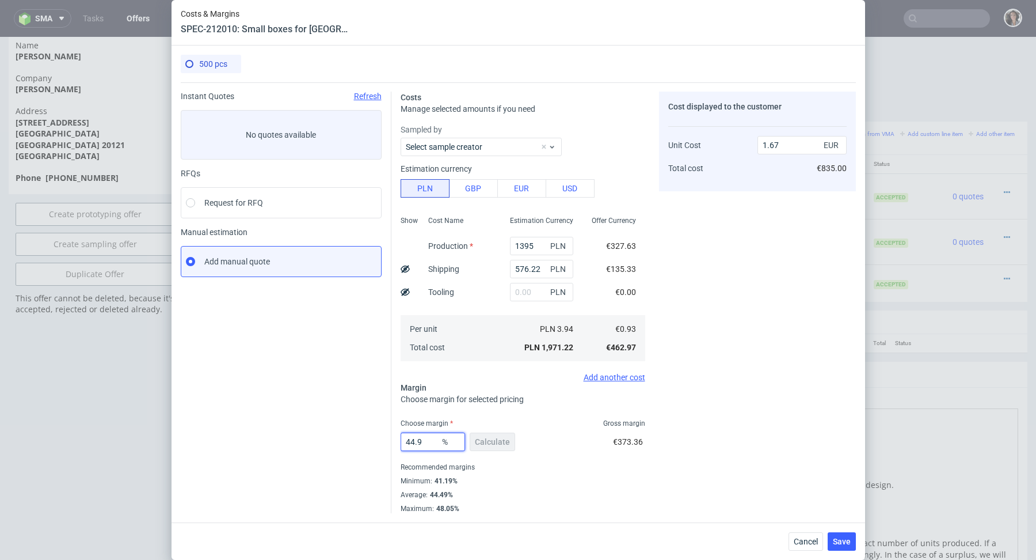
type input "1.68"
type input "44.7"
type input "1.67"
type input "44.79"
type input "1.68"
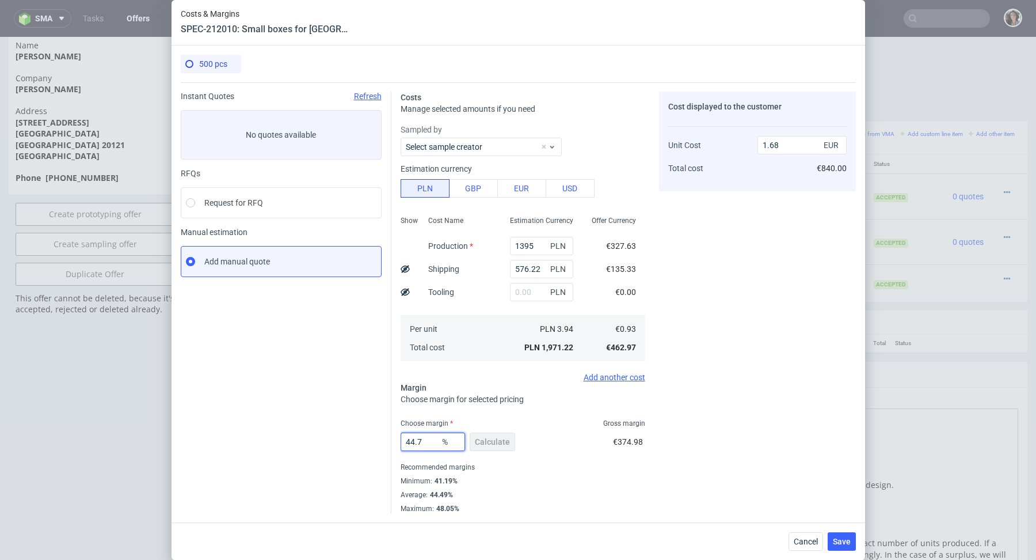
type input "44.73"
type input "1.67"
type input "44.74"
click at [838, 542] on span "Save" at bounding box center [842, 541] width 18 height 8
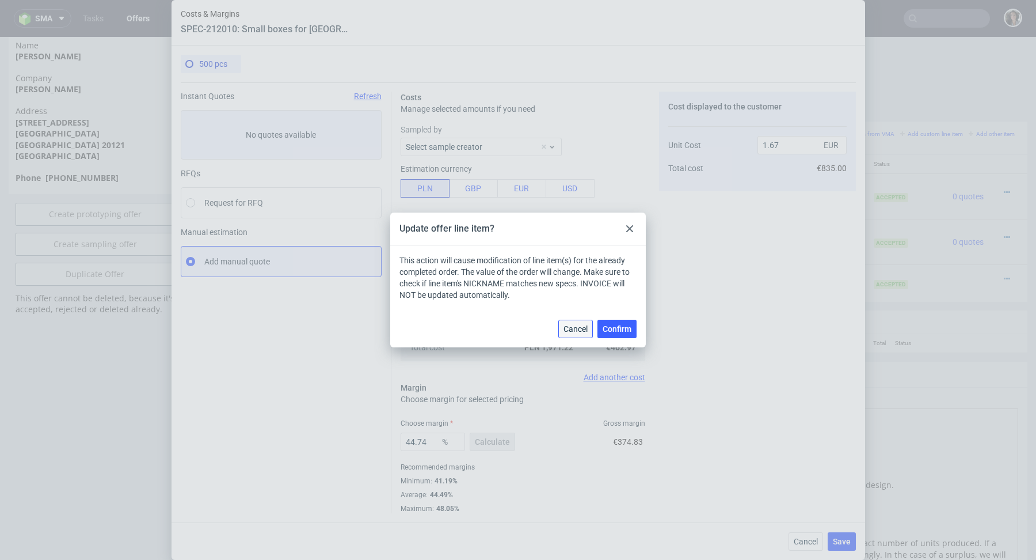
click at [564, 327] on span "Cancel" at bounding box center [576, 329] width 24 height 8
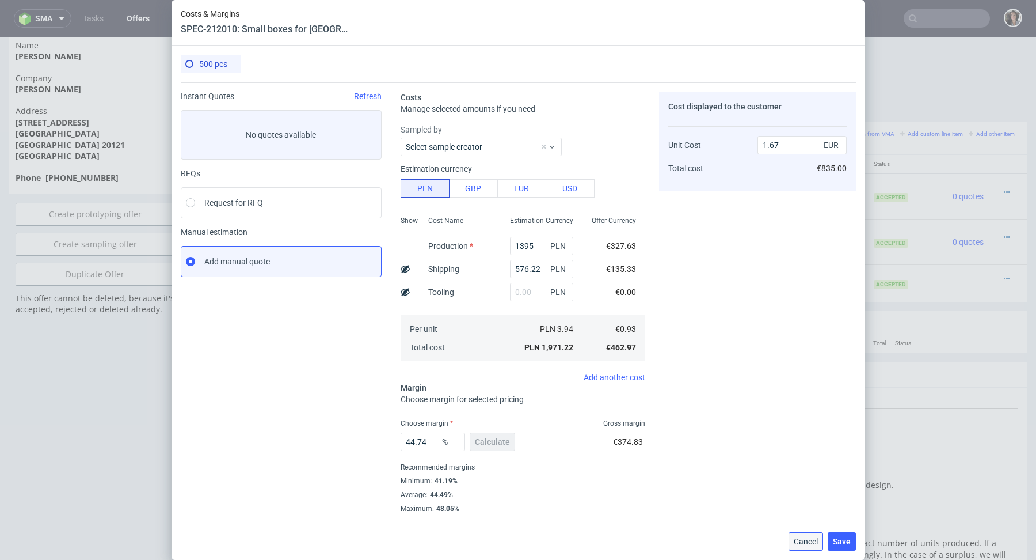
click at [809, 539] on span "Cancel" at bounding box center [806, 541] width 24 height 8
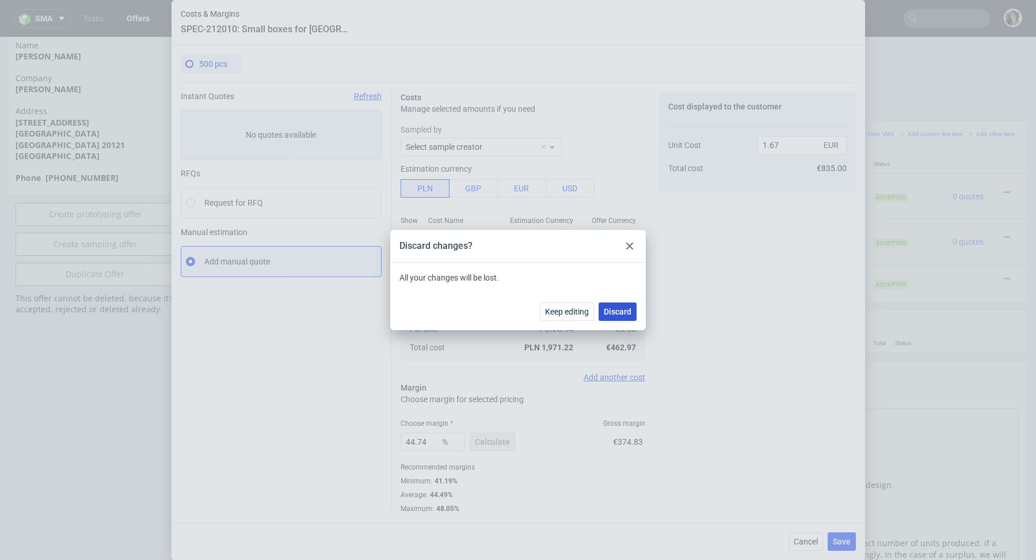
click at [608, 311] on span "Discard" at bounding box center [618, 311] width 28 height 8
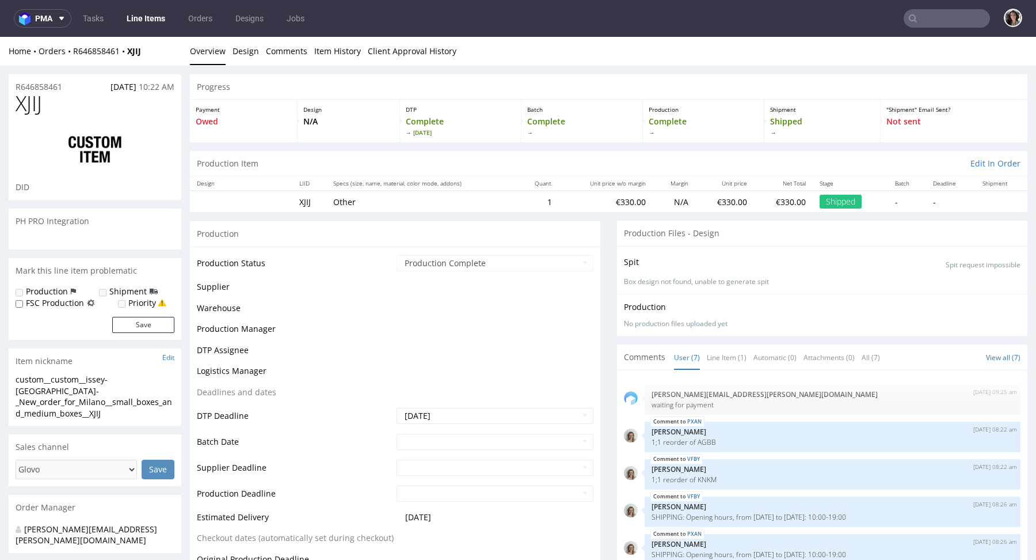
scroll to position [56, 0]
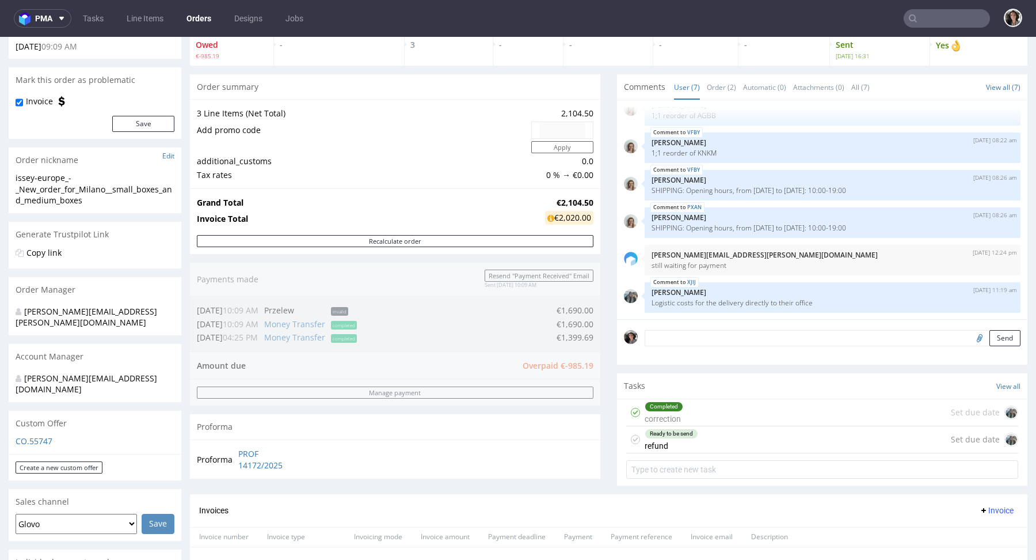
scroll to position [234, 0]
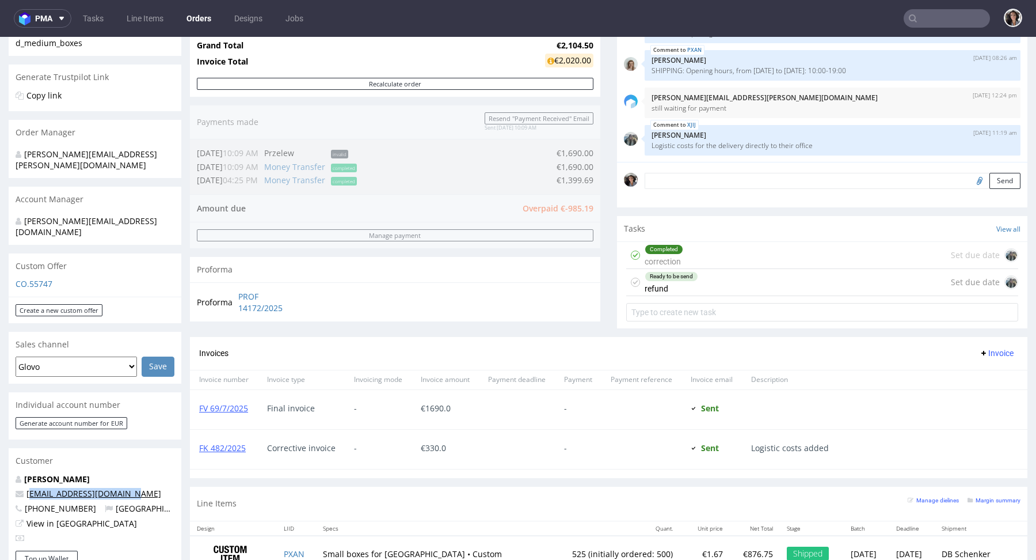
copy link "ucie.d@issey-europe.com"
drag, startPoint x: 137, startPoint y: 470, endPoint x: 28, endPoint y: 470, distance: 109.4
click at [28, 488] on p "lucie.d@issey-europe.com" at bounding box center [95, 494] width 159 height 12
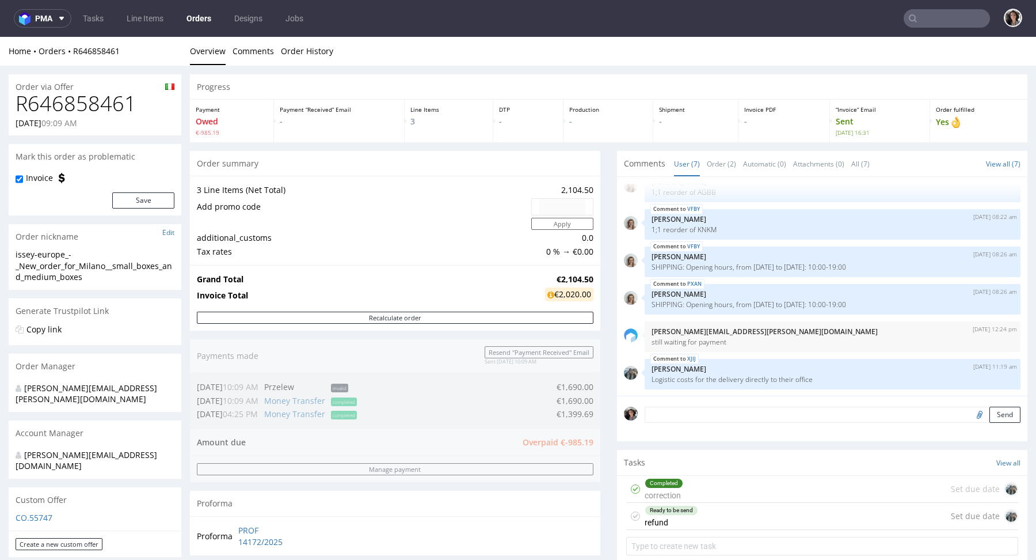
click at [938, 22] on input "text" at bounding box center [947, 18] width 86 height 18
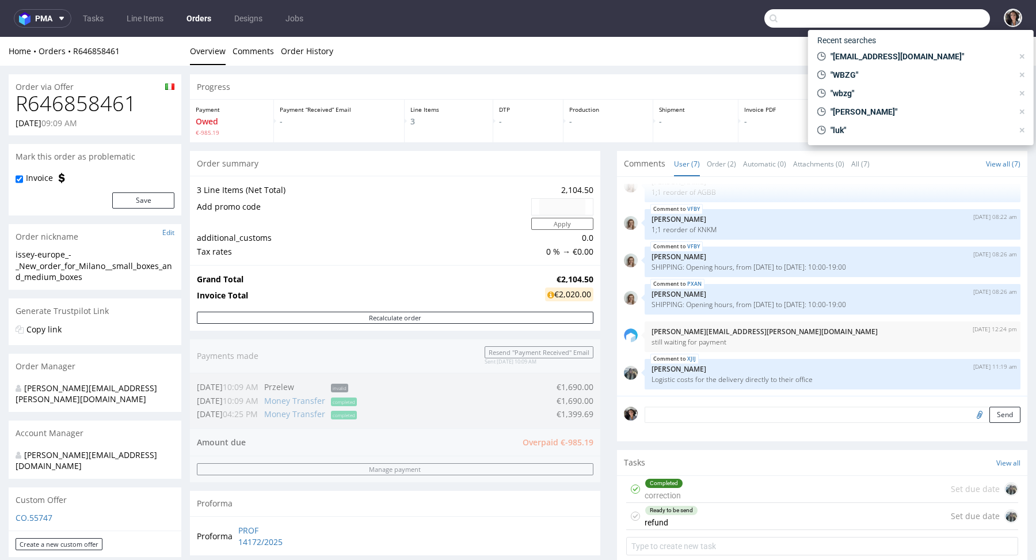
paste input "ucie.d@issey-europe.com"
type input "ucie.d@issey-europe.com"
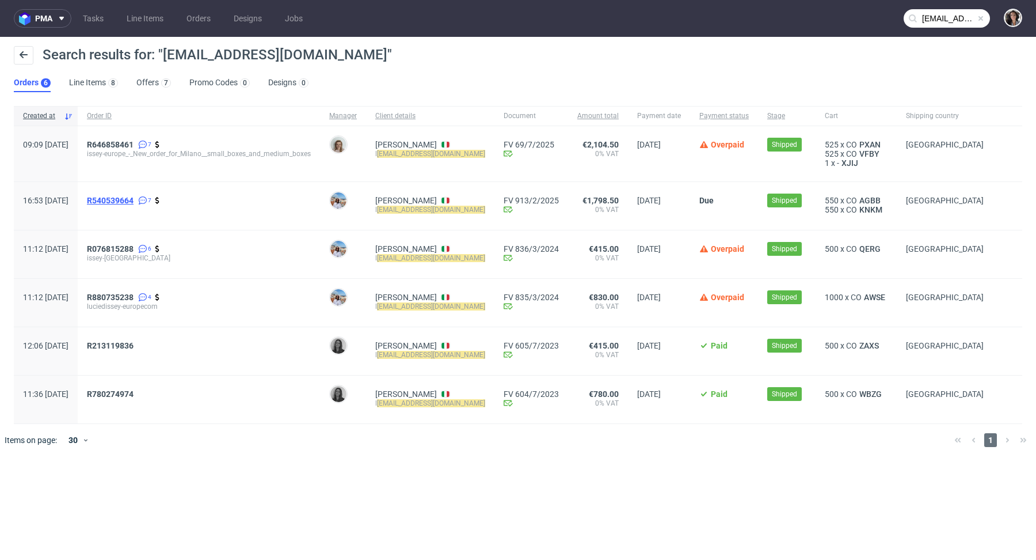
click at [134, 202] on span "R540539664" at bounding box center [110, 200] width 47 height 9
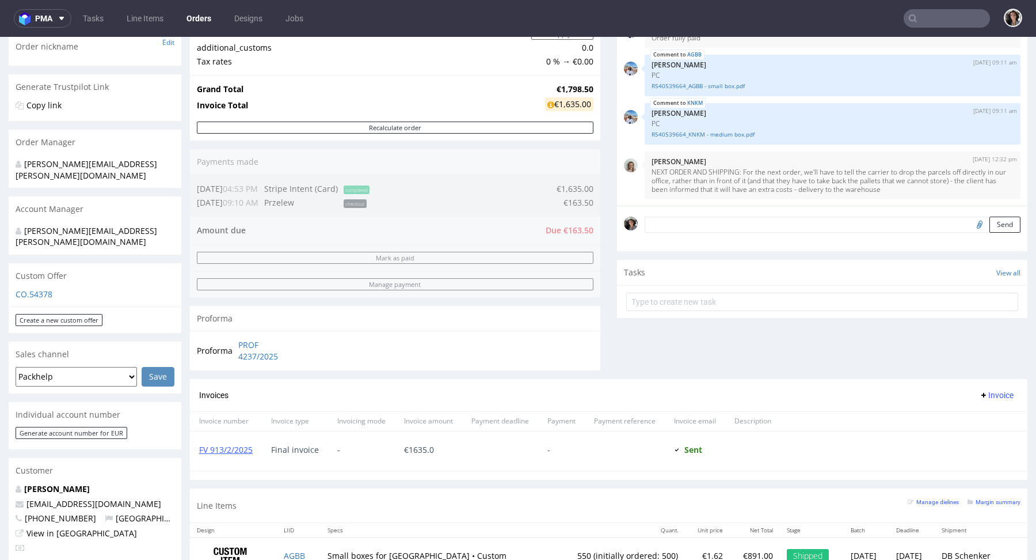
scroll to position [389, 0]
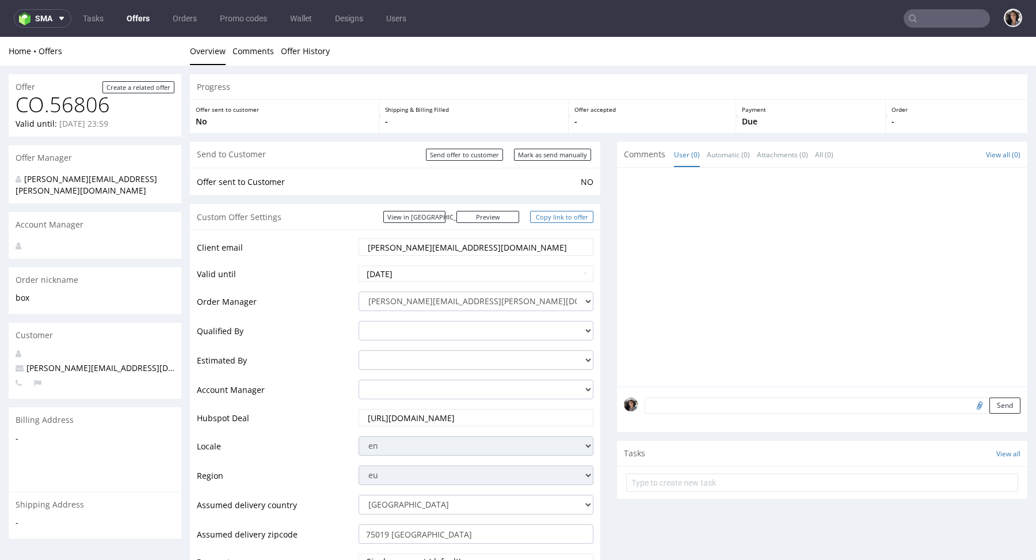
click at [560, 220] on link "Copy link to offer" at bounding box center [561, 217] width 63 height 12
click at [557, 219] on link "Copy link to offer" at bounding box center [561, 217] width 63 height 12
click at [550, 157] on input "Mark as send manually" at bounding box center [552, 155] width 77 height 12
type input "In progress..."
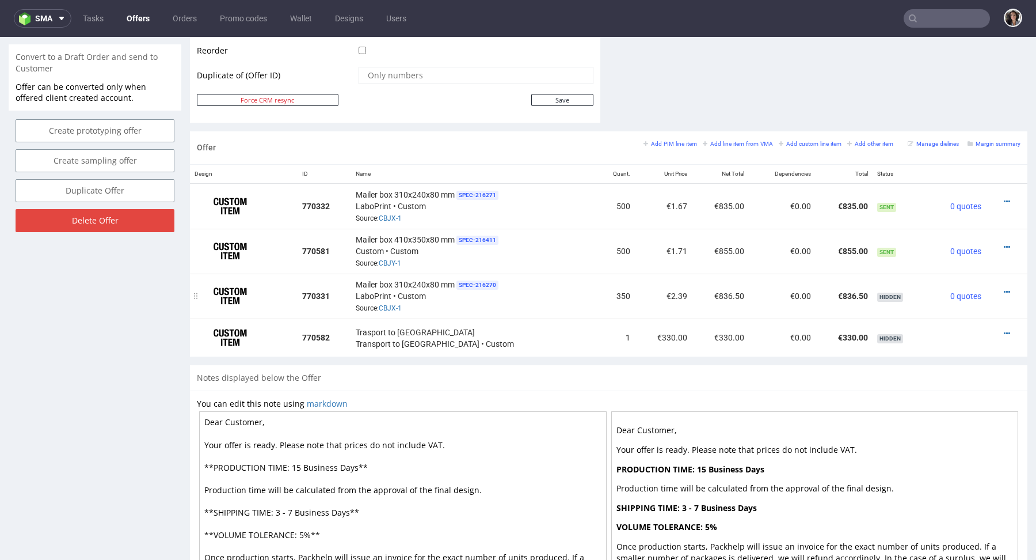
scroll to position [580, 0]
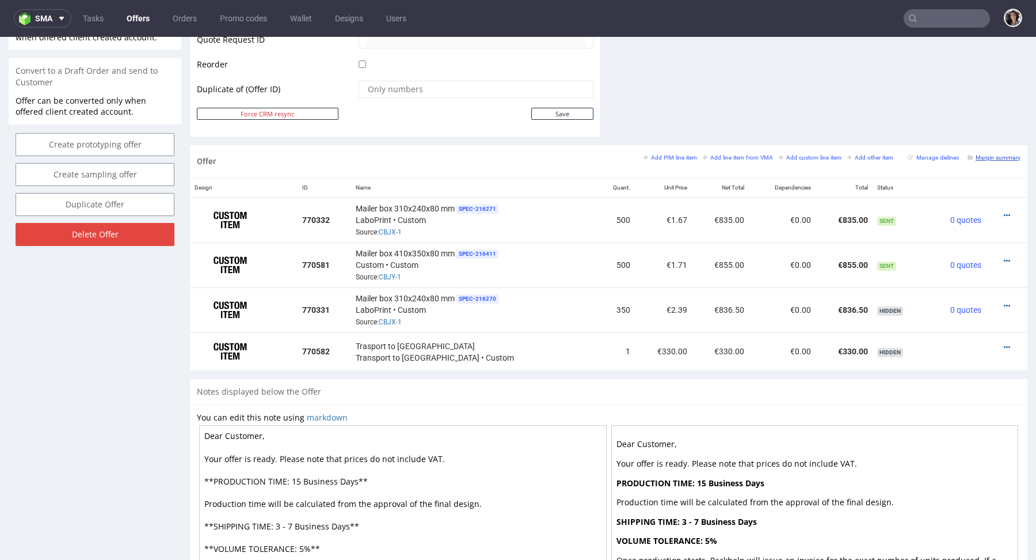
click at [986, 154] on small "Margin summary" at bounding box center [994, 157] width 53 height 6
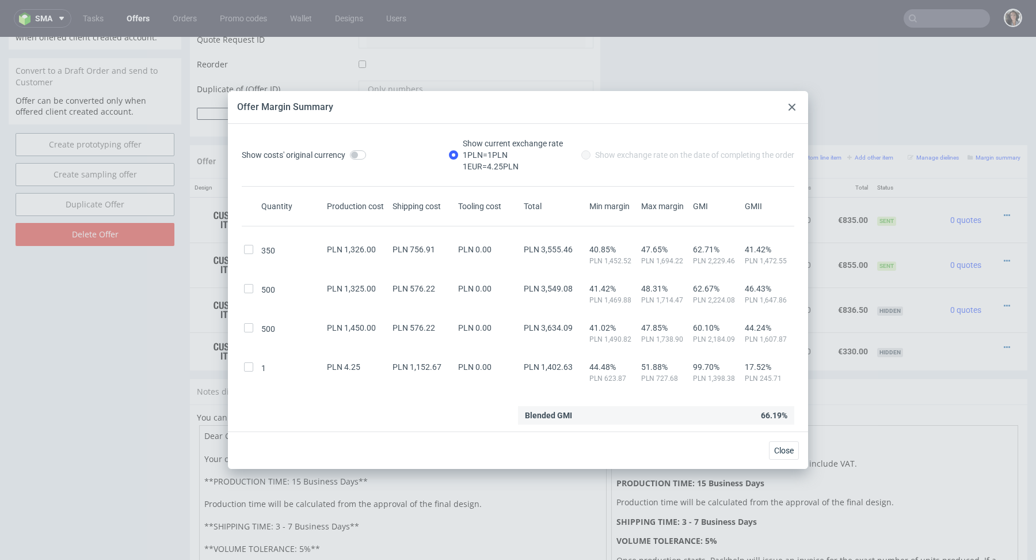
click at [796, 105] on div at bounding box center [792, 107] width 14 height 14
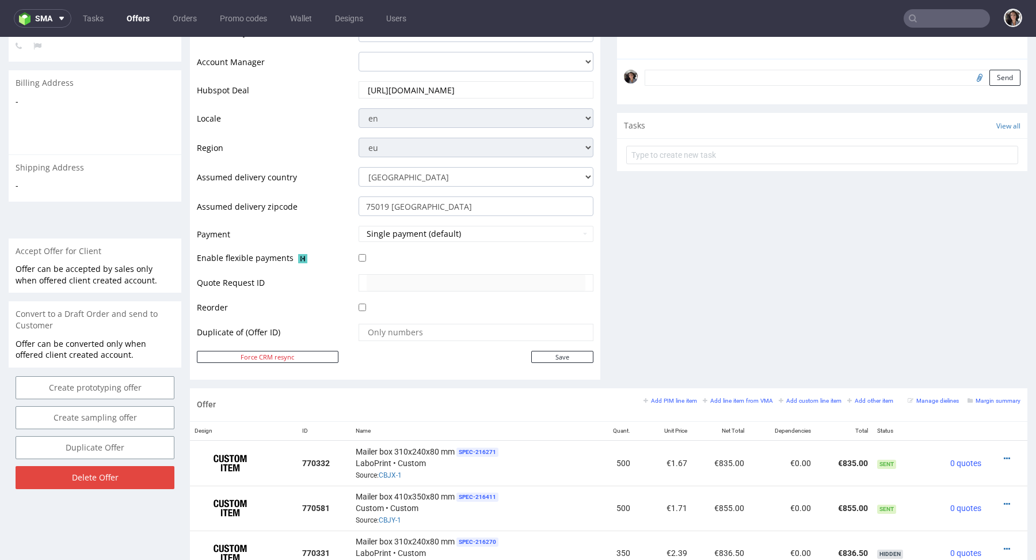
scroll to position [461, 0]
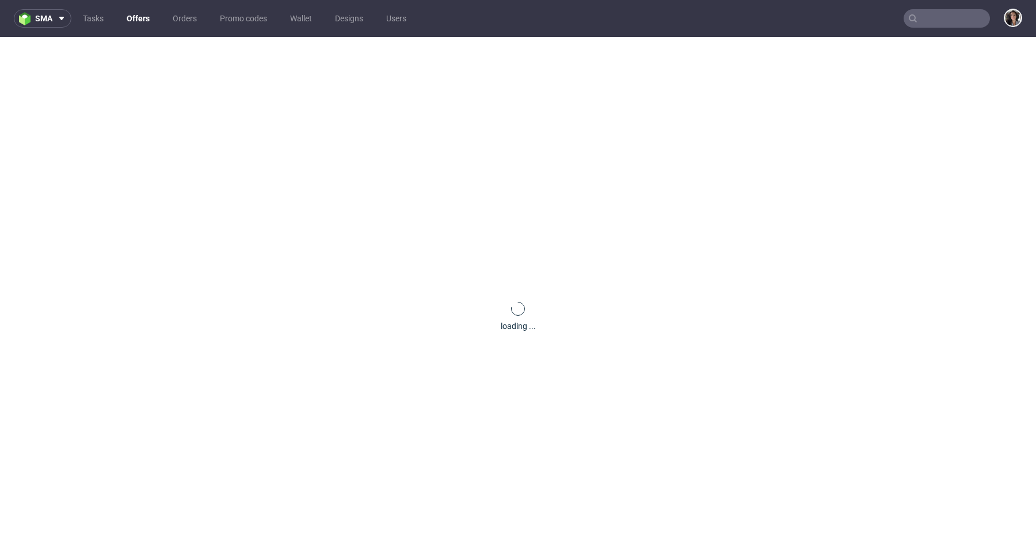
click at [941, 14] on input "text" at bounding box center [947, 18] width 86 height 18
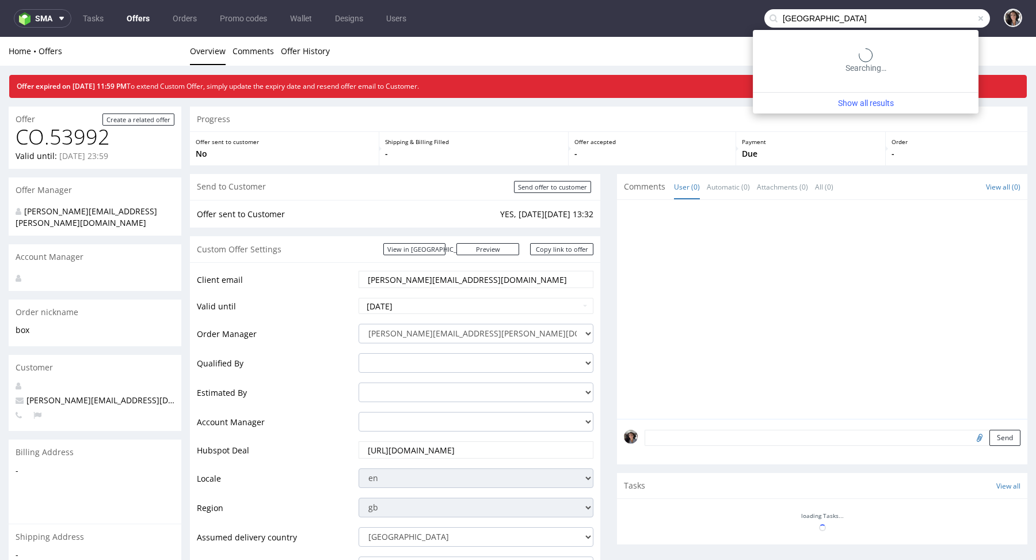
type input "dublin"
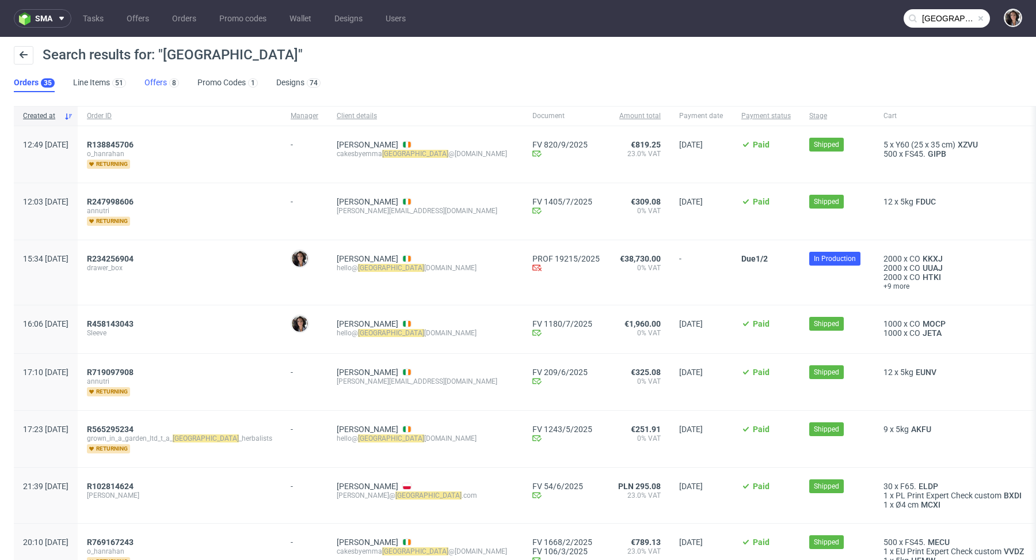
click at [162, 80] on link "Offers 8" at bounding box center [161, 83] width 35 height 18
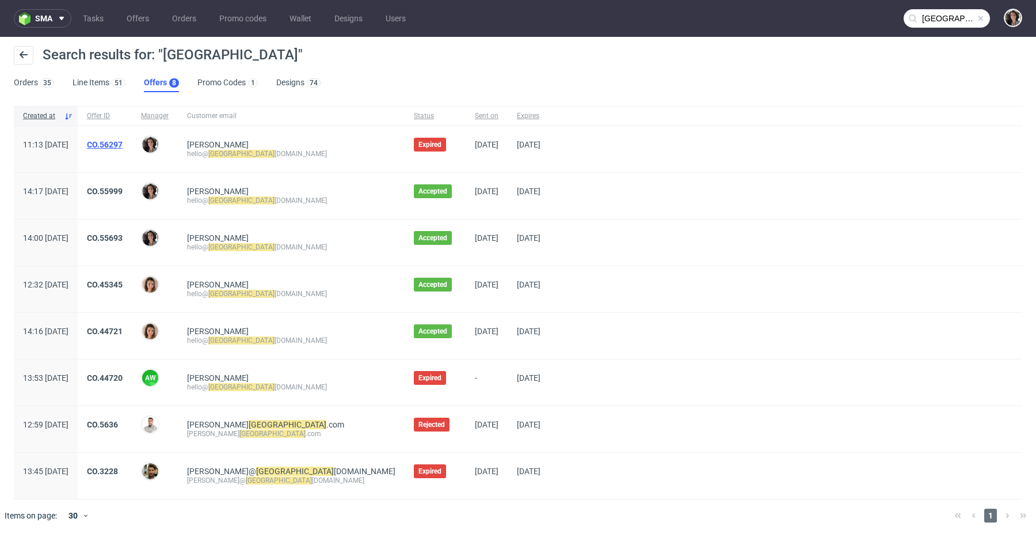
click at [123, 143] on link "CO.56297" at bounding box center [105, 144] width 36 height 9
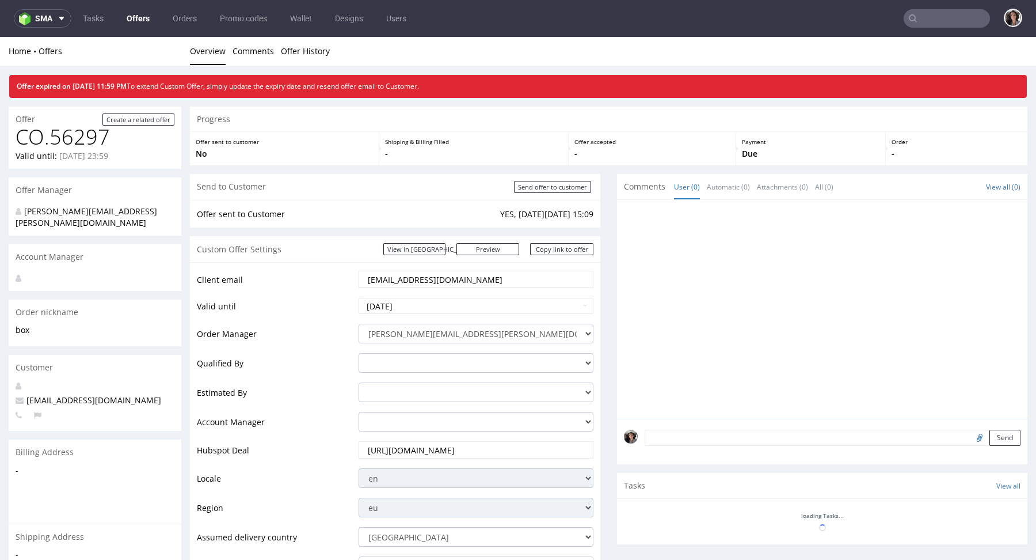
type input "dublin"
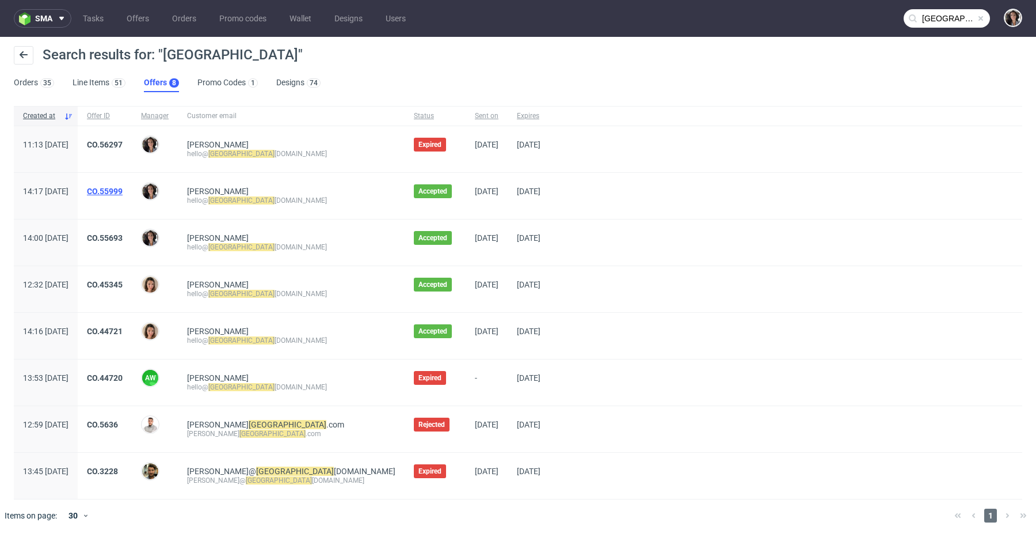
click at [123, 192] on link "CO.55999" at bounding box center [105, 191] width 36 height 9
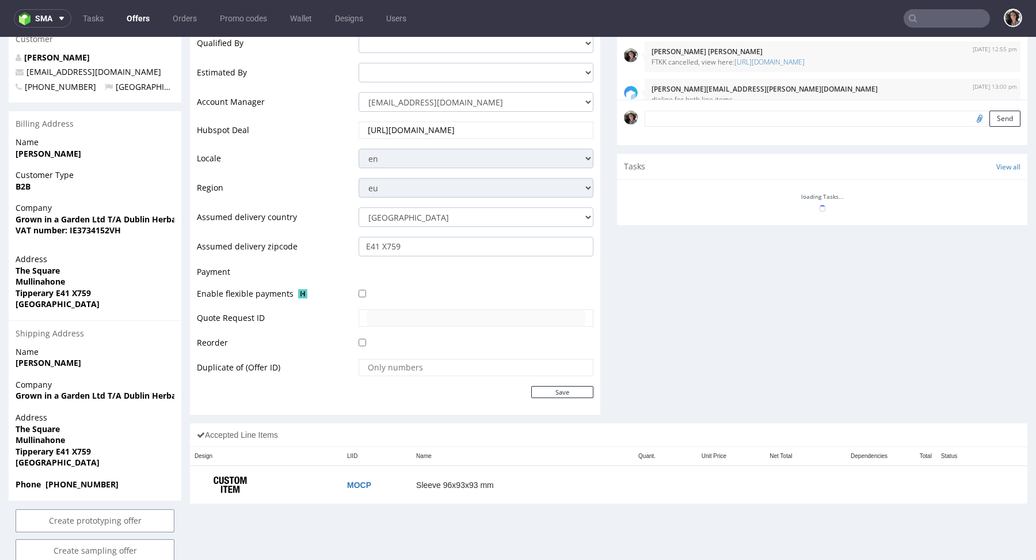
scroll to position [398, 0]
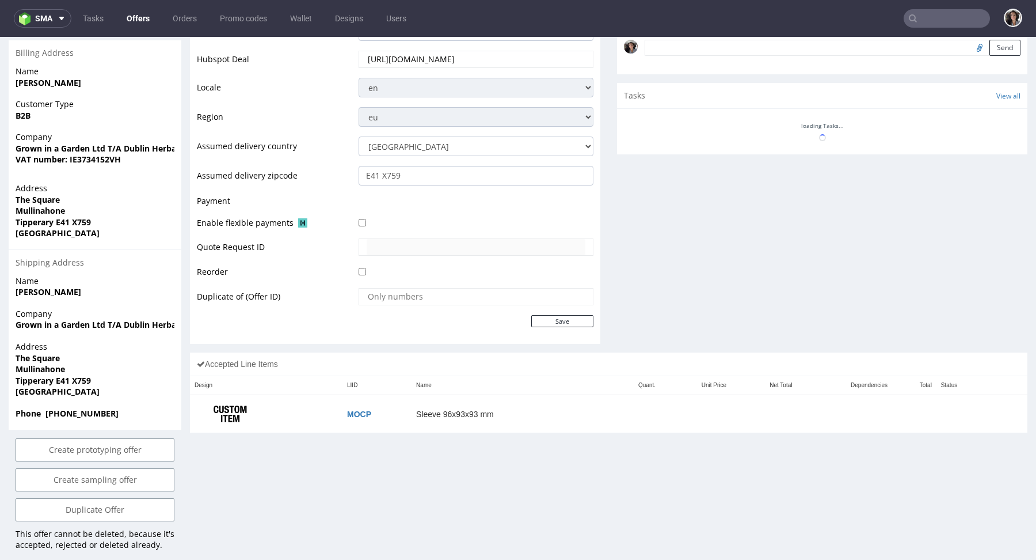
type input "dublin"
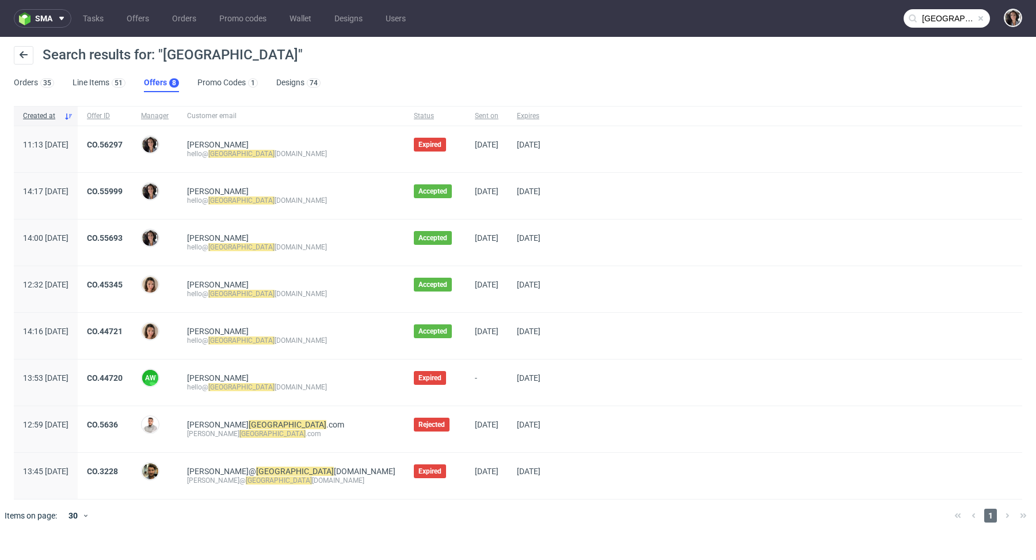
click at [132, 229] on div "CO.55693" at bounding box center [105, 242] width 54 height 46
click at [123, 233] on link "CO.55693" at bounding box center [105, 237] width 36 height 9
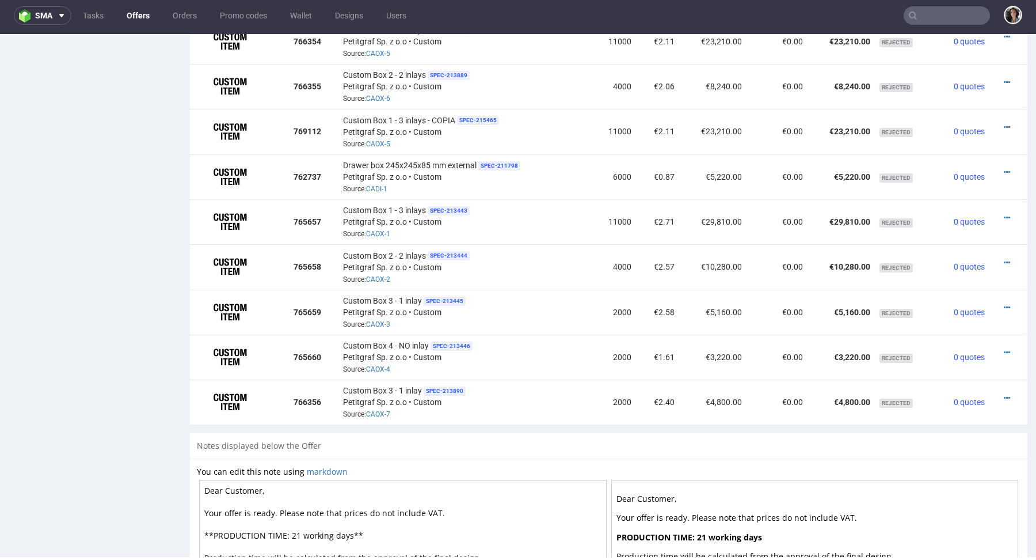
scroll to position [1545, 0]
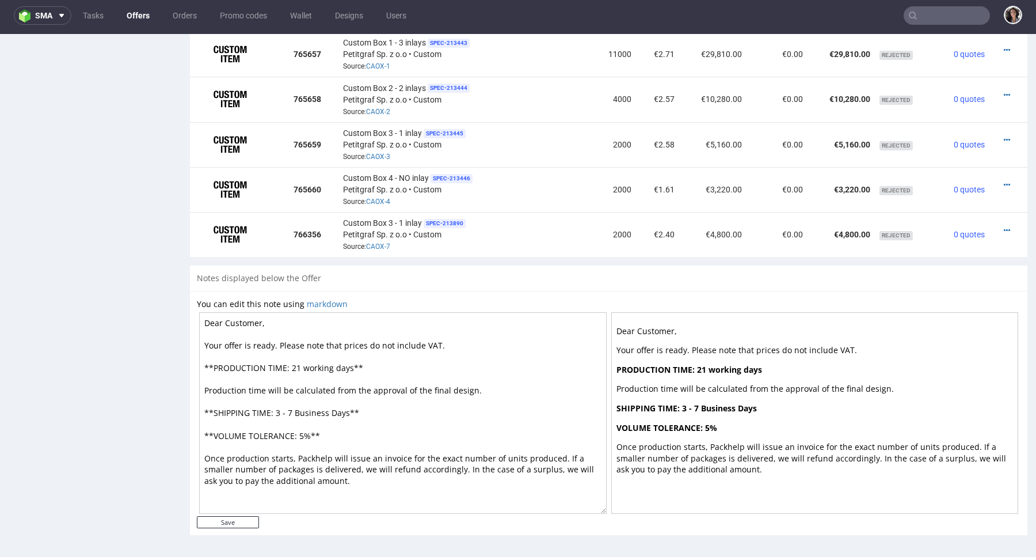
click at [937, 8] on input "text" at bounding box center [947, 15] width 86 height 18
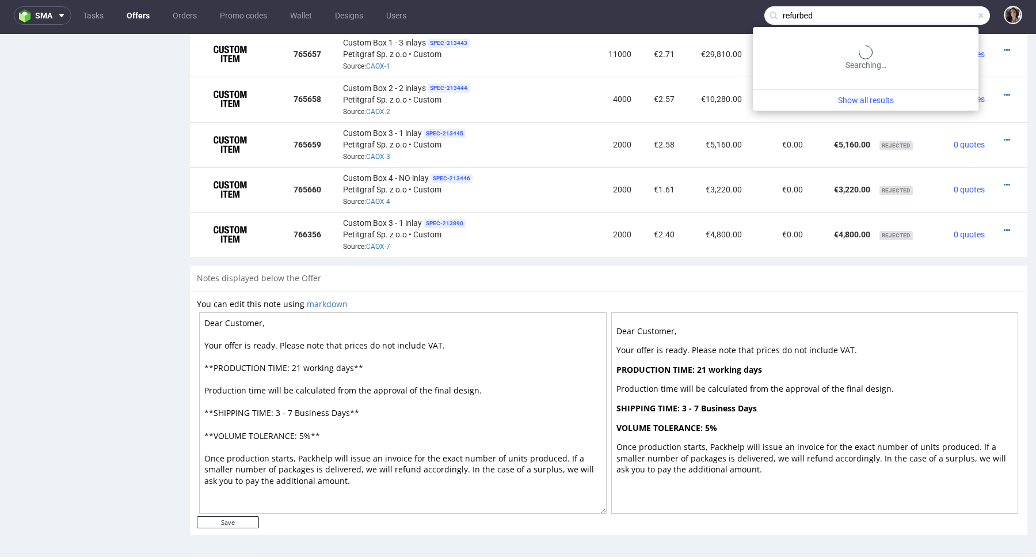
type input "refurbed"
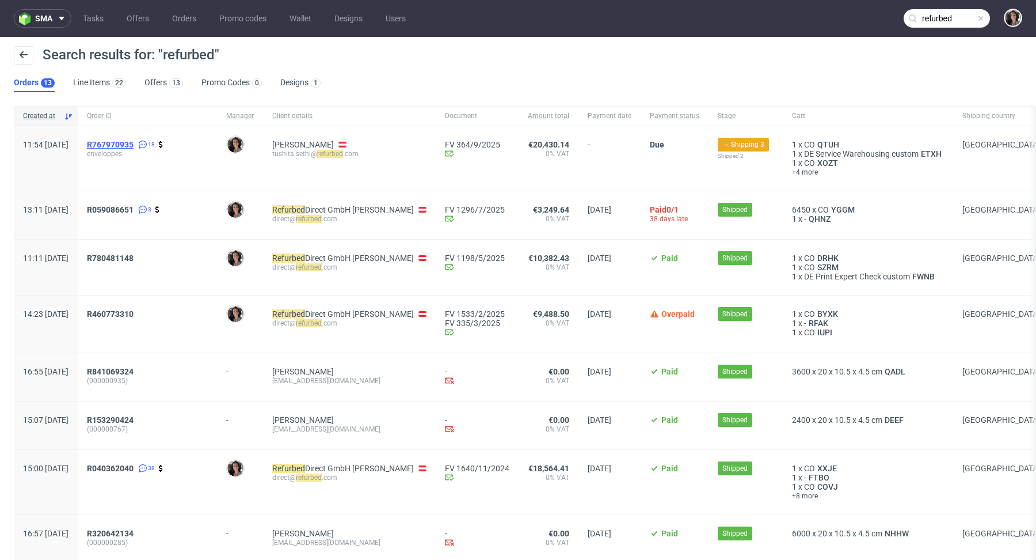
click at [134, 142] on span "R767970935" at bounding box center [110, 144] width 47 height 9
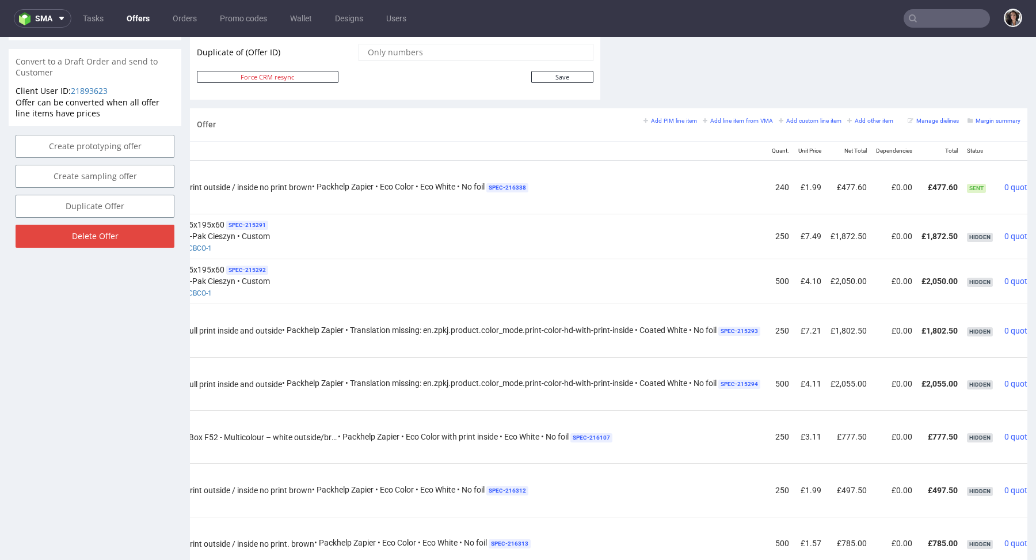
scroll to position [0, 197]
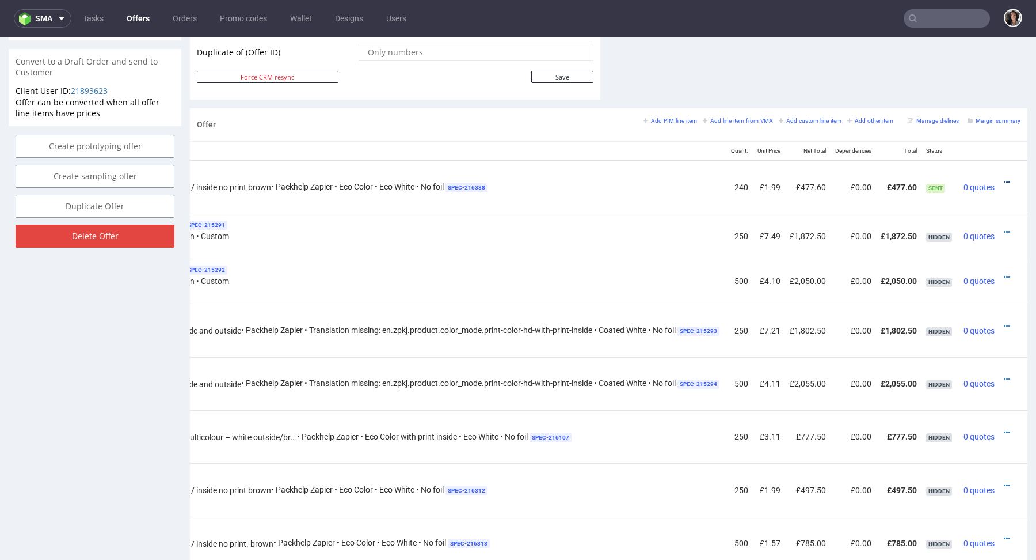
click at [1004, 178] on icon at bounding box center [1007, 182] width 6 height 8
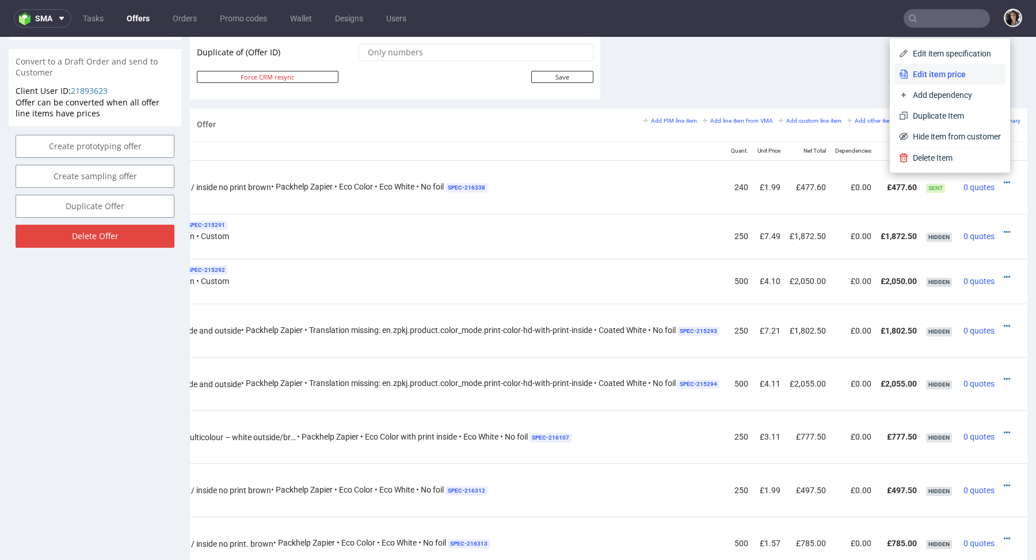
click at [934, 79] on span "Edit item price" at bounding box center [954, 75] width 93 height 12
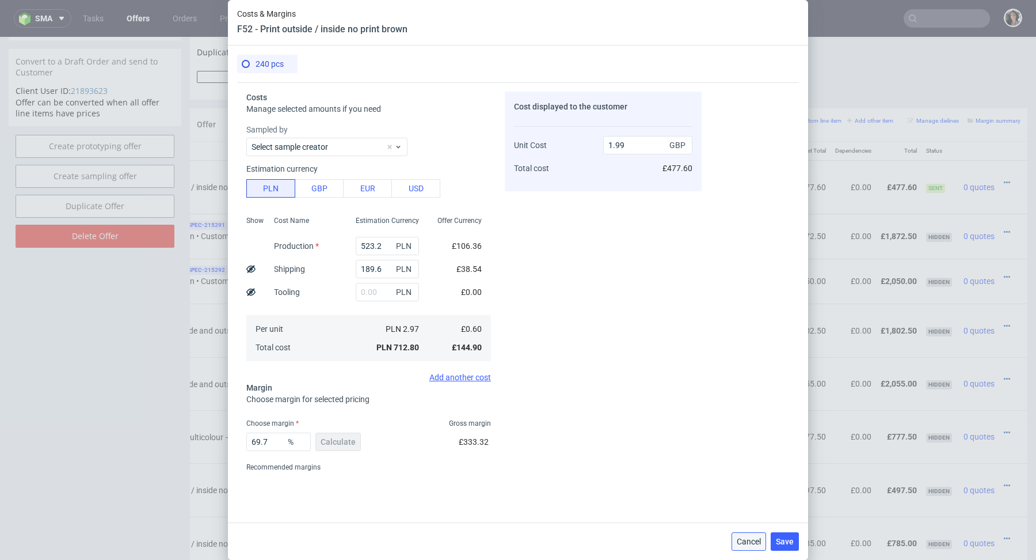
click at [751, 545] on span "Cancel" at bounding box center [749, 541] width 24 height 8
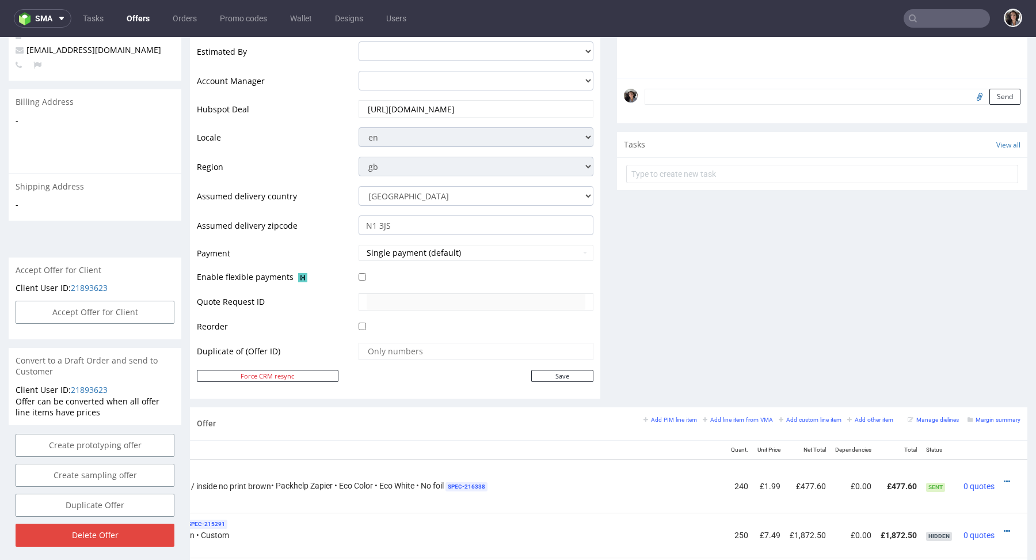
scroll to position [0, 0]
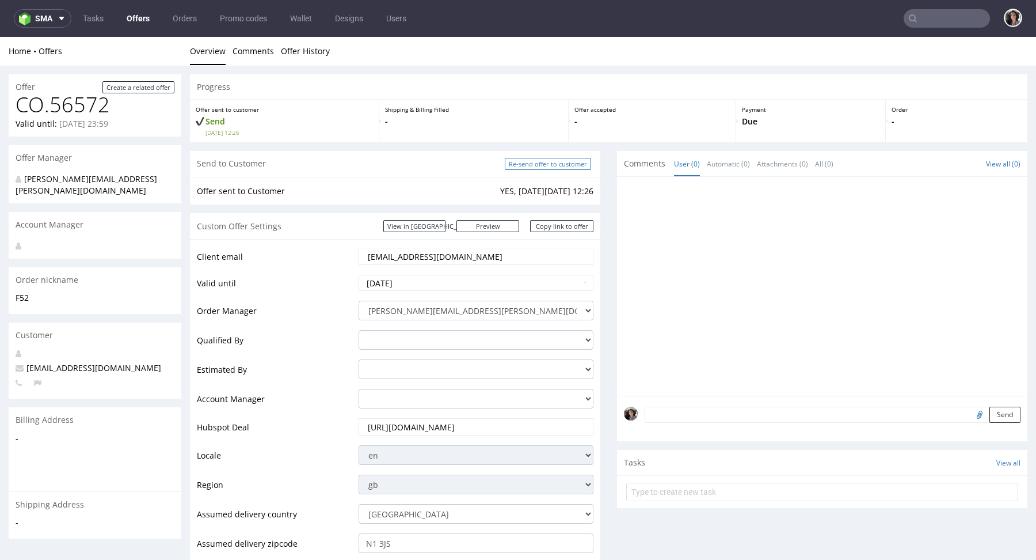
click at [556, 163] on input "Re-send offer to customer" at bounding box center [548, 164] width 86 height 12
type input "In progress..."
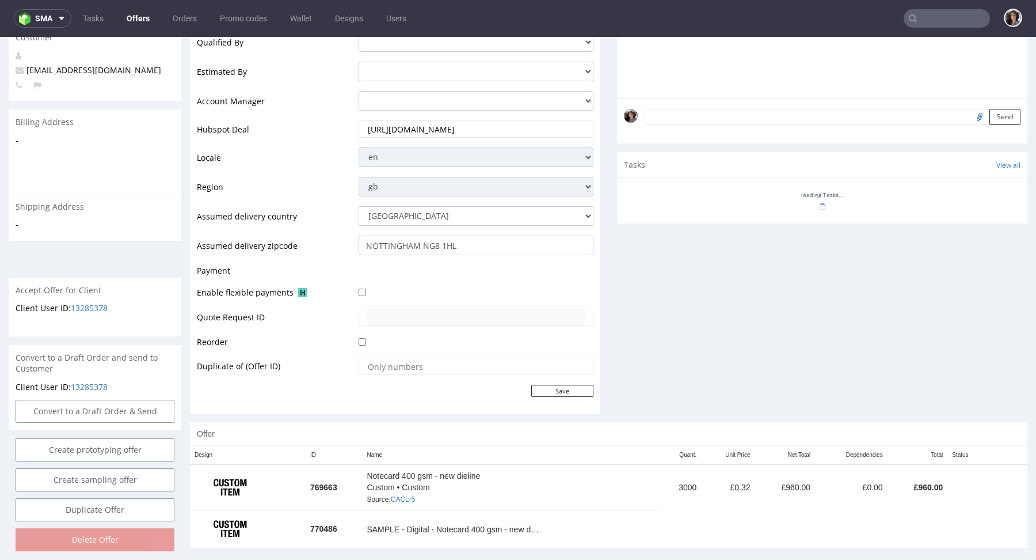
scroll to position [306, 0]
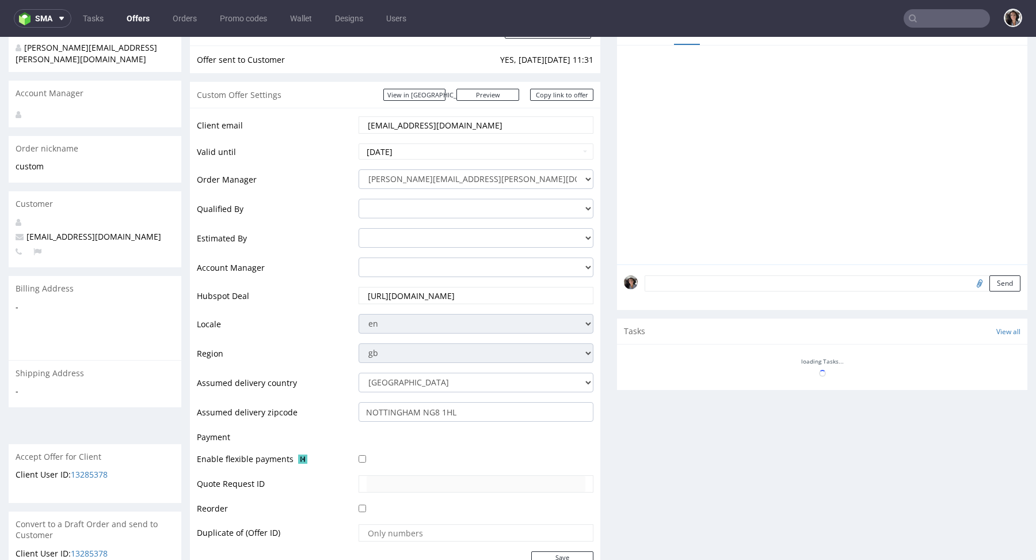
scroll to position [298, 0]
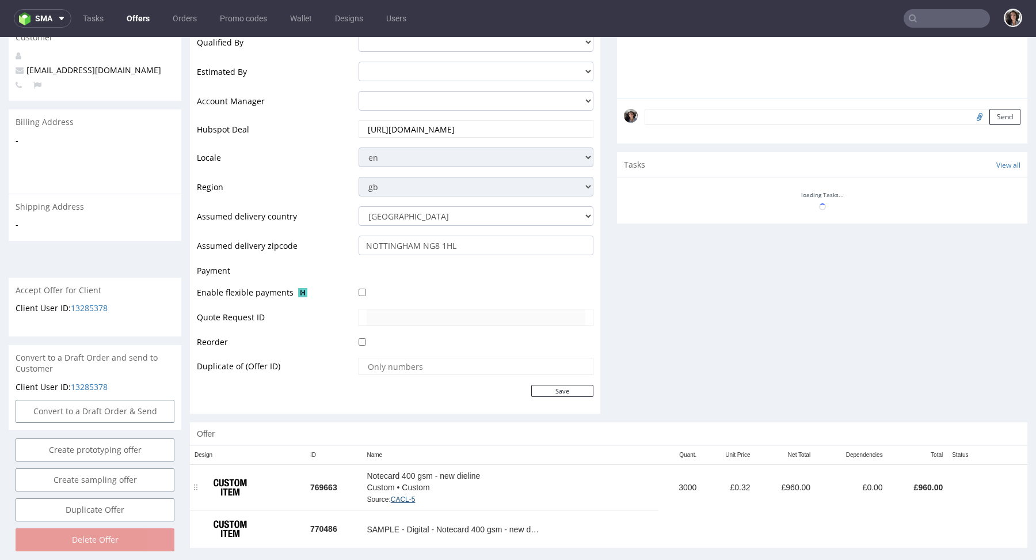
click at [410, 495] on link "CACL-5" at bounding box center [403, 499] width 25 height 8
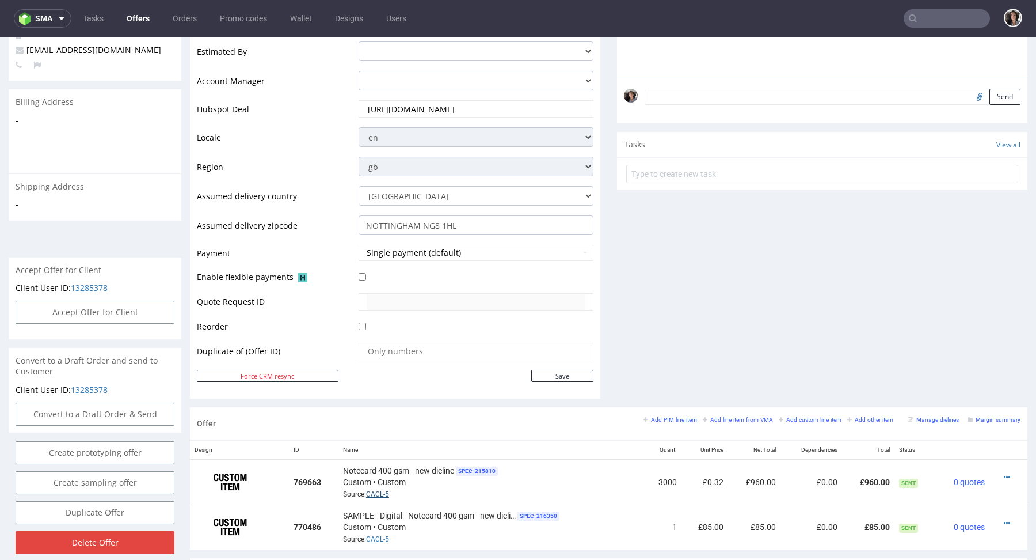
scroll to position [0, 0]
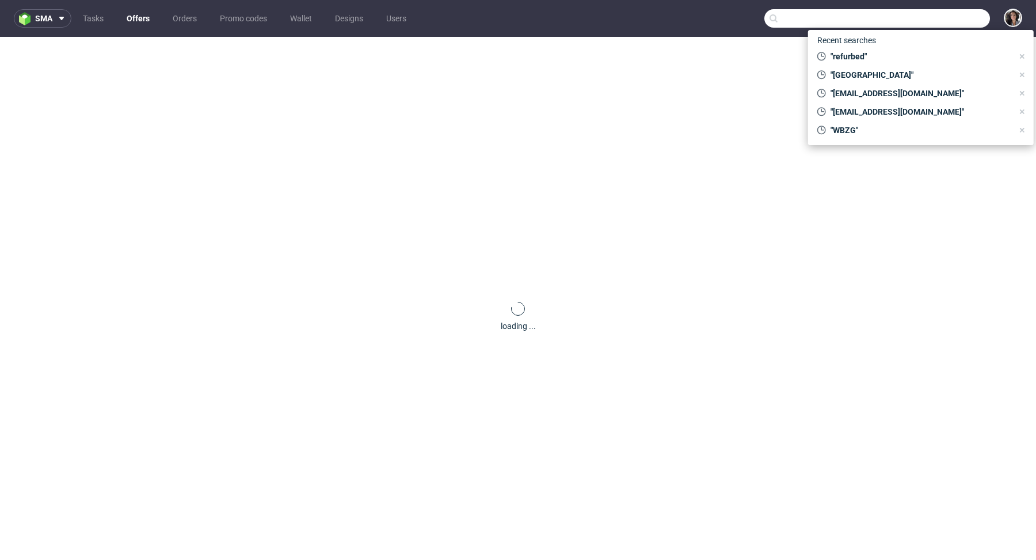
click at [946, 20] on input "text" at bounding box center [877, 18] width 226 height 18
paste input "[DOMAIN_NAME][EMAIL_ADDRESS][DOMAIN_NAME]"
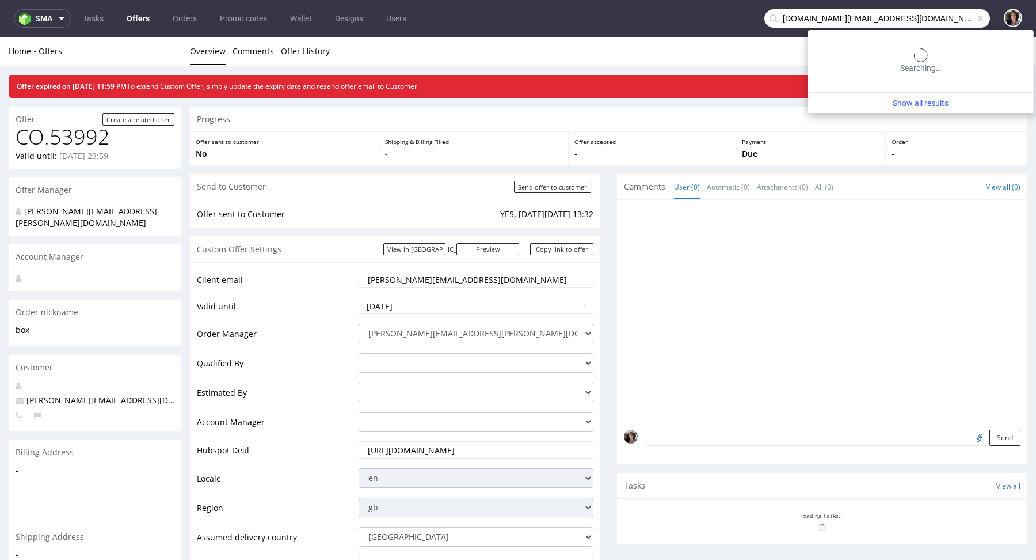
type input "[DOMAIN_NAME][EMAIL_ADDRESS][DOMAIN_NAME]"
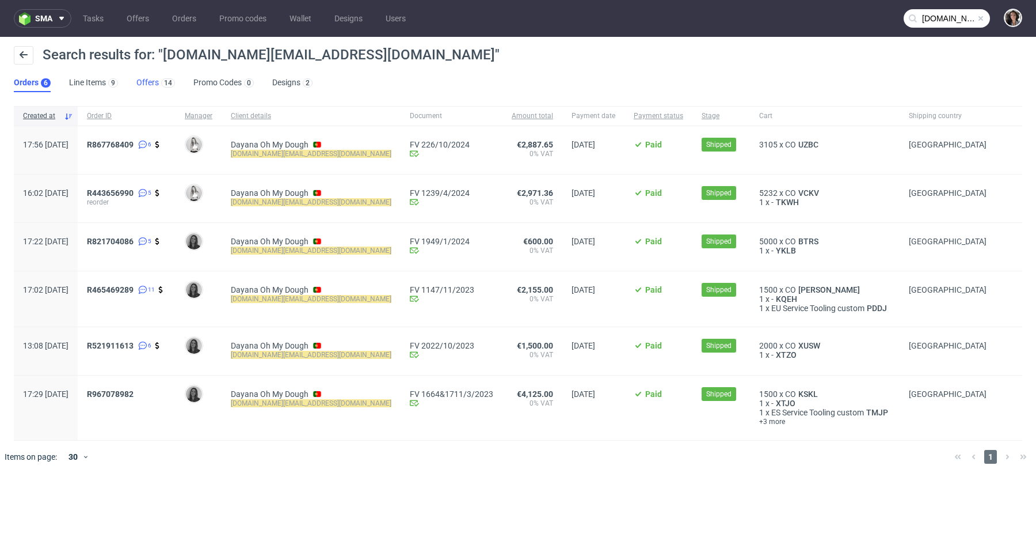
click at [152, 83] on link "Offers 14" at bounding box center [155, 83] width 39 height 18
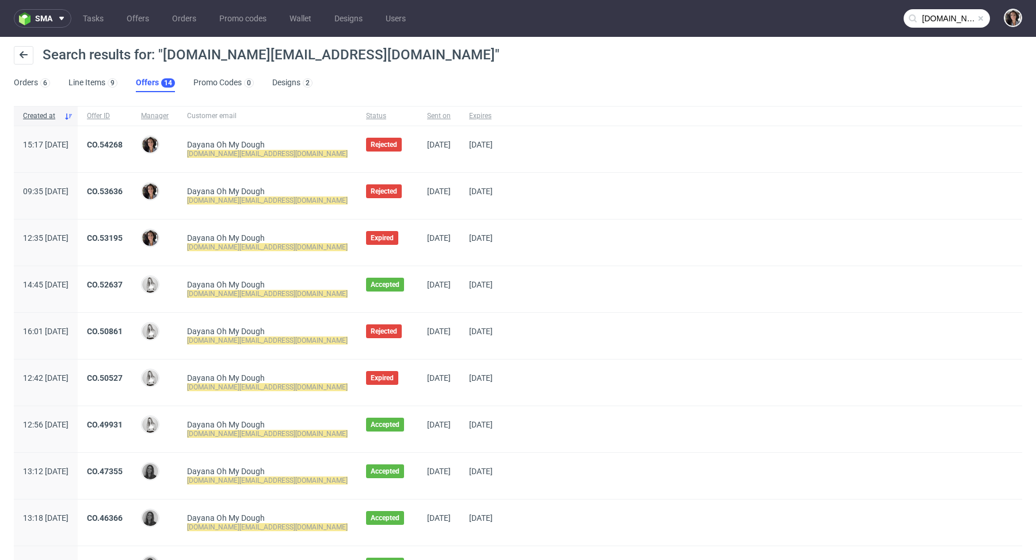
click at [132, 137] on div "CO.54268" at bounding box center [105, 149] width 54 height 46
click at [123, 142] on link "CO.54268" at bounding box center [105, 144] width 36 height 9
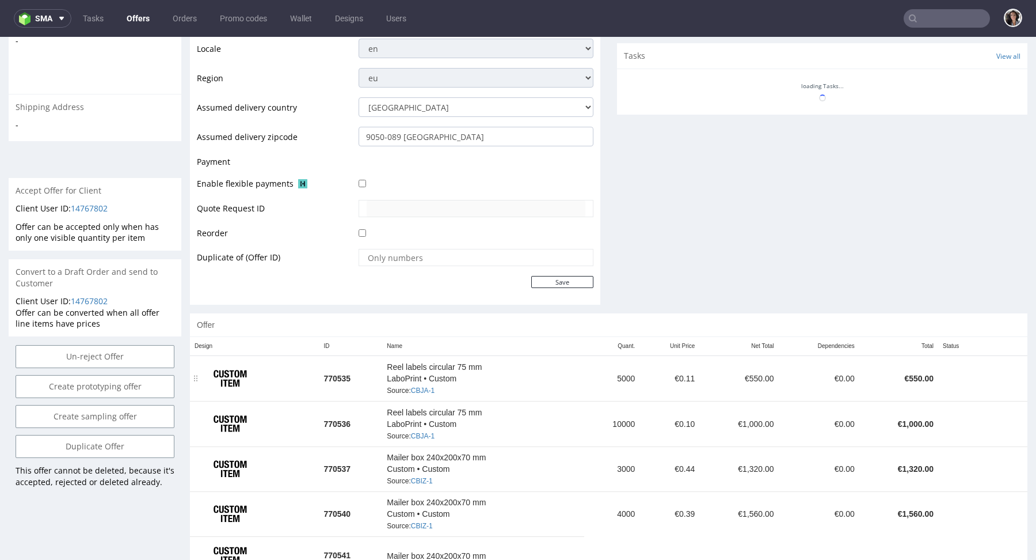
scroll to position [396, 0]
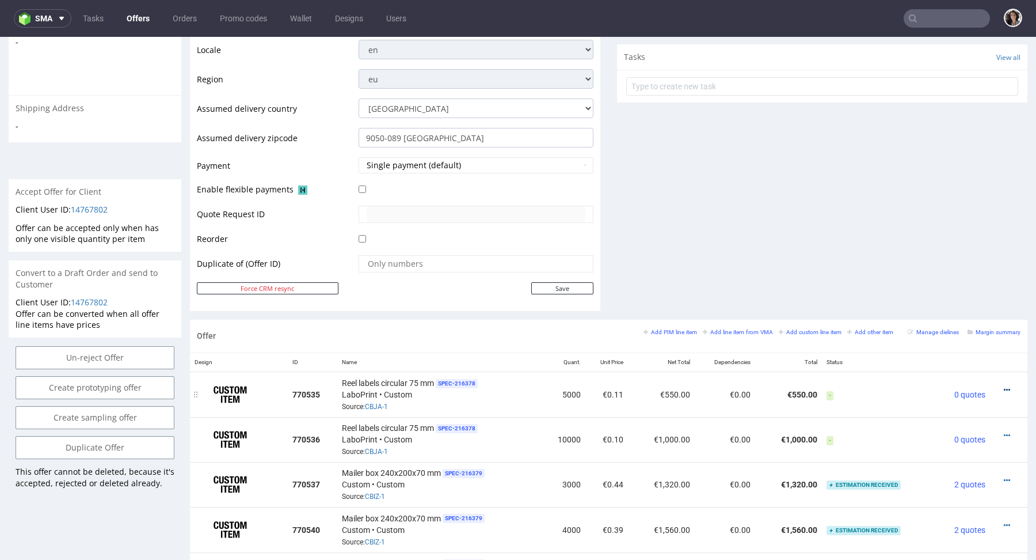
click at [1004, 386] on icon at bounding box center [1007, 390] width 6 height 8
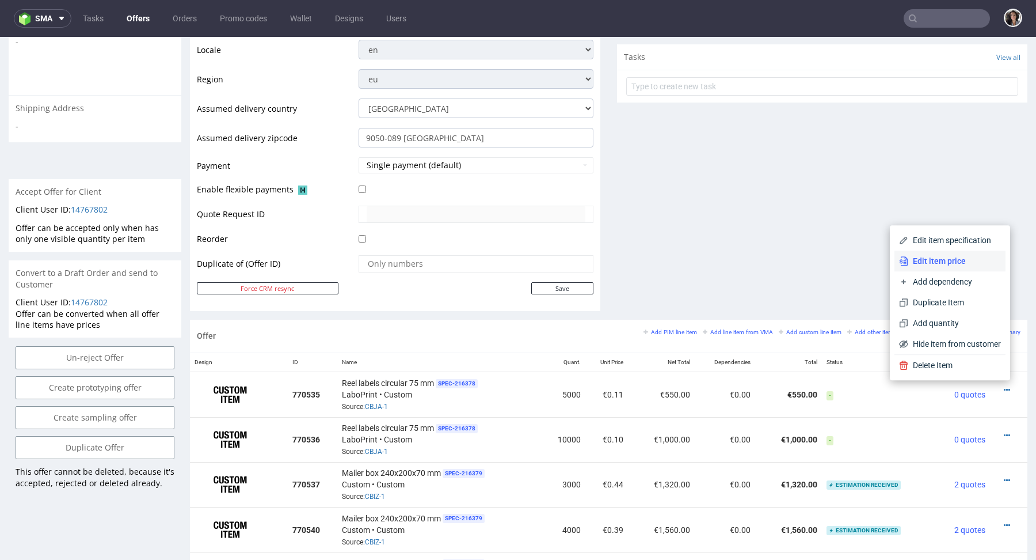
click at [938, 257] on span "Edit item price" at bounding box center [954, 261] width 93 height 12
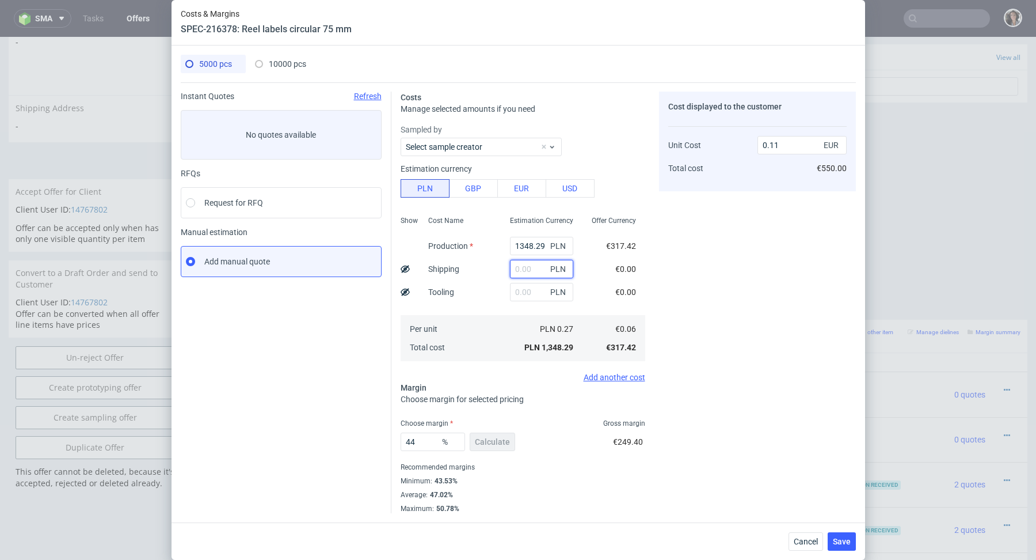
click at [529, 269] on input "text" at bounding box center [541, 269] width 63 height 18
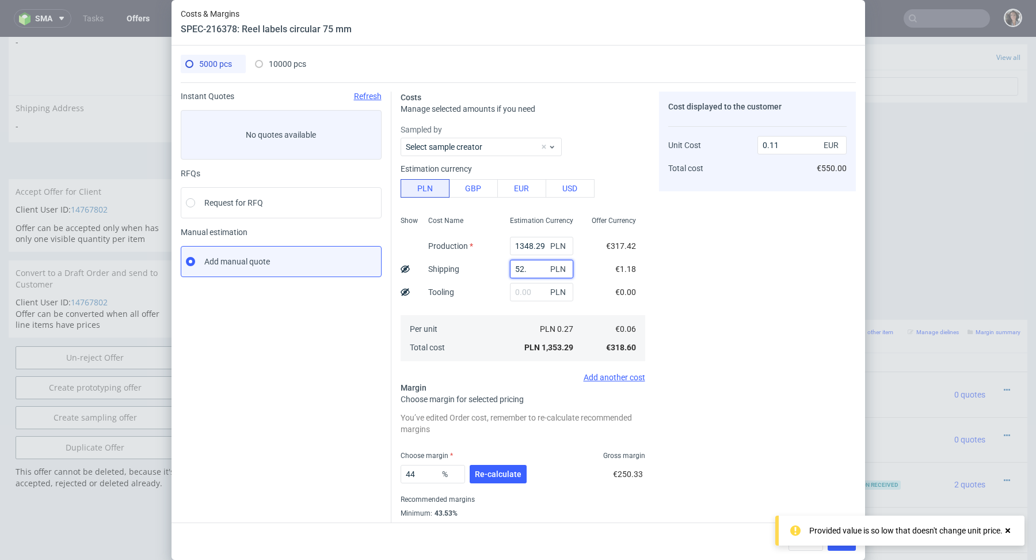
type input "52"
type input "0.12"
type input "522"
type input "0.15"
type input "52."
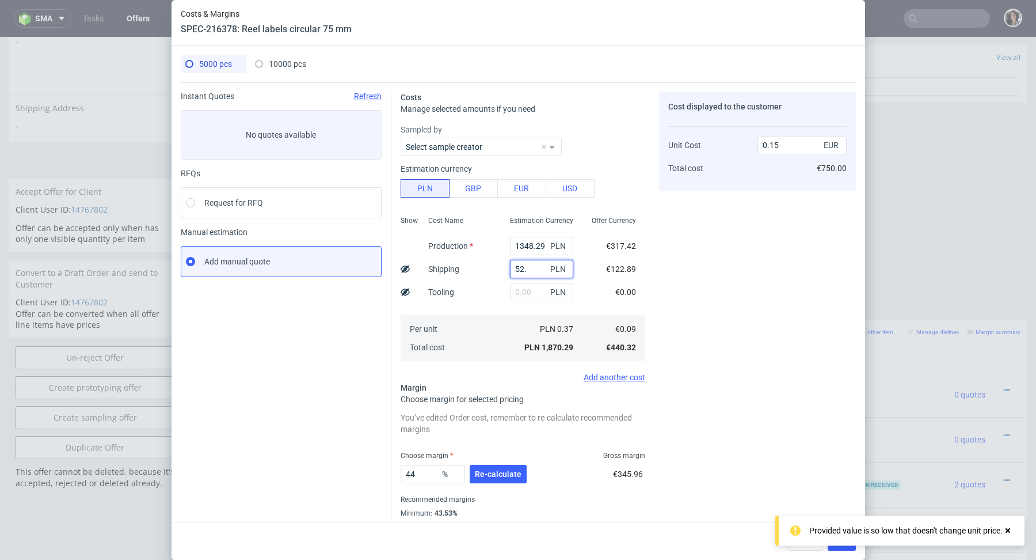
type input "0.12"
type input "52.2"
click at [634, 245] on span "€317.42" at bounding box center [621, 245] width 30 height 9
click at [523, 262] on input "52.2" at bounding box center [541, 269] width 63 height 18
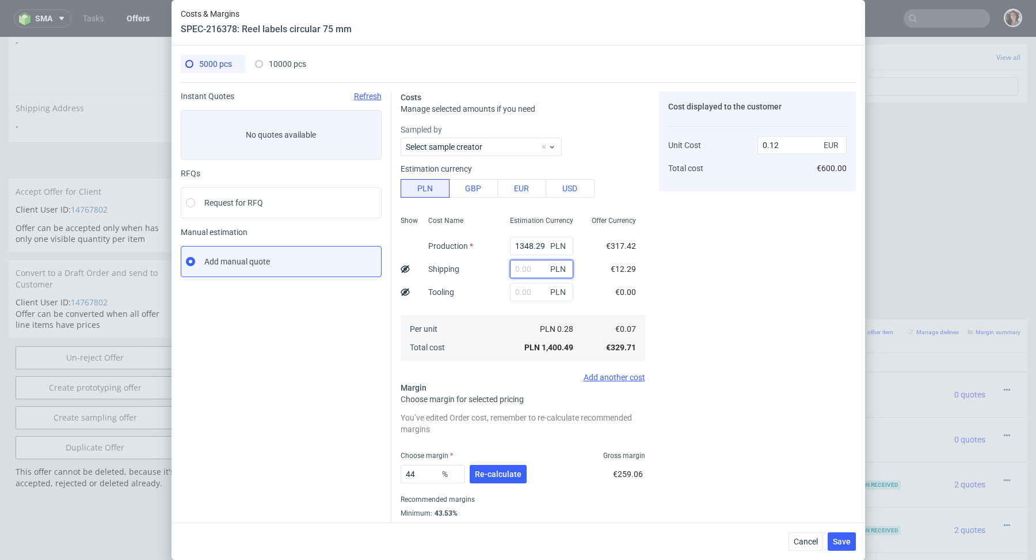
type input "0.11"
click at [988, 157] on div "Costs & Margins SPEC-216378: Reel labels circular 75 mm 5000 pcs 10000 pcs Inst…" at bounding box center [518, 280] width 1036 height 560
click at [798, 541] on span "Cancel" at bounding box center [806, 541] width 24 height 8
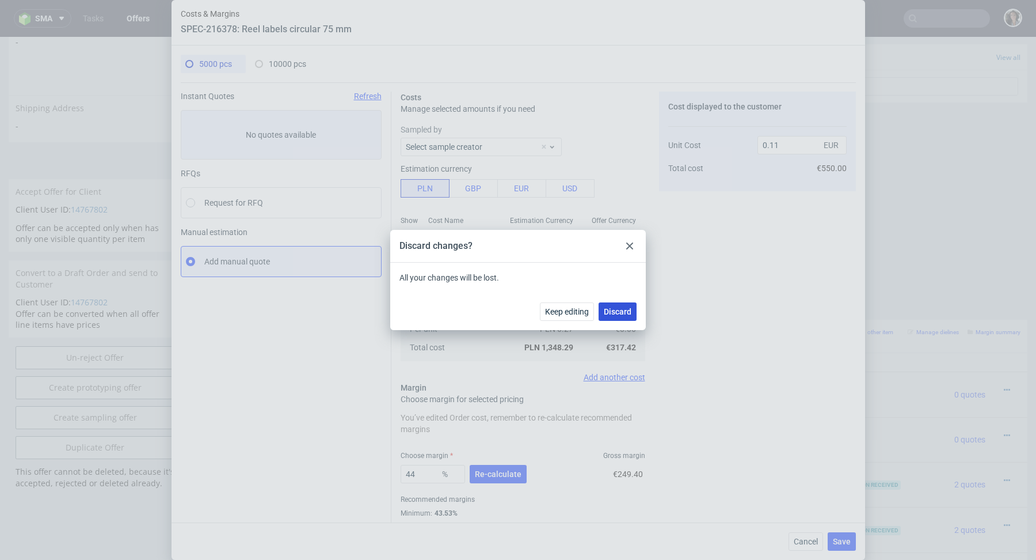
click at [623, 313] on span "Discard" at bounding box center [618, 311] width 28 height 8
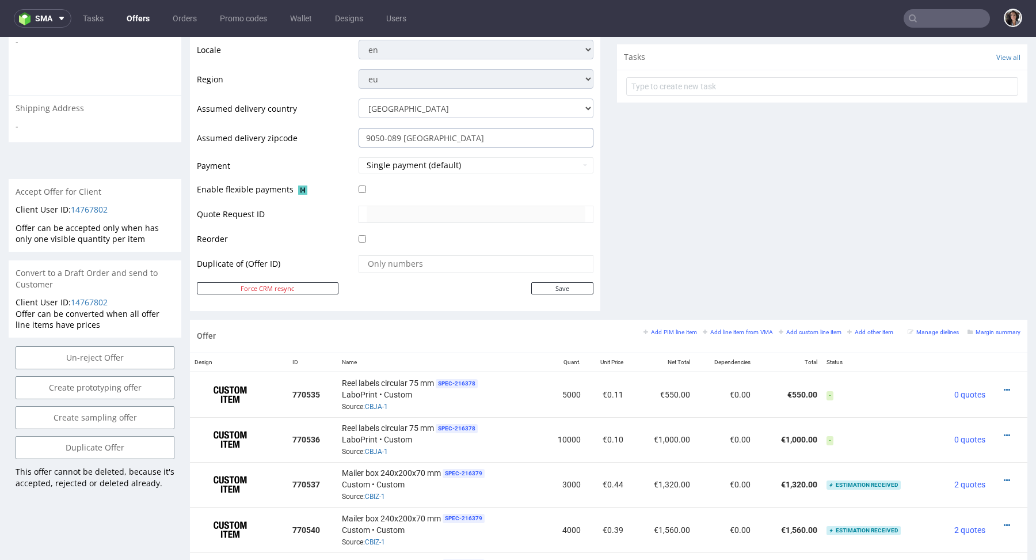
click at [416, 137] on input "9050-089 [GEOGRAPHIC_DATA]" at bounding box center [476, 138] width 235 height 20
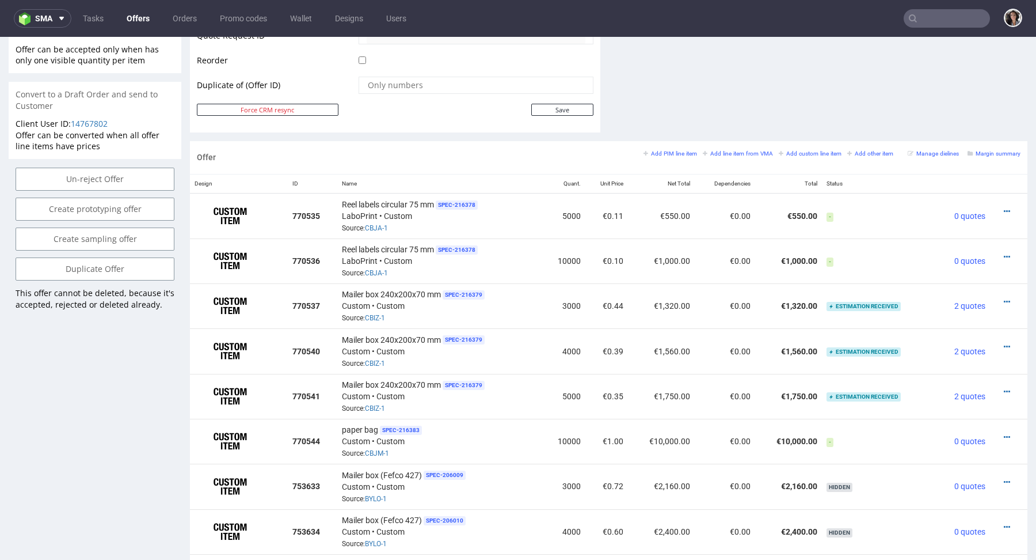
scroll to position [610, 0]
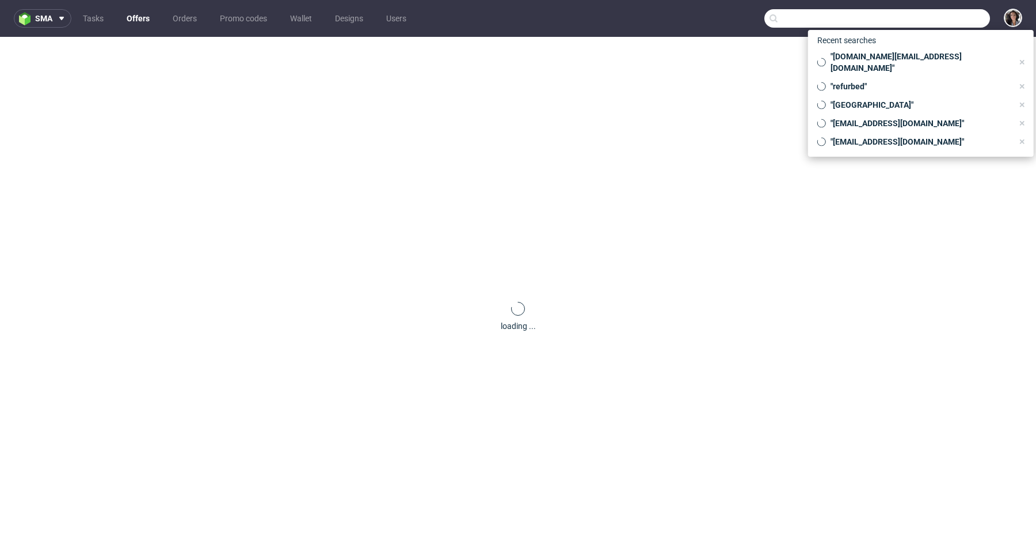
click at [924, 18] on input "text" at bounding box center [877, 18] width 226 height 18
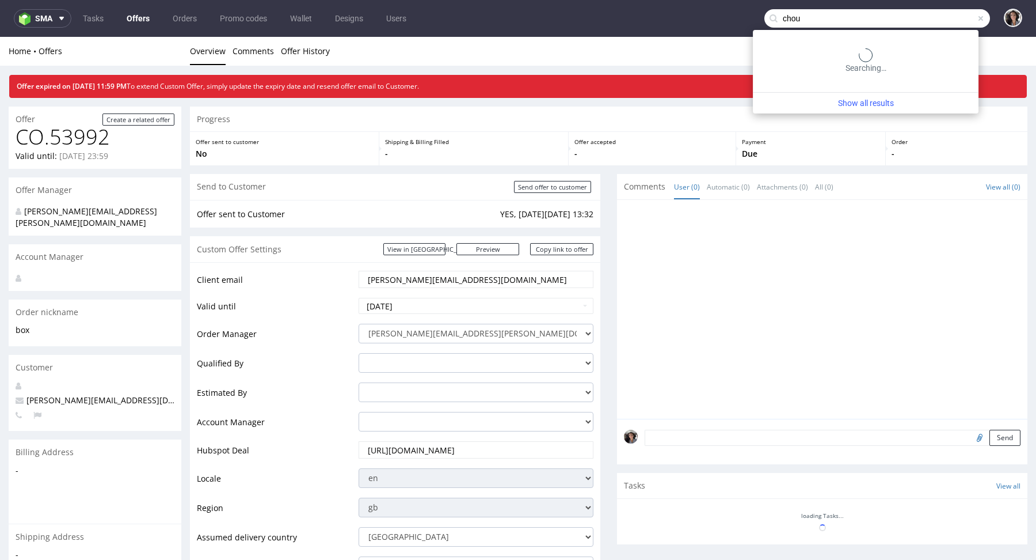
type input "chou"
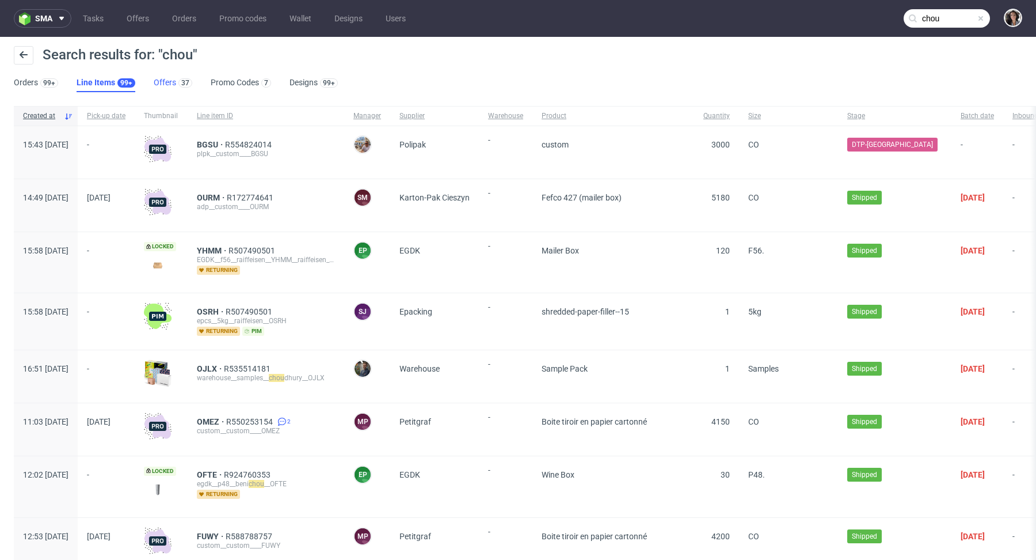
click at [161, 78] on link "Offers 37" at bounding box center [173, 83] width 39 height 18
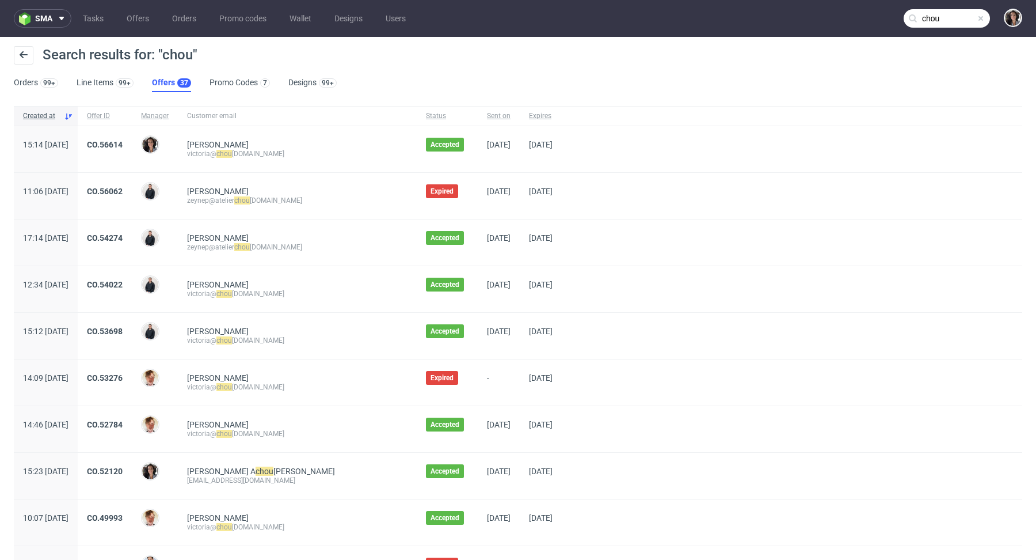
click at [132, 138] on div "CO.56614" at bounding box center [105, 149] width 54 height 46
click at [123, 140] on link "CO.56614" at bounding box center [105, 144] width 36 height 9
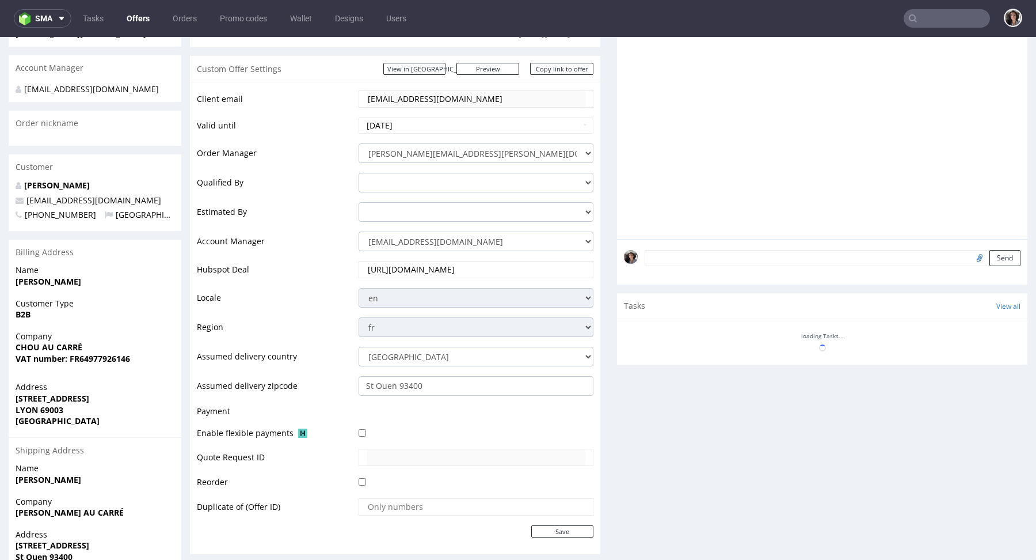
scroll to position [375, 0]
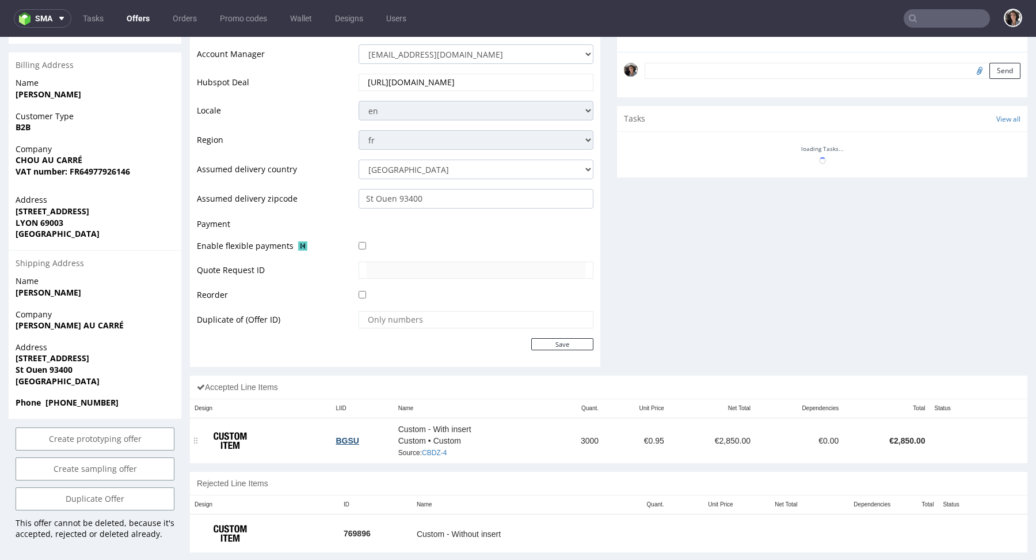
click at [359, 437] on td "BGSU" at bounding box center [362, 439] width 62 height 45
click at [352, 436] on link "BGSU" at bounding box center [347, 440] width 23 height 9
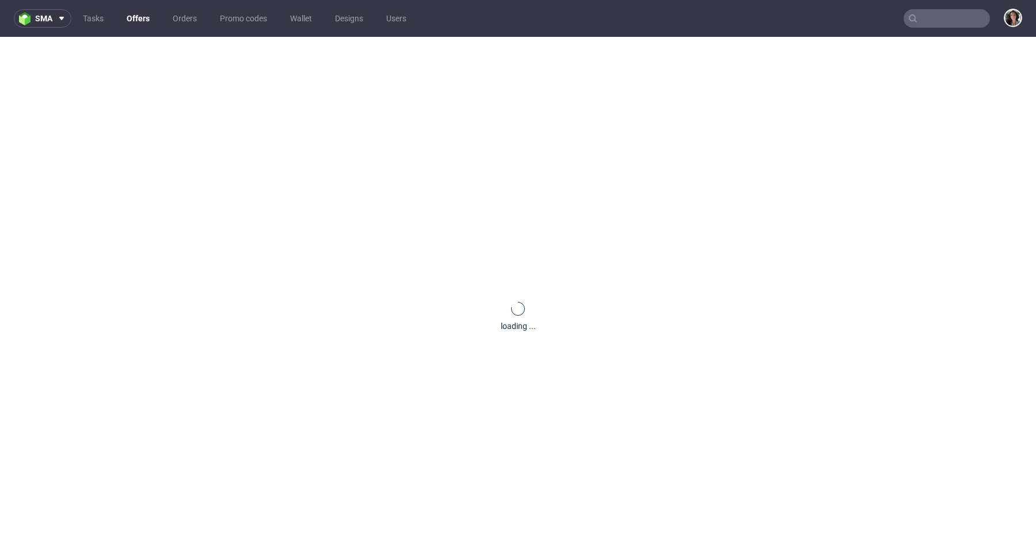
click at [347, 435] on div "loading ..." at bounding box center [518, 317] width 1036 height 560
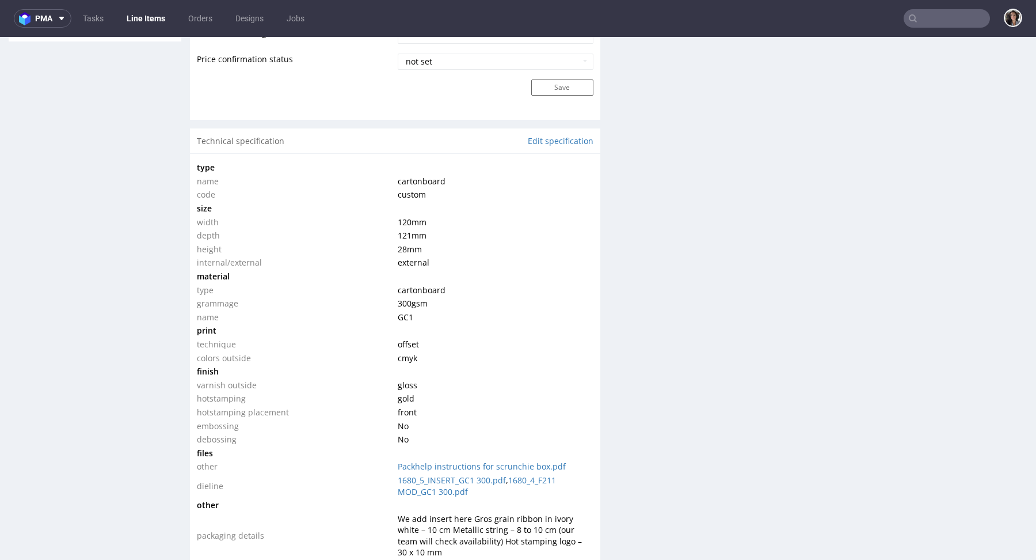
scroll to position [1074, 0]
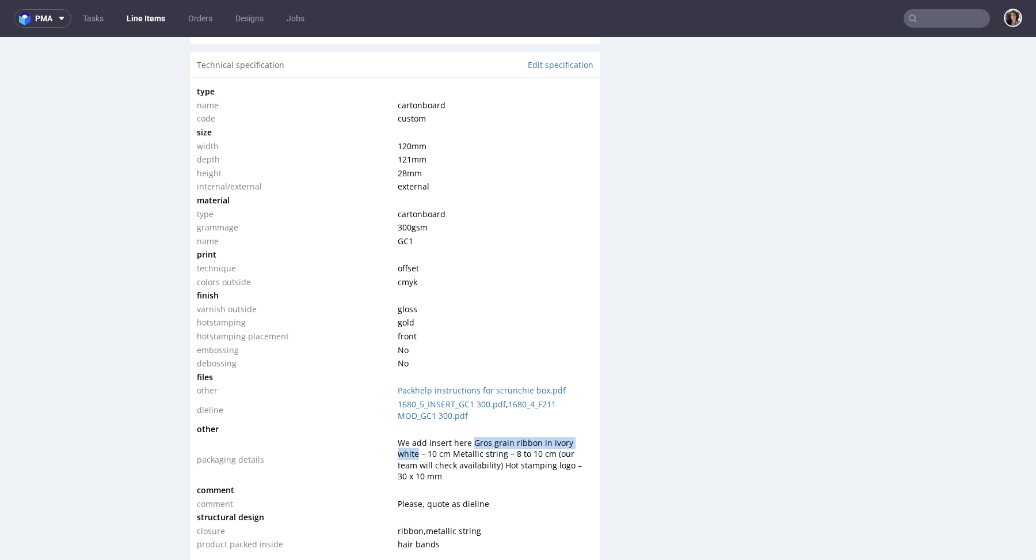
drag, startPoint x: 468, startPoint y: 439, endPoint x: 582, endPoint y: 434, distance: 114.1
click at [582, 436] on td "We add insert here Gros grain ribbon in ivory white – 10 cm Metallic string – 8…" at bounding box center [494, 459] width 198 height 47
copy span "We add insert here"
click at [565, 437] on span "We add insert here Gros grain ribbon in ivory white – 10 cm Metallic string – 8…" at bounding box center [490, 459] width 184 height 45
drag, startPoint x: 581, startPoint y: 440, endPoint x: 471, endPoint y: 435, distance: 110.7
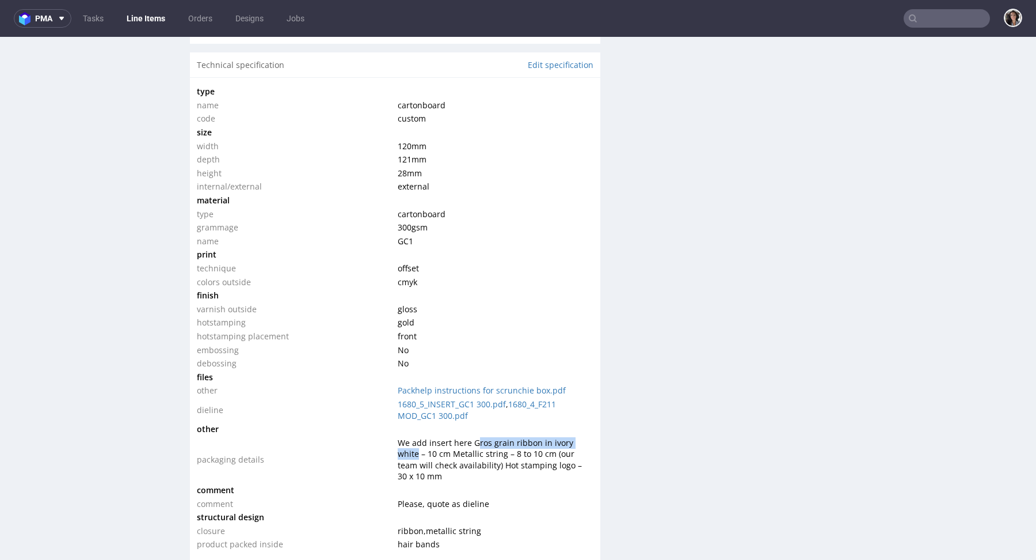
click at [471, 437] on span "We add insert here Gros grain ribbon in ivory white – 10 cm Metallic string – 8…" at bounding box center [490, 459] width 184 height 45
click at [467, 437] on span "We add insert here Gros grain ribbon in ivory white – 10 cm Metallic string – 8…" at bounding box center [490, 459] width 184 height 45
click at [470, 437] on span "We add insert here Gros grain ribbon in ivory white – 10 cm Metallic string – 8…" at bounding box center [490, 459] width 184 height 45
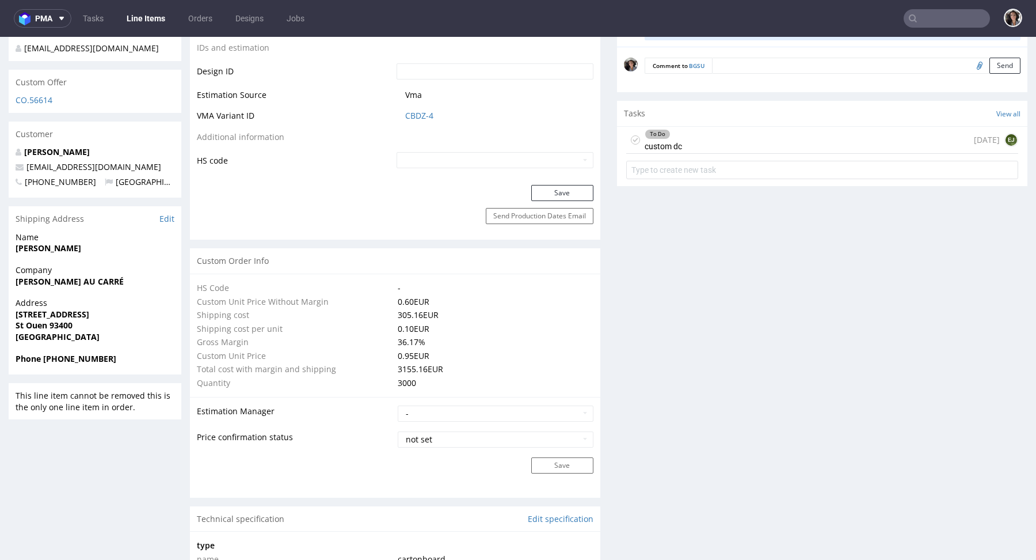
scroll to position [627, 0]
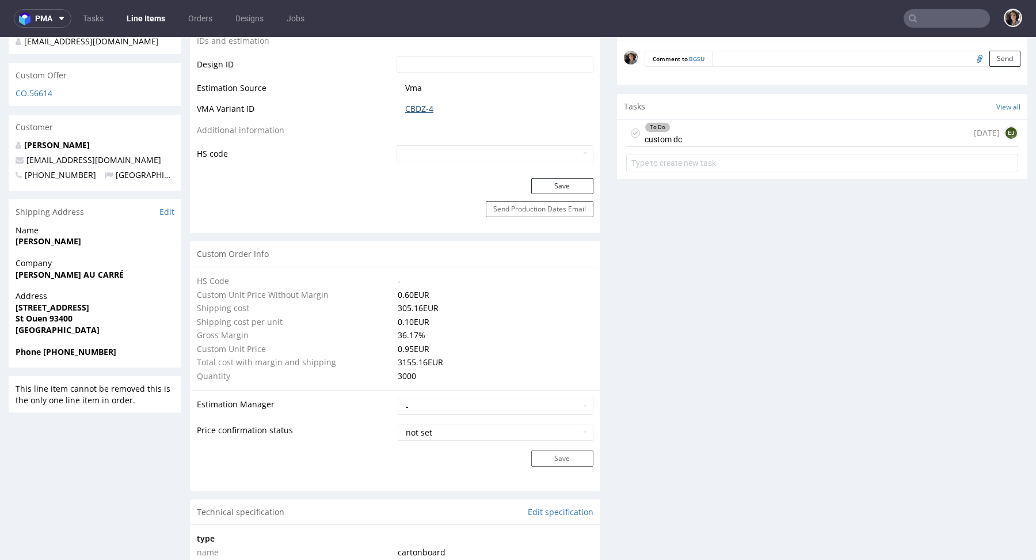
click at [418, 109] on link "CBDZ-4" at bounding box center [419, 109] width 28 height 12
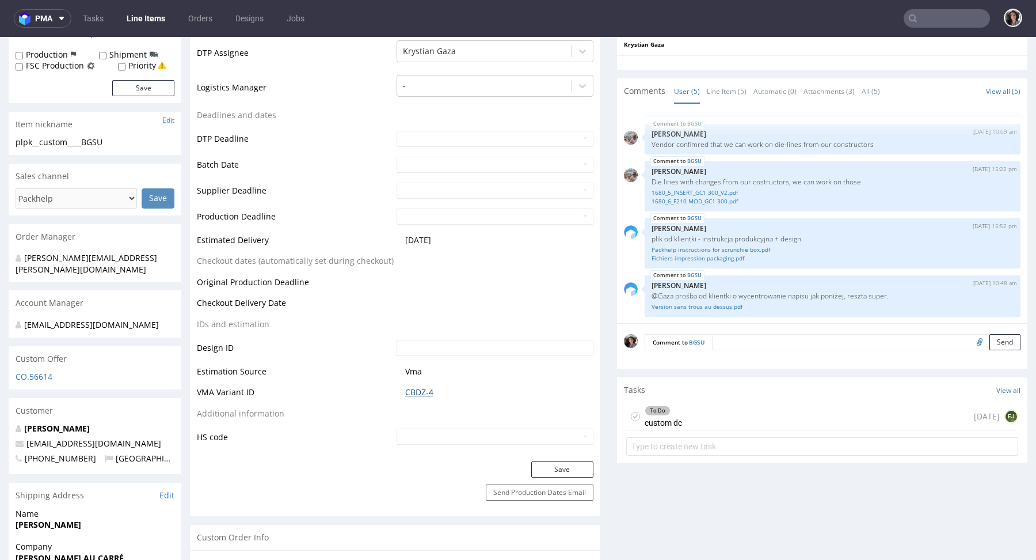
scroll to position [0, 0]
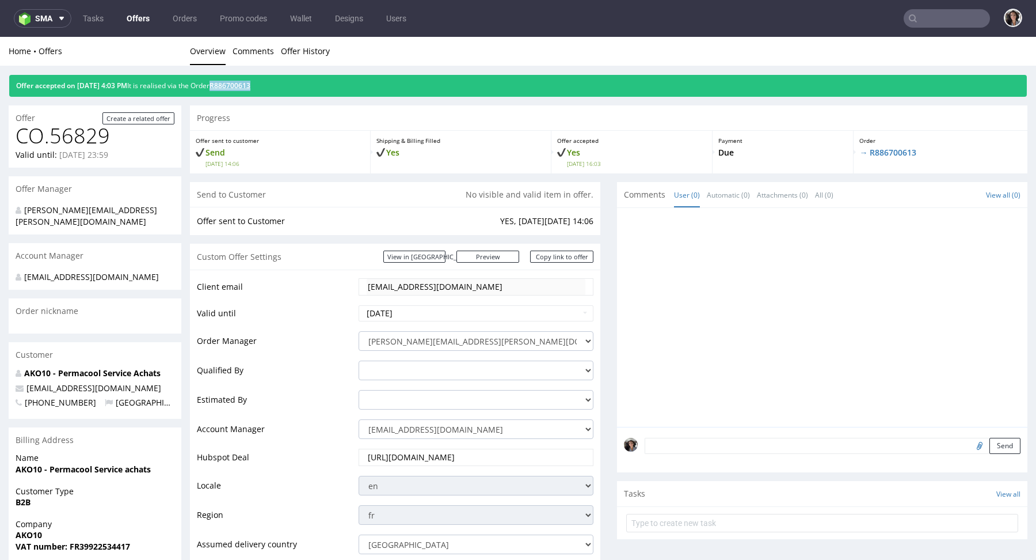
copy link "R886700613"
drag, startPoint x: 299, startPoint y: 81, endPoint x: 239, endPoint y: 81, distance: 60.4
click at [238, 81] on div "Offer accepted on [DATE] 4:03 PM It is realised via the Order R886700613" at bounding box center [518, 86] width 1018 height 22
drag, startPoint x: 296, startPoint y: 88, endPoint x: 234, endPoint y: 87, distance: 62.2
click at [234, 87] on div "Offer accepted on [DATE] 4:03 PM It is realised via the Order R886700613" at bounding box center [518, 86] width 1018 height 22
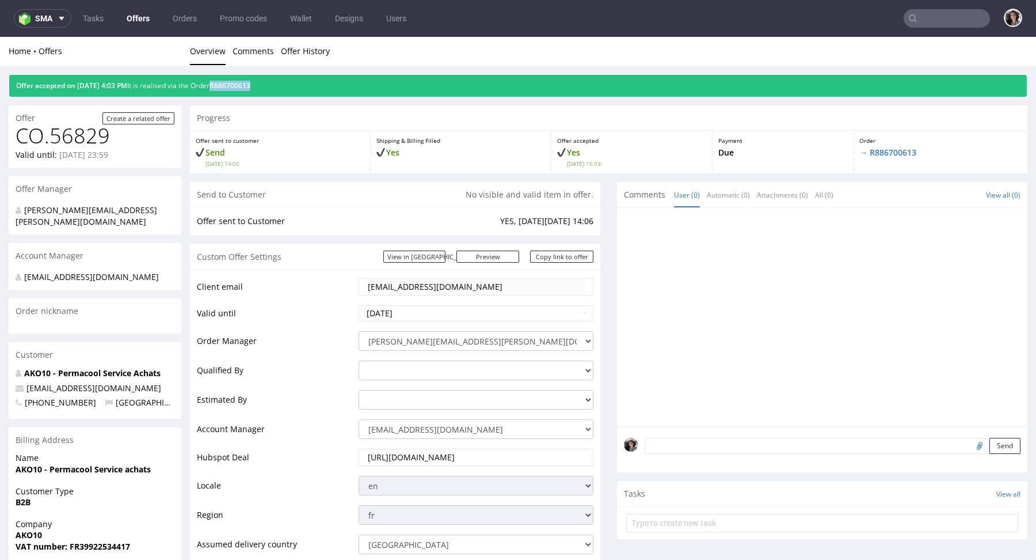
copy span "R886700613"
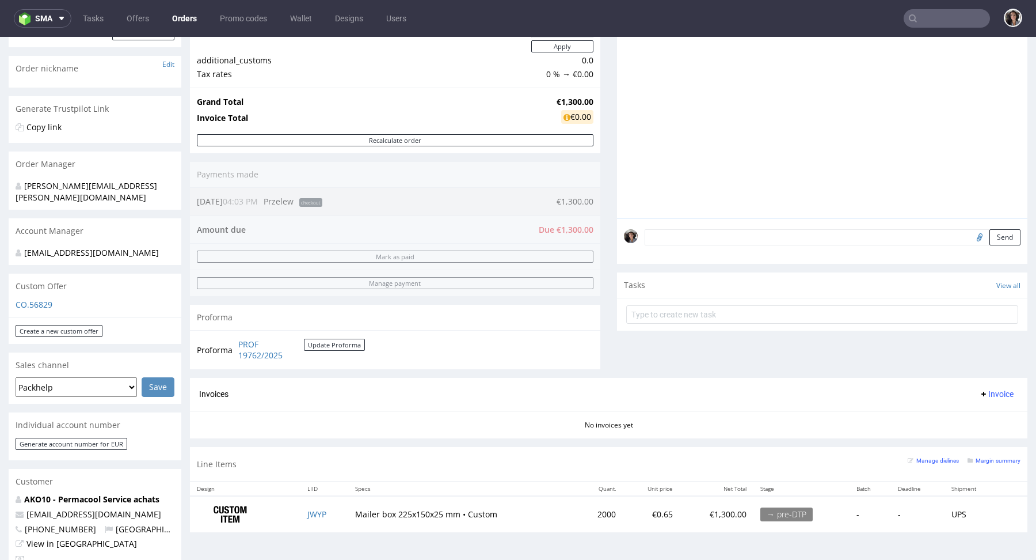
scroll to position [172, 0]
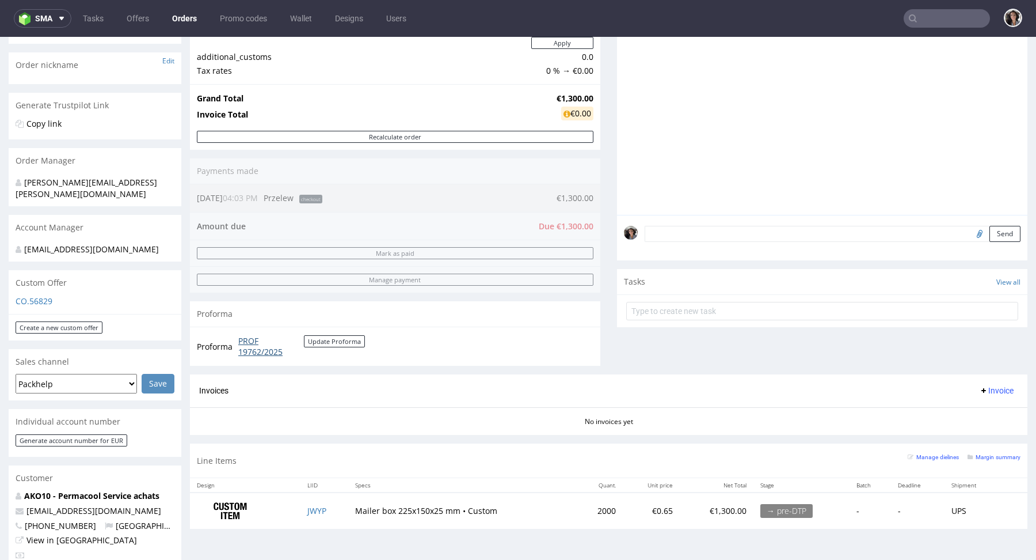
click at [260, 344] on link "PROF 19762/2025" at bounding box center [271, 346] width 66 height 22
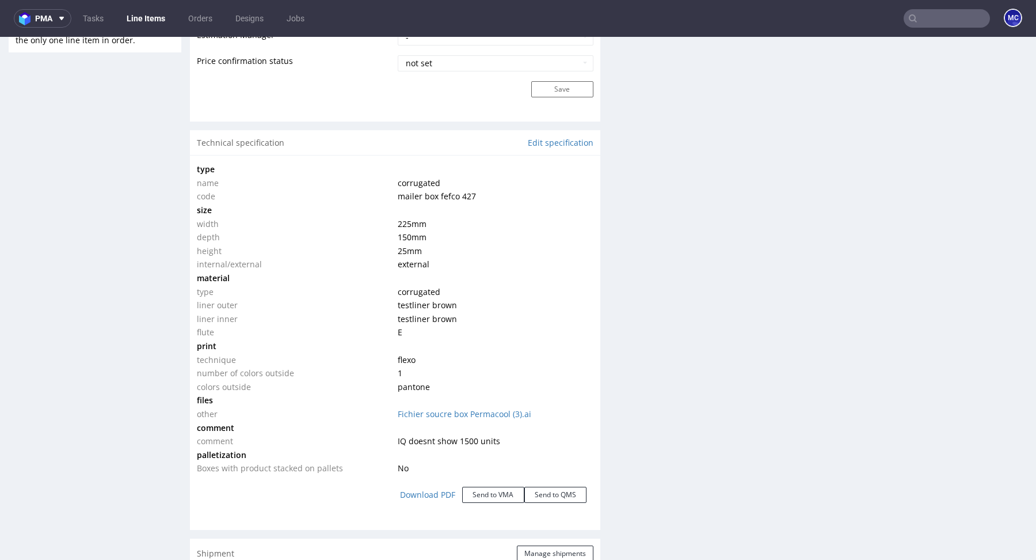
scroll to position [1206, 0]
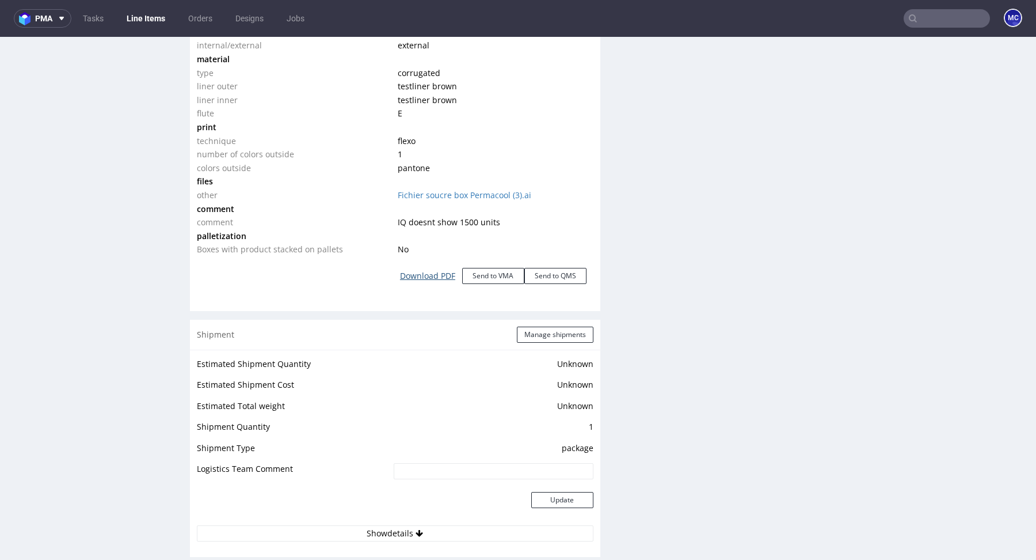
click at [434, 274] on link "Download PDF" at bounding box center [427, 275] width 69 height 25
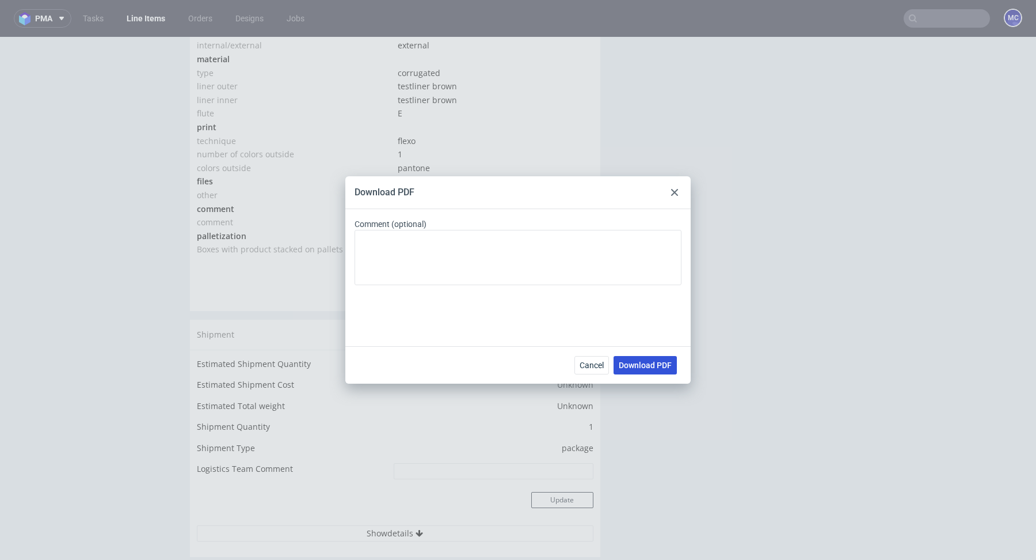
click at [642, 368] on span "Download PDF" at bounding box center [645, 365] width 53 height 8
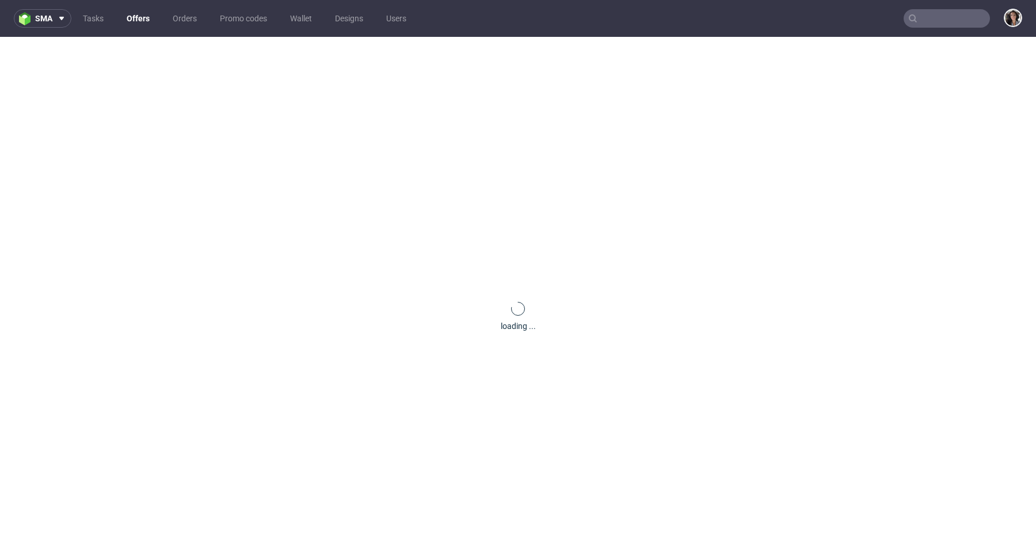
click at [918, 20] on input "text" at bounding box center [947, 18] width 86 height 18
paste input "R429260953"
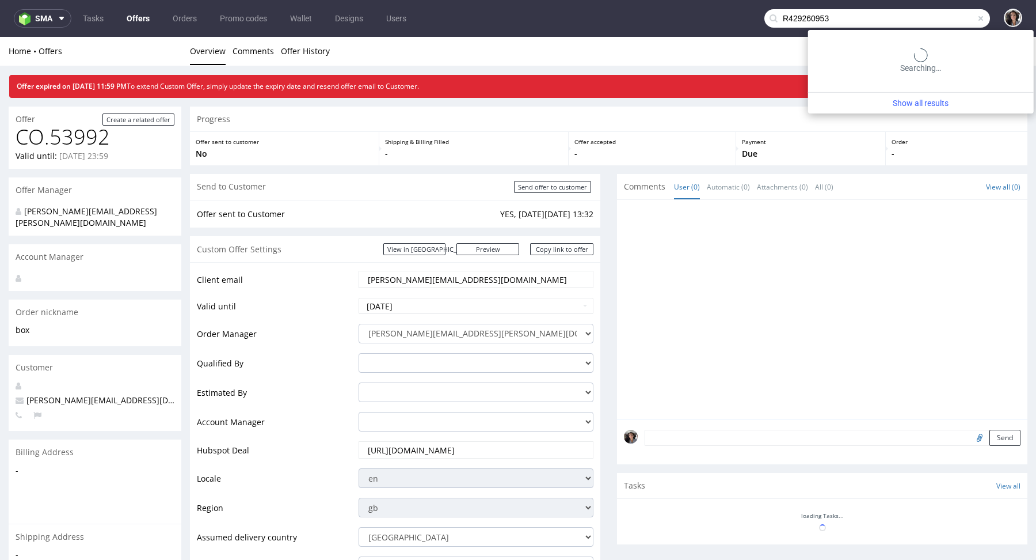
type input "R429260953"
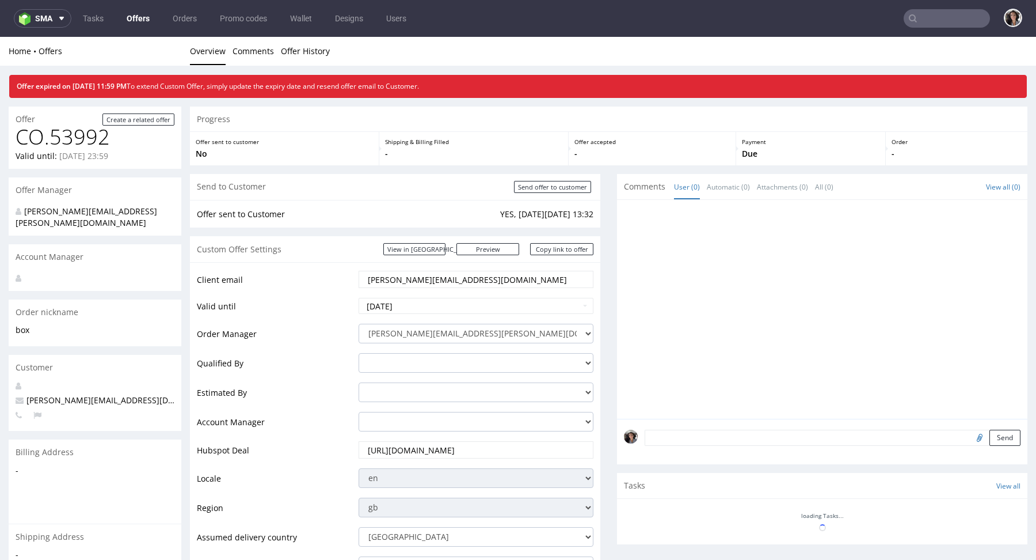
click at [934, 26] on input "text" at bounding box center [947, 18] width 86 height 18
paste input "[EMAIL_ADDRESS][DOMAIN_NAME]"
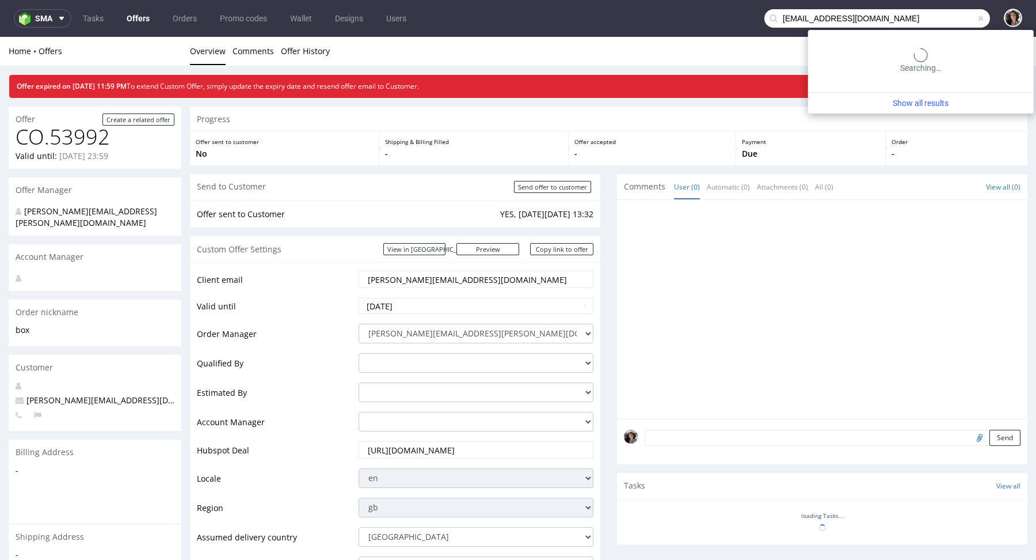
type input "[EMAIL_ADDRESS][DOMAIN_NAME]"
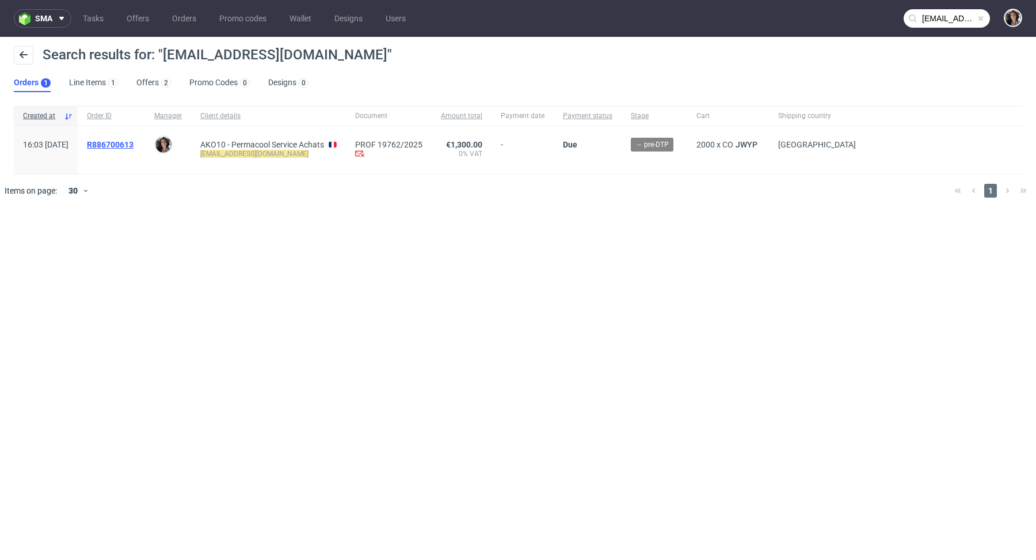
click at [134, 142] on span "R886700613" at bounding box center [110, 144] width 47 height 9
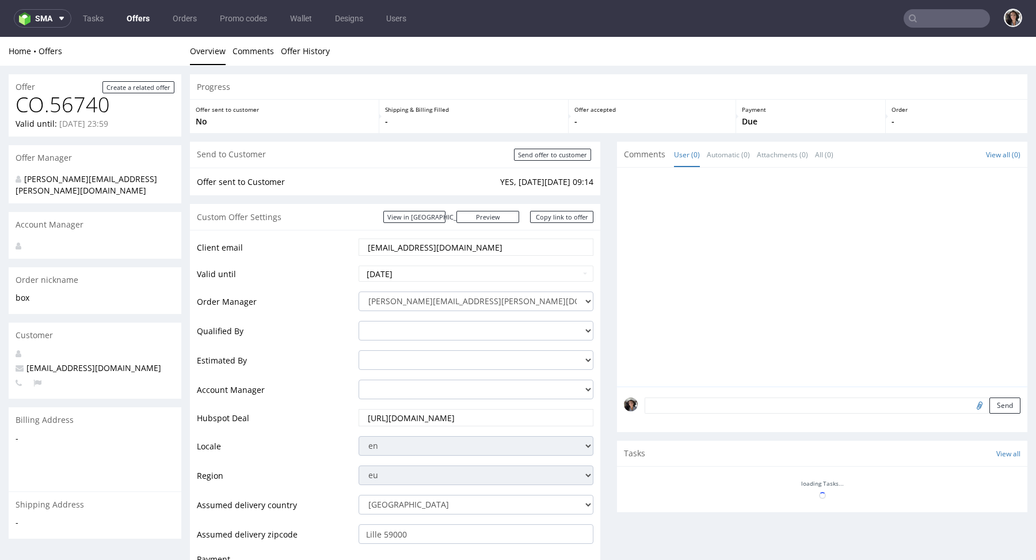
scroll to position [320, 0]
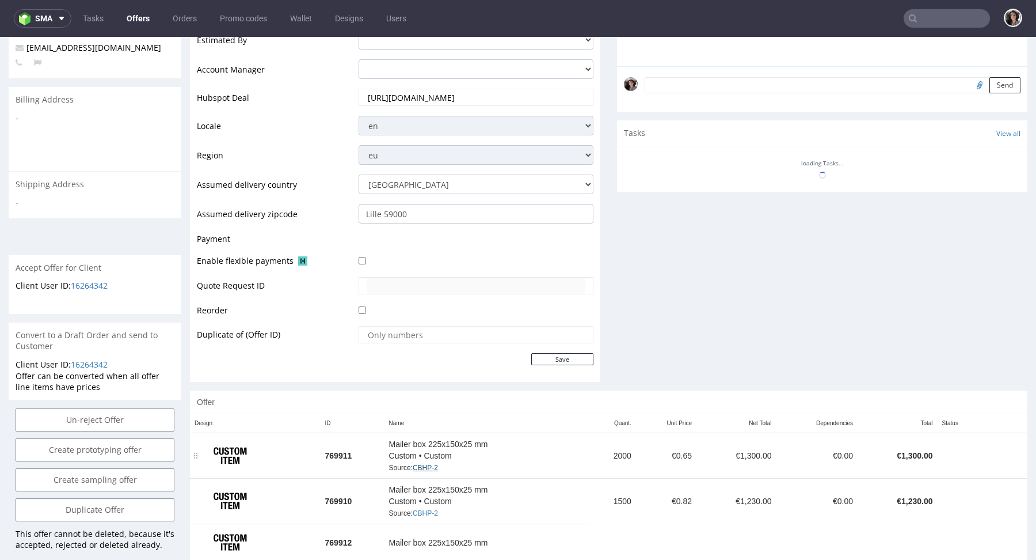
click at [435, 466] on link "CBHP-2" at bounding box center [425, 467] width 25 height 8
